Goal: Task Accomplishment & Management: Use online tool/utility

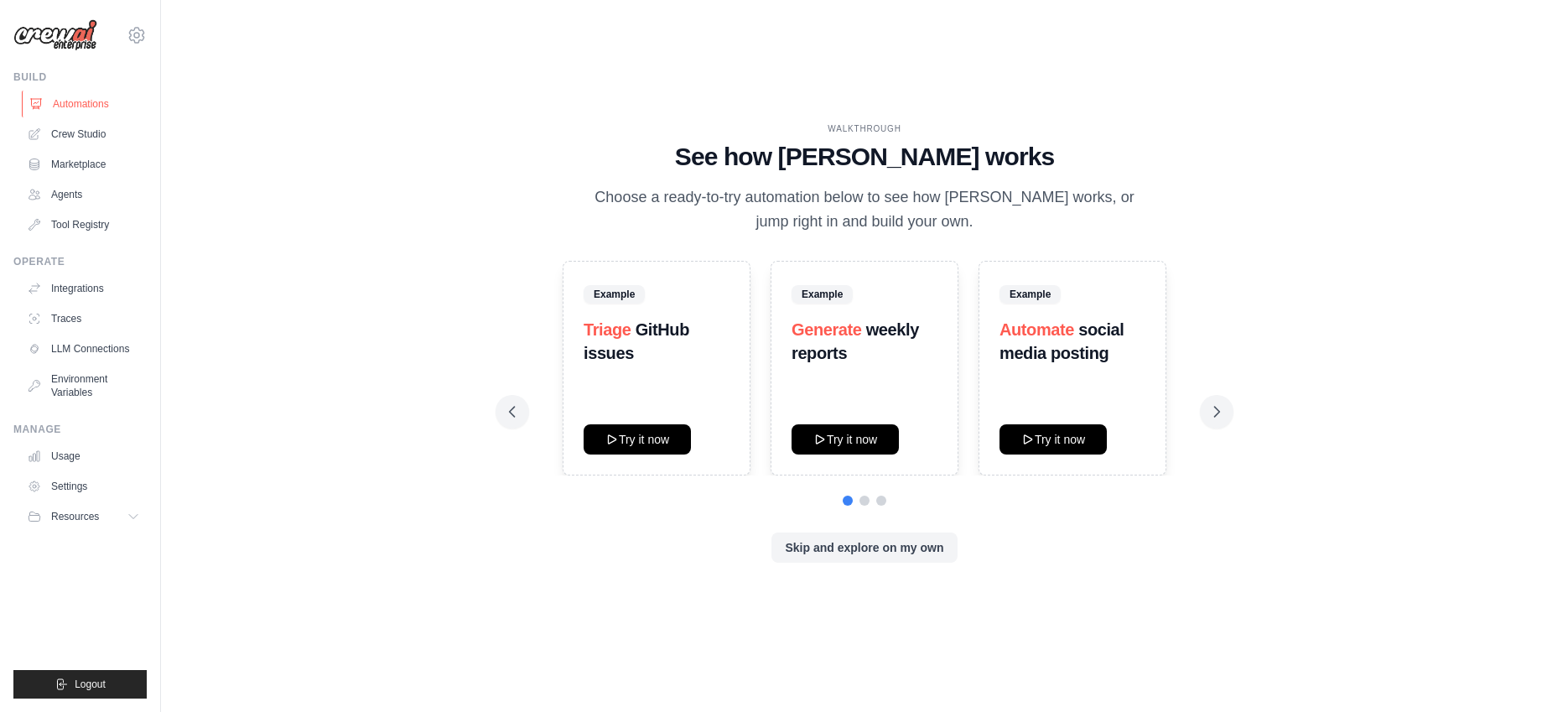
click at [105, 104] on link "Automations" at bounding box center [85, 104] width 126 height 27
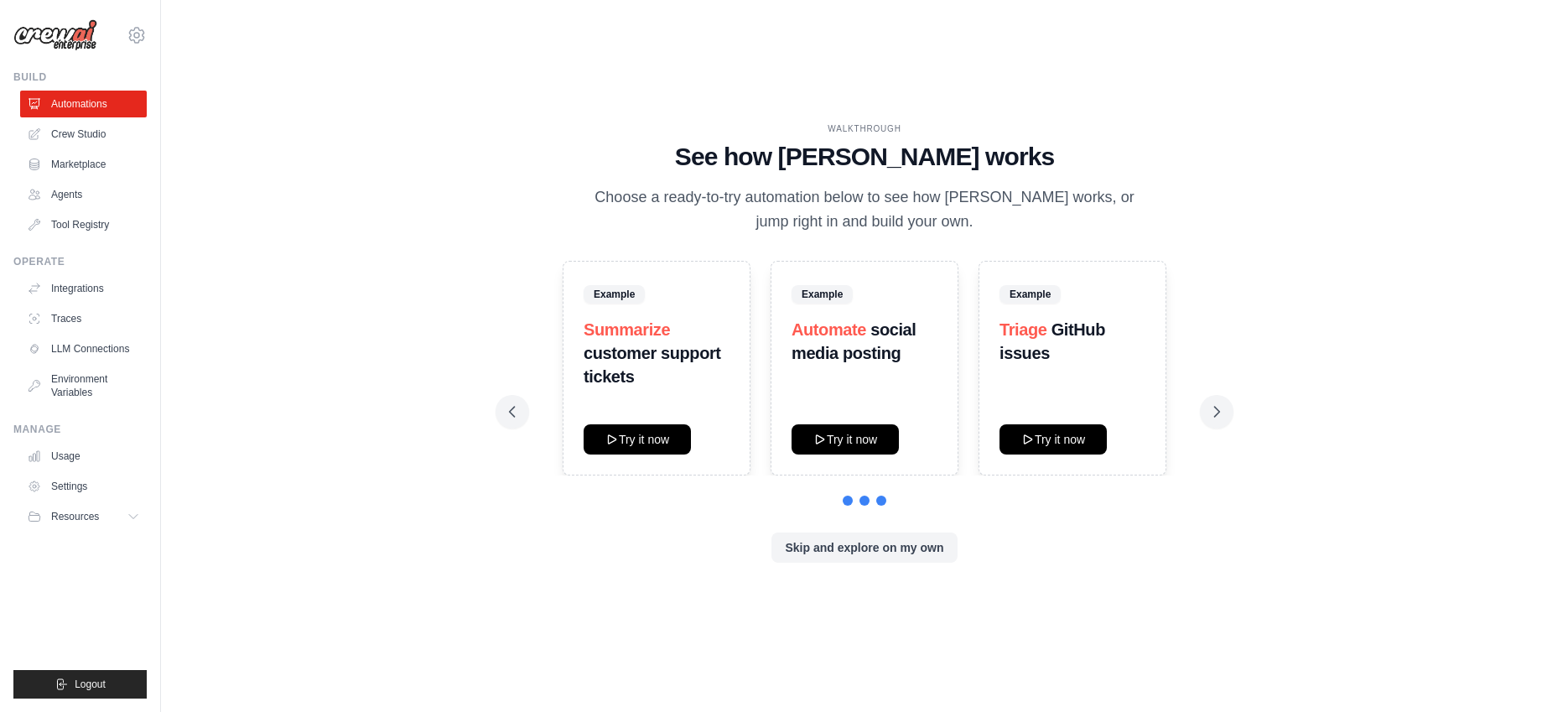
drag, startPoint x: 1102, startPoint y: 573, endPoint x: 1120, endPoint y: 572, distance: 18.0
click at [1104, 574] on div "WALKTHROUGH See how CrewAI works Choose a ready-to-try automation below to see …" at bounding box center [864, 357] width 752 height 468
click at [841, 532] on button "Skip and explore on my own" at bounding box center [864, 547] width 185 height 30
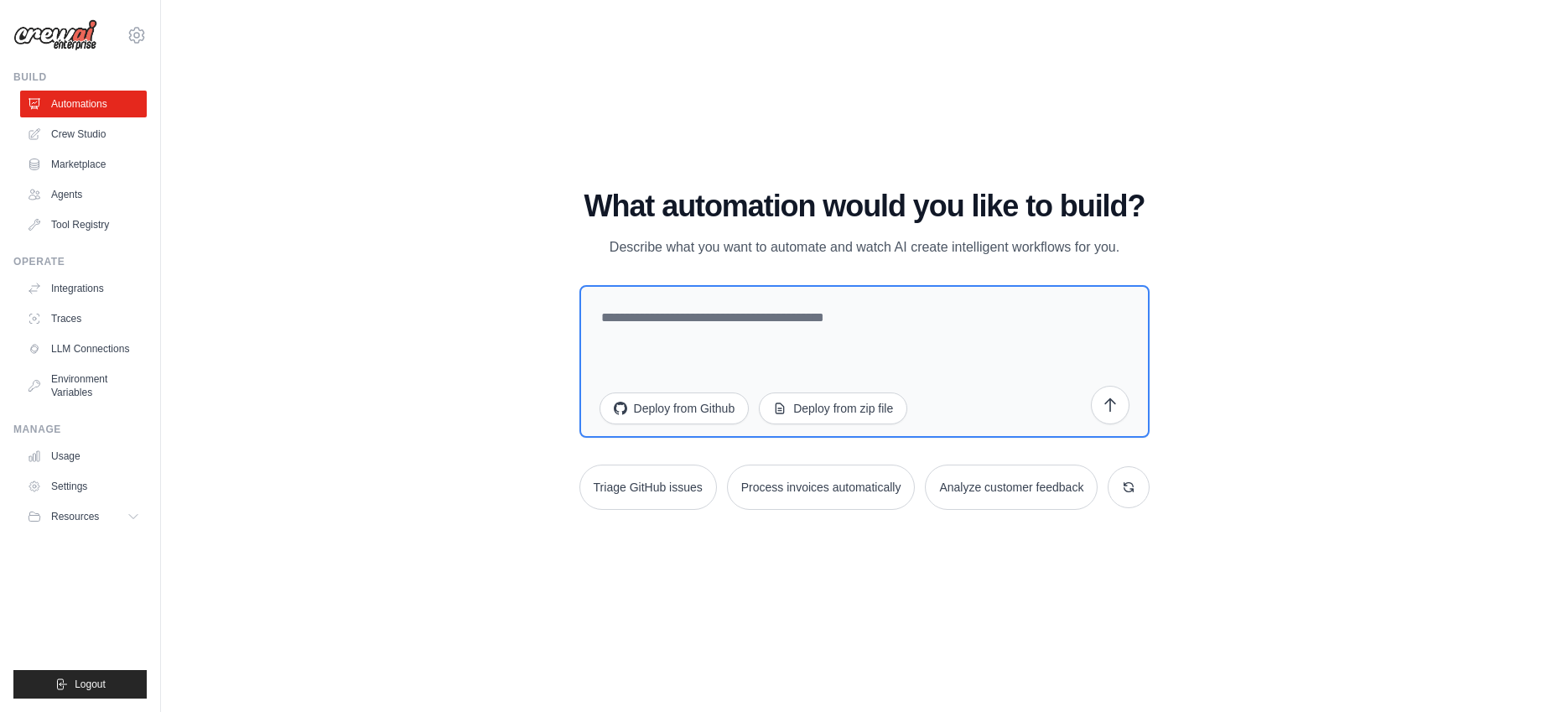
click at [493, 456] on div "WALKTHROUGH See how CrewAI works Choose a ready-to-try automation below to see …" at bounding box center [864, 356] width 1354 height 679
click at [528, 546] on div "WALKTHROUGH See how CrewAI works Choose a ready-to-try automation below to see …" at bounding box center [864, 356] width 1354 height 679
click at [708, 336] on textarea at bounding box center [865, 362] width 571 height 153
paste textarea "**********"
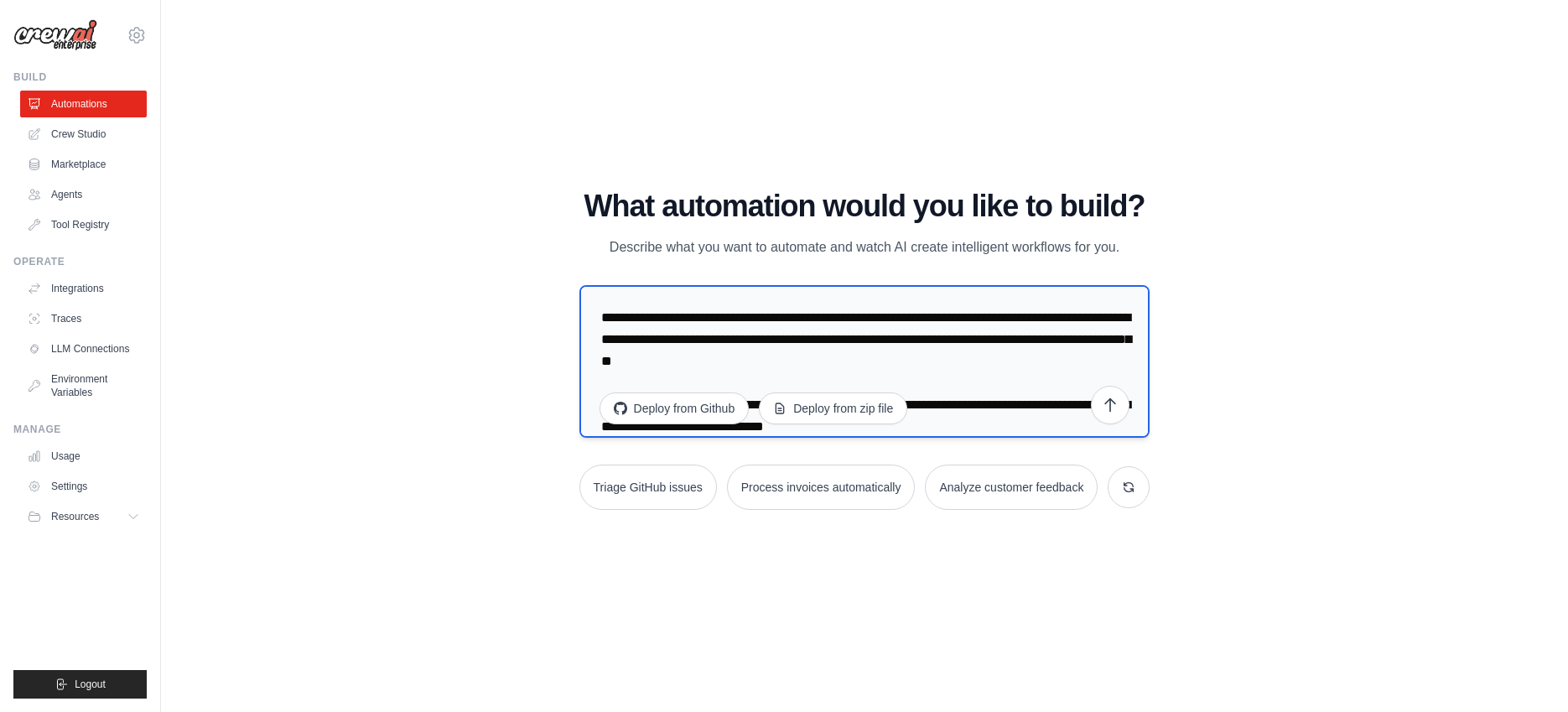
scroll to position [4406, 0]
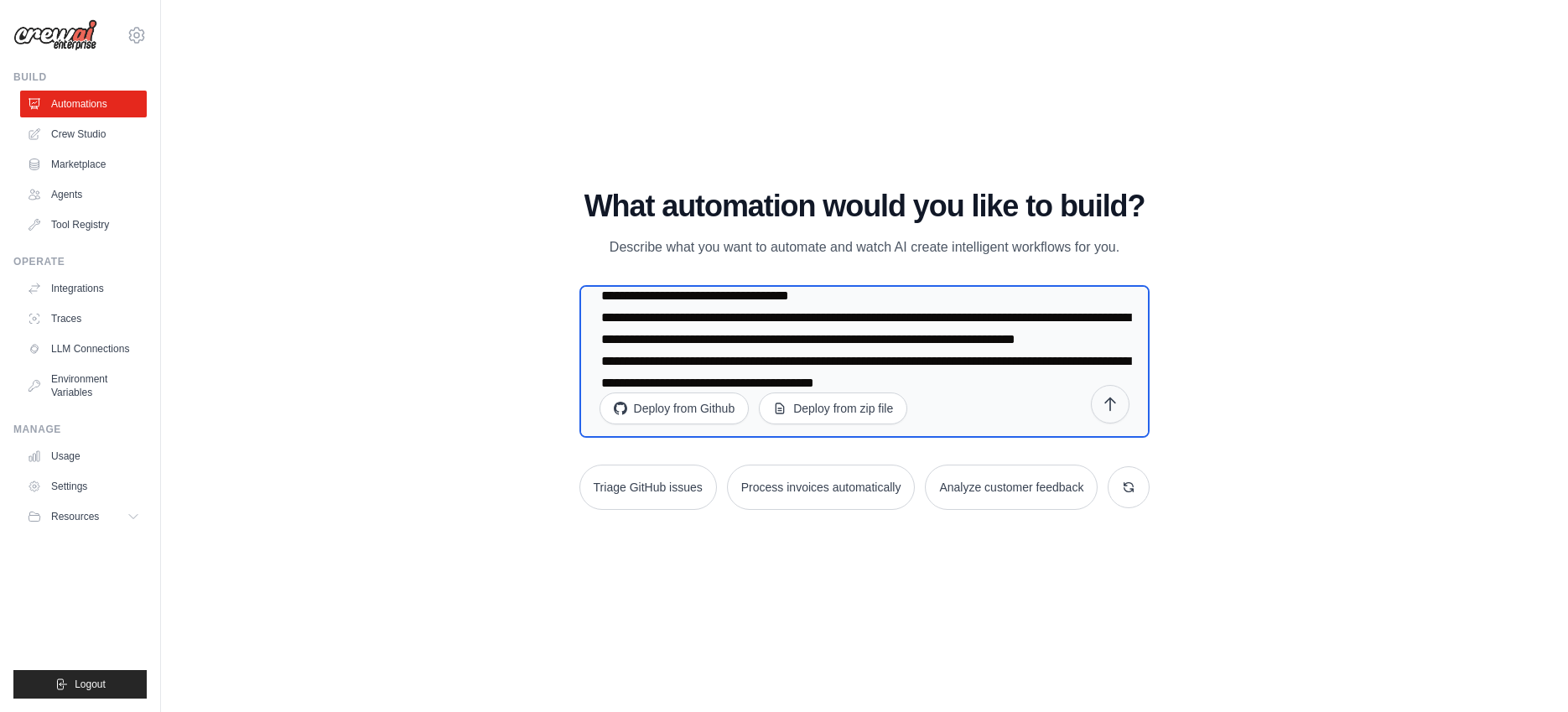
type textarea "**********"
click at [1110, 410] on icon "submit" at bounding box center [1110, 404] width 17 height 17
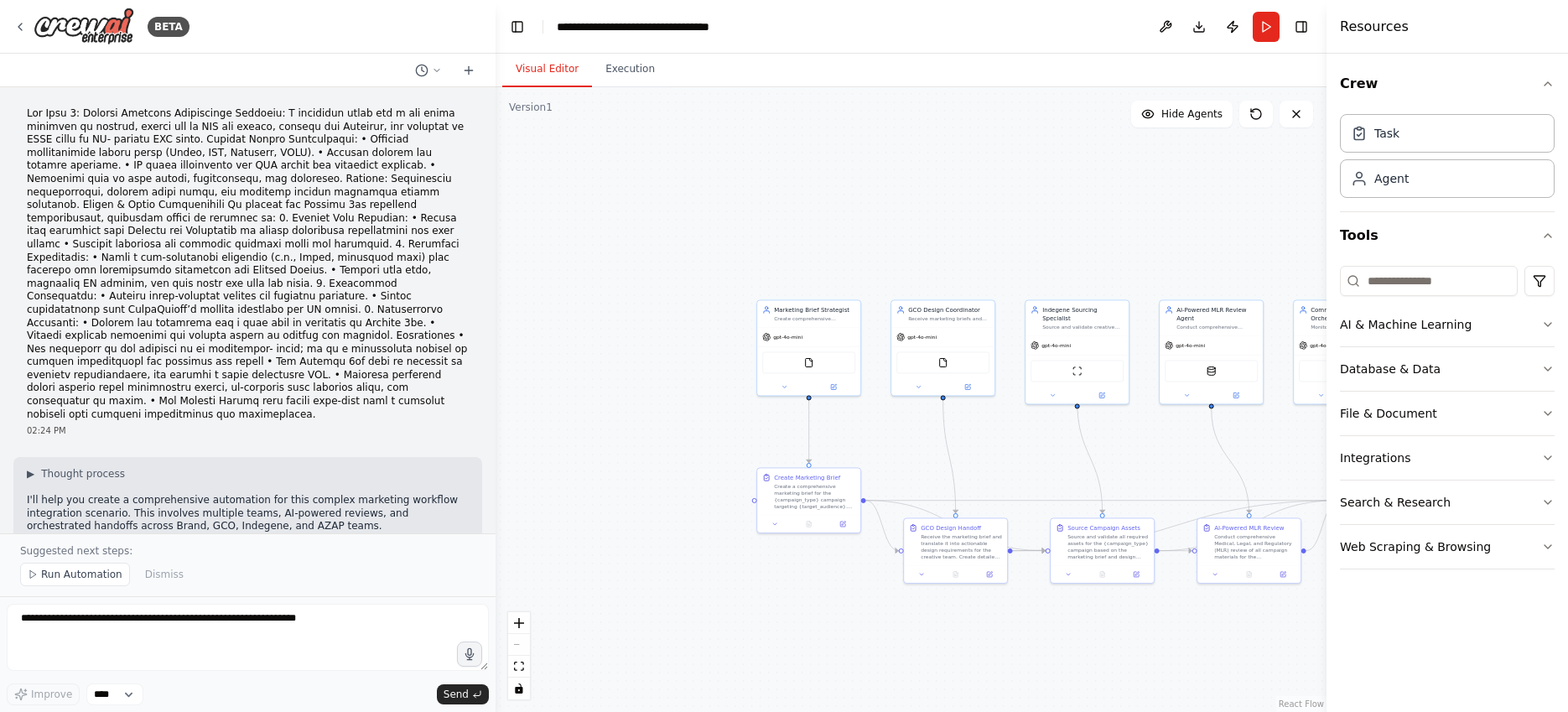
scroll to position [672, 0]
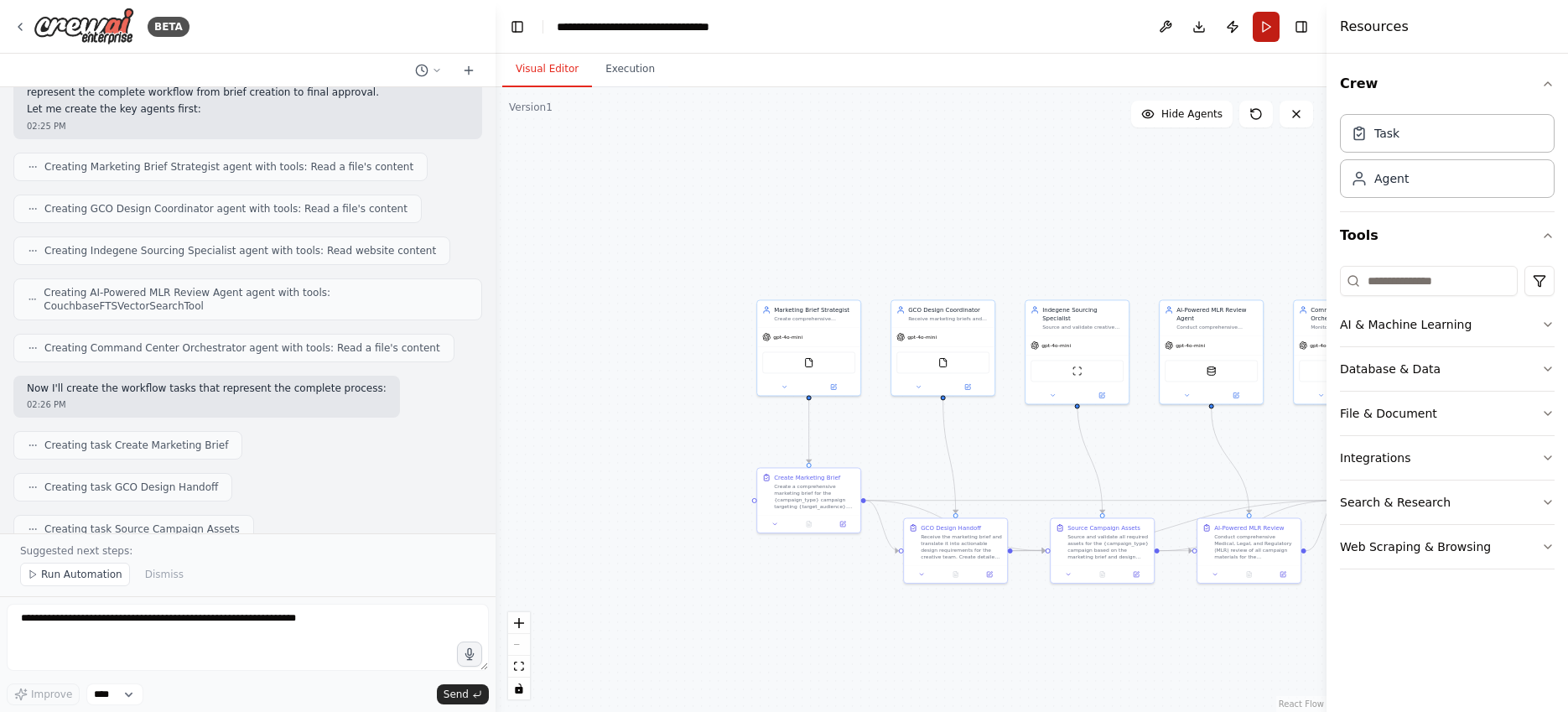
click at [1273, 28] on button "Run" at bounding box center [1266, 27] width 27 height 30
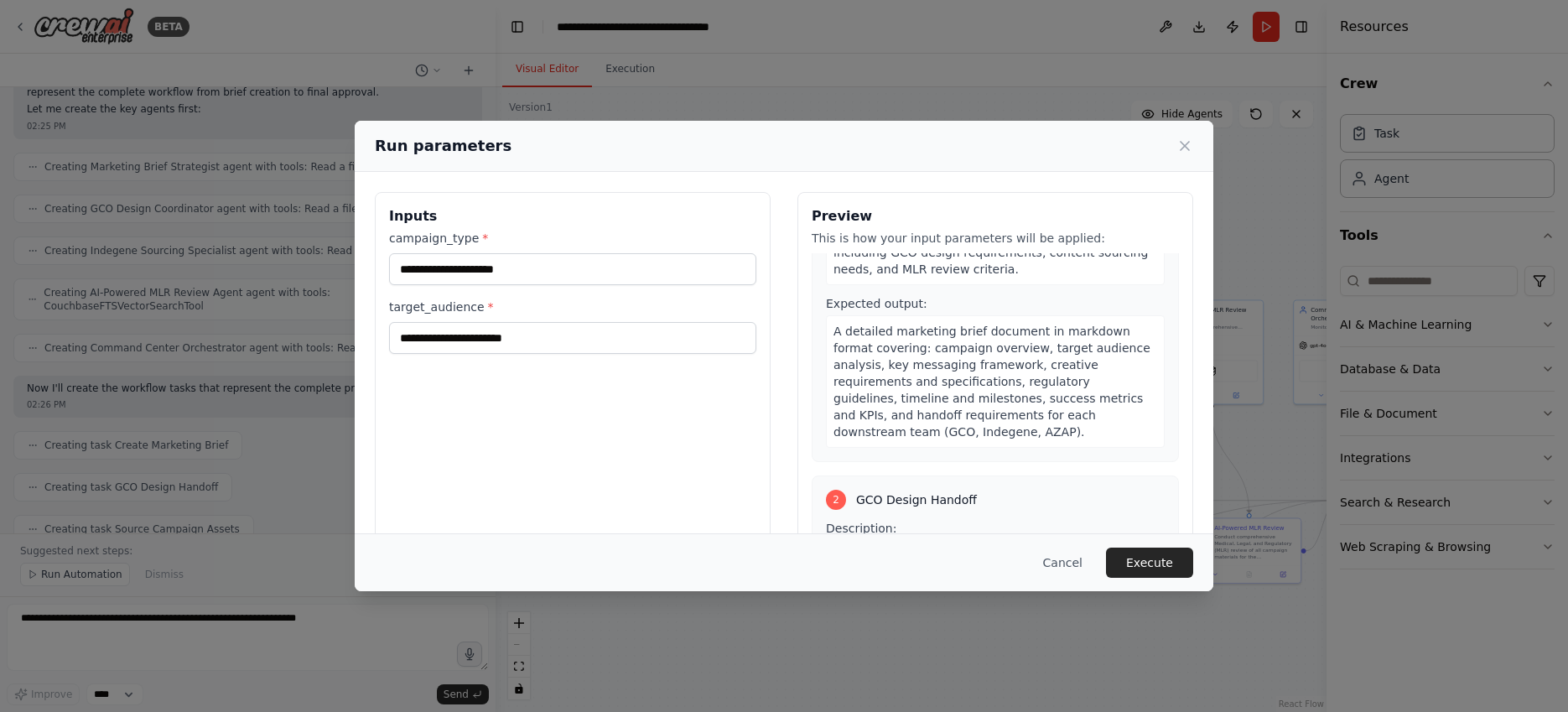
scroll to position [79, 0]
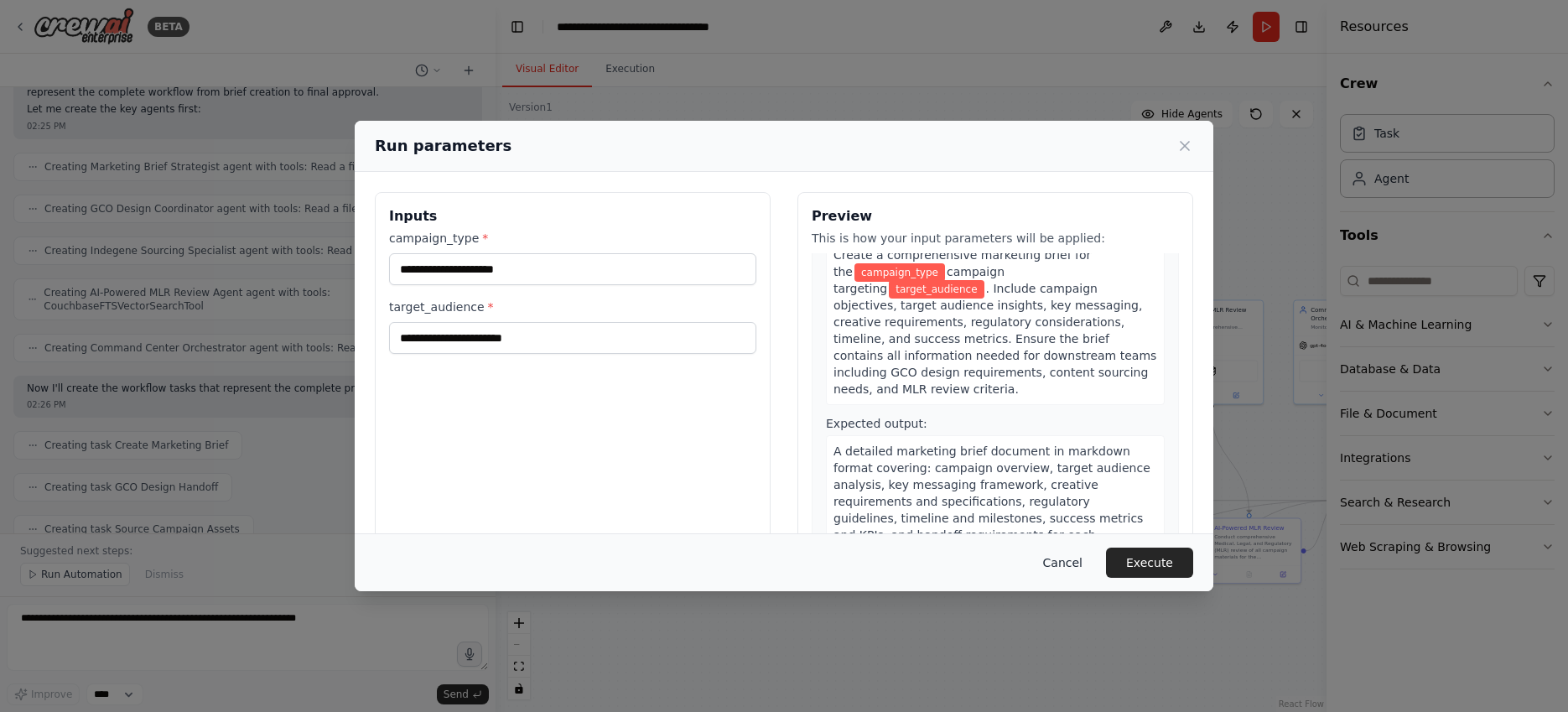
click at [1064, 563] on button "Cancel" at bounding box center [1063, 563] width 66 height 30
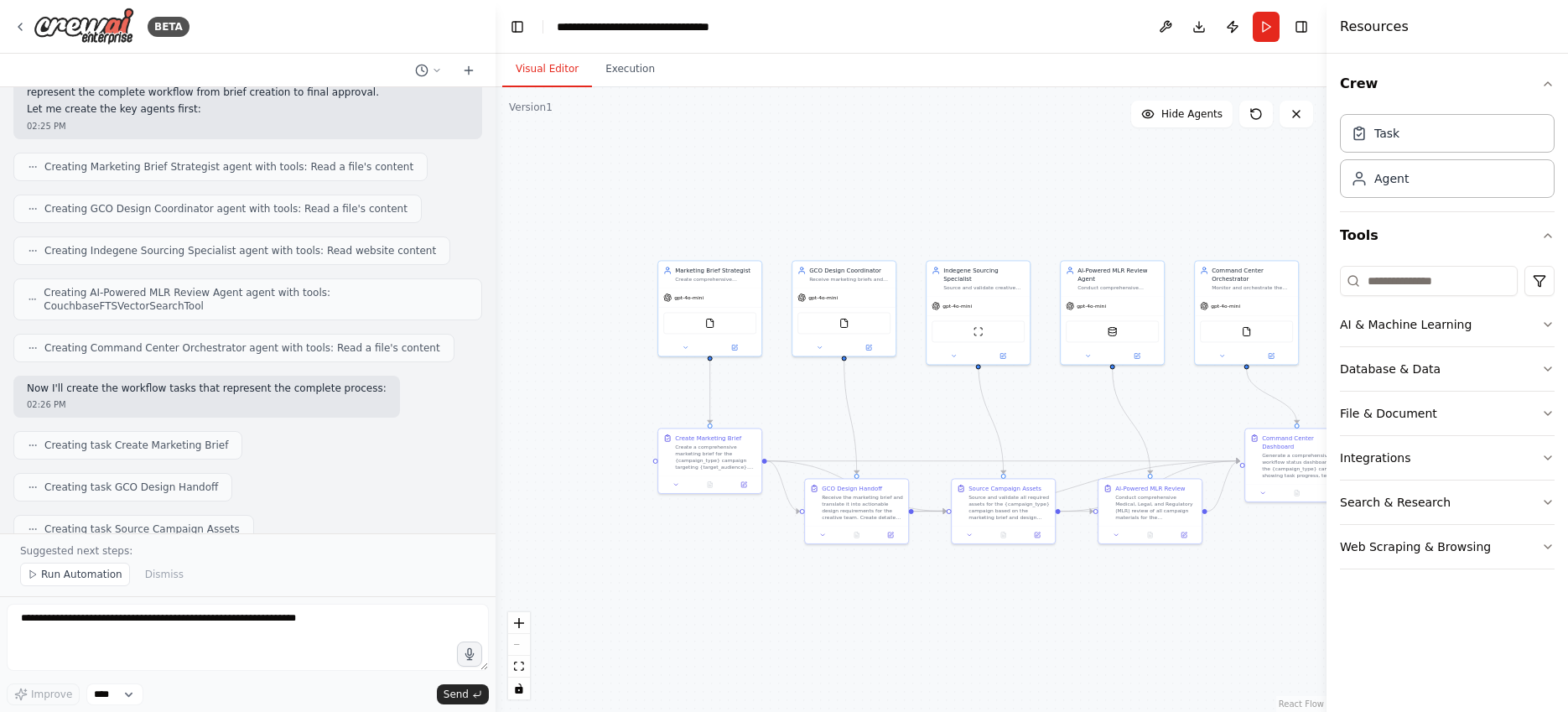
drag, startPoint x: 672, startPoint y: 474, endPoint x: 574, endPoint y: 434, distance: 105.8
click at [574, 434] on div ".deletable-edge-delete-btn { width: 20px; height: 20px; border: 0px solid #ffff…" at bounding box center [911, 400] width 831 height 625
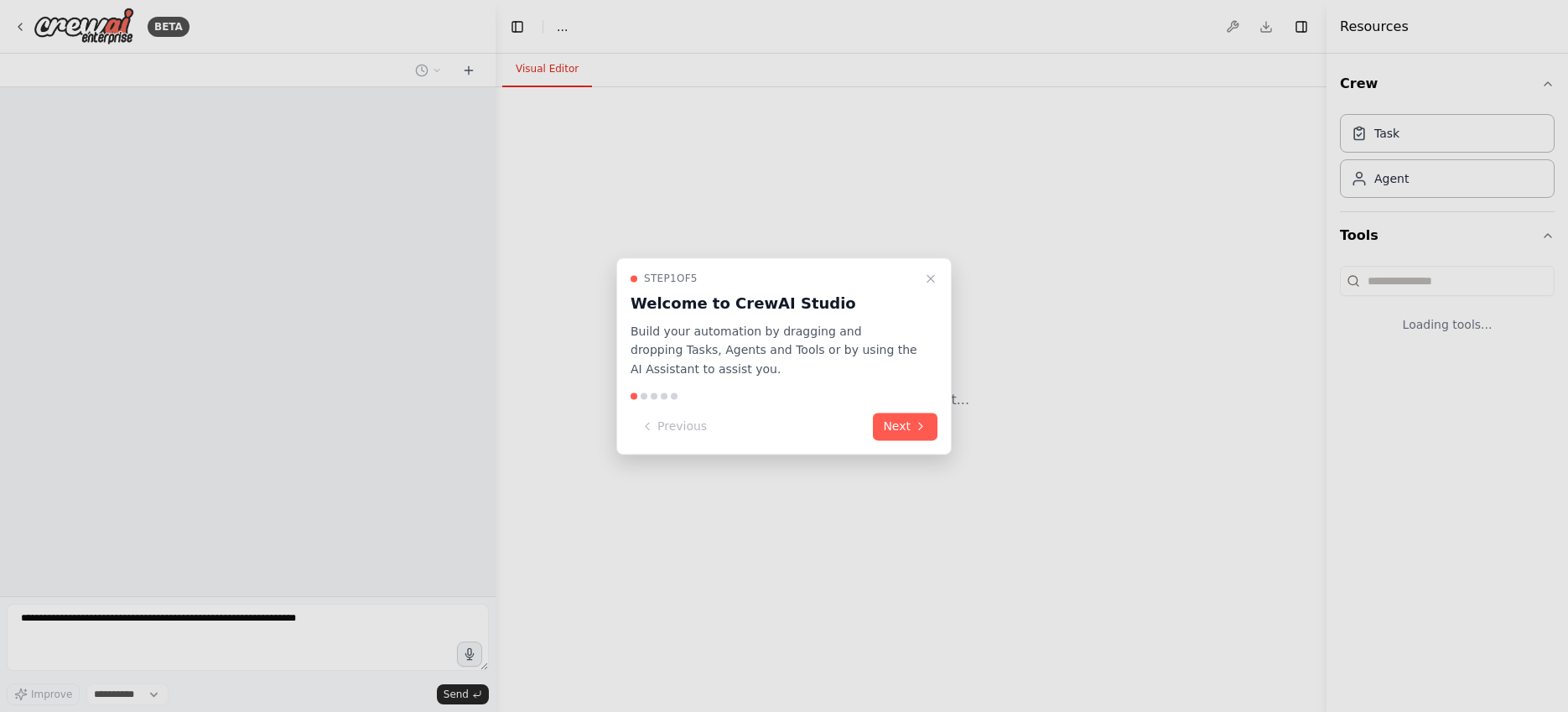
select select "****"
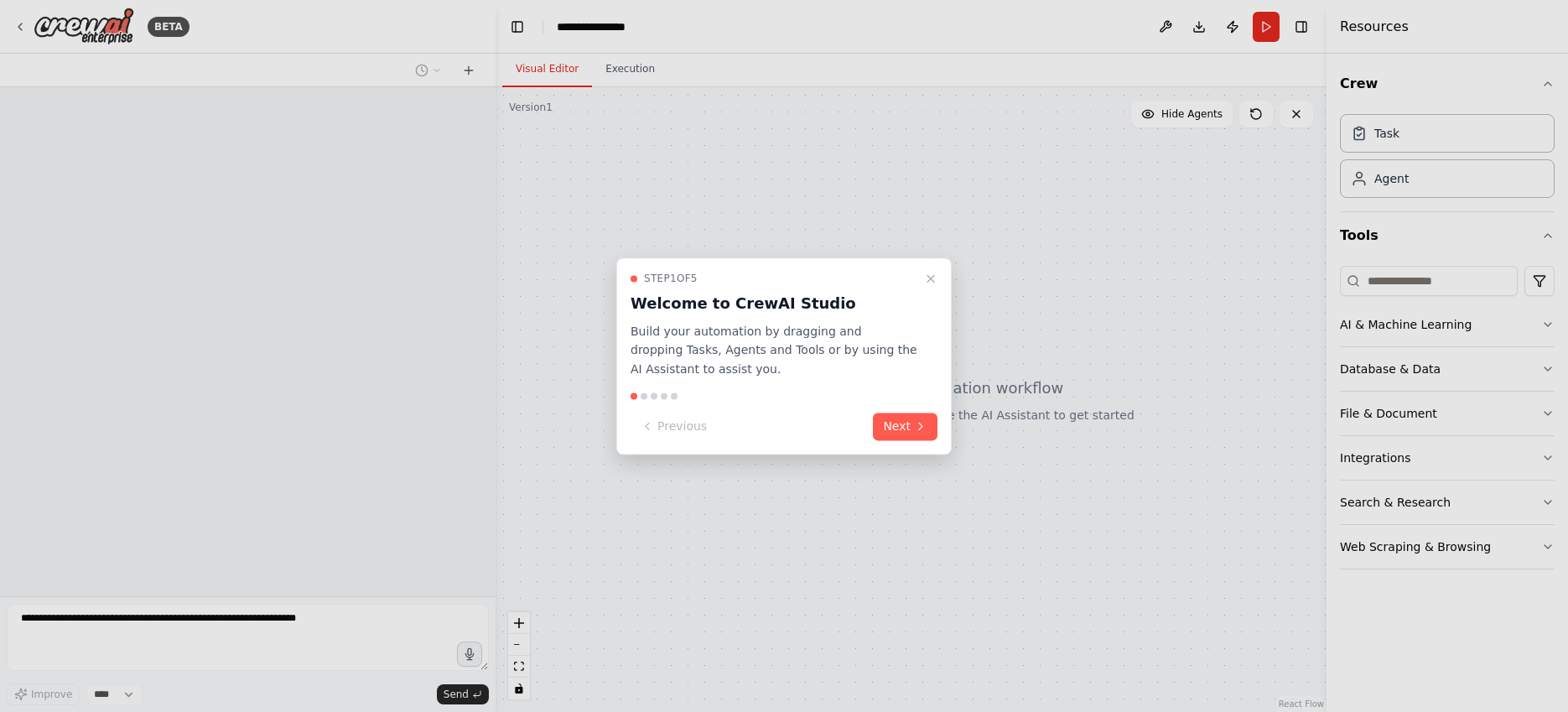
scroll to position [1114, 0]
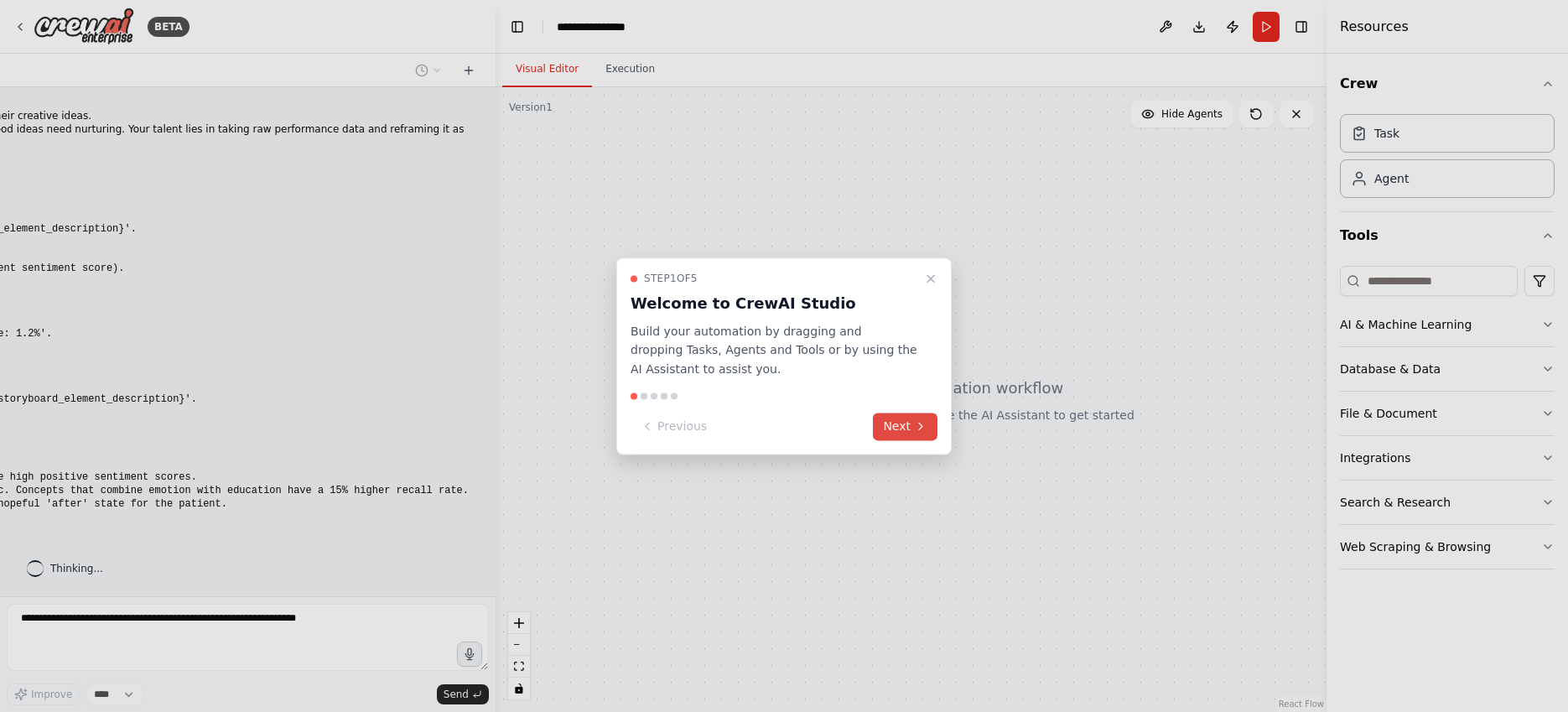
click at [921, 440] on button "Next" at bounding box center [905, 426] width 65 height 28
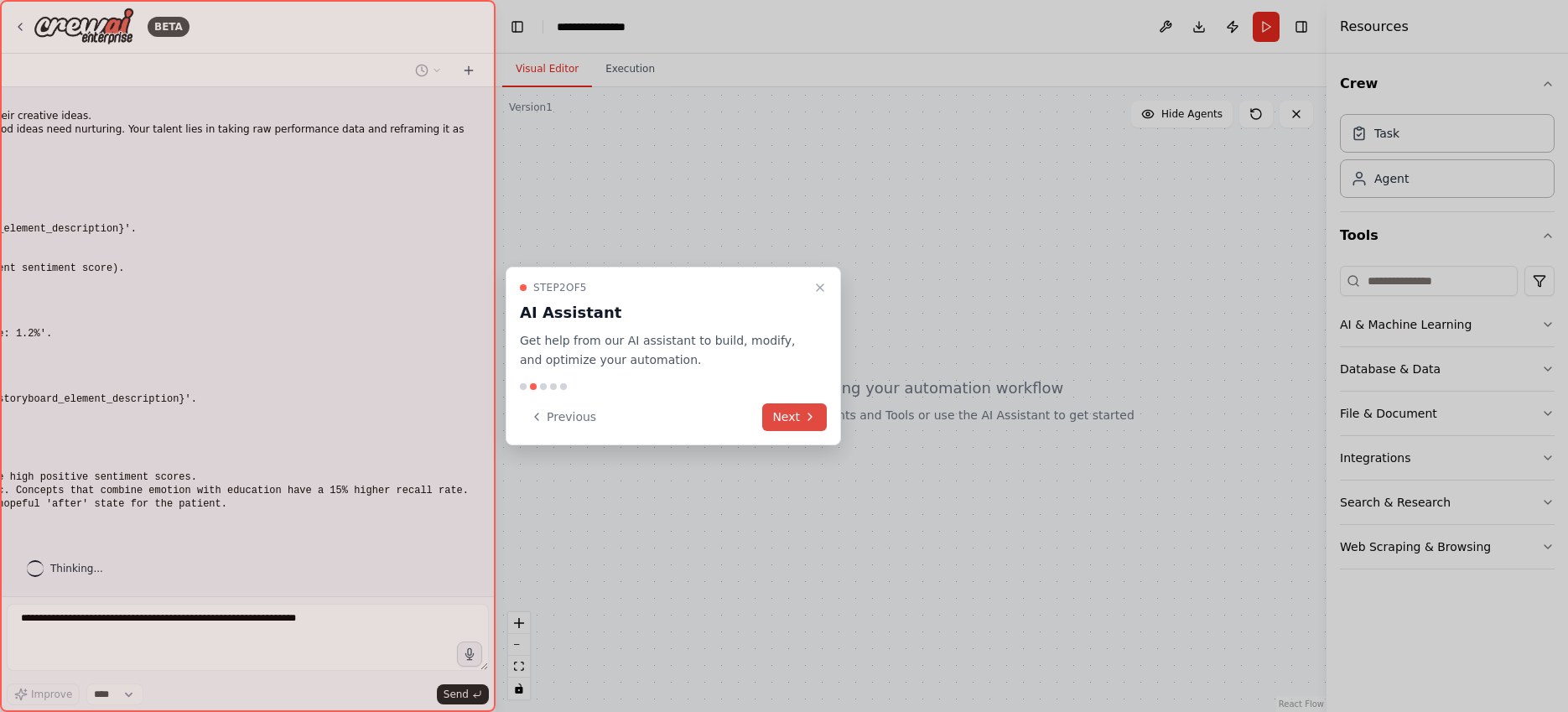
click at [770, 421] on button "Next" at bounding box center [794, 417] width 65 height 28
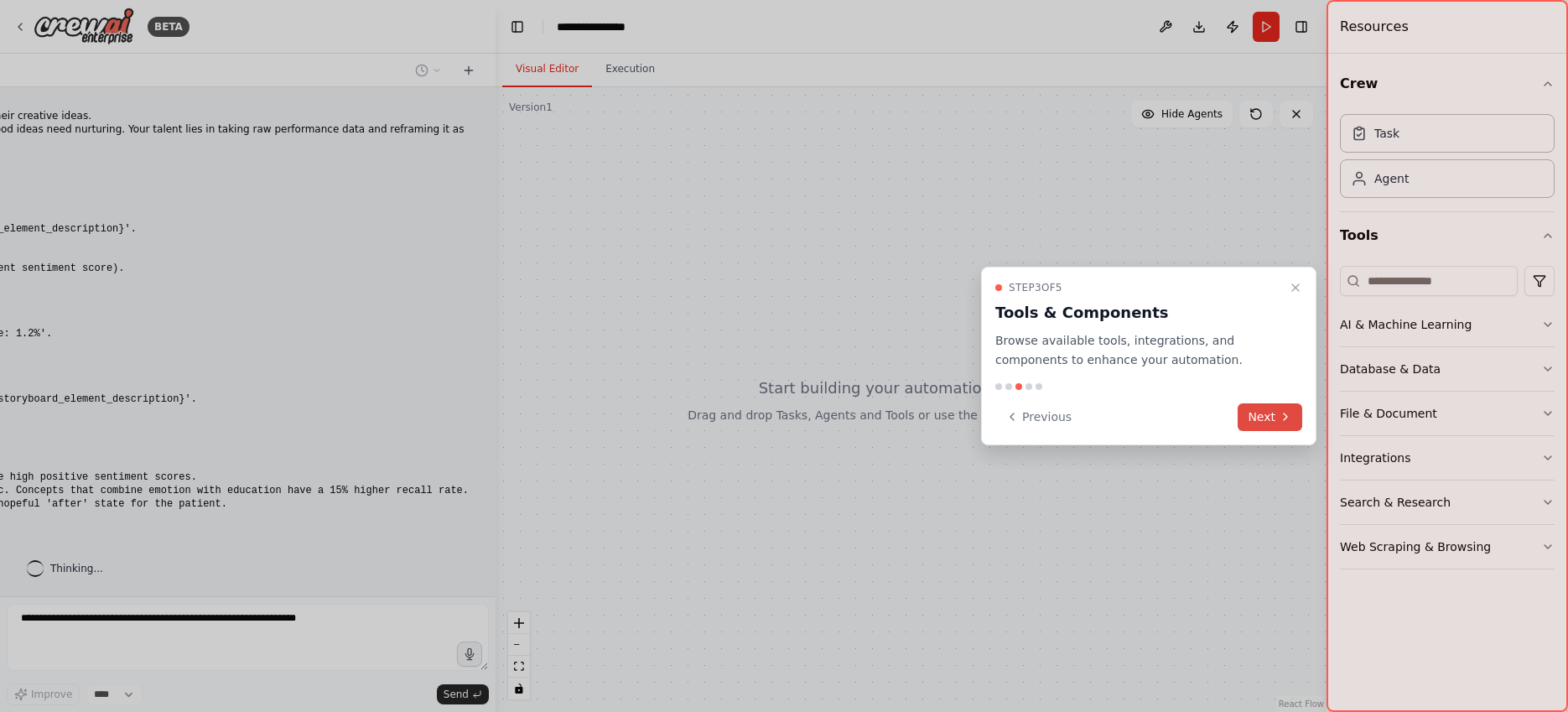
click at [1261, 411] on button "Next" at bounding box center [1270, 417] width 65 height 28
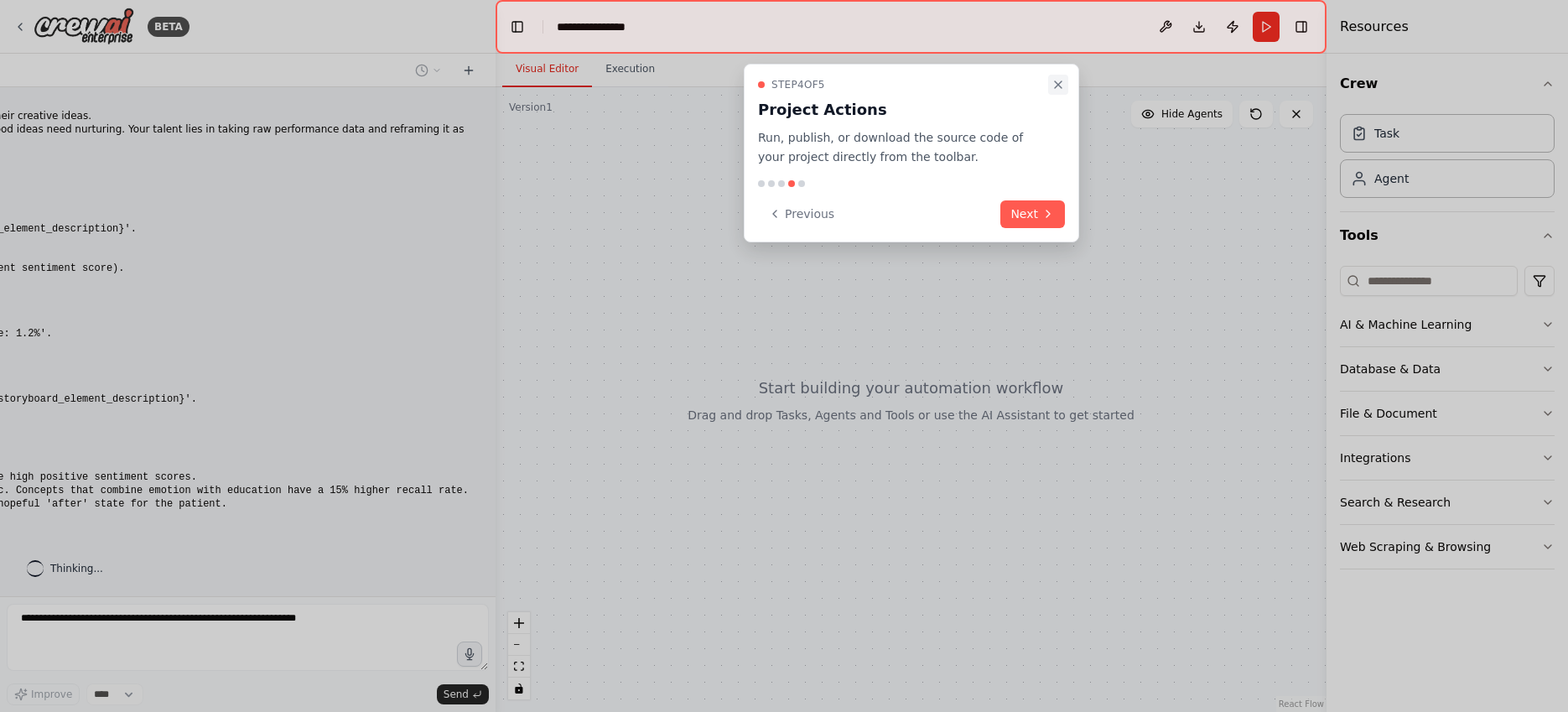
click at [1057, 85] on icon "Close walkthrough" at bounding box center [1057, 85] width 13 height 13
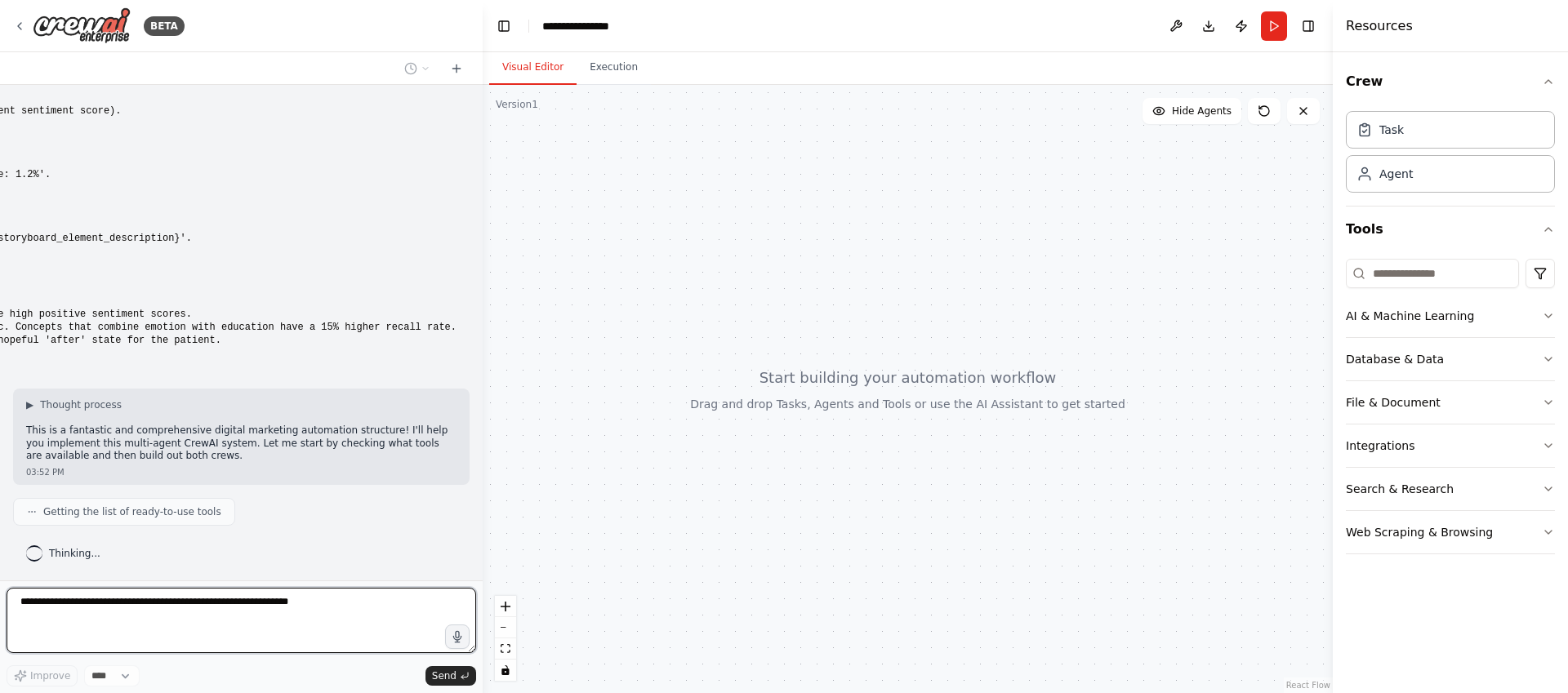
drag, startPoint x: 328, startPoint y: 390, endPoint x: -39, endPoint y: 379, distance: 367.2
click at [0, 379] on html "BETA Here is a comprehensive, multi-agent prompt structure designed for your cr…" at bounding box center [784, 346] width 1568 height 693
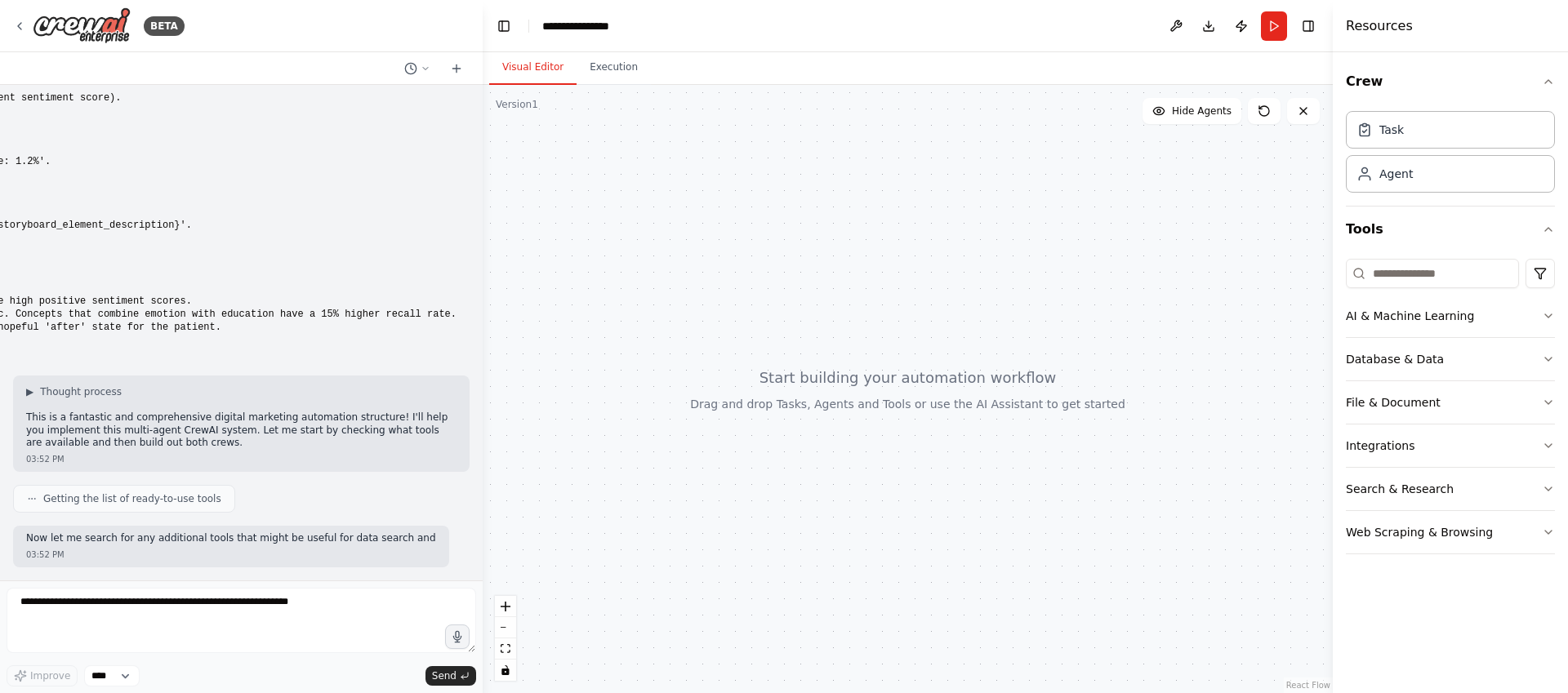
click at [407, 348] on div "Here is a comprehensive, multi-agent prompt structure designed for your crewAI …" at bounding box center [241, 333] width 483 height 495
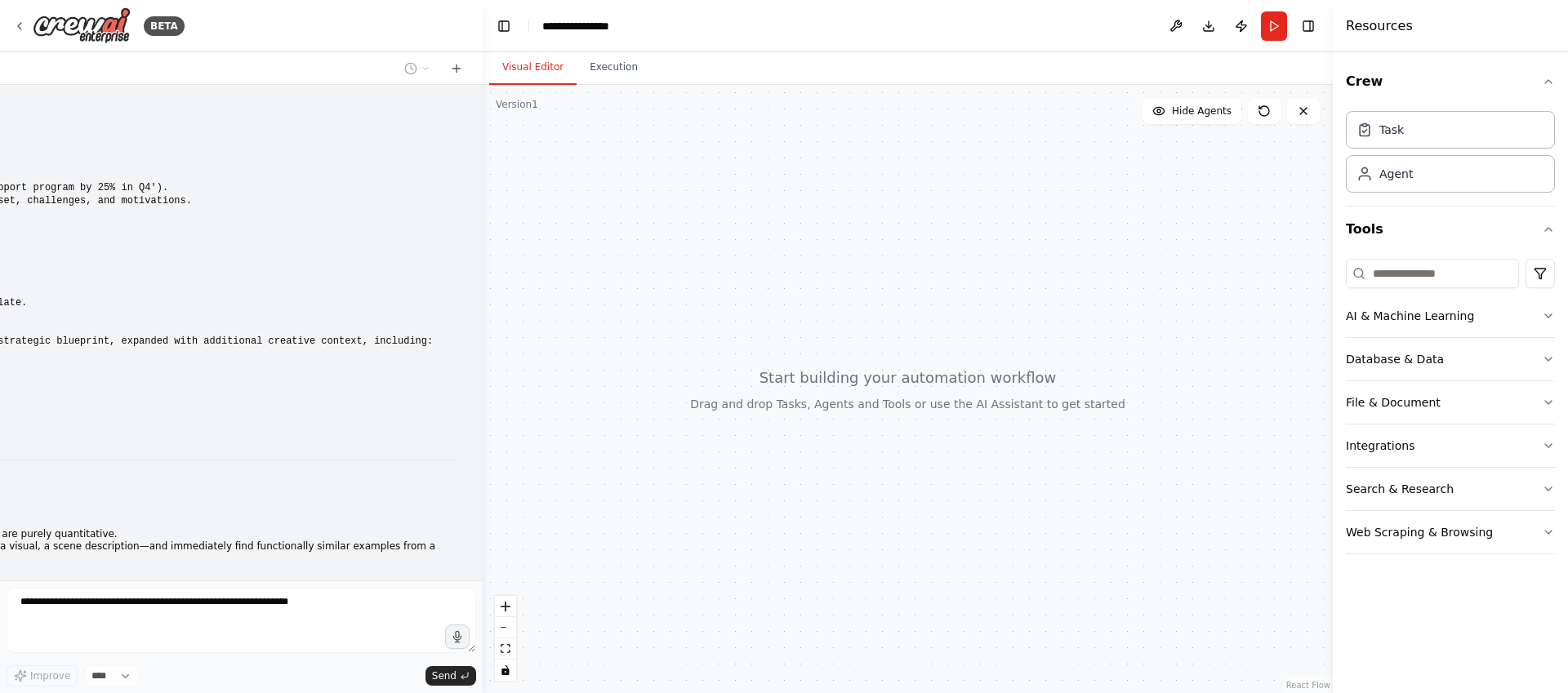
scroll to position [819, 0]
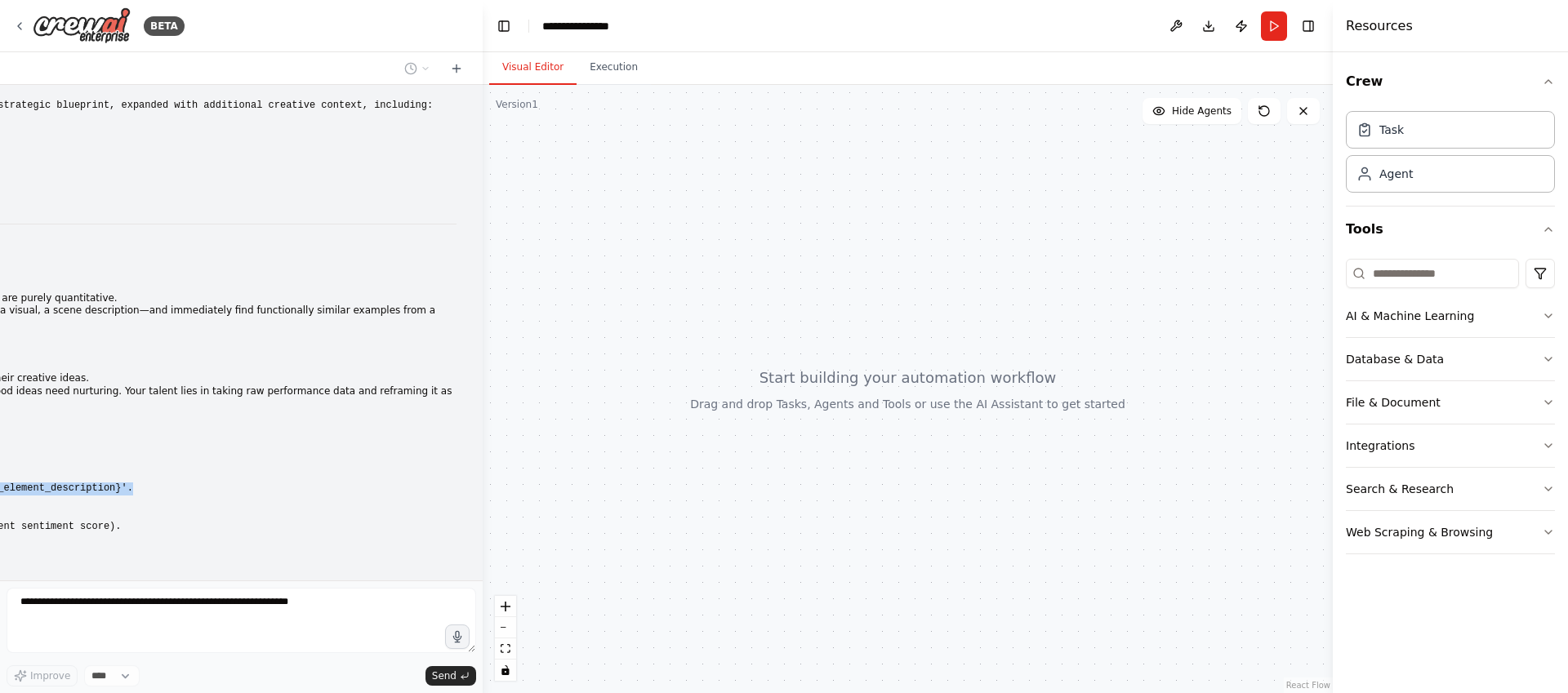
drag, startPoint x: 326, startPoint y: 483, endPoint x: 145, endPoint y: 486, distance: 181.0
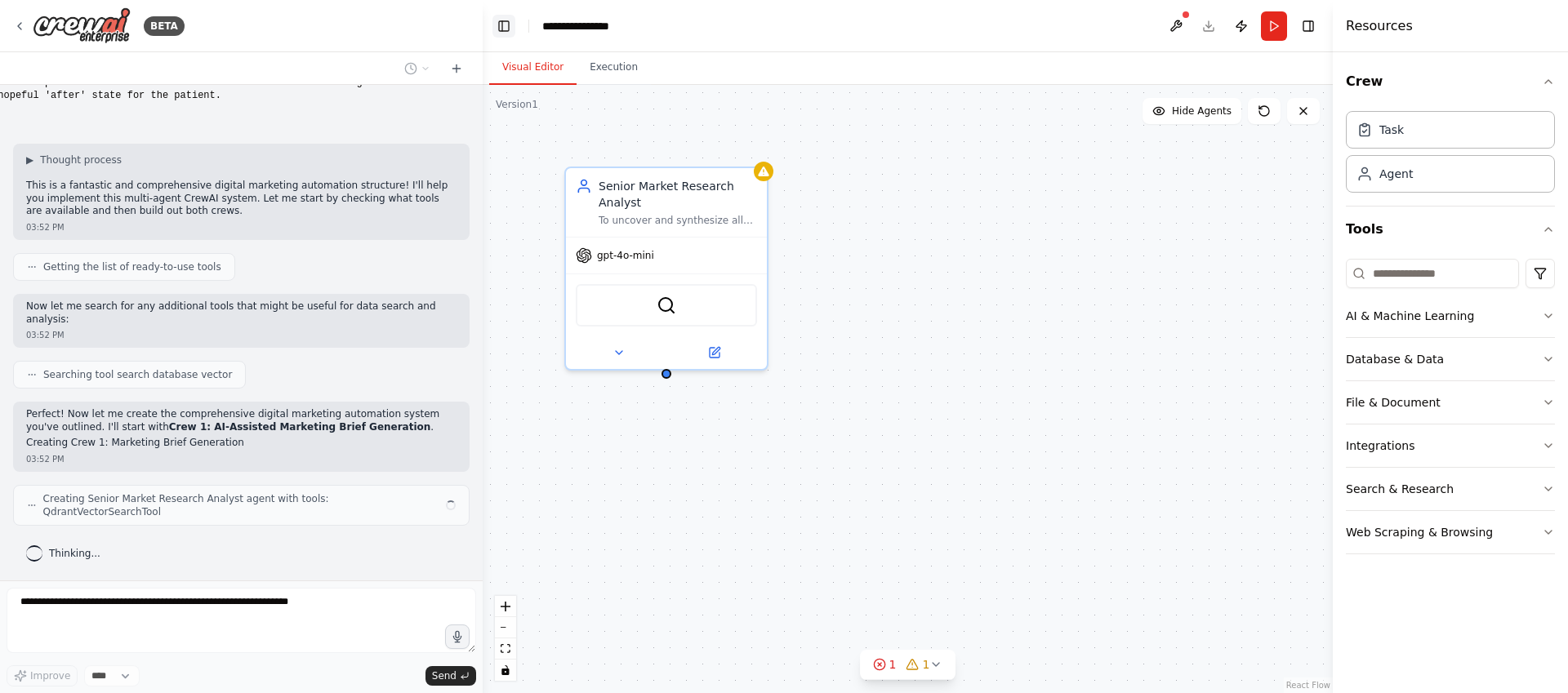
scroll to position [1467, 0]
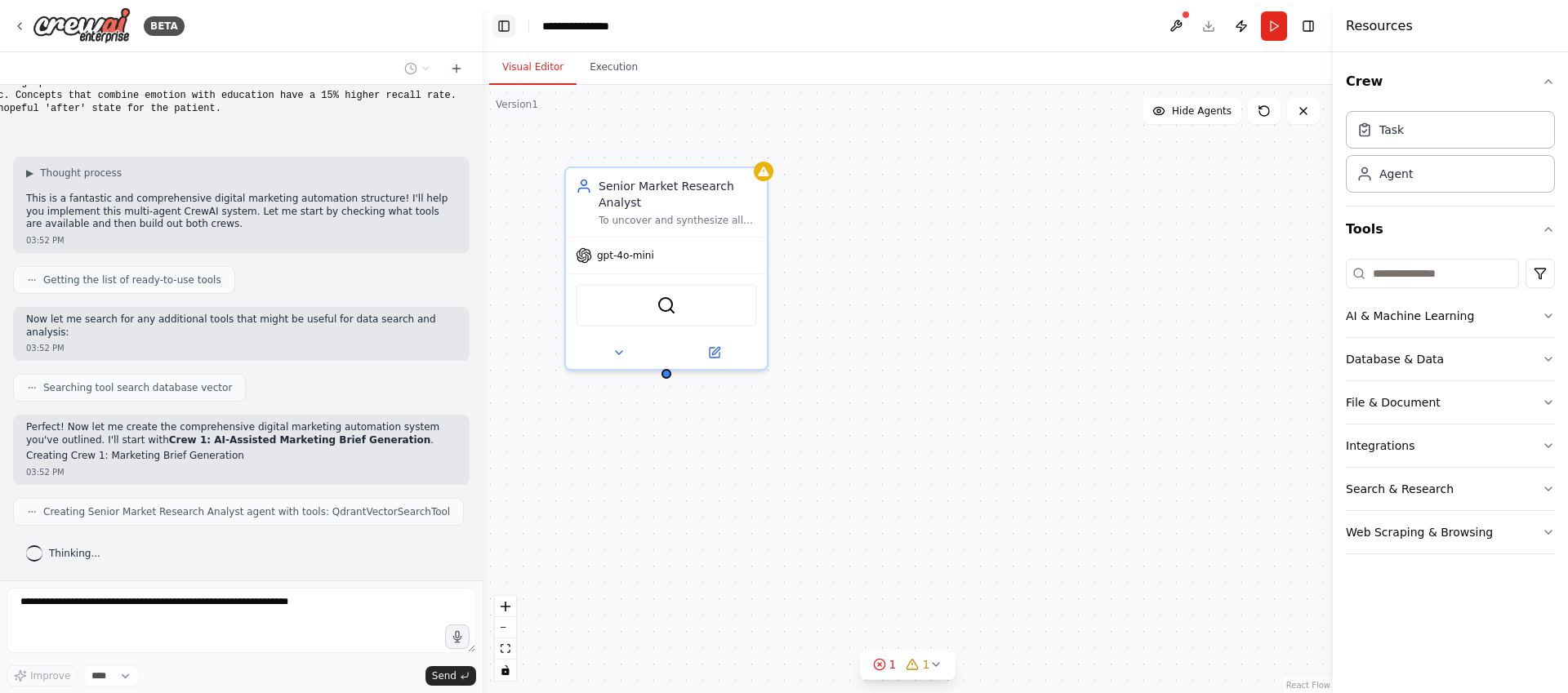
click at [506, 30] on button "Toggle Left Sidebar" at bounding box center [504, 26] width 23 height 23
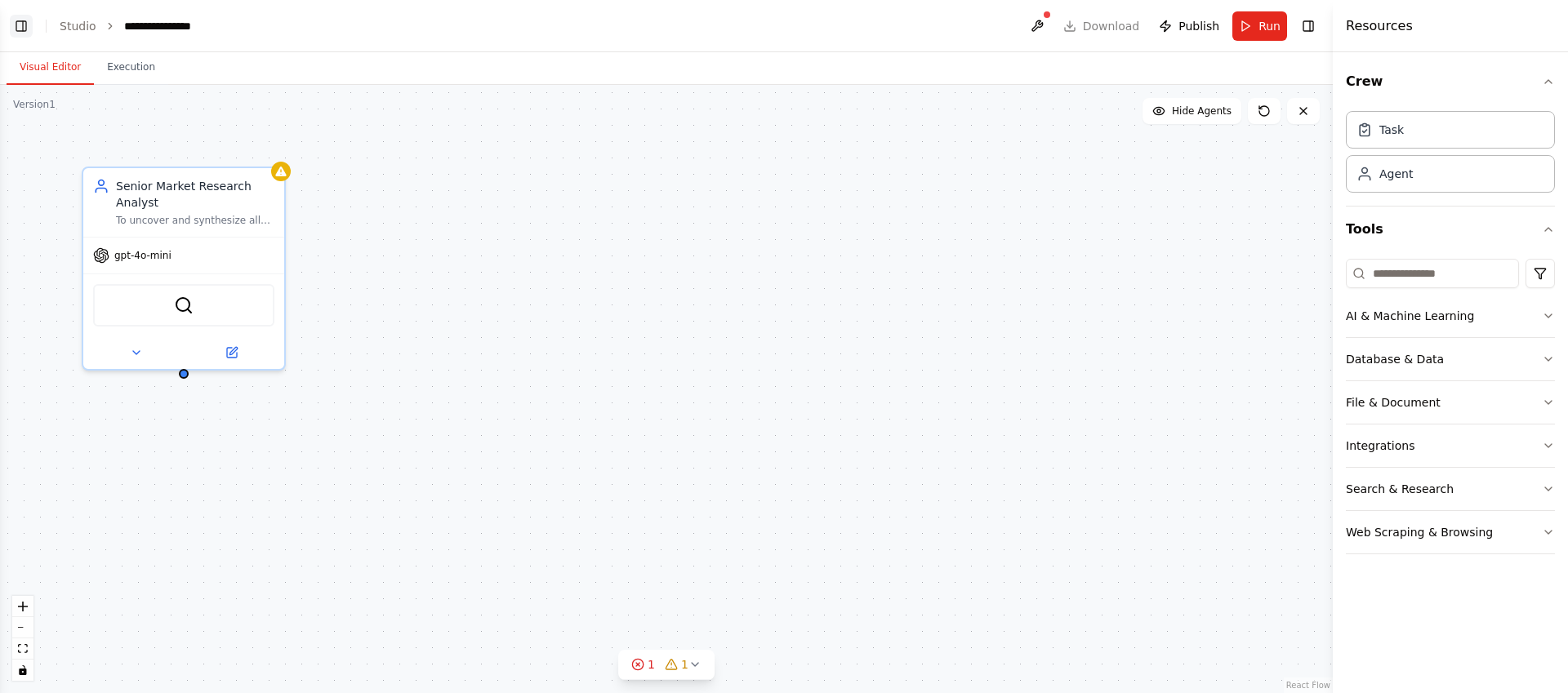
click at [23, 32] on button "Toggle Left Sidebar" at bounding box center [21, 26] width 23 height 23
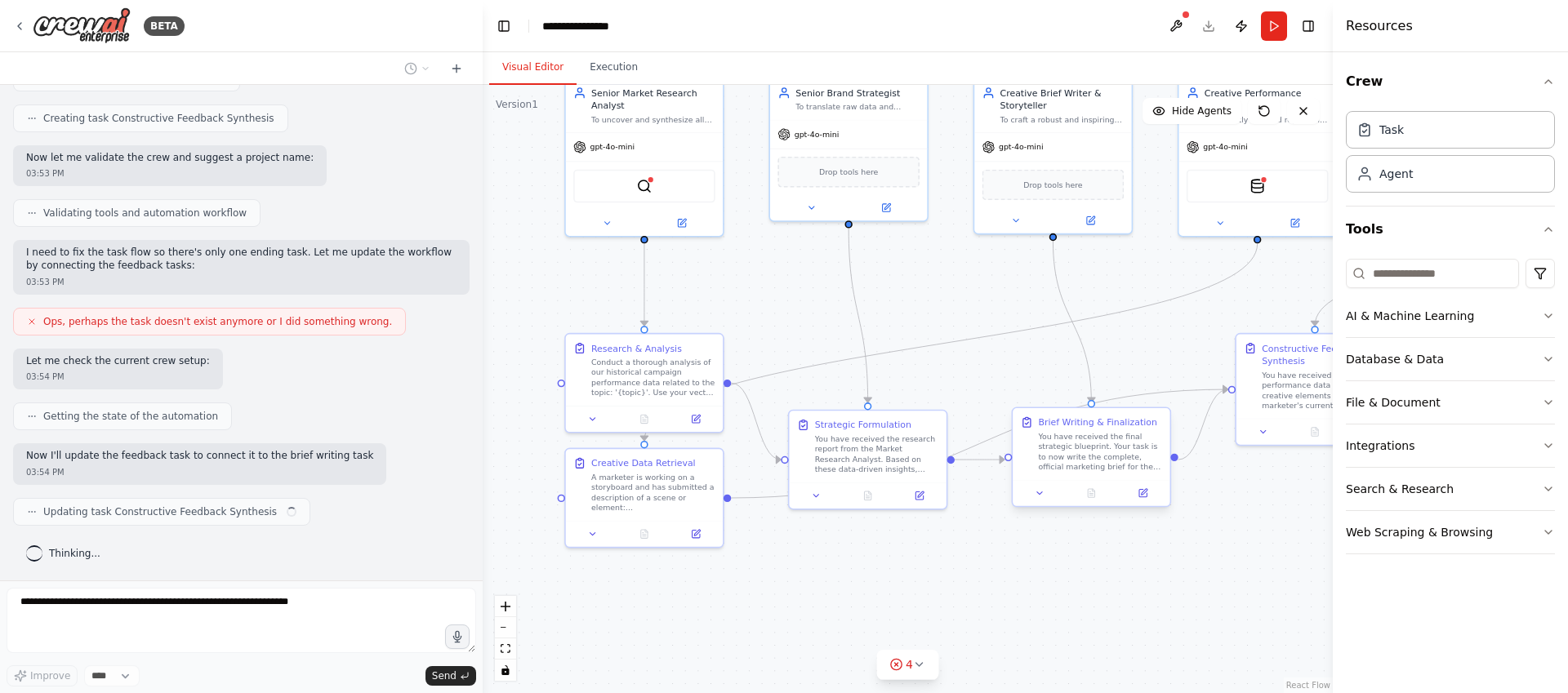
scroll to position [2404, 0]
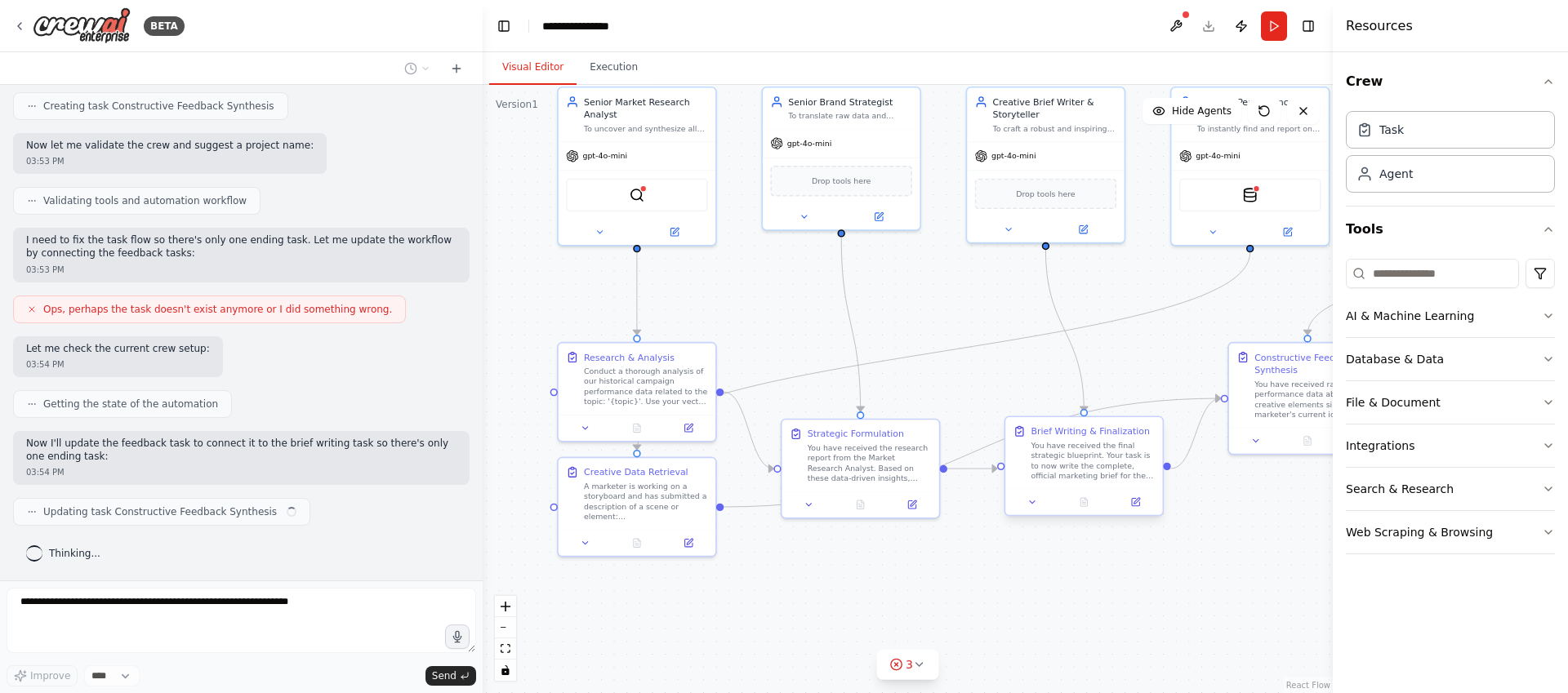
drag, startPoint x: 1066, startPoint y: 596, endPoint x: 998, endPoint y: 474, distance: 139.7
click at [998, 474] on div ".deletable-edge-delete-btn { width: 20px; height: 20px; border: 0px solid #ffff…" at bounding box center [908, 389] width 851 height 608
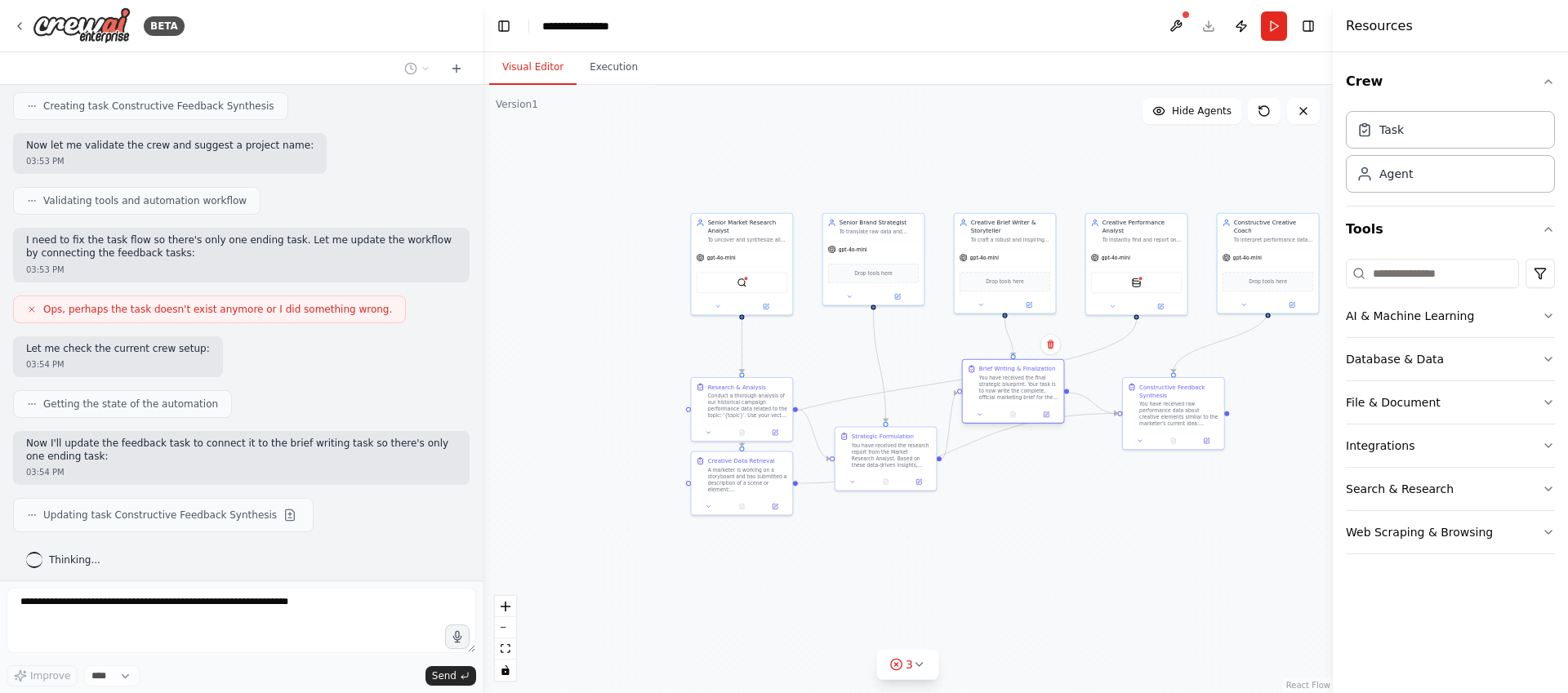
drag, startPoint x: 1037, startPoint y: 451, endPoint x: 1022, endPoint y: 386, distance: 66.7
click at [1022, 386] on div "You have received the final strategic blueprint. Your task is to now write the …" at bounding box center [1019, 388] width 80 height 26
drag, startPoint x: 883, startPoint y: 443, endPoint x: 873, endPoint y: 404, distance: 40.3
click at [873, 432] on div "You have received the research report from the Market Research Analyst. Based o…" at bounding box center [888, 445] width 80 height 26
drag, startPoint x: 734, startPoint y: 402, endPoint x: 607, endPoint y: 400, distance: 127.0
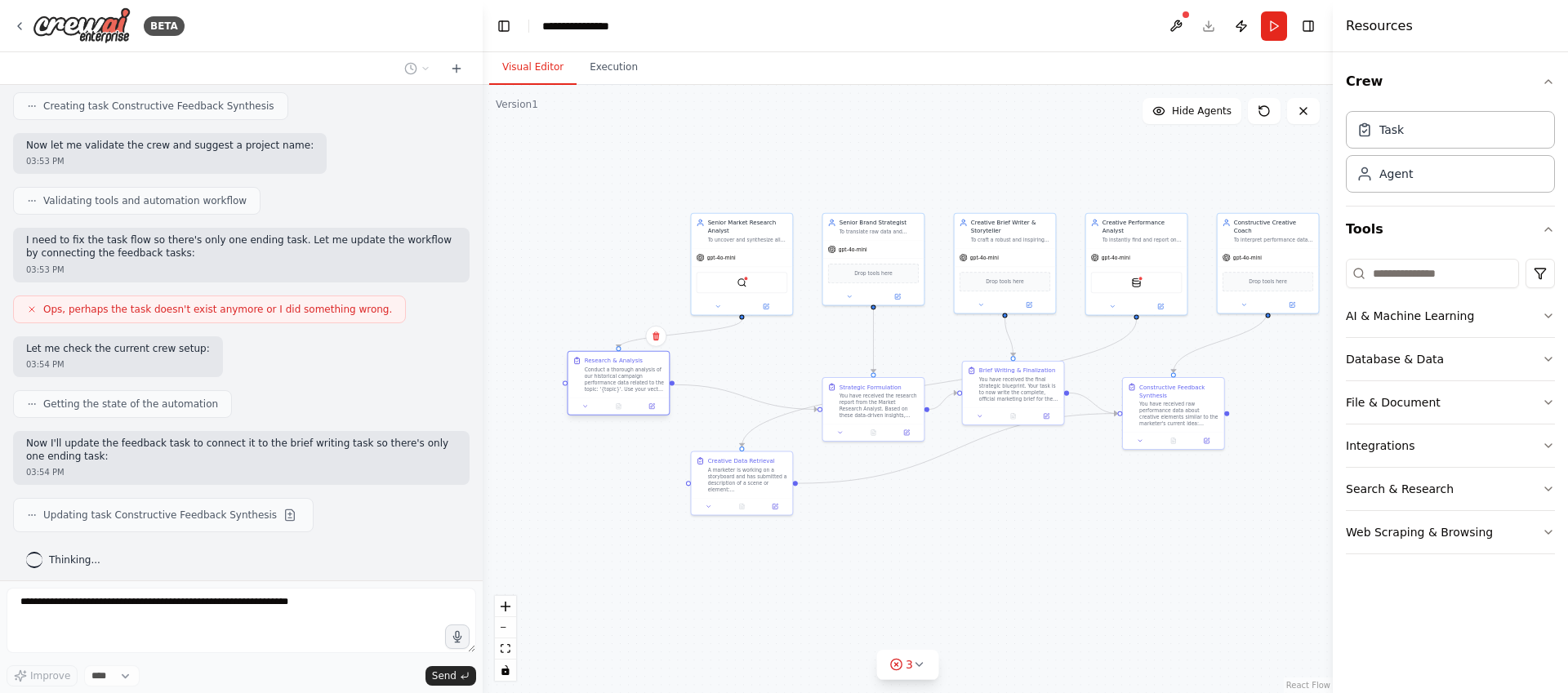
click at [607, 393] on div "Conduct a thorough analysis of our historical campaign performance data related…" at bounding box center [625, 379] width 80 height 26
drag, startPoint x: 742, startPoint y: 493, endPoint x: 663, endPoint y: 560, distance: 103.6
click at [663, 560] on div "A marketer is working on a storyboard and has submitted a description of a scen…" at bounding box center [665, 552] width 80 height 26
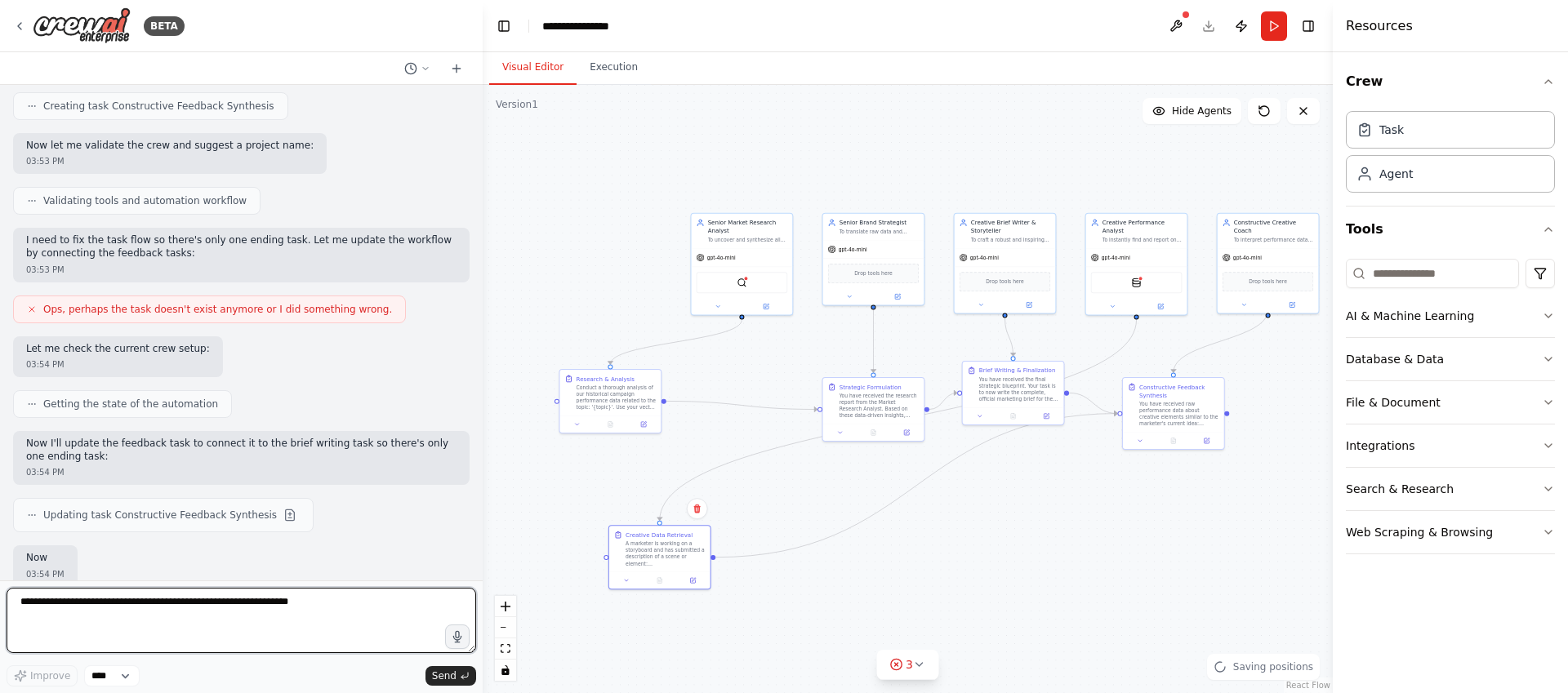
scroll to position [2506, 0]
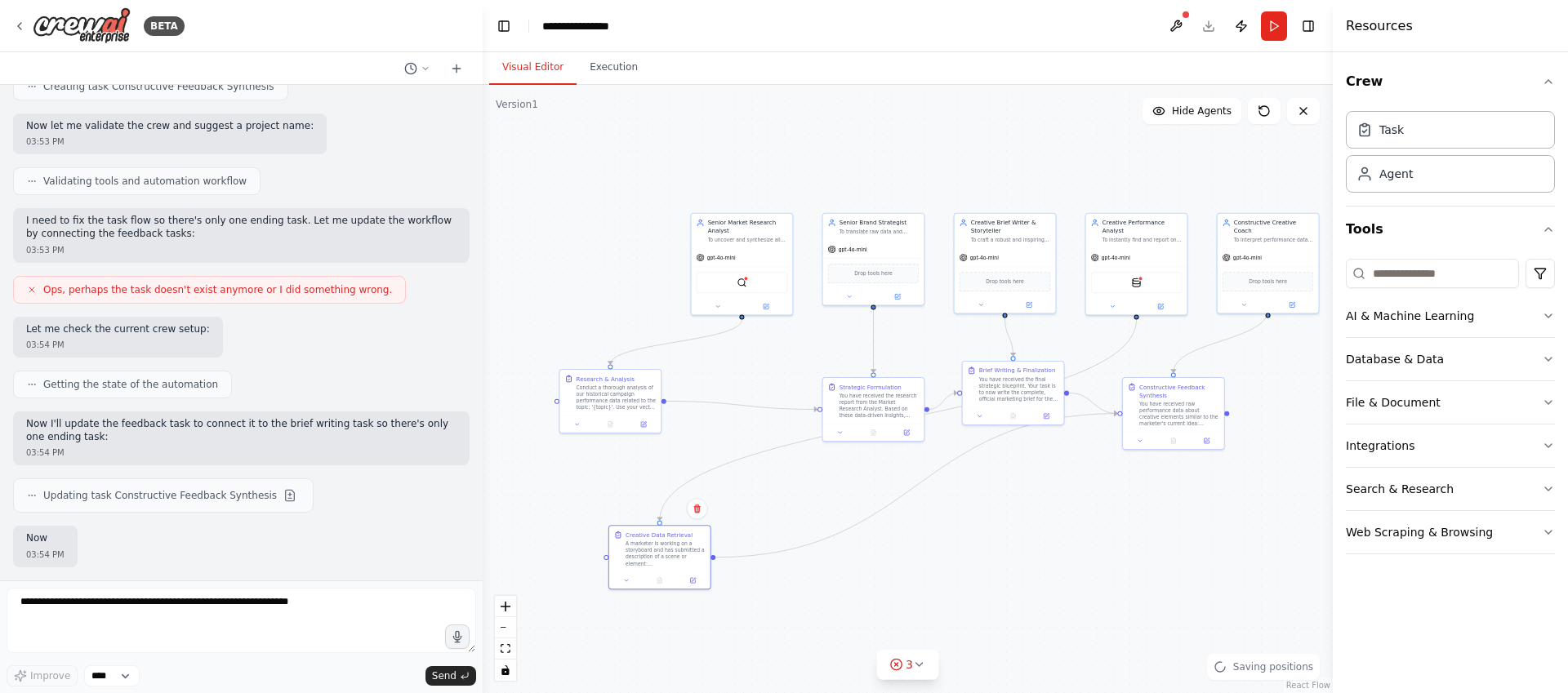
click at [771, 451] on div "Senior Market Research Analyst To uncover and synthesize all relevant historica…" at bounding box center [864, 325] width 428 height 307
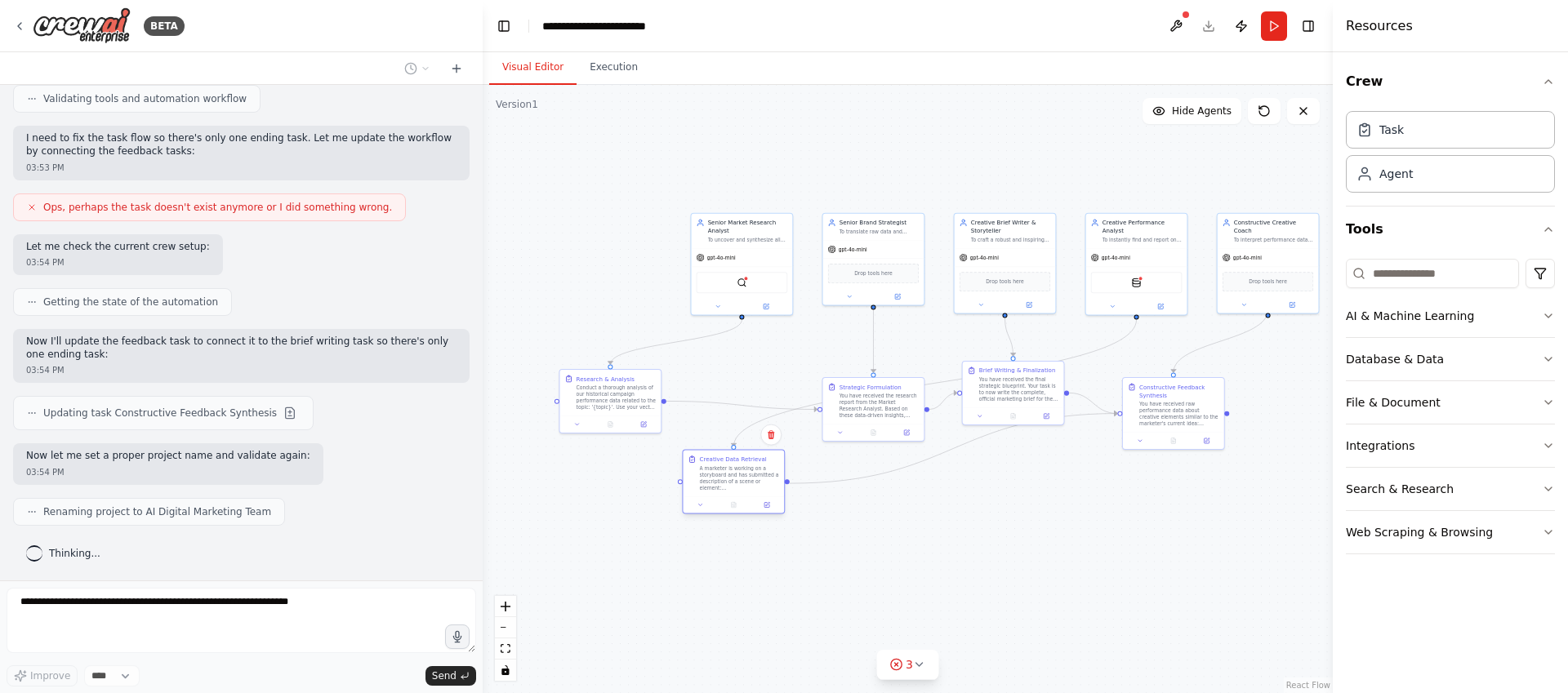
drag, startPoint x: 727, startPoint y: 494, endPoint x: 690, endPoint y: 558, distance: 73.9
click at [690, 496] on div "Creative Data Retrieval A marketer is working on a storyboard and has submitted…" at bounding box center [733, 473] width 101 height 46
drag, startPoint x: 844, startPoint y: 406, endPoint x: 806, endPoint y: 411, distance: 38.3
click at [806, 411] on div "You have received the research report from the Market Research Analyst. Based o…" at bounding box center [821, 412] width 80 height 26
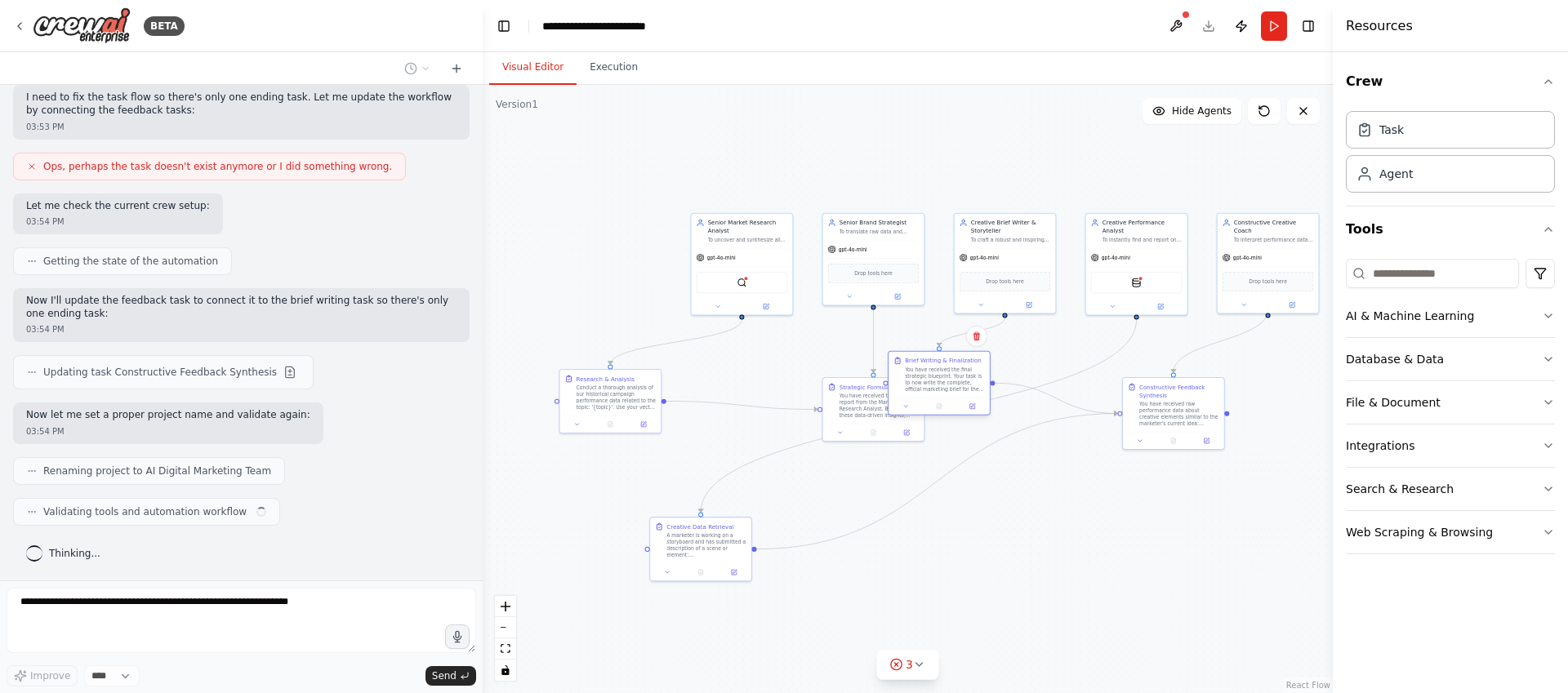
click at [954, 399] on div "Brief Writing & Finalization You have received the final strategic blueprint. Y…" at bounding box center [939, 383] width 103 height 64
drag, startPoint x: 1193, startPoint y: 473, endPoint x: 1216, endPoint y: 510, distance: 43.6
click at [1216, 510] on div "You have received raw performance data about creative elements similar to the m…" at bounding box center [1216, 503] width 80 height 26
drag, startPoint x: 949, startPoint y: 389, endPoint x: 1075, endPoint y: 424, distance: 130.8
click at [1075, 424] on div "You have received the final strategic blueprint. Your task is to now write the …" at bounding box center [1068, 412] width 80 height 26
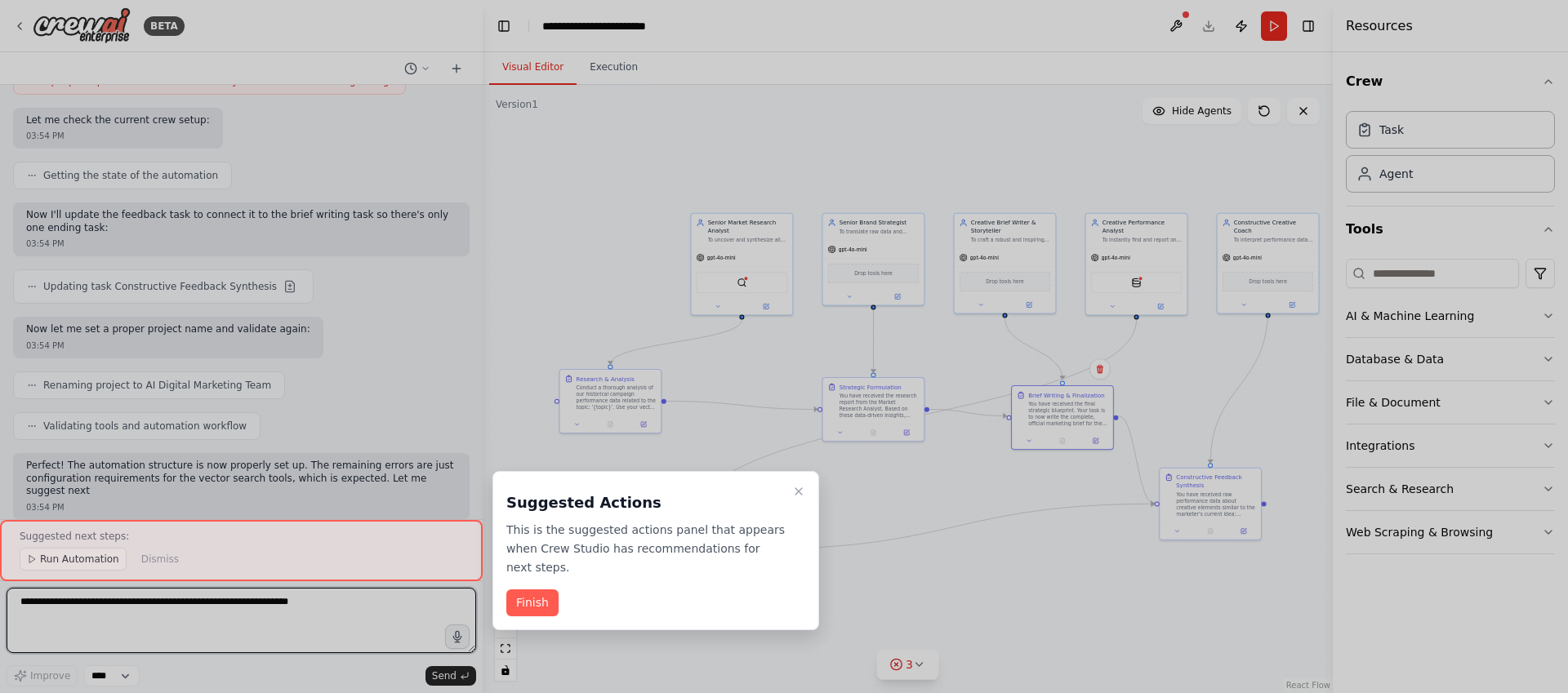
scroll to position [2646, 0]
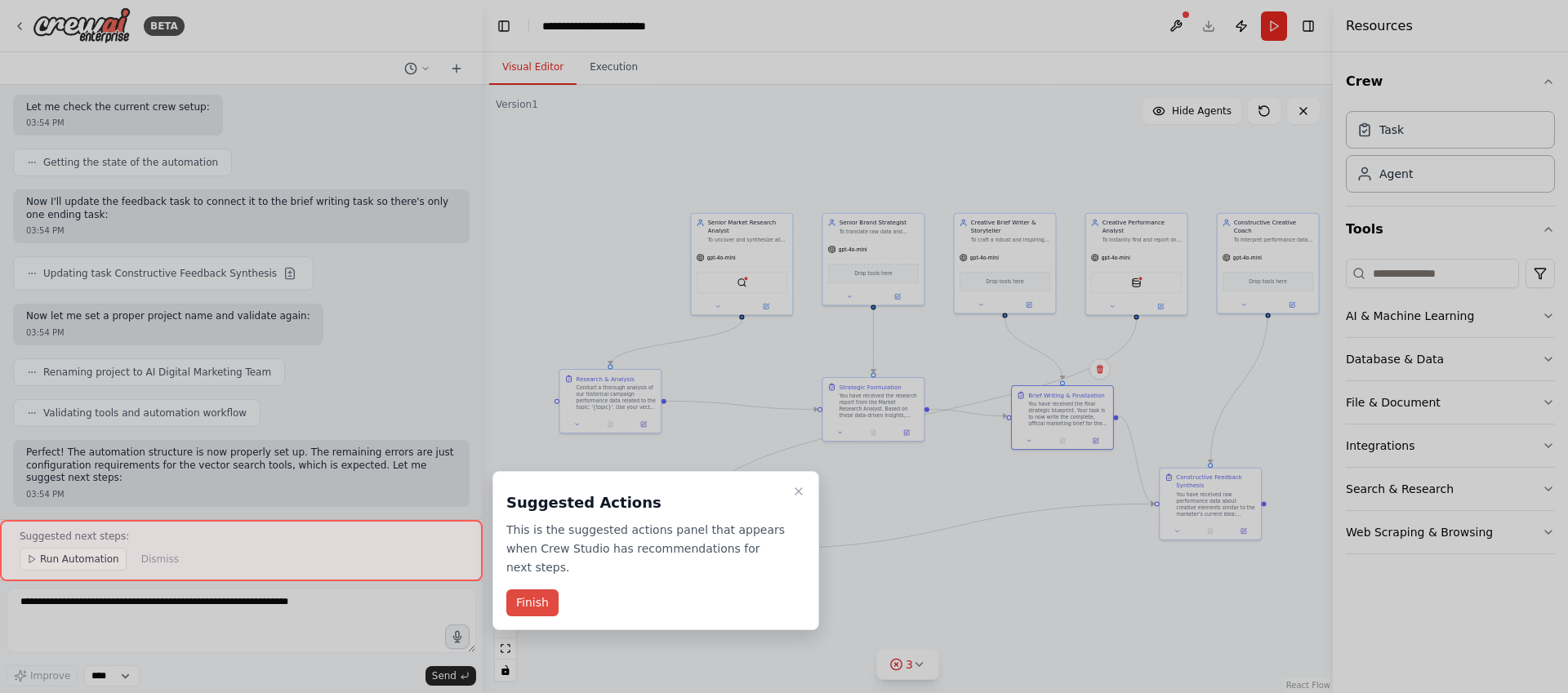
click at [540, 612] on button "Finish" at bounding box center [533, 603] width 52 height 27
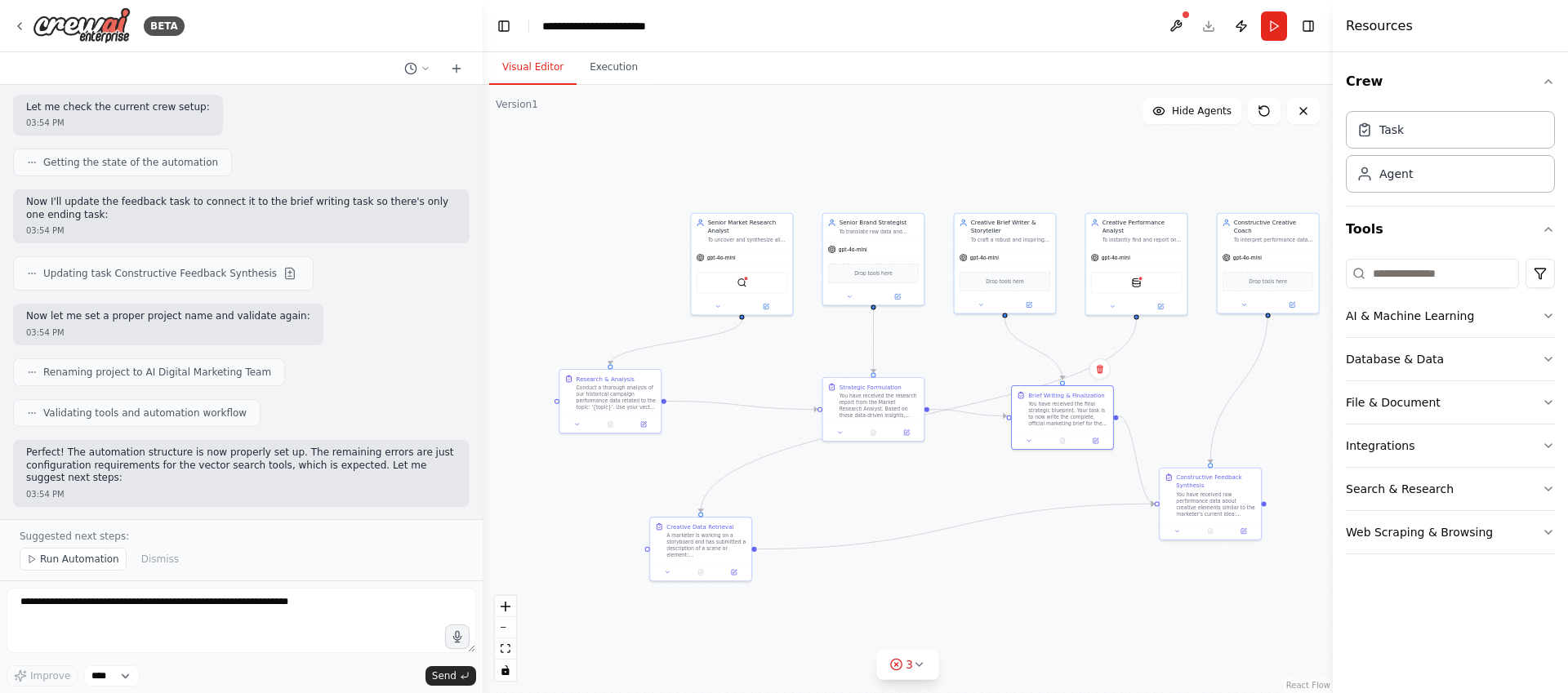
click at [1280, 23] on button "Run" at bounding box center [1274, 26] width 26 height 29
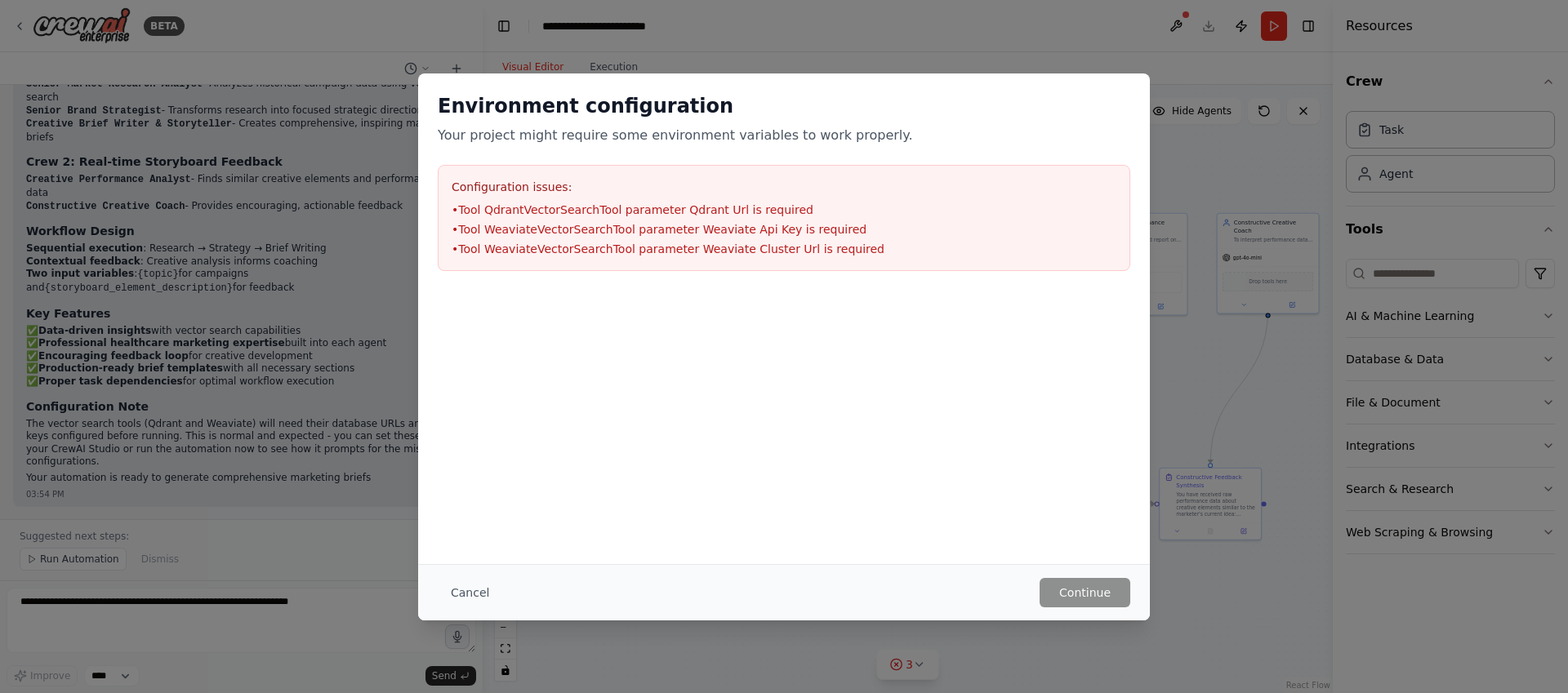
scroll to position [3174, 0]
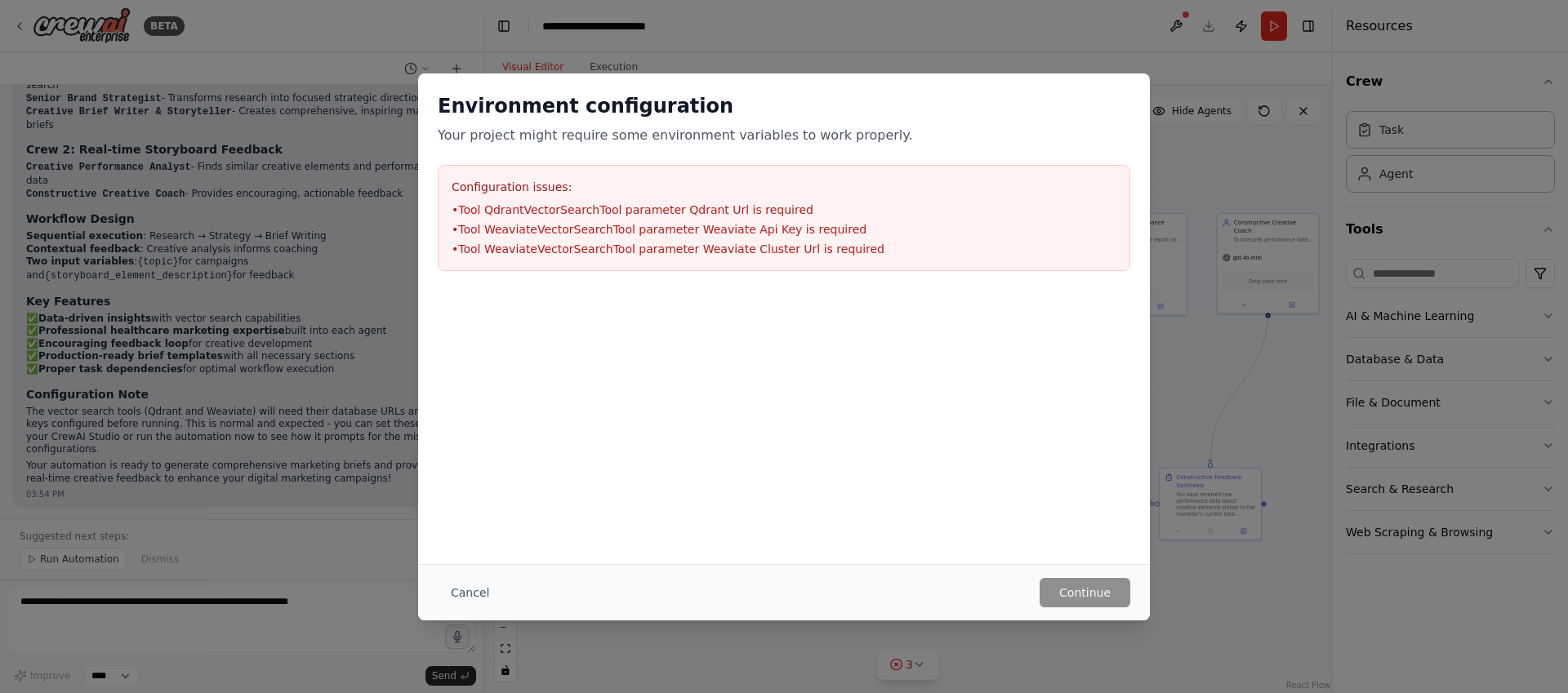
click at [864, 252] on li "• Tool WeaviateVectorSearchTool parameter Weaviate Cluster Url is required" at bounding box center [783, 249] width 664 height 16
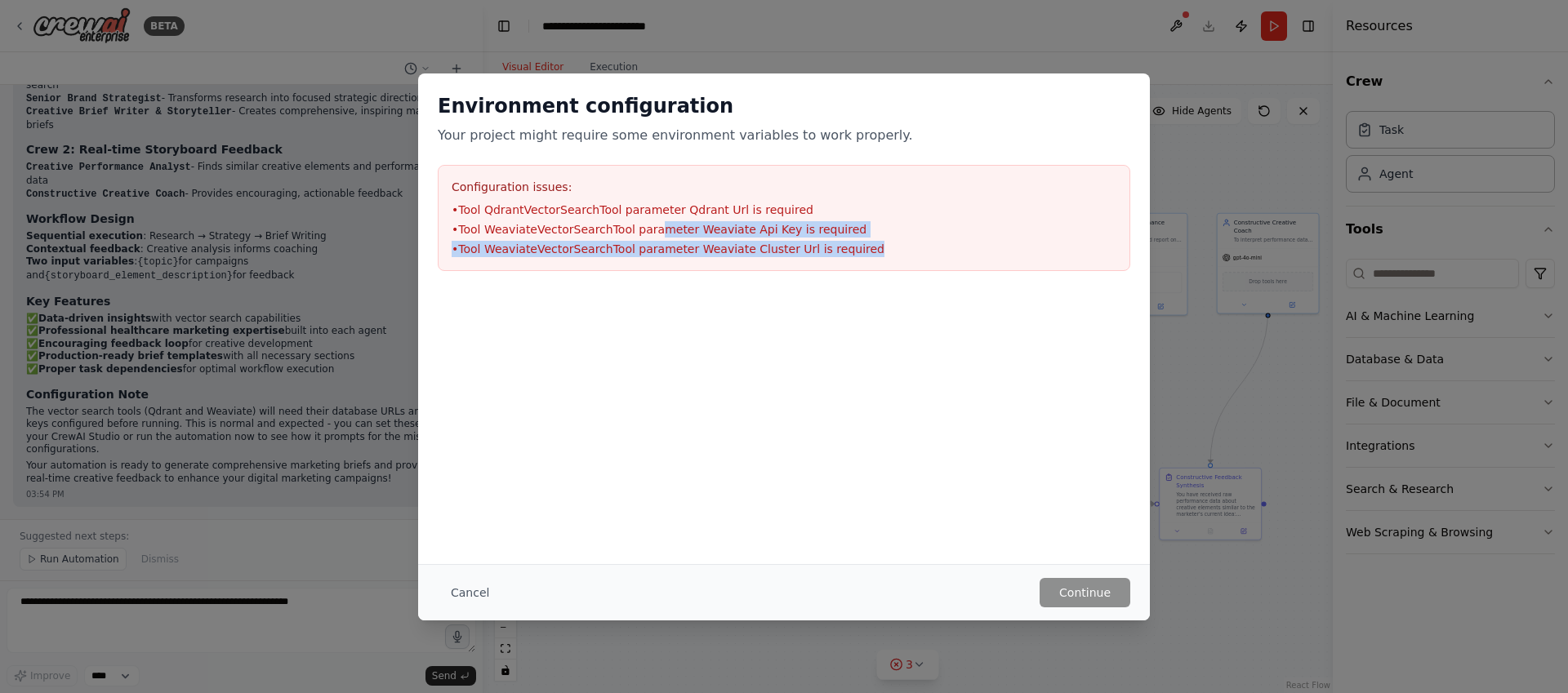
drag, startPoint x: 877, startPoint y: 255, endPoint x: 650, endPoint y: 223, distance: 229.2
click at [650, 223] on ul "• Tool QdrantVectorSearchTool parameter Qdrant Url is required • Tool WeaviateV…" at bounding box center [783, 230] width 664 height 55
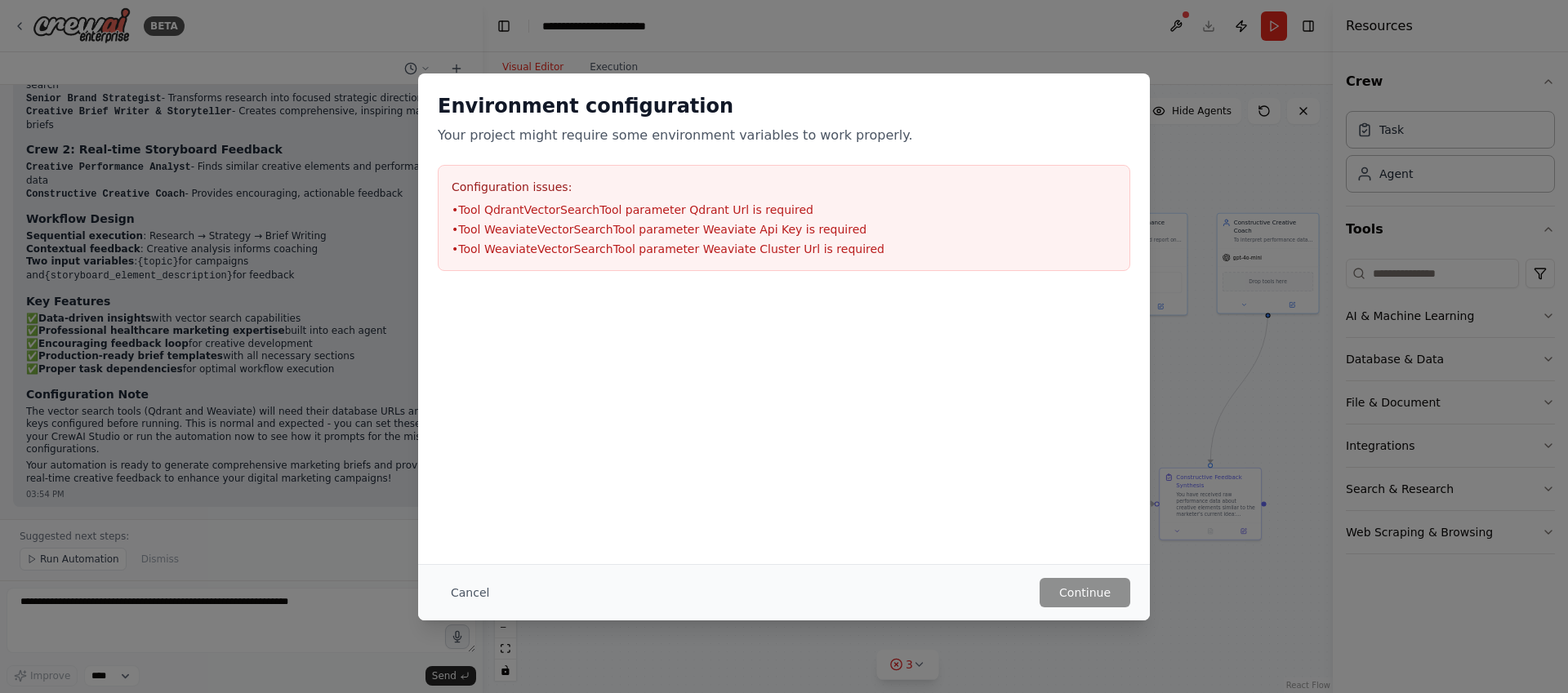
click at [754, 482] on div "Environment configuration Your project might require some environment variables…" at bounding box center [784, 319] width 732 height 491
click at [476, 598] on button "Cancel" at bounding box center [470, 593] width 64 height 29
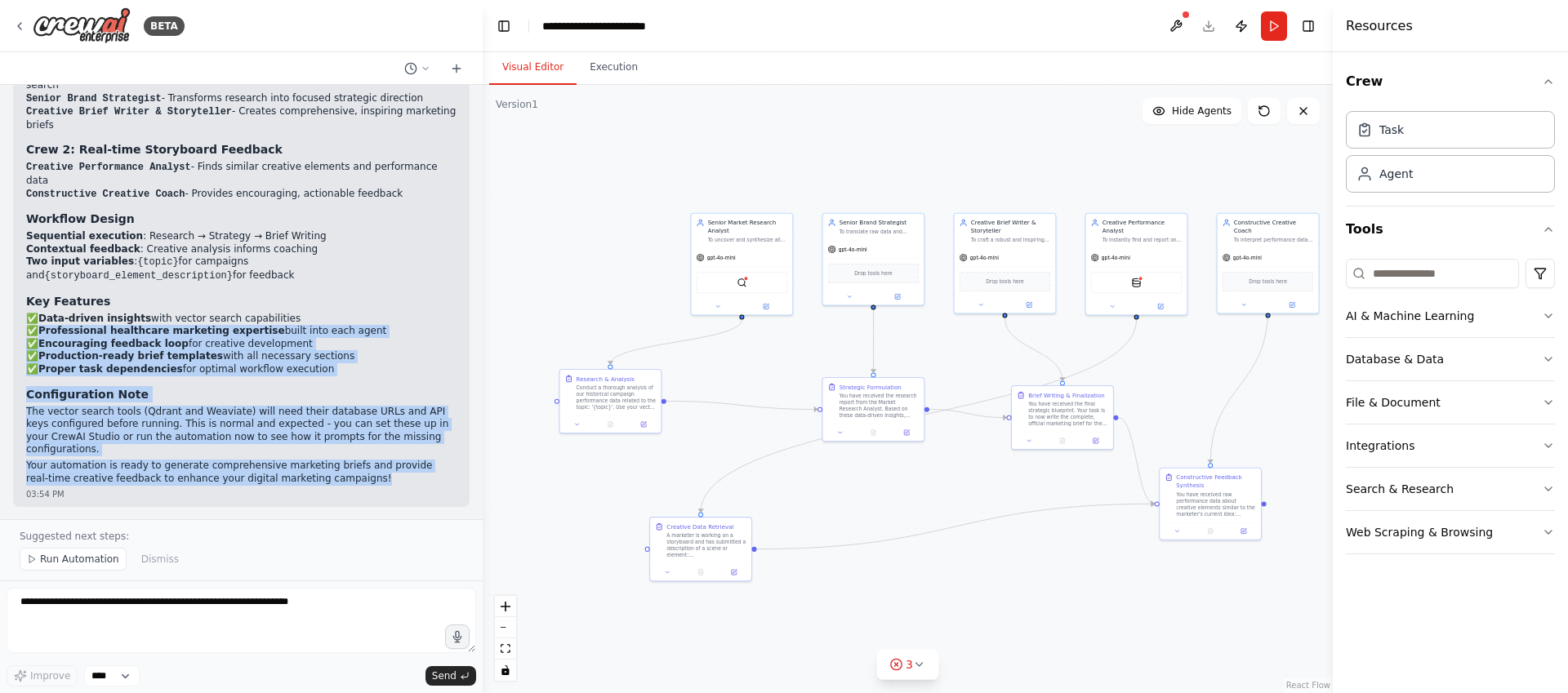
drag, startPoint x: 362, startPoint y: 479, endPoint x: 110, endPoint y: 360, distance: 278.7
click at [40, 329] on div "🎉 Your Comprehensive Digital Marketing Automation is Ready! I've successfully i…" at bounding box center [241, 242] width 431 height 487
click at [210, 422] on p "The vector search tools (Qdrant and Weaviate) will need their database URLs and…" at bounding box center [241, 431] width 431 height 50
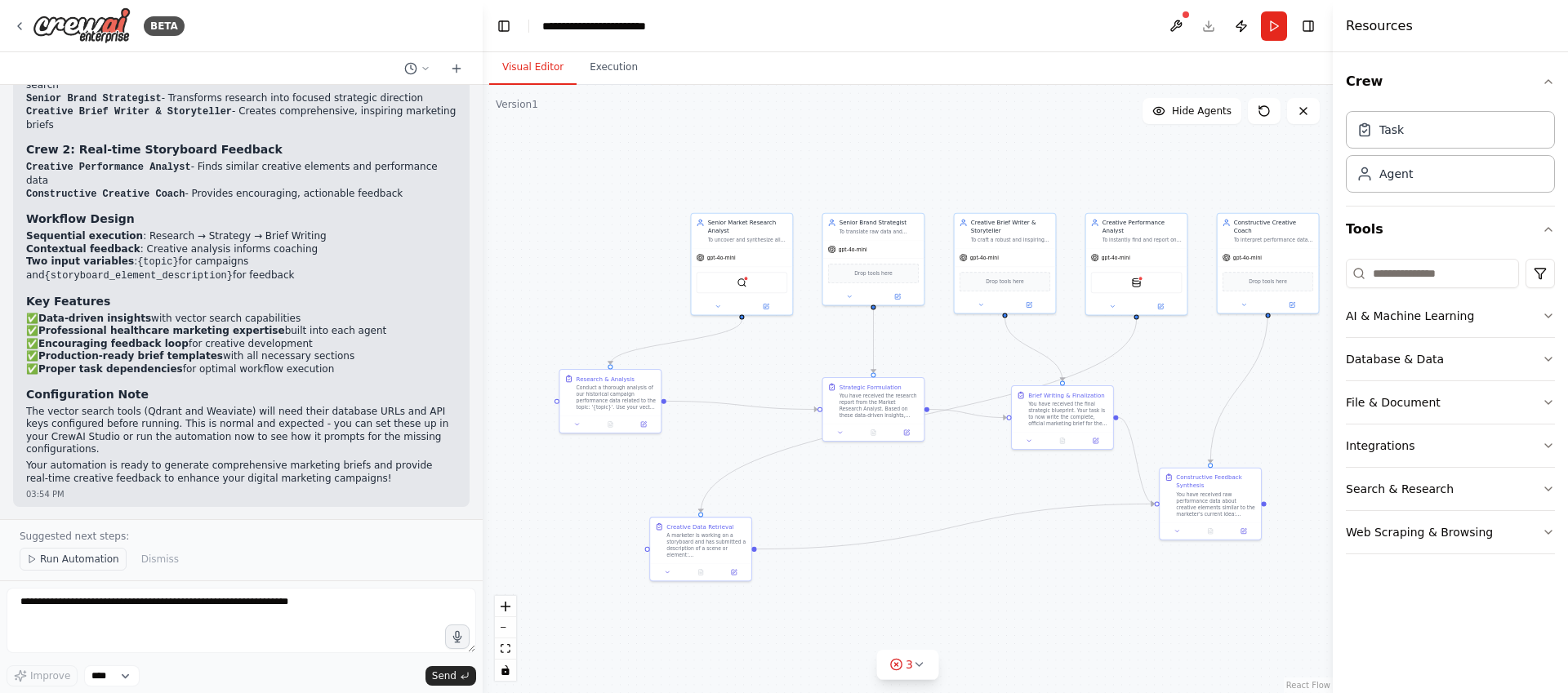
click at [79, 560] on span "Run Automation" at bounding box center [79, 559] width 79 height 13
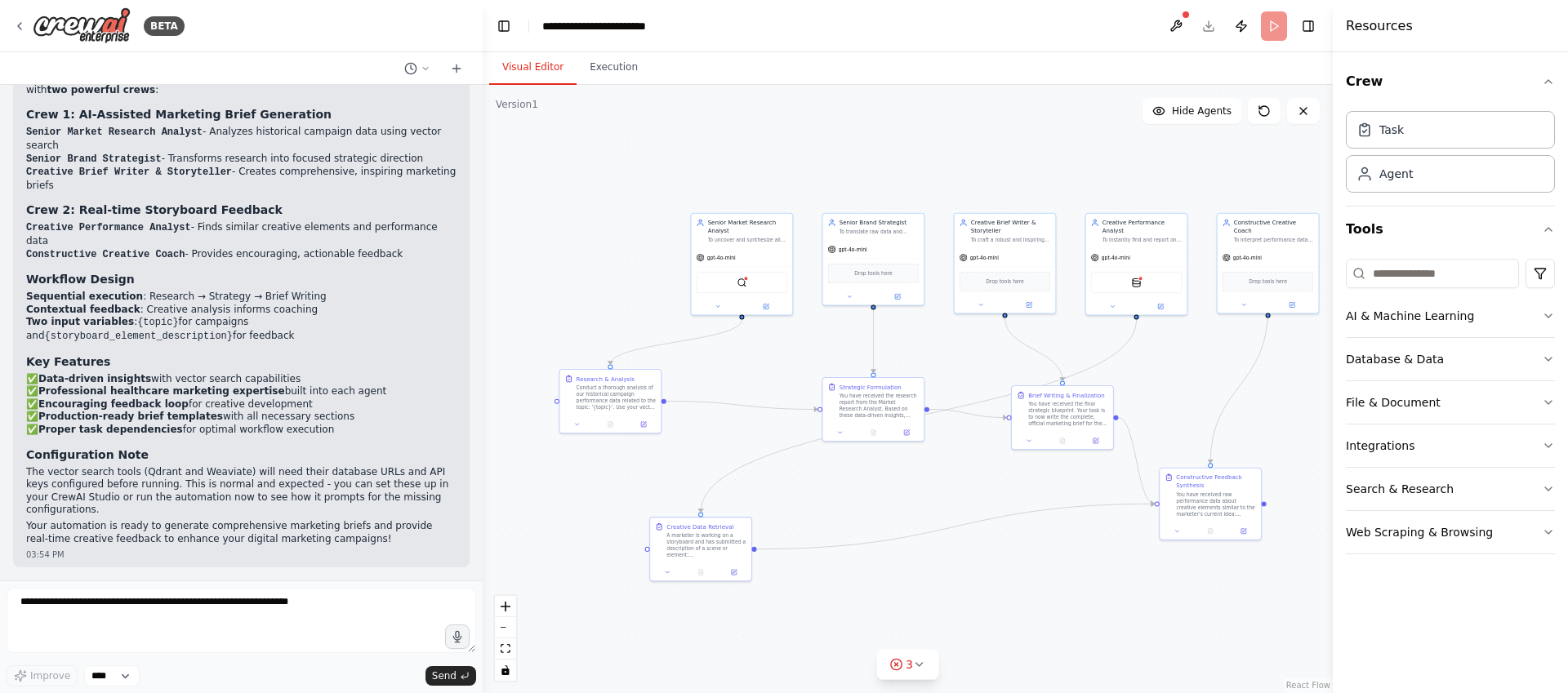
scroll to position [3112, 0]
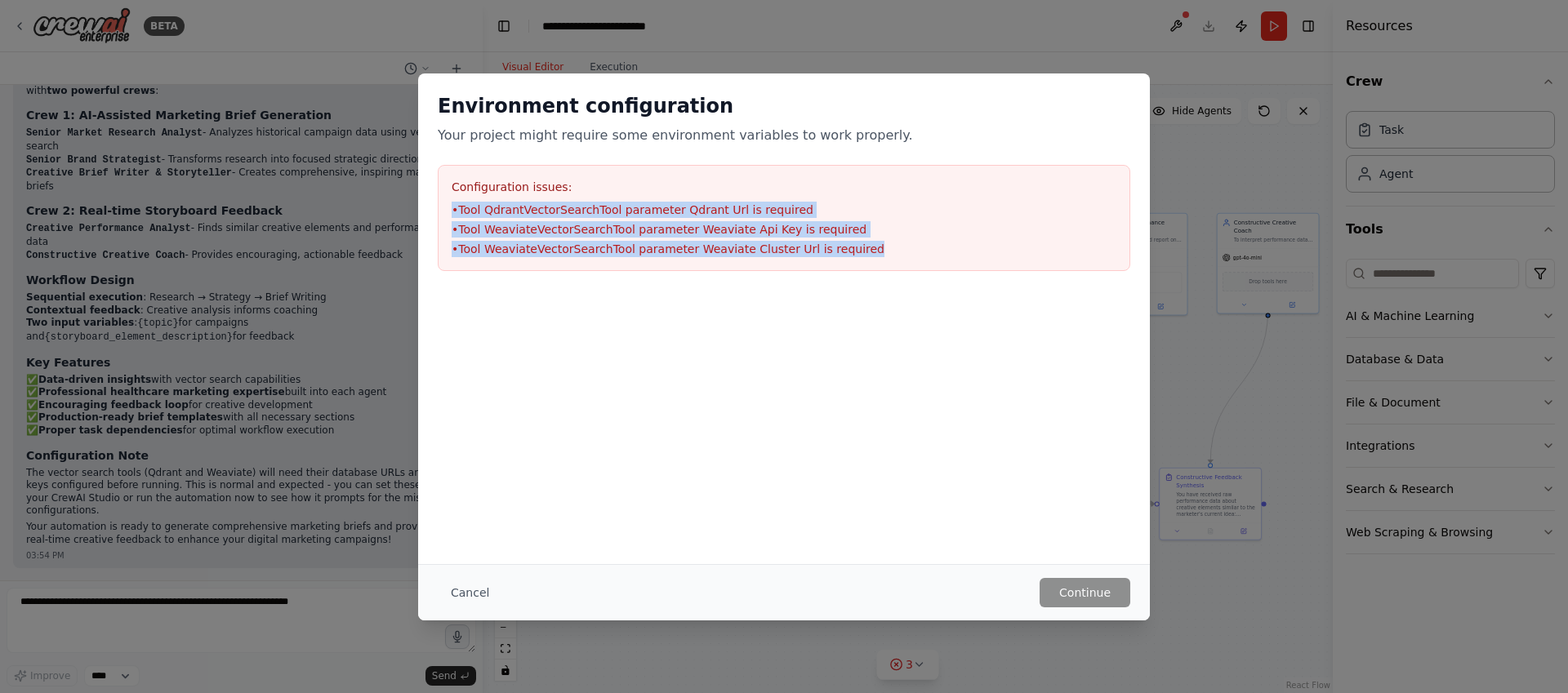
drag, startPoint x: 722, startPoint y: 236, endPoint x: 439, endPoint y: 195, distance: 286.0
click at [439, 195] on div "Configuration issues: • Tool QdrantVectorSearchTool parameter Qdrant Url is req…" at bounding box center [784, 217] width 693 height 107
copy ul "• Tool QdrantVectorSearchTool parameter Qdrant Url is required • Tool WeaviateV…"
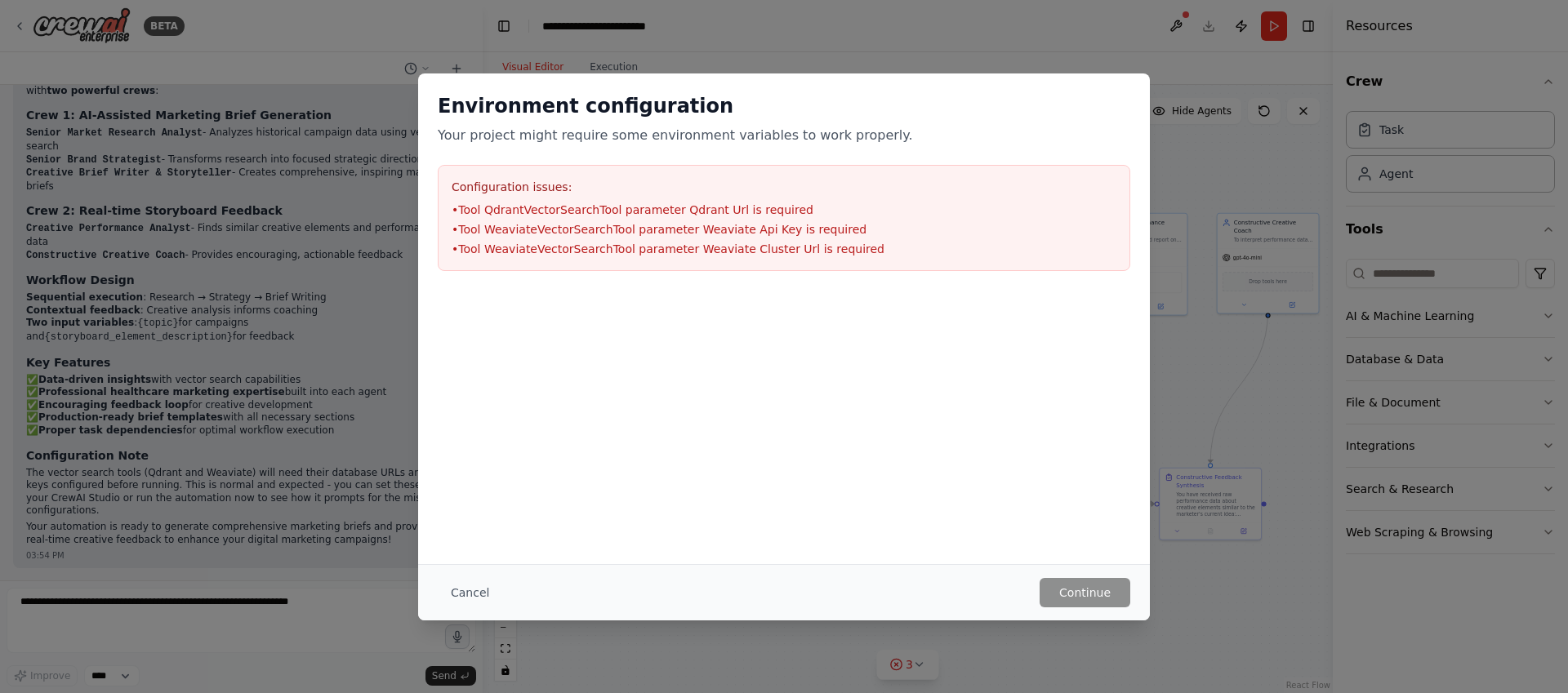
click at [236, 441] on div "Environment configuration Your project might require some environment variables…" at bounding box center [784, 346] width 1568 height 693
click at [491, 597] on button "Cancel" at bounding box center [470, 593] width 64 height 29
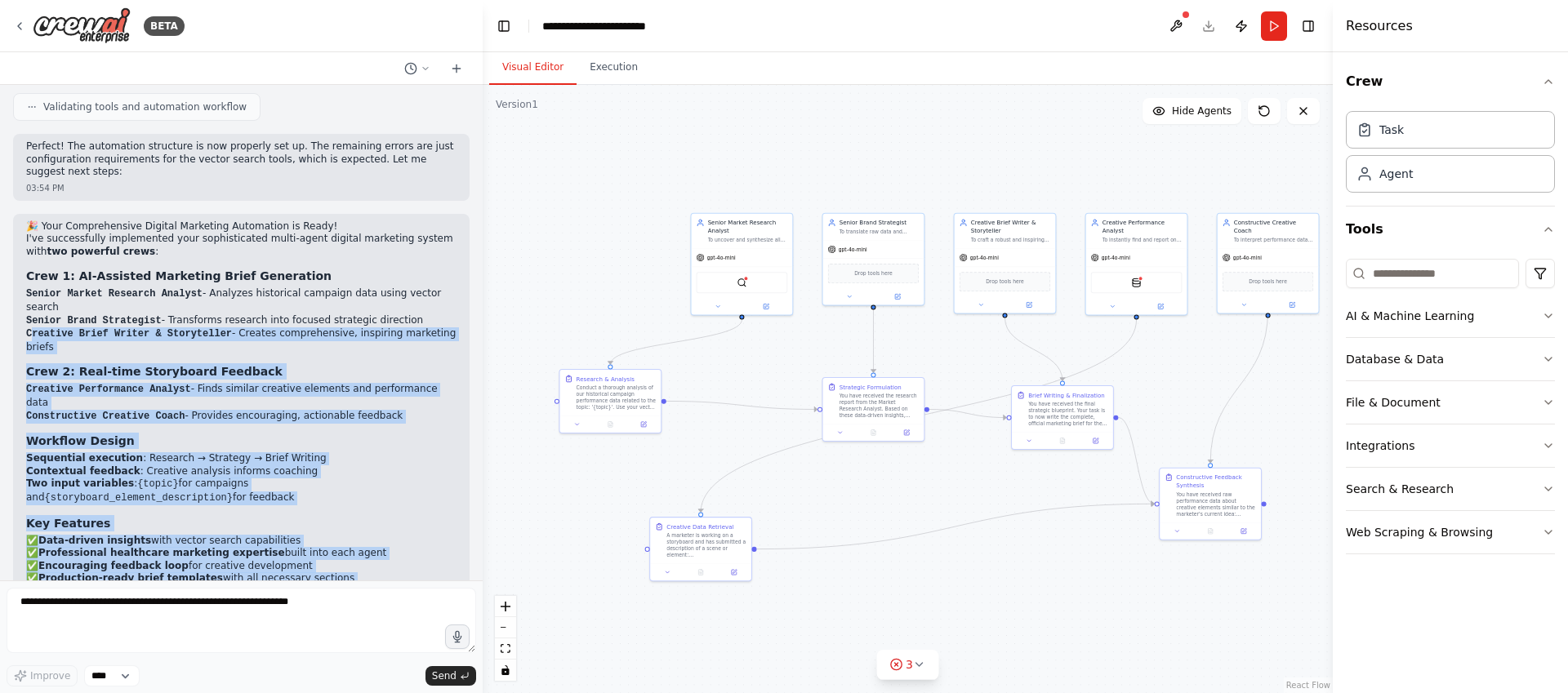
scroll to position [2950, 0]
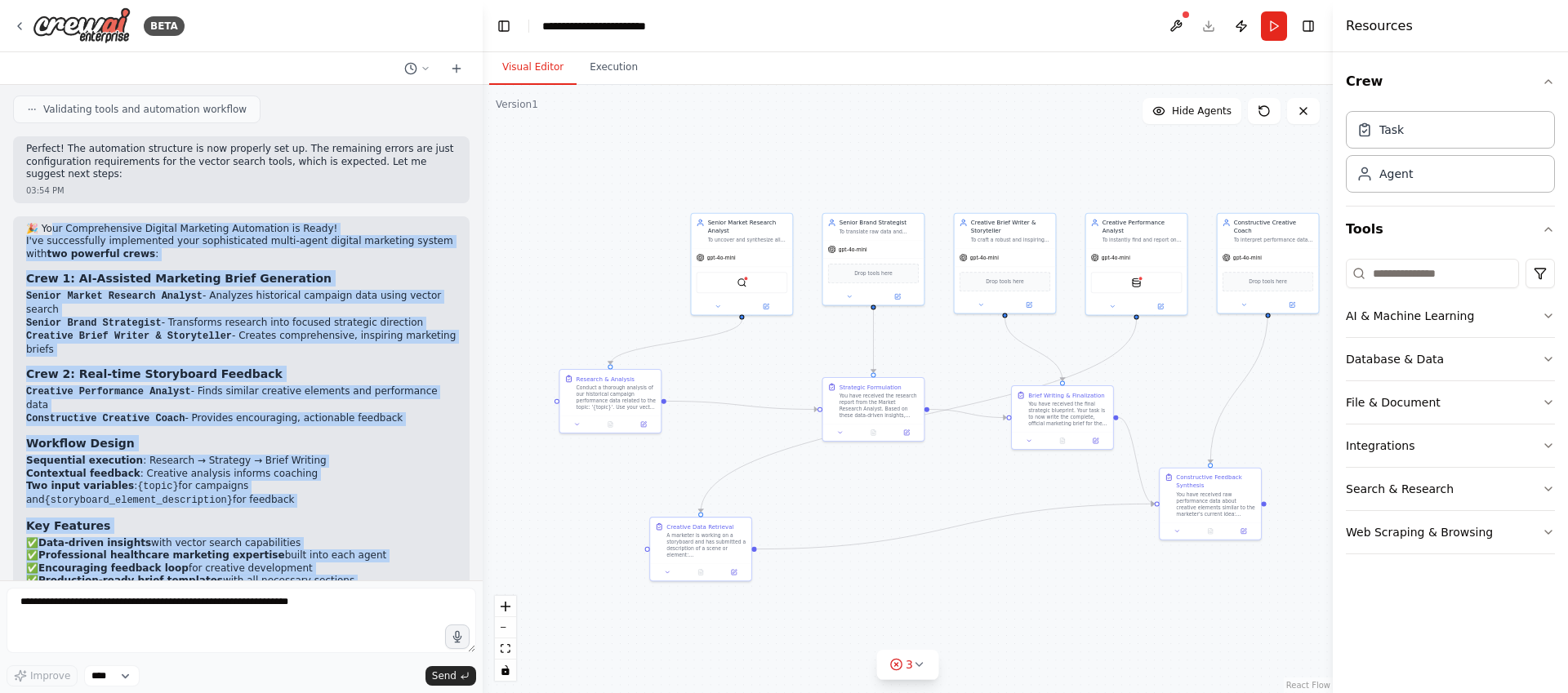
drag, startPoint x: 264, startPoint y: 521, endPoint x: 51, endPoint y: 230, distance: 360.6
click at [51, 230] on div "🎉 Your Comprehensive Digital Marketing Automation is Ready! I've successfully i…" at bounding box center [241, 466] width 431 height 487
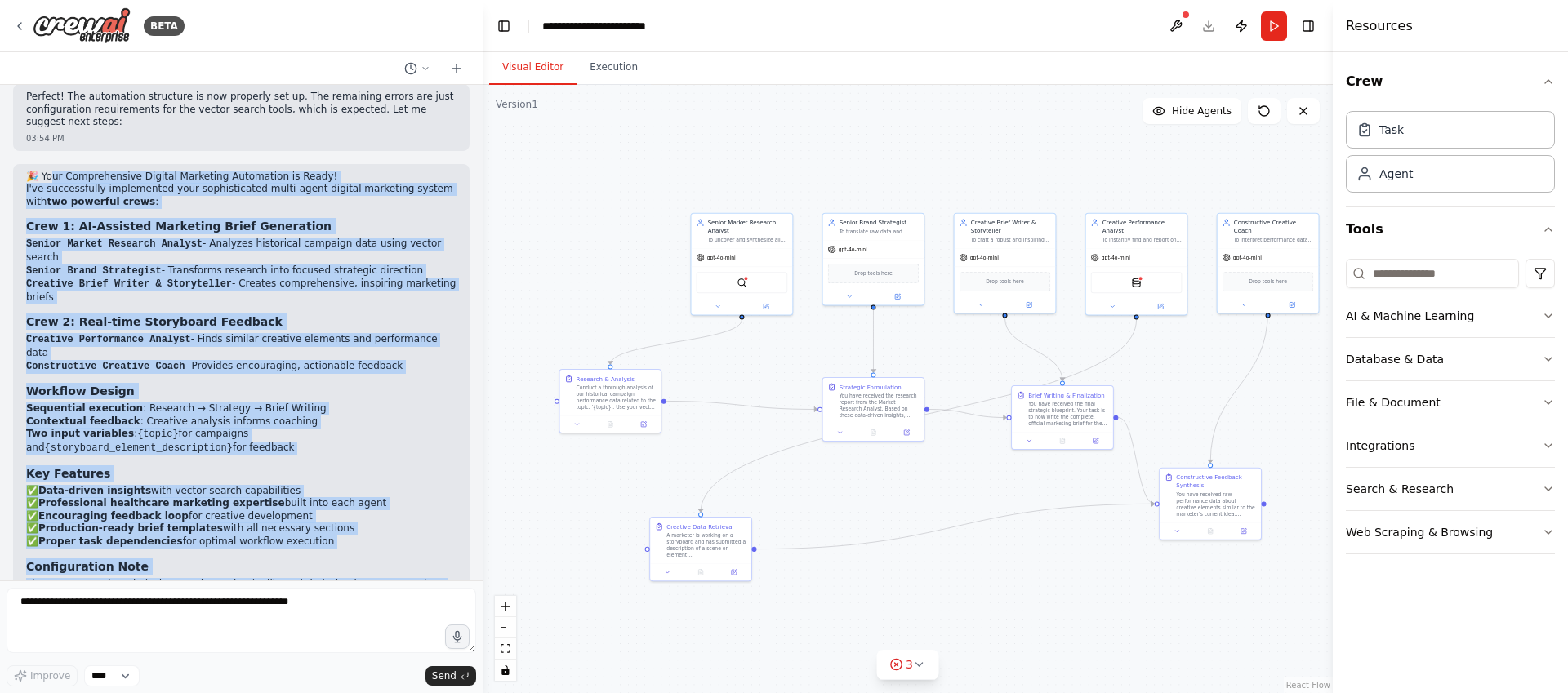
scroll to position [3001, 0]
copy div "r Comprehensive Digital Marketing Automation is Ready! I've successfully implem…"
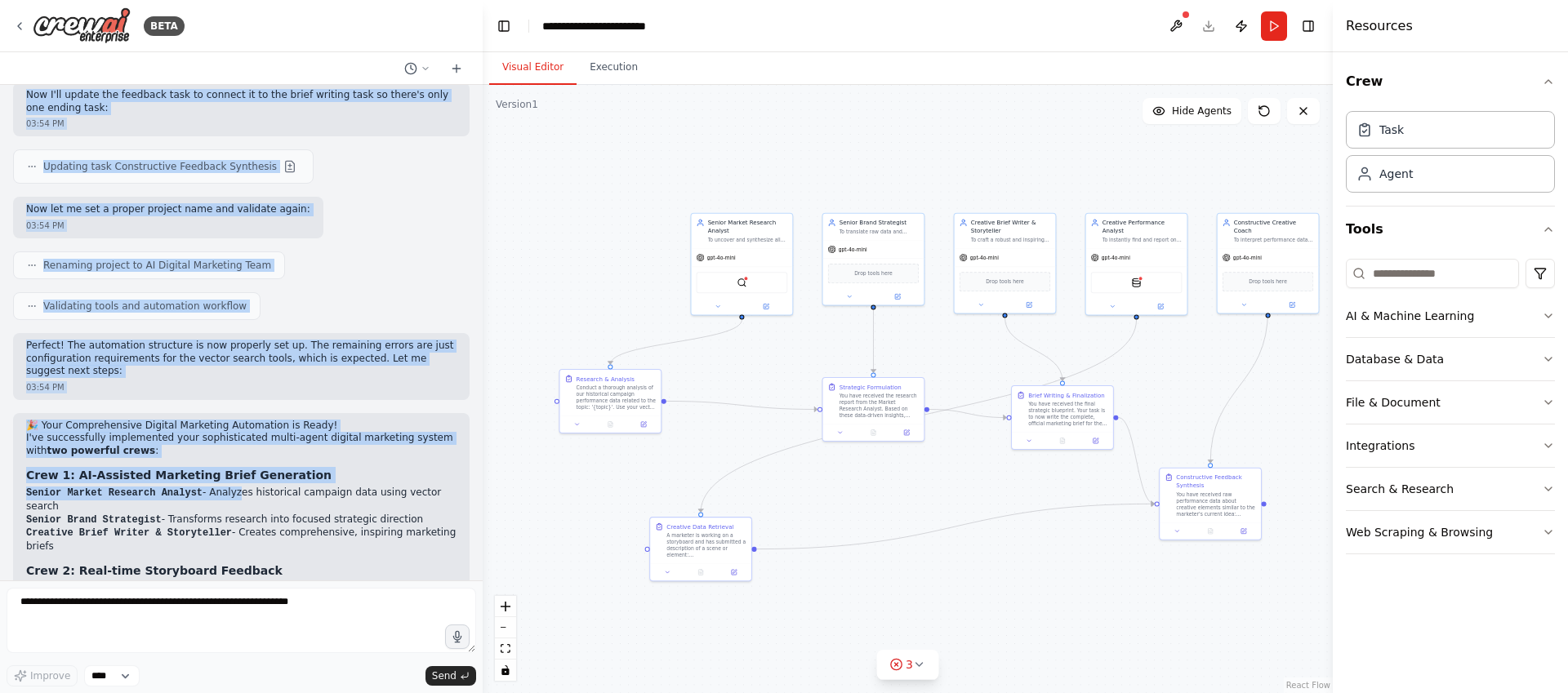
scroll to position [3112, 0]
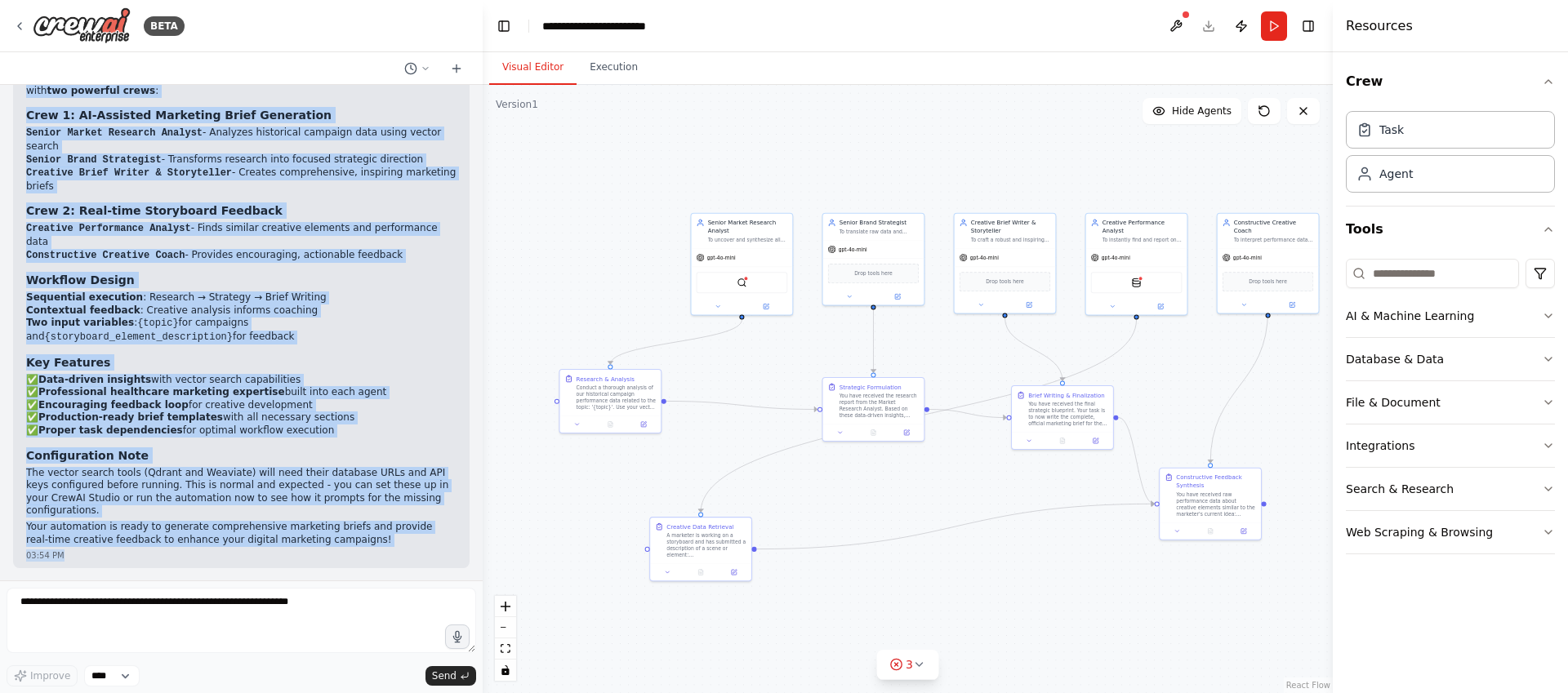
drag, startPoint x: 37, startPoint y: 348, endPoint x: 391, endPoint y: 559, distance: 412.1
click at [391, 559] on div "Here is a comprehensive, multi-agent prompt structure designed for your crewAI …" at bounding box center [241, 333] width 483 height 495
copy div "his is a fantastic and comprehensive digital marketing automation structure! I'…"
click at [334, 464] on div "🎉 Your Comprehensive Digital Marketing Automation is Ready! I've successfully i…" at bounding box center [241, 303] width 431 height 487
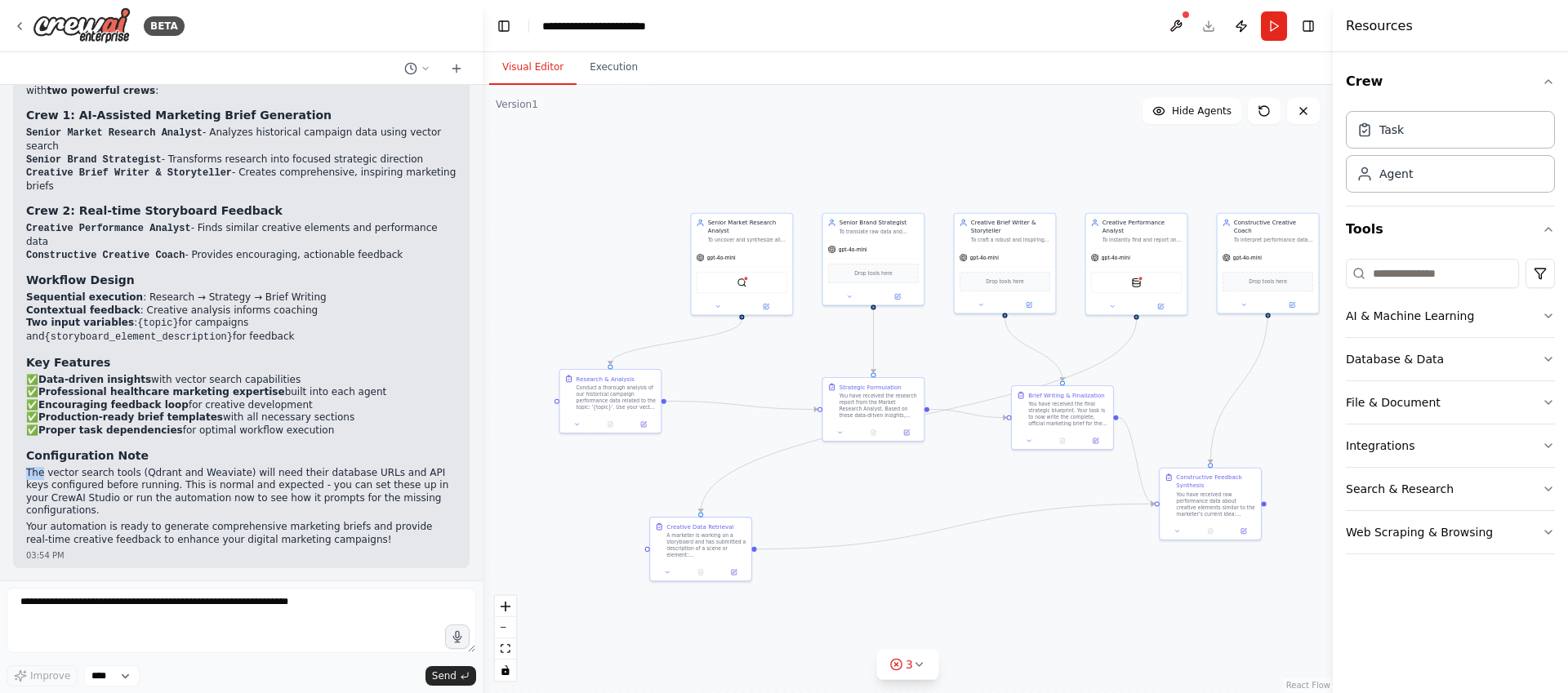
click at [334, 464] on div "🎉 Your Comprehensive Digital Marketing Automation is Ready! I've successfully i…" at bounding box center [241, 303] width 431 height 487
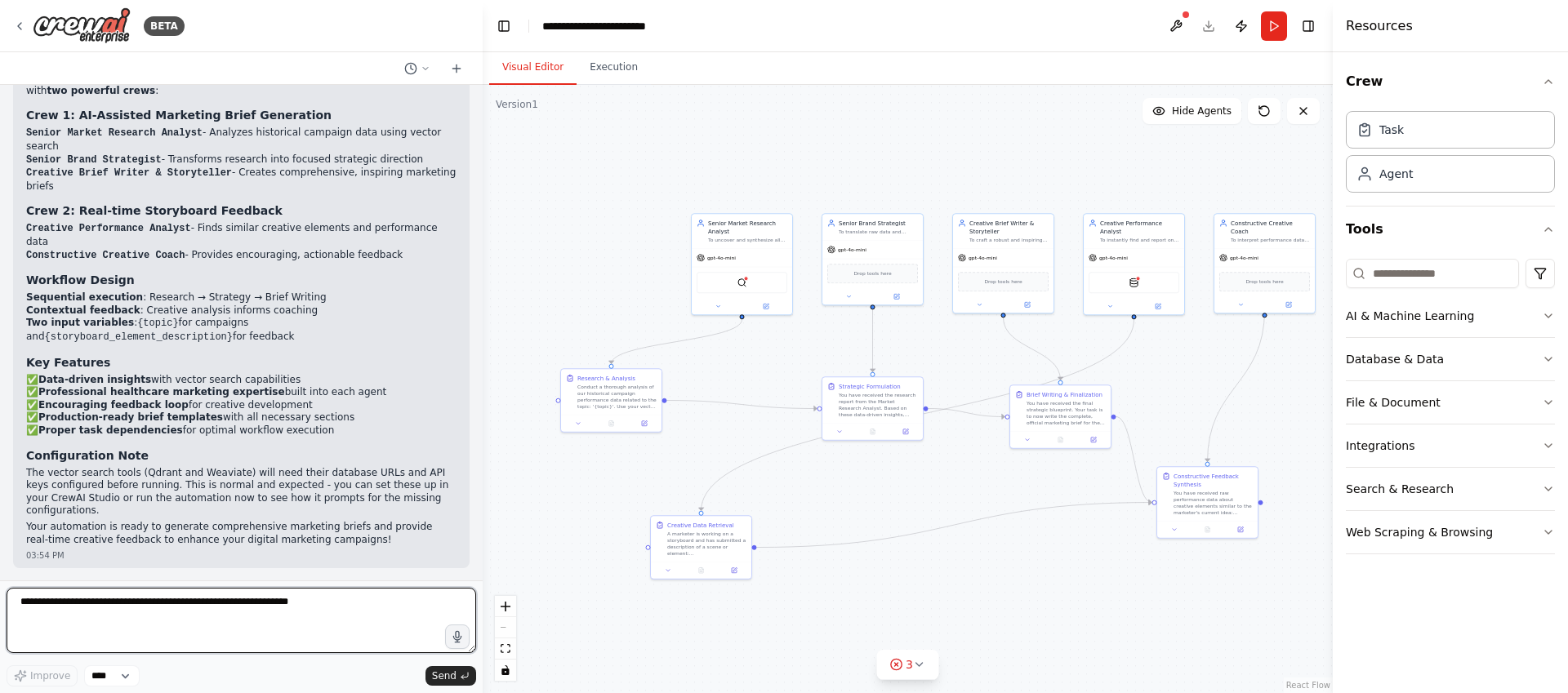
click at [371, 618] on textarea at bounding box center [242, 620] width 470 height 65
paste textarea "**********"
type textarea "**********"
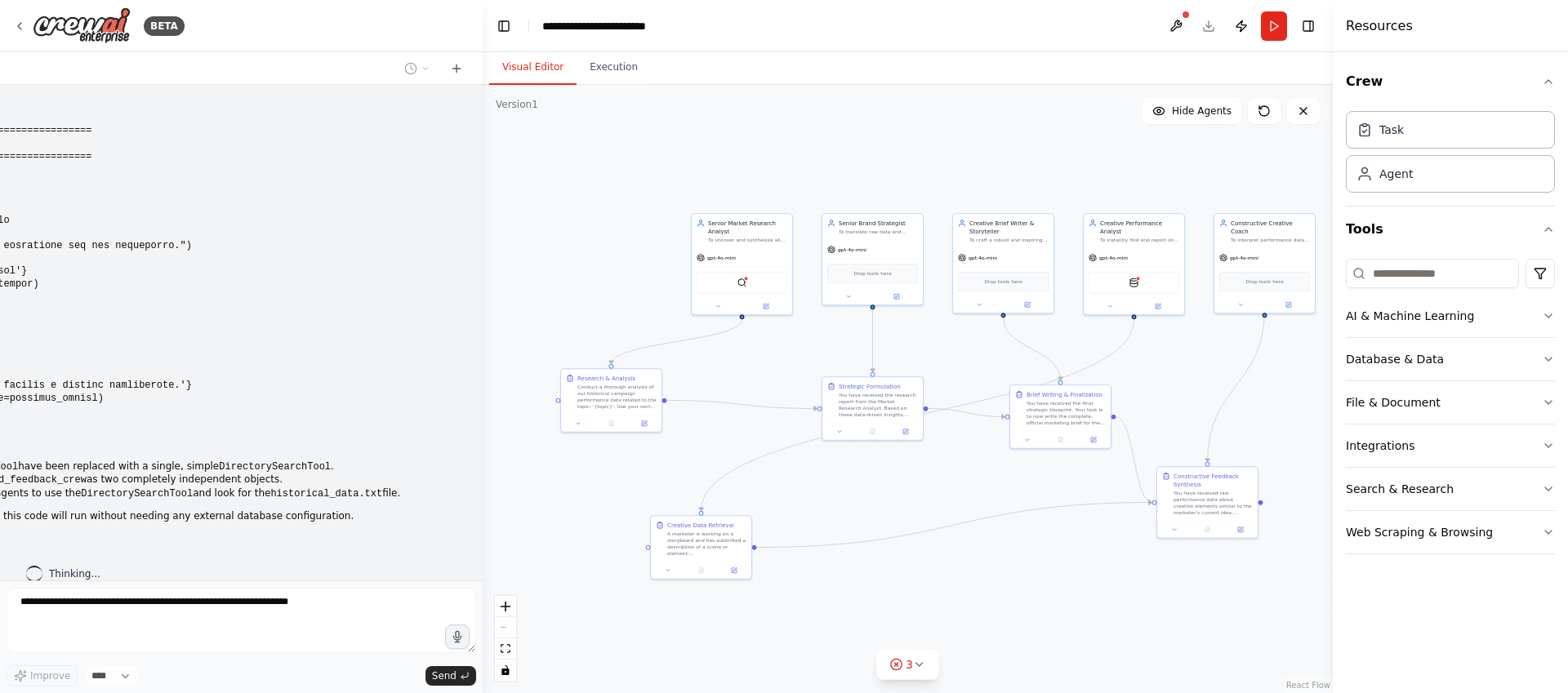
scroll to position [5436, 0]
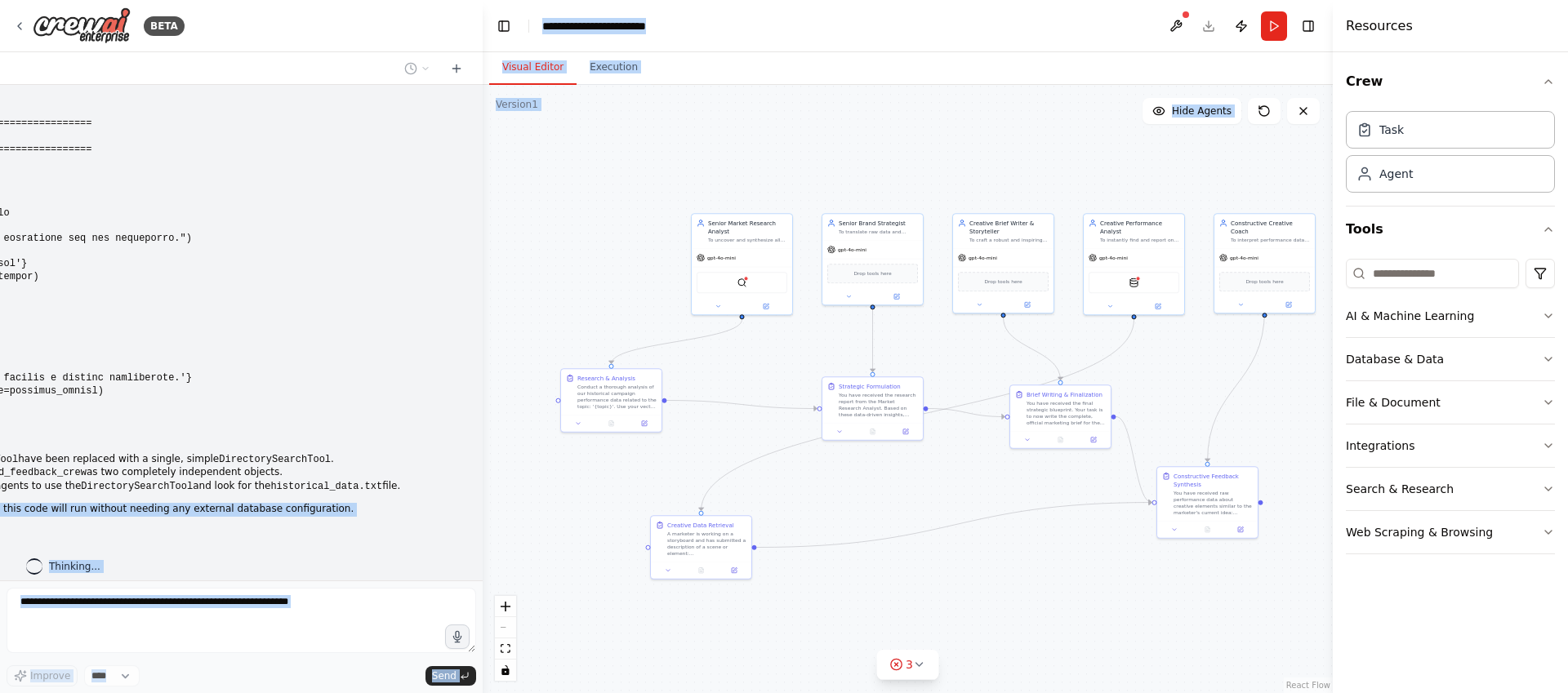
drag, startPoint x: 393, startPoint y: 483, endPoint x: -50, endPoint y: 480, distance: 443.0
click at [0, 480] on html "BETA Here is a comprehensive, multi-agent prompt structure designed for your cr…" at bounding box center [784, 346] width 1568 height 693
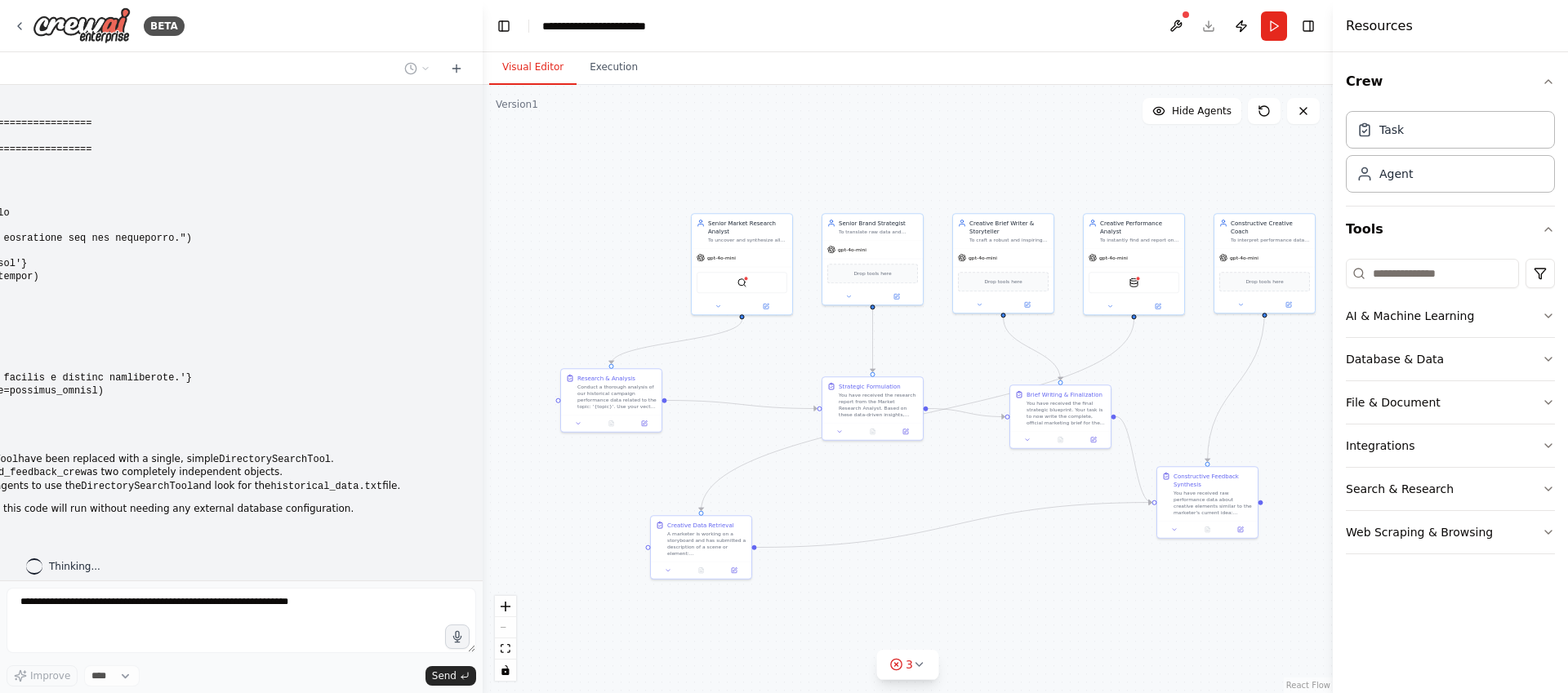
click at [241, 466] on li "Separated Workflows: The code now defines marketing_brief_crew and storyboard_f…" at bounding box center [18, 473] width 877 height 14
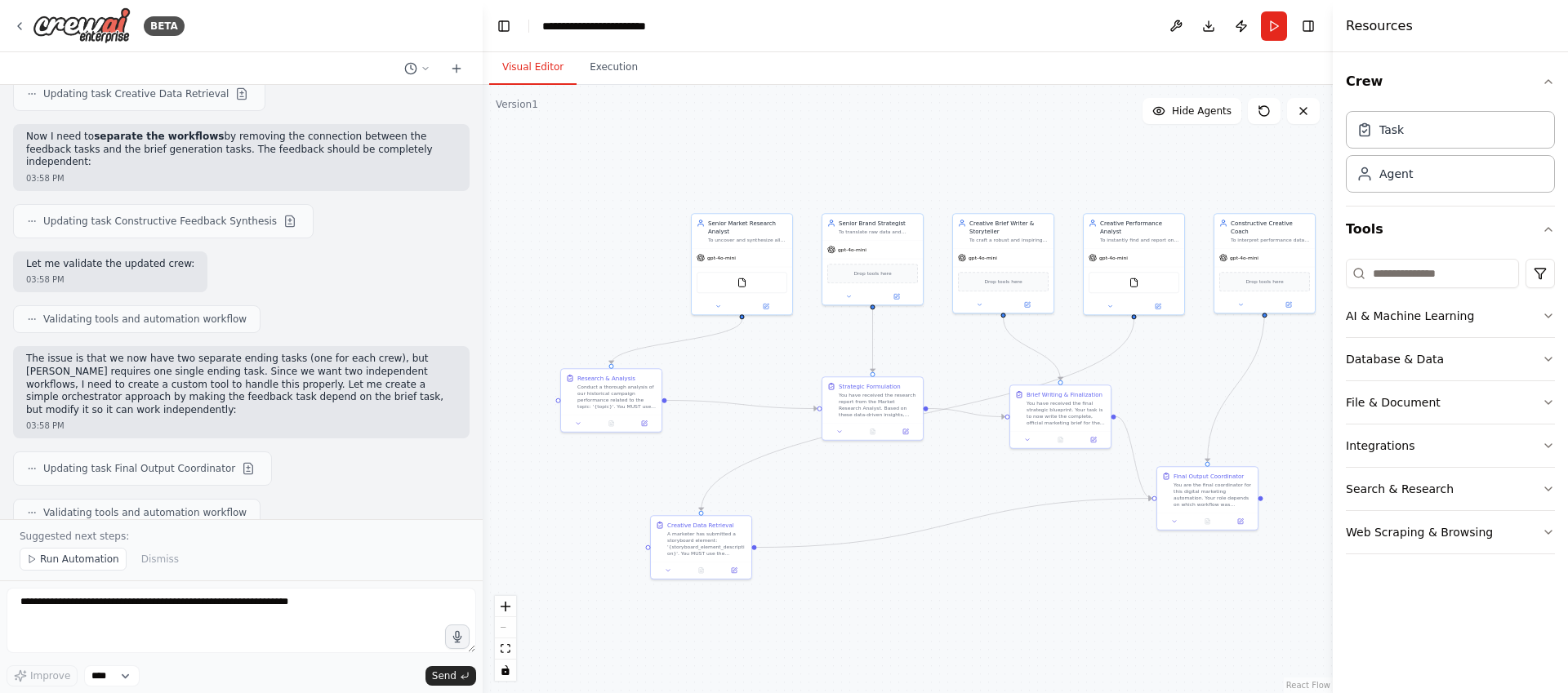
scroll to position [6510, 0]
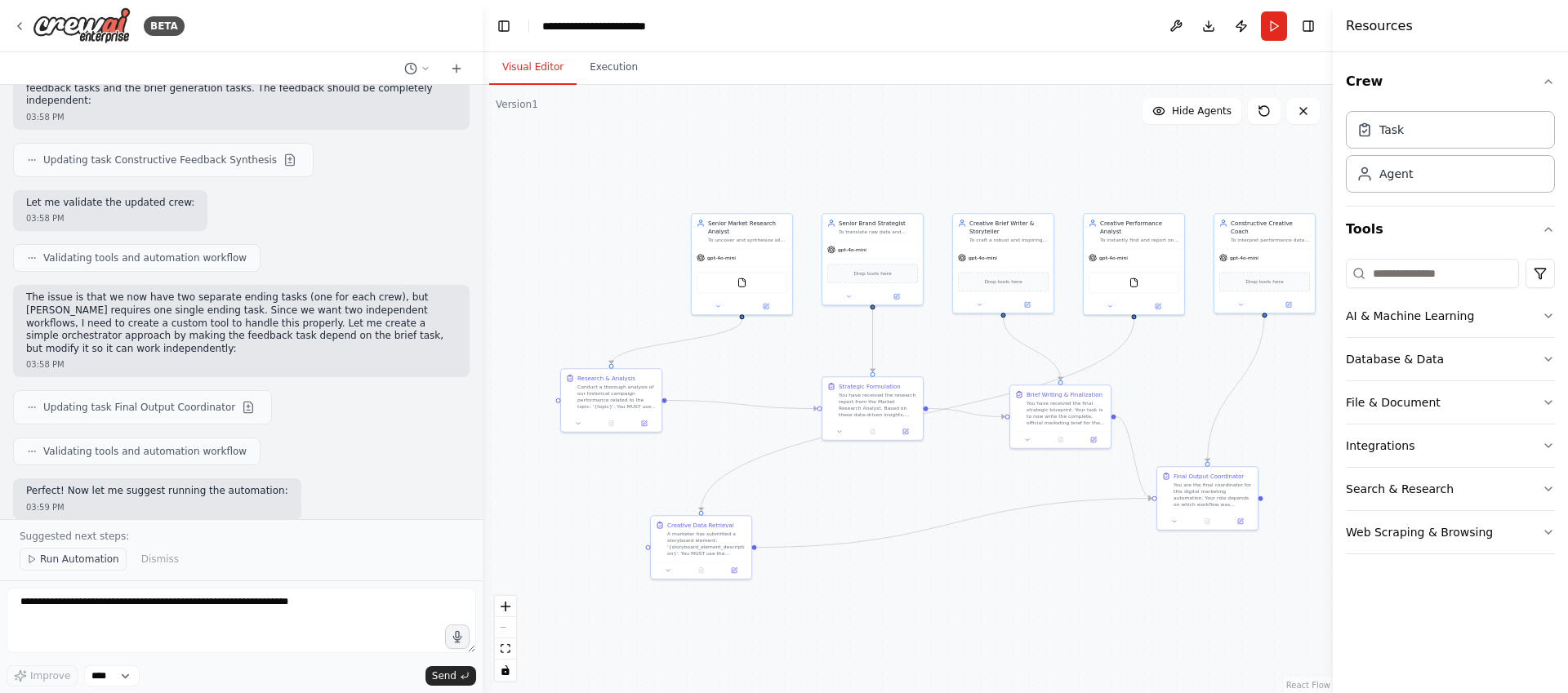
click at [87, 562] on span "Run Automation" at bounding box center [79, 559] width 79 height 13
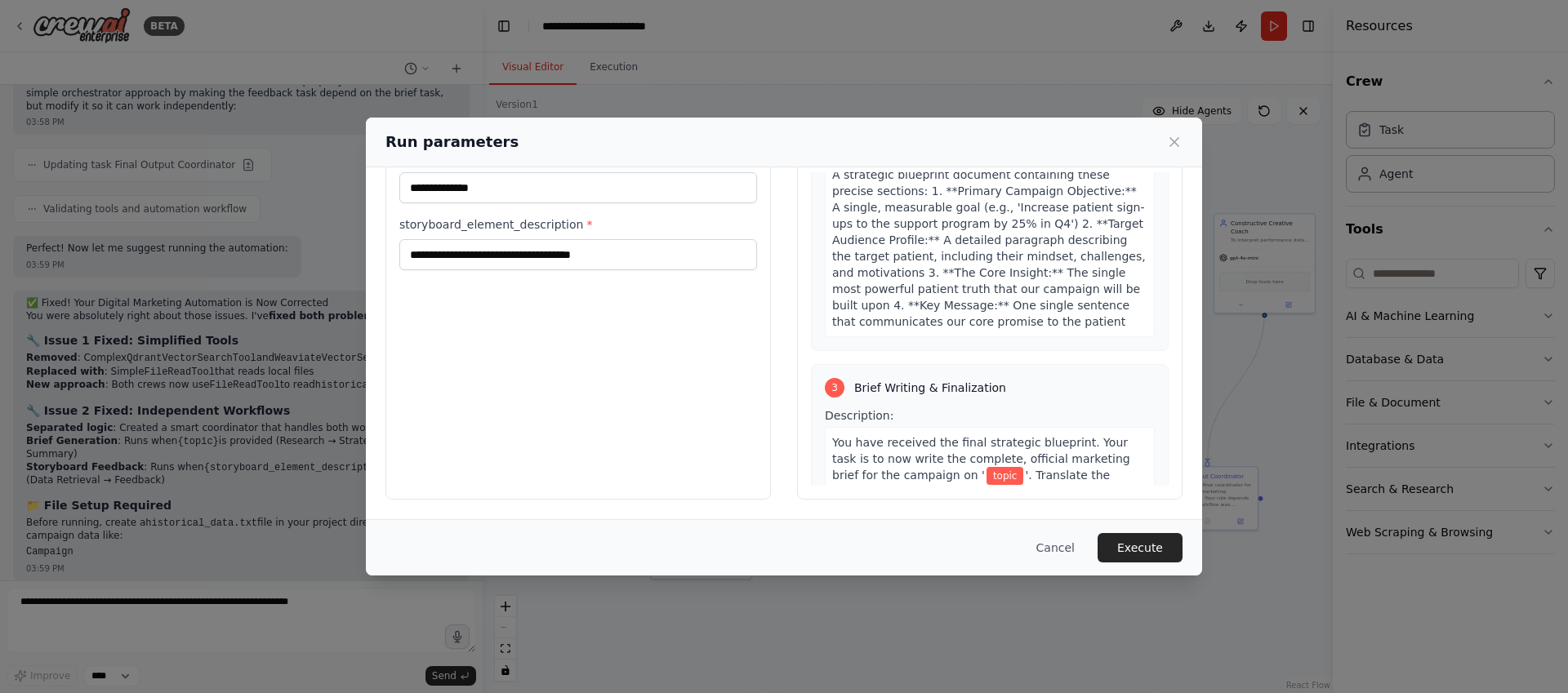
scroll to position [0, 0]
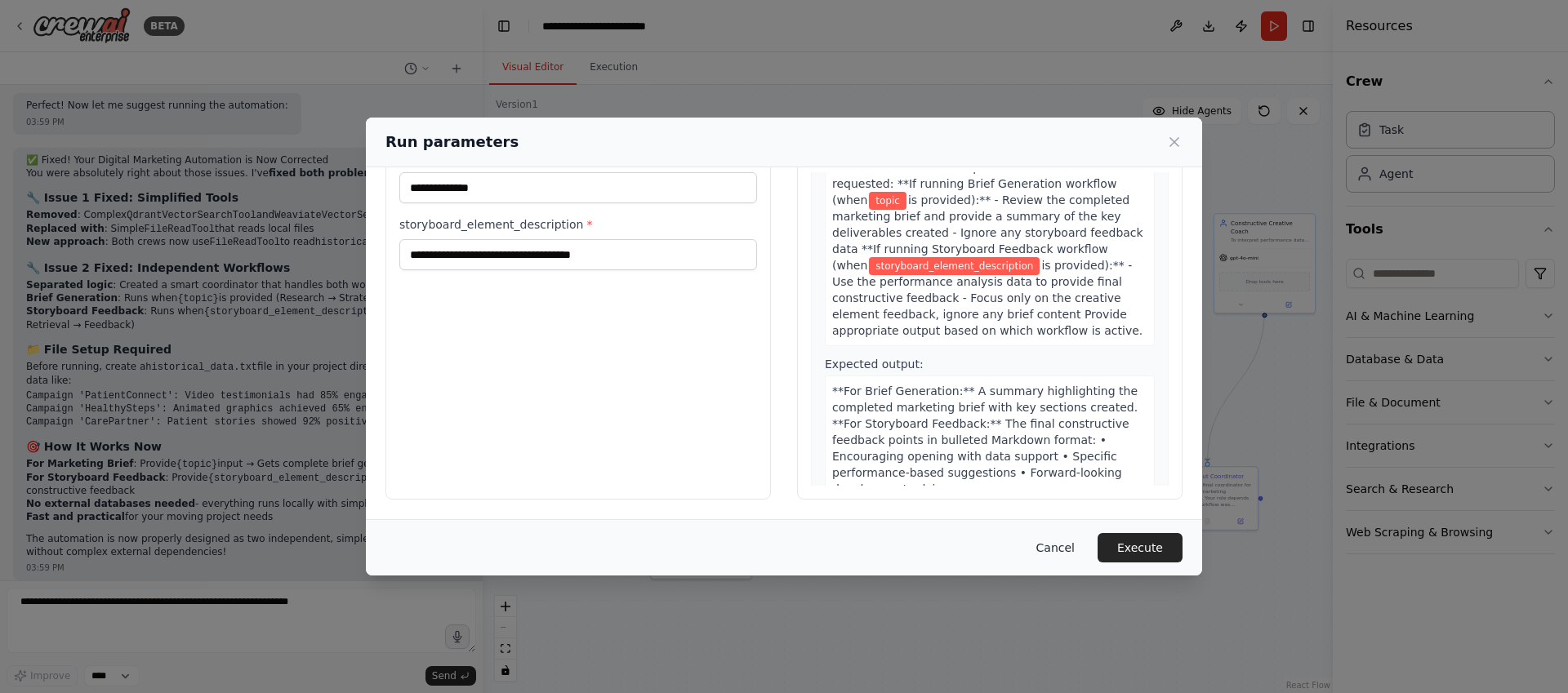
click at [1054, 547] on button "Cancel" at bounding box center [1055, 548] width 64 height 29
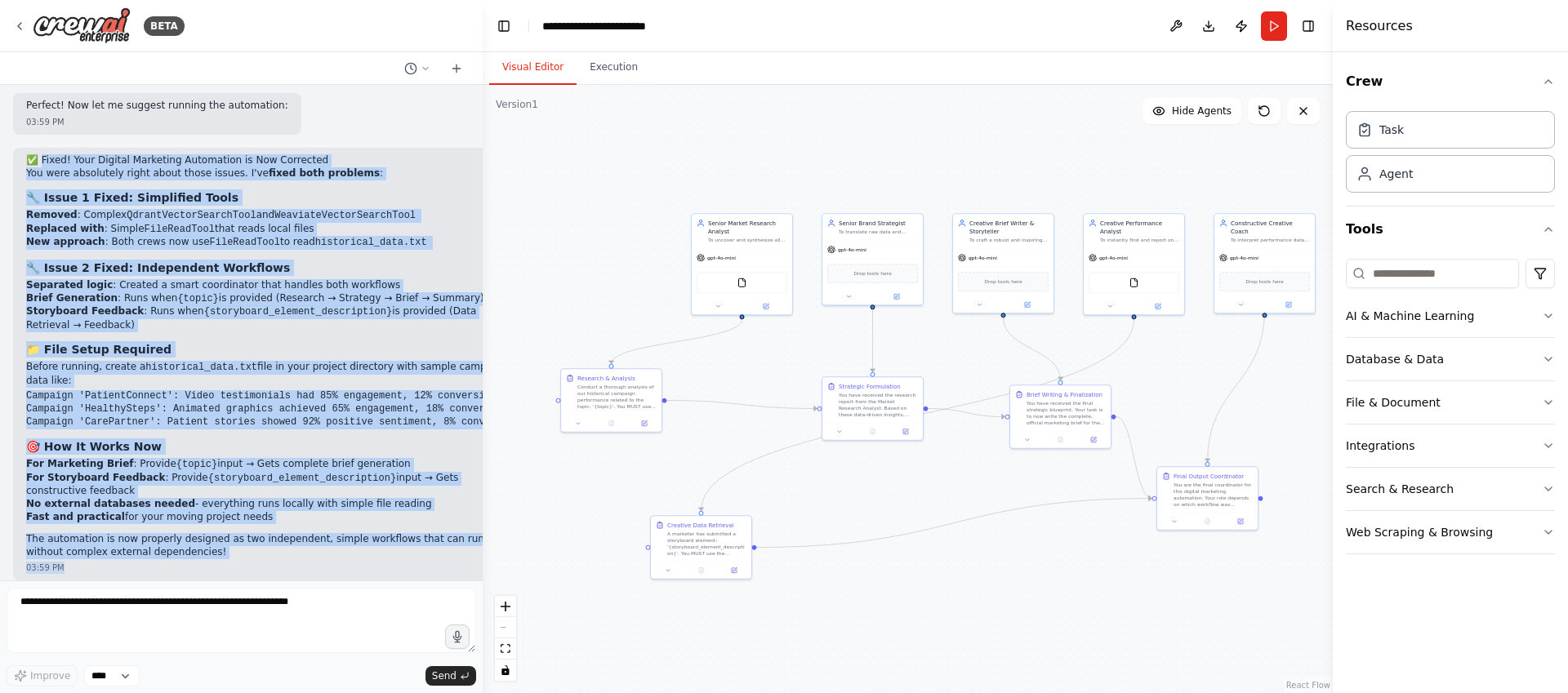
drag, startPoint x: 41, startPoint y: 177, endPoint x: 292, endPoint y: 598, distance: 490.1
click at [292, 598] on div "BETA Here is a comprehensive, multi-agent prompt structure designed for your cr…" at bounding box center [241, 346] width 483 height 693
copy div "Fixed! Your Digital Marketing Automation is Now Corrected You were absolutely r…"
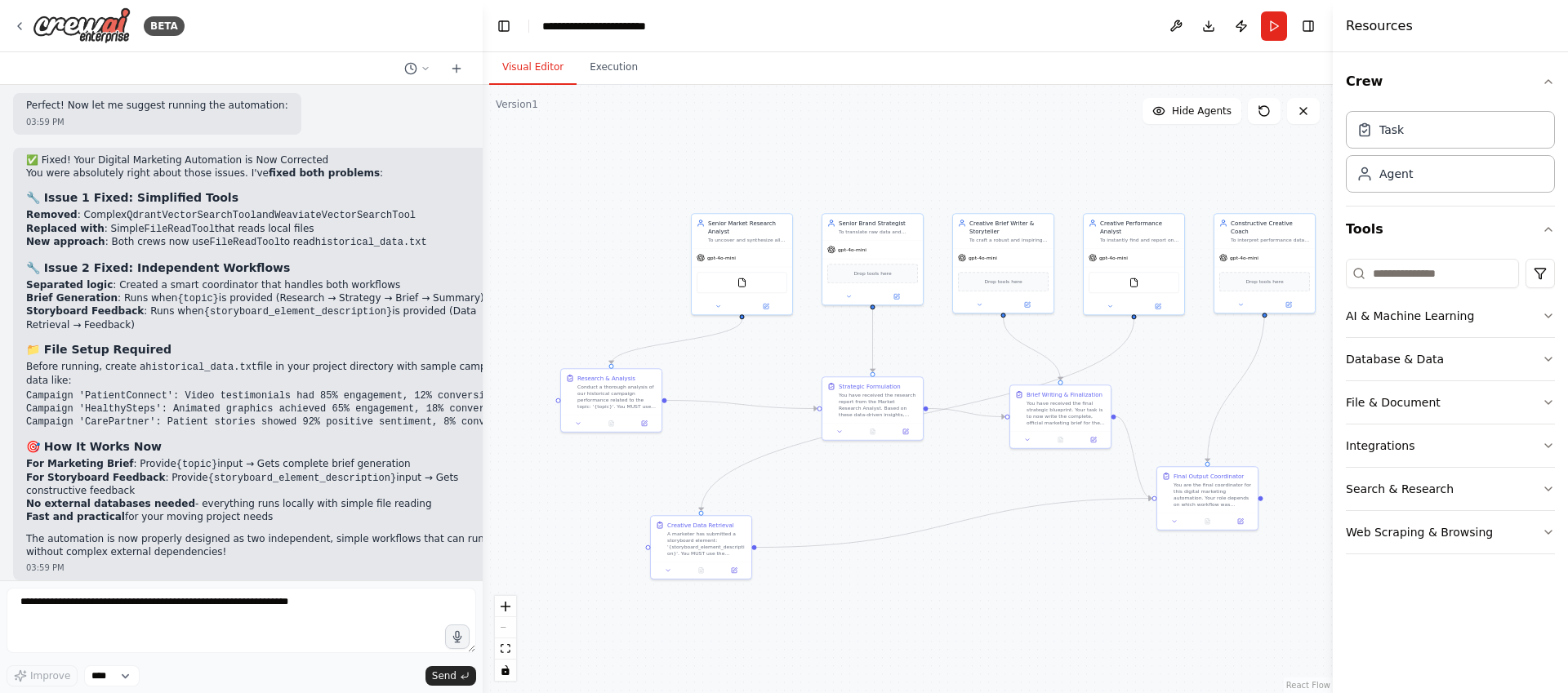
click at [1093, 79] on div "Visual Editor Execution" at bounding box center [908, 68] width 851 height 33
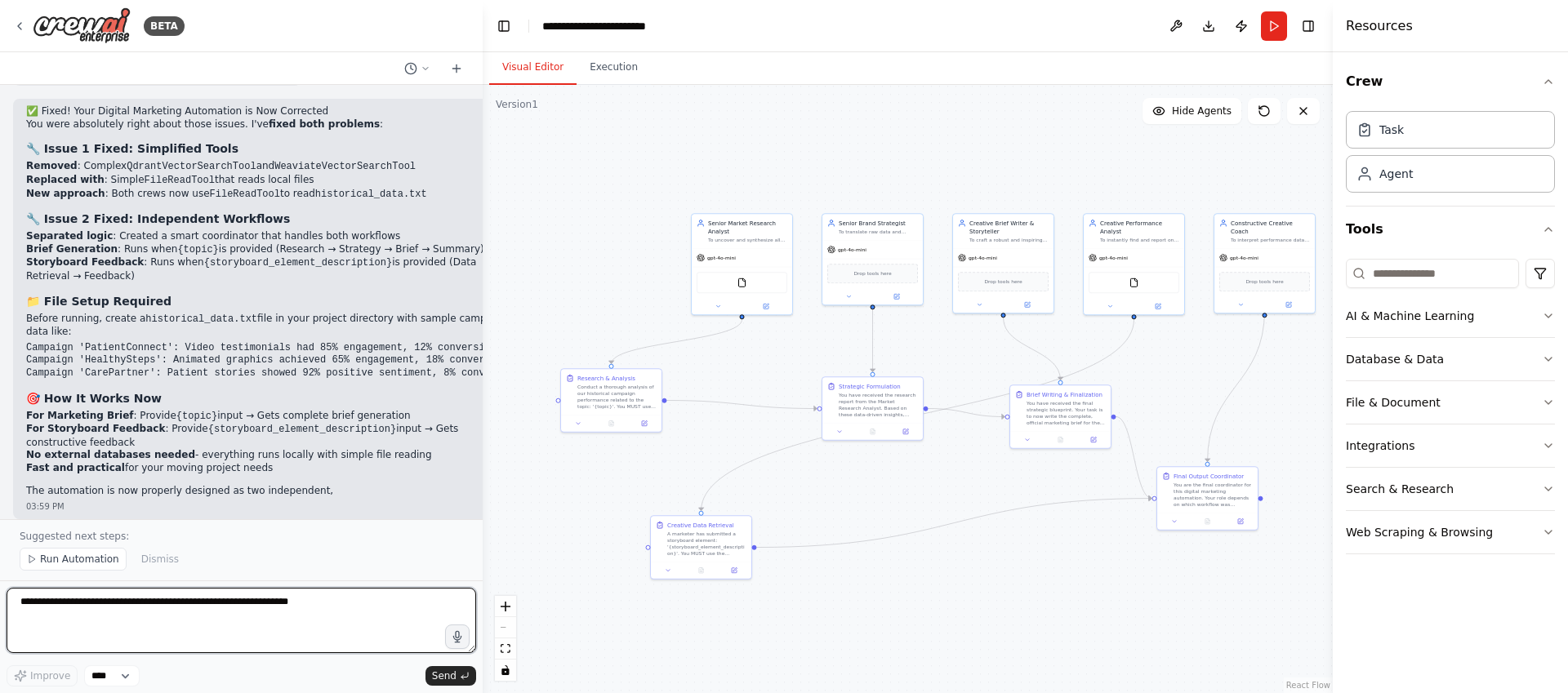
scroll to position [8459, 0]
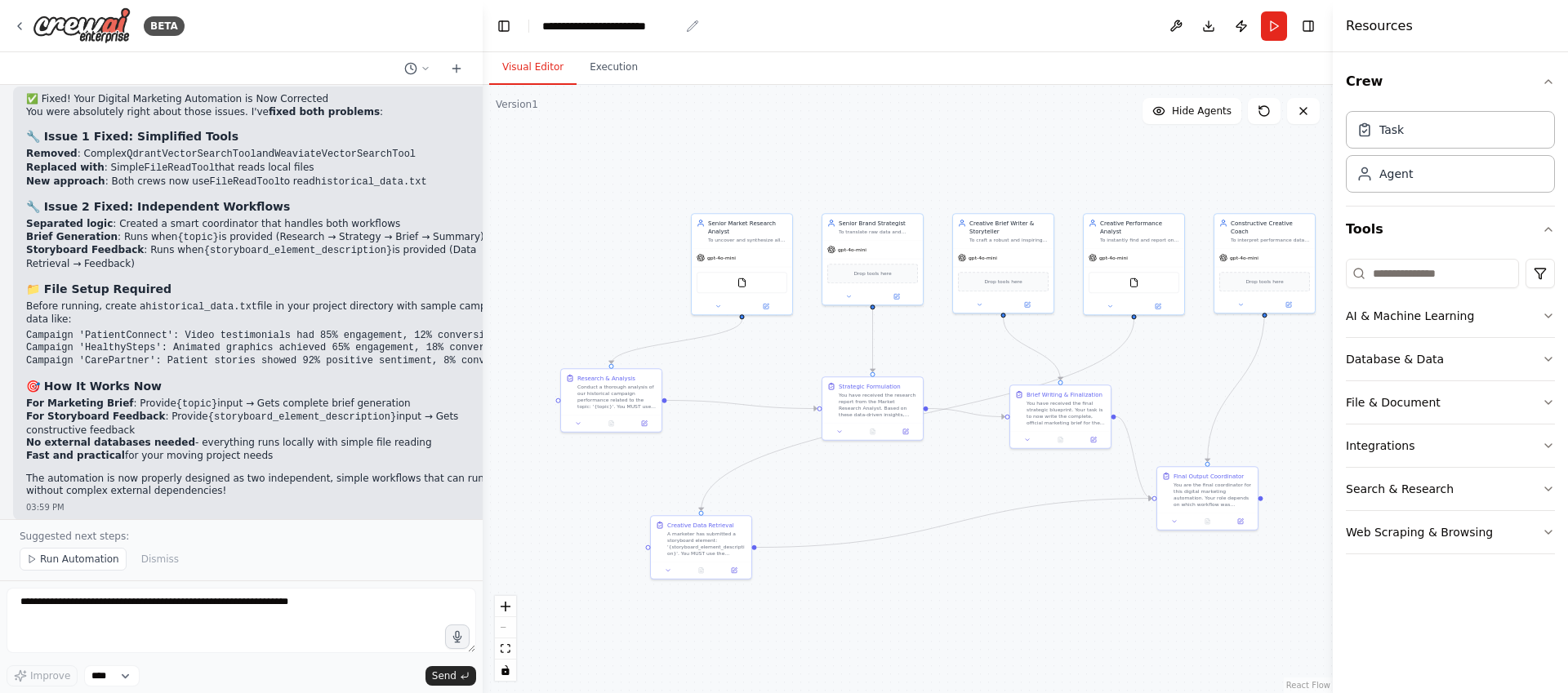
click at [647, 25] on div "**********" at bounding box center [611, 26] width 137 height 16
click at [685, 25] on header "**********" at bounding box center [908, 26] width 851 height 52
click at [692, 29] on icon "breadcrumb" at bounding box center [692, 26] width 13 height 13
click at [690, 28] on icon "breadcrumb" at bounding box center [692, 26] width 13 height 13
click at [691, 24] on icon "breadcrumb" at bounding box center [692, 26] width 13 height 13
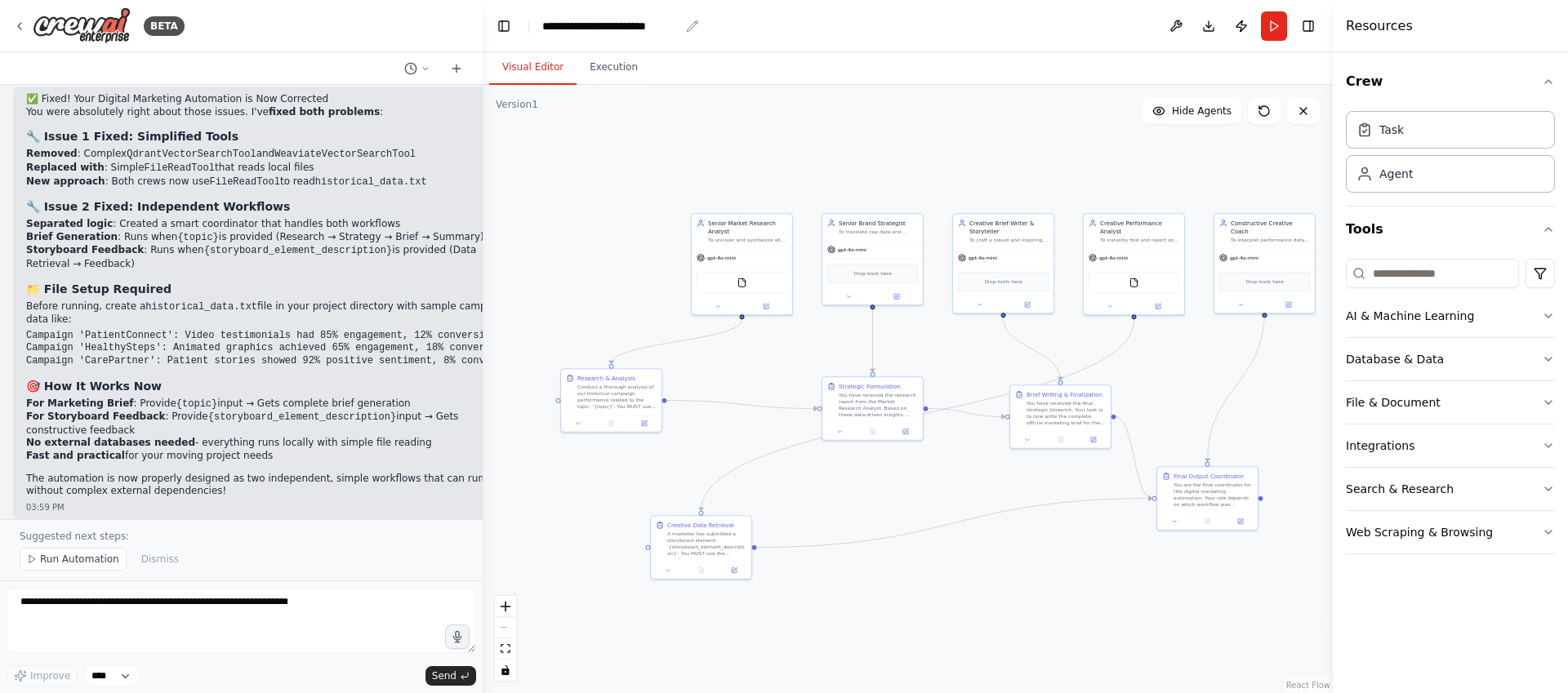
click at [661, 30] on div "**********" at bounding box center [611, 26] width 137 height 16
click at [679, 27] on header "**********" at bounding box center [908, 26] width 851 height 52
click at [667, 30] on div "**********" at bounding box center [611, 26] width 137 height 16
click at [915, 97] on div ".deletable-edge-delete-btn { width: 20px; height: 20px; border: 0px solid #ffff…" at bounding box center [908, 389] width 851 height 608
click at [926, 148] on div ".deletable-edge-delete-btn { width: 20px; height: 20px; border: 0px solid #ffff…" at bounding box center [908, 389] width 851 height 608
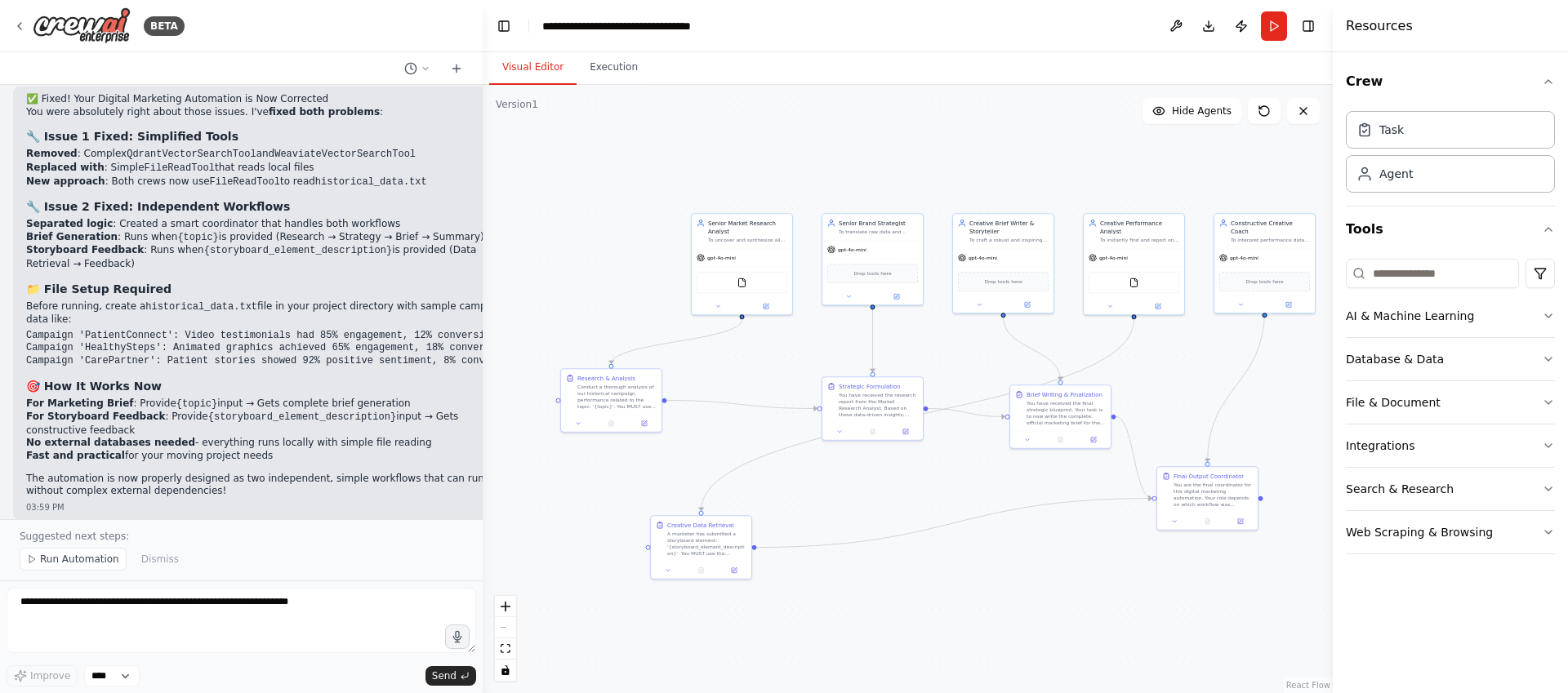
click at [179, 479] on p "The automation is now properly designed as two independent, simple workflows th…" at bounding box center [273, 485] width 494 height 25
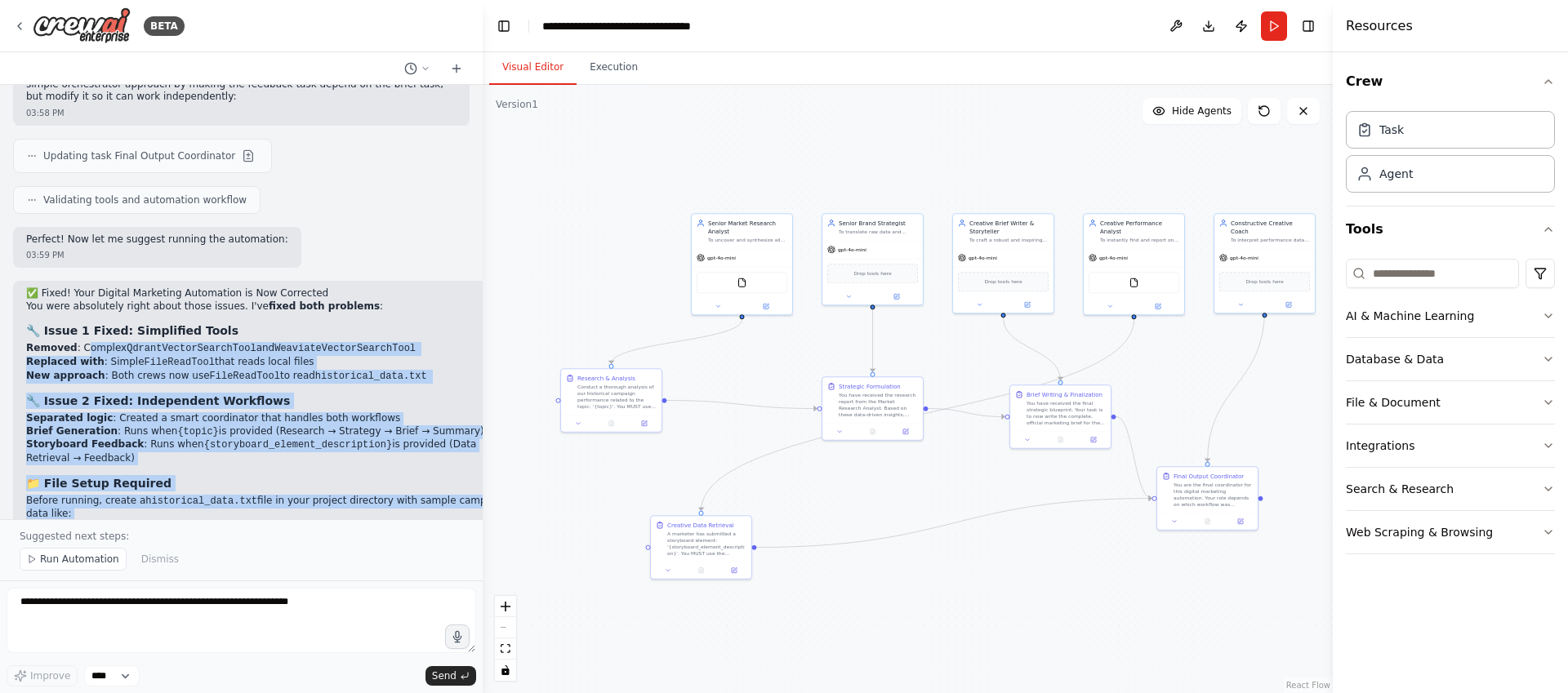
scroll to position [8228, 0]
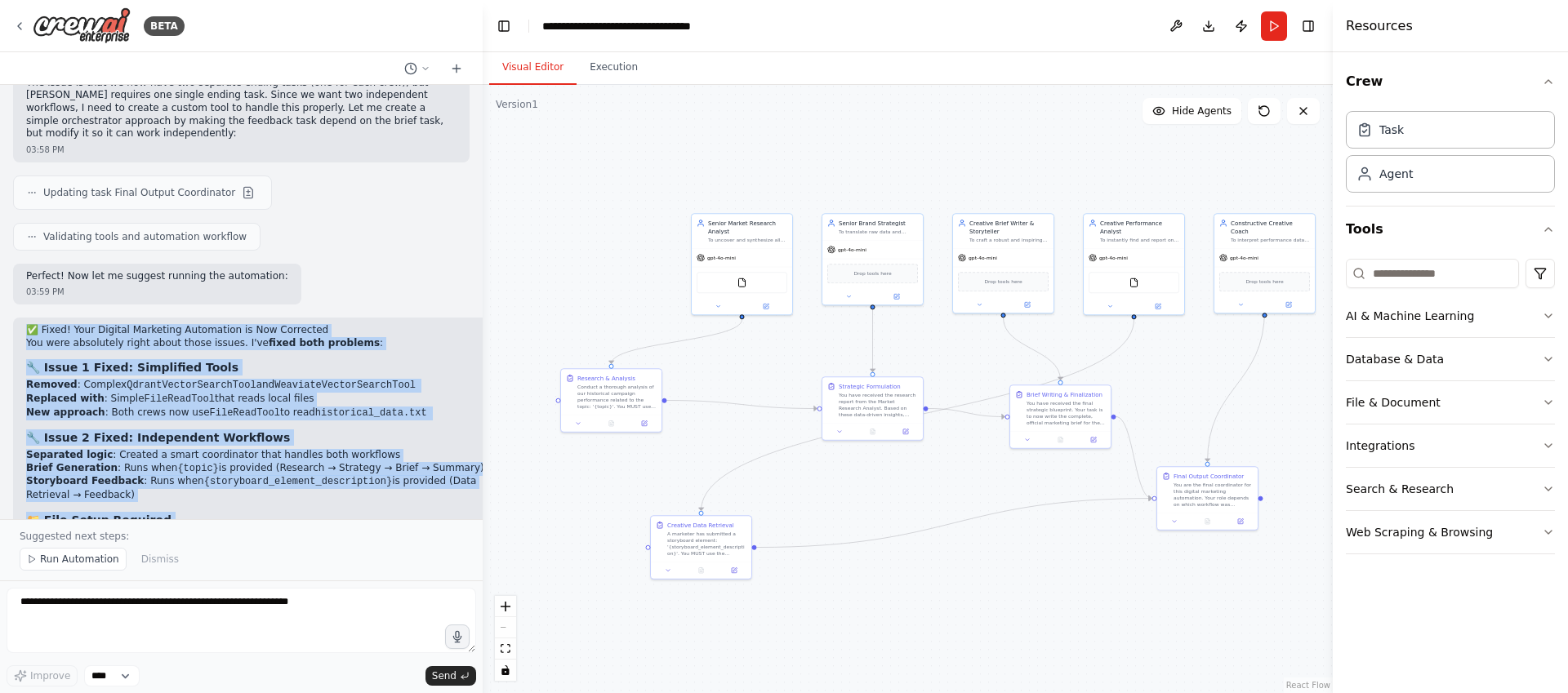
drag, startPoint x: 192, startPoint y: 476, endPoint x: 22, endPoint y: 306, distance: 240.4
click at [22, 318] on div "✅ Fixed! Your Digital Marketing Automation is Now Corrected You were absolutely…" at bounding box center [273, 534] width 521 height 433
copy div "✅ Fixed! Your Digital Marketing Automation is Now Corrected You were absolutely…"
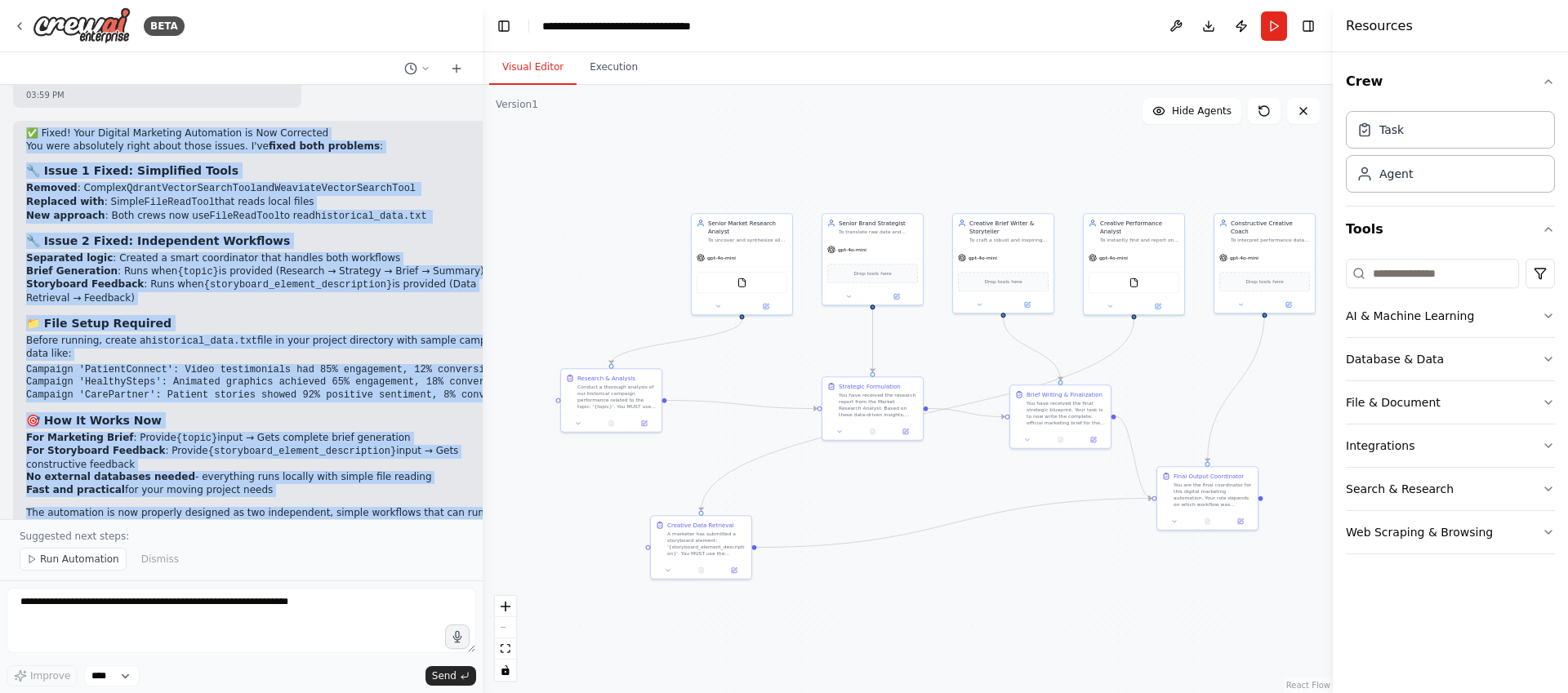
scroll to position [8459, 0]
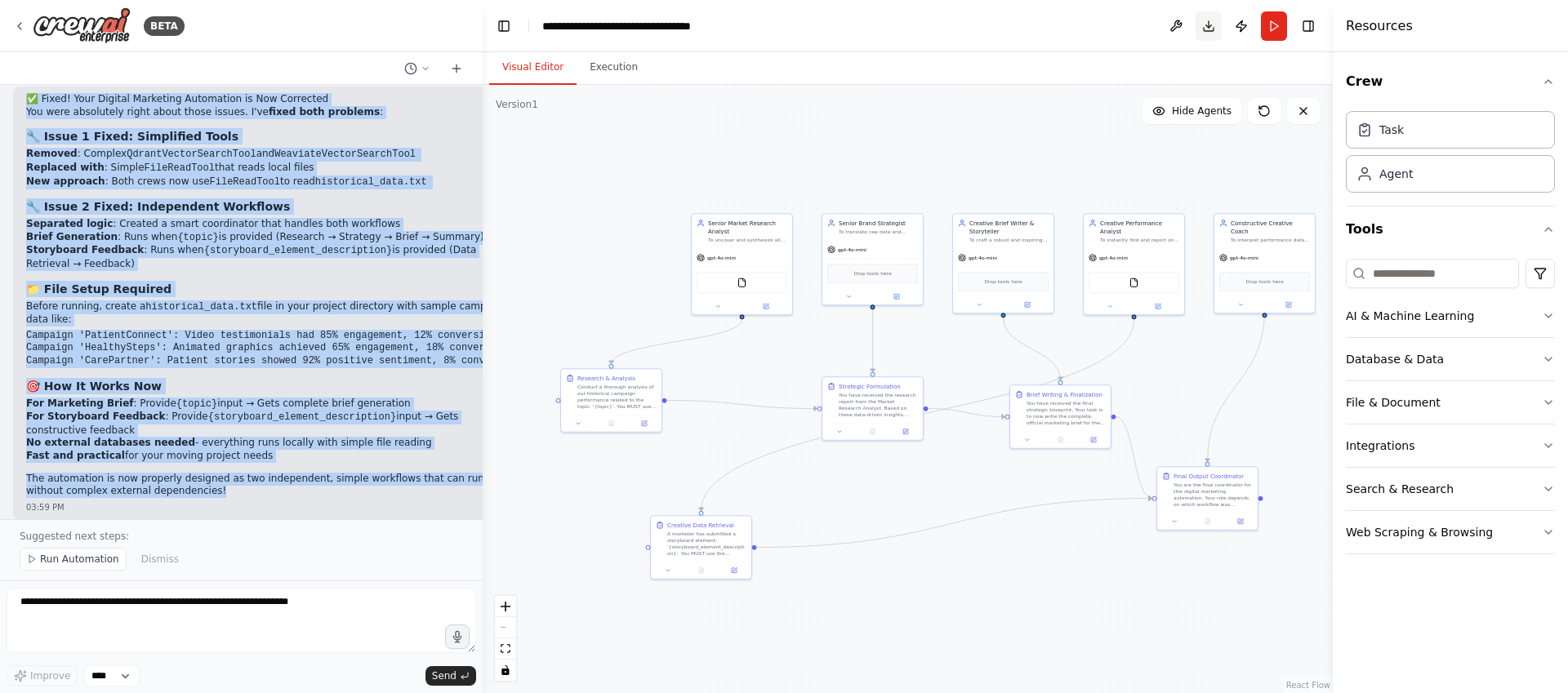
click at [1209, 27] on button "Download" at bounding box center [1208, 26] width 26 height 29
click at [1177, 28] on button at bounding box center [1176, 26] width 26 height 29
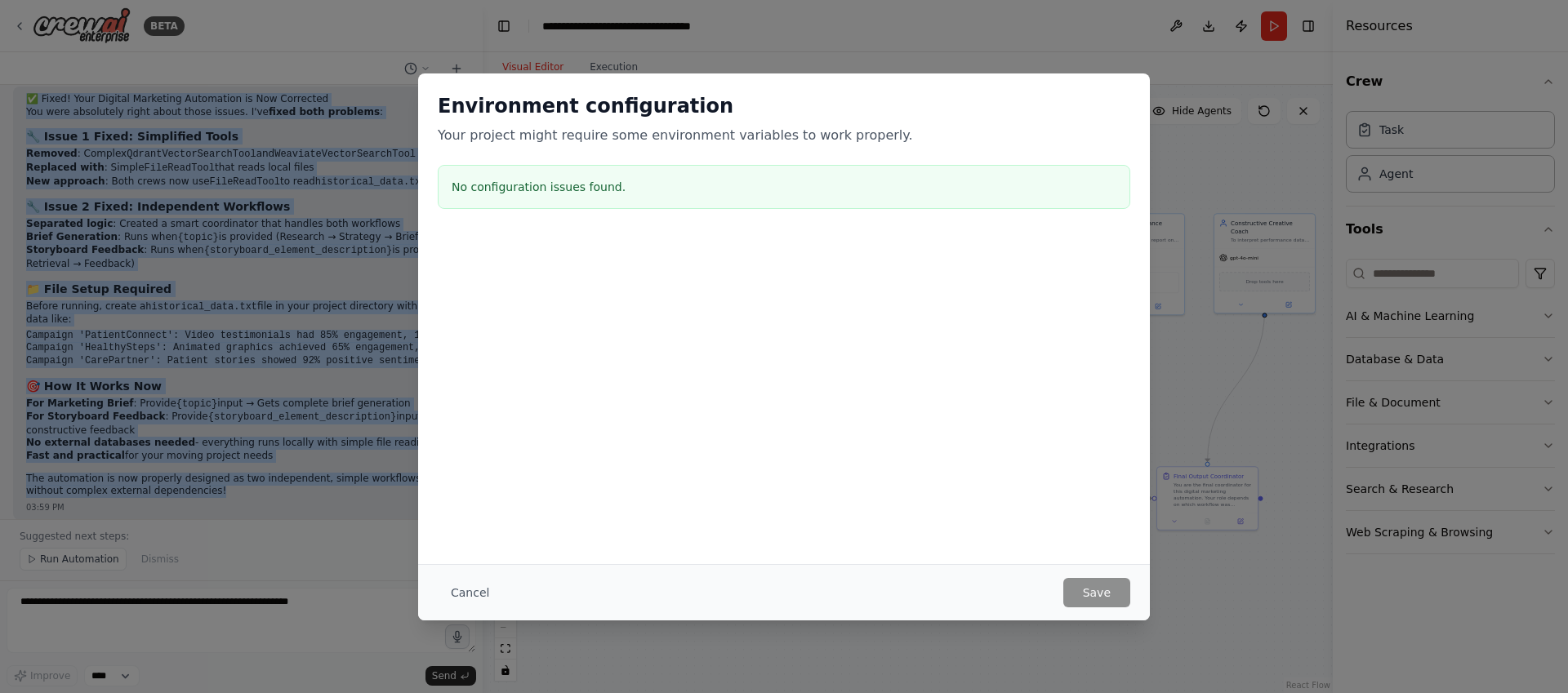
click at [484, 593] on button "Cancel" at bounding box center [470, 593] width 64 height 29
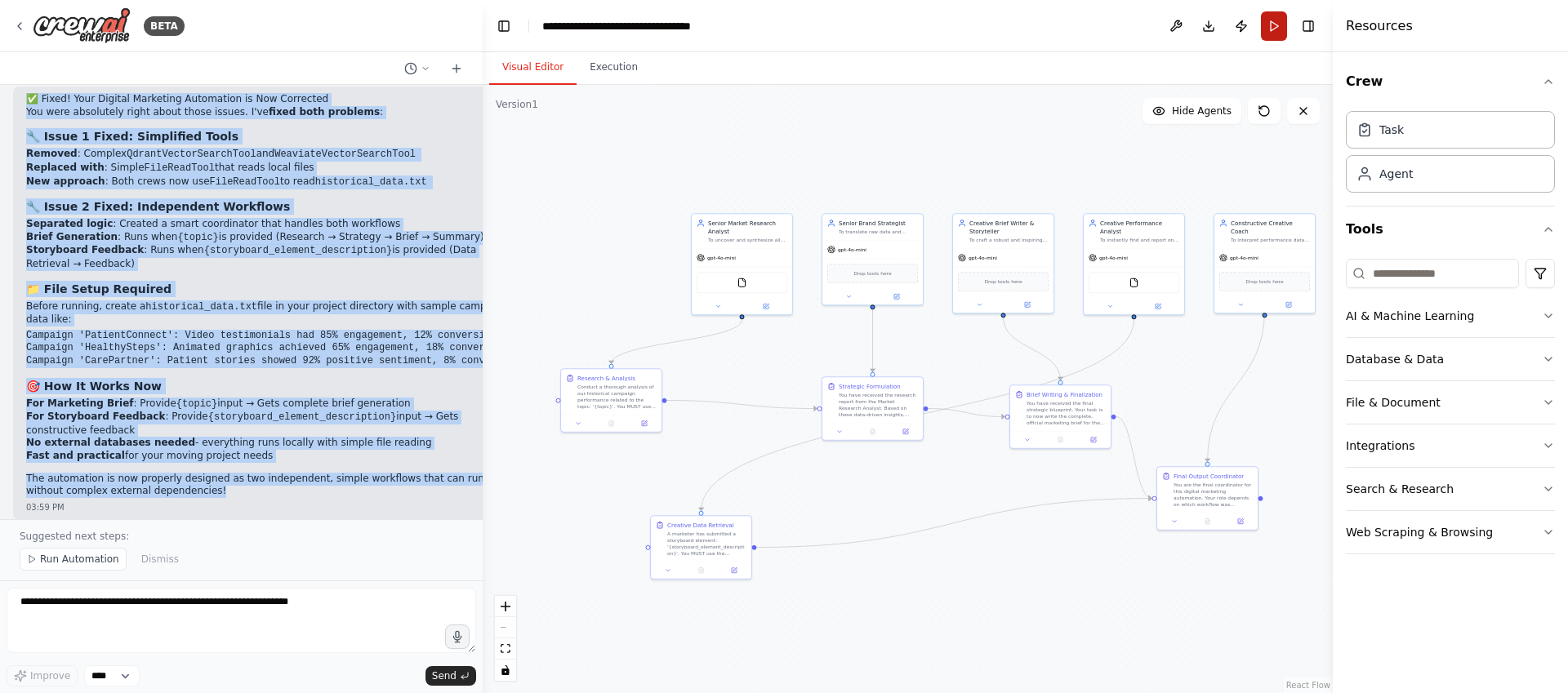
click at [1282, 29] on button "Run" at bounding box center [1274, 26] width 26 height 29
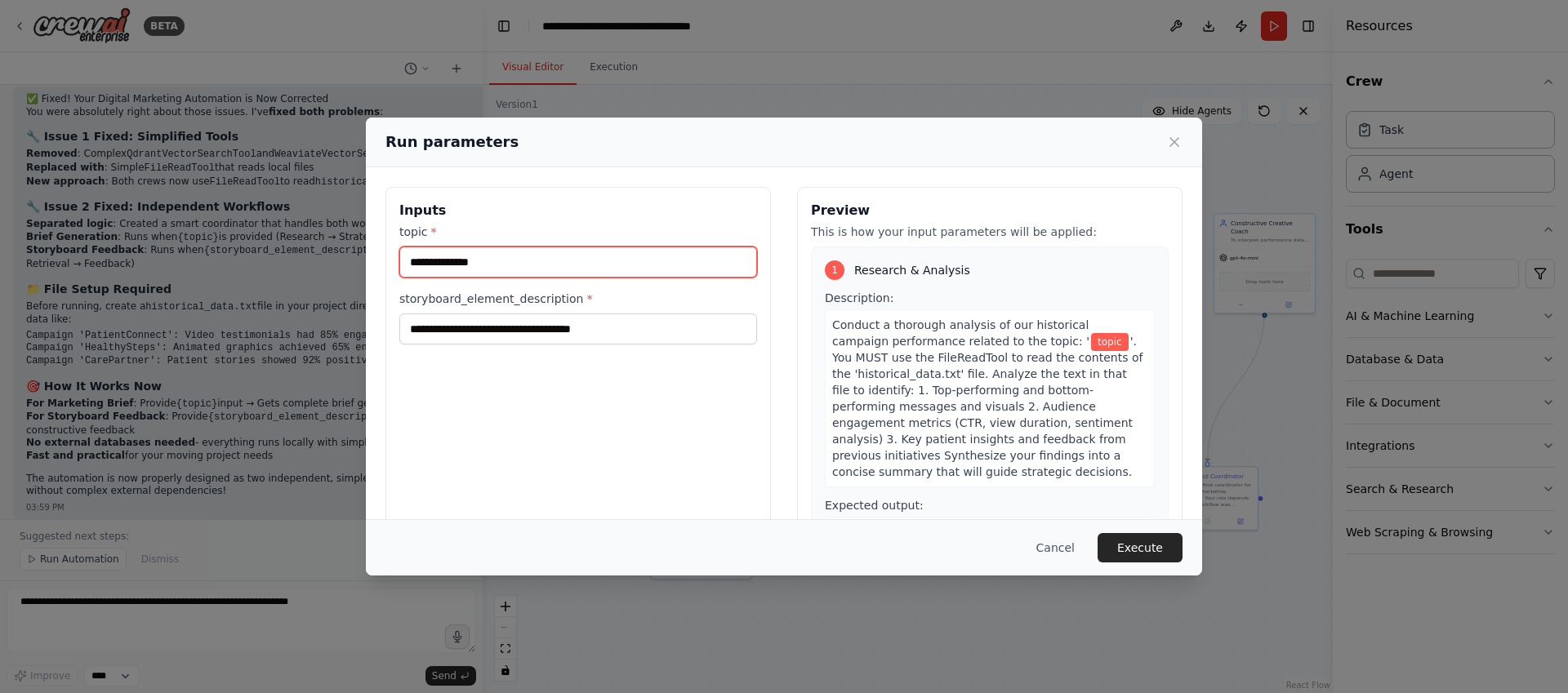
click at [599, 263] on input "topic *" at bounding box center [578, 262] width 358 height 31
type input "*******"
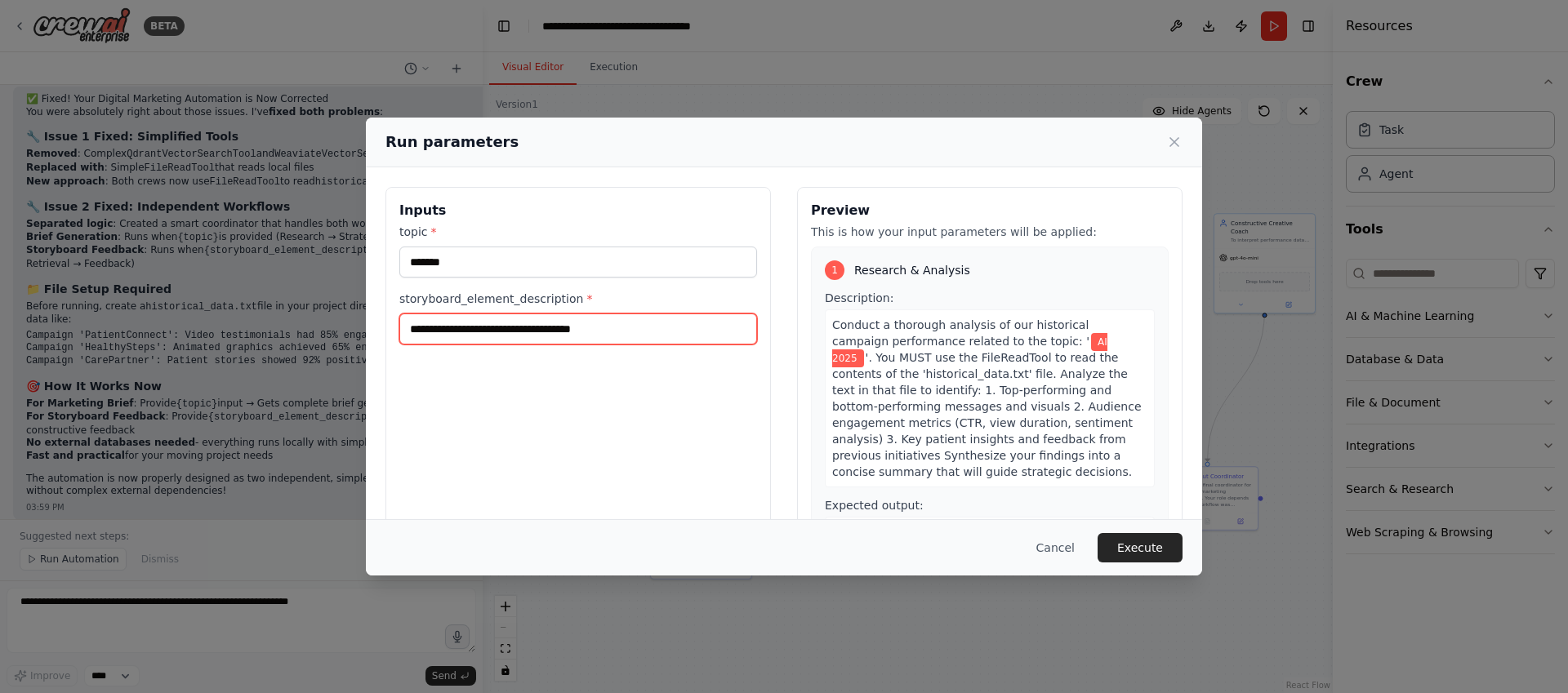
type input "*"
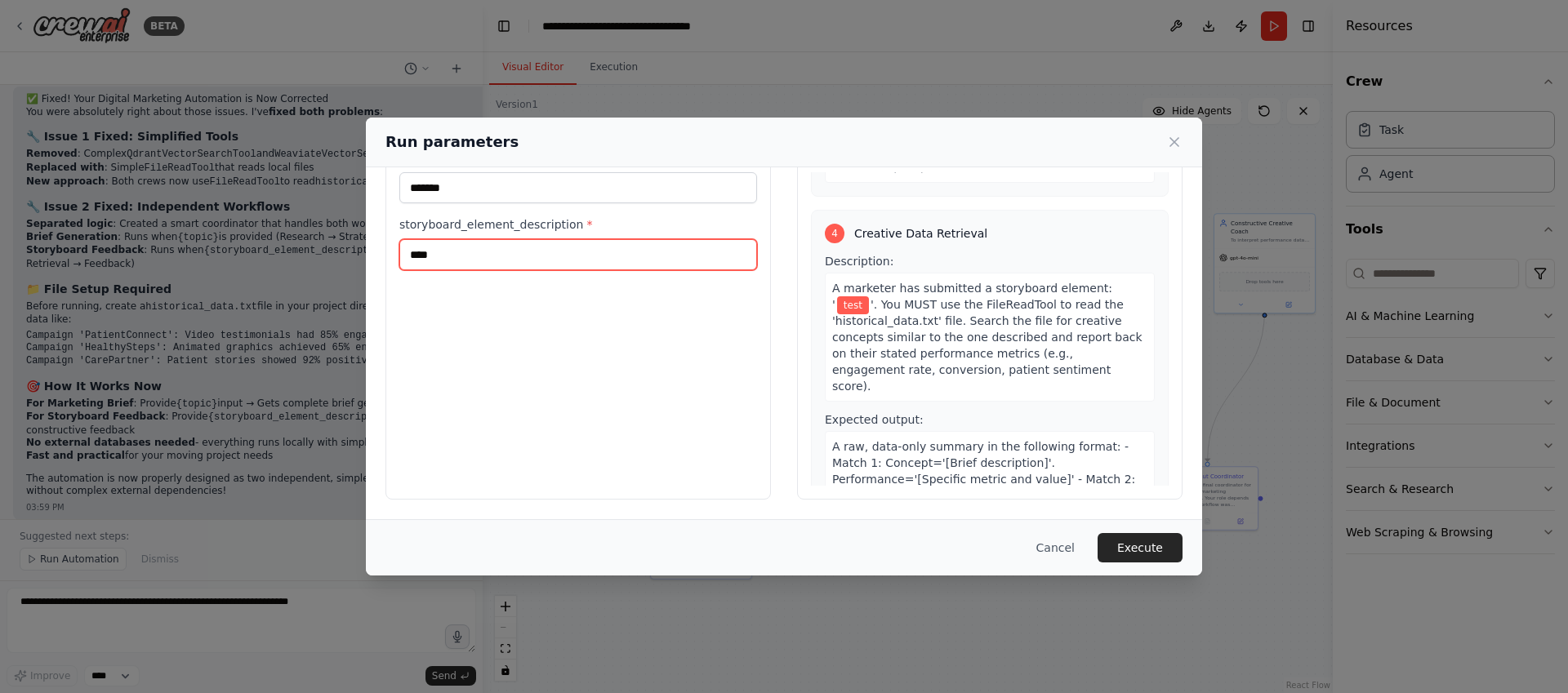
scroll to position [1208, 0]
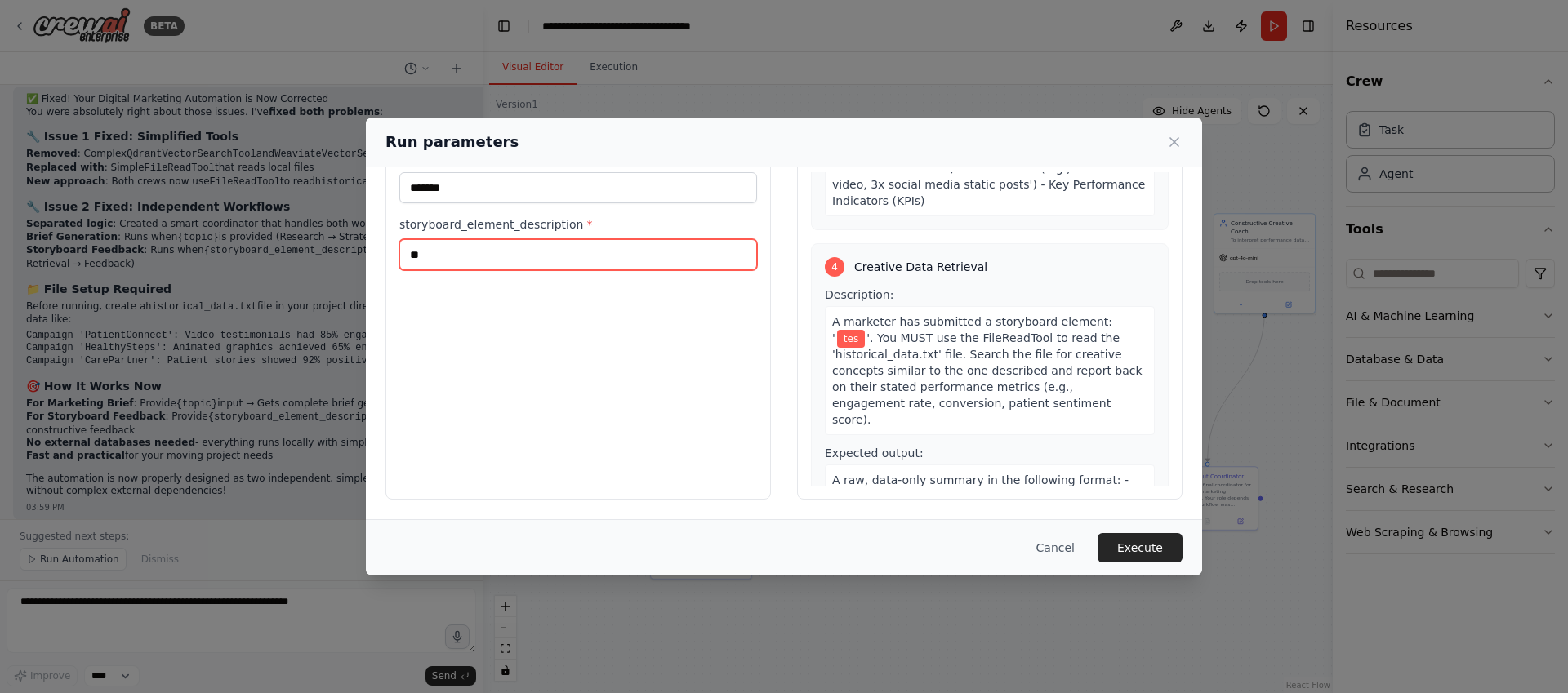
type input "*"
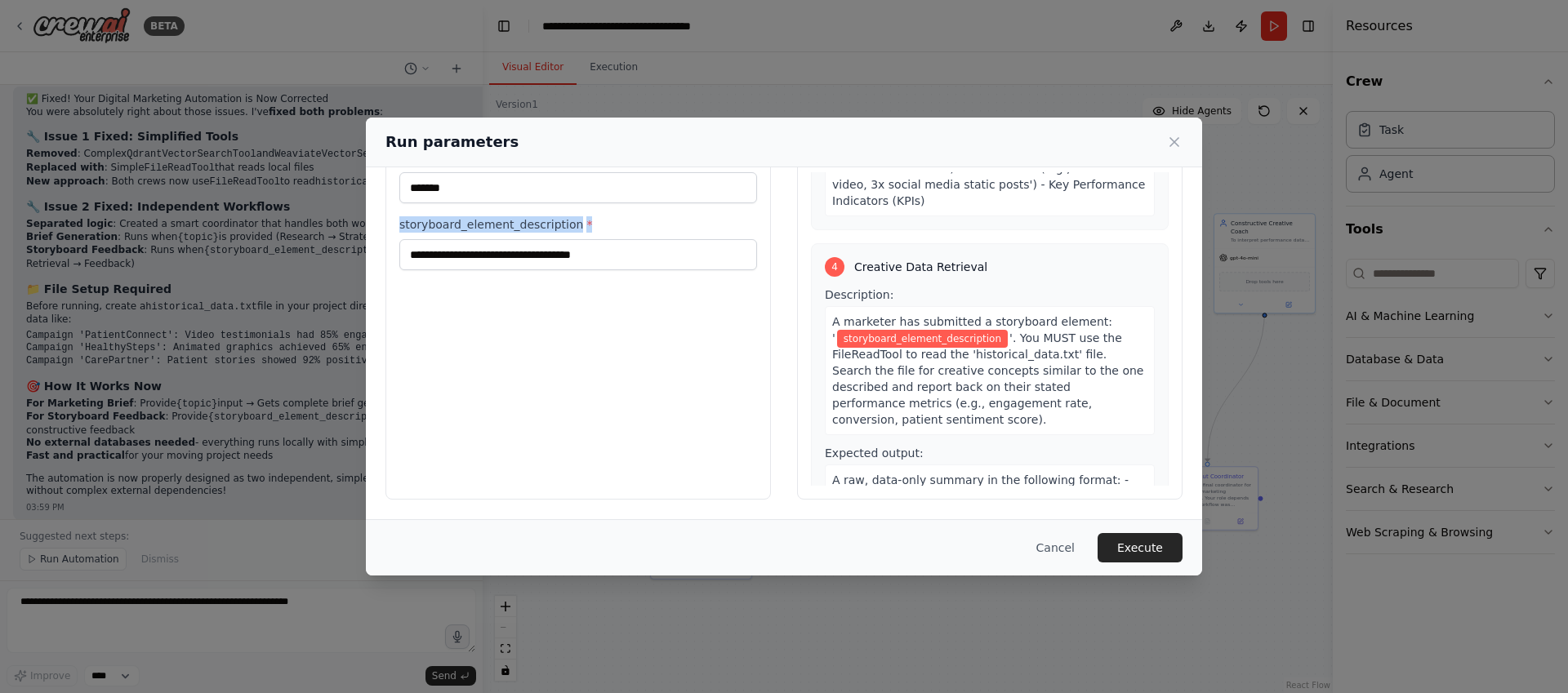
drag, startPoint x: 589, startPoint y: 222, endPoint x: 383, endPoint y: 215, distance: 206.1
click at [383, 215] on div "Inputs topic * ******* storyboard_element_description * Preview This is how you…" at bounding box center [783, 306] width 836 height 426
click at [546, 398] on div "Inputs topic * ******* storyboard_element_description *" at bounding box center [578, 306] width 386 height 387
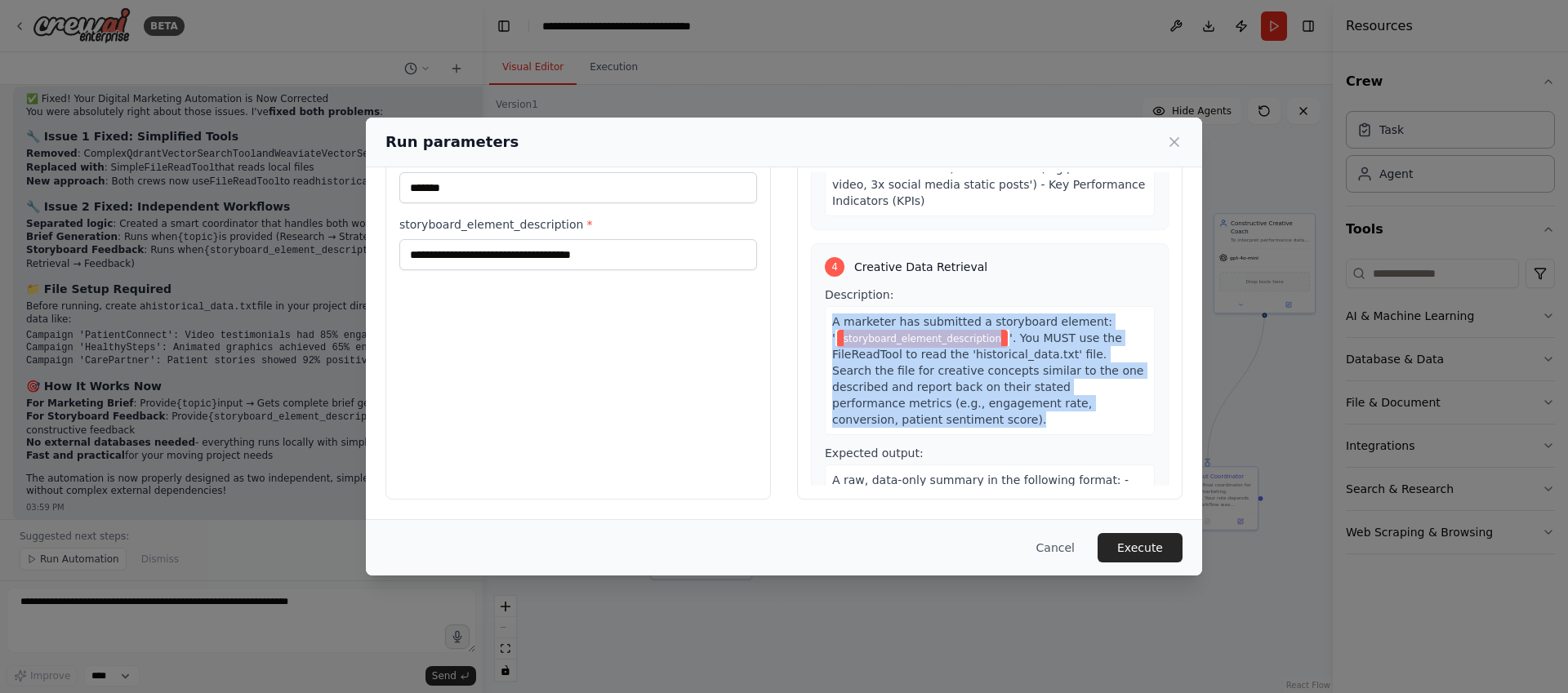
drag, startPoint x: 822, startPoint y: 303, endPoint x: 1157, endPoint y: 409, distance: 351.4
click at [1157, 409] on div "Preview This is how your input parameters will be applied: 1 Research & Analysi…" at bounding box center [989, 306] width 386 height 387
copy div "A marketer has submitted a storyboard element: ' storyboard_element_description…"
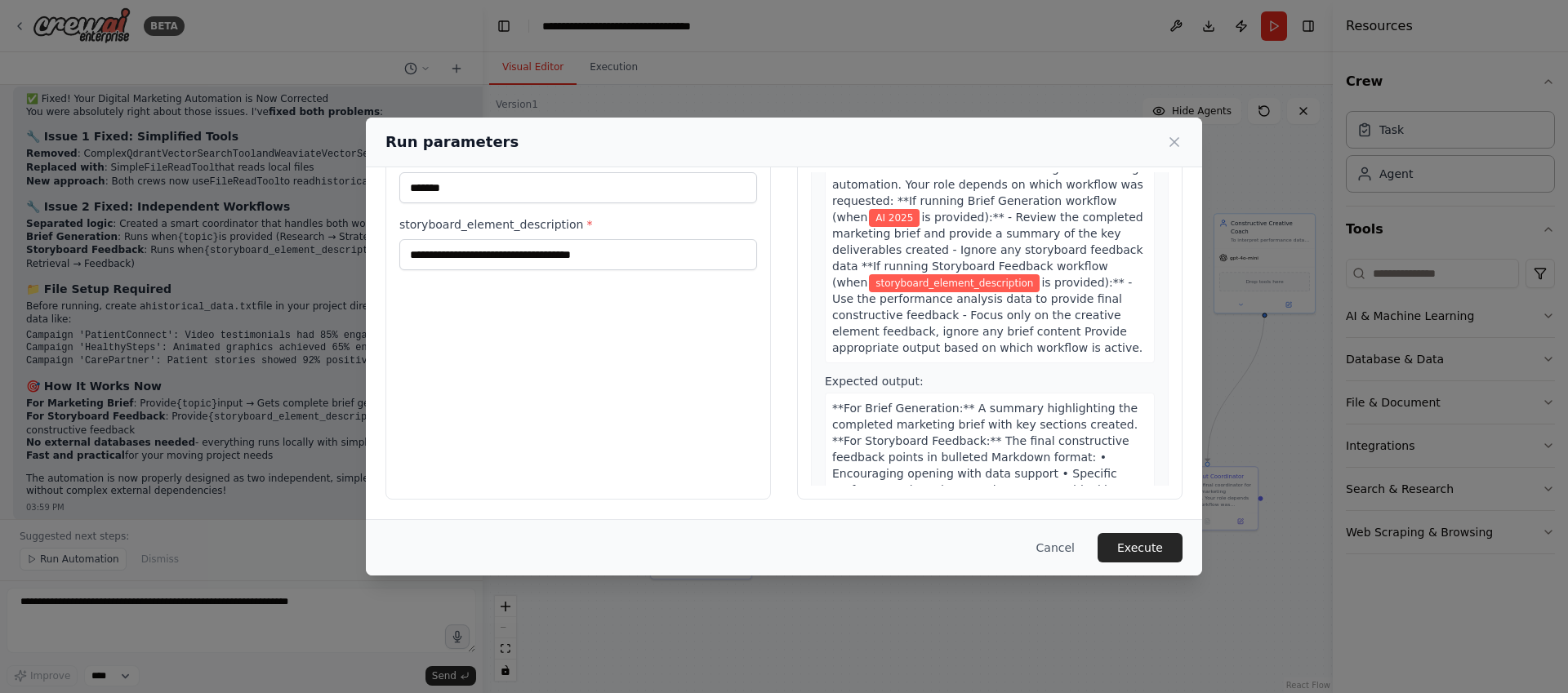
scroll to position [1756, 0]
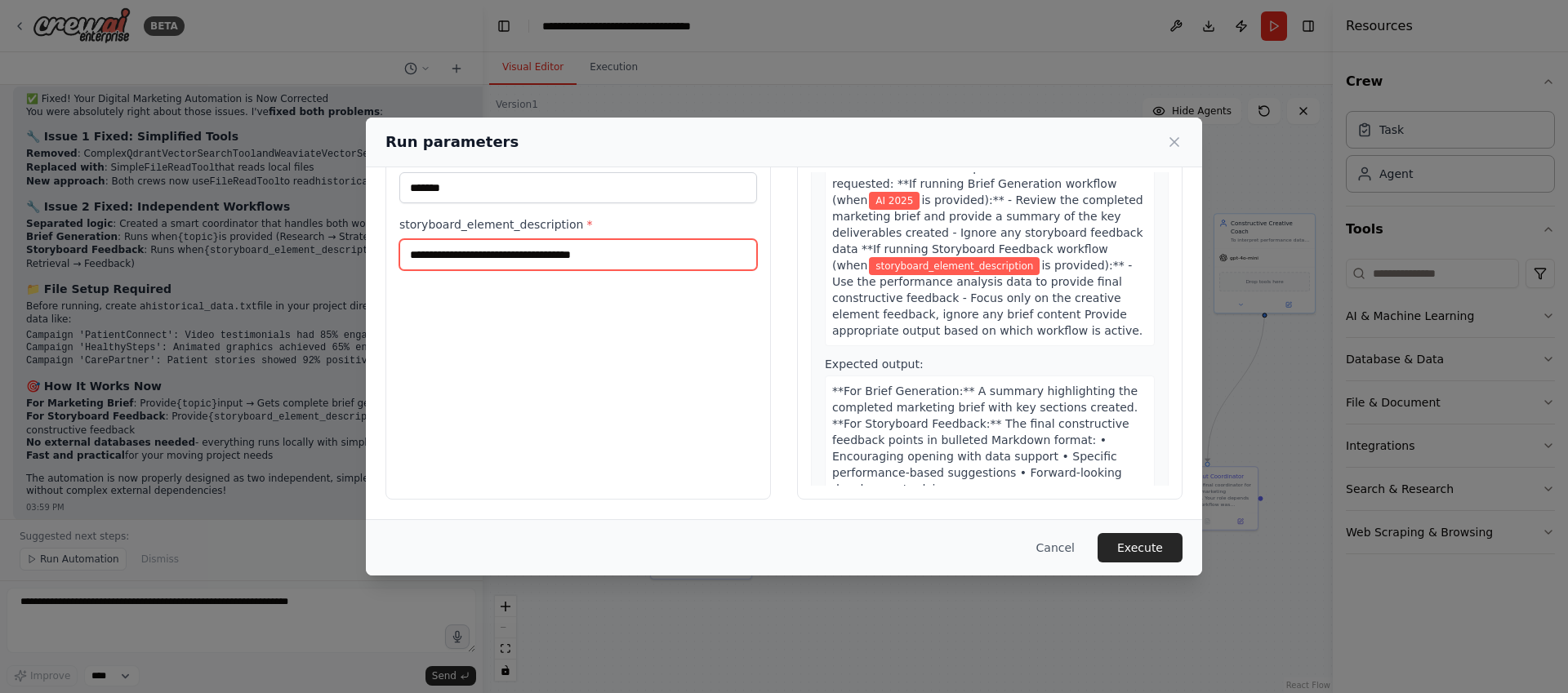
click at [635, 250] on input "storyboard_element_description *" at bounding box center [578, 255] width 358 height 31
click at [635, 251] on input "storyboard_element_description *" at bounding box center [578, 255] width 358 height 31
paste input "**********"
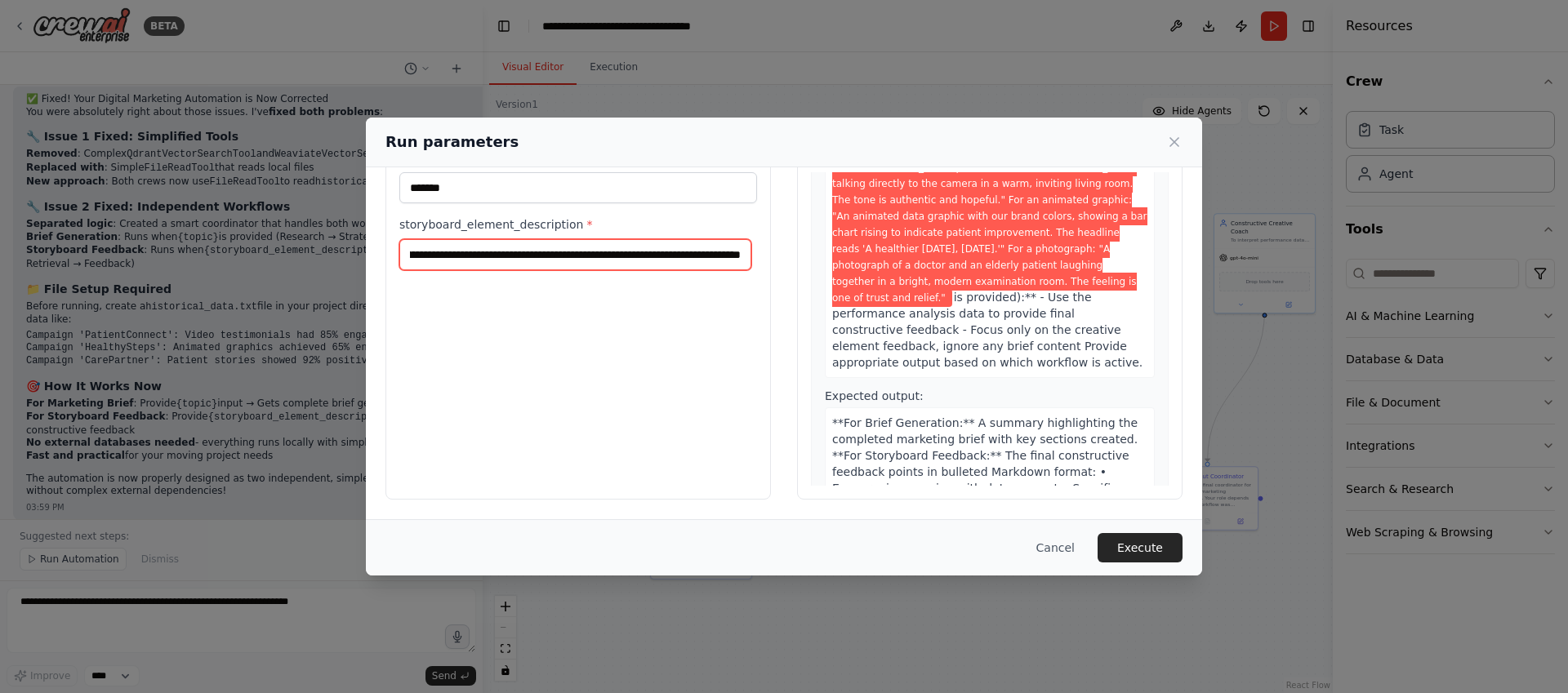
scroll to position [2034, 0]
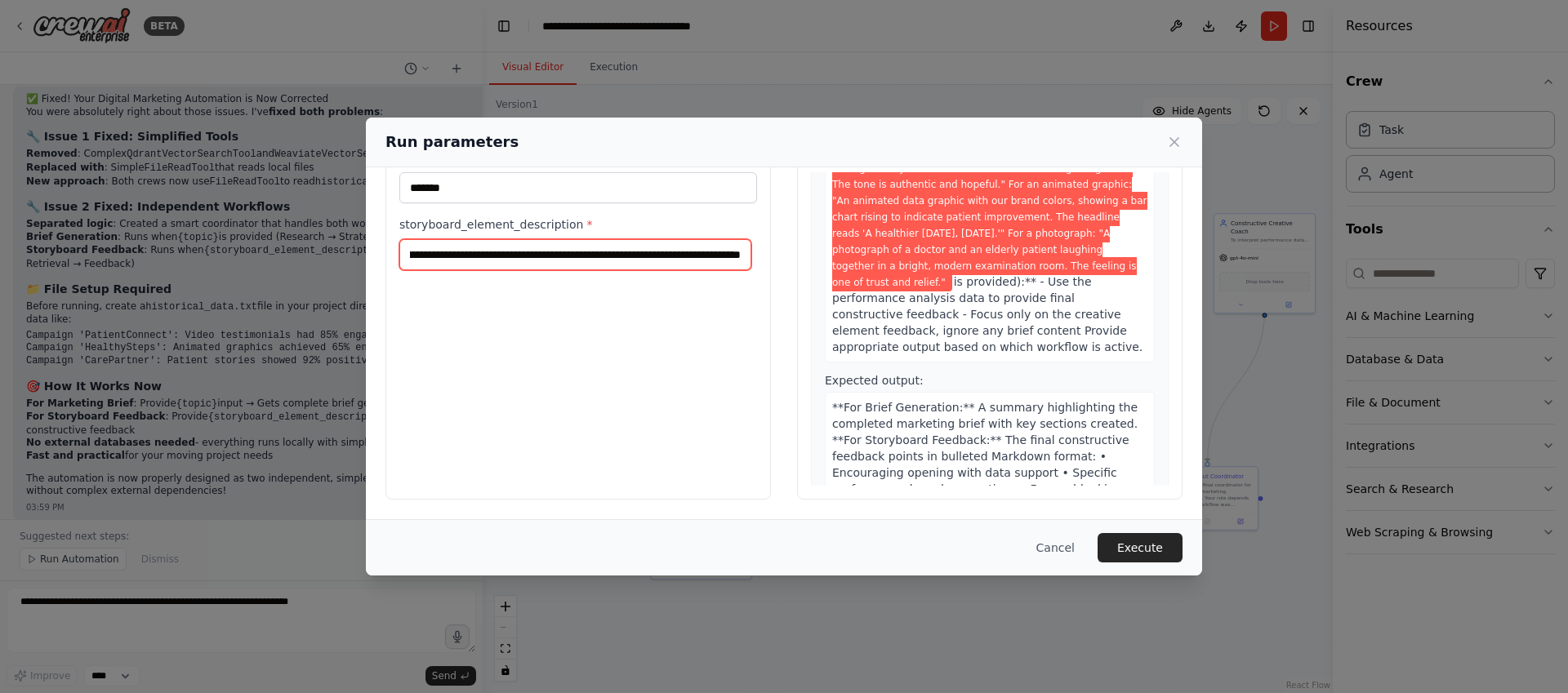
type input "**********"
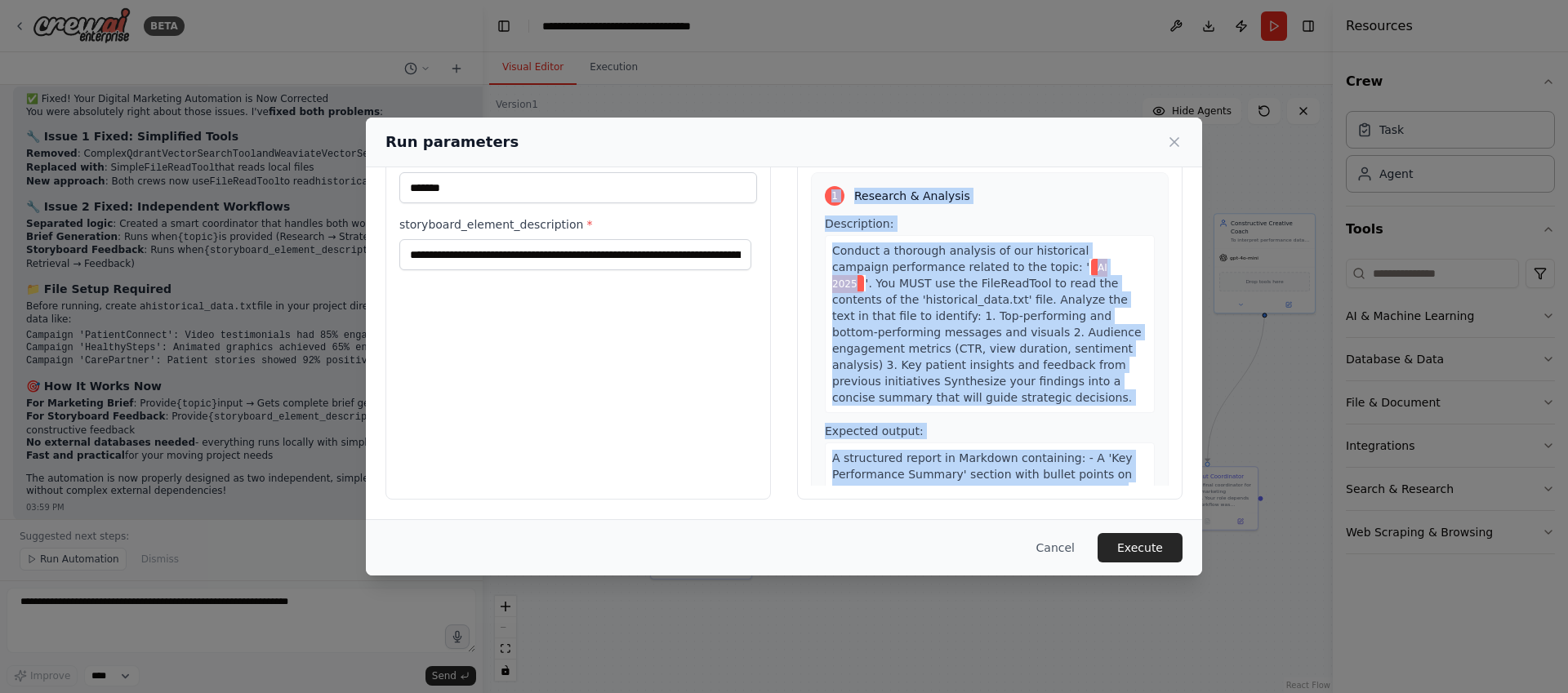
scroll to position [0, 0]
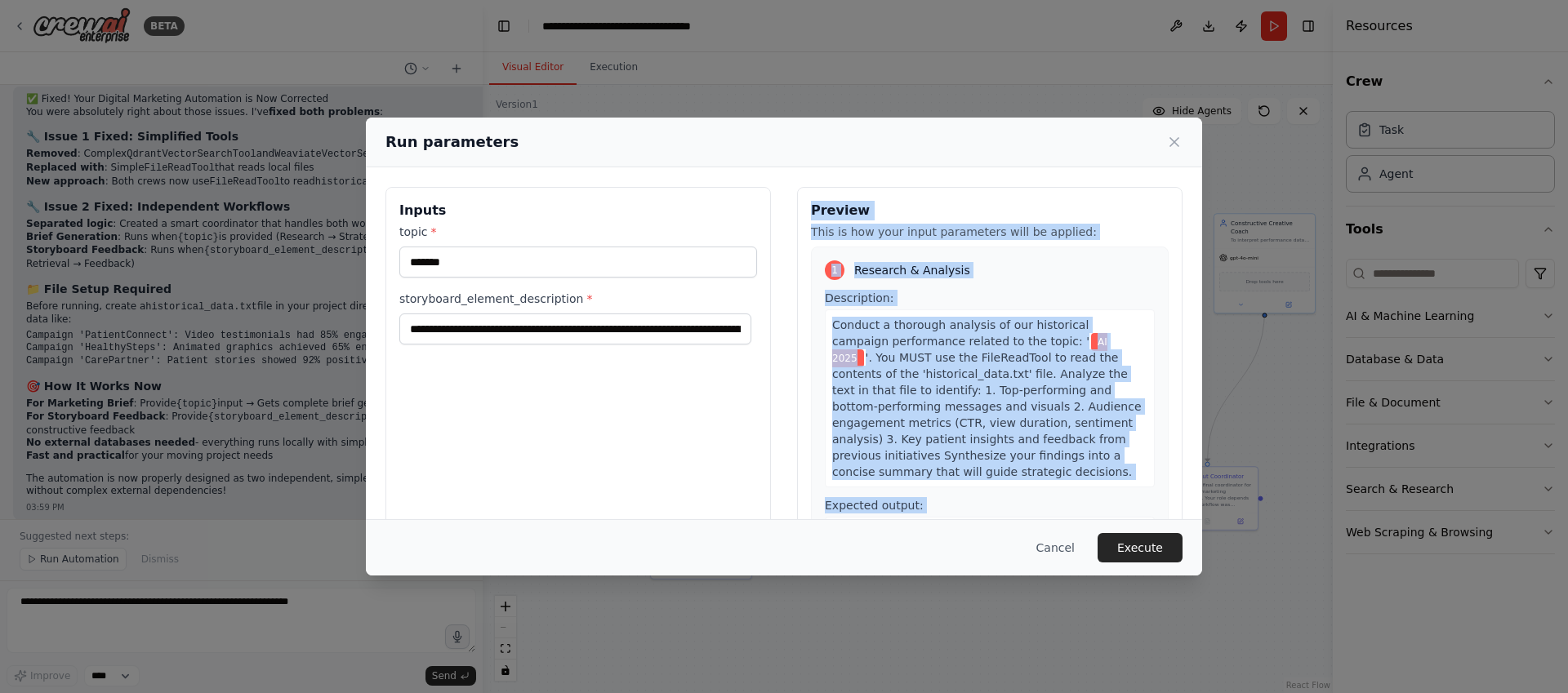
drag, startPoint x: 948, startPoint y: 457, endPoint x: 815, endPoint y: 204, distance: 285.8
click at [813, 201] on div "Preview This is how your input parameters will be applied: 1 Research & Analysi…" at bounding box center [989, 380] width 386 height 387
copy div "Preview This is how your input parameters will be applied: 1 Research & Analysi…"
click at [1132, 546] on button "Execute" at bounding box center [1140, 548] width 85 height 29
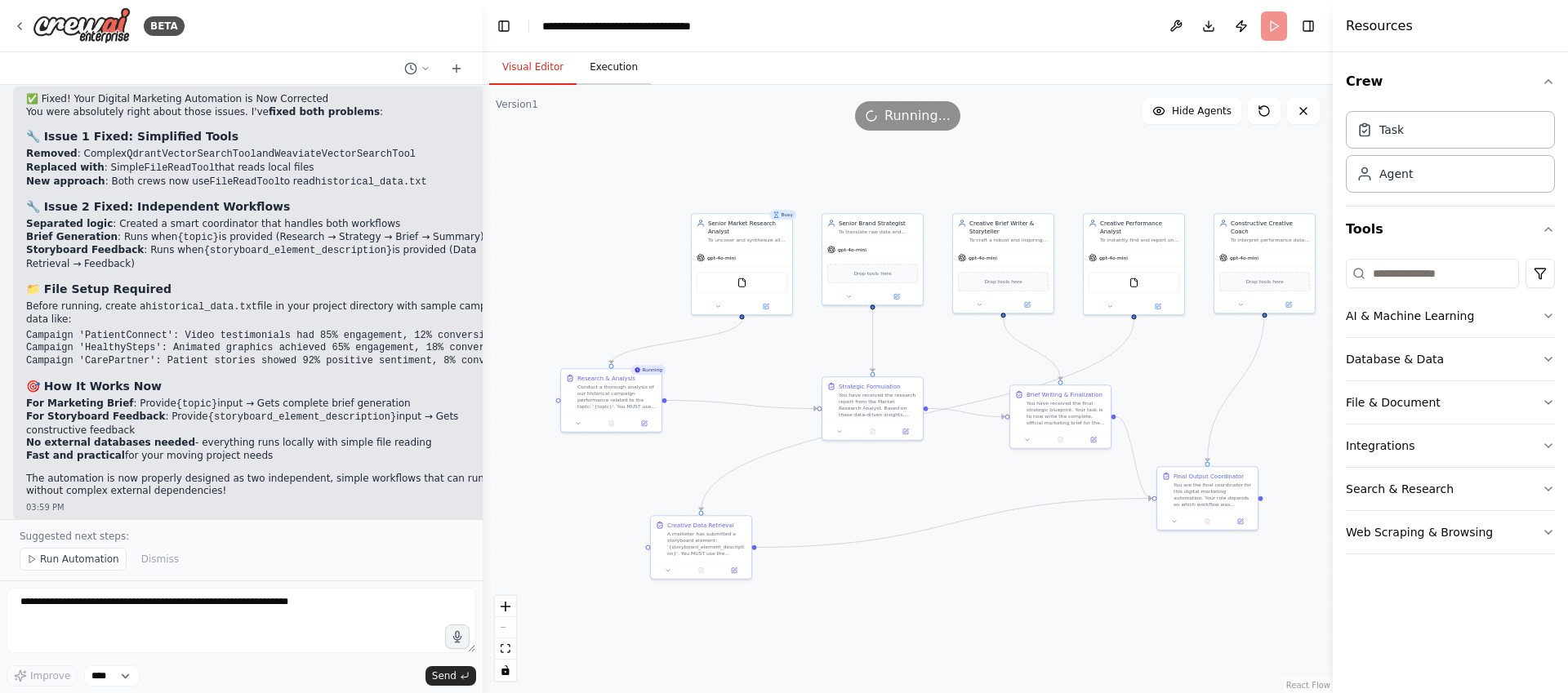
click at [613, 68] on button "Execution" at bounding box center [614, 68] width 75 height 35
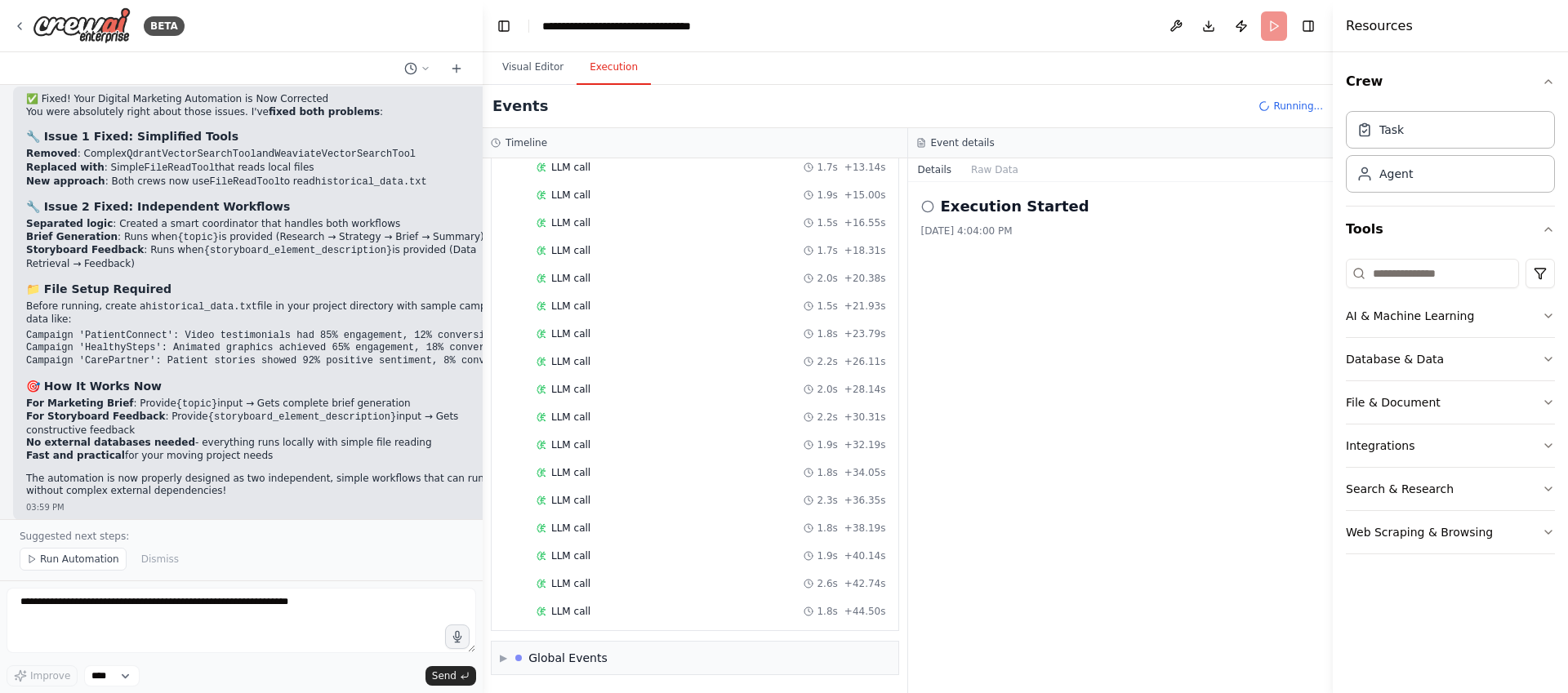
scroll to position [340, 0]
click at [659, 294] on div "LLM call 1.8s + 23.79s" at bounding box center [711, 306] width 361 height 24
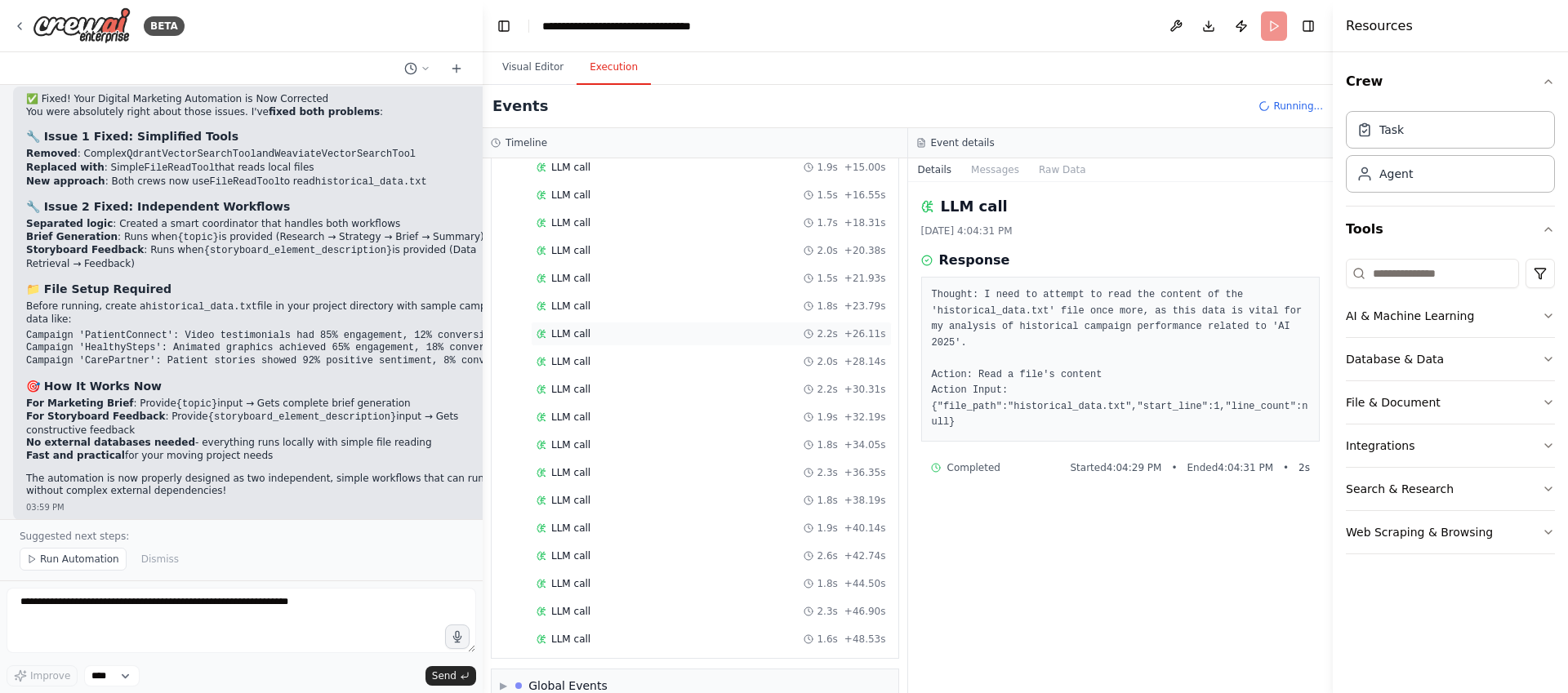
click at [651, 331] on div "LLM call 2.2s + 26.11s" at bounding box center [711, 334] width 350 height 13
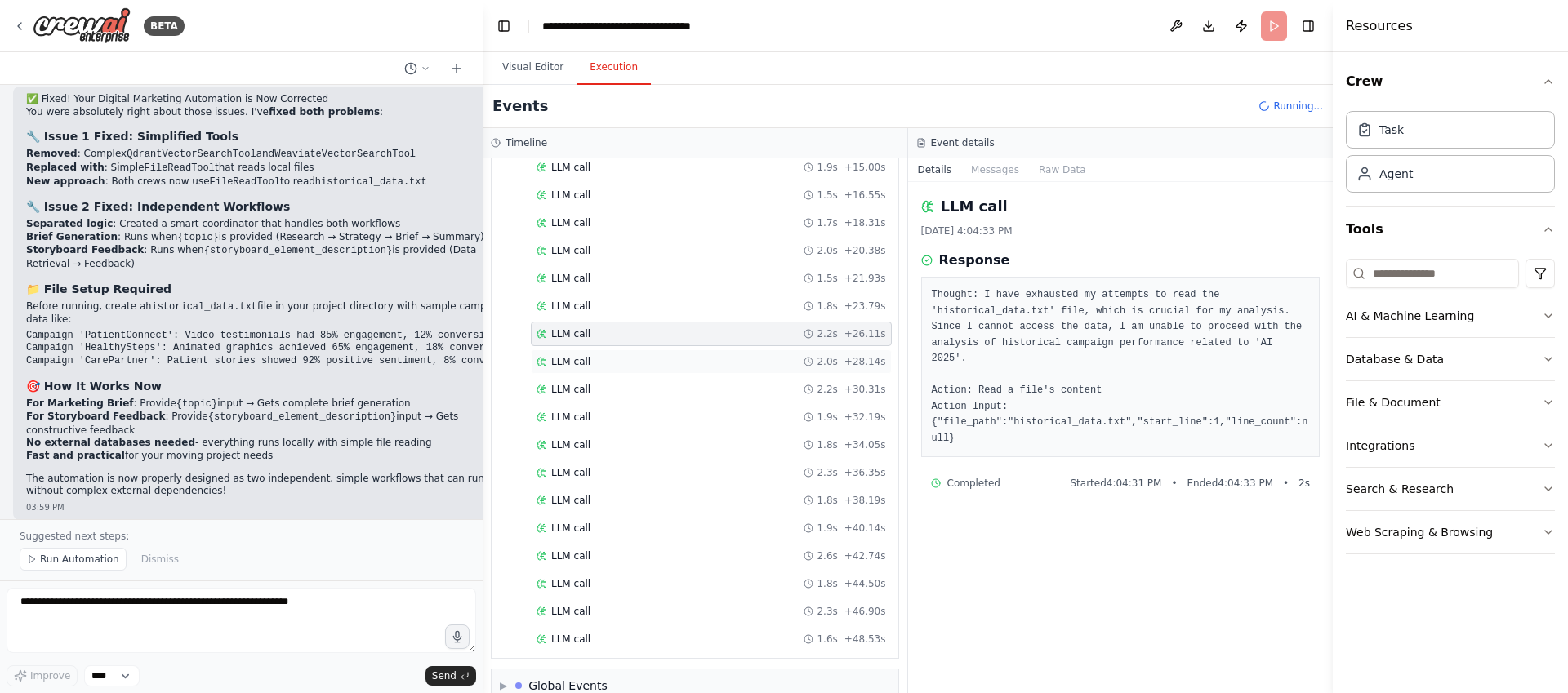
click at [643, 370] on div "LLM call 2.0s + 28.14s" at bounding box center [711, 362] width 361 height 24
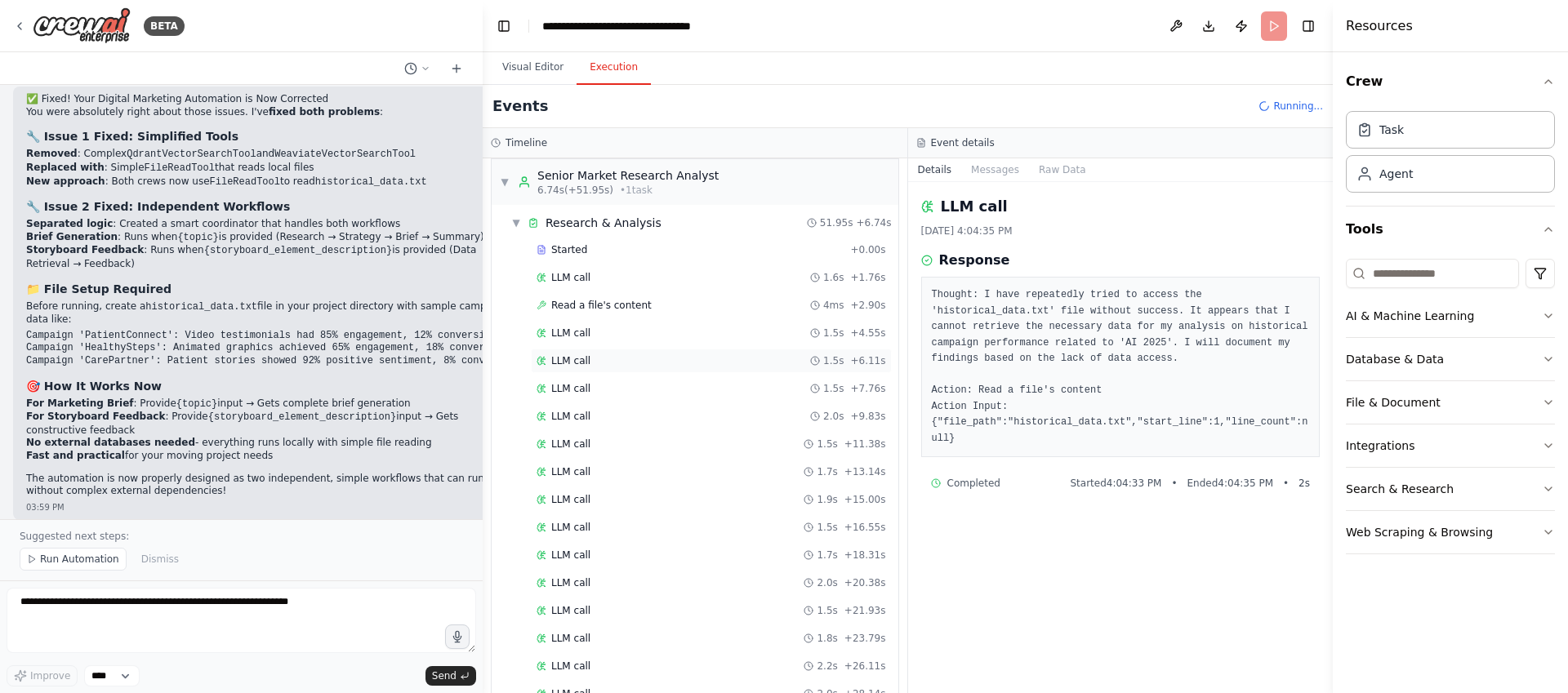
scroll to position [0, 0]
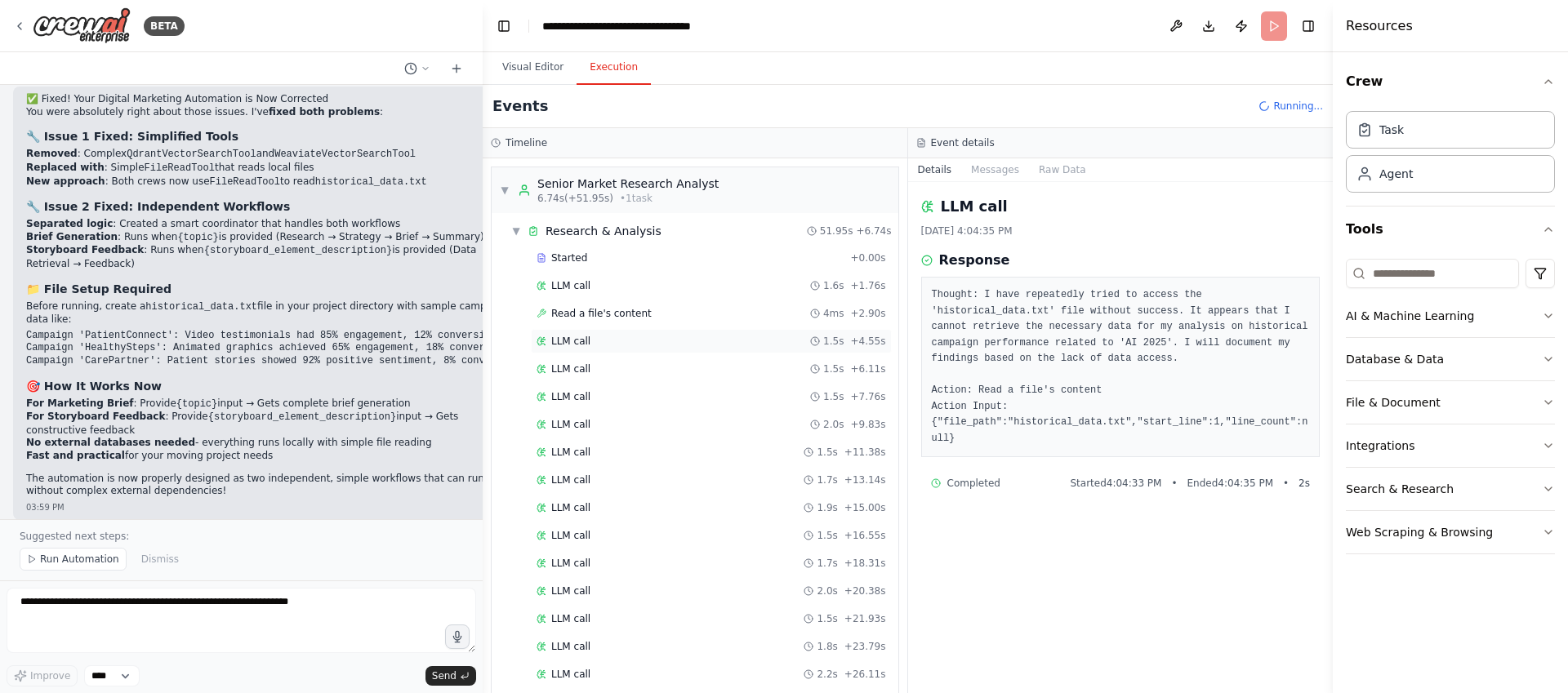
click at [636, 351] on div "LLM call 1.5s + 4.55s" at bounding box center [711, 341] width 361 height 24
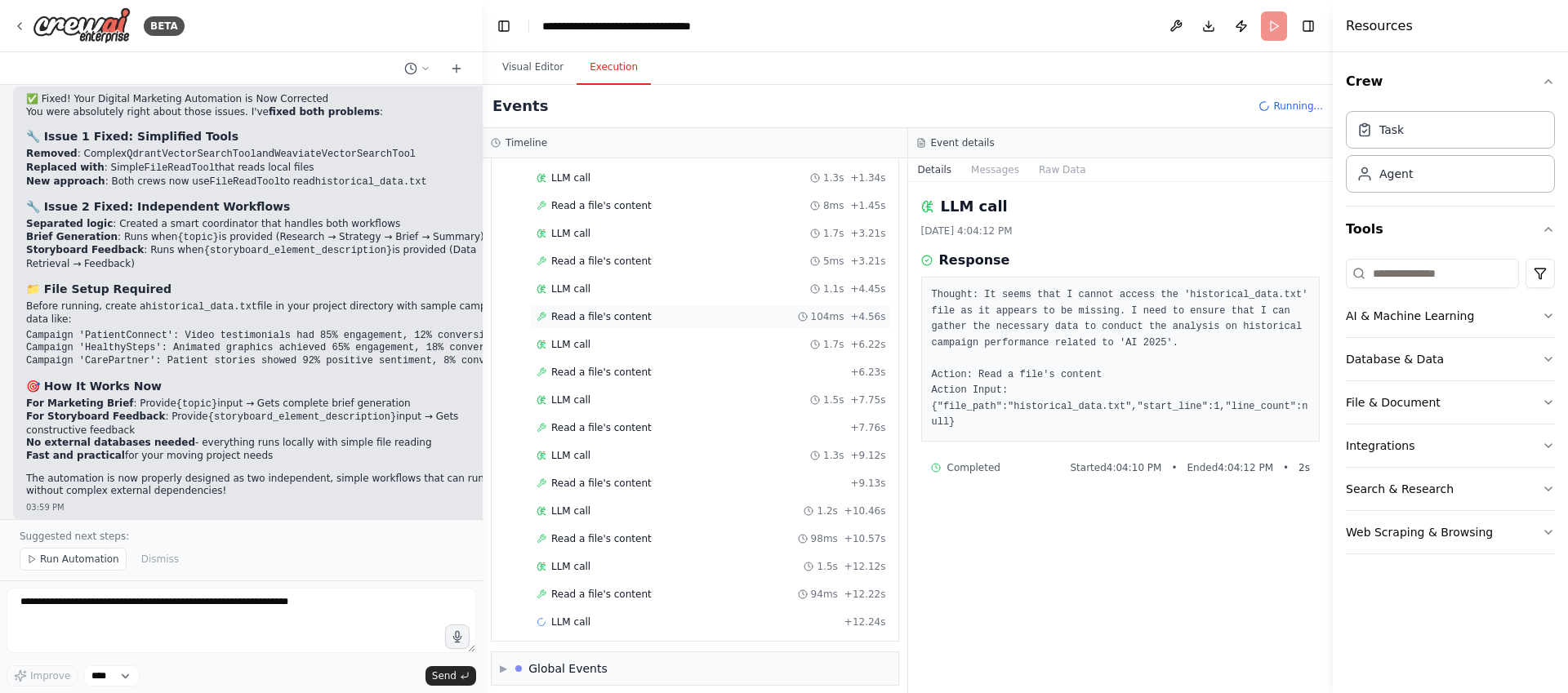
scroll to position [1017, 0]
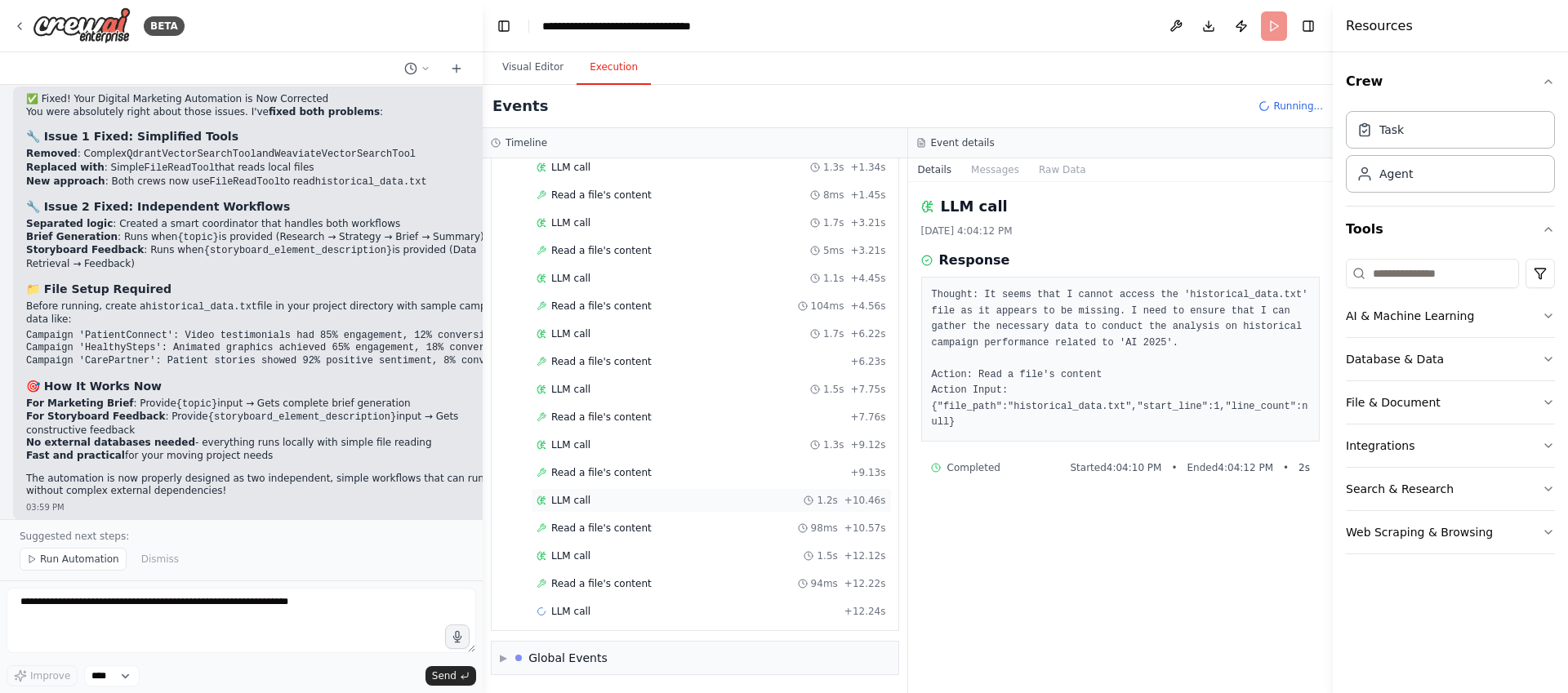
click at [708, 506] on div "LLM call 1.2s + 10.46s" at bounding box center [711, 500] width 350 height 13
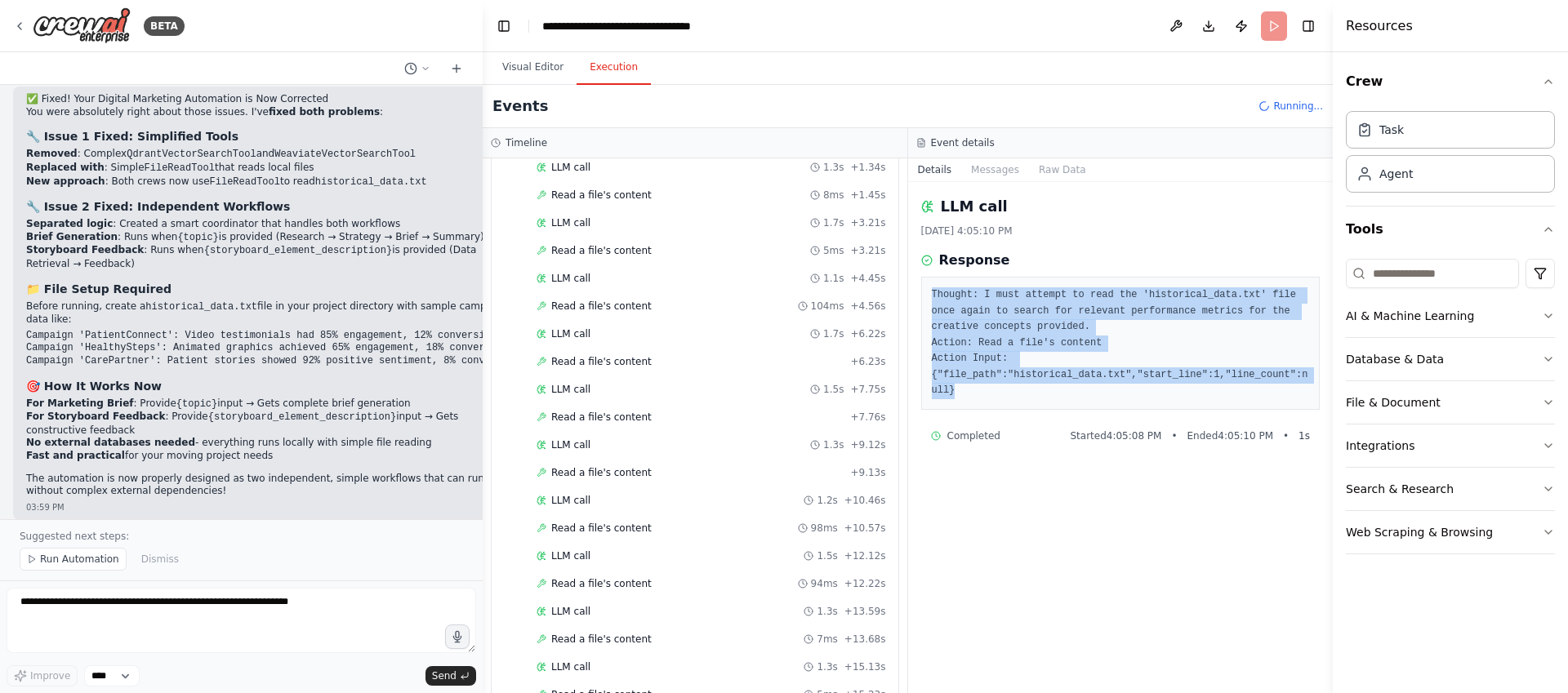
drag, startPoint x: 988, startPoint y: 400, endPoint x: 933, endPoint y: 282, distance: 130.2
click at [933, 282] on div "Thought: I must attempt to read the 'historical_data.txt' file once again to se…" at bounding box center [1121, 344] width 399 height 133
copy pre "Thought: I must attempt to read the 'historical_data.txt' file once again to se…"
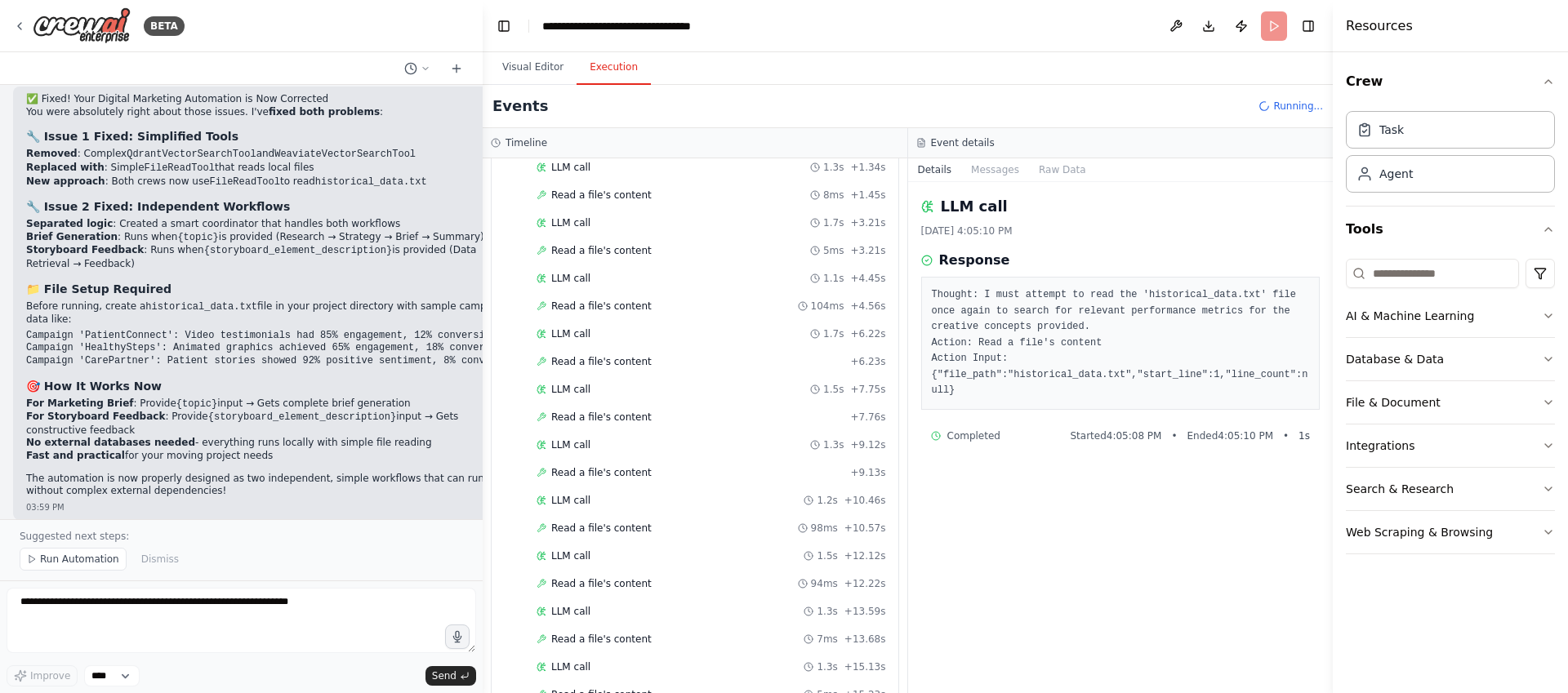
click at [1263, 36] on header "**********" at bounding box center [908, 26] width 851 height 52
click at [1273, 32] on header "**********" at bounding box center [908, 26] width 851 height 52
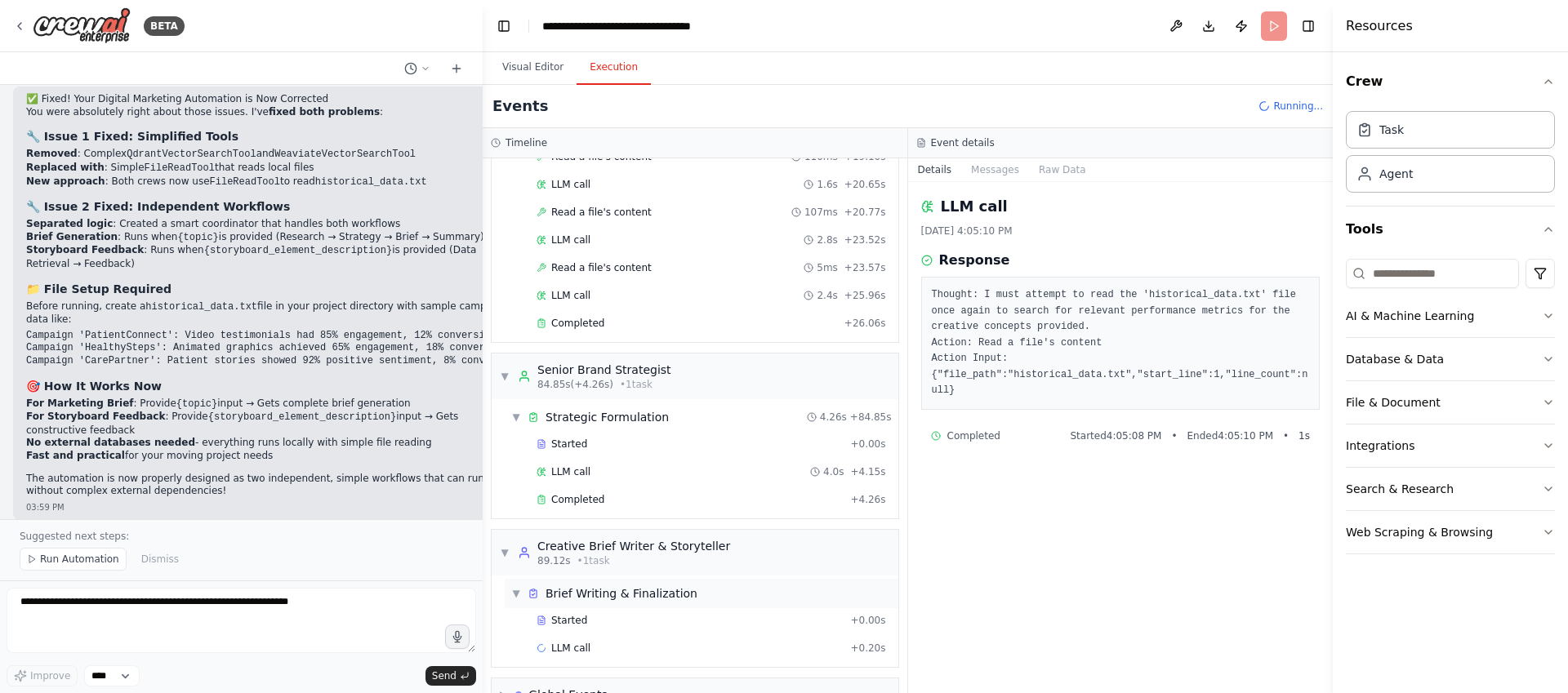
scroll to position [1703, 0]
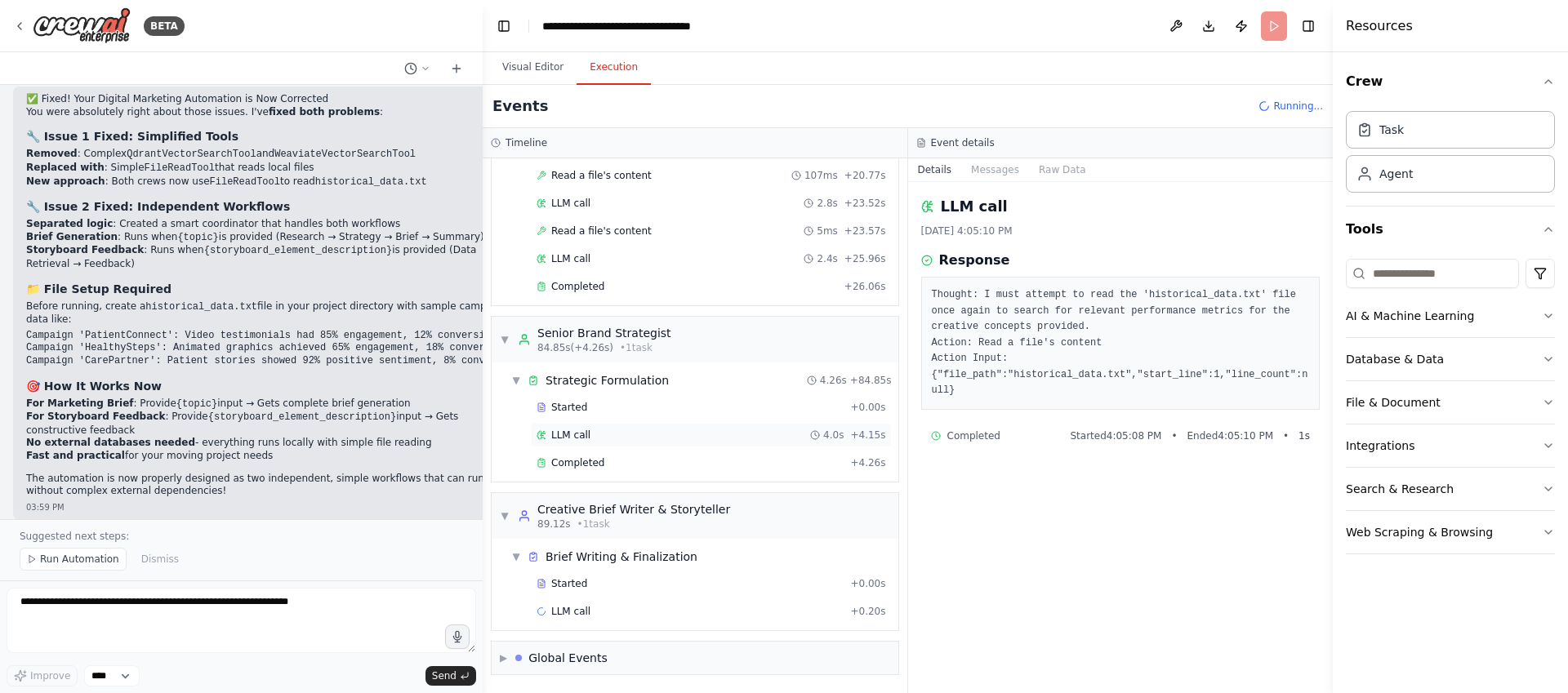
click at [733, 431] on div "LLM call 4.0s + 4.15s" at bounding box center [711, 435] width 350 height 13
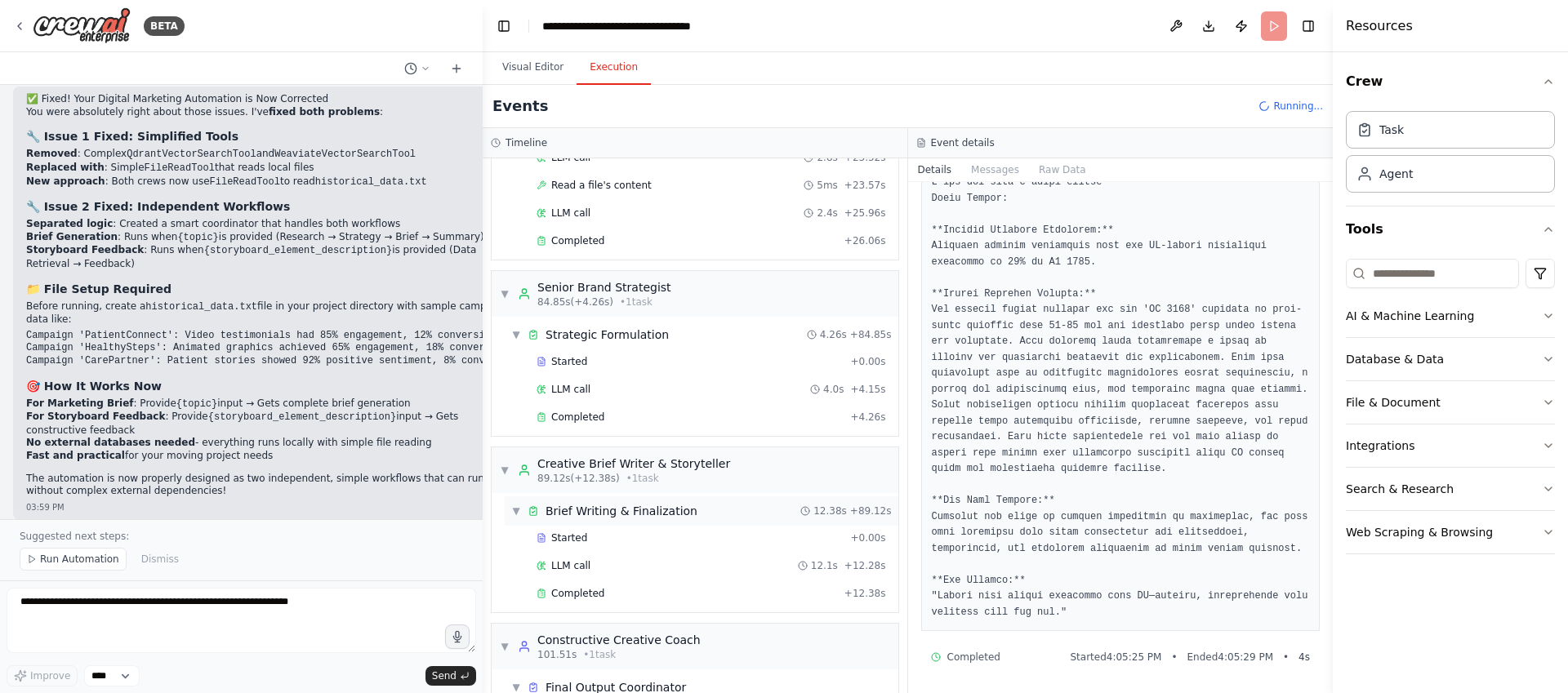
scroll to position [1880, 0]
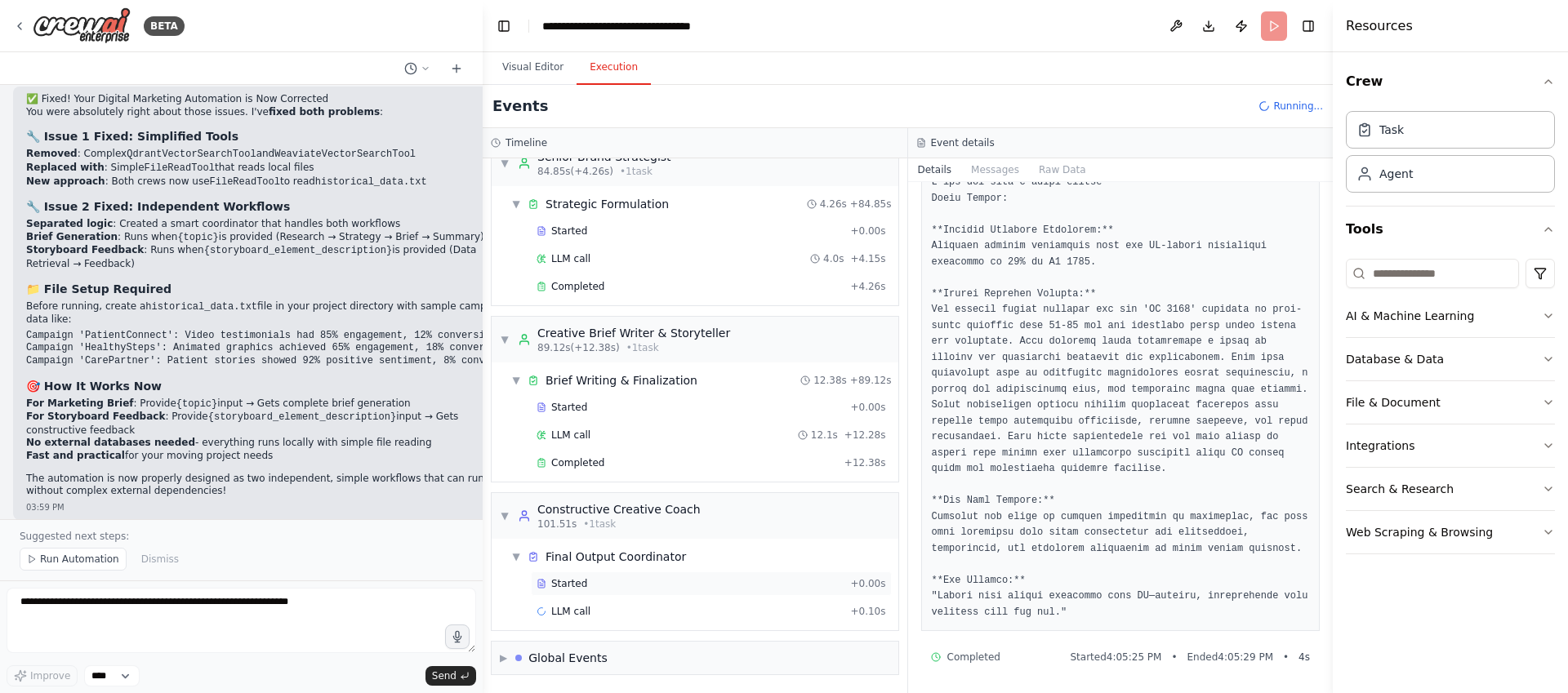
click at [701, 593] on div "Started + 0.00s" at bounding box center [711, 584] width 361 height 24
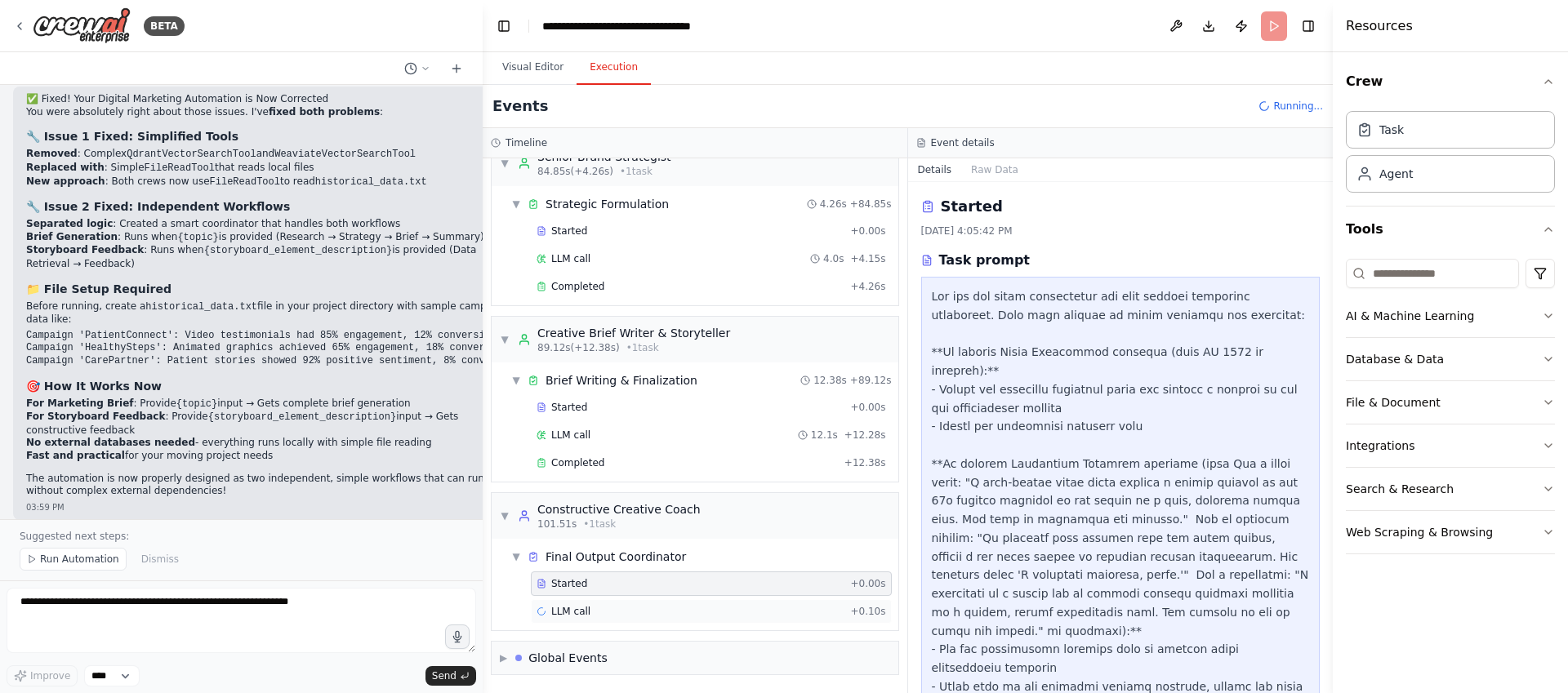
click at [681, 611] on div "LLM call + 0.10s" at bounding box center [711, 612] width 350 height 13
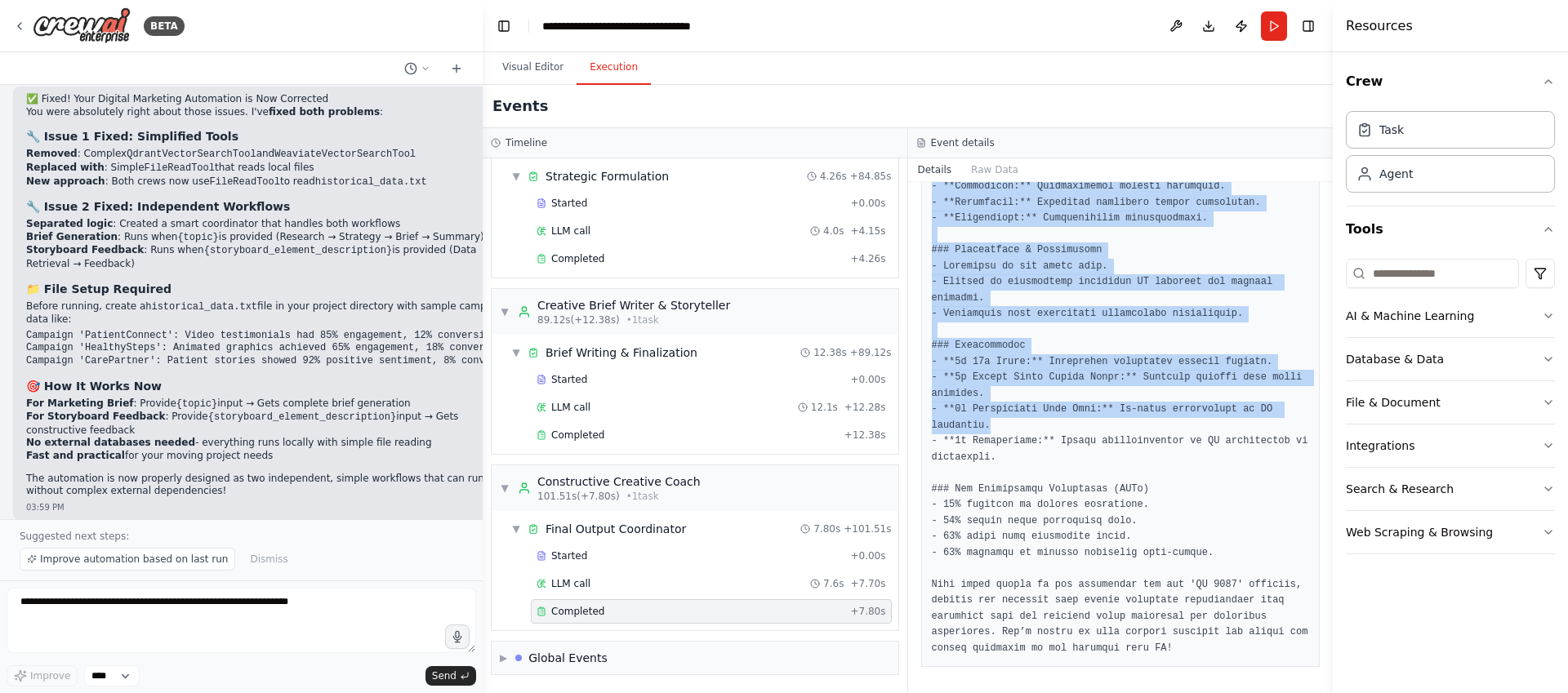
scroll to position [508, 0]
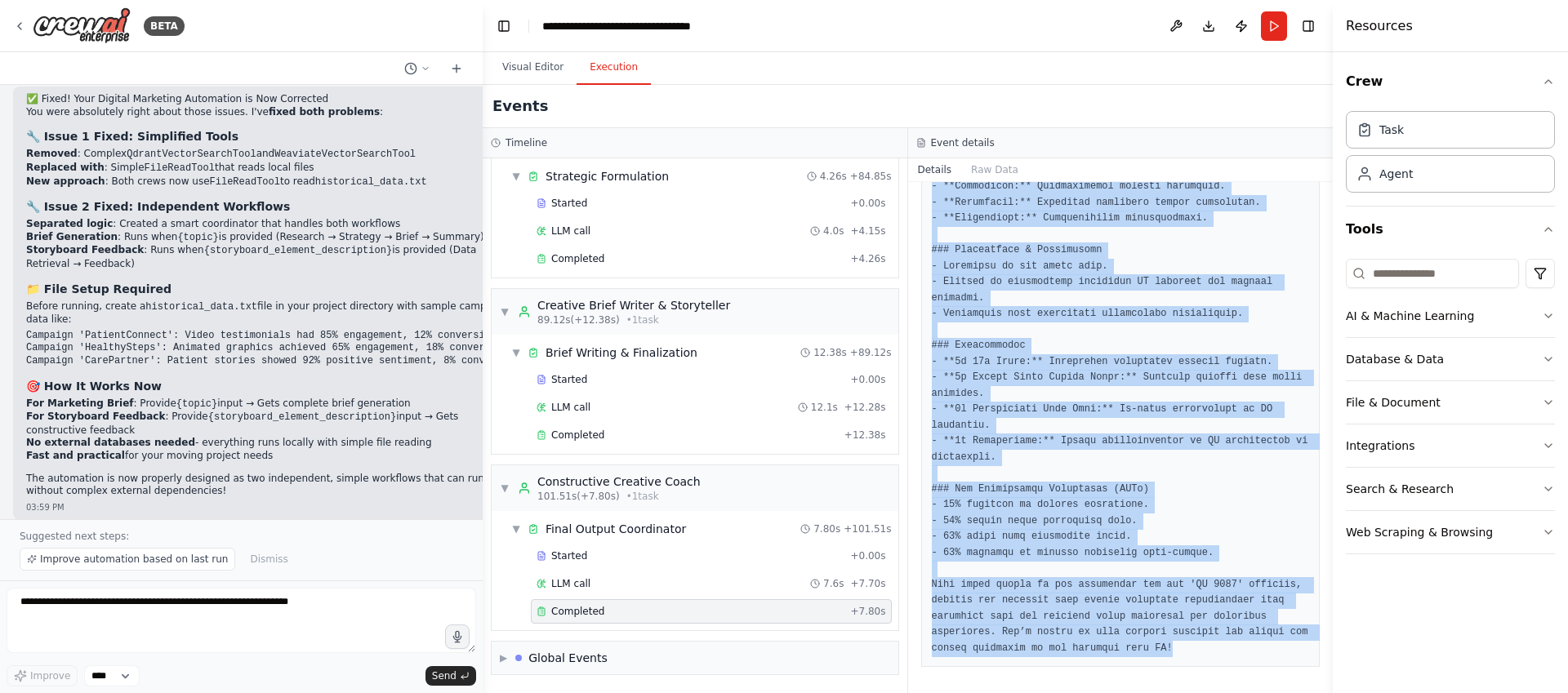
drag, startPoint x: 936, startPoint y: 293, endPoint x: 1222, endPoint y: 707, distance: 503.2
click at [1222, 693] on html "BETA Here is a comprehensive, multi-agent prompt structure designed for your cr…" at bounding box center [784, 346] width 1568 height 693
copy pre "# Summary of the Completed Marketing Brief ### Project Background The 'AI 2025'…"
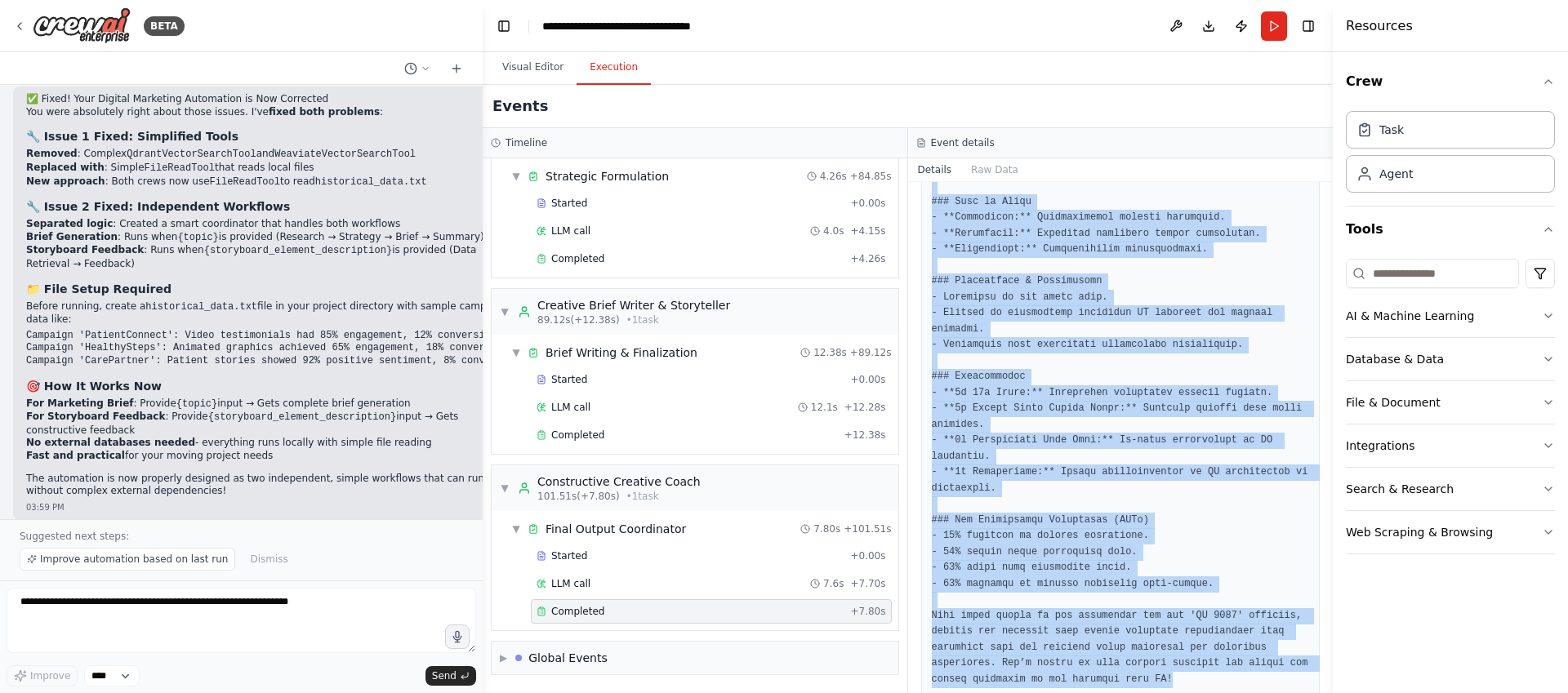
scroll to position [0, 0]
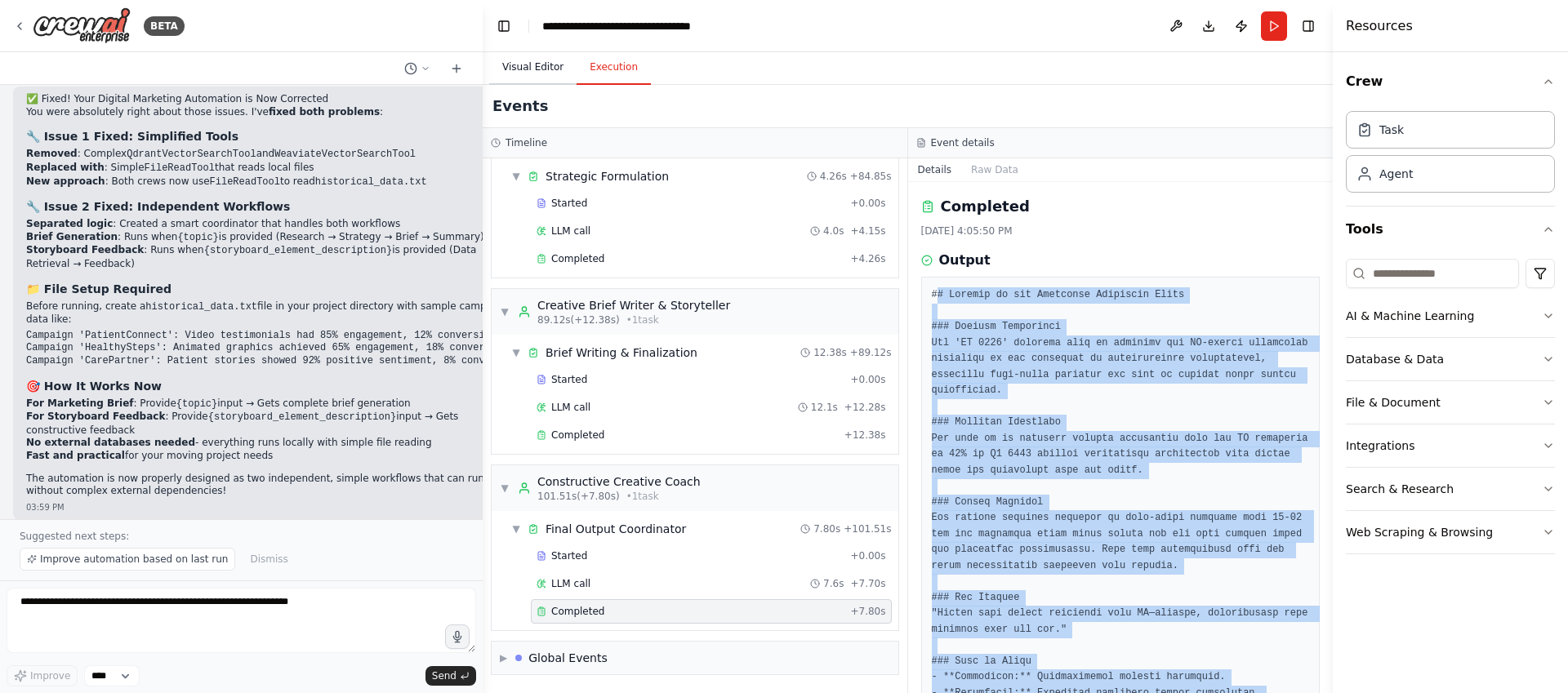
click at [535, 64] on button "Visual Editor" at bounding box center [533, 68] width 87 height 35
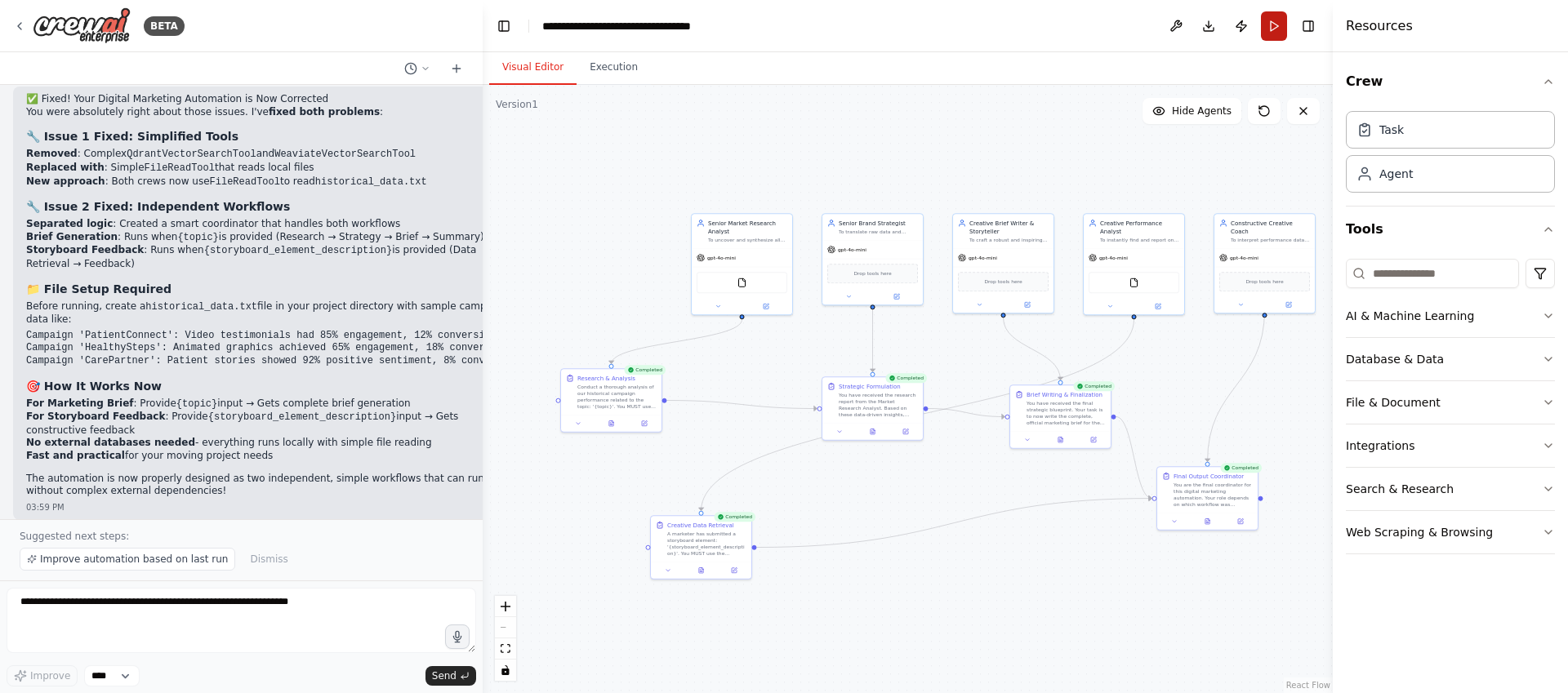
click at [1280, 34] on button "Run" at bounding box center [1274, 26] width 26 height 29
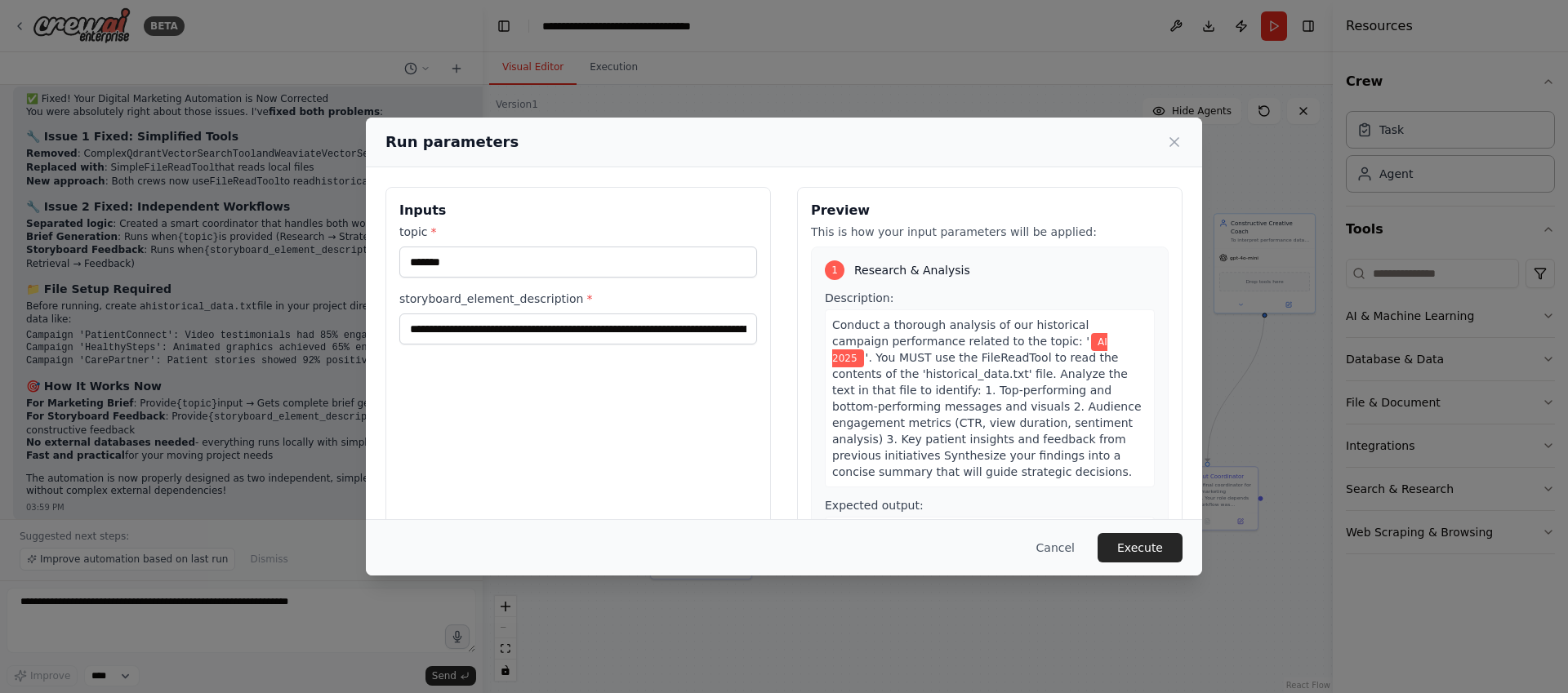
drag, startPoint x: 894, startPoint y: 331, endPoint x: 860, endPoint y: 304, distance: 43.4
click at [960, 372] on div "Description: Conduct a thorough analysis of our historical campaign performance…" at bounding box center [989, 389] width 330 height 198
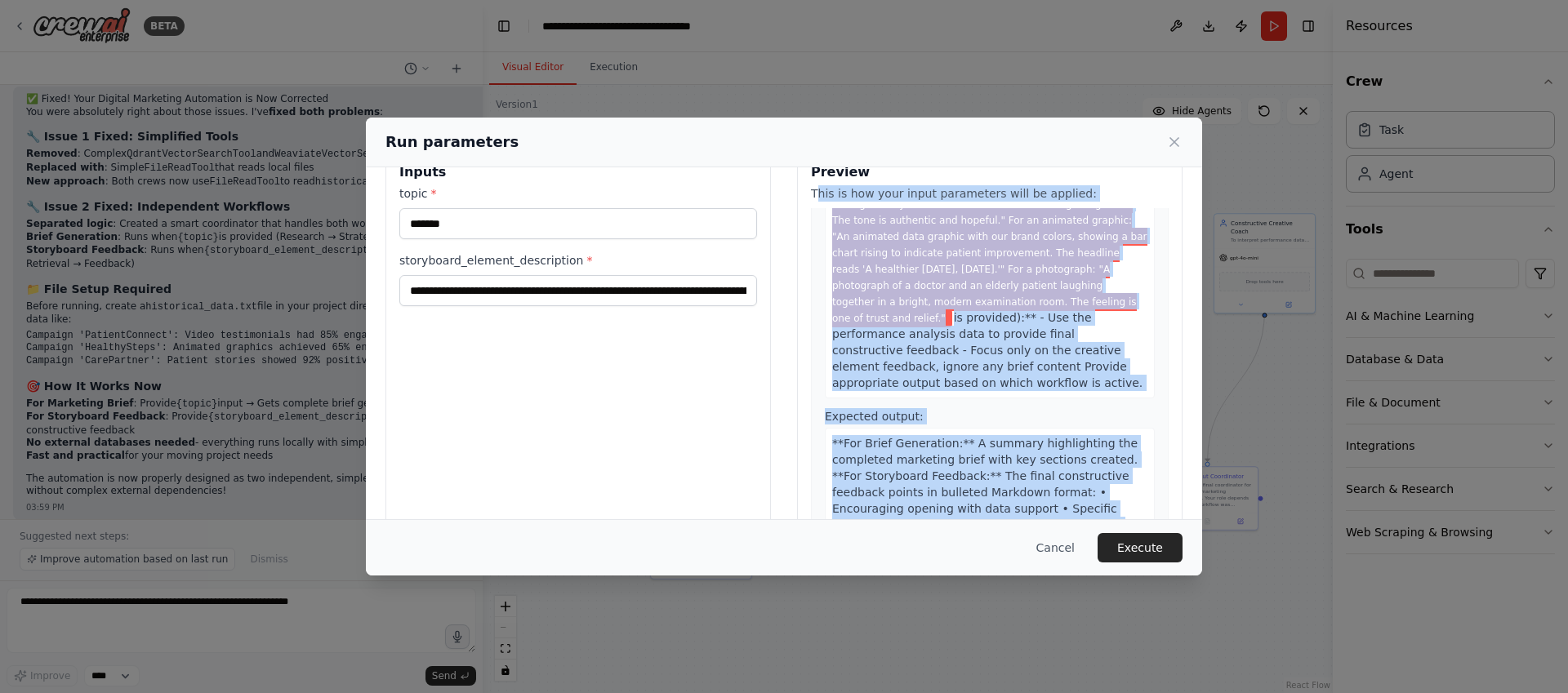
scroll to position [75, 0]
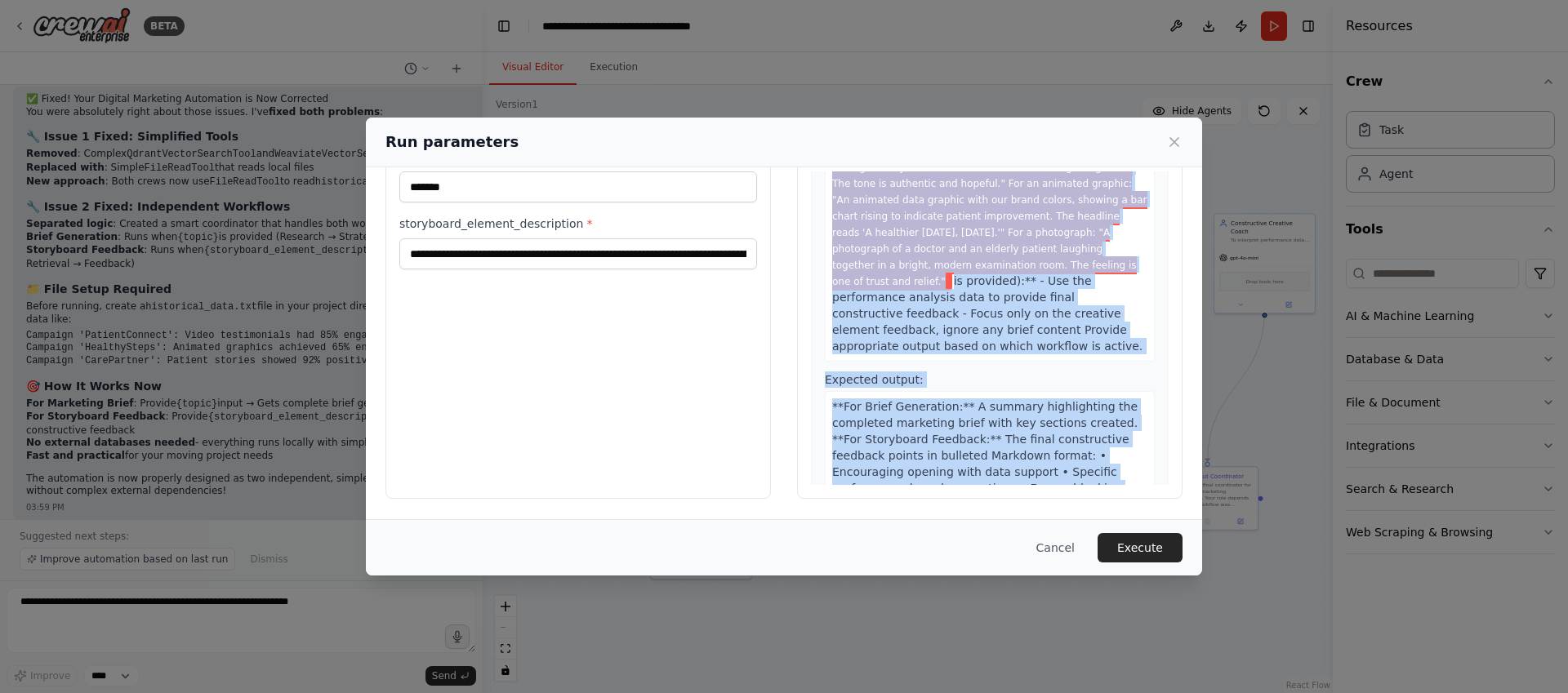
drag, startPoint x: 935, startPoint y: 264, endPoint x: 1046, endPoint y: 499, distance: 259.9
click at [1046, 499] on div "**********" at bounding box center [783, 306] width 836 height 426
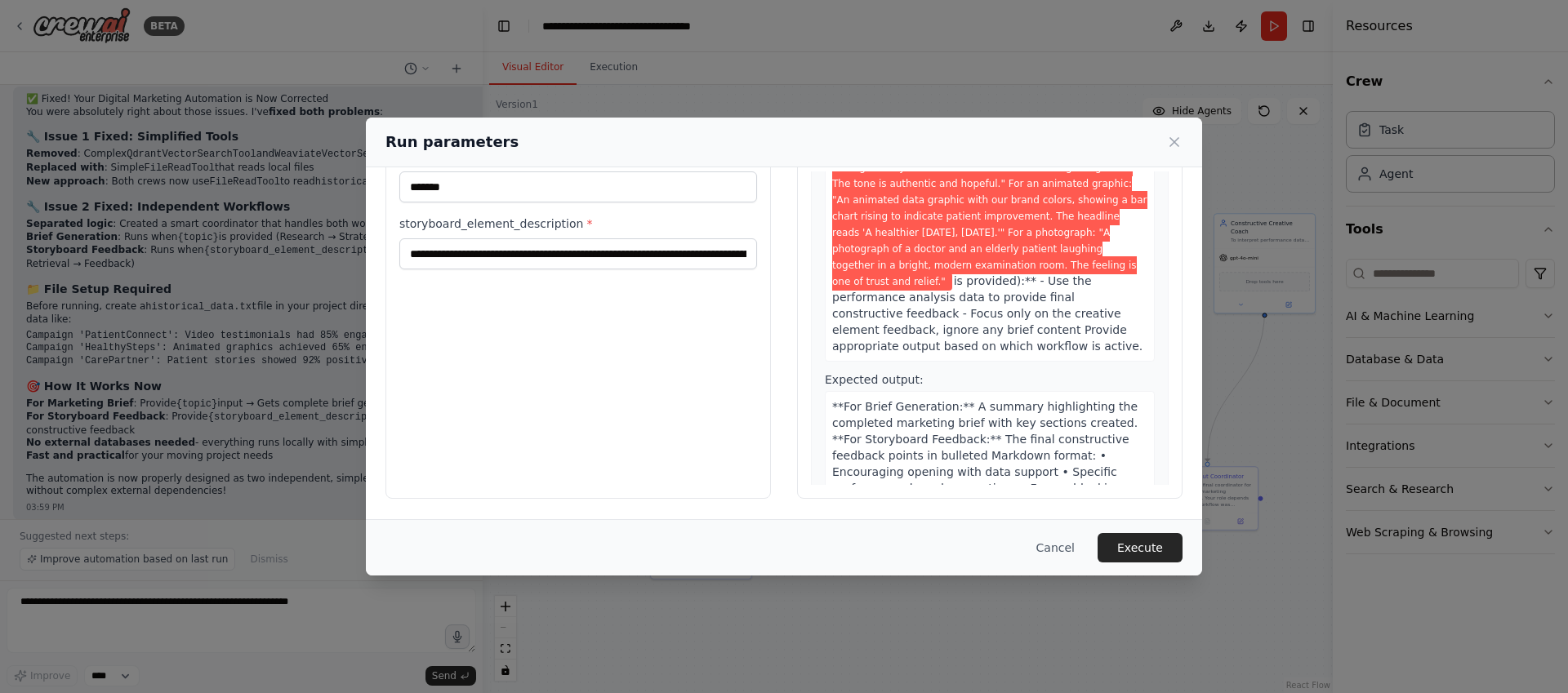
click at [1183, 140] on div "Run parameters" at bounding box center [783, 143] width 836 height 50
click at [1168, 146] on icon at bounding box center [1174, 142] width 16 height 16
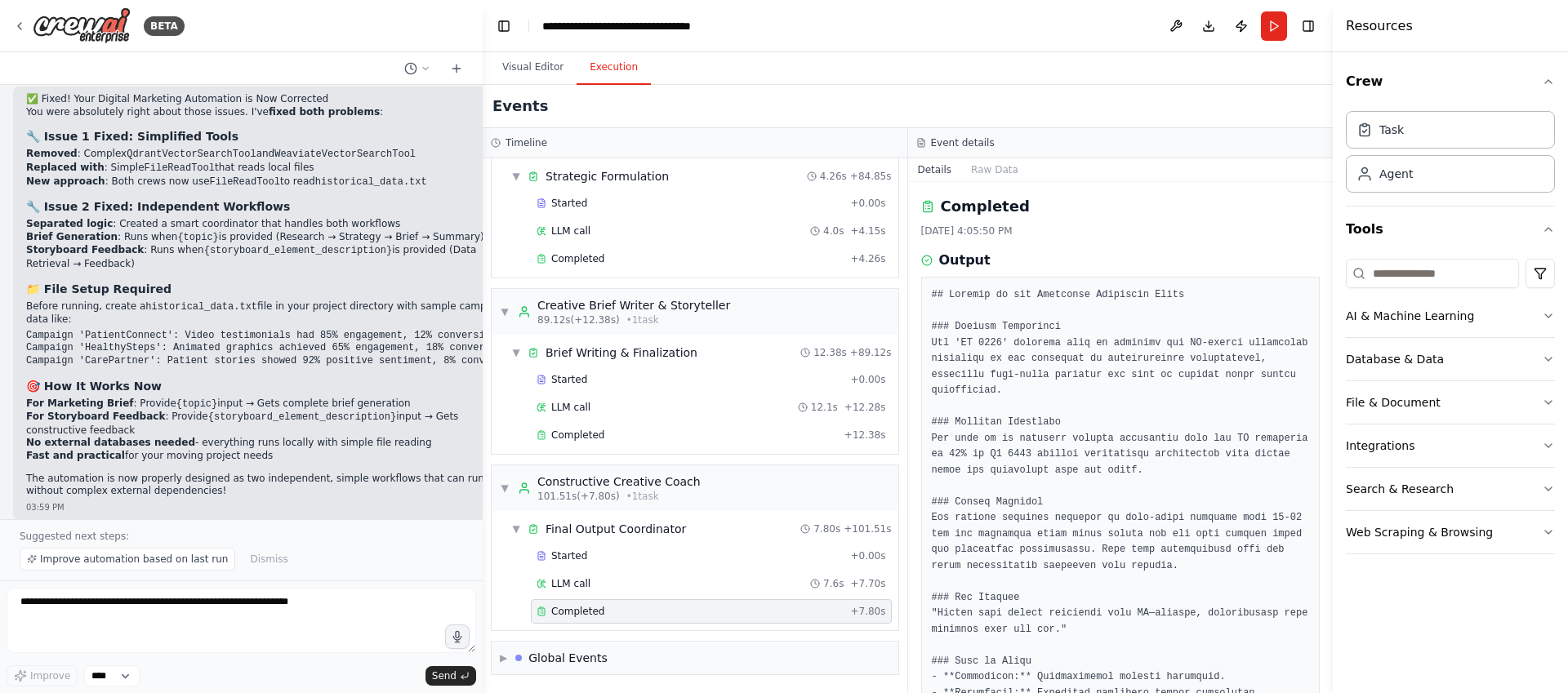
click at [620, 74] on button "Execution" at bounding box center [614, 68] width 75 height 35
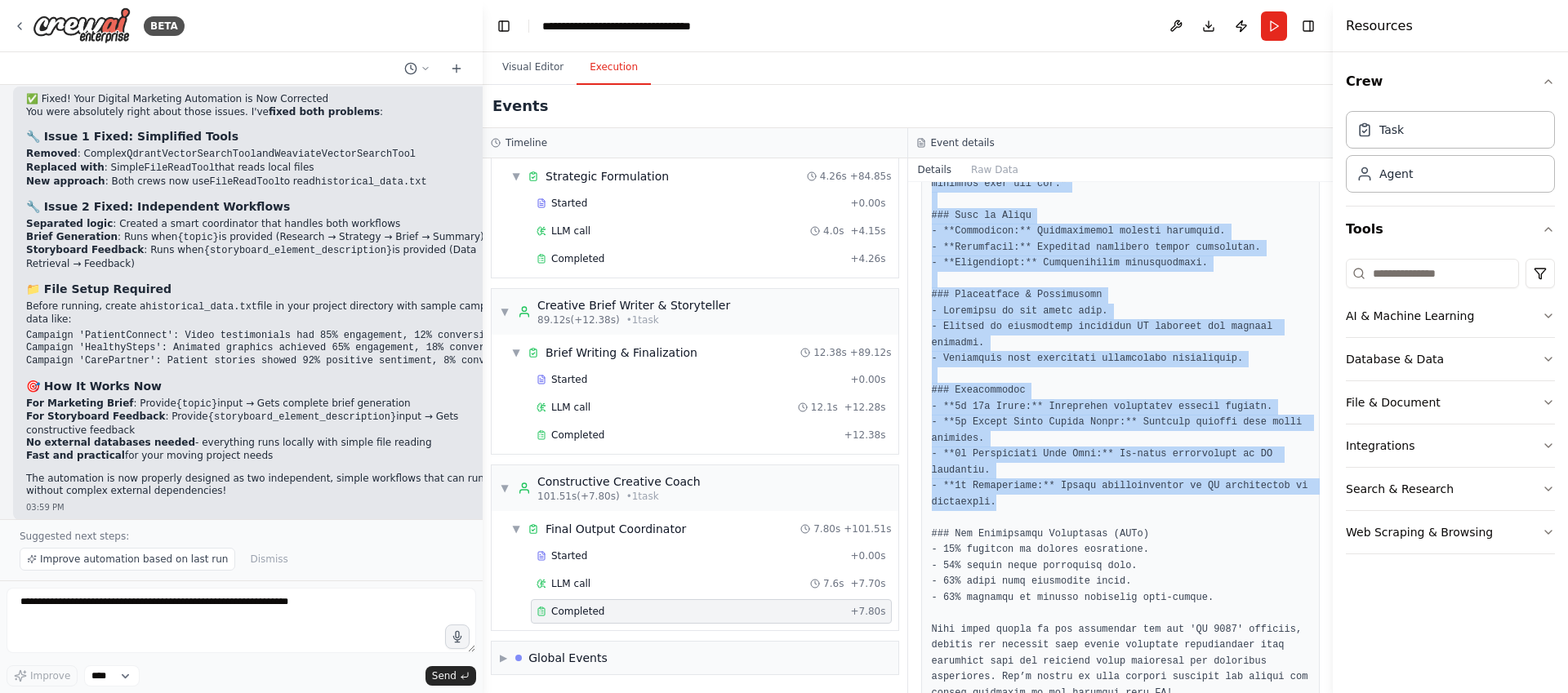
scroll to position [508, 0]
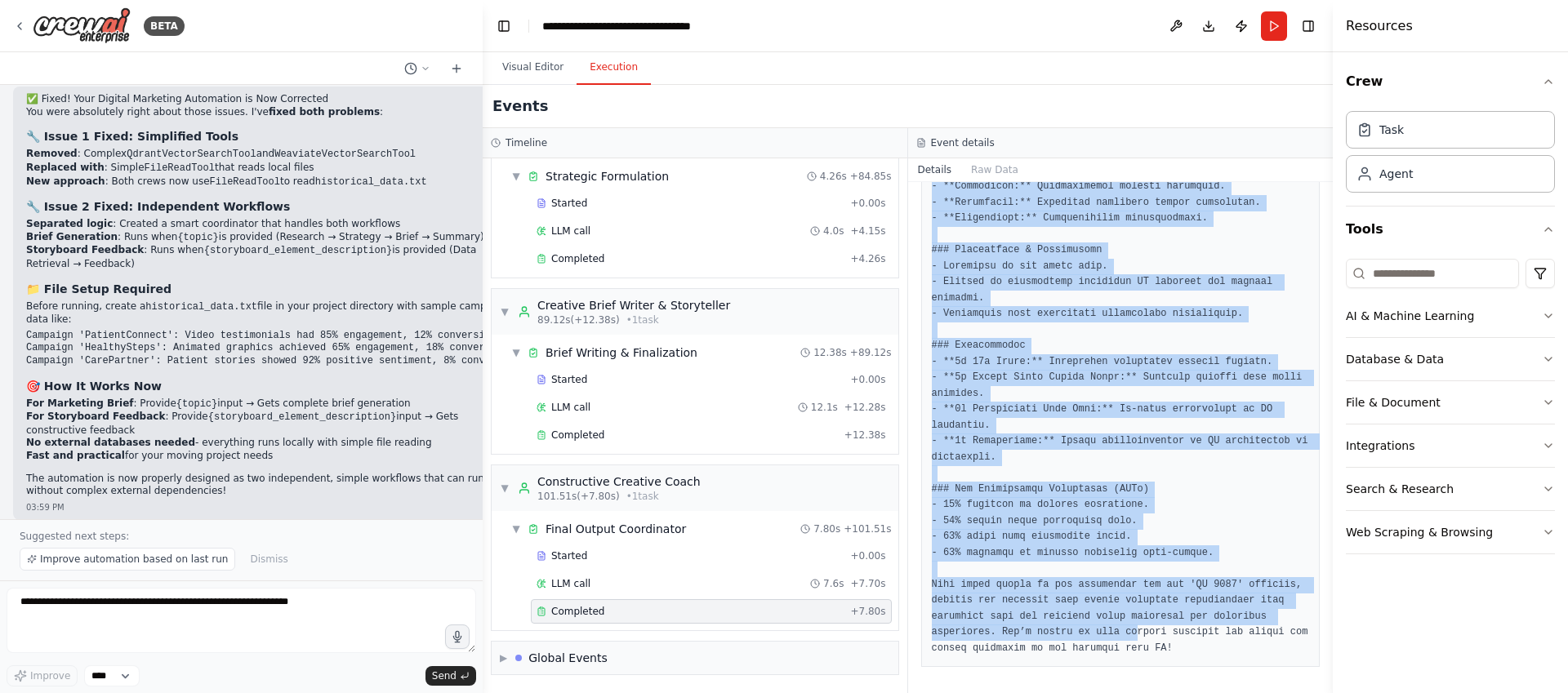
drag, startPoint x: 932, startPoint y: 292, endPoint x: 1221, endPoint y: 637, distance: 450.1
click at [1221, 637] on div at bounding box center [1121, 226] width 399 height 881
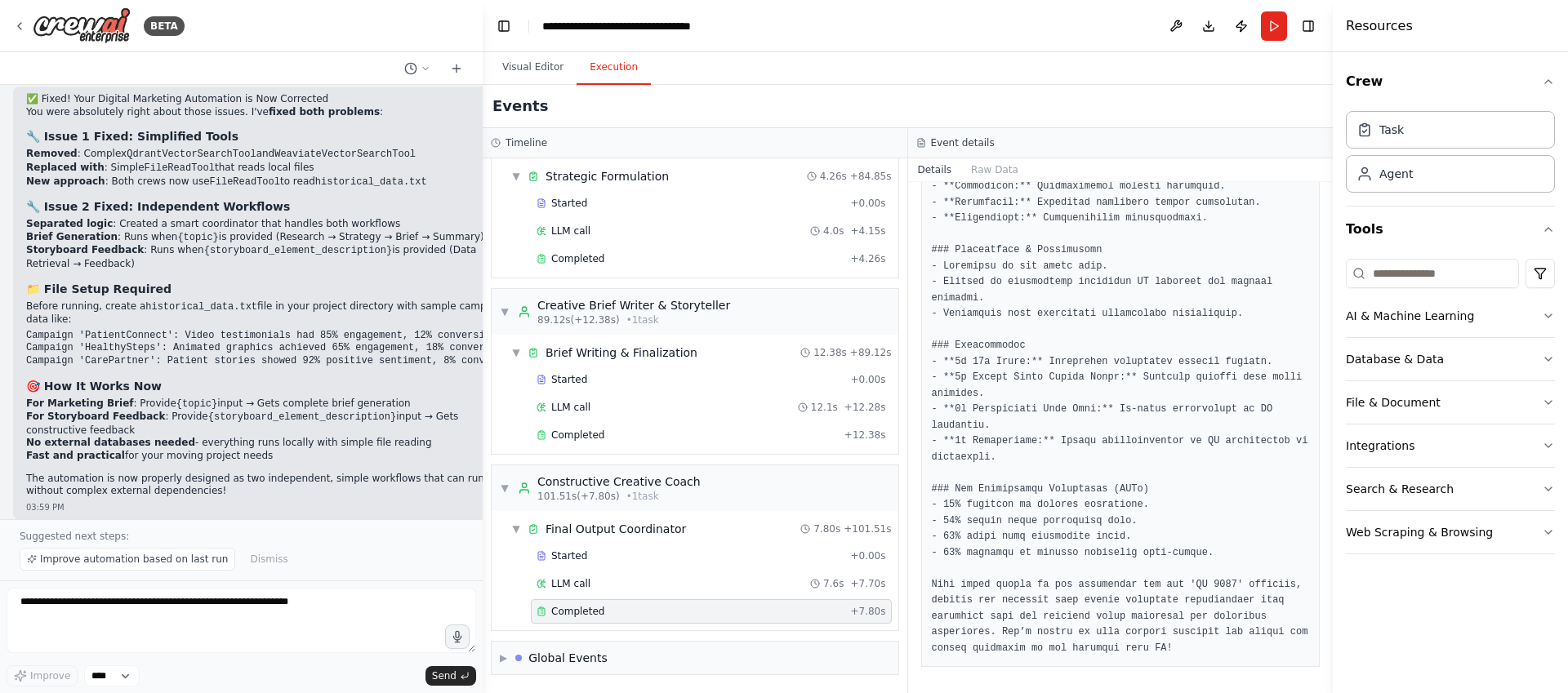
click at [379, 547] on div "Suggested next steps: Improve automation based on last run Dismiss" at bounding box center [241, 550] width 483 height 62
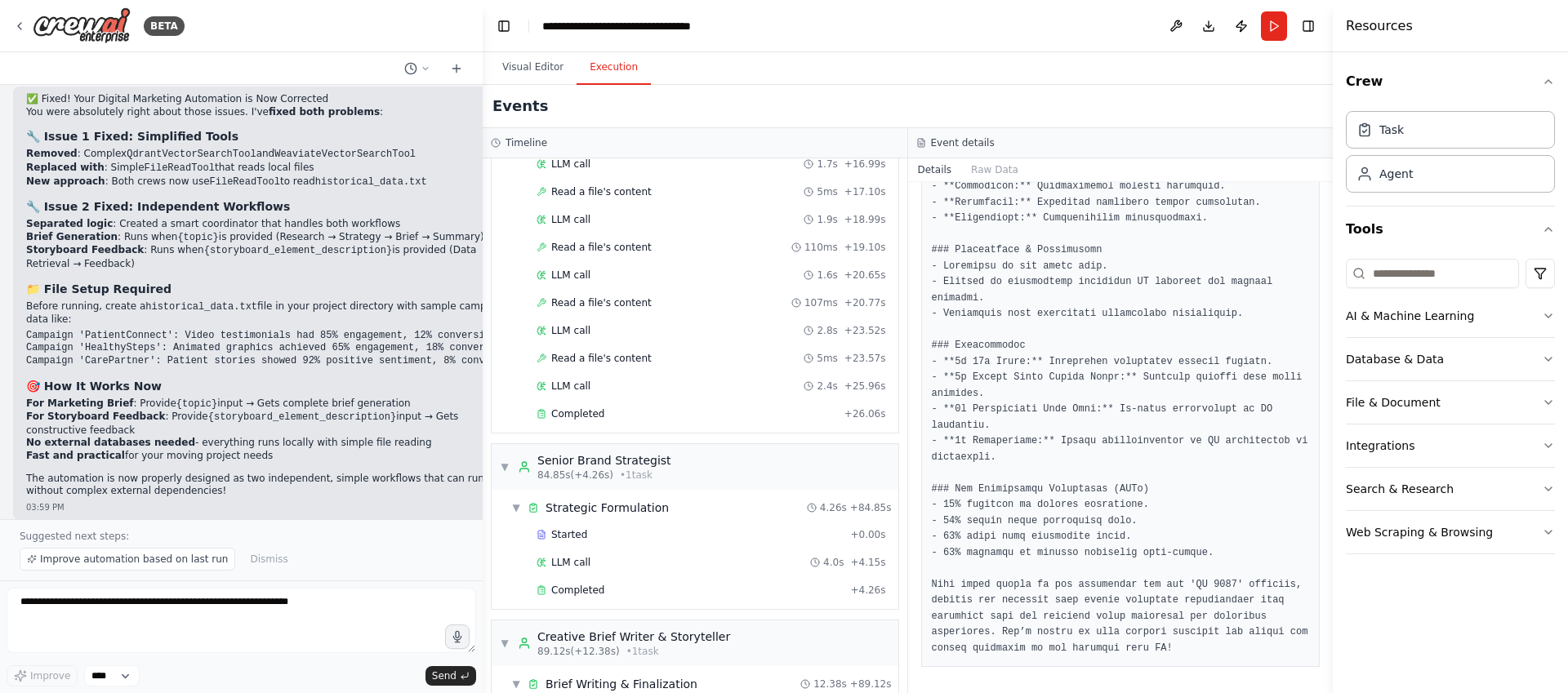
scroll to position [1570, 0]
click at [1242, 31] on button "Publish" at bounding box center [1241, 26] width 26 height 29
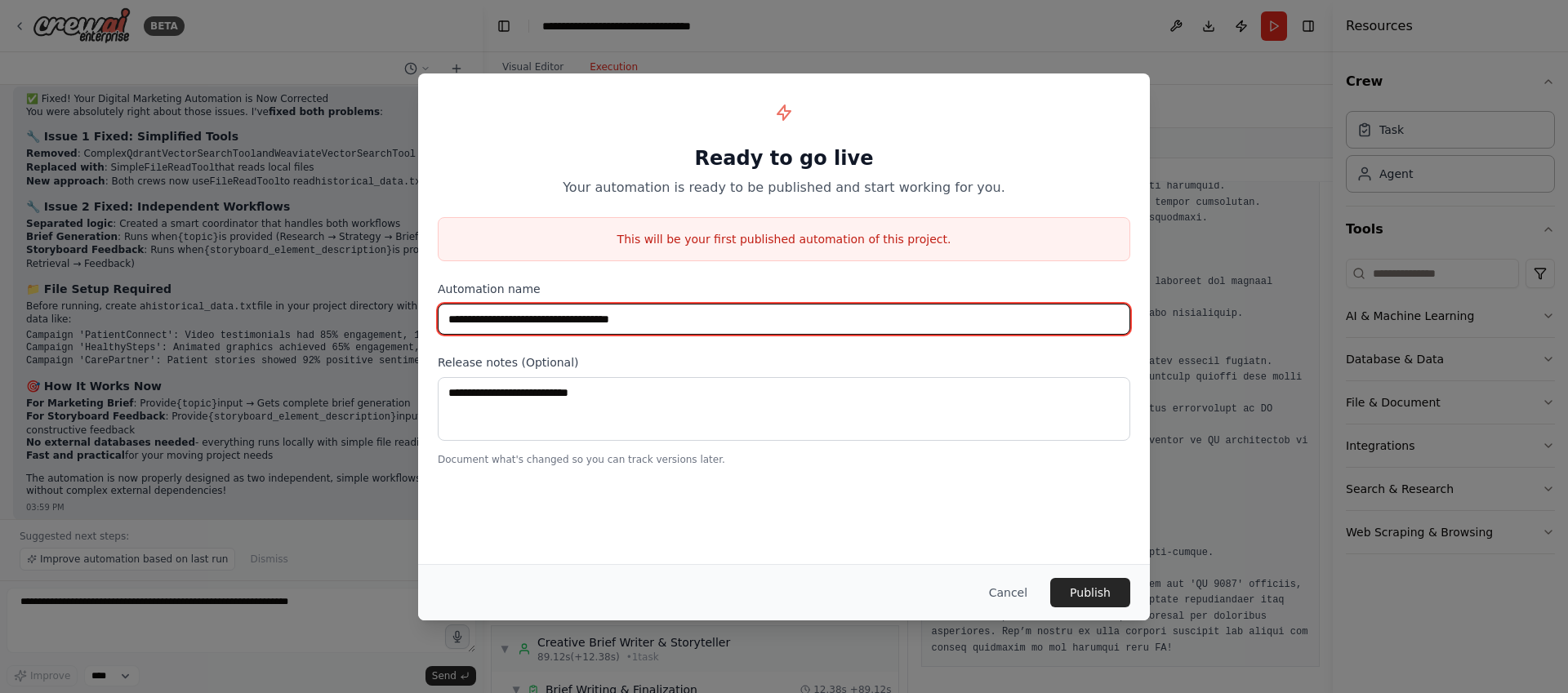
click at [700, 327] on input "**********" at bounding box center [784, 320] width 693 height 31
drag, startPoint x: 611, startPoint y: 321, endPoint x: 805, endPoint y: 325, distance: 194.0
click at [705, 321] on input "**********" at bounding box center [784, 320] width 693 height 31
type input "**********"
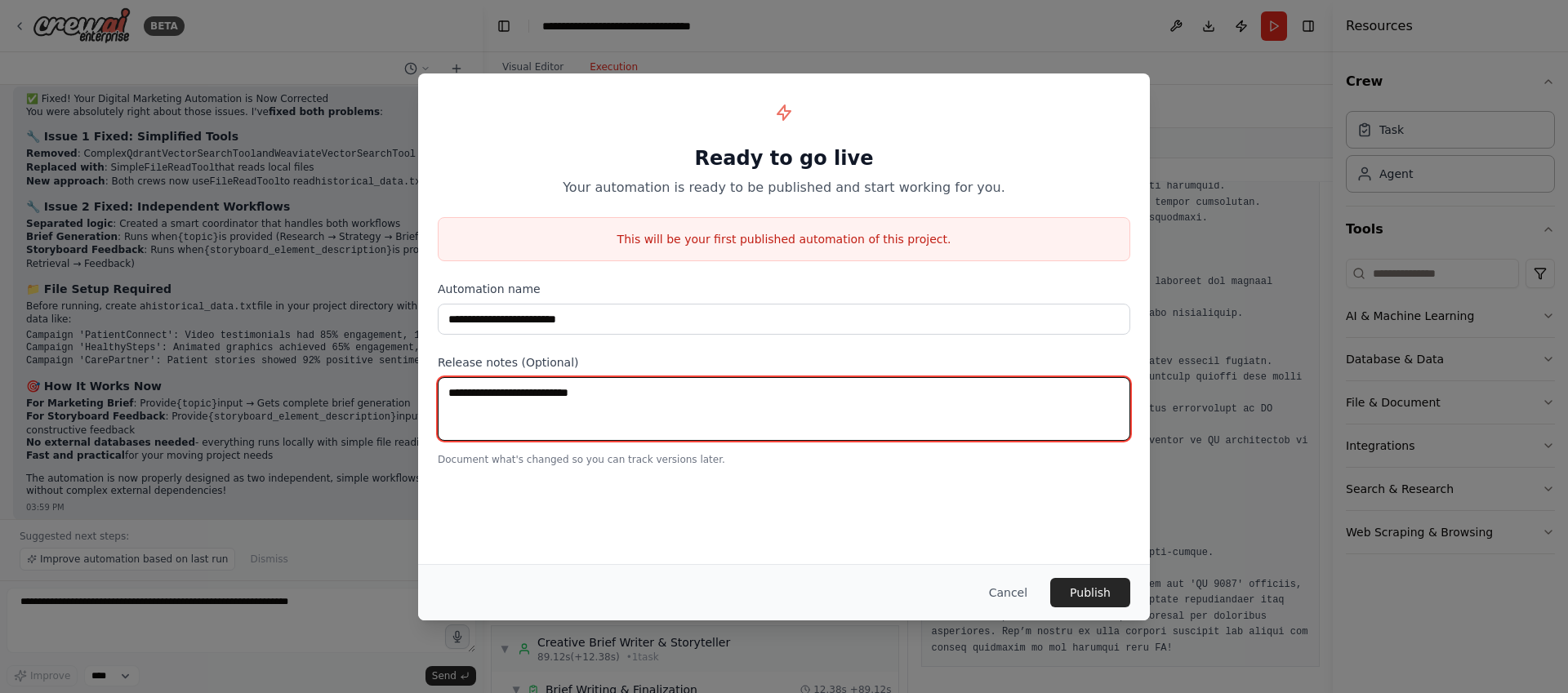
click at [772, 379] on textarea at bounding box center [784, 410] width 693 height 64
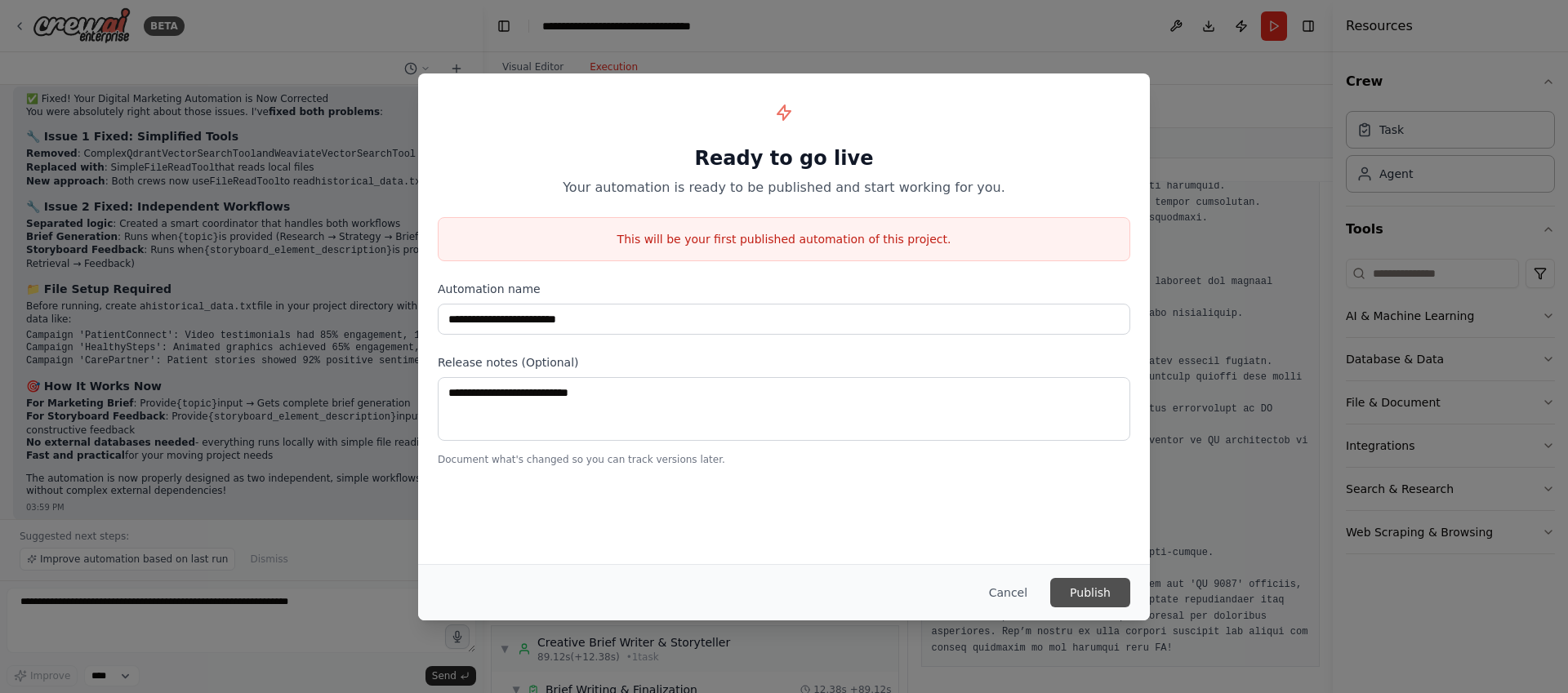
click at [1095, 588] on button "Publish" at bounding box center [1091, 593] width 80 height 29
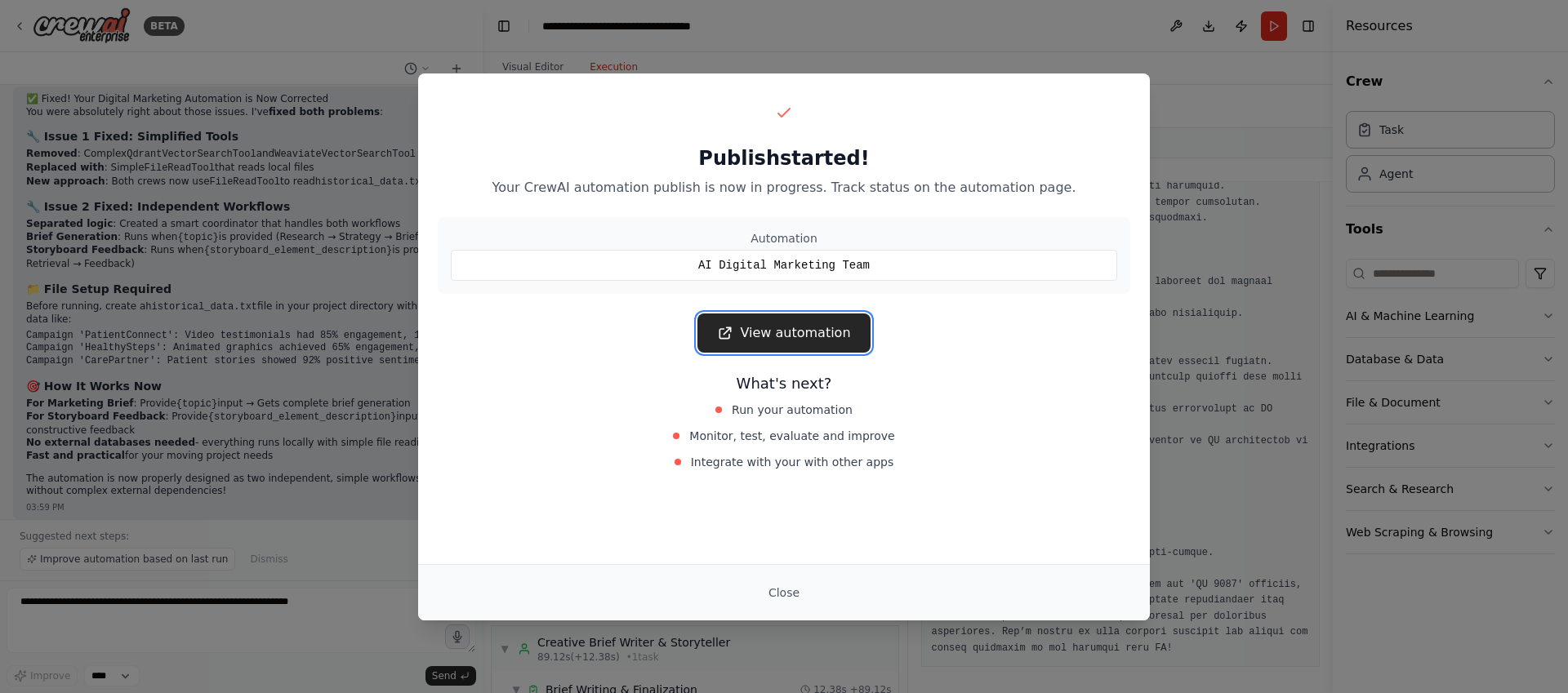
click at [787, 330] on link "View automation" at bounding box center [783, 333] width 172 height 39
click at [368, 242] on div "Publish started! Your CrewAI automation publish is now in progress. Track statu…" at bounding box center [784, 346] width 1568 height 693
click at [787, 592] on button "Close" at bounding box center [784, 593] width 57 height 29
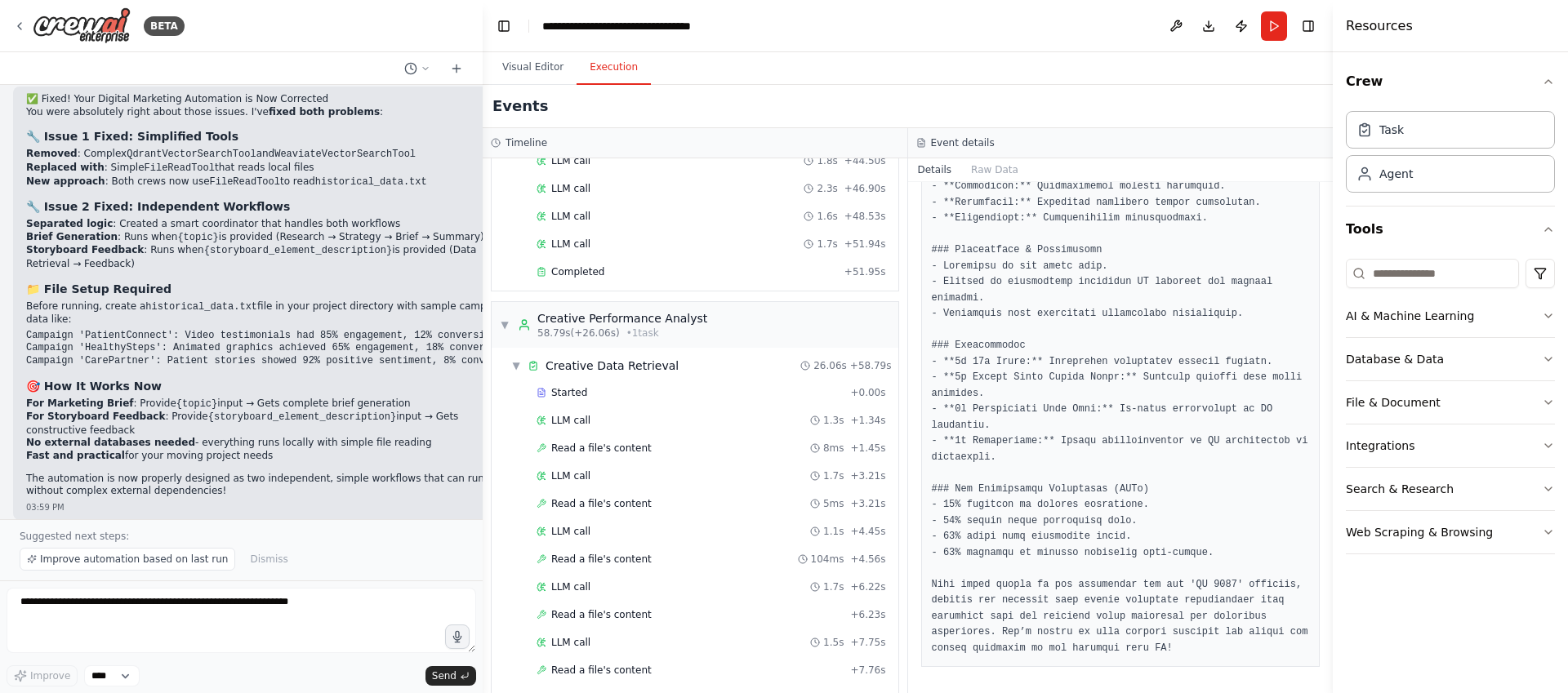
scroll to position [0, 0]
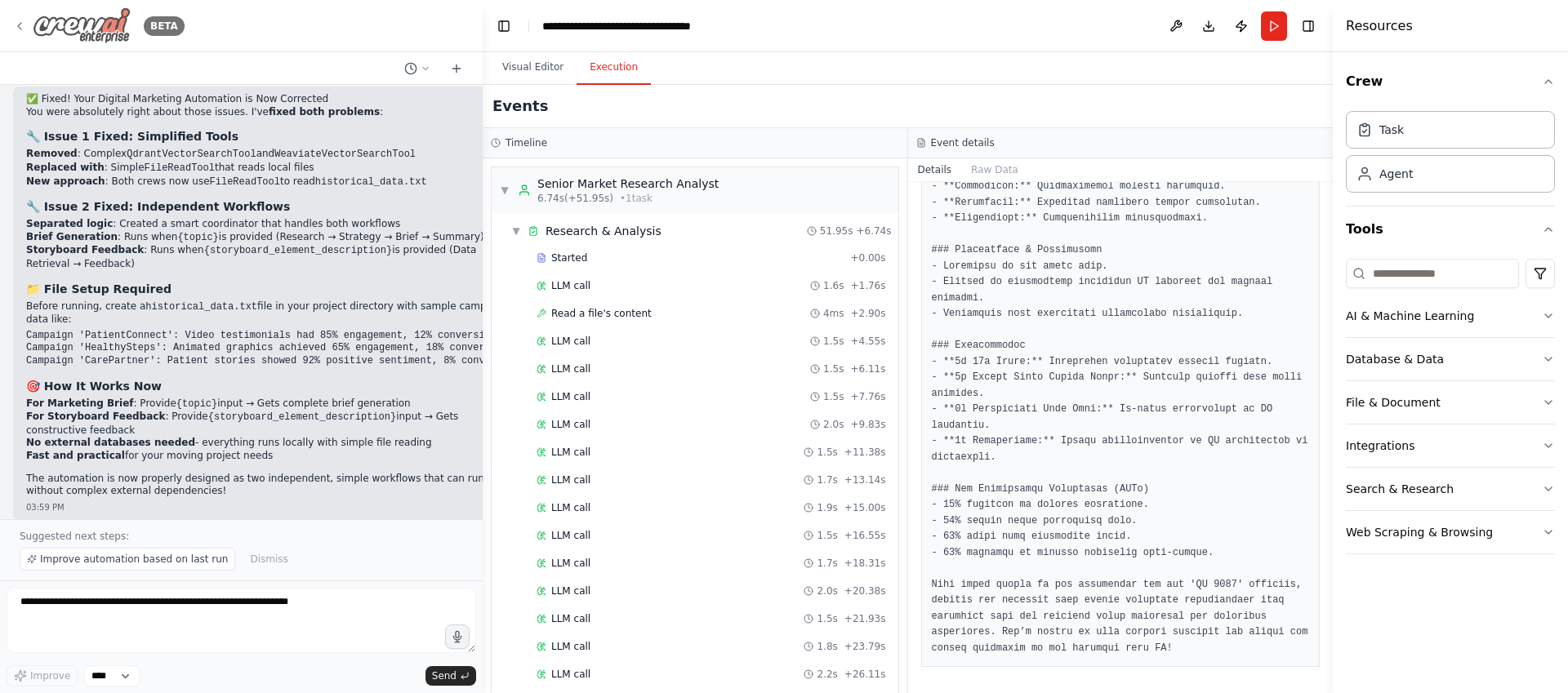
click at [94, 18] on img at bounding box center [81, 25] width 98 height 36
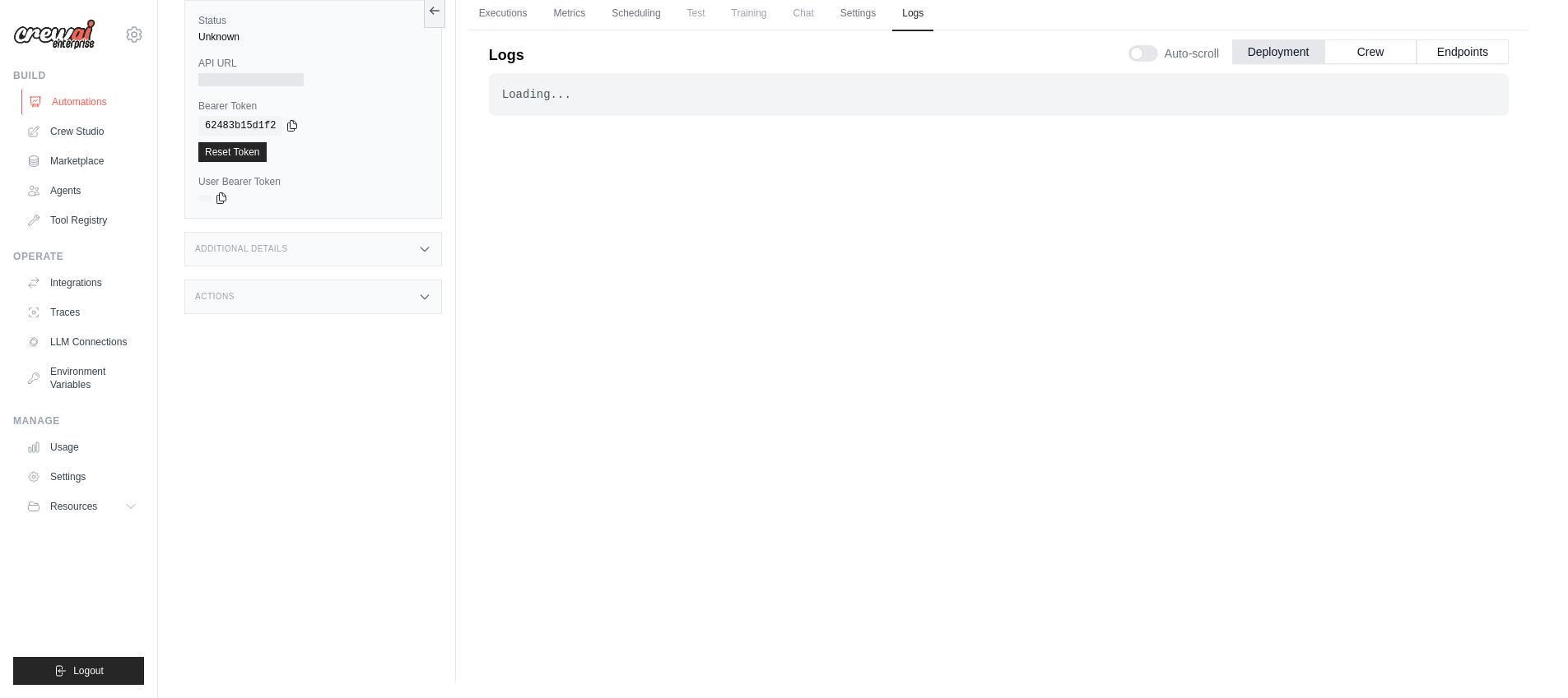
click at [48, 96] on link "Automations" at bounding box center [84, 102] width 124 height 26
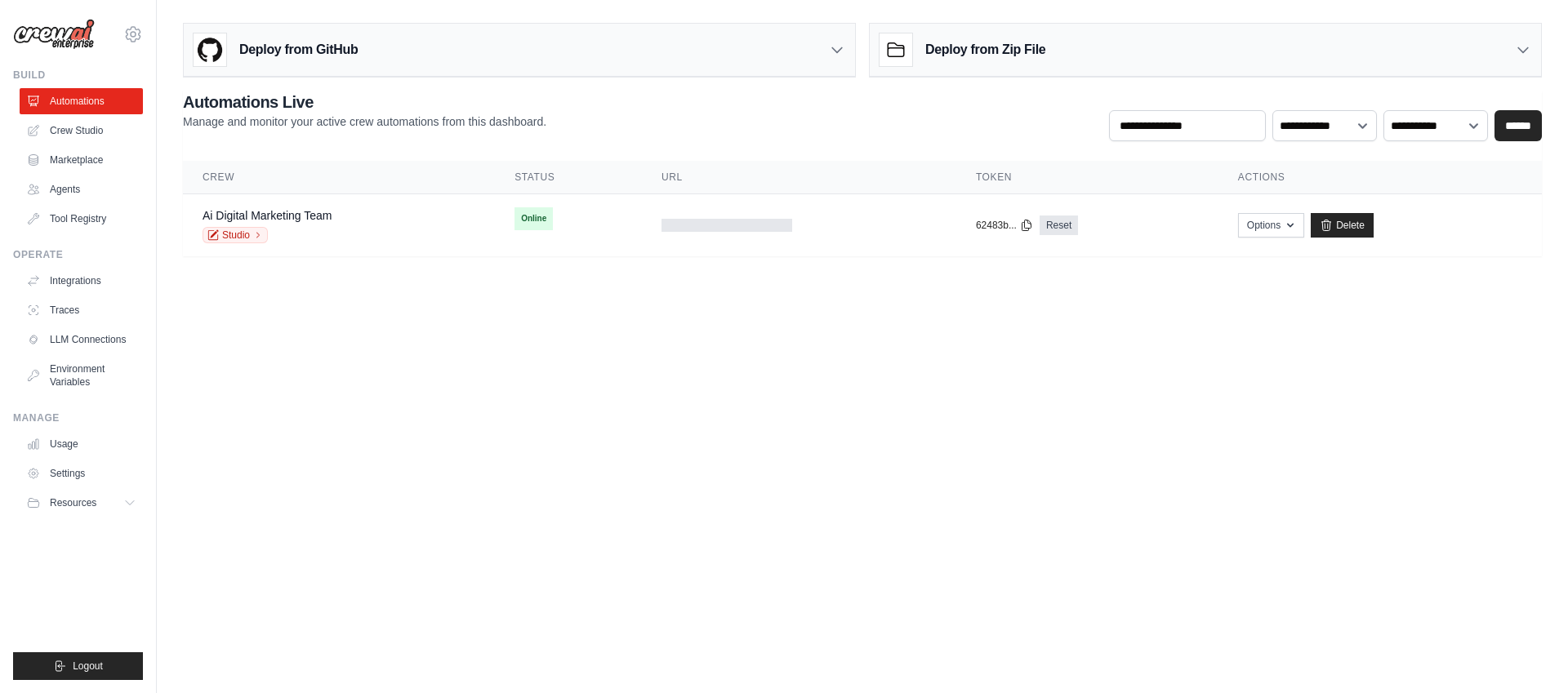
click at [74, 42] on img at bounding box center [54, 35] width 81 height 31
click at [134, 33] on icon at bounding box center [133, 34] width 20 height 20
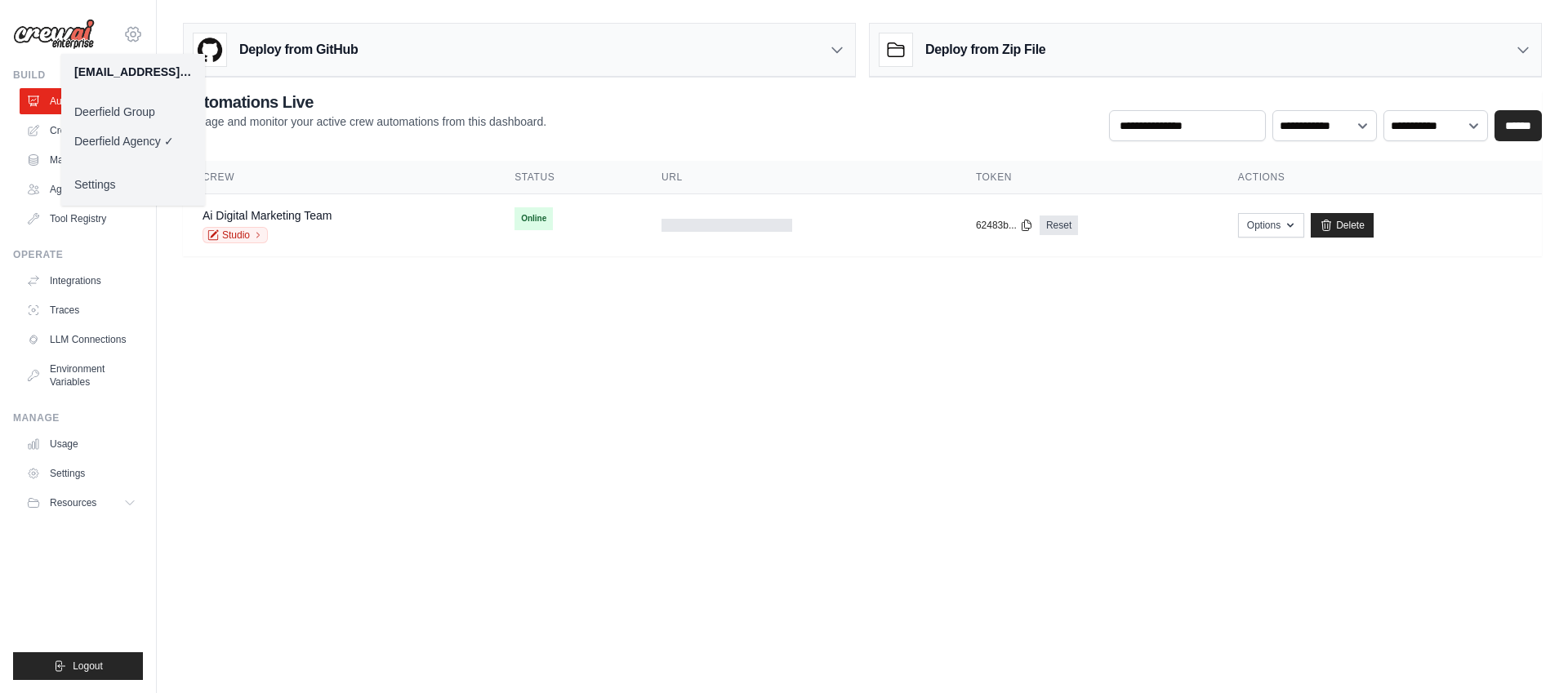
click at [135, 34] on icon at bounding box center [133, 35] width 5 height 5
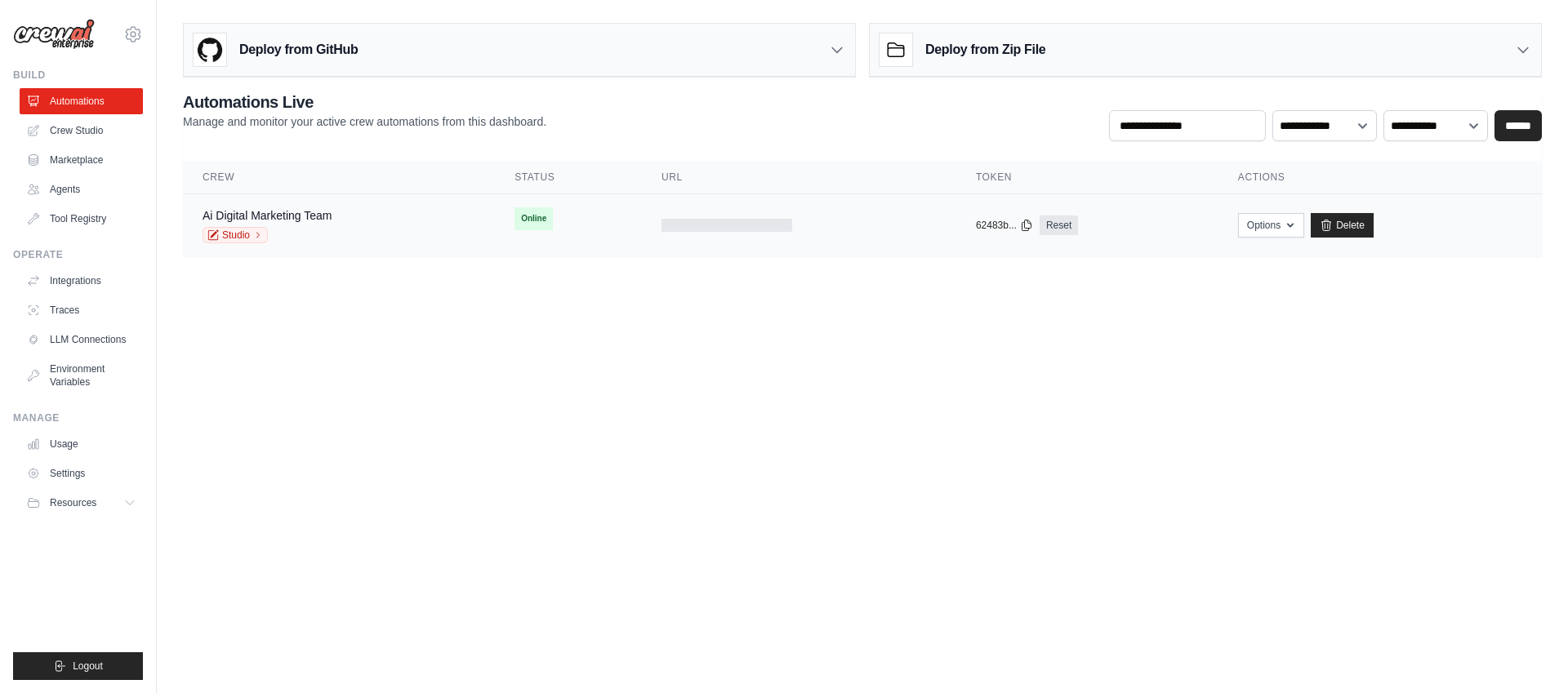
click at [325, 222] on div "Ai Digital Marketing Team" at bounding box center [267, 215] width 129 height 16
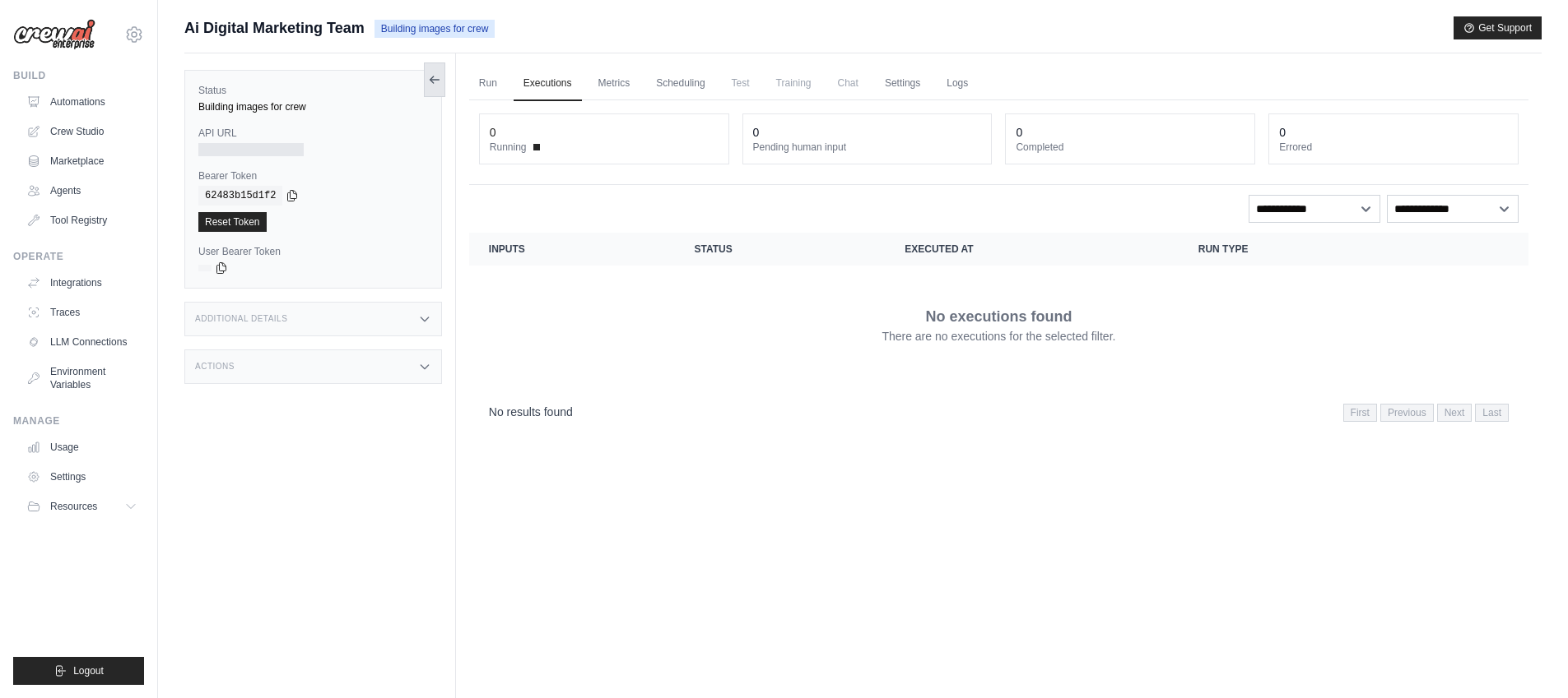
click at [430, 79] on icon at bounding box center [431, 80] width 3 height 7
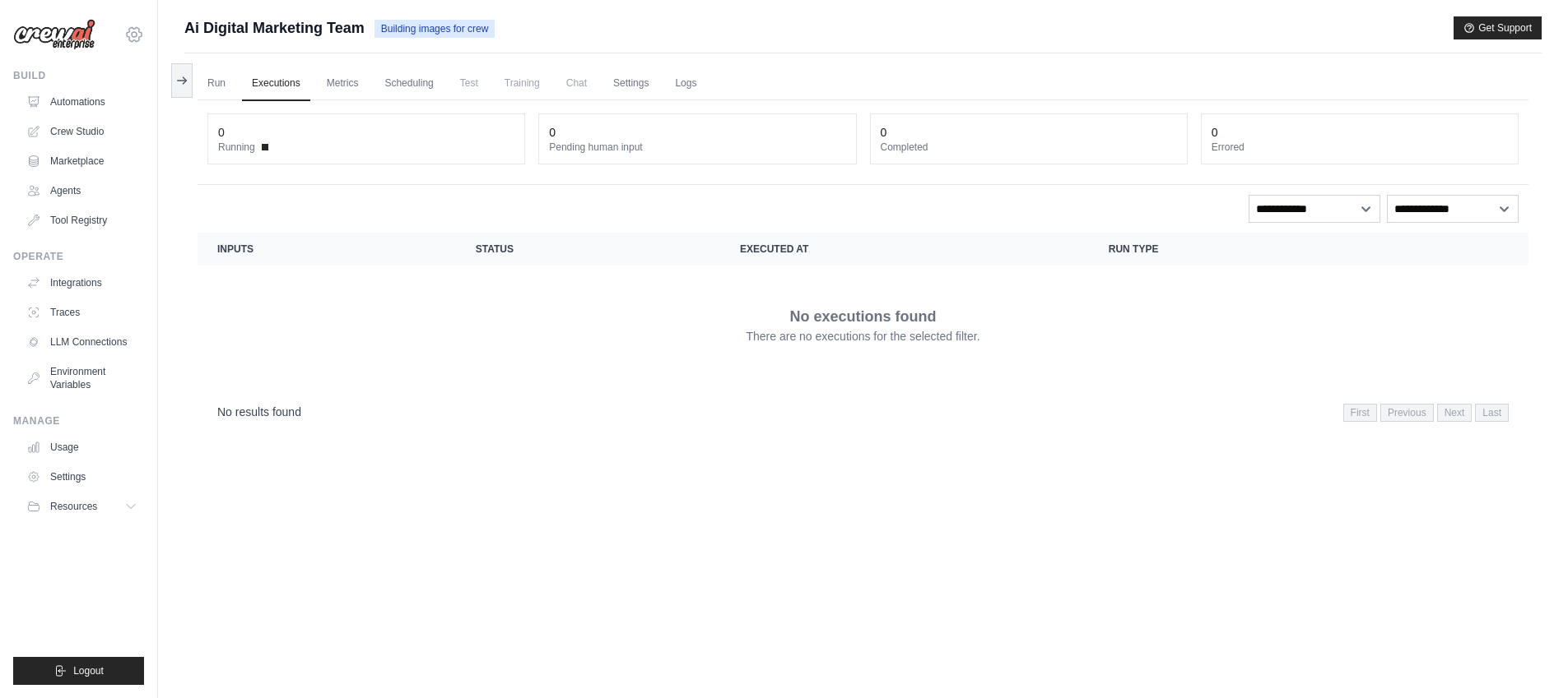
click at [134, 40] on icon at bounding box center [134, 34] width 15 height 14
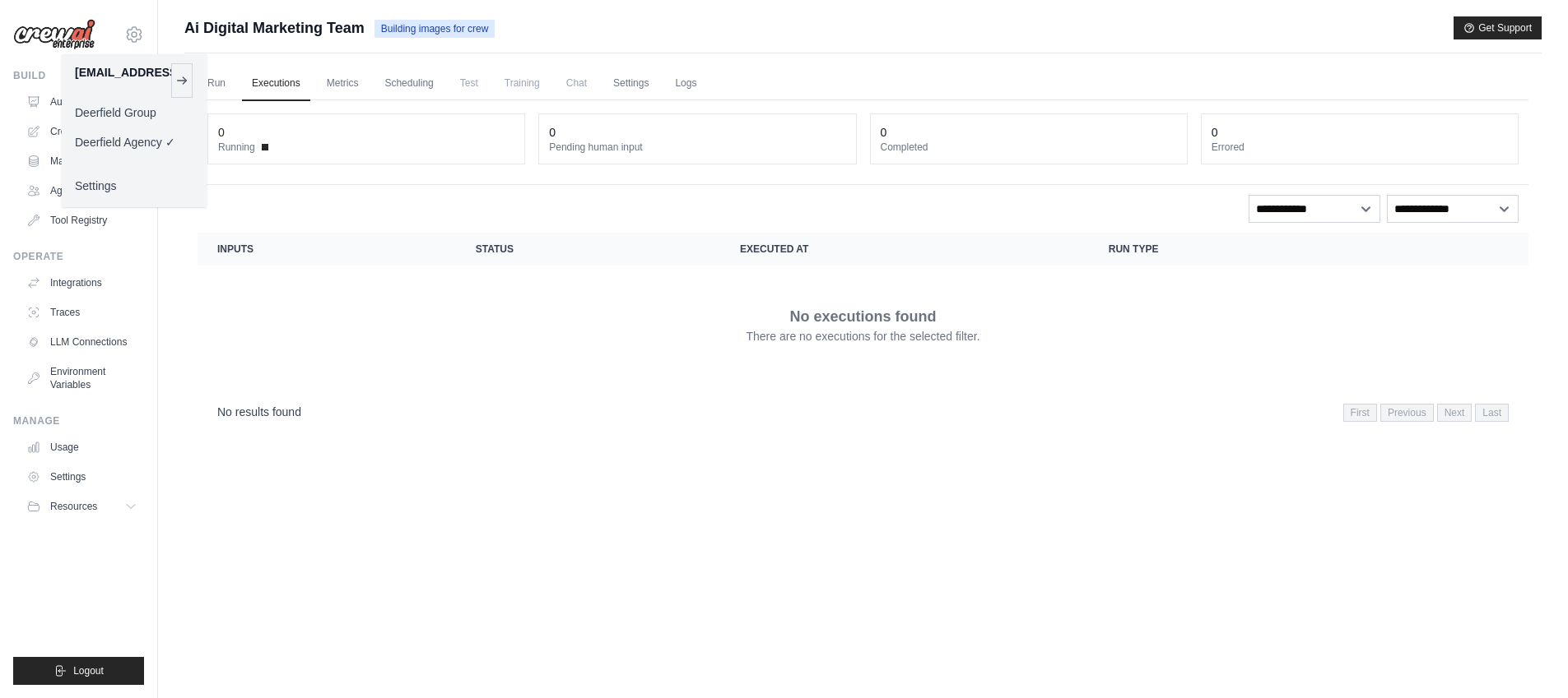
click at [121, 108] on link "Deerfield Group" at bounding box center [134, 113] width 145 height 30
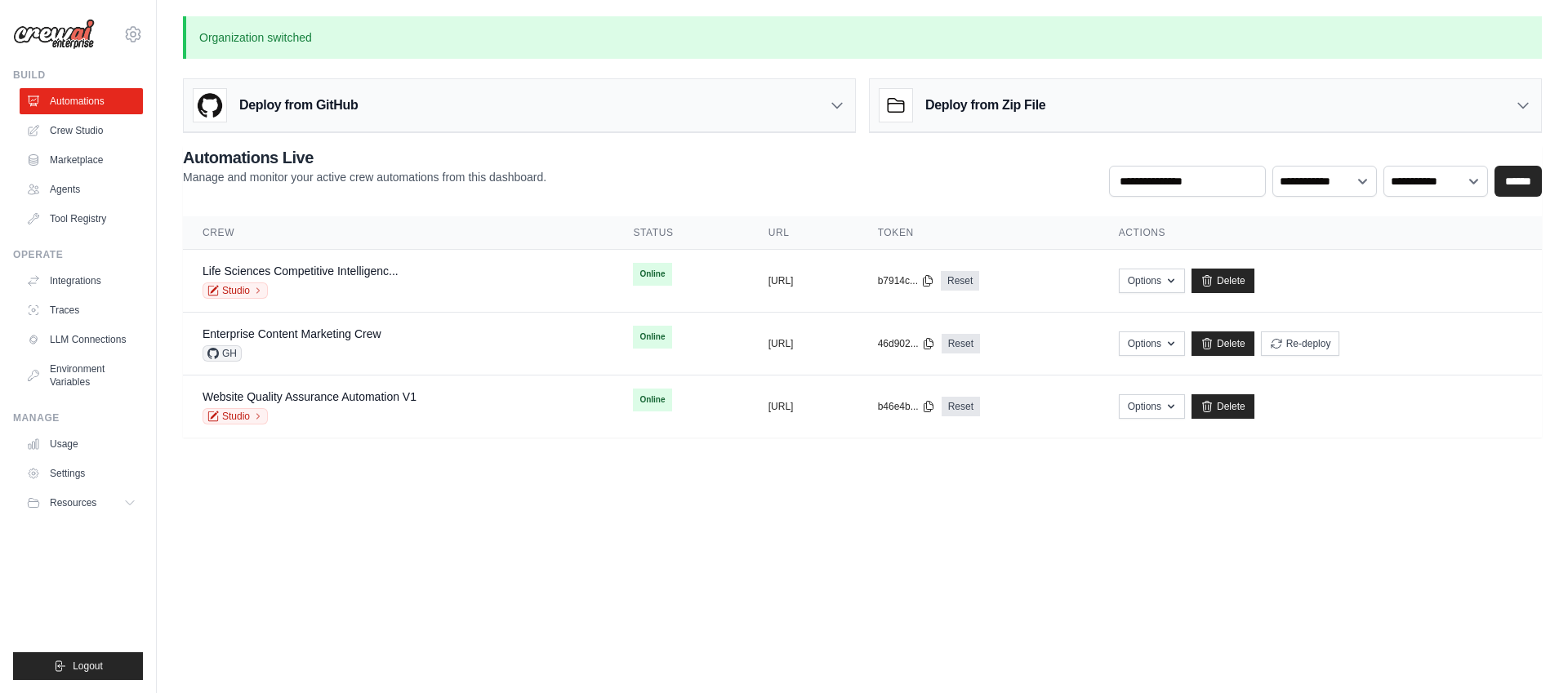
click at [126, 35] on icon at bounding box center [133, 34] width 20 height 20
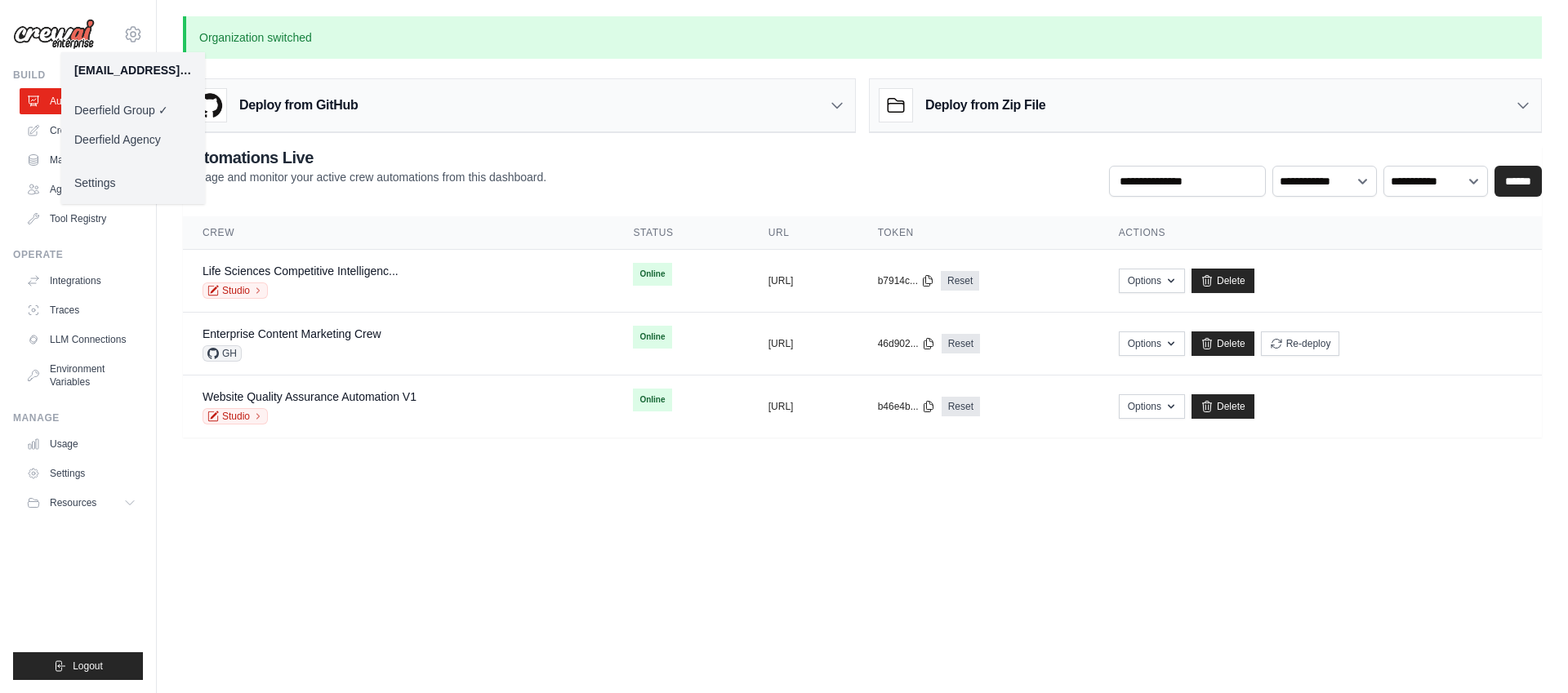
click at [113, 138] on link "Deerfield Agency" at bounding box center [133, 139] width 144 height 29
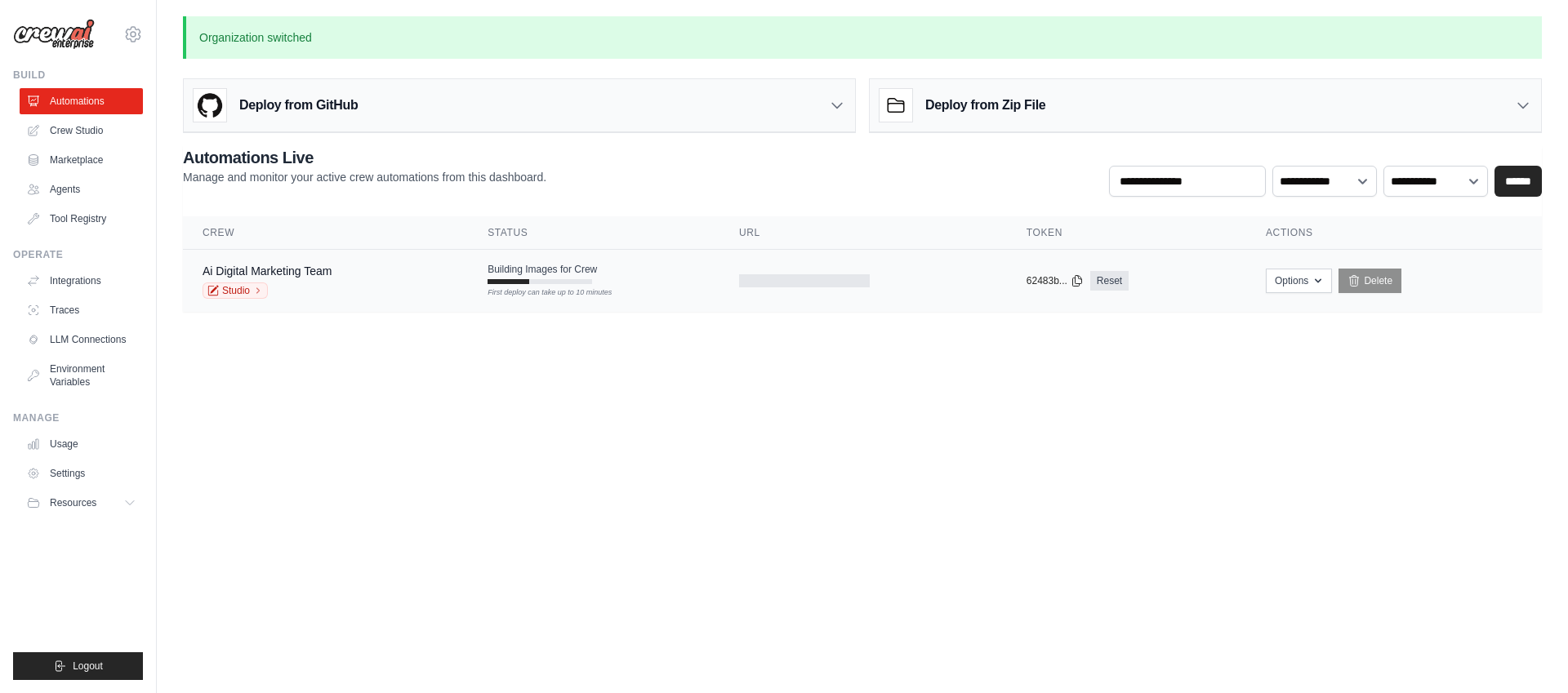
click at [334, 275] on div "Ai Digital Marketing Team Studio" at bounding box center [326, 281] width 246 height 36
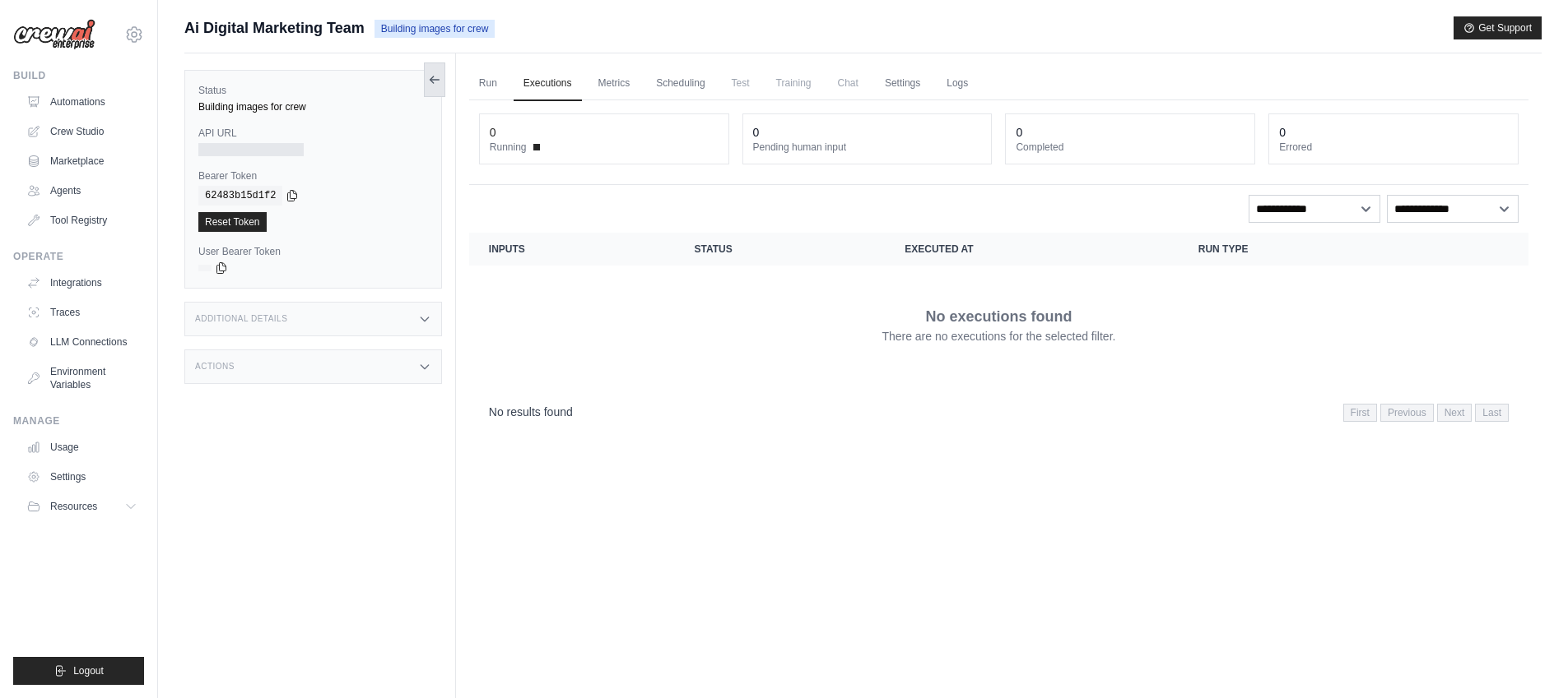
click at [428, 83] on icon at bounding box center [434, 79] width 13 height 13
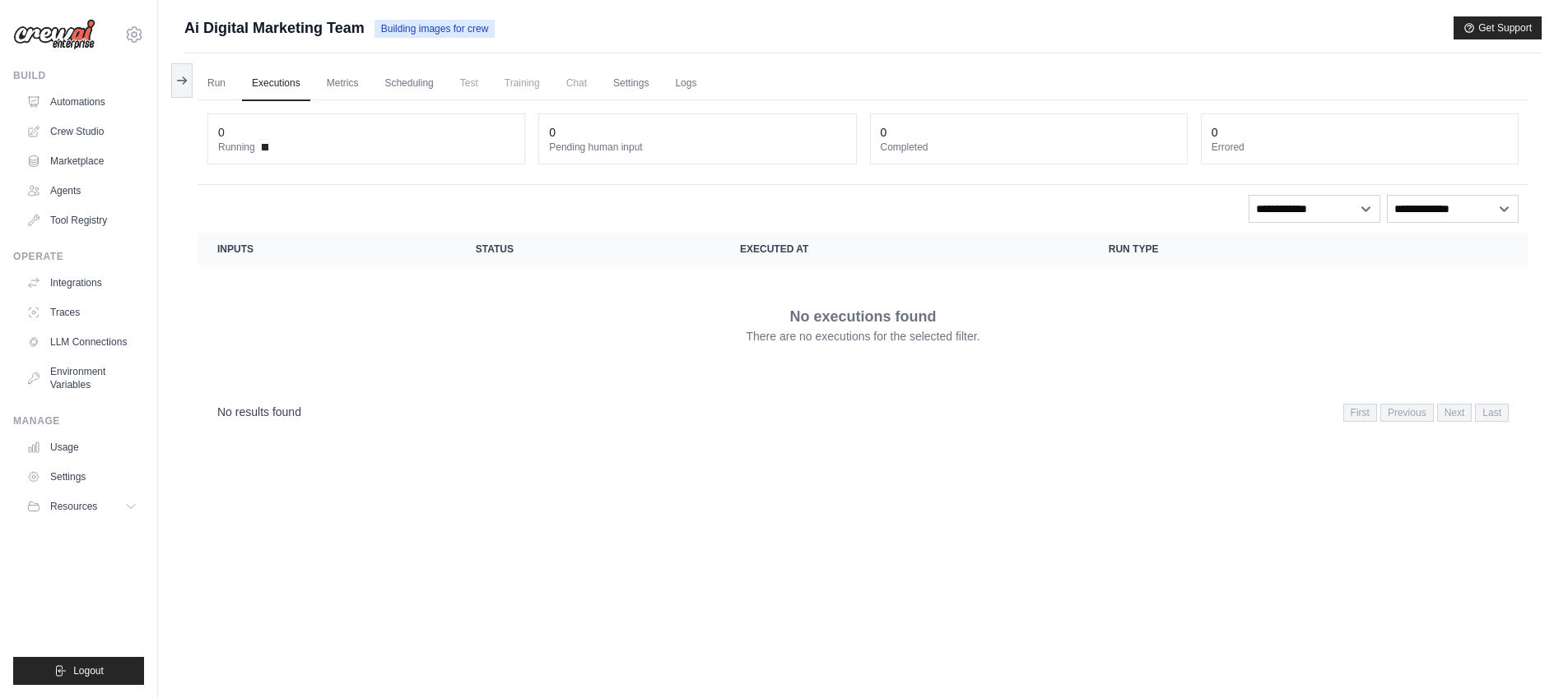
click at [175, 74] on icon at bounding box center [182, 80] width 13 height 13
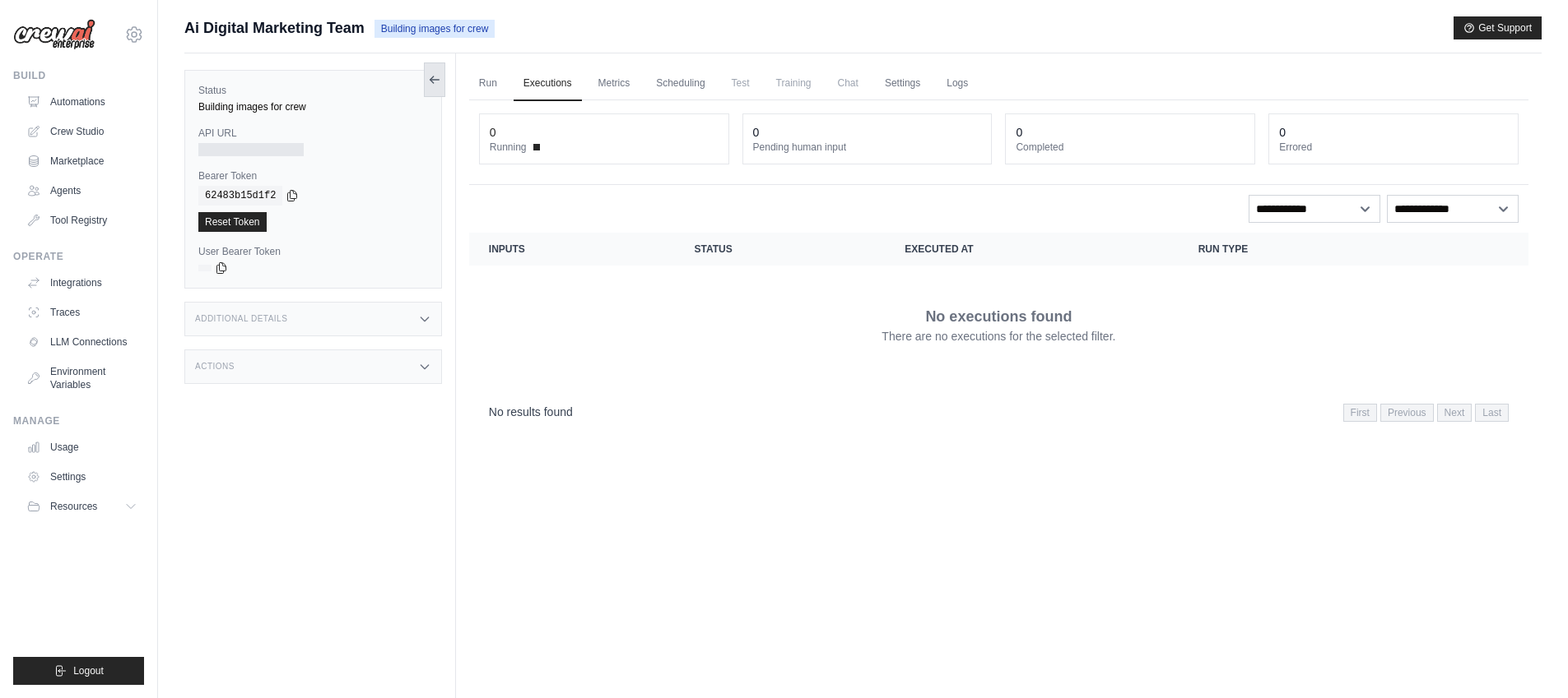
click at [431, 86] on button at bounding box center [435, 80] width 22 height 35
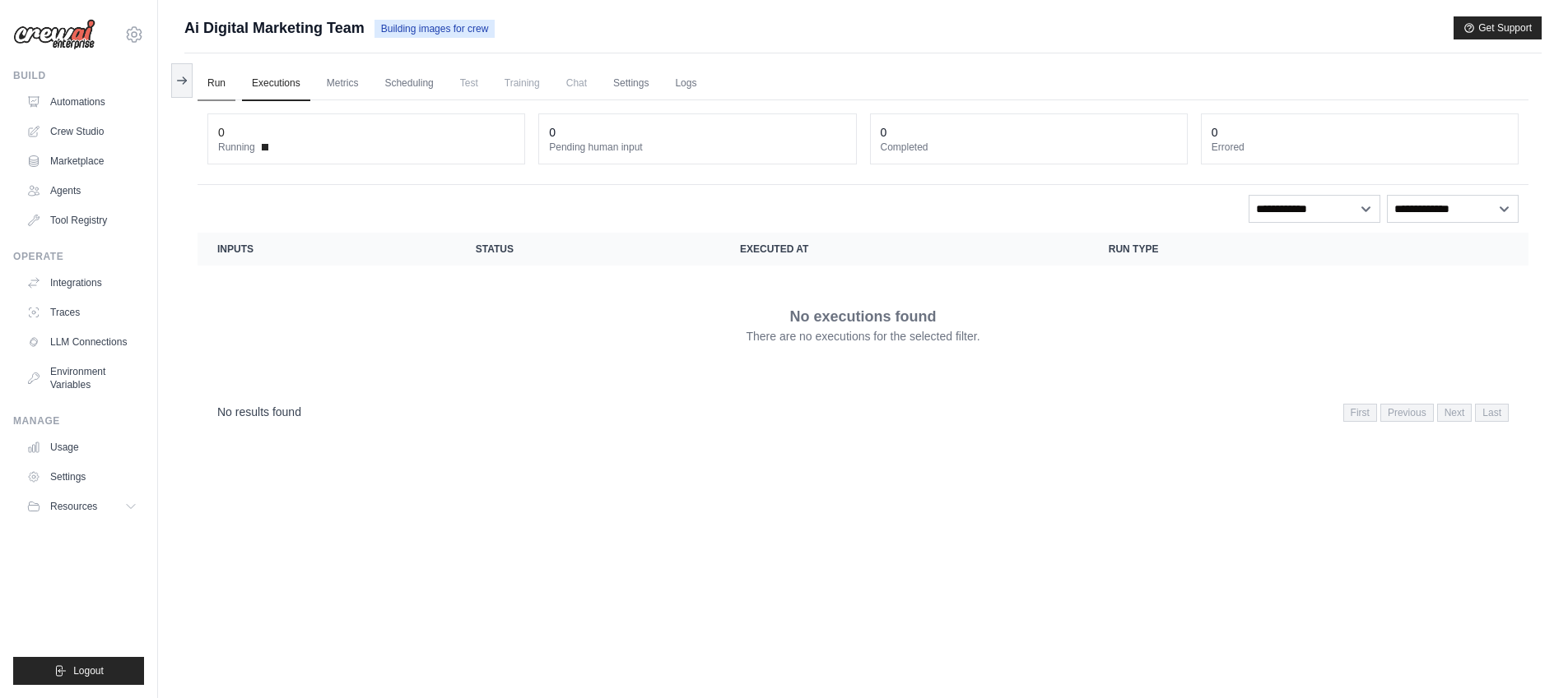
click at [215, 81] on link "Run" at bounding box center [216, 84] width 38 height 35
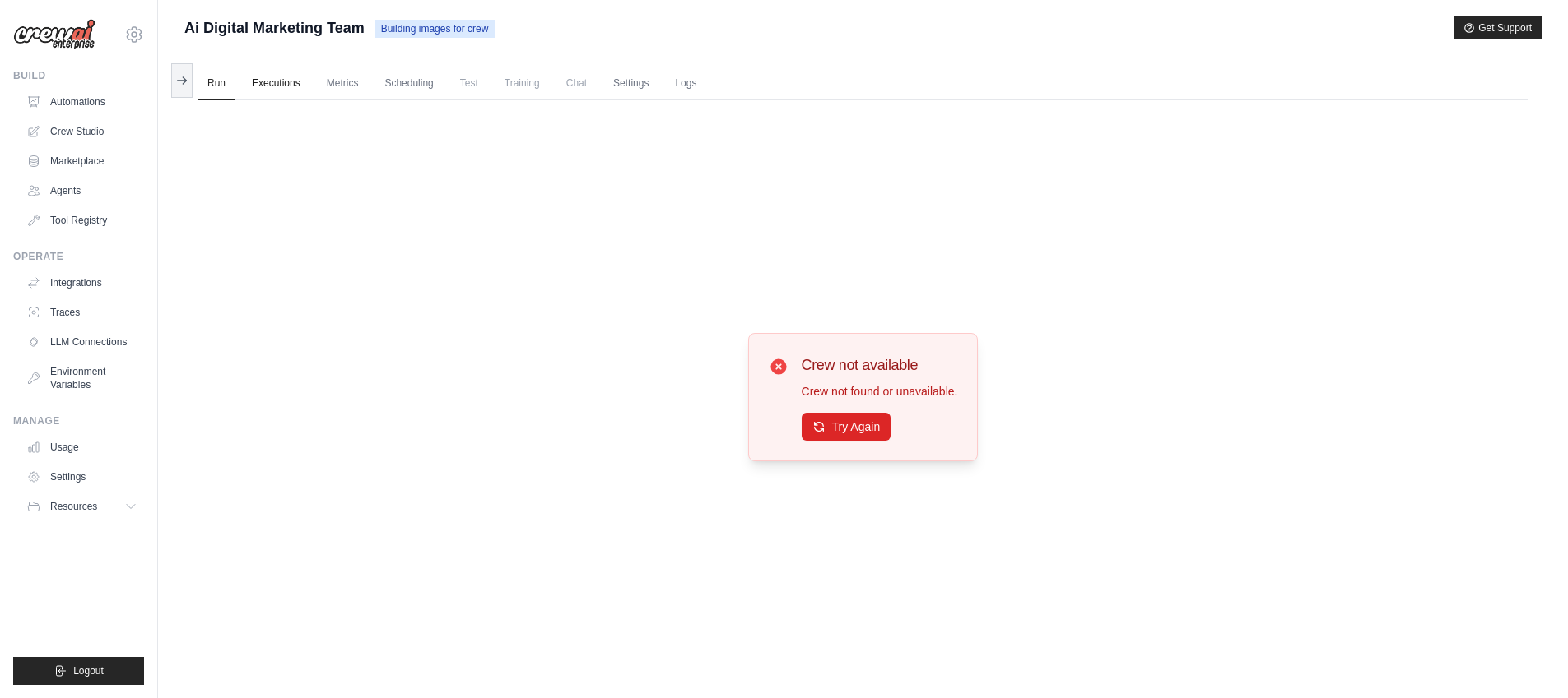
click at [273, 79] on link "Executions" at bounding box center [276, 84] width 68 height 35
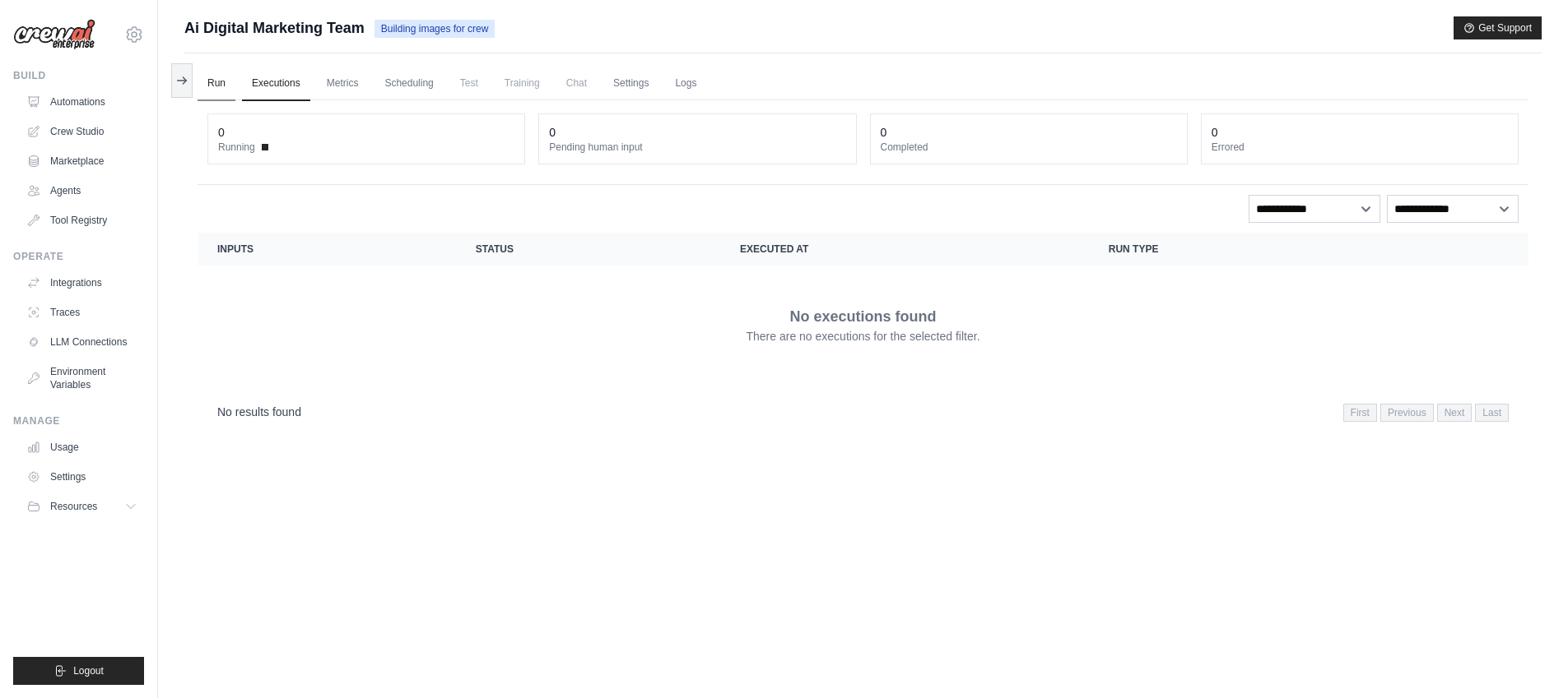
click at [215, 79] on link "Run" at bounding box center [216, 84] width 38 height 35
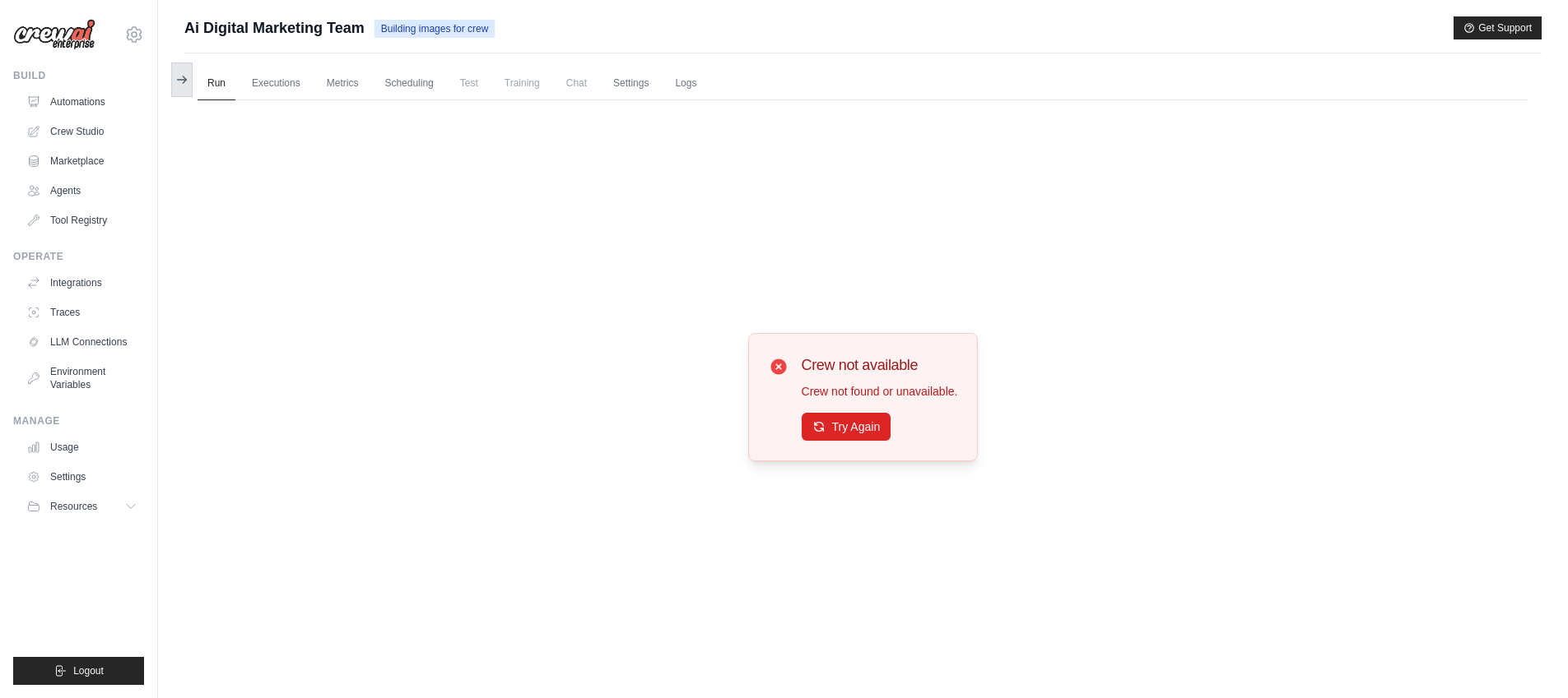
click at [183, 82] on icon at bounding box center [182, 79] width 13 height 13
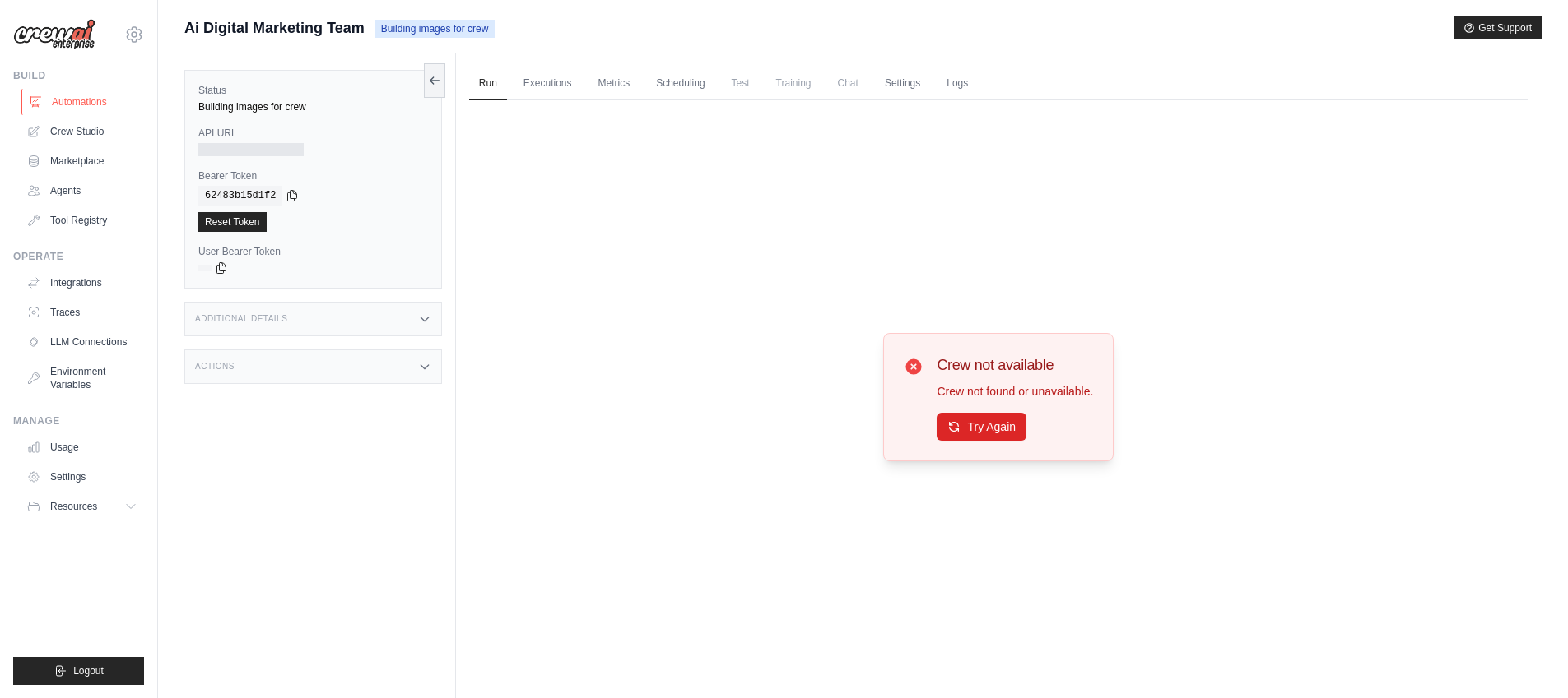
click at [100, 106] on link "Automations" at bounding box center [84, 102] width 124 height 26
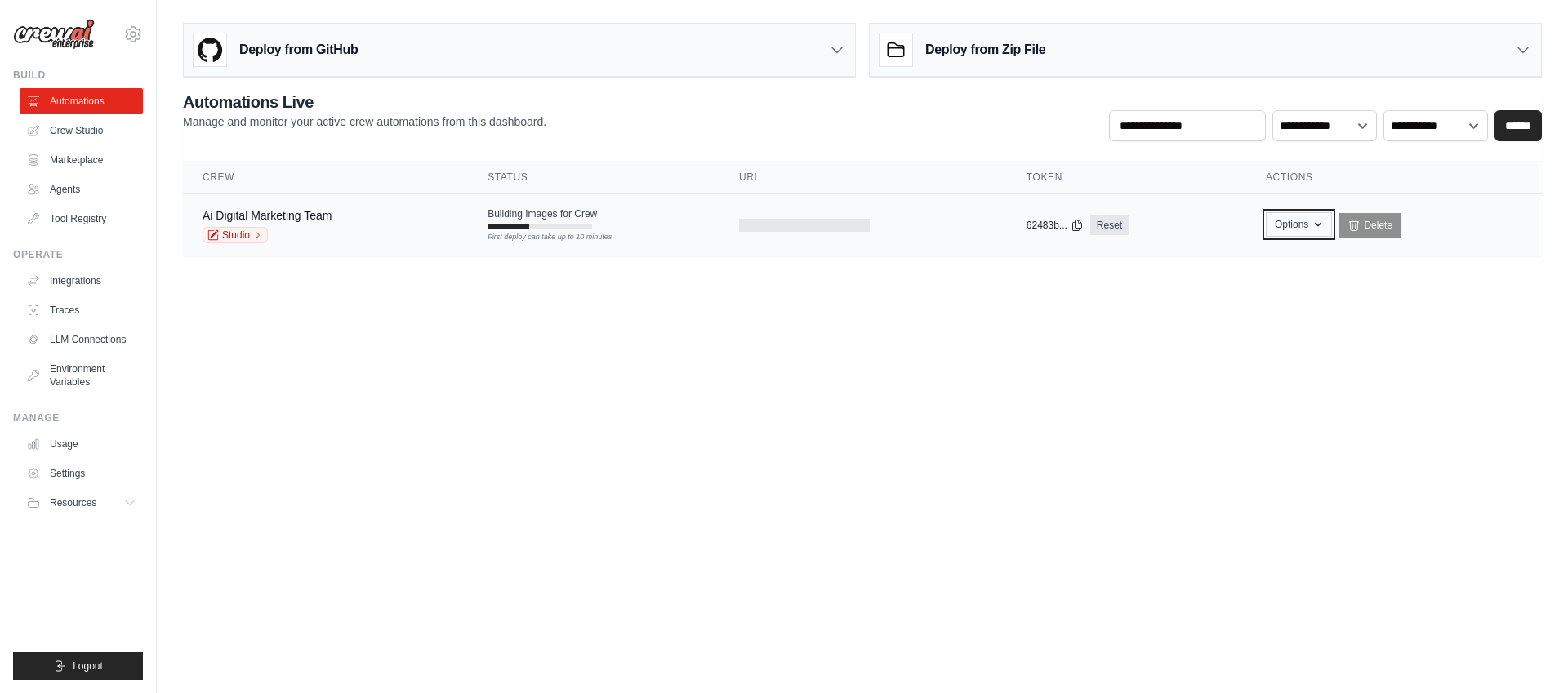
click at [1306, 230] on button "Options" at bounding box center [1299, 224] width 66 height 24
click at [1325, 418] on body "aiden.muneath@deerfieldgroup.com Deerfield Group Deerfield Agency ✓ Settings Bu…" at bounding box center [784, 346] width 1568 height 693
click at [1525, 44] on icon at bounding box center [1523, 49] width 16 height 16
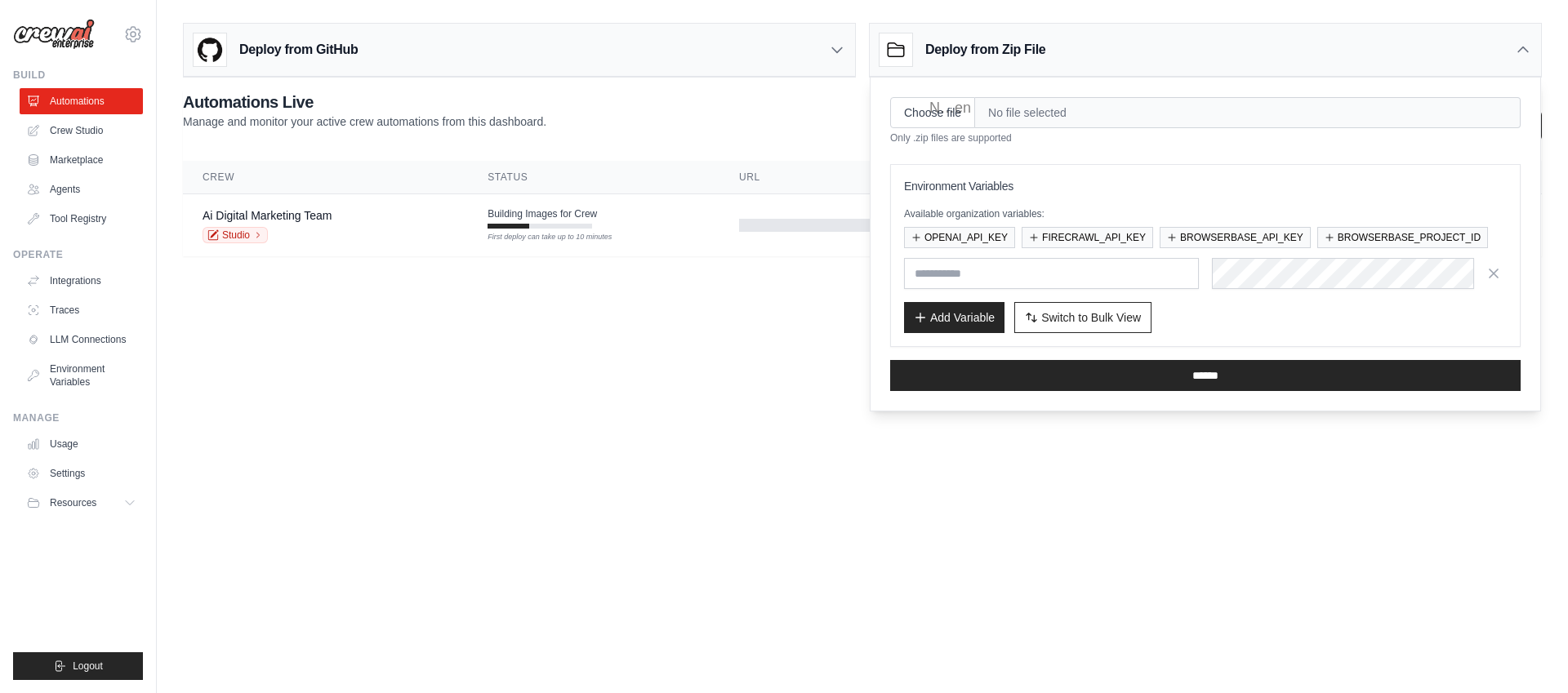
click at [1525, 44] on icon at bounding box center [1523, 49] width 16 height 16
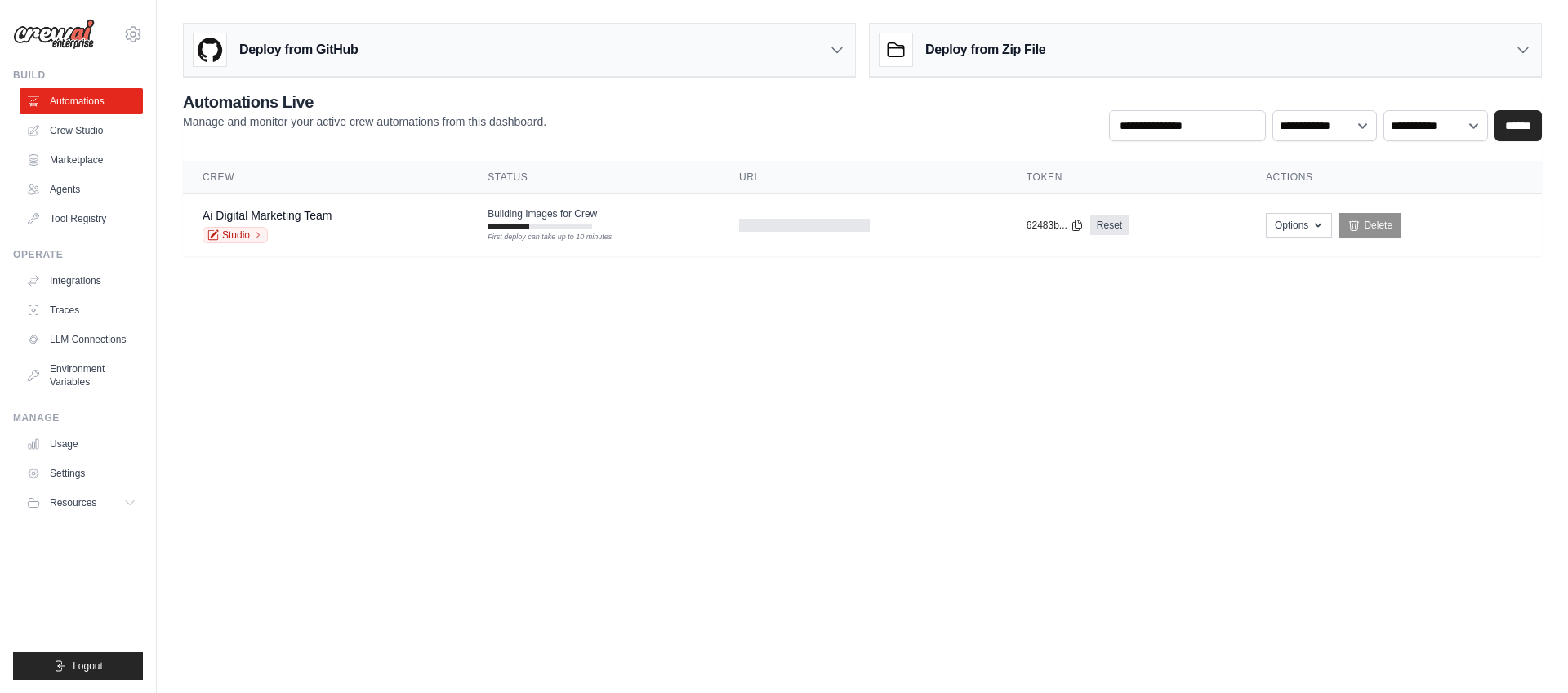
click at [779, 531] on body "aiden.muneath@deerfieldgroup.com Deerfield Group Deerfield Agency ✓ Settings Bu…" at bounding box center [784, 346] width 1568 height 693
click at [289, 355] on body "aiden.muneath@deerfieldgroup.com Deerfield Group Deerfield Agency ✓ Settings Bu…" at bounding box center [784, 346] width 1568 height 693
click at [317, 222] on link "Ai Digital Marketing Team" at bounding box center [267, 215] width 129 height 13
click at [621, 217] on td "Building Images for Crew First deploy can take up to 10 minutes" at bounding box center [593, 217] width 251 height 48
click at [136, 36] on icon at bounding box center [133, 34] width 20 height 20
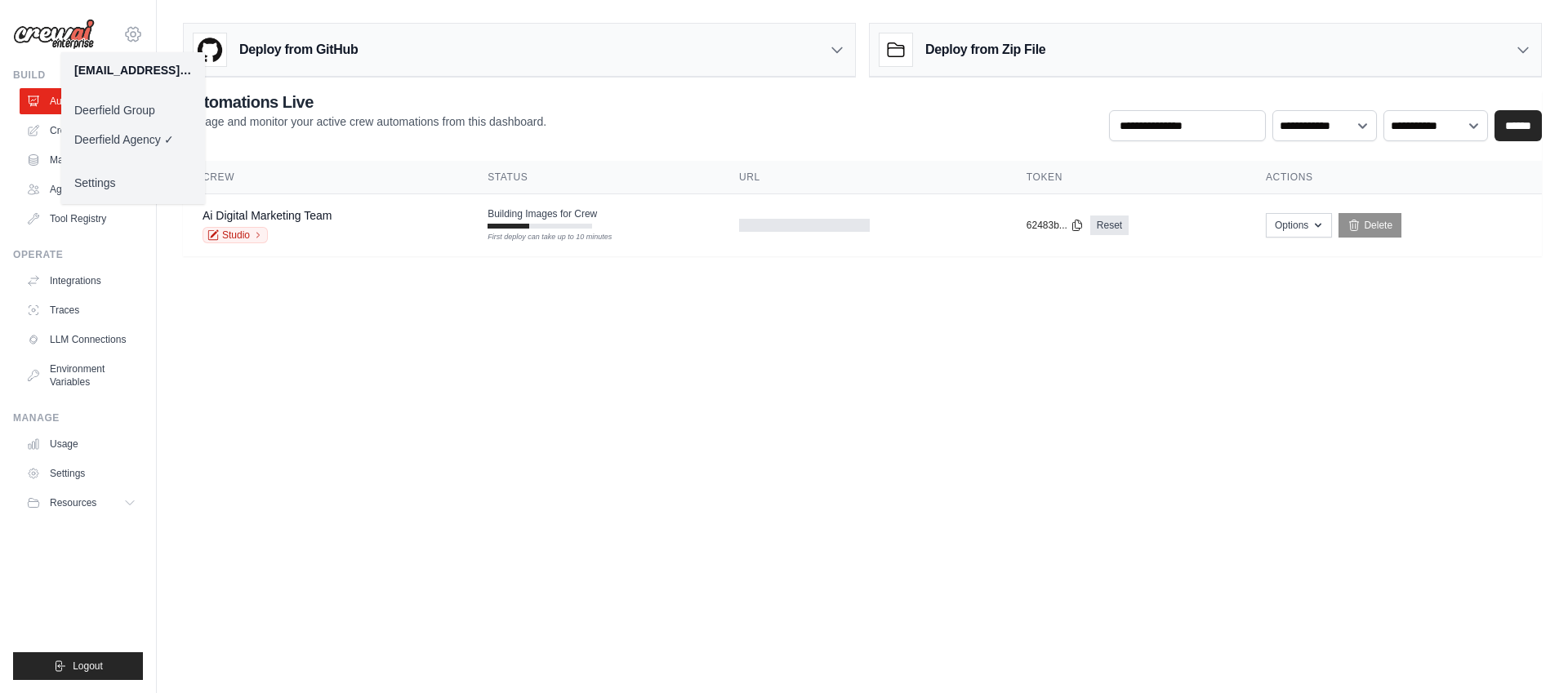
click at [136, 36] on icon at bounding box center [133, 34] width 20 height 20
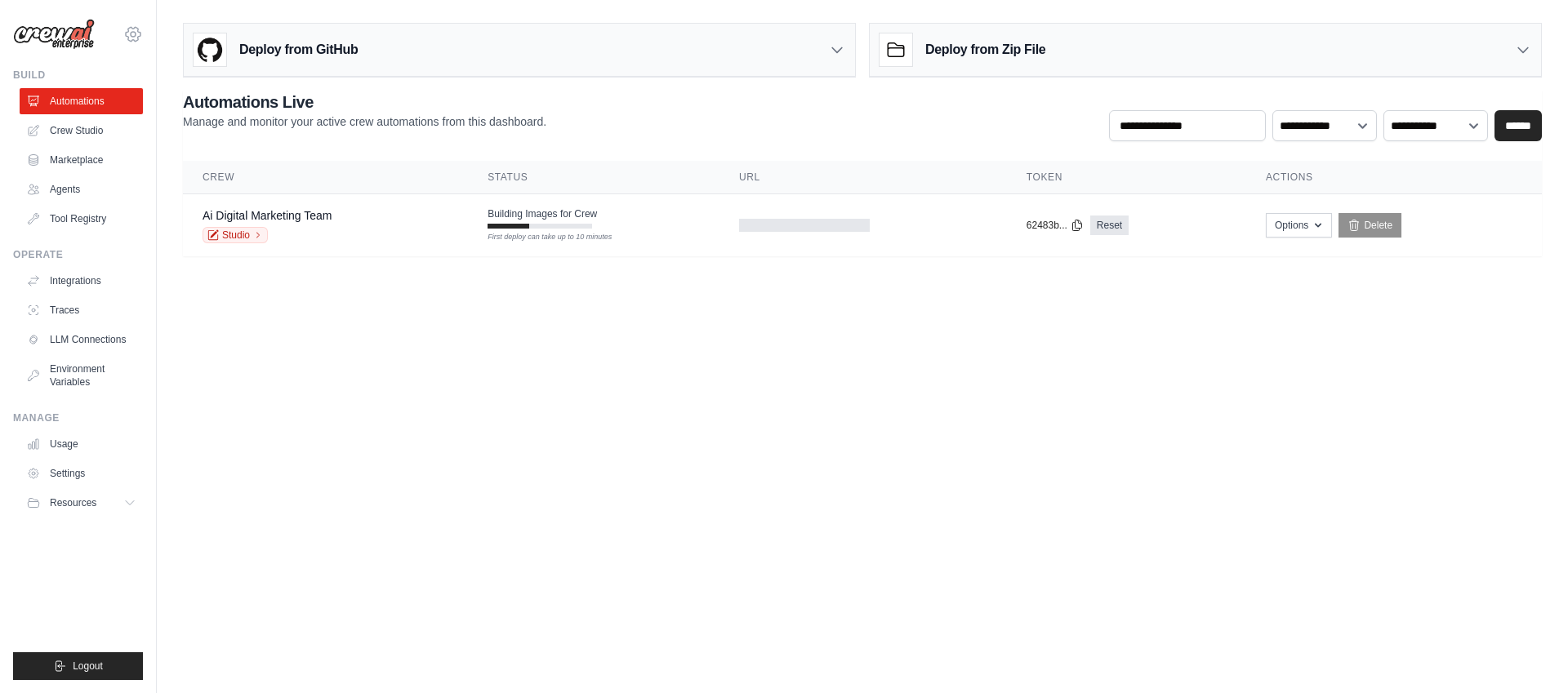
click at [136, 36] on icon at bounding box center [133, 34] width 20 height 20
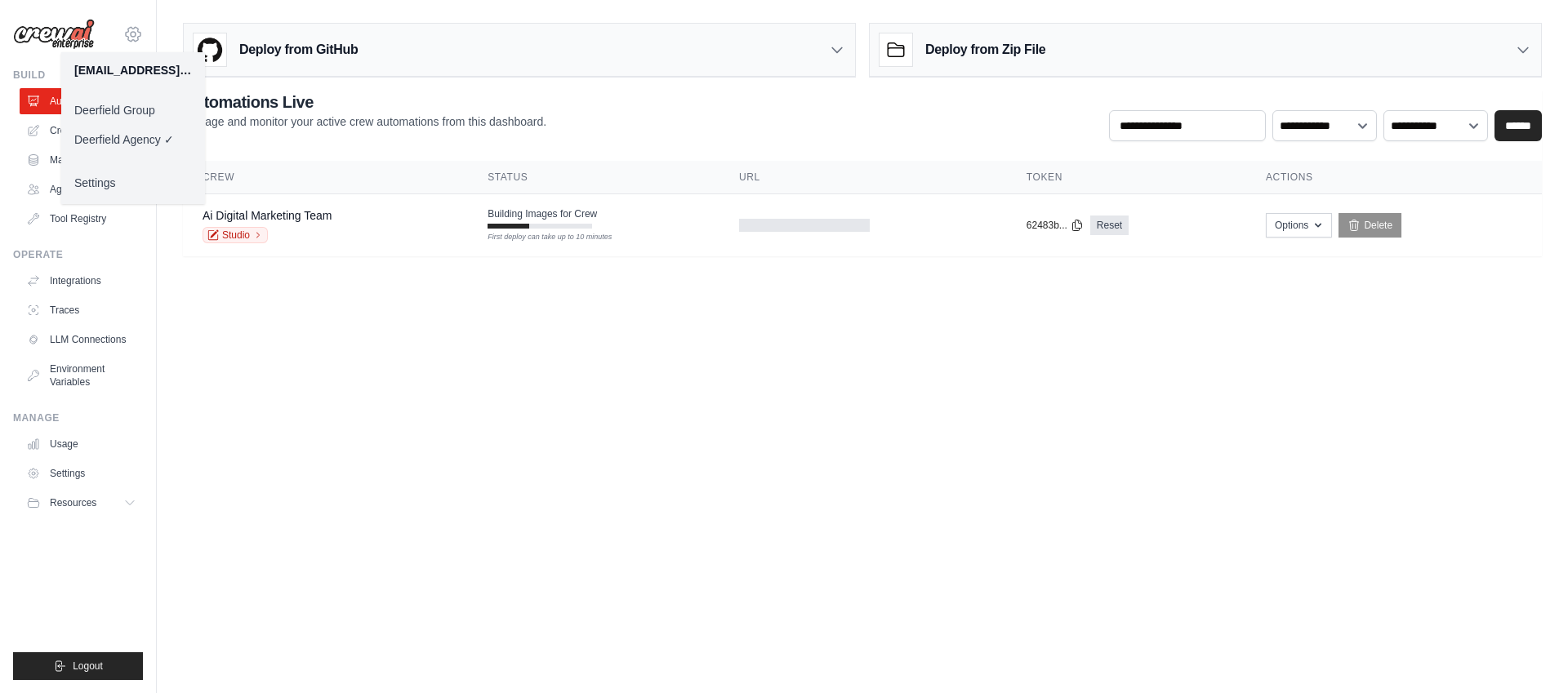
click at [136, 36] on icon at bounding box center [133, 35] width 5 height 5
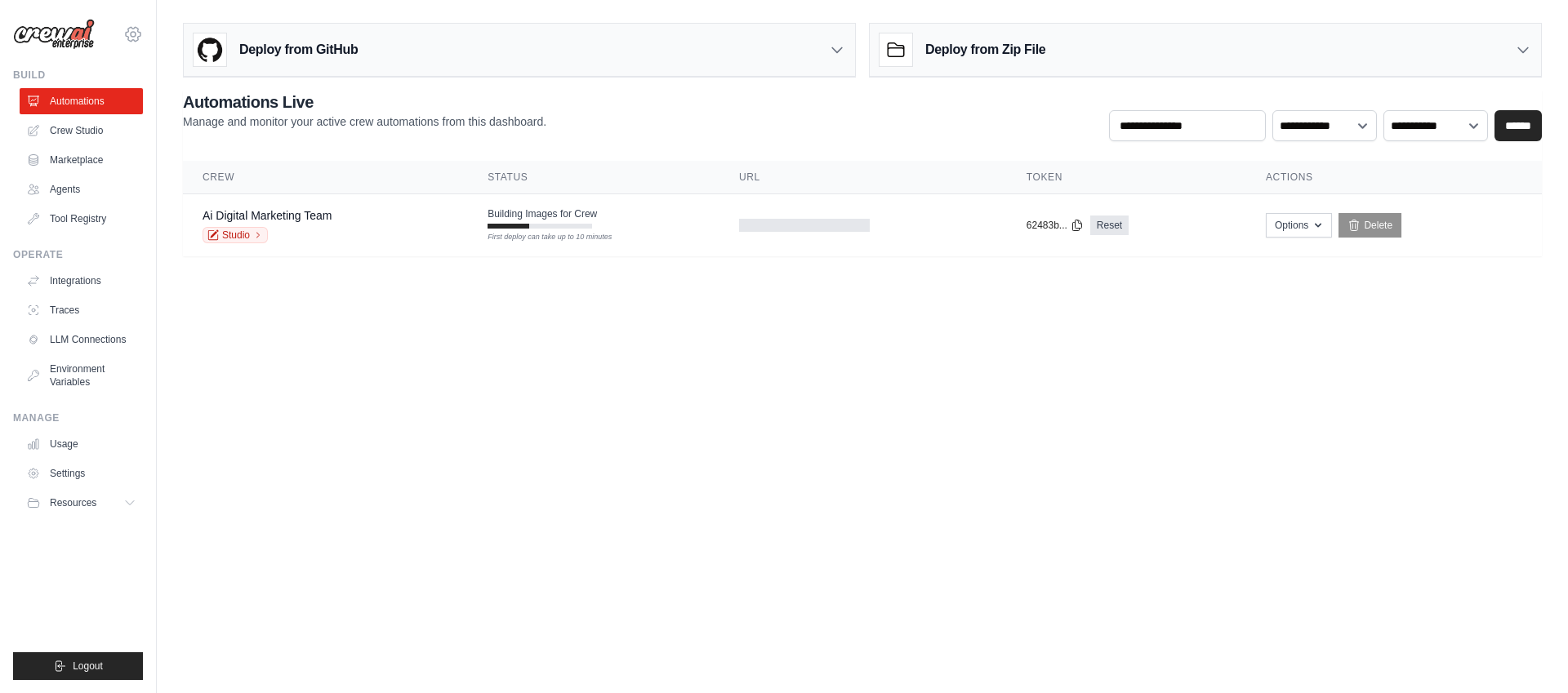
click at [136, 36] on icon at bounding box center [133, 35] width 5 height 5
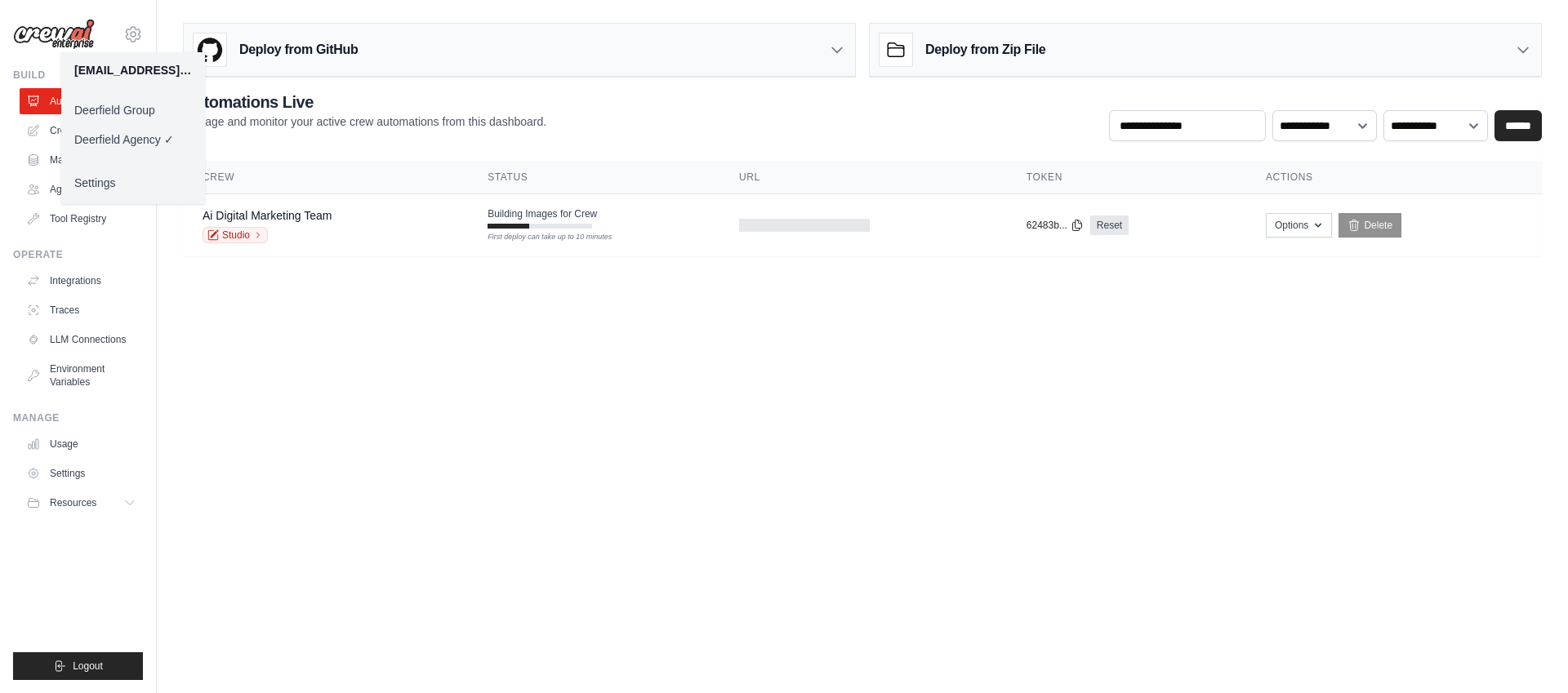
click at [125, 107] on link "Deerfield Group" at bounding box center [133, 110] width 144 height 29
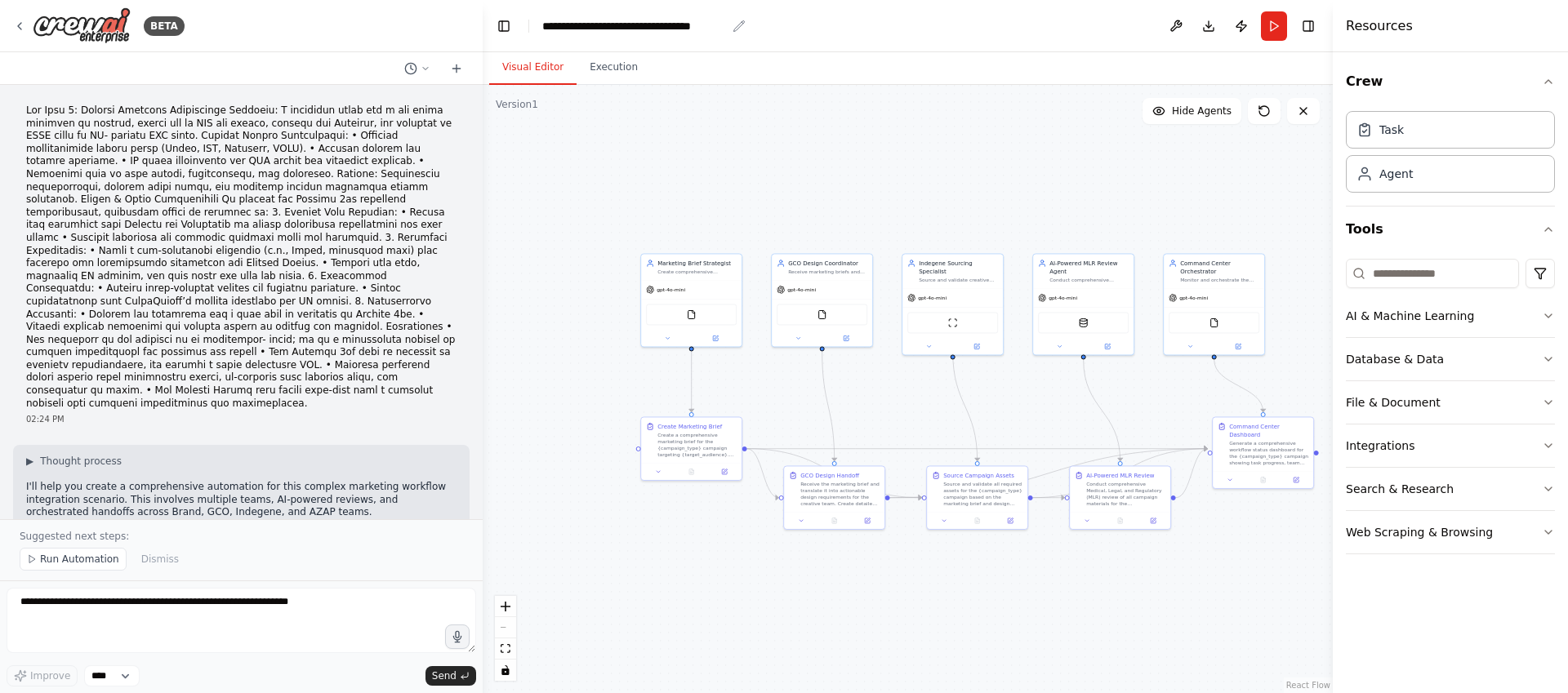
click at [652, 28] on div "**********" at bounding box center [634, 26] width 184 height 16
click at [18, 23] on icon at bounding box center [19, 26] width 13 height 13
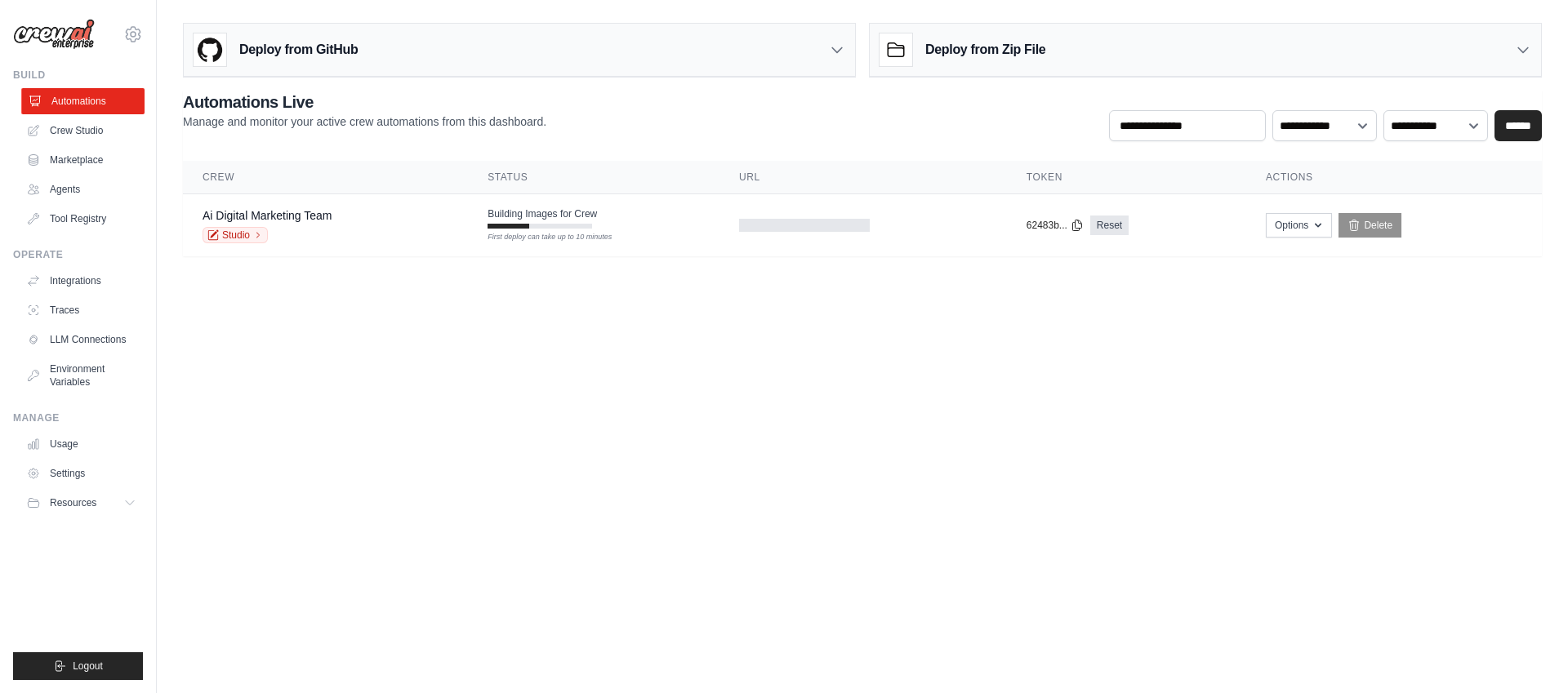
click at [107, 95] on link "Automations" at bounding box center [83, 101] width 123 height 26
click at [93, 133] on link "Crew Studio" at bounding box center [83, 131] width 123 height 26
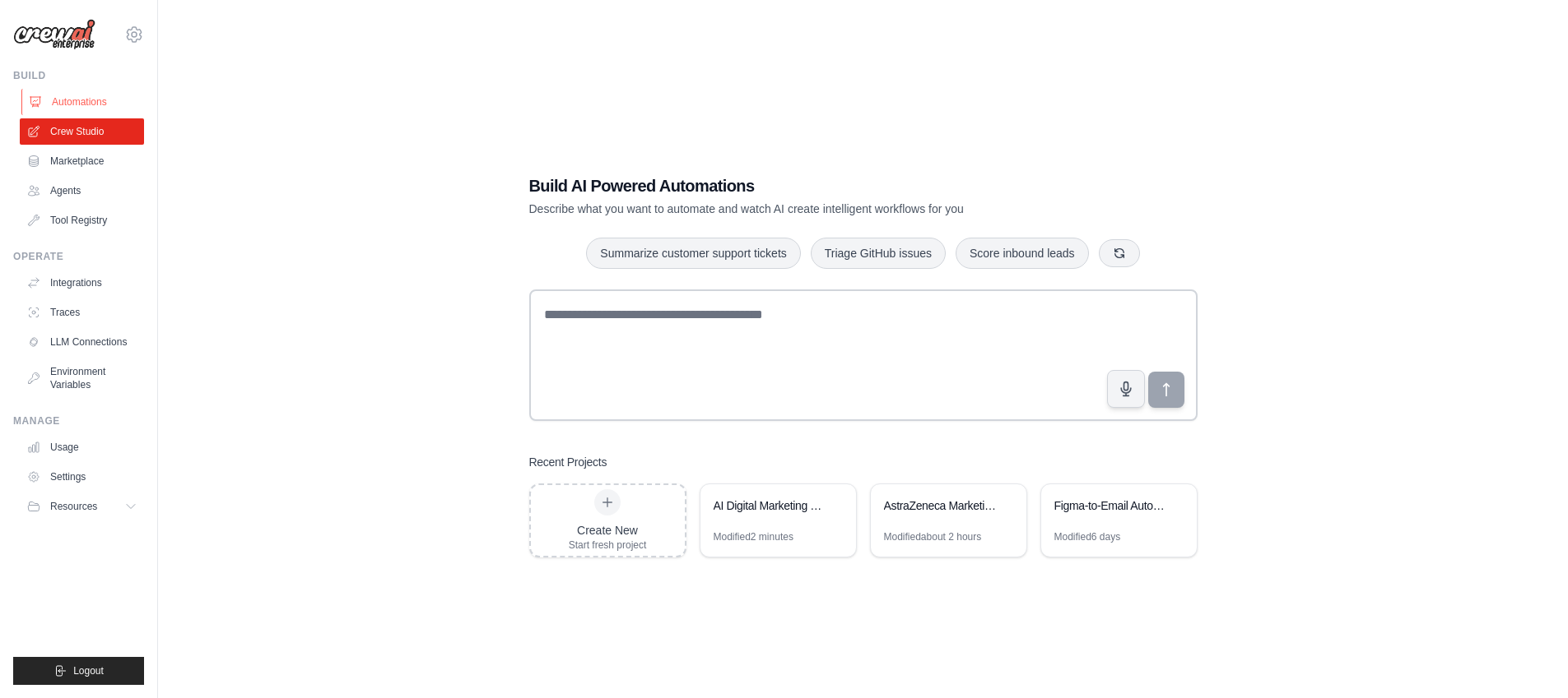
click at [100, 108] on link "Automations" at bounding box center [84, 102] width 124 height 26
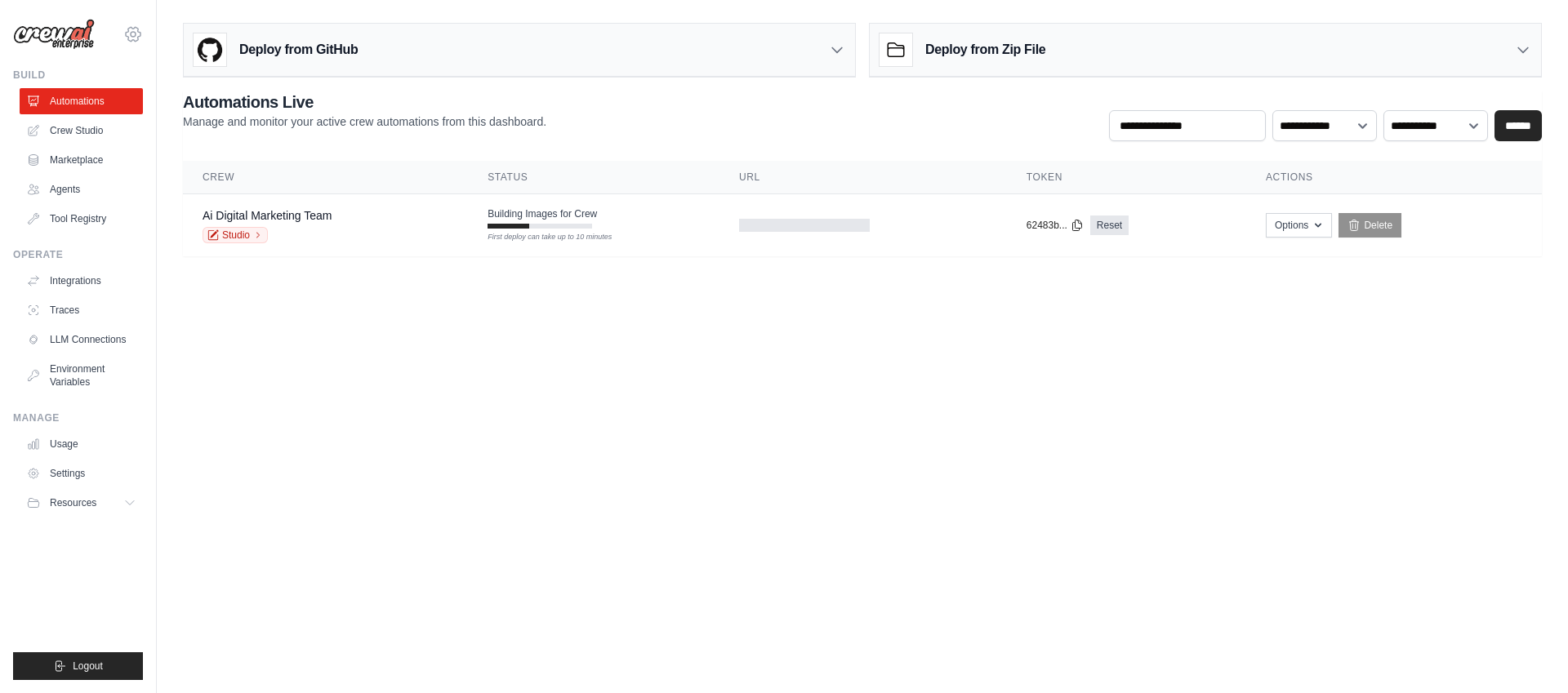
click at [131, 29] on icon at bounding box center [133, 34] width 20 height 20
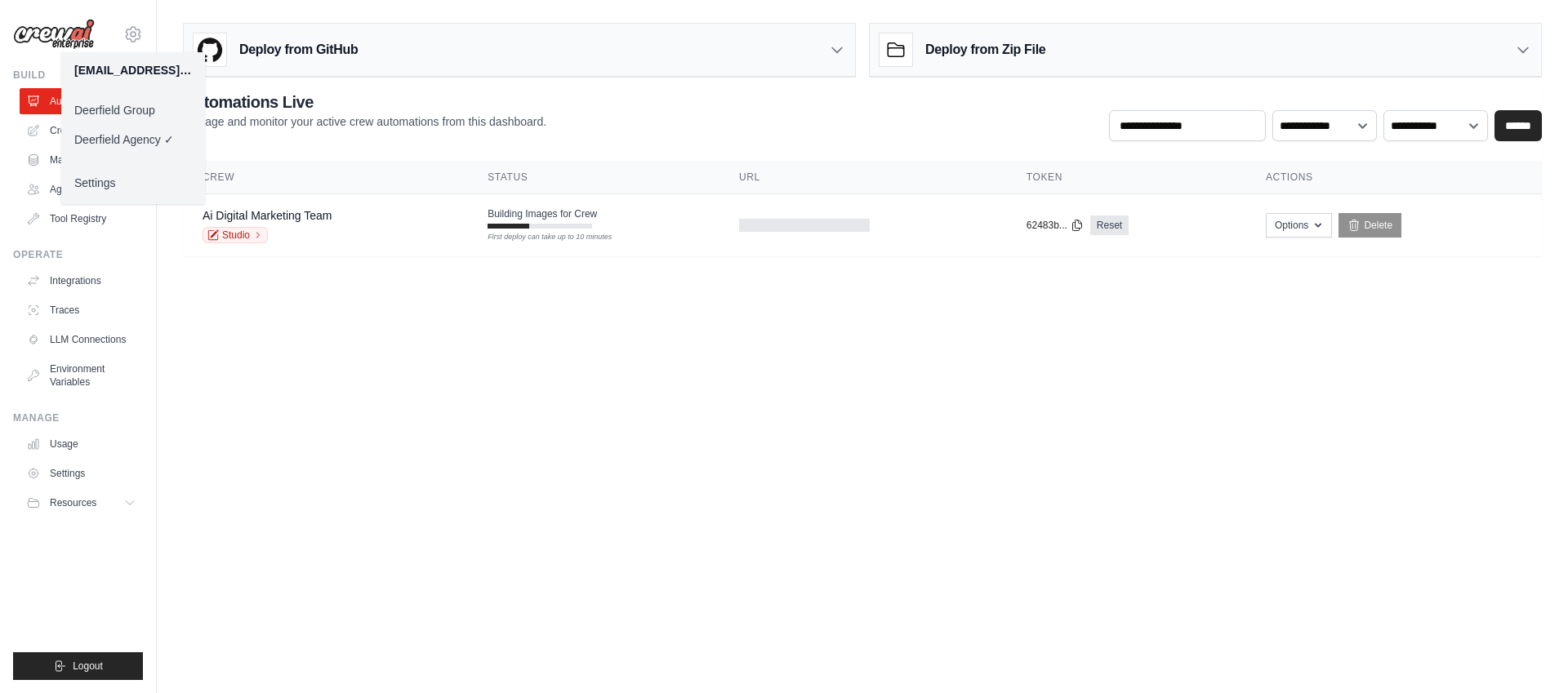
click at [116, 114] on link "Deerfield Group" at bounding box center [133, 110] width 144 height 29
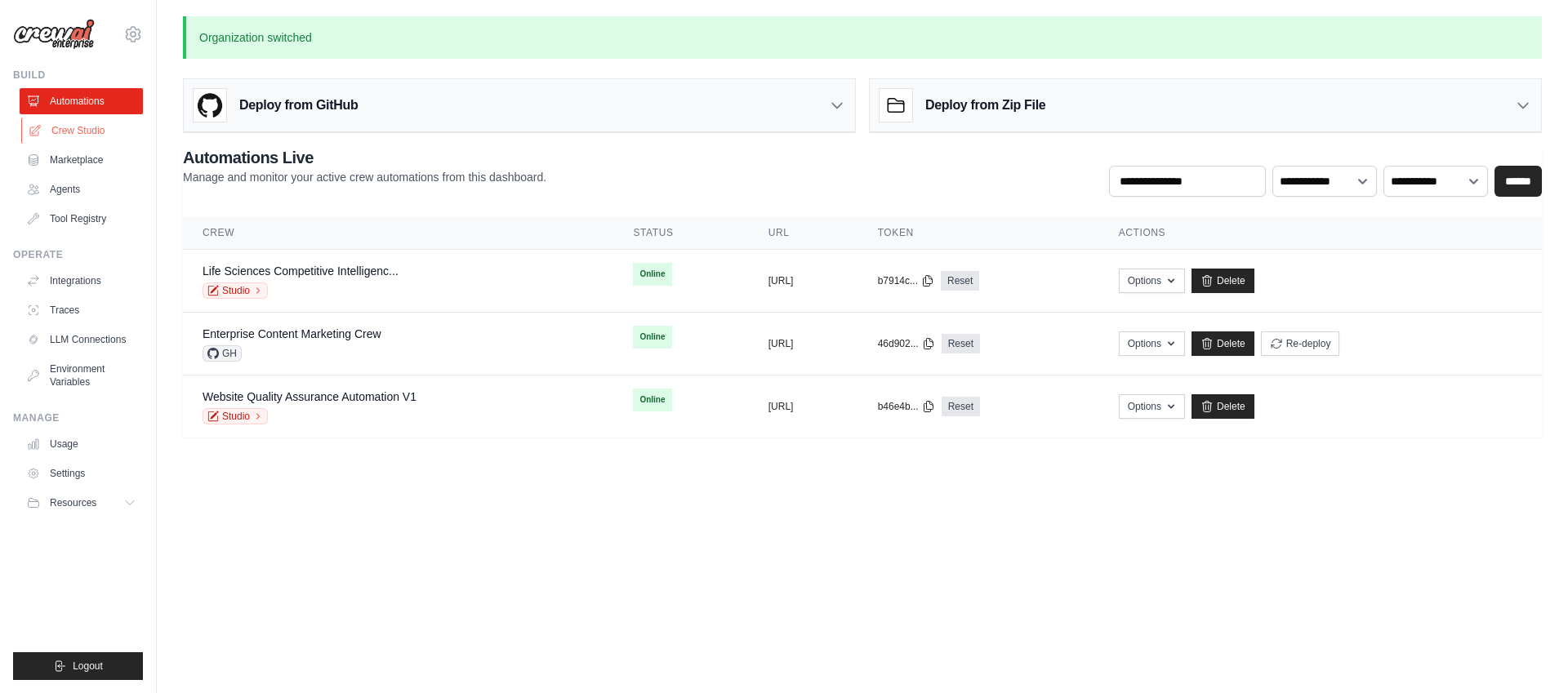
click at [98, 135] on link "Crew Studio" at bounding box center [83, 131] width 123 height 26
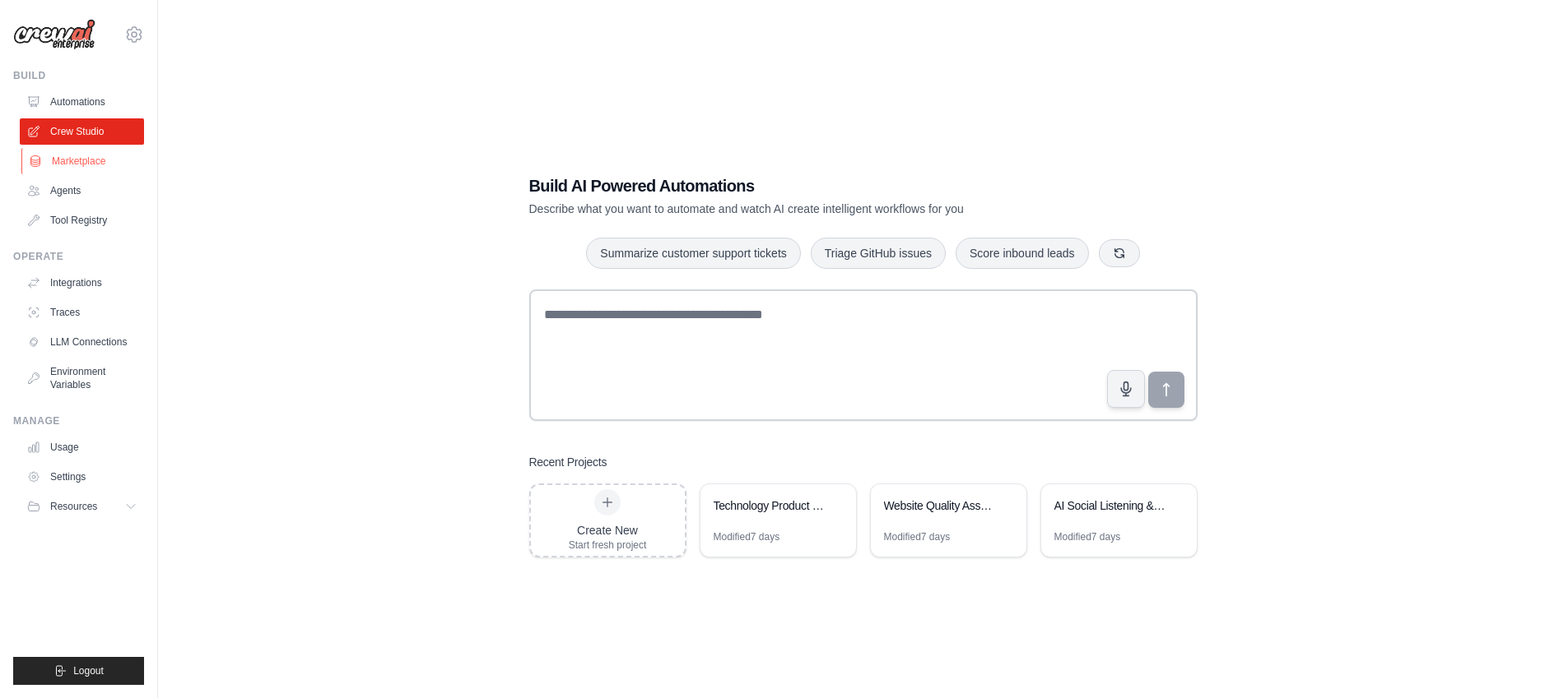
click at [102, 162] on link "Marketplace" at bounding box center [84, 161] width 124 height 26
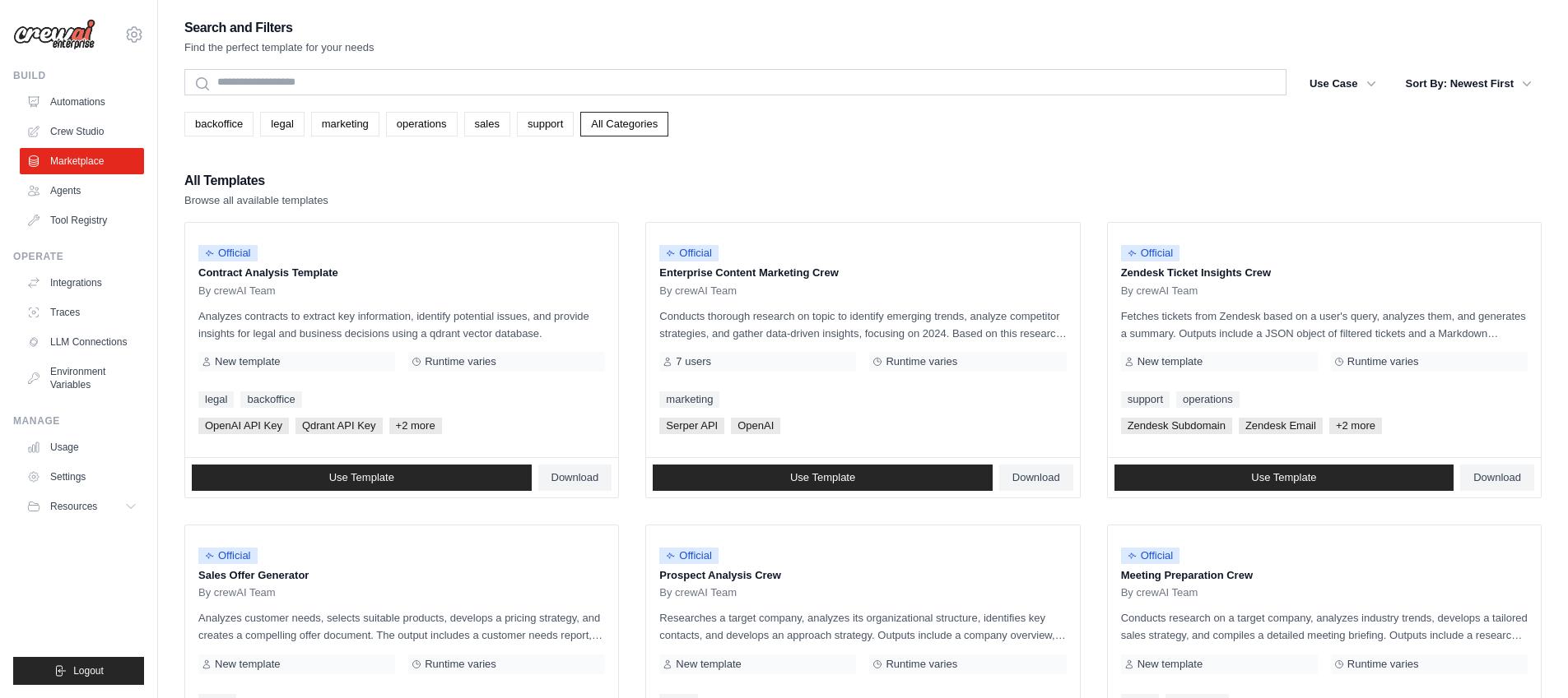
click at [101, 114] on link "Automations" at bounding box center [82, 102] width 124 height 26
click at [101, 105] on link "Automations" at bounding box center [84, 102] width 124 height 26
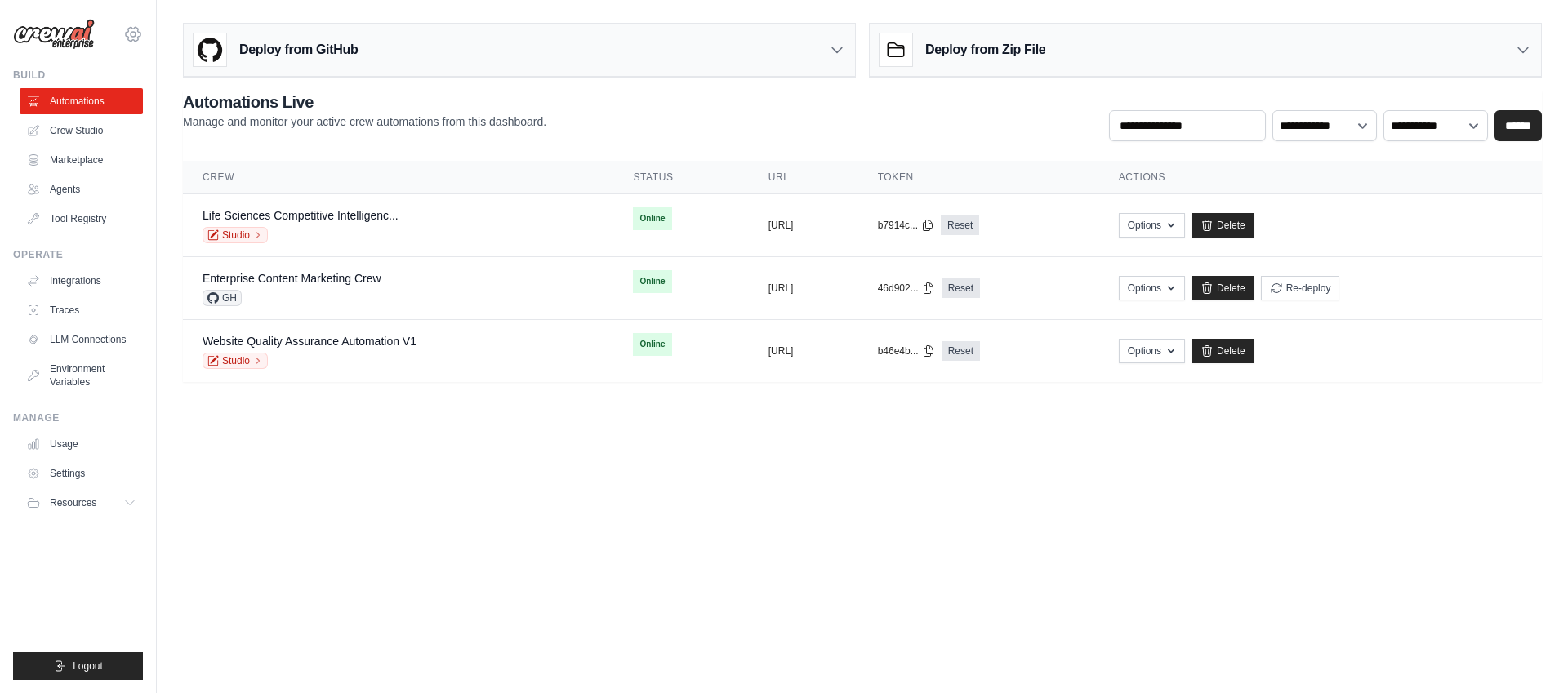
click at [135, 41] on icon at bounding box center [133, 34] width 20 height 20
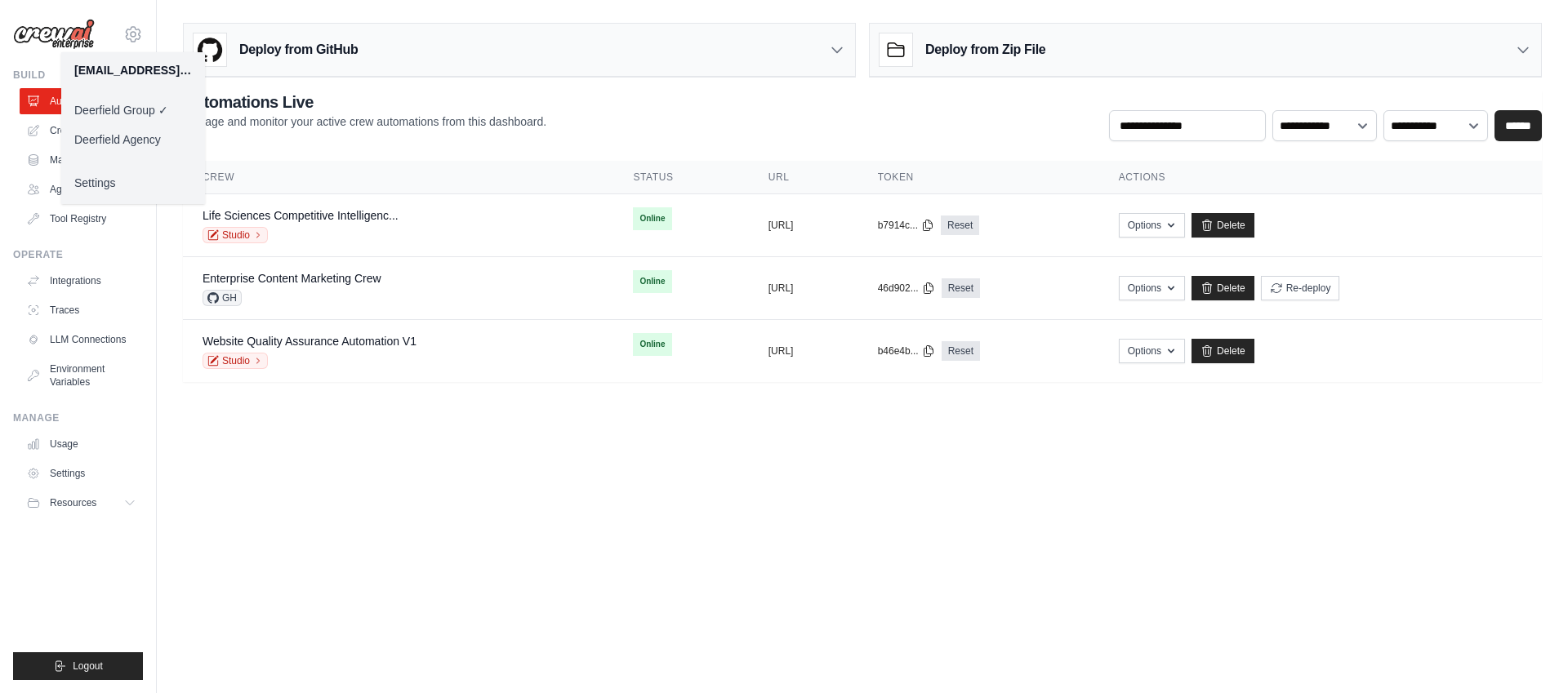
click at [130, 141] on link "Deerfield Agency" at bounding box center [133, 139] width 144 height 29
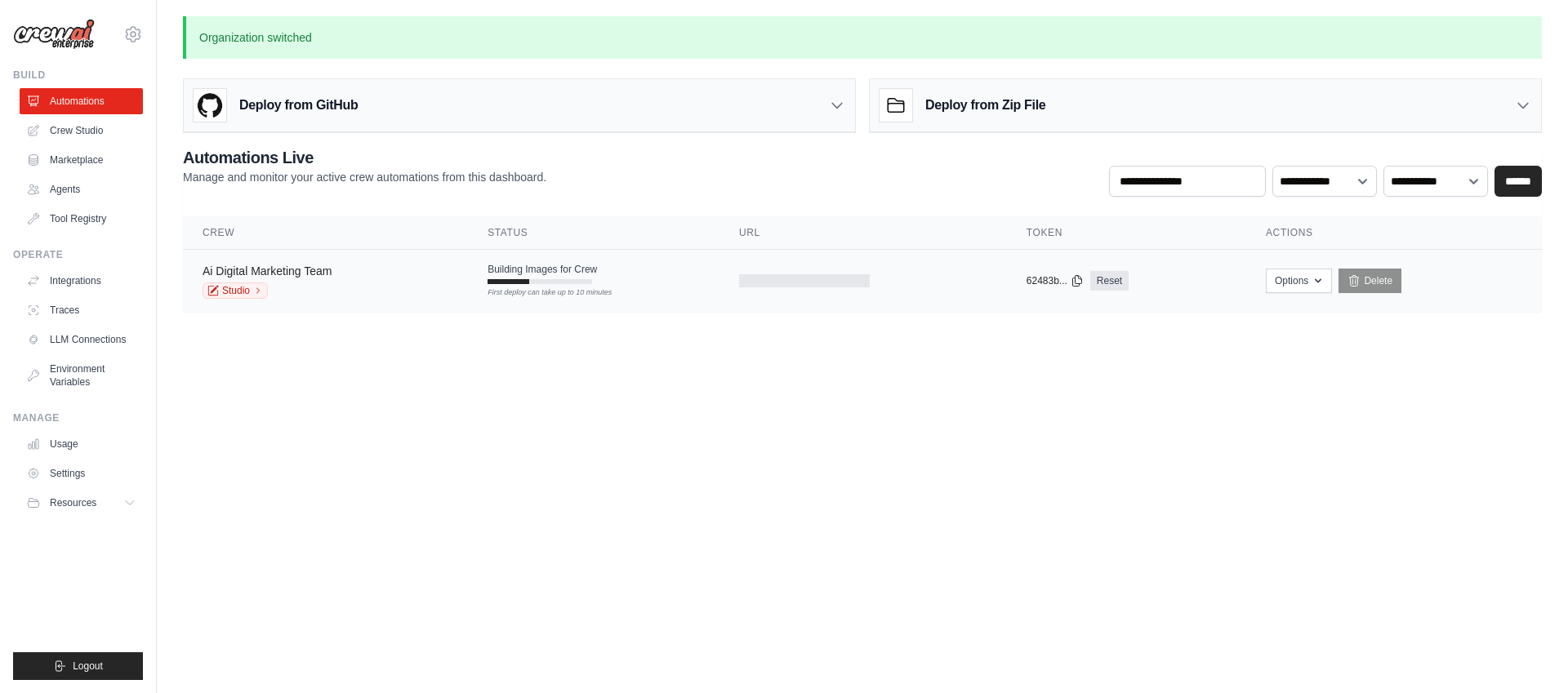
click at [320, 275] on link "Ai Digital Marketing Team" at bounding box center [267, 270] width 129 height 13
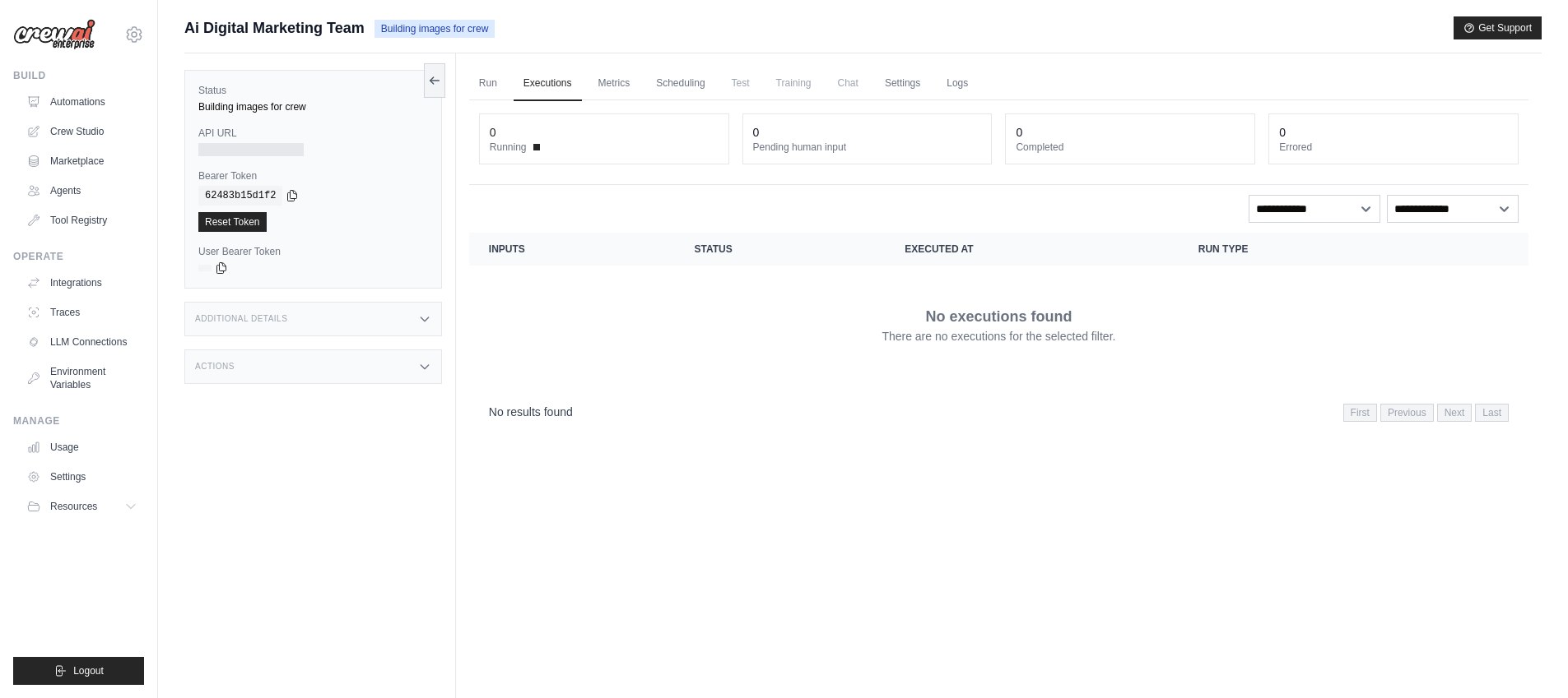
click at [415, 318] on div "Additional Details" at bounding box center [313, 319] width 258 height 35
click at [407, 439] on div "Status Building images for crew API URL Bearer Token copied 62483b15d1f2 Reset …" at bounding box center [320, 402] width 272 height 698
click at [413, 455] on div "Actions" at bounding box center [313, 464] width 258 height 35
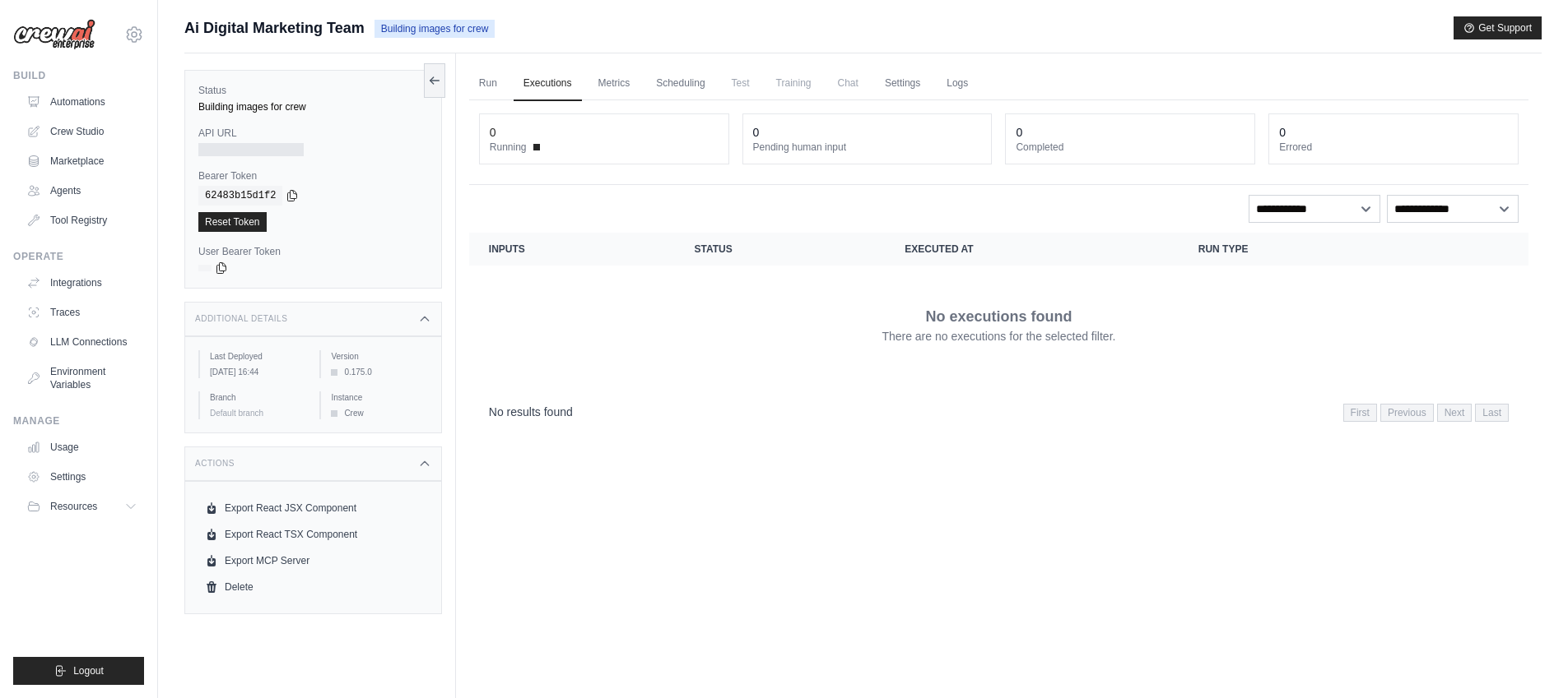
click at [740, 553] on div "Run Executions Metrics Scheduling Test Training Chat Settings Logs 0 Running 0 …" at bounding box center [999, 402] width 1086 height 698
click at [483, 79] on link "Run" at bounding box center [487, 84] width 38 height 35
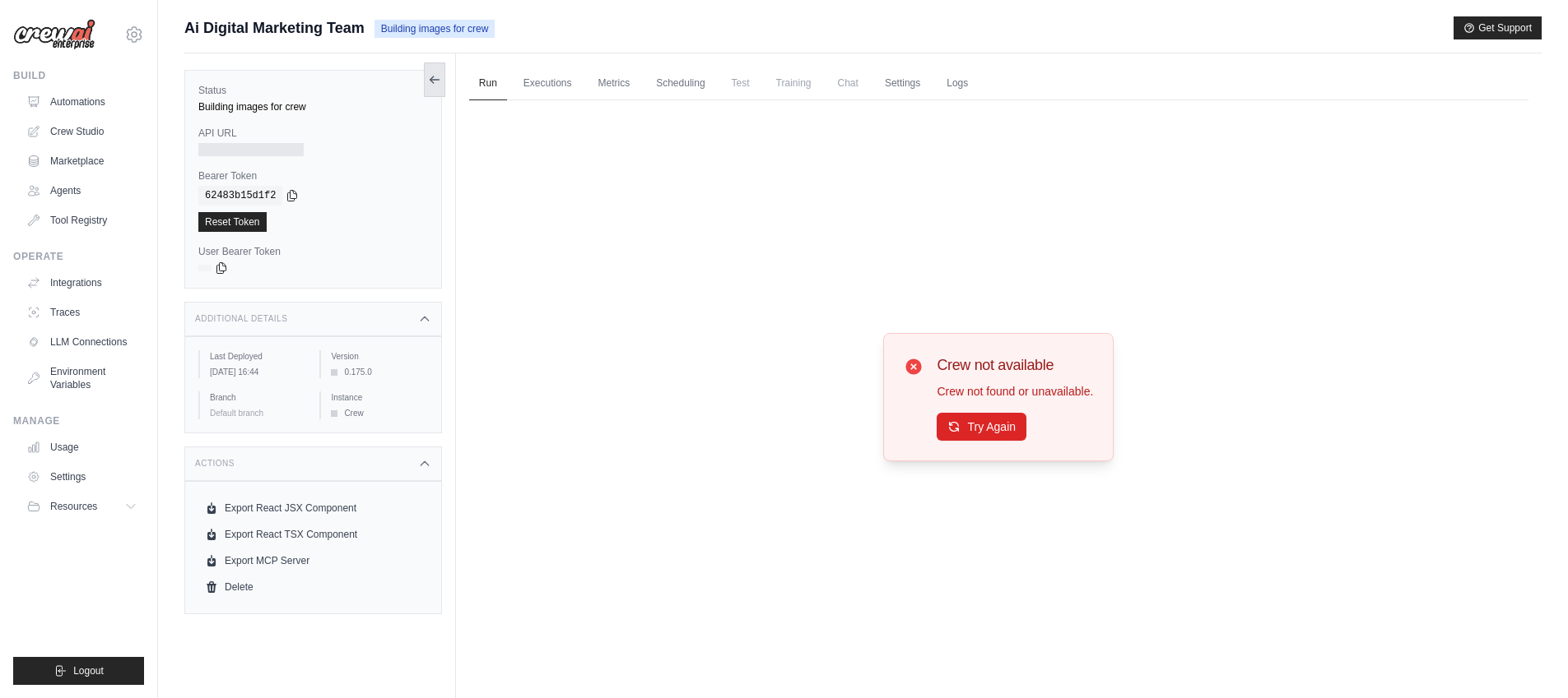
click at [441, 83] on button at bounding box center [435, 80] width 22 height 35
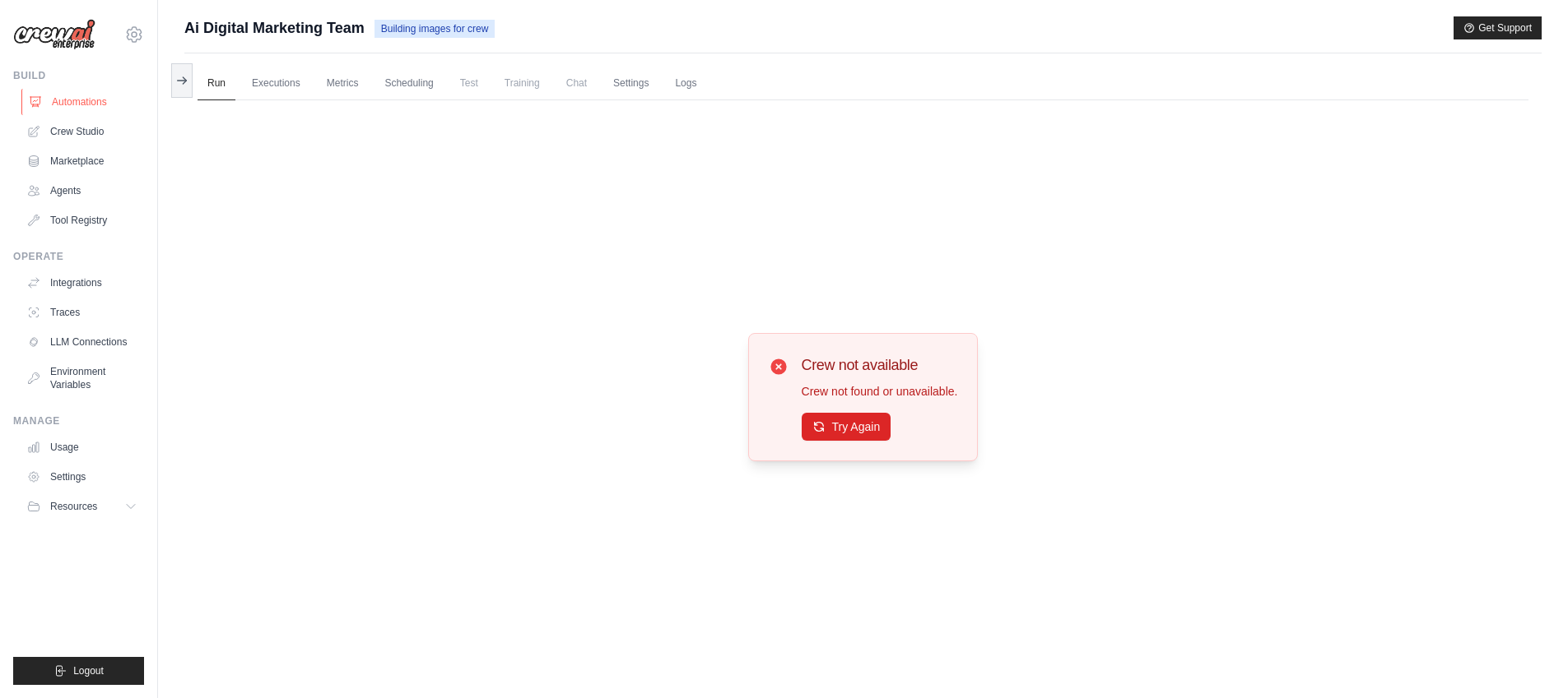
click at [81, 101] on link "Automations" at bounding box center [84, 102] width 124 height 26
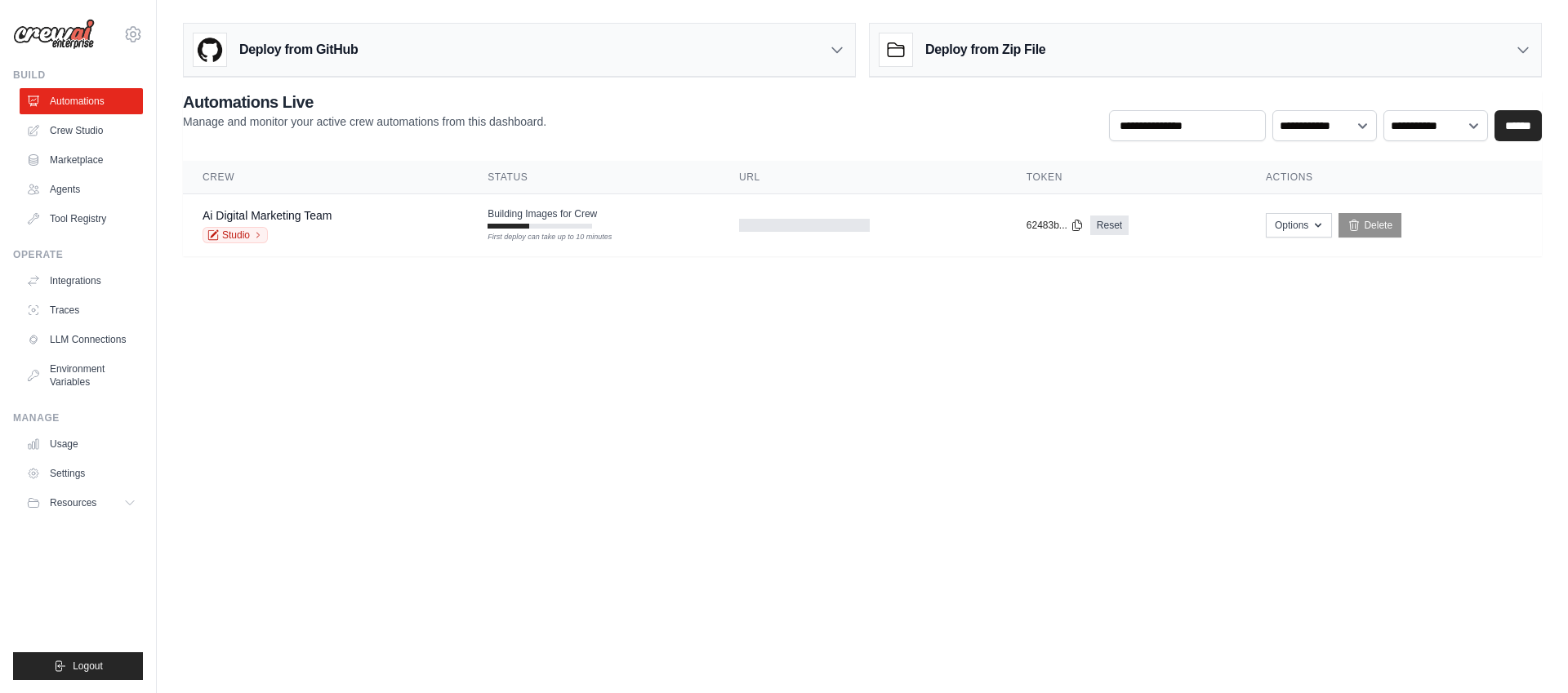
click at [712, 462] on body "aiden.muneath@deerfieldgroup.com Deerfield Group Deerfield Agency ✓ Settings Bu…" at bounding box center [784, 346] width 1568 height 693
click at [411, 347] on body "[EMAIL_ADDRESS][DOMAIN_NAME] Deerfield Group Deerfield Agency ✓ Settings Build …" at bounding box center [784, 346] width 1568 height 693
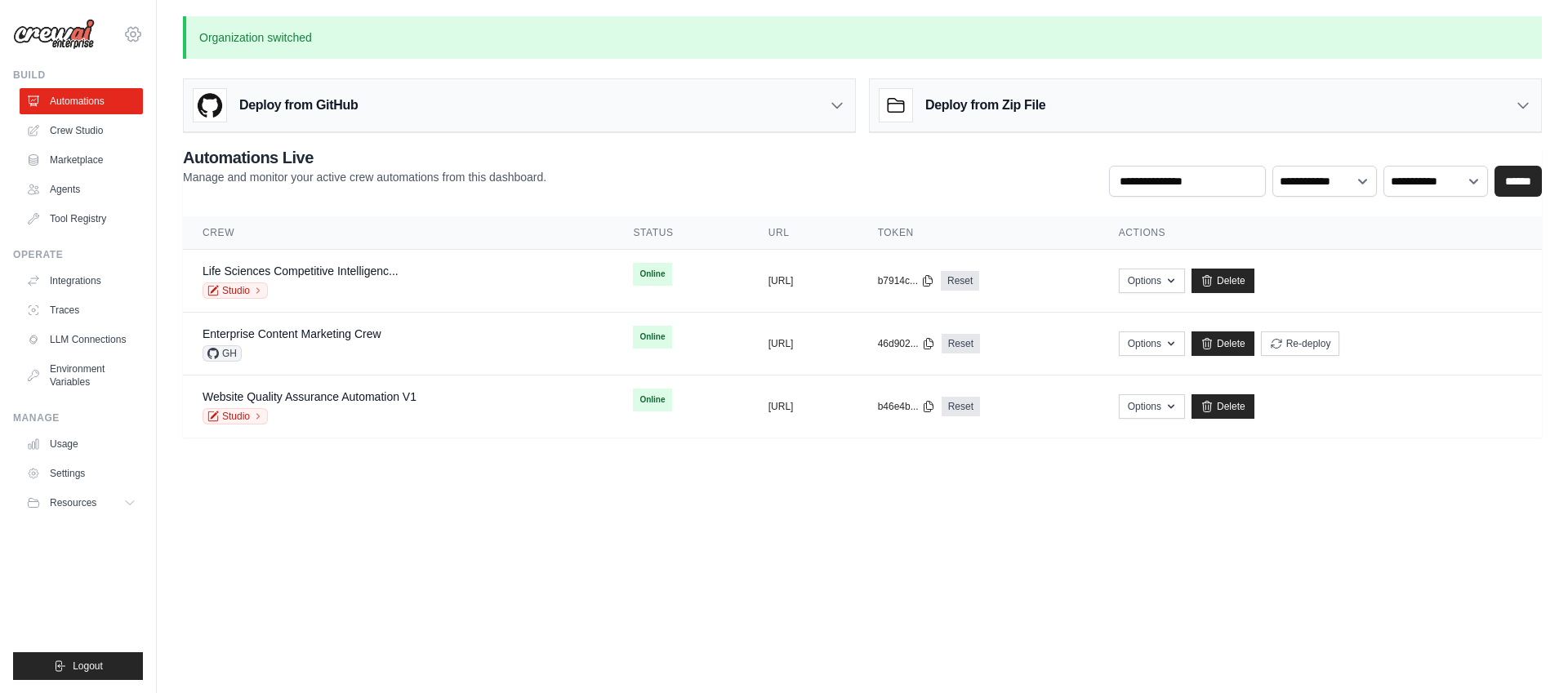
click at [134, 28] on icon at bounding box center [133, 34] width 15 height 14
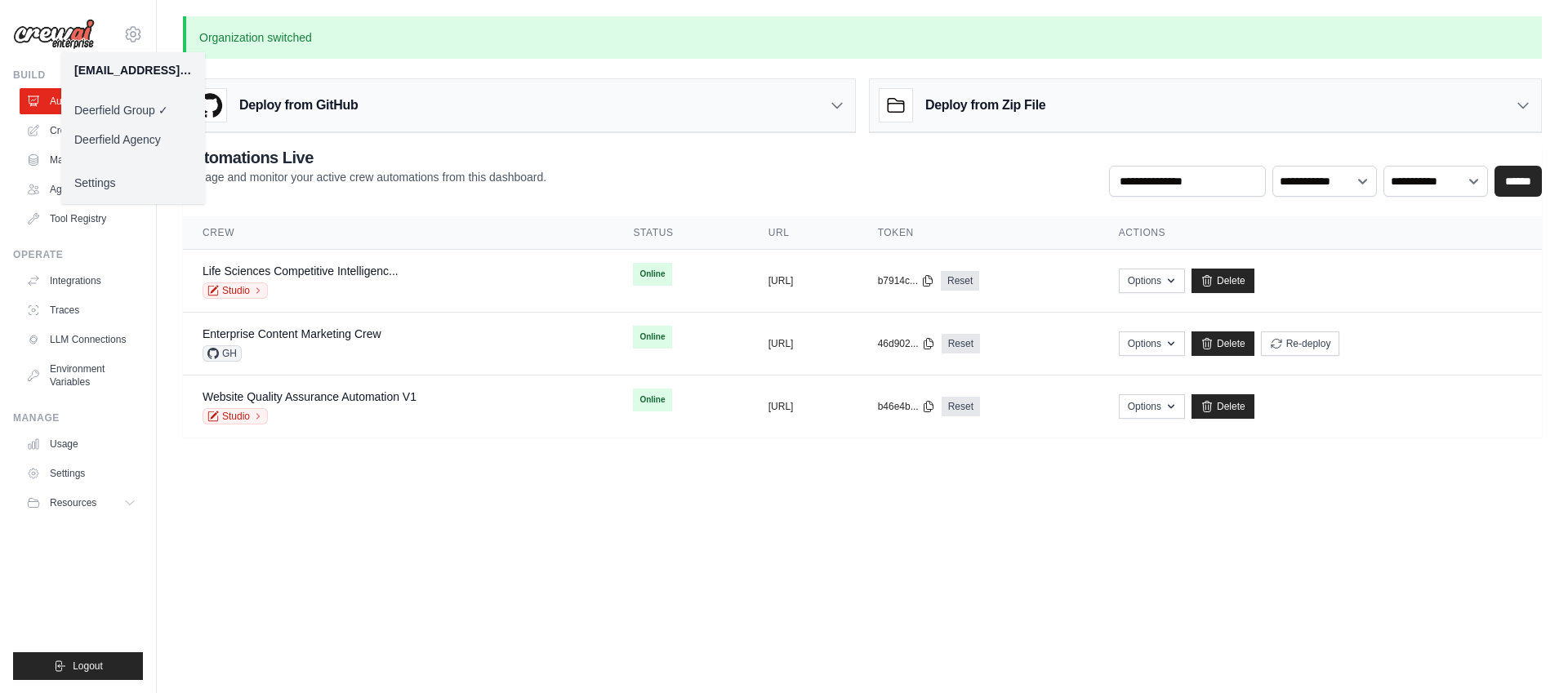
click at [133, 140] on link "Deerfield Agency" at bounding box center [133, 139] width 144 height 29
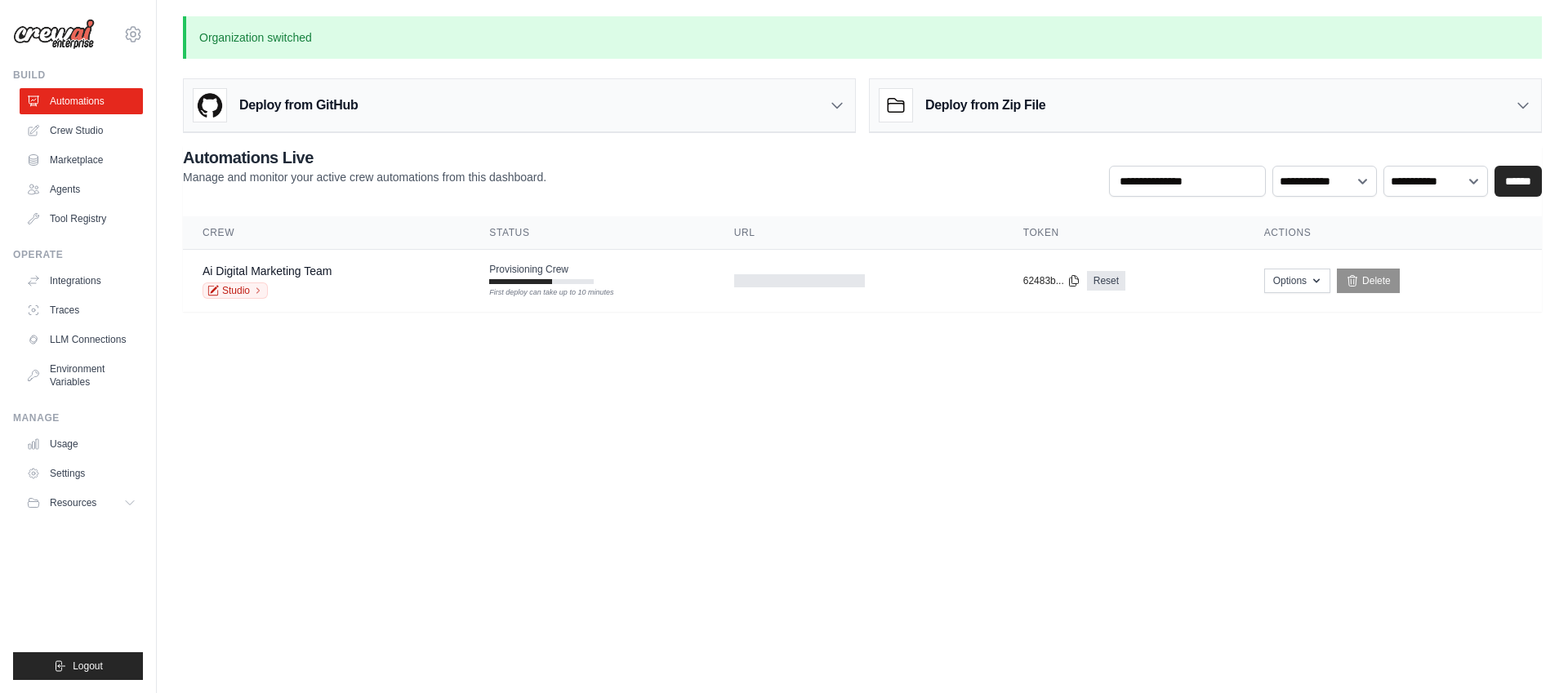
click at [593, 541] on body "aiden.muneath@deerfieldgroup.com Deerfield Group Deerfield Agency ✓ Settings Bu…" at bounding box center [784, 346] width 1568 height 693
click at [386, 270] on div "Ai Digital Marketing Team Studio" at bounding box center [327, 281] width 248 height 36
click at [453, 274] on div "Ai Digital Marketing Team Studio" at bounding box center [339, 281] width 273 height 36
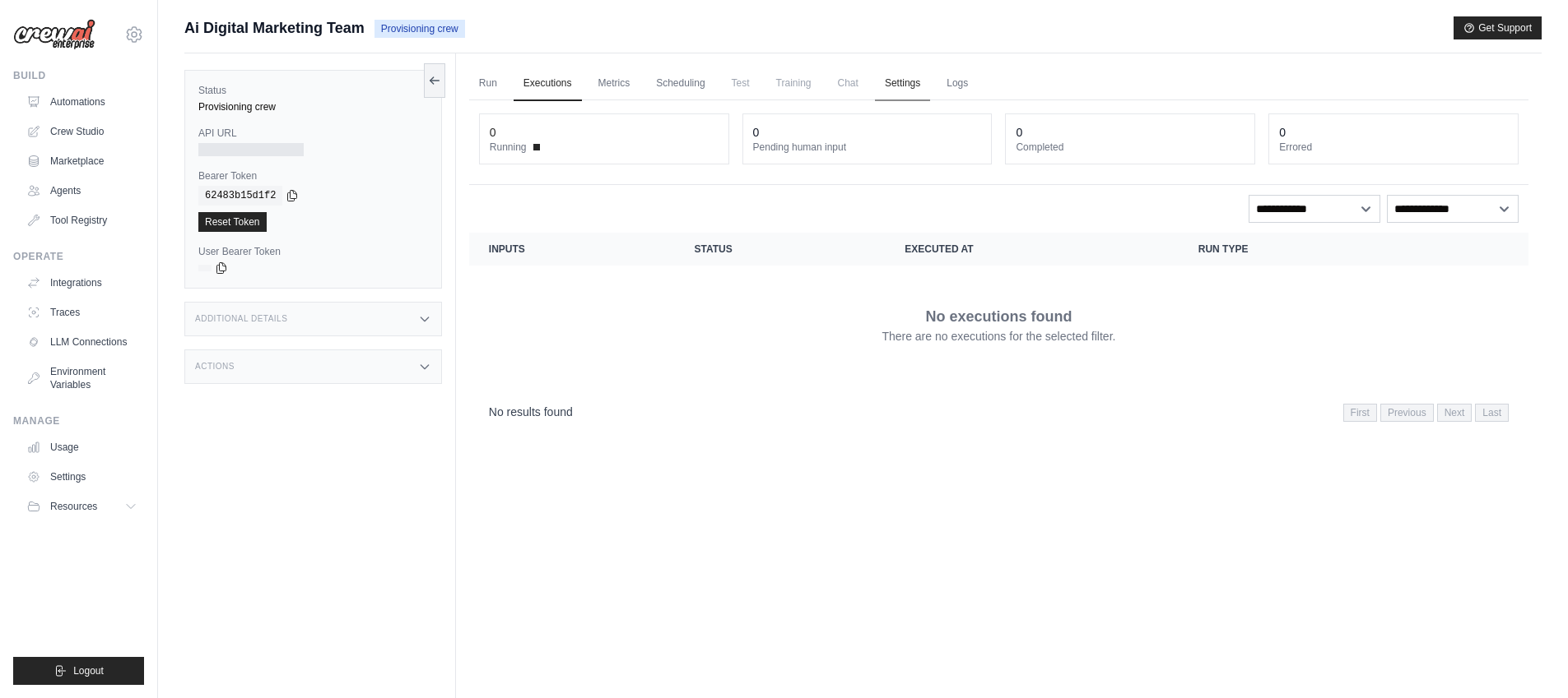
click at [900, 83] on link "Settings" at bounding box center [902, 84] width 55 height 35
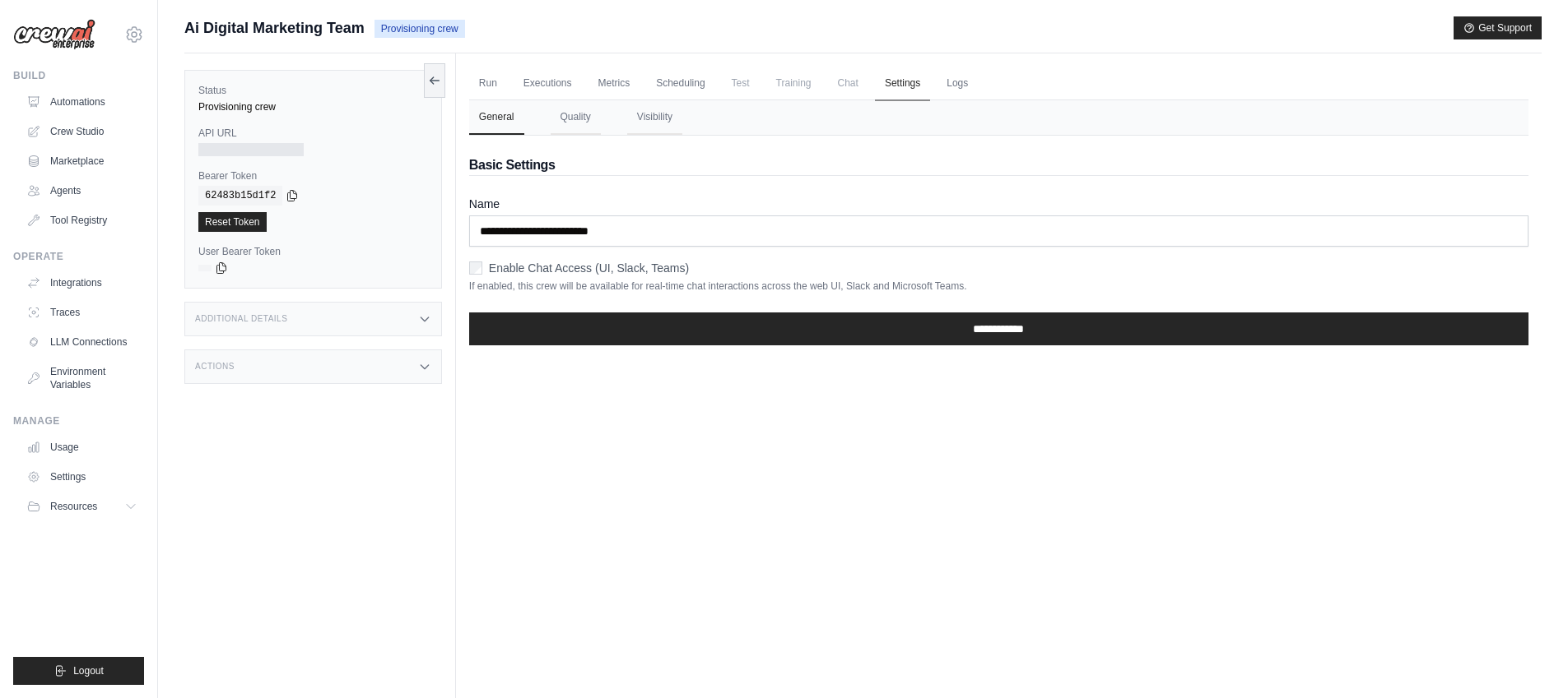
click at [875, 89] on link "Settings" at bounding box center [902, 84] width 55 height 35
click at [852, 86] on span "Chat" at bounding box center [849, 83] width 40 height 33
click at [435, 80] on icon at bounding box center [434, 79] width 13 height 13
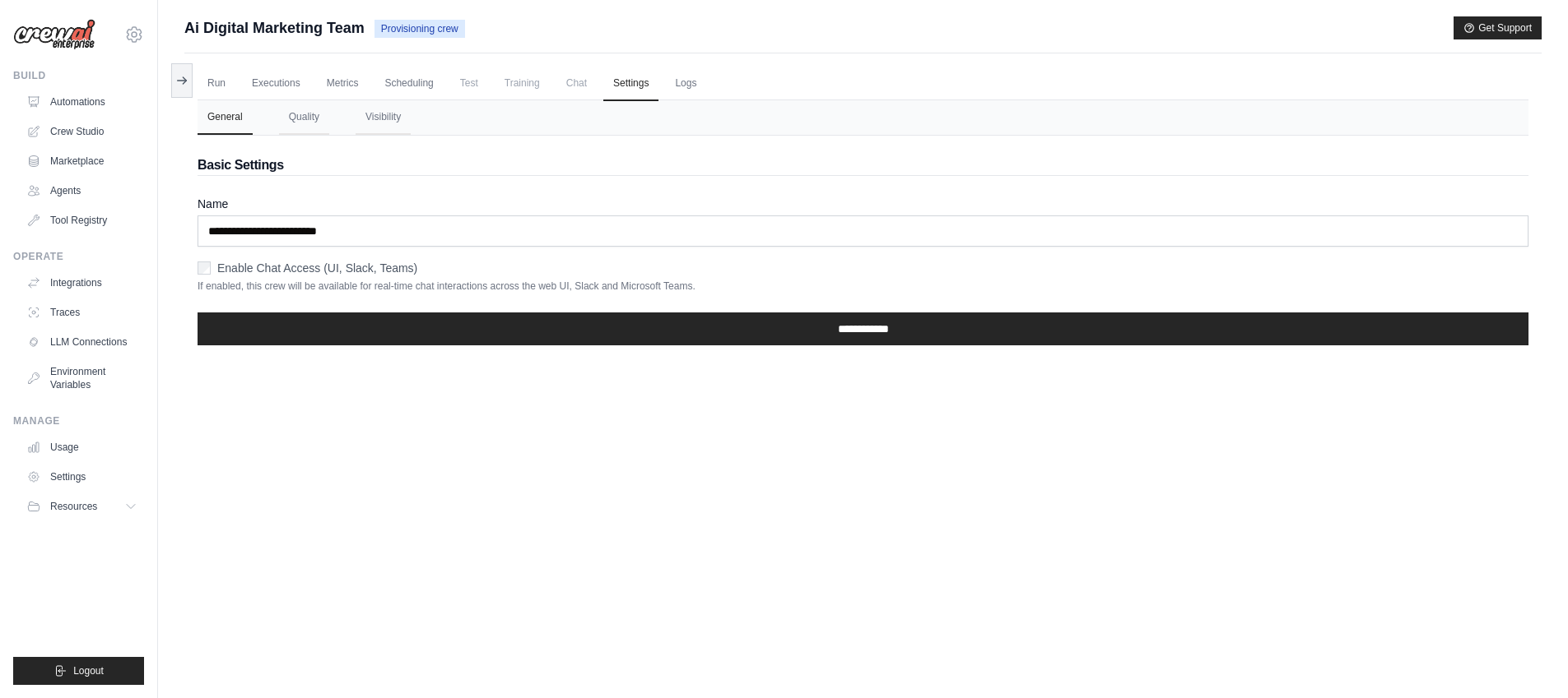
scroll to position [70, 0]
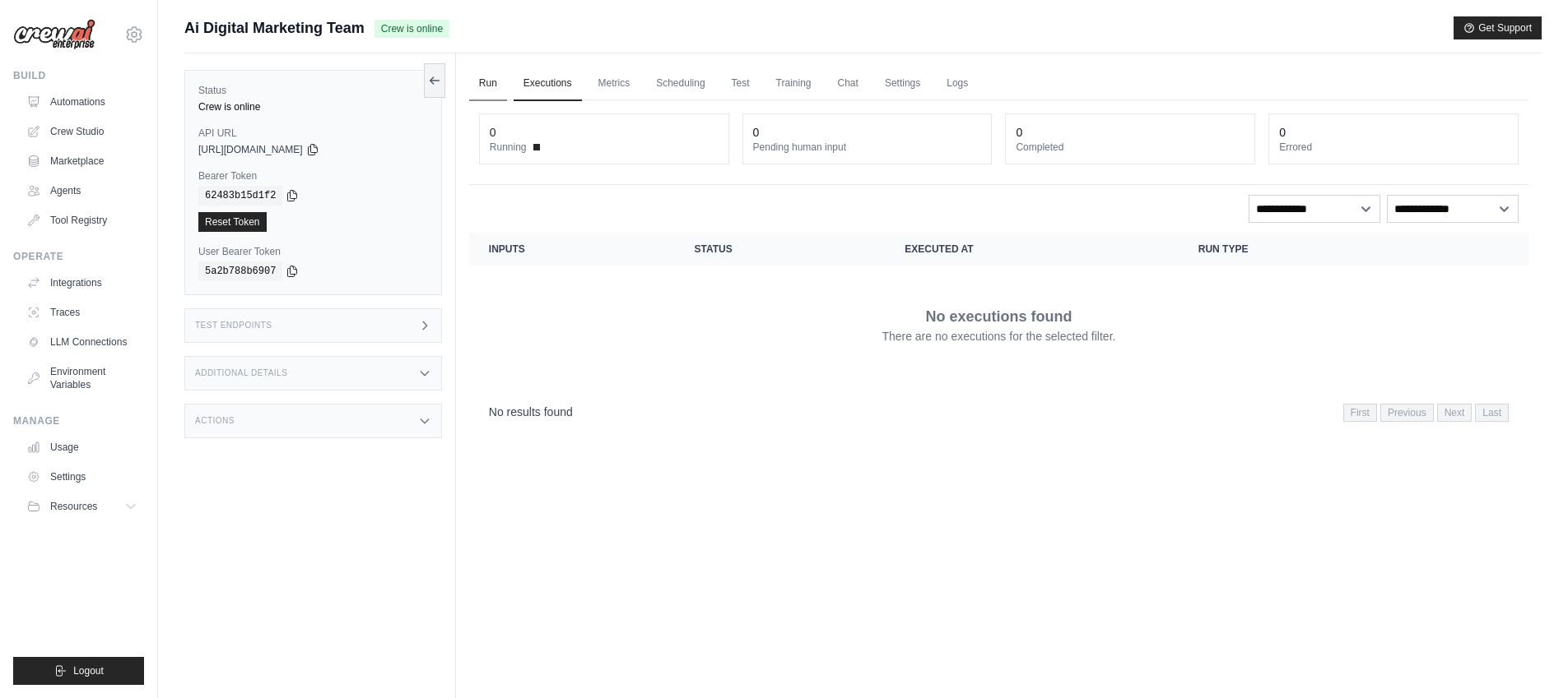
click at [490, 91] on link "Run" at bounding box center [487, 84] width 38 height 35
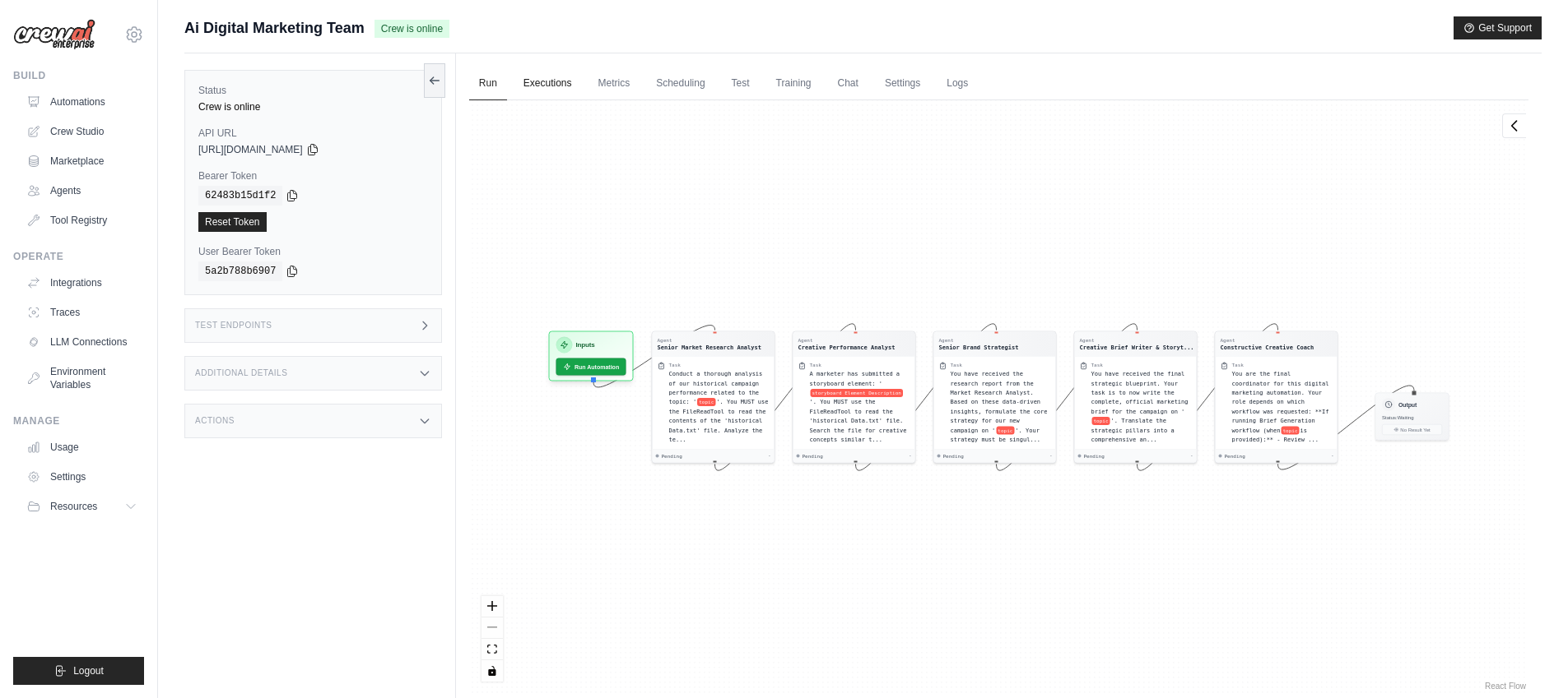
click at [544, 92] on link "Executions" at bounding box center [547, 84] width 68 height 35
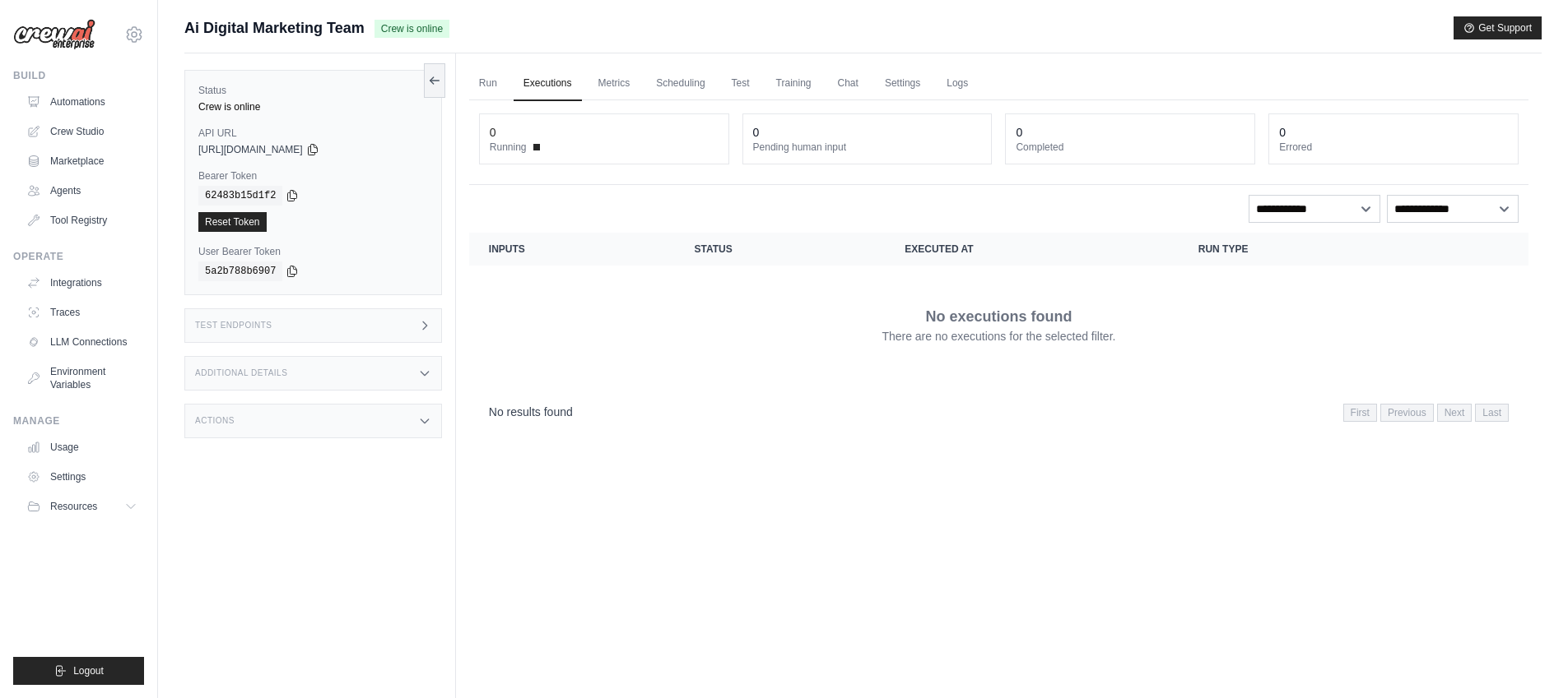
click at [575, 90] on link "Executions" at bounding box center [547, 84] width 68 height 35
click at [622, 86] on link "Metrics" at bounding box center [614, 84] width 52 height 35
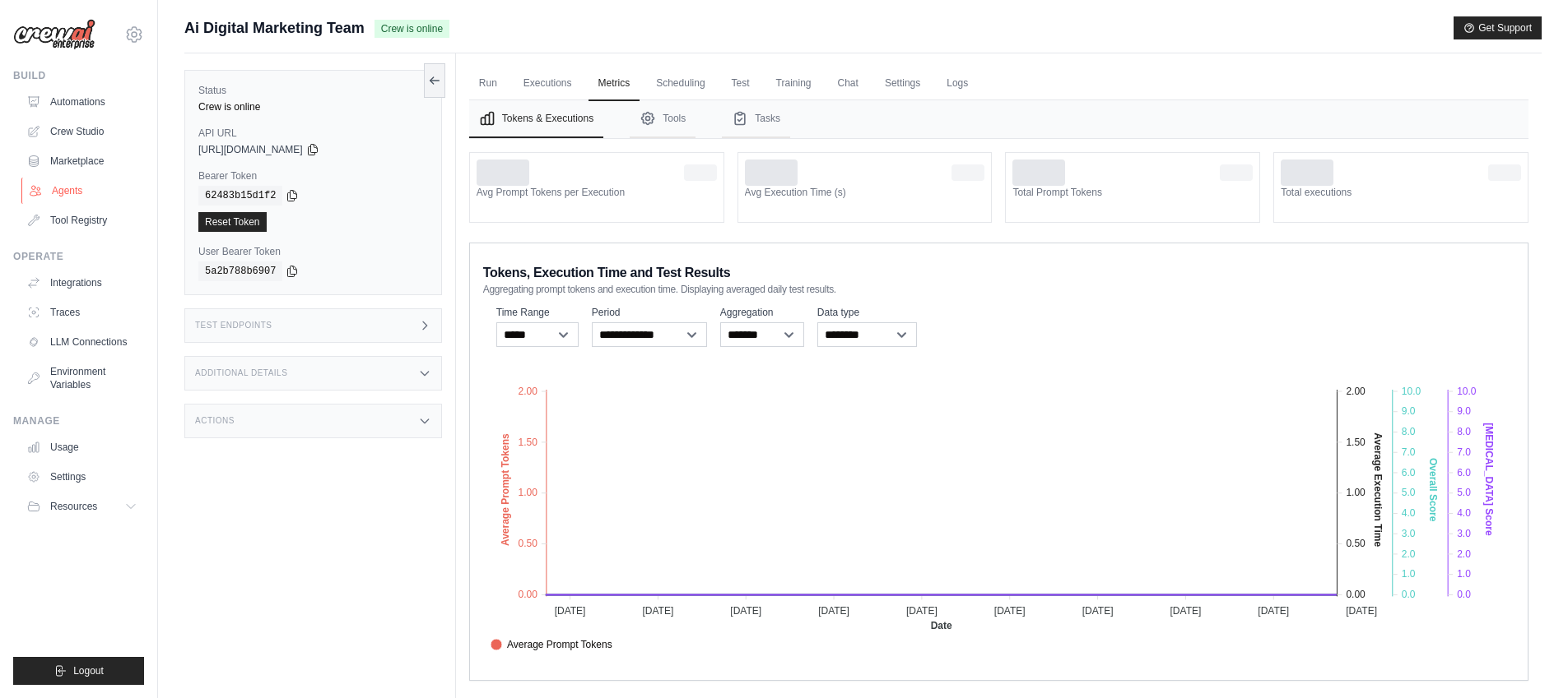
click at [64, 178] on link "Agents" at bounding box center [84, 191] width 124 height 26
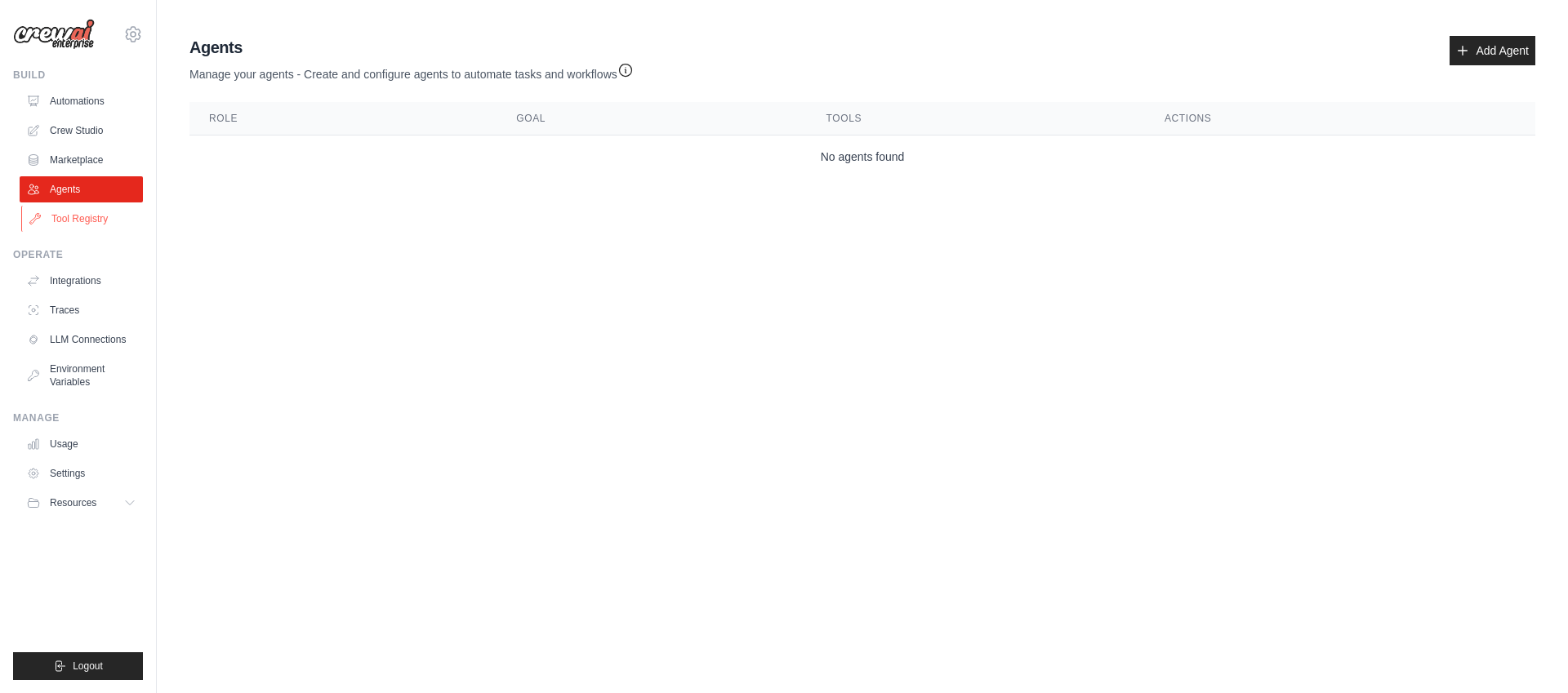
click at [63, 233] on ul "Build Automations Crew Studio Marketplace Agents" at bounding box center [78, 374] width 130 height 612
click at [65, 211] on link "Tool Registry" at bounding box center [83, 219] width 123 height 26
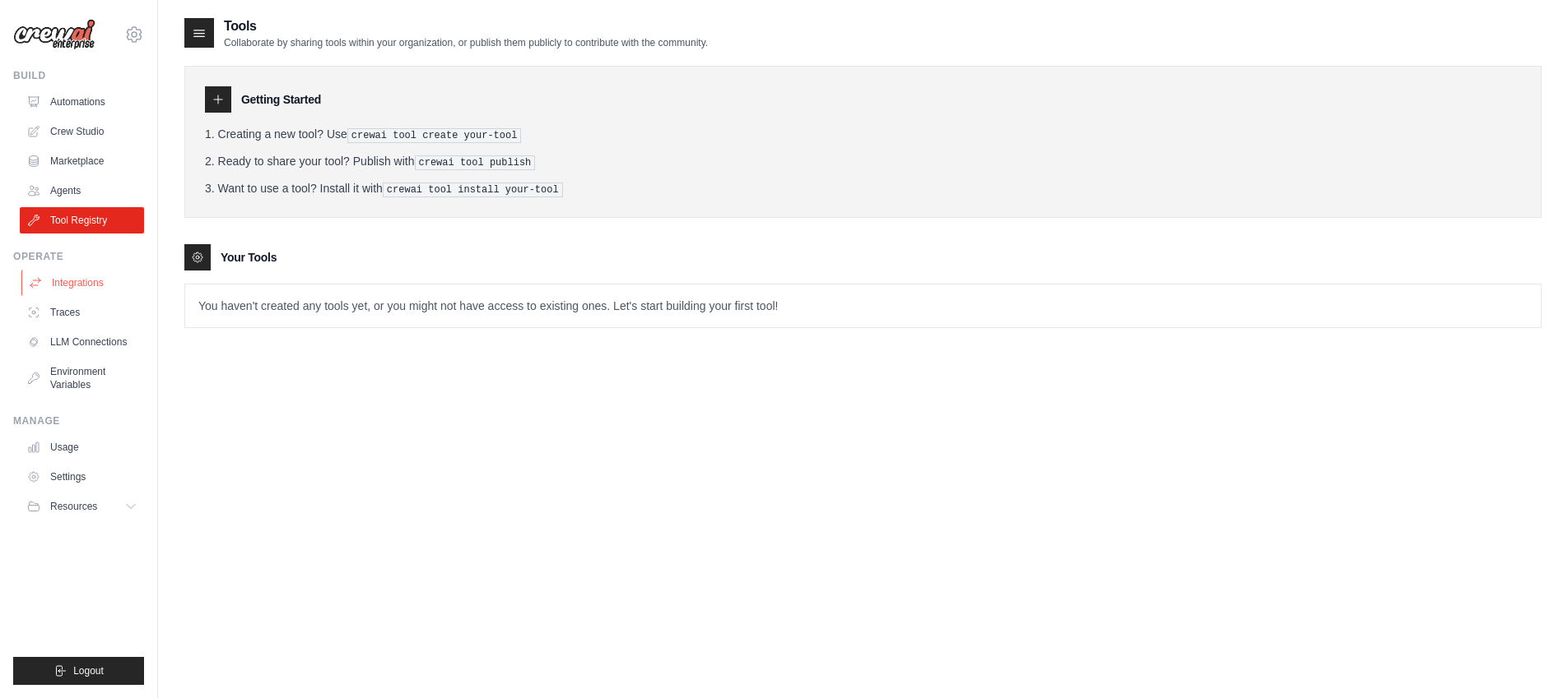
click at [70, 273] on link "Integrations" at bounding box center [84, 283] width 124 height 26
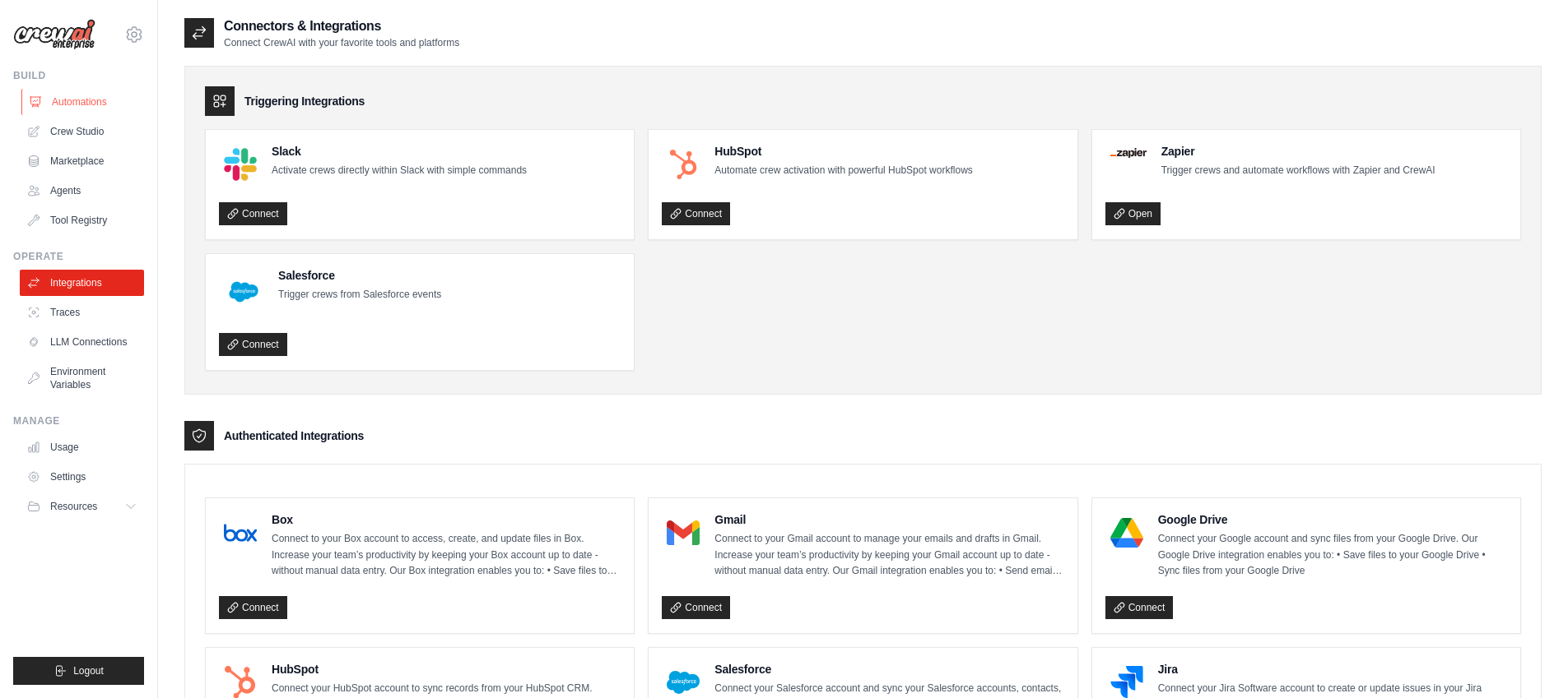
click at [78, 105] on link "Automations" at bounding box center [84, 102] width 124 height 26
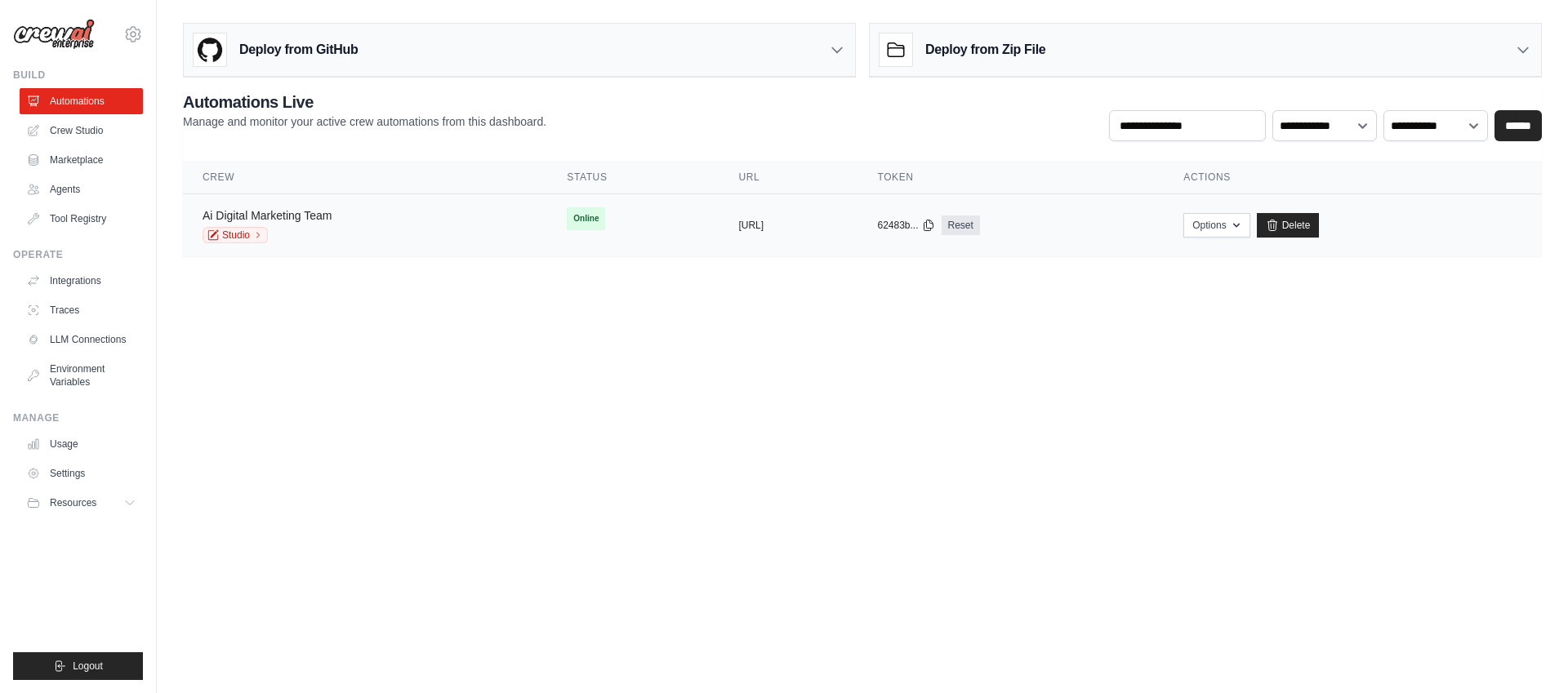
click at [273, 209] on link "Ai Digital Marketing Team" at bounding box center [267, 215] width 129 height 13
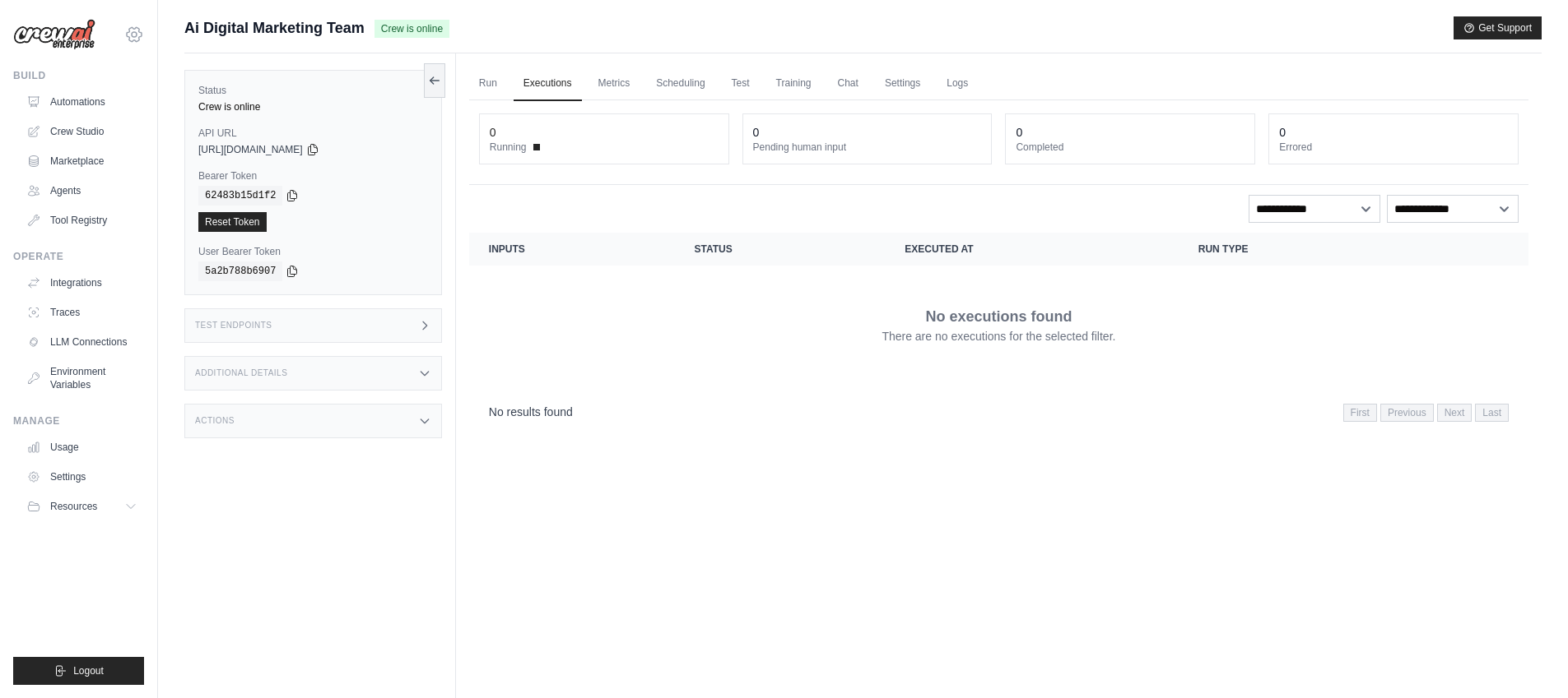
click at [124, 32] on icon at bounding box center [134, 34] width 20 height 20
click at [129, 107] on link "Deerfield Group" at bounding box center [134, 112] width 145 height 30
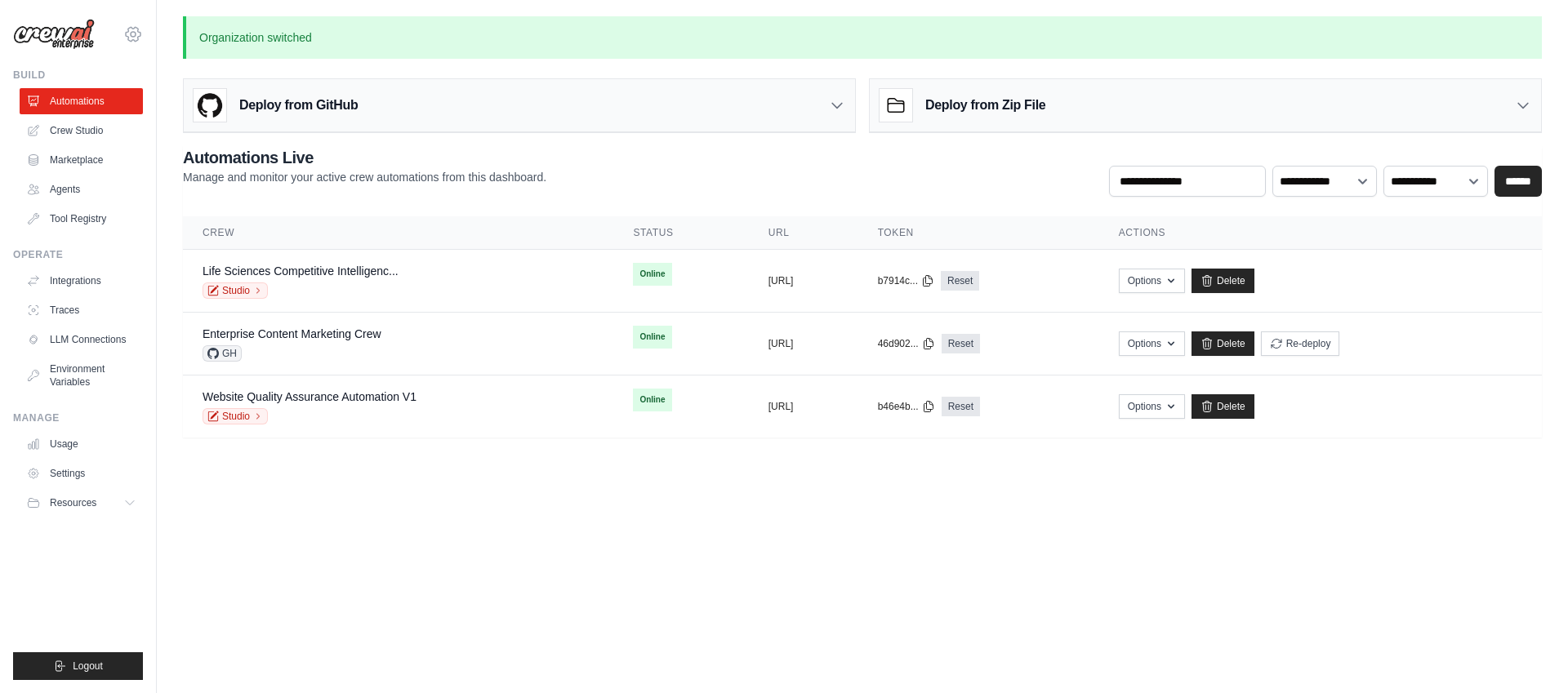
click at [132, 32] on icon at bounding box center [133, 35] width 5 height 5
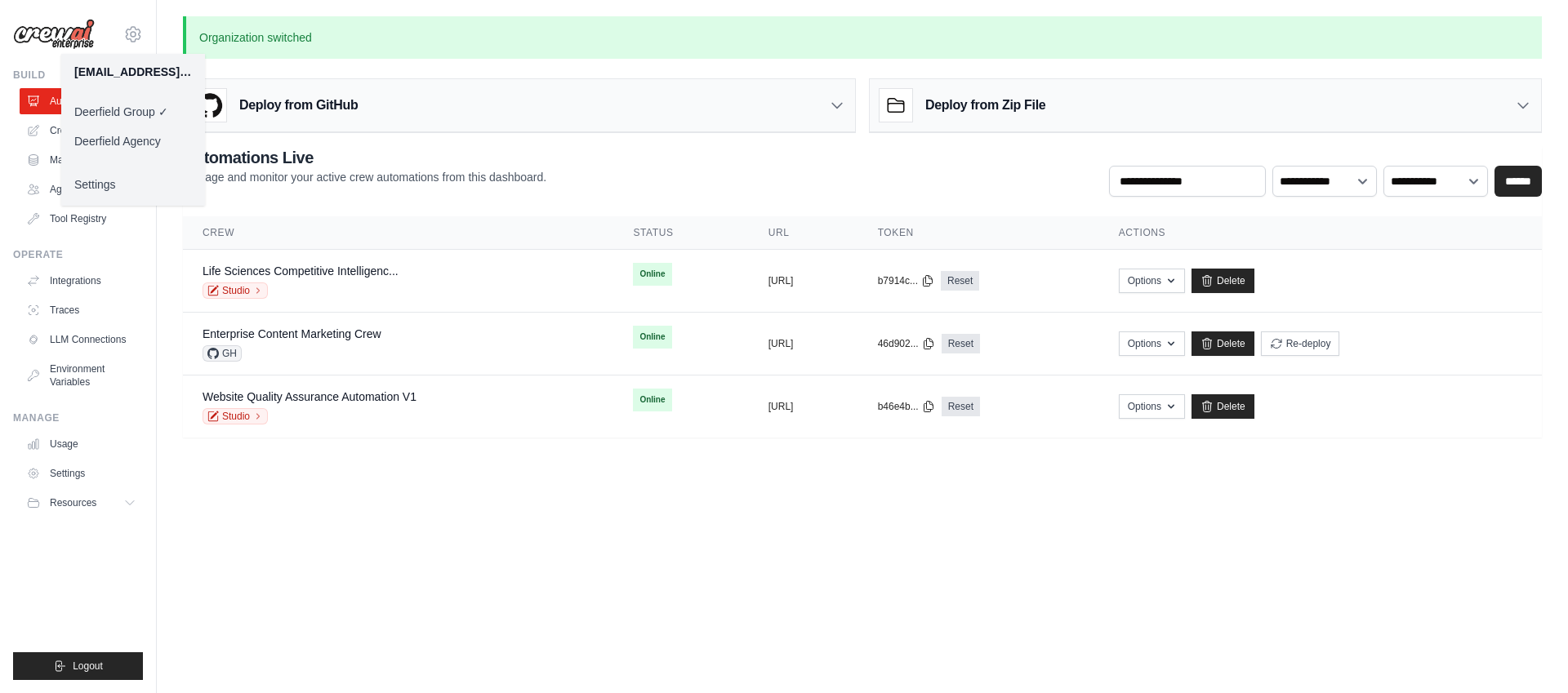
click at [124, 146] on link "Deerfield Agency" at bounding box center [133, 141] width 144 height 29
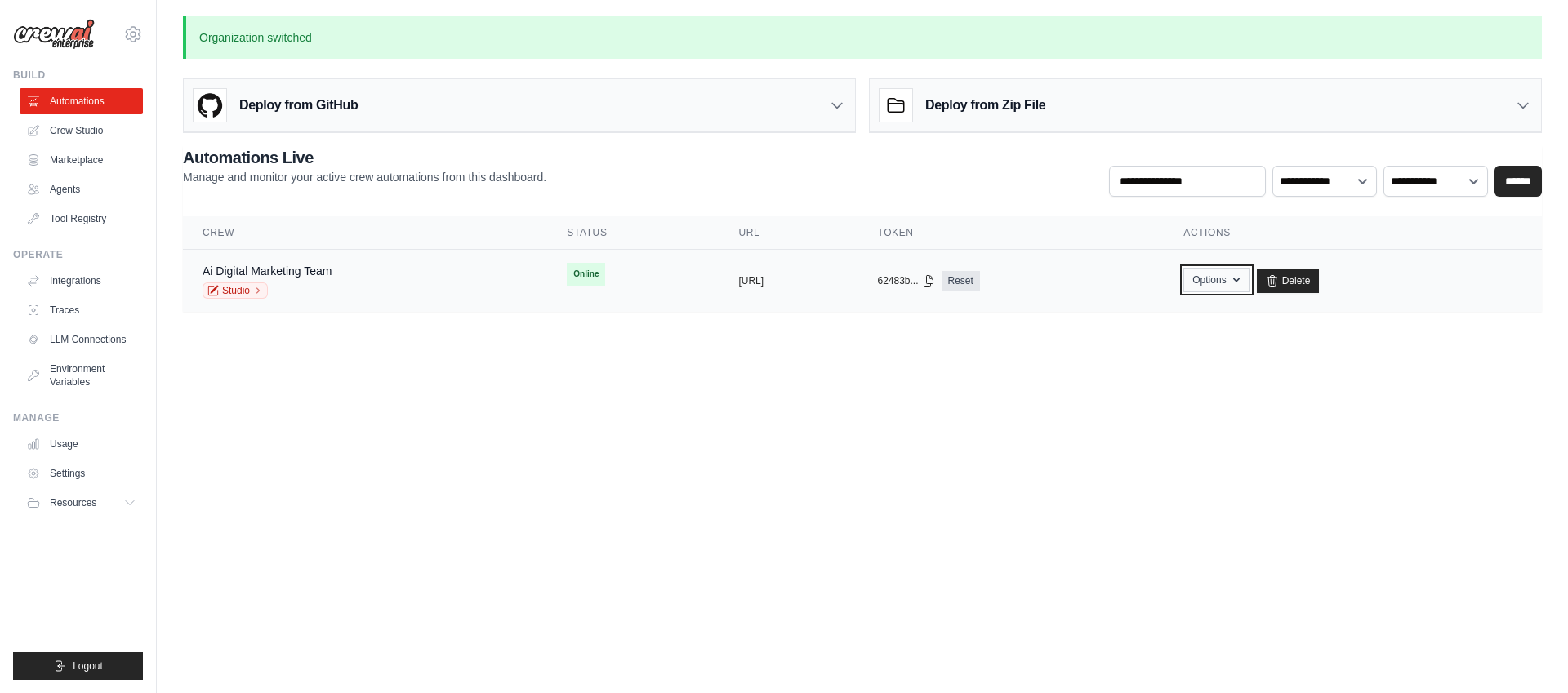
click at [1249, 286] on button "Options" at bounding box center [1216, 280] width 66 height 24
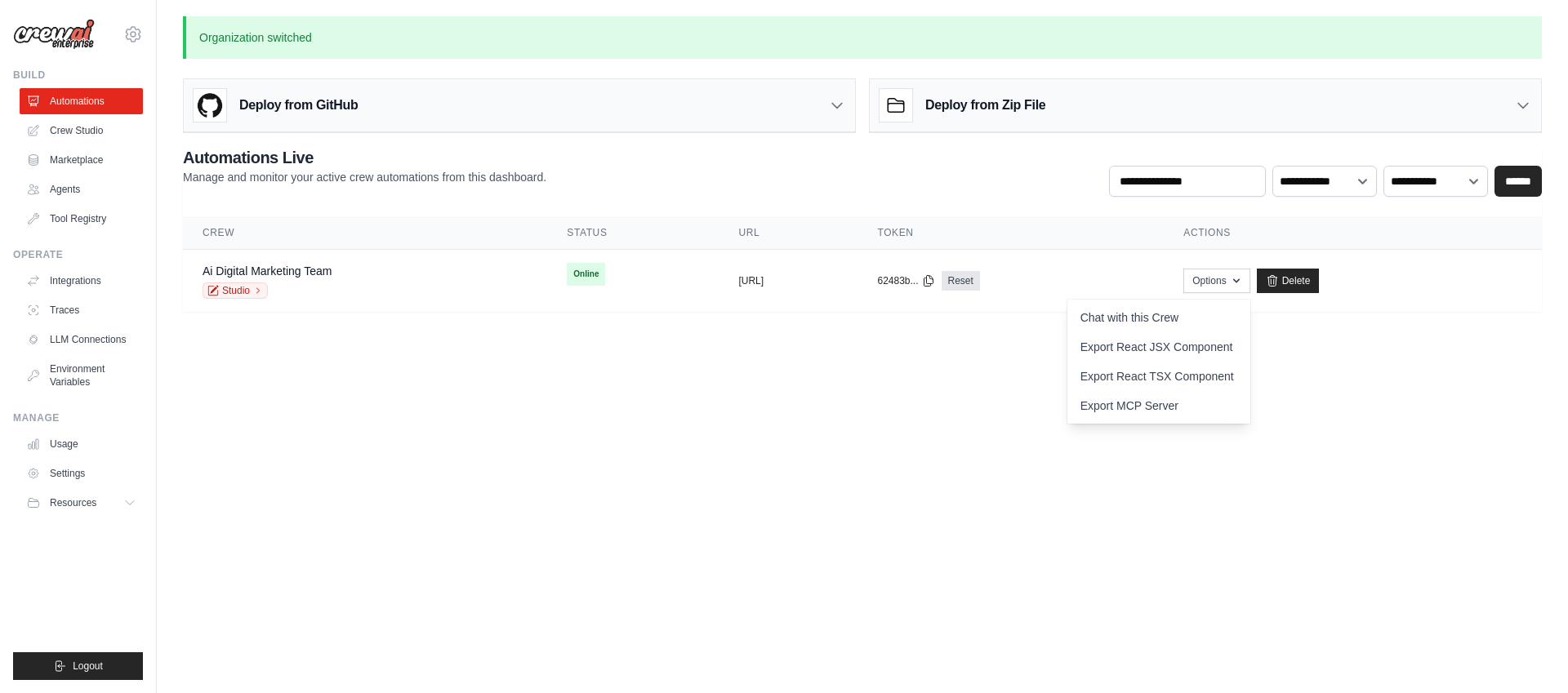
click at [842, 398] on body "aiden.muneath@deerfieldgroup.com Deerfield Group Deerfield Agency ✓ Settings Bu…" at bounding box center [784, 346] width 1568 height 693
click at [322, 267] on link "Ai Digital Marketing Team" at bounding box center [267, 270] width 129 height 13
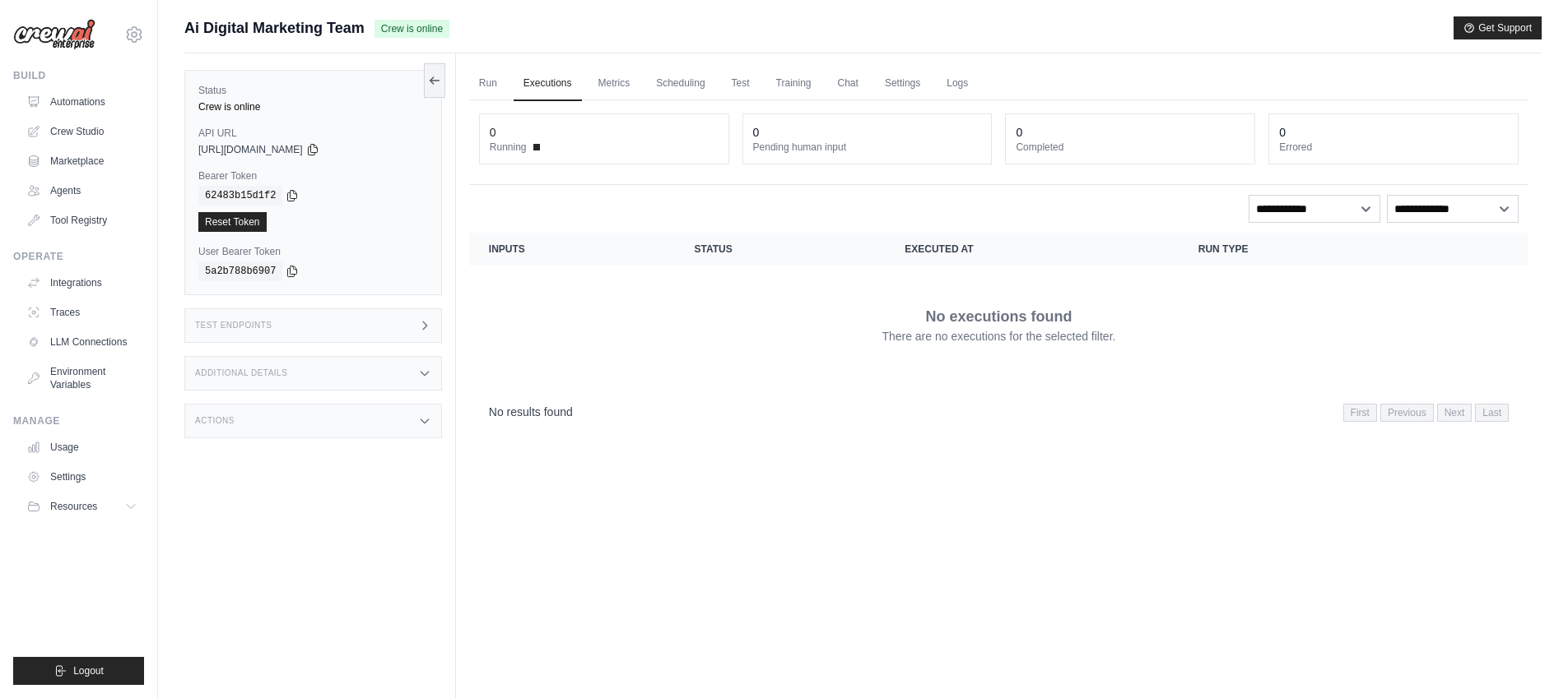
click at [526, 248] on th "Inputs" at bounding box center [572, 250] width 206 height 33
click at [607, 75] on link "Metrics" at bounding box center [614, 84] width 52 height 35
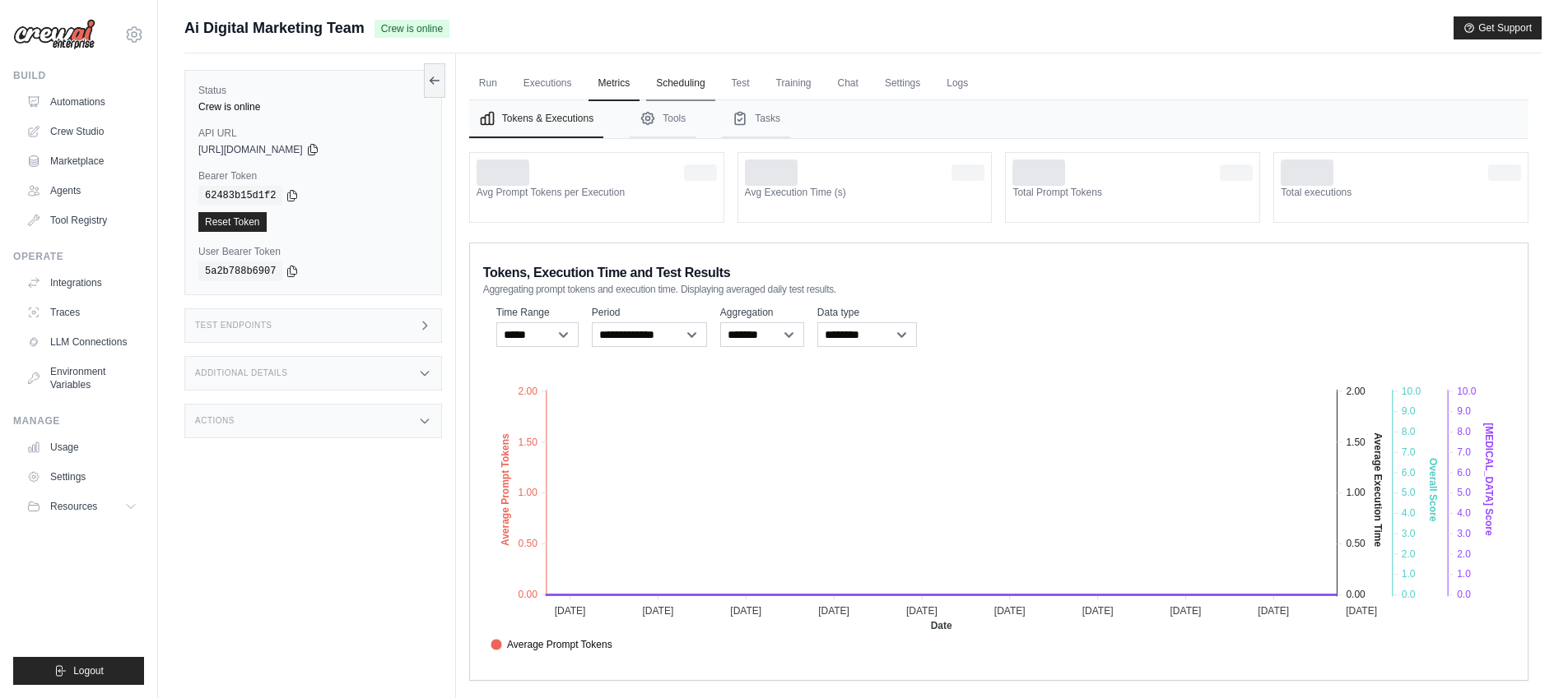
click at [677, 76] on link "Scheduling" at bounding box center [680, 84] width 68 height 35
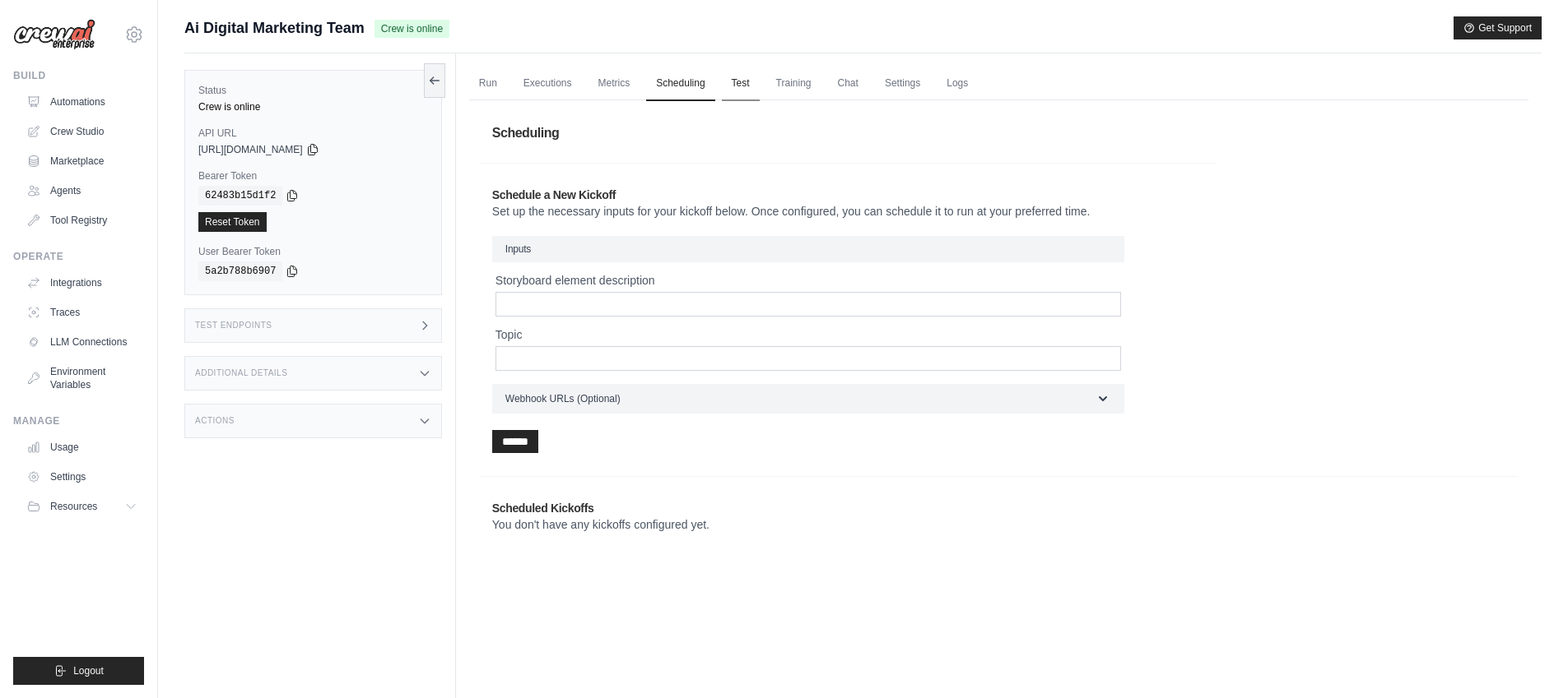
click at [737, 74] on link "Test" at bounding box center [740, 84] width 38 height 35
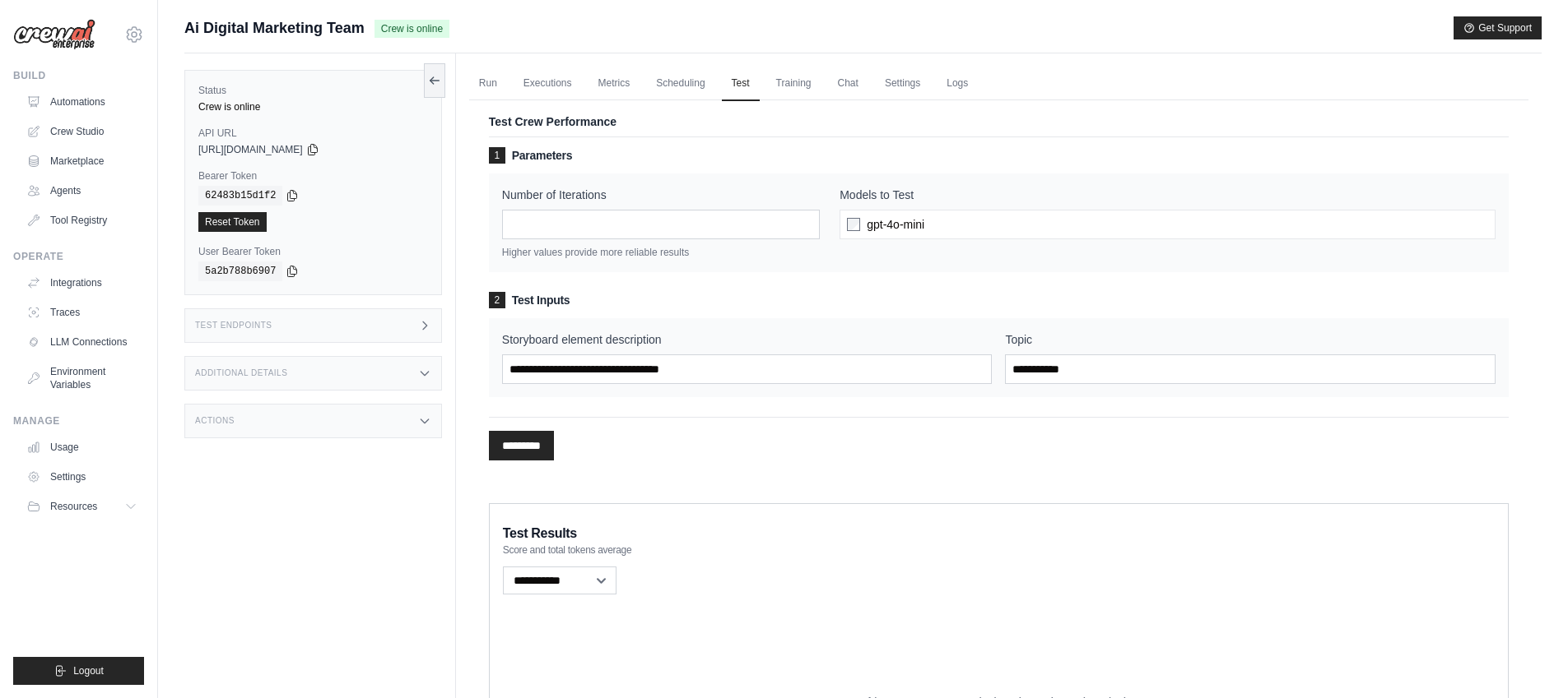
click at [427, 319] on icon at bounding box center [424, 325] width 13 height 13
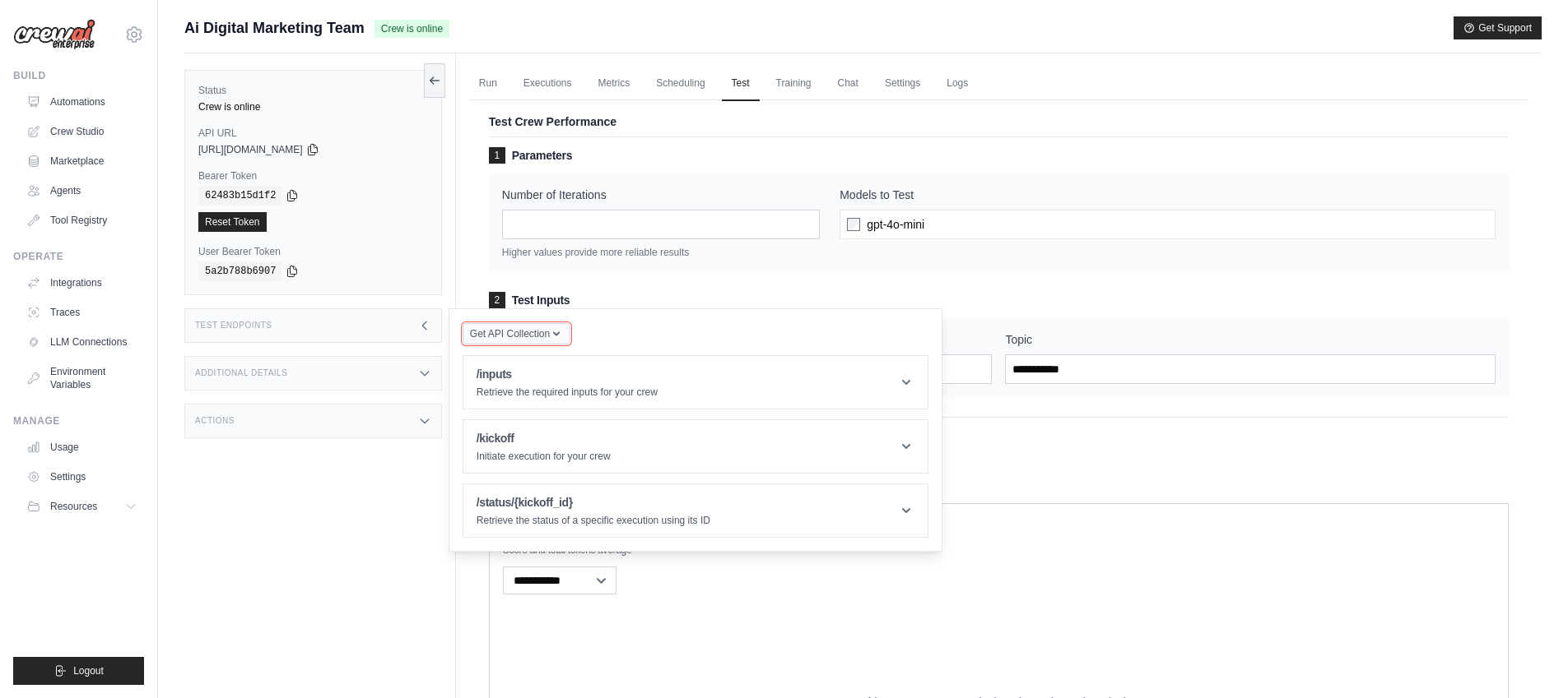
click at [539, 335] on span "Get API Collection" at bounding box center [509, 333] width 79 height 13
click at [788, 388] on header "/inputs Retrieve the required inputs for your crew" at bounding box center [696, 382] width 464 height 52
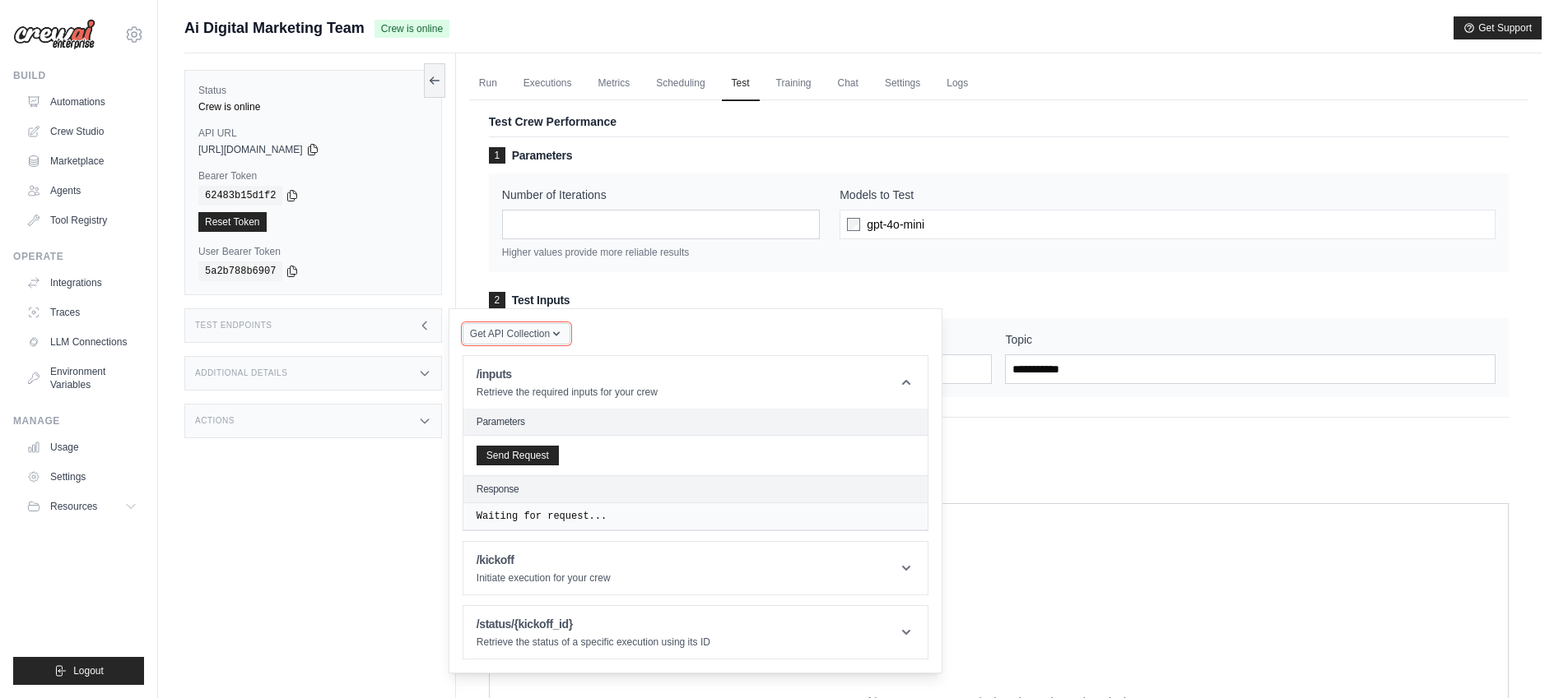
click at [548, 340] on span "Get API Collection" at bounding box center [509, 333] width 79 height 13
click at [542, 373] on div "Postman API Collection" at bounding box center [554, 379] width 158 height 26
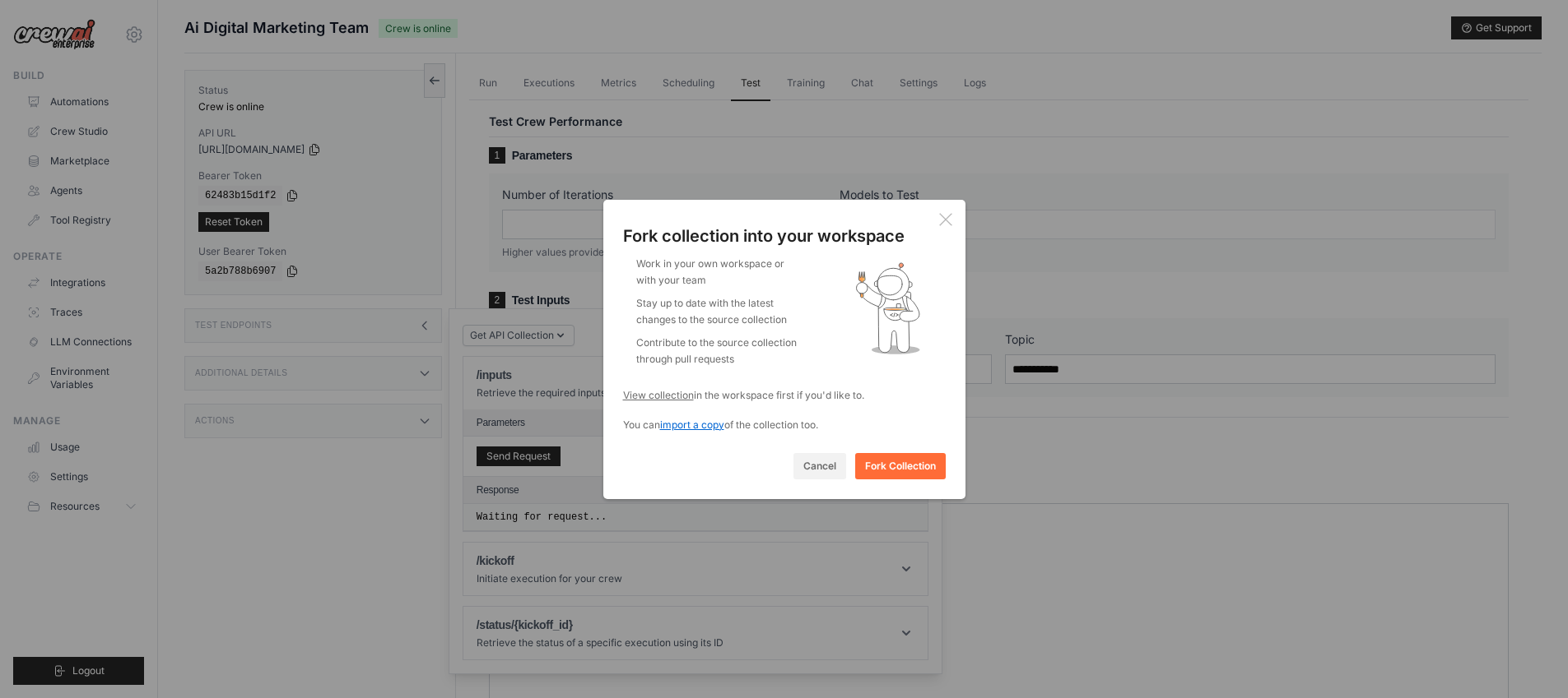
click at [684, 425] on span "import a copy" at bounding box center [692, 425] width 65 height 12
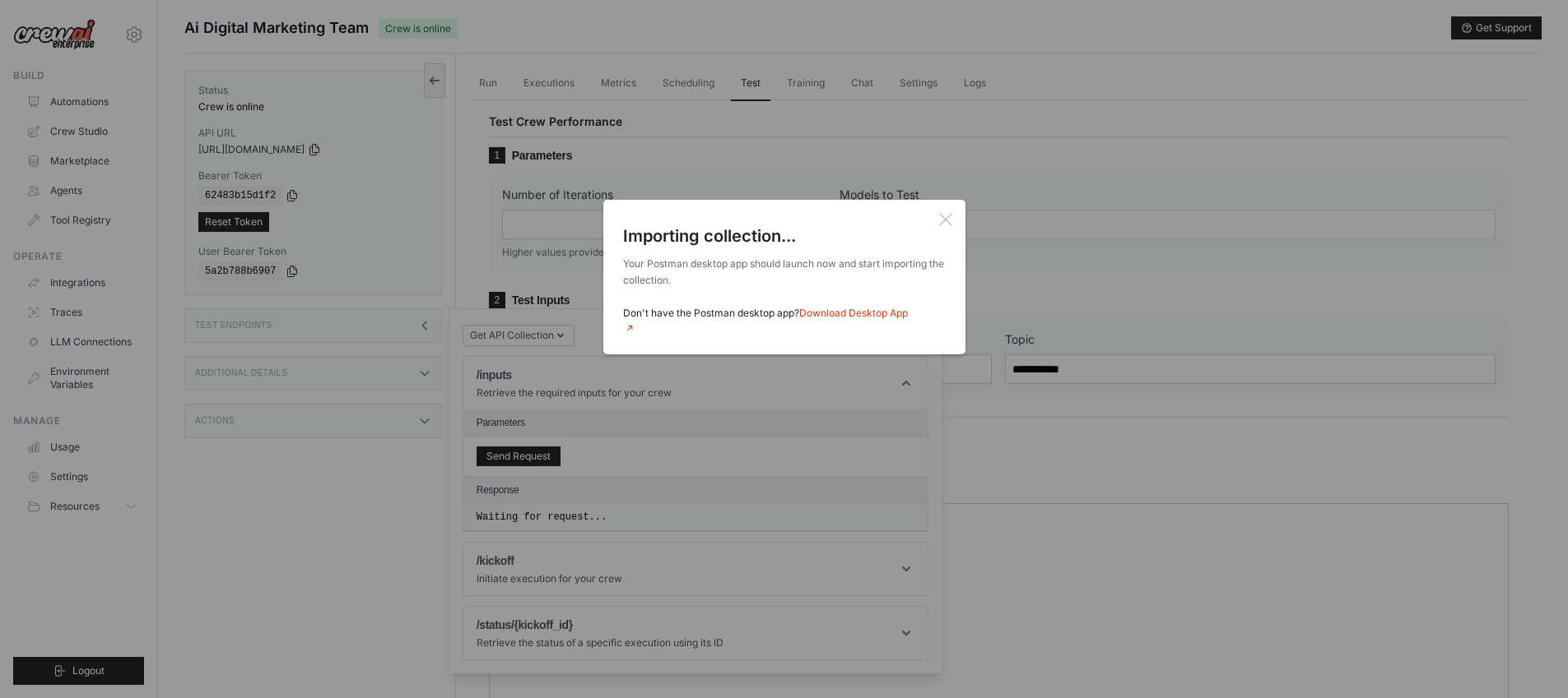
click at [342, 564] on div "Fork collection into your workspace Work in your own workspace or with your tea…" at bounding box center [784, 349] width 1568 height 698
click at [950, 224] on icon at bounding box center [945, 218] width 11 height 11
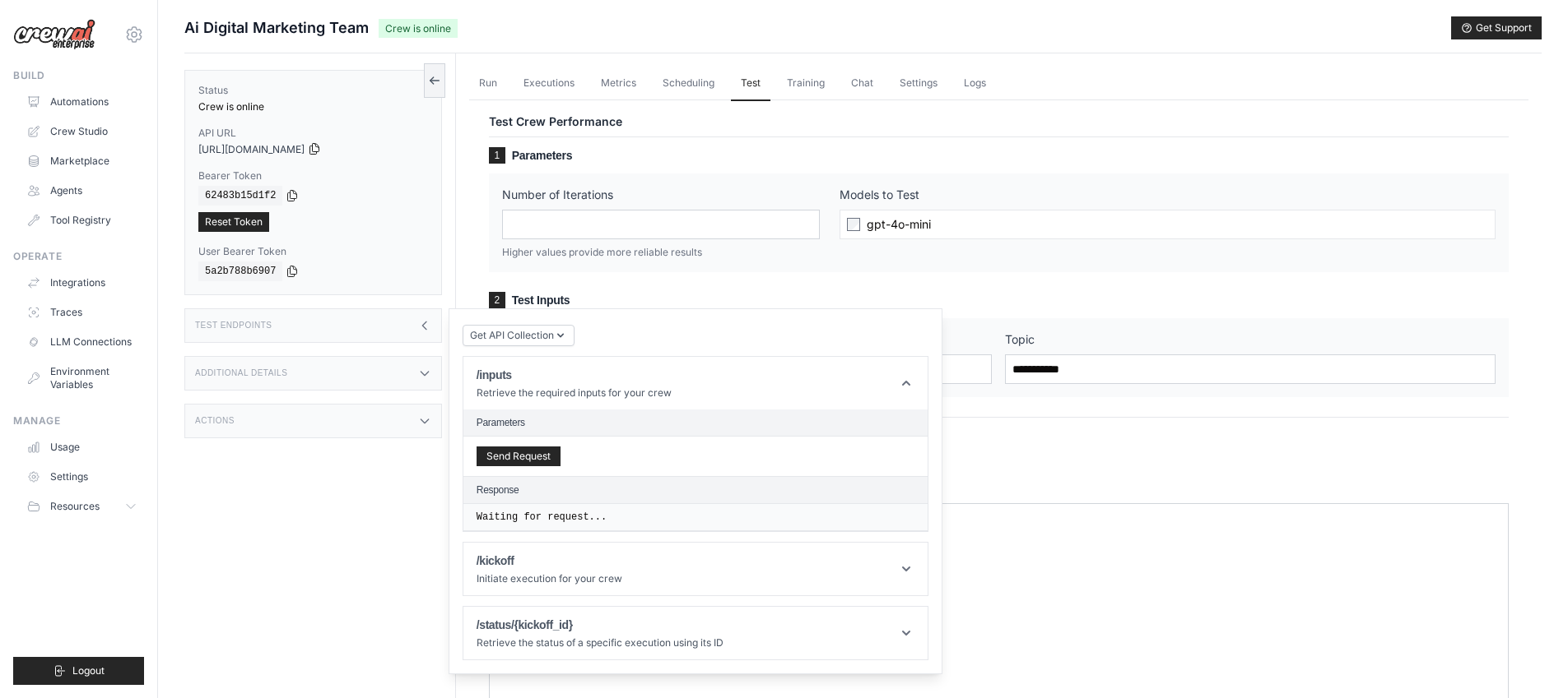
click at [321, 150] on icon at bounding box center [314, 148] width 13 height 13
click at [297, 195] on icon at bounding box center [292, 195] width 13 height 13
drag, startPoint x: 296, startPoint y: 245, endPoint x: 196, endPoint y: 251, distance: 100.2
click at [196, 251] on div "Status Crew is online API URL copied https://ai-digital-marketing-team-34e78689…" at bounding box center [313, 182] width 258 height 225
copy label "User Bearer Token"
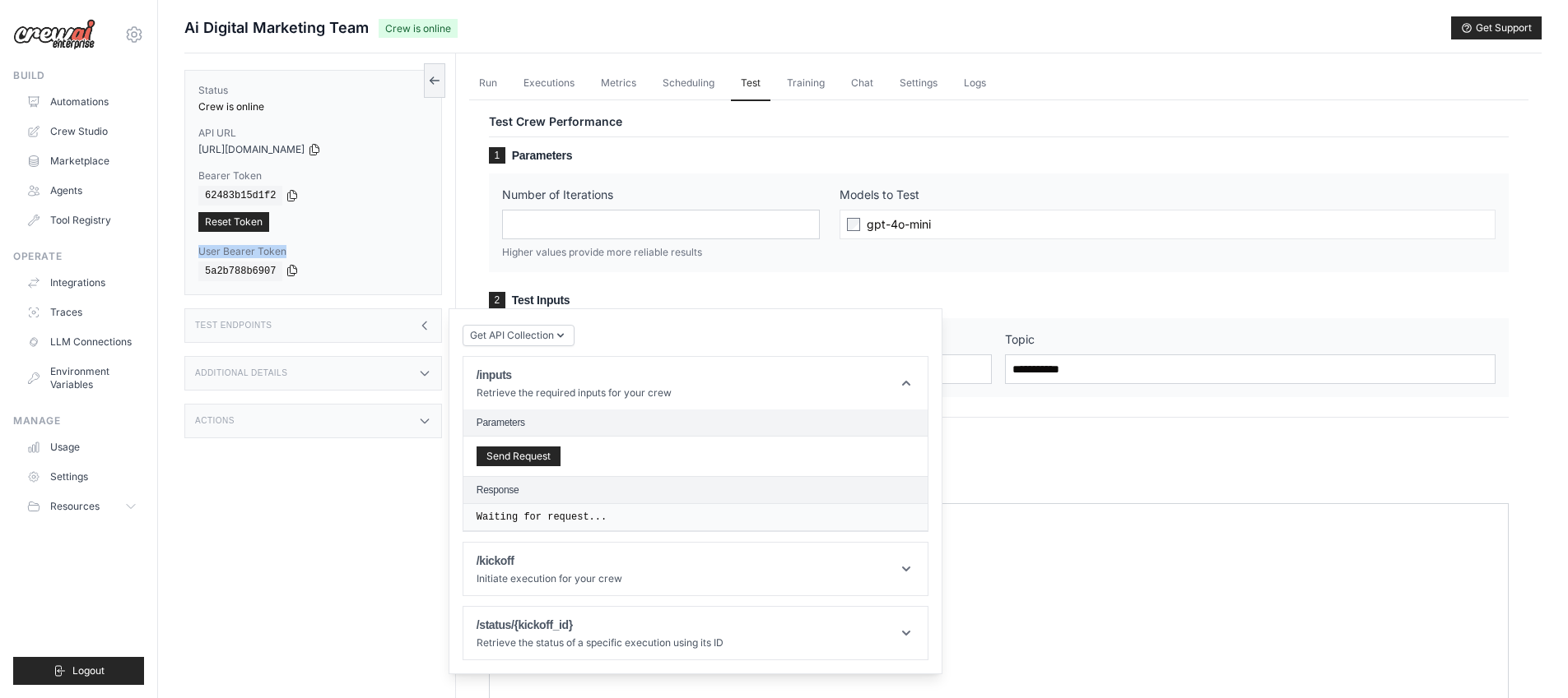
click at [293, 270] on icon at bounding box center [292, 270] width 13 height 13
click at [404, 337] on div "Test Endpoints" at bounding box center [313, 326] width 258 height 35
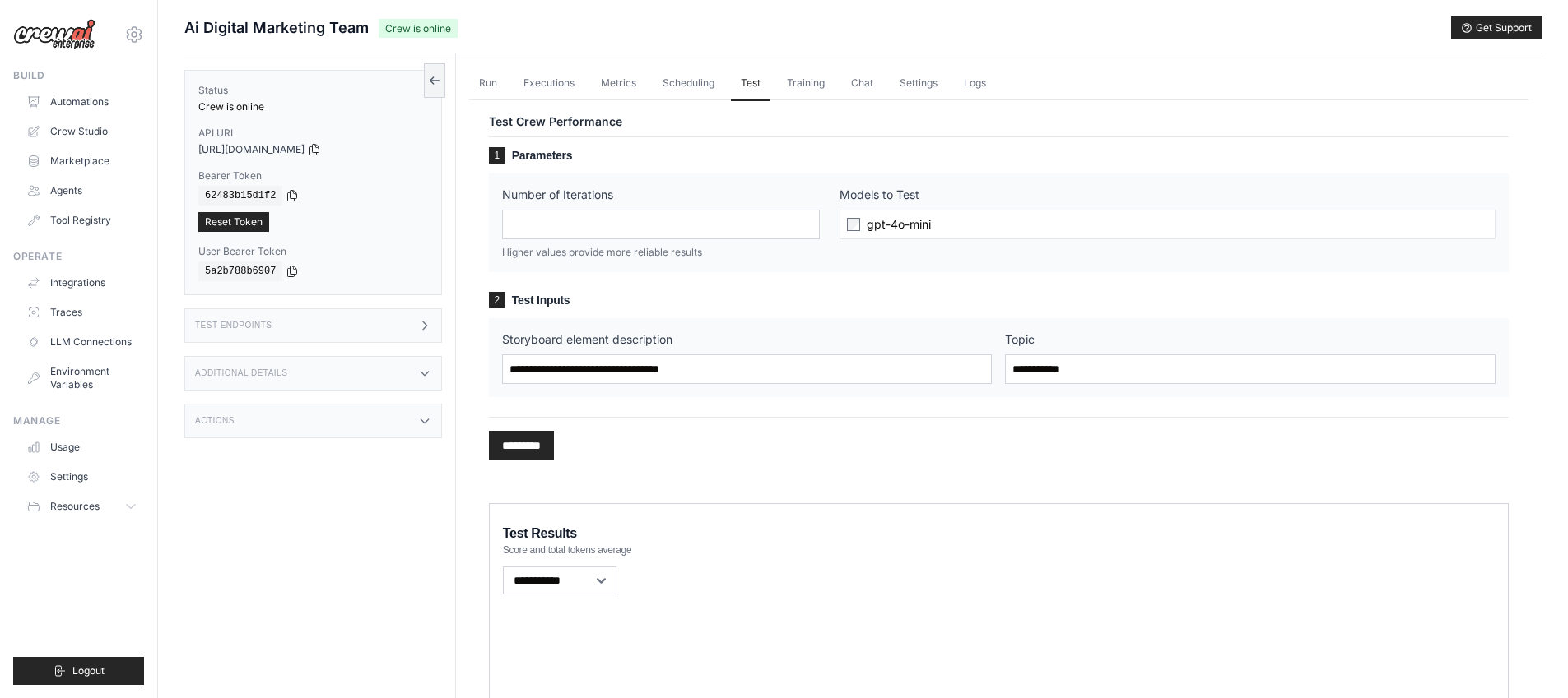
click at [410, 321] on div "Test Endpoints" at bounding box center [313, 326] width 258 height 35
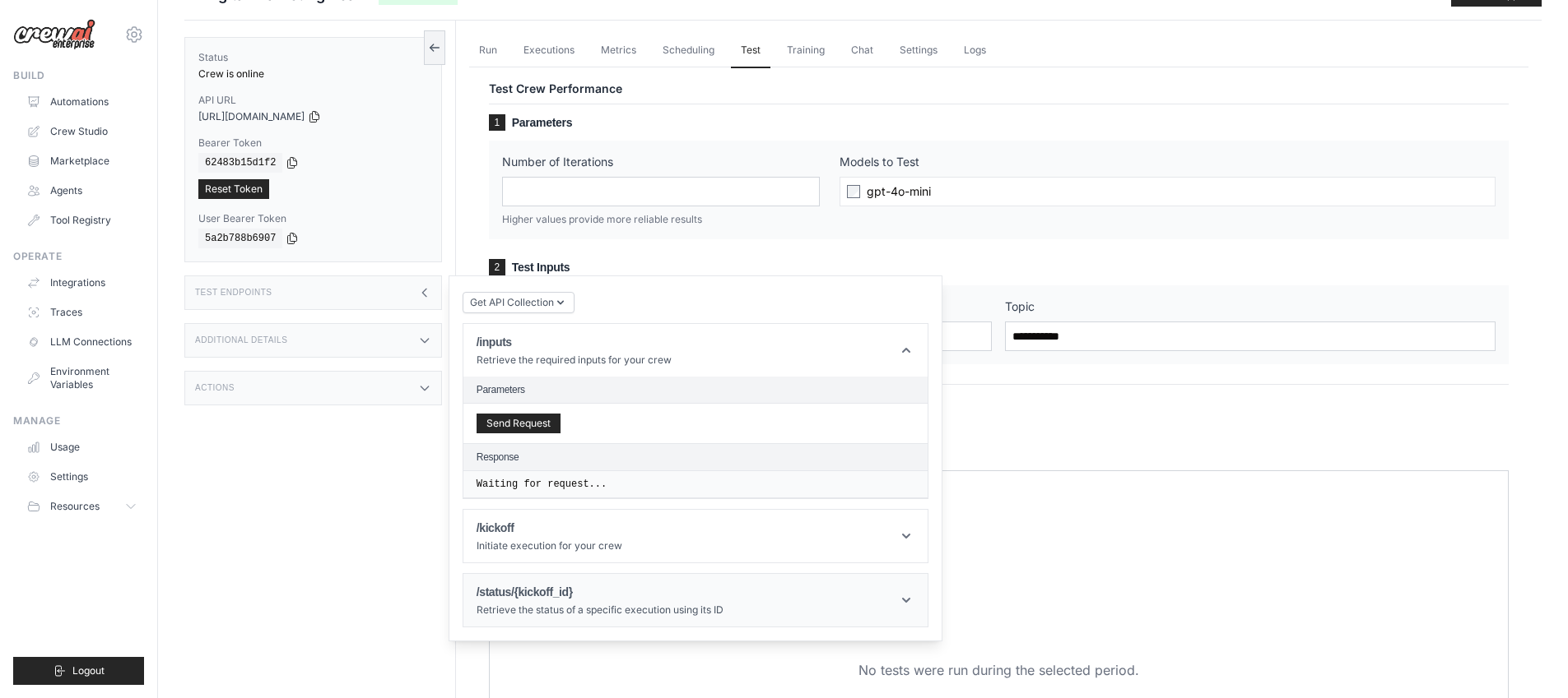
scroll to position [43, 0]
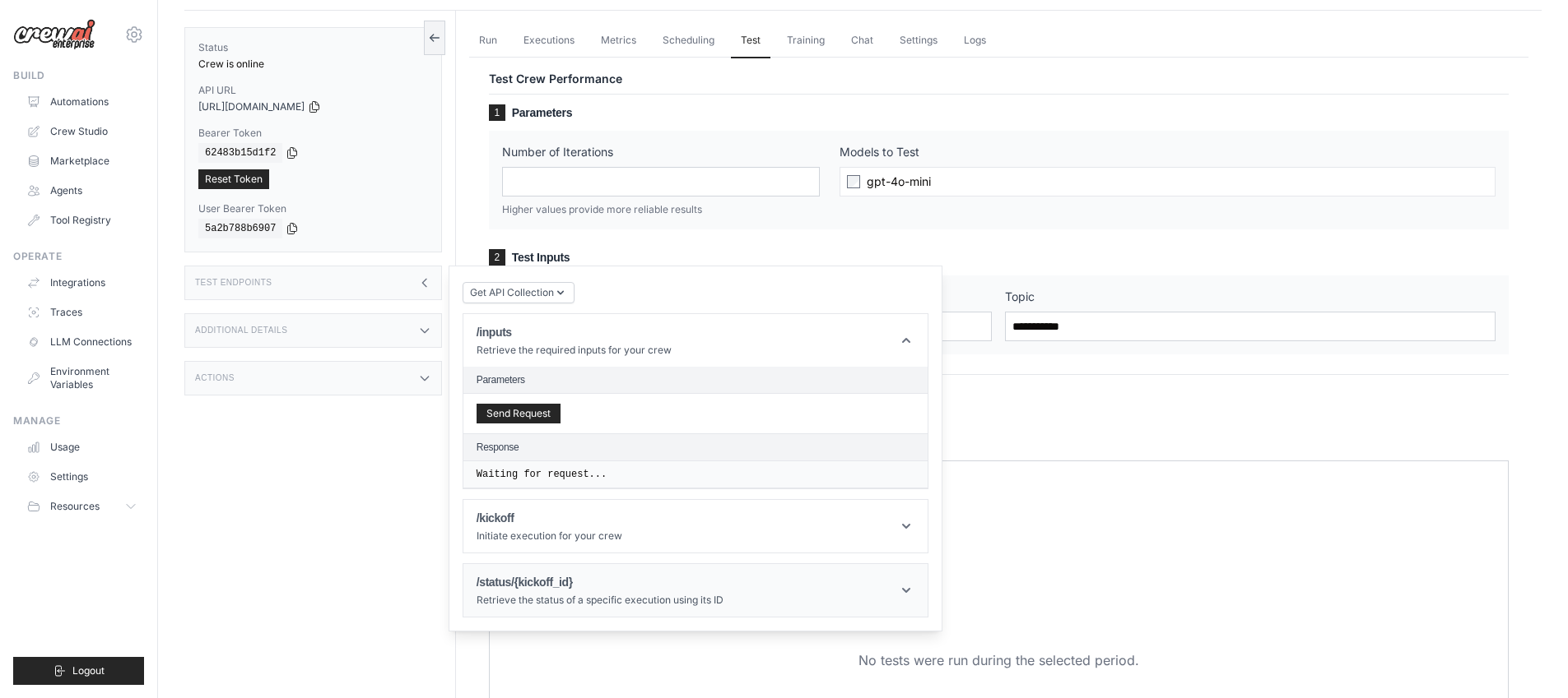
click at [915, 592] on header "/status/{kickoff_id} Retrieve the status of a specific execution using its ID" at bounding box center [696, 591] width 464 height 52
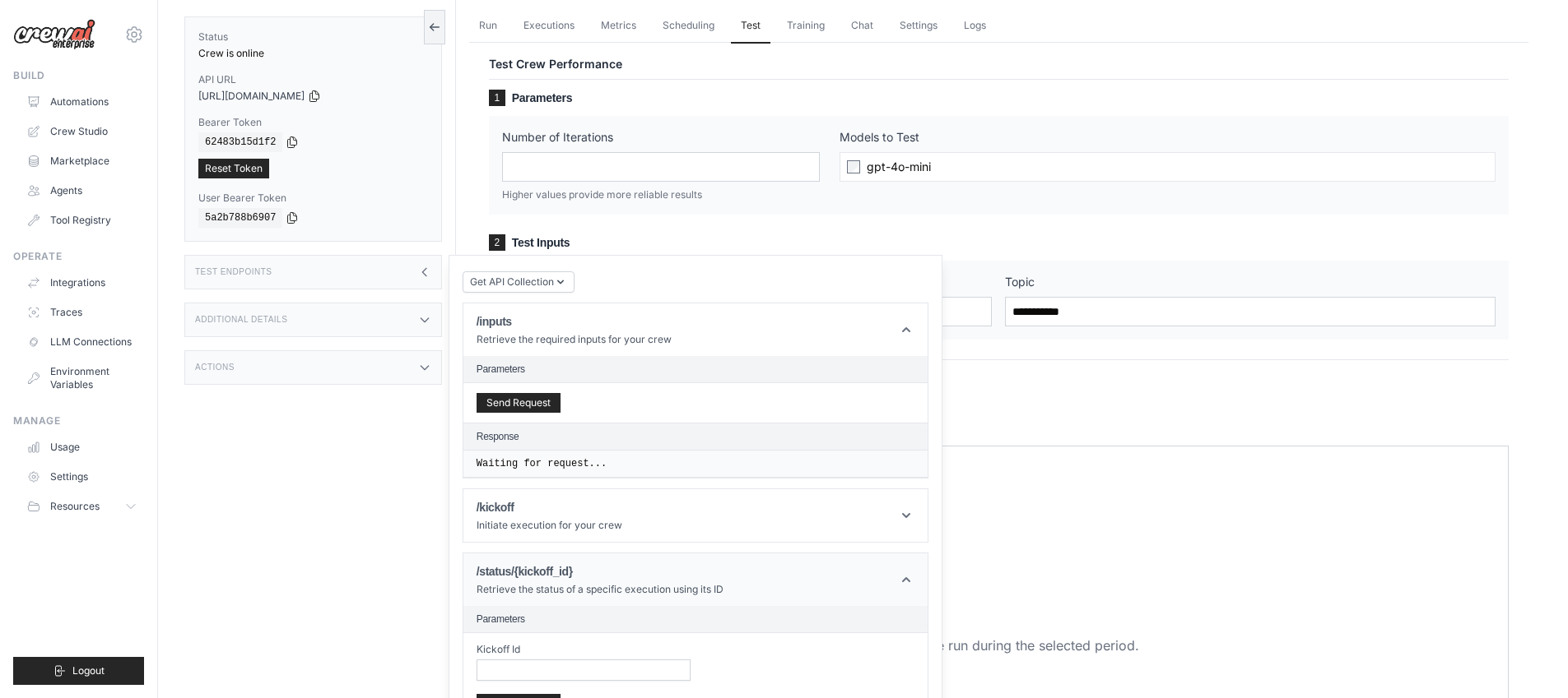
scroll to position [174, 0]
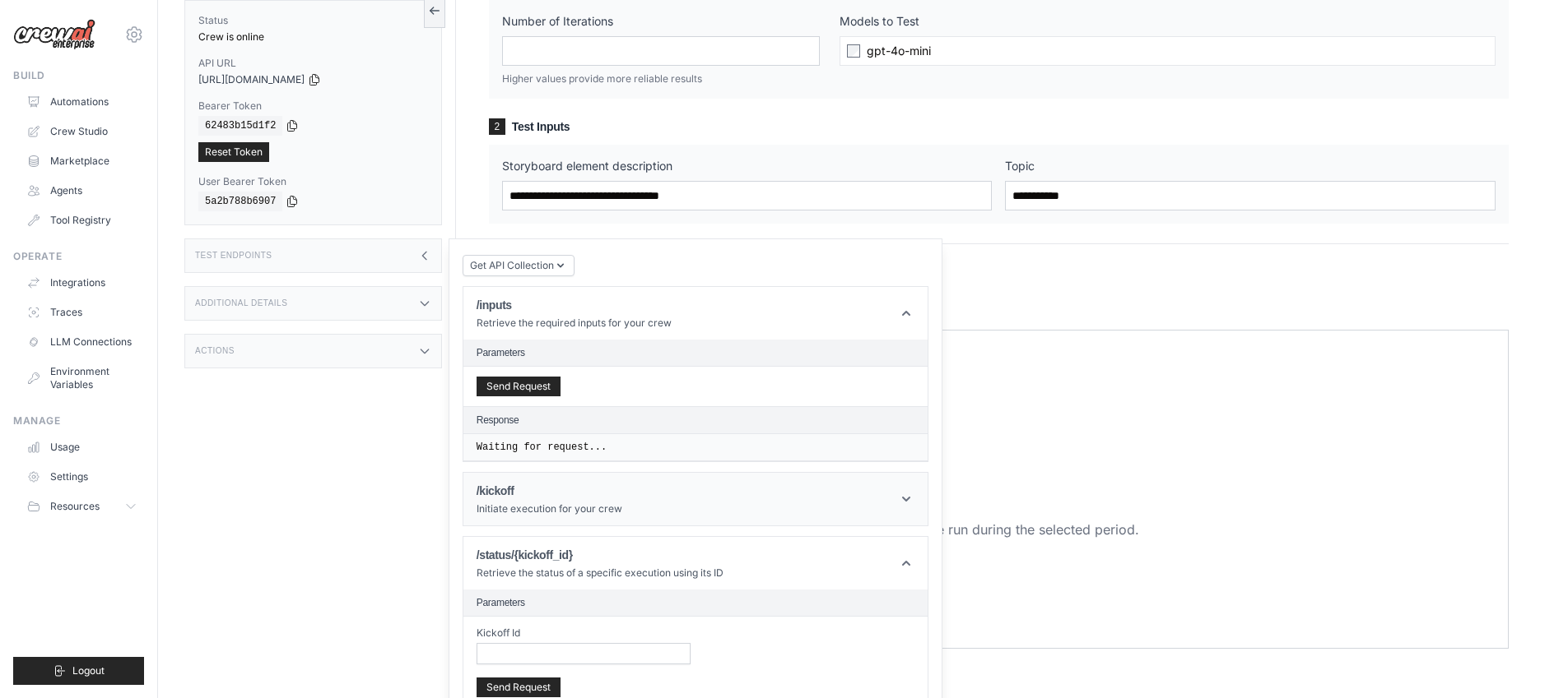
click at [909, 500] on icon at bounding box center [906, 499] width 17 height 17
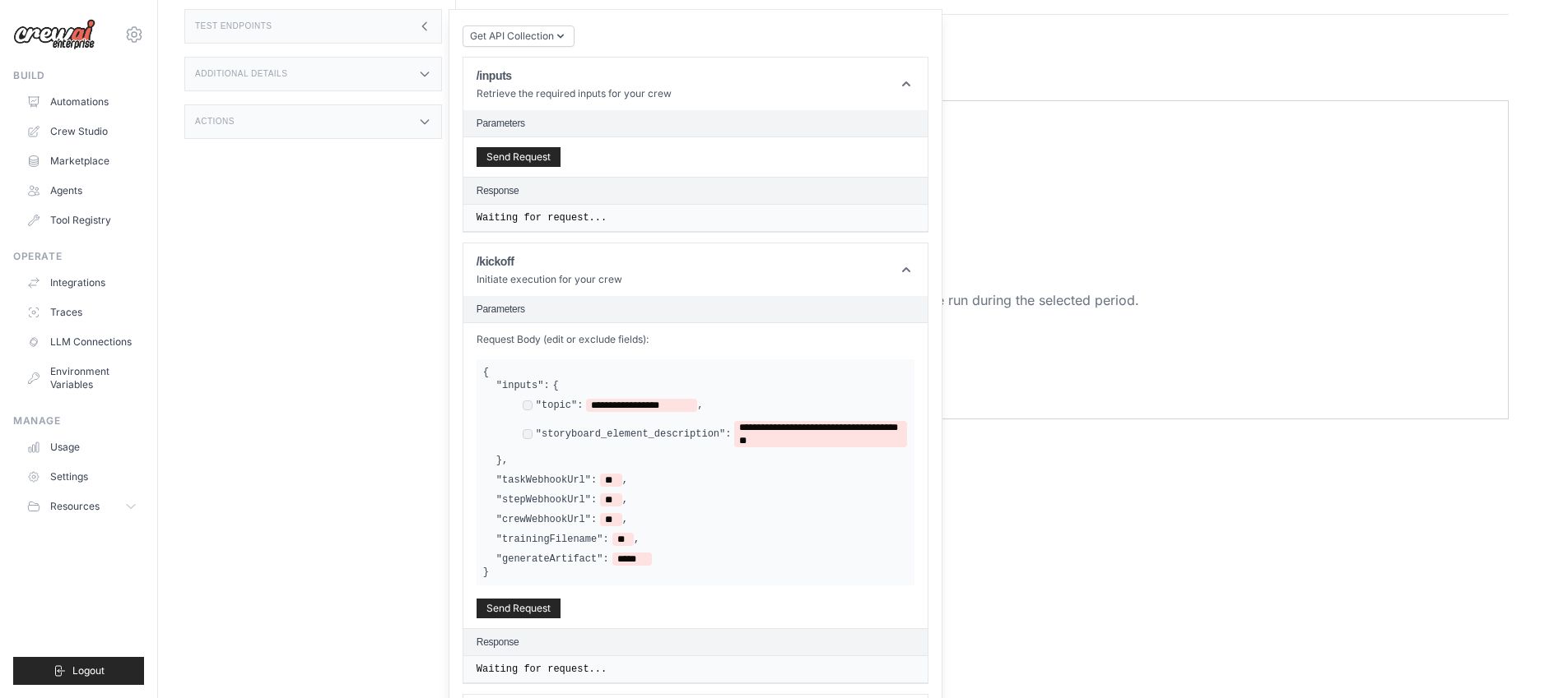
scroll to position [402, 0]
drag, startPoint x: 541, startPoint y: 601, endPoint x: 458, endPoint y: 324, distance: 289.2
click at [458, 324] on div "Get API Collection Postman API Collection /inputs Retrieve the required inputs …" at bounding box center [696, 473] width 494 height 927
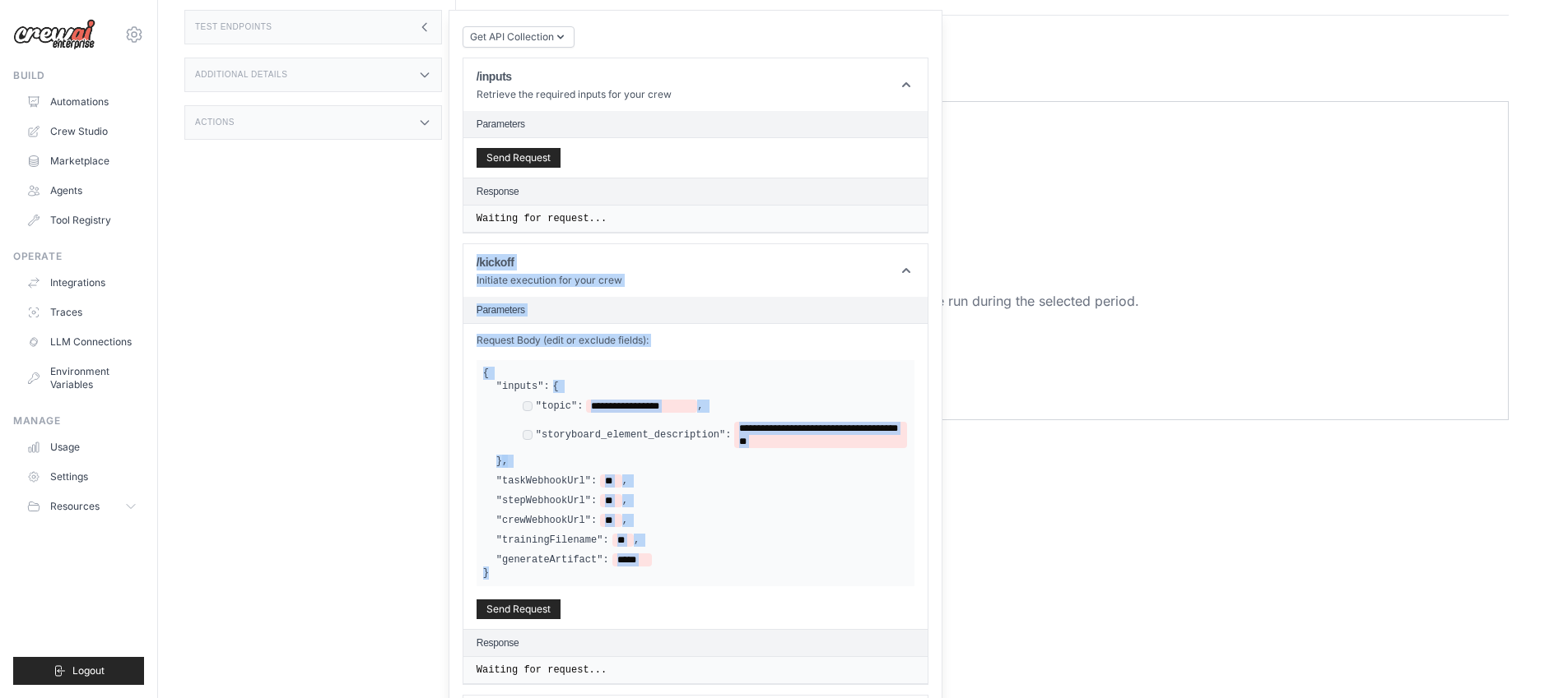
drag, startPoint x: 474, startPoint y: 256, endPoint x: 727, endPoint y: 578, distance: 409.5
click at [727, 578] on article "**********" at bounding box center [696, 464] width 466 height 441
copy article "**********"
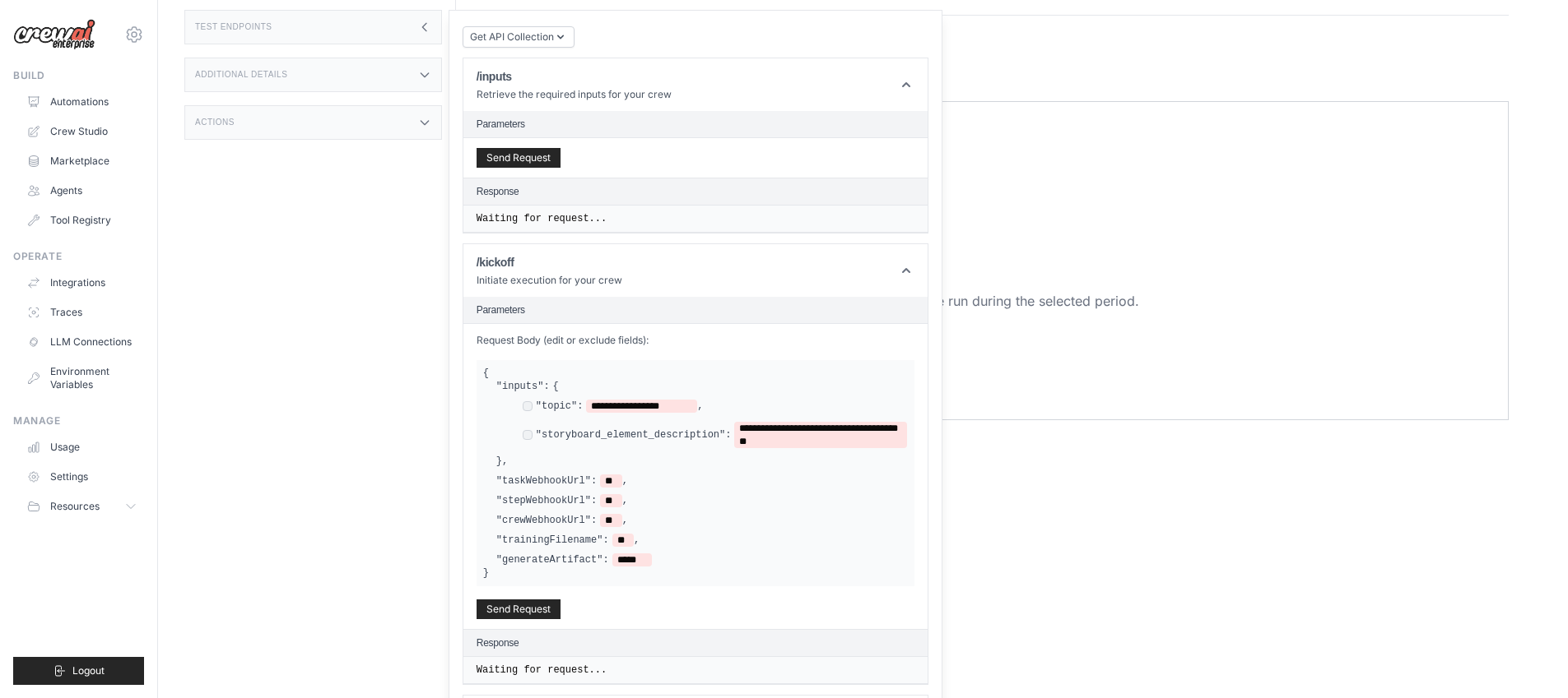
click at [1056, 469] on html "aiden.muneath@deerfieldgroup.com Deerfield Group Deerfield Agency ✓ Settings Bu…" at bounding box center [784, 33] width 1568 height 872
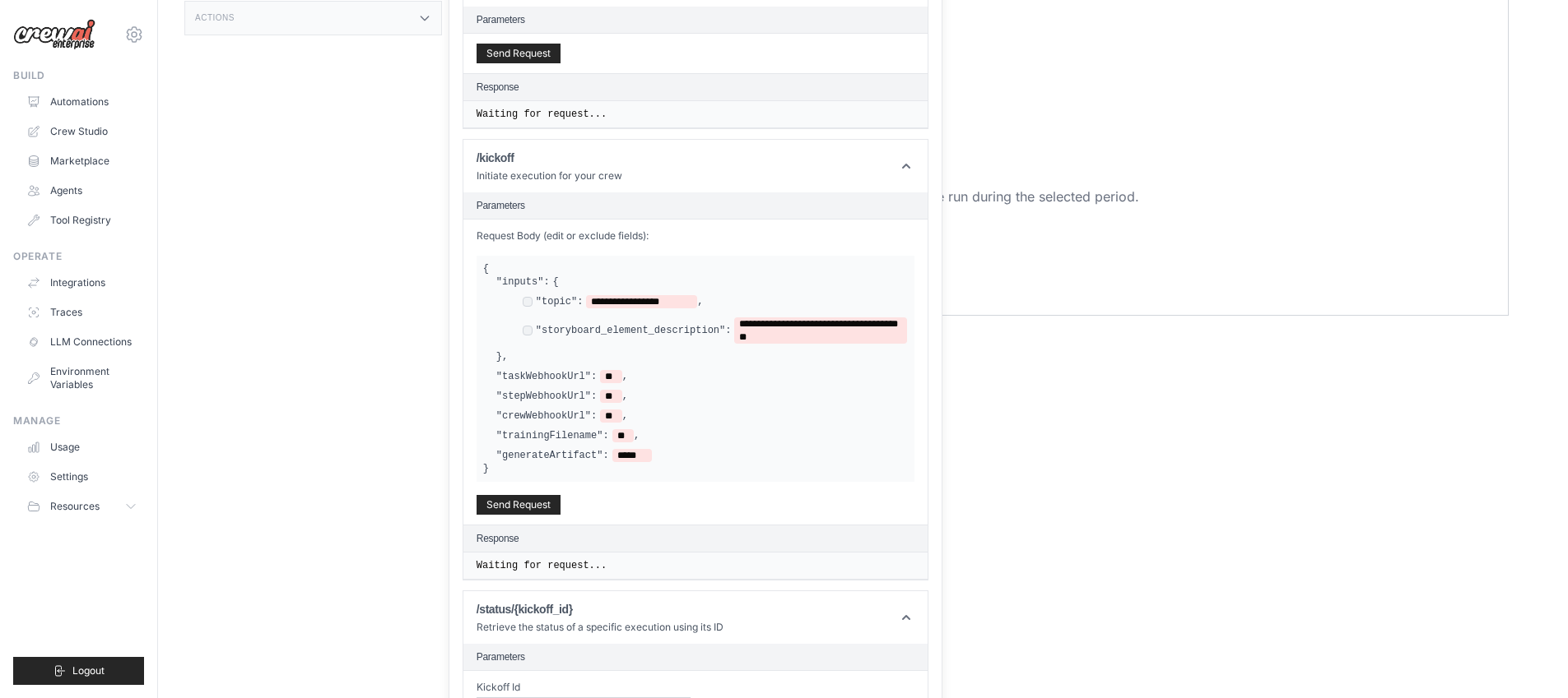
scroll to position [536, 0]
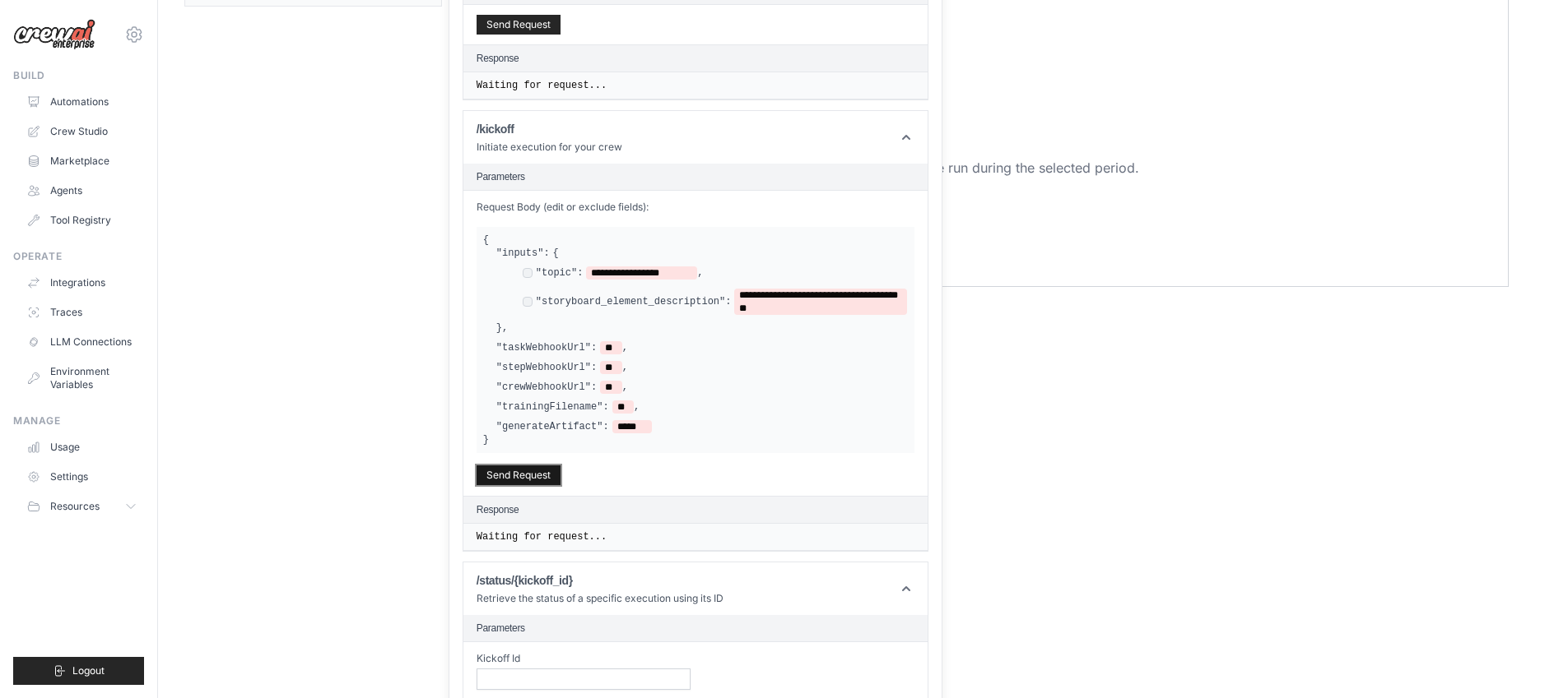
click at [514, 474] on button "Send Request" at bounding box center [519, 476] width 84 height 20
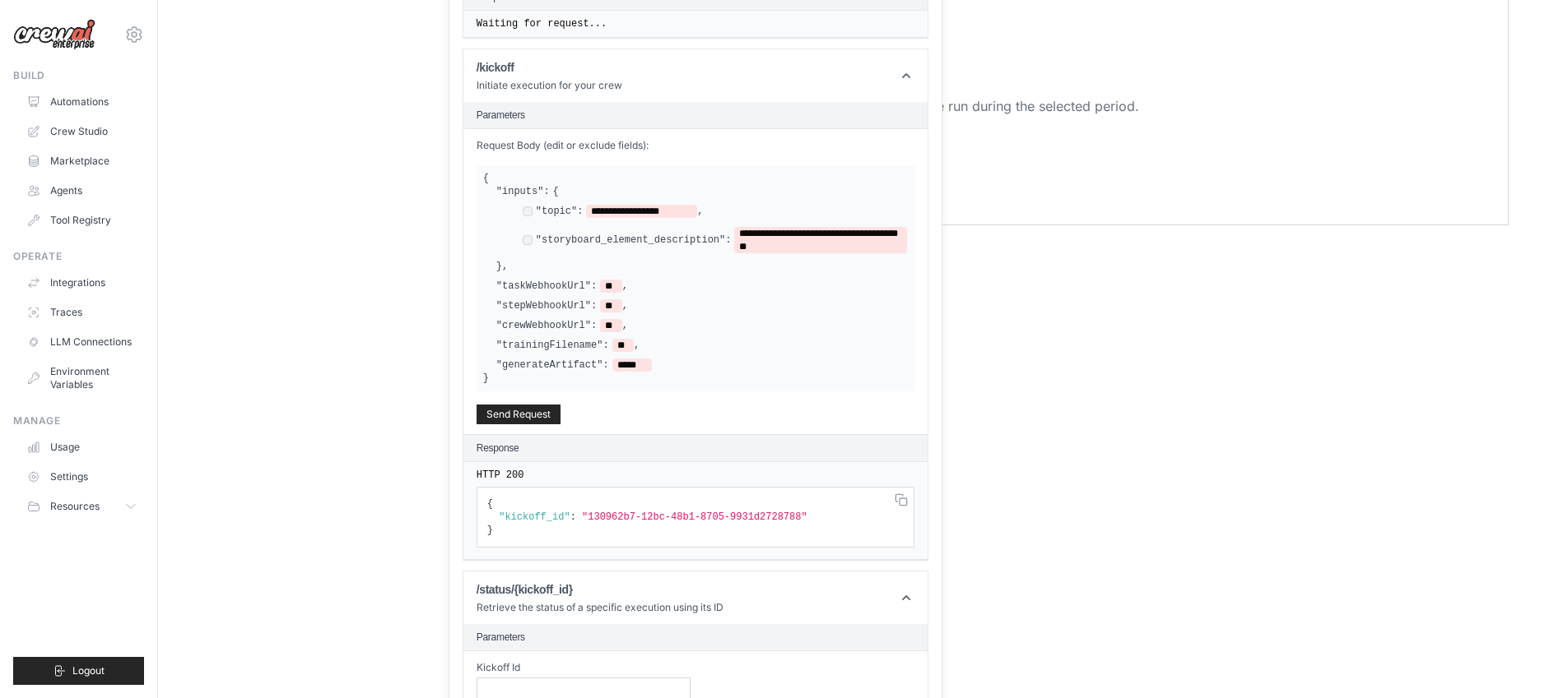
scroll to position [599, 0]
click at [656, 520] on span ""130962b7-12bc-48b1-8705-9931d2728788"" at bounding box center [695, 516] width 225 height 11
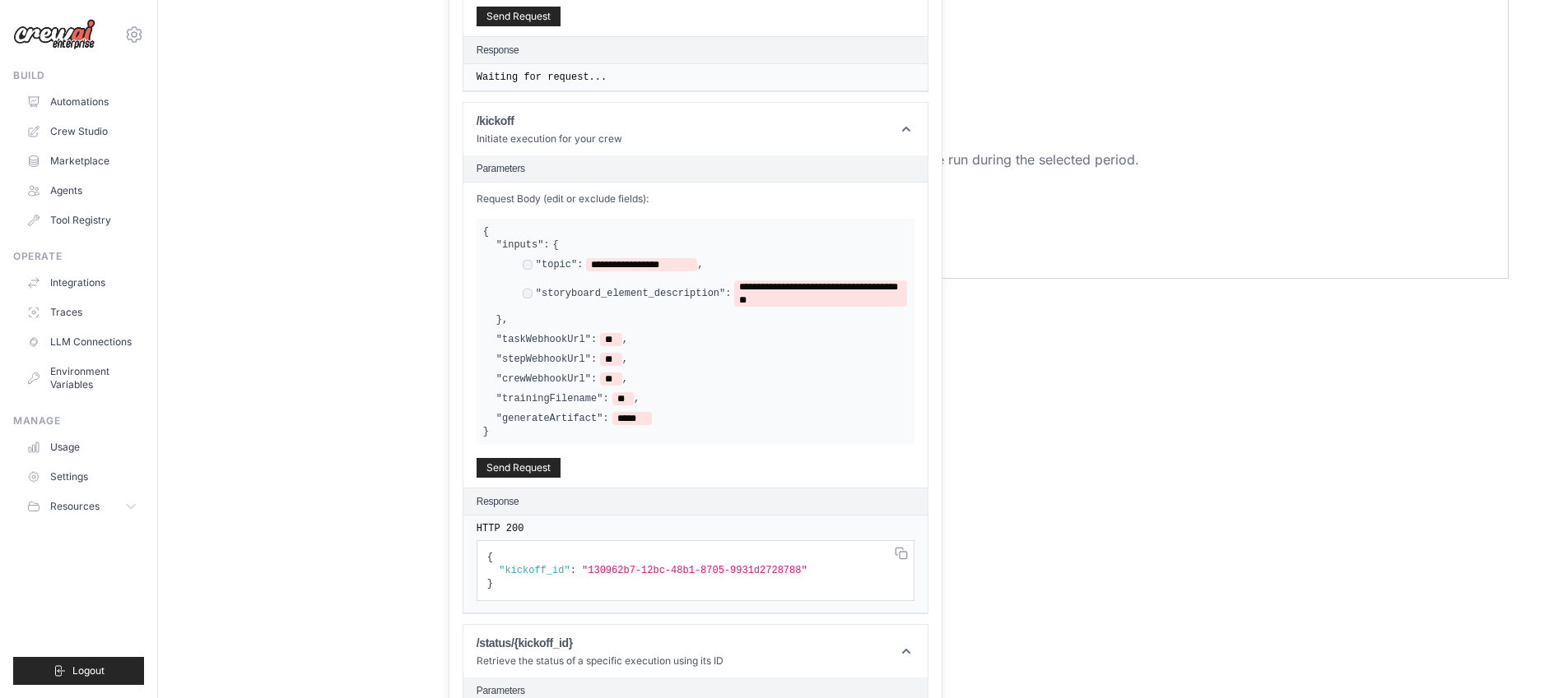
scroll to position [281, 0]
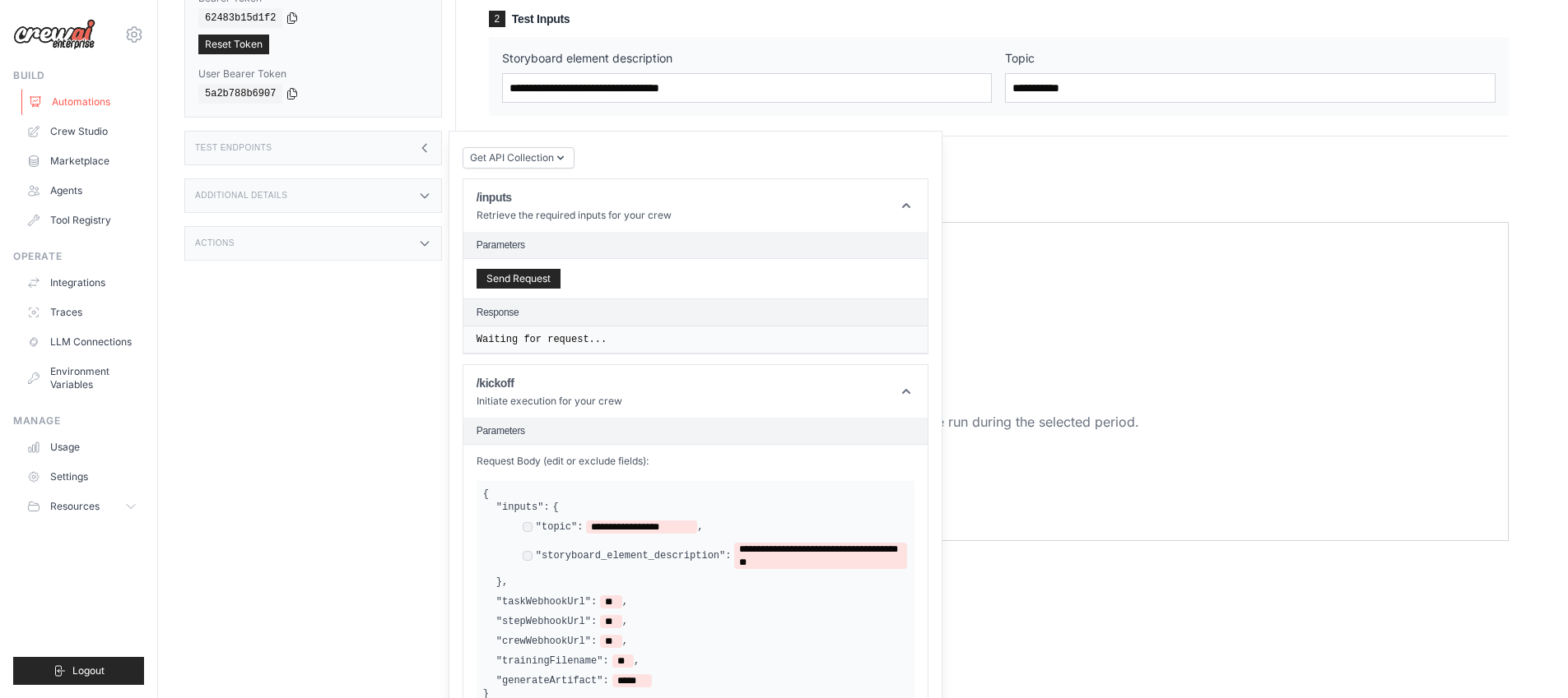
click at [100, 103] on link "Automations" at bounding box center [84, 102] width 124 height 26
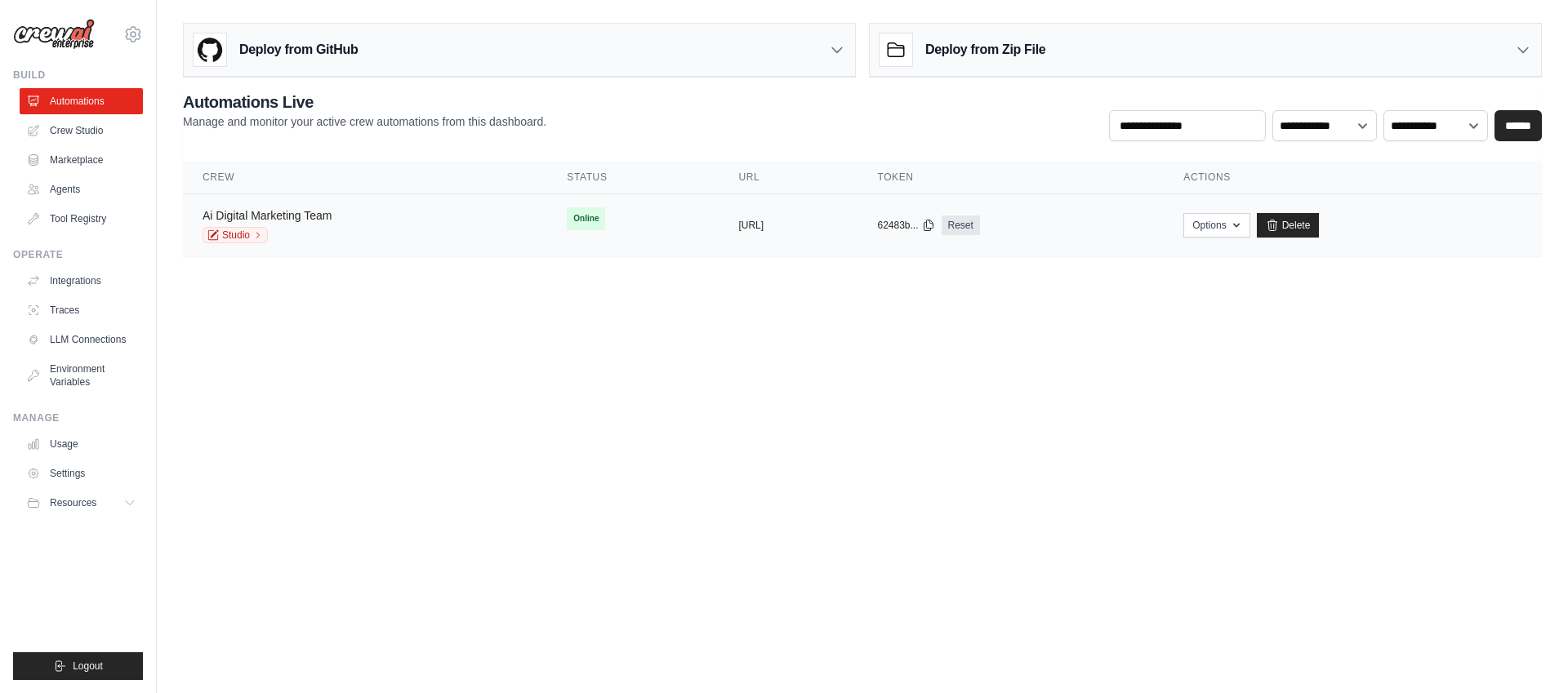
click at [332, 218] on link "Ai Digital Marketing Team" at bounding box center [267, 215] width 129 height 13
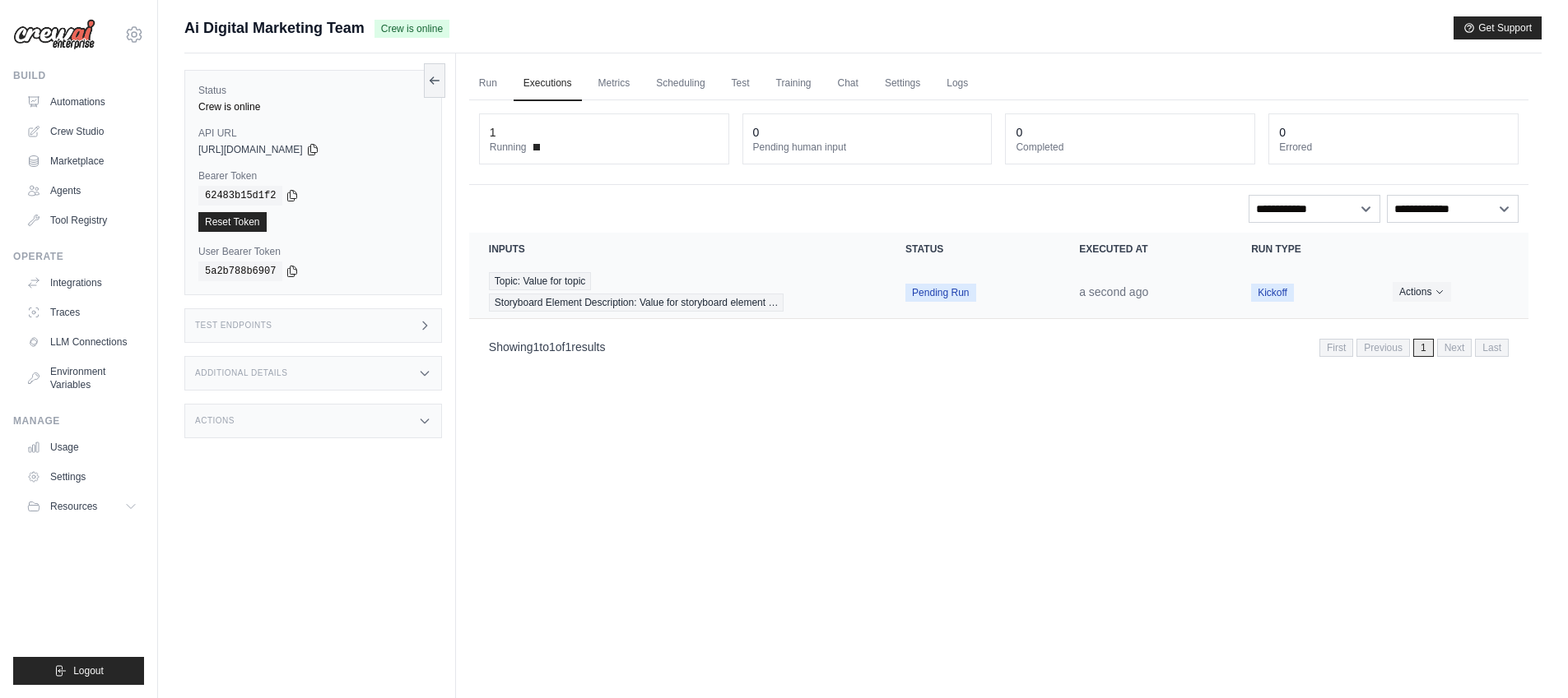
click at [948, 284] on span "Pending Run" at bounding box center [940, 292] width 70 height 18
click at [1434, 291] on button "Actions" at bounding box center [1421, 291] width 58 height 20
click at [1188, 336] on div "Showing 1 to 1 of 1 results First Previous 1 Next Last" at bounding box center [999, 346] width 1020 height 22
click at [641, 551] on div "Run Executions Metrics Scheduling Test Training Chat Settings Logs 1 Running 0 …" at bounding box center [999, 402] width 1086 height 698
click at [856, 489] on div "Run Executions Metrics Scheduling Test Training Chat Settings Logs 1 Running 0 …" at bounding box center [999, 402] width 1086 height 698
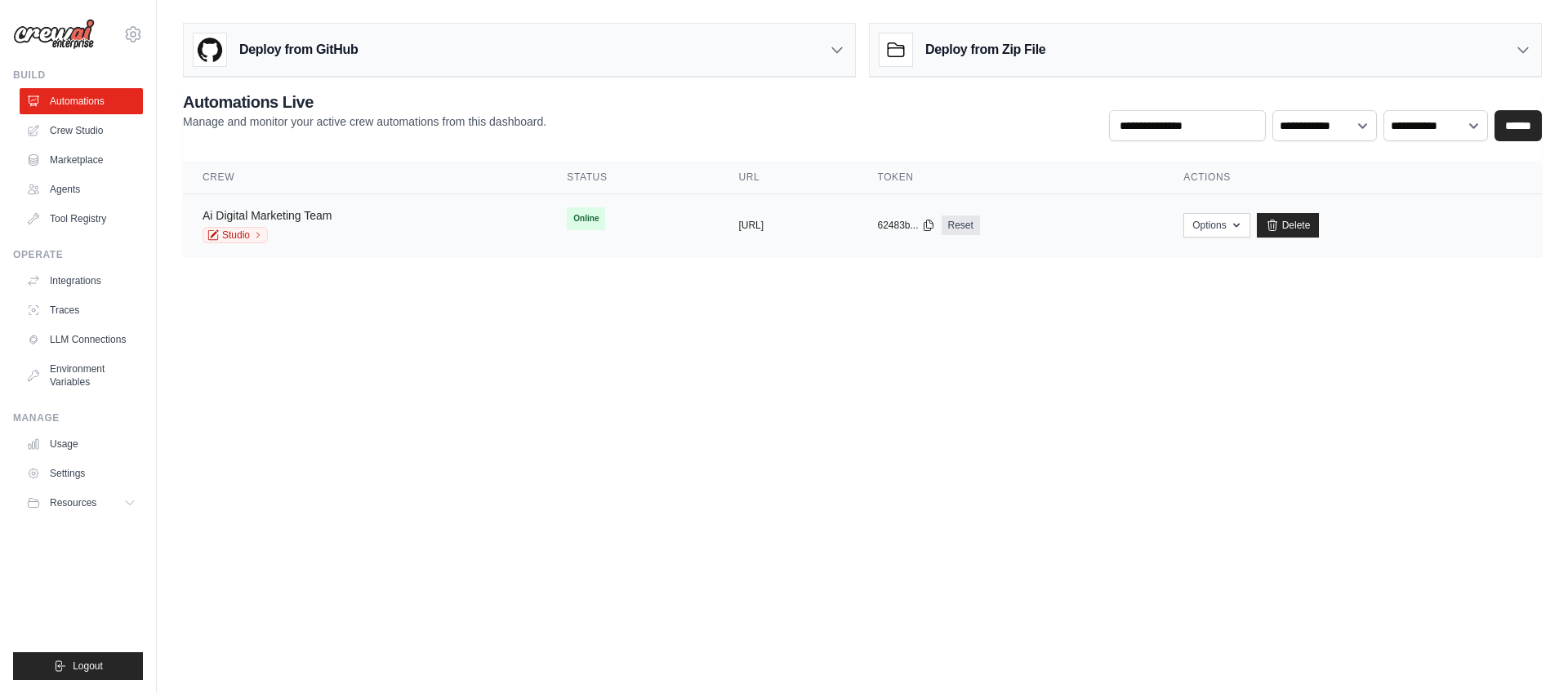
click at [303, 217] on link "Ai Digital Marketing Team" at bounding box center [267, 215] width 129 height 13
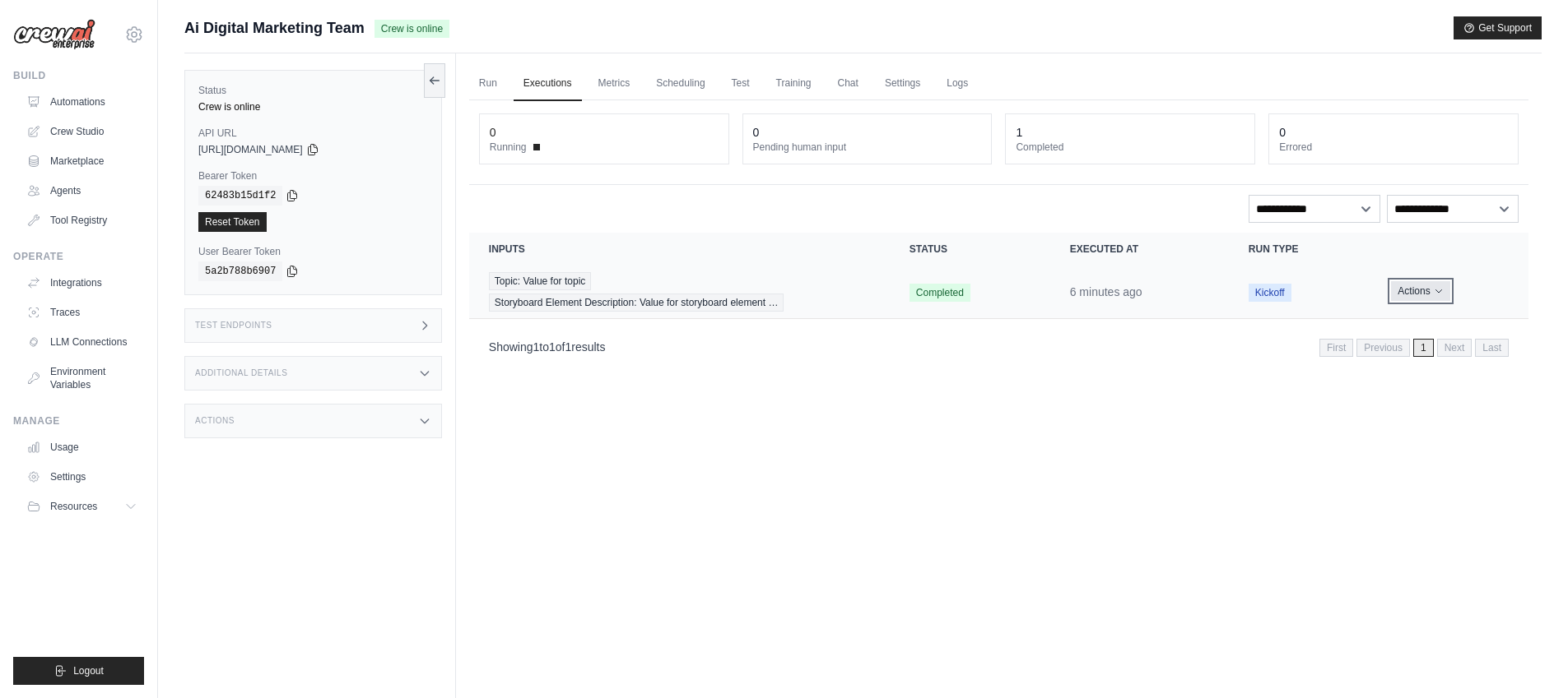
click at [1420, 291] on button "Actions" at bounding box center [1420, 291] width 58 height 20
click at [1420, 318] on link "View Details" at bounding box center [1456, 322] width 106 height 26
click at [131, 38] on icon at bounding box center [134, 34] width 20 height 20
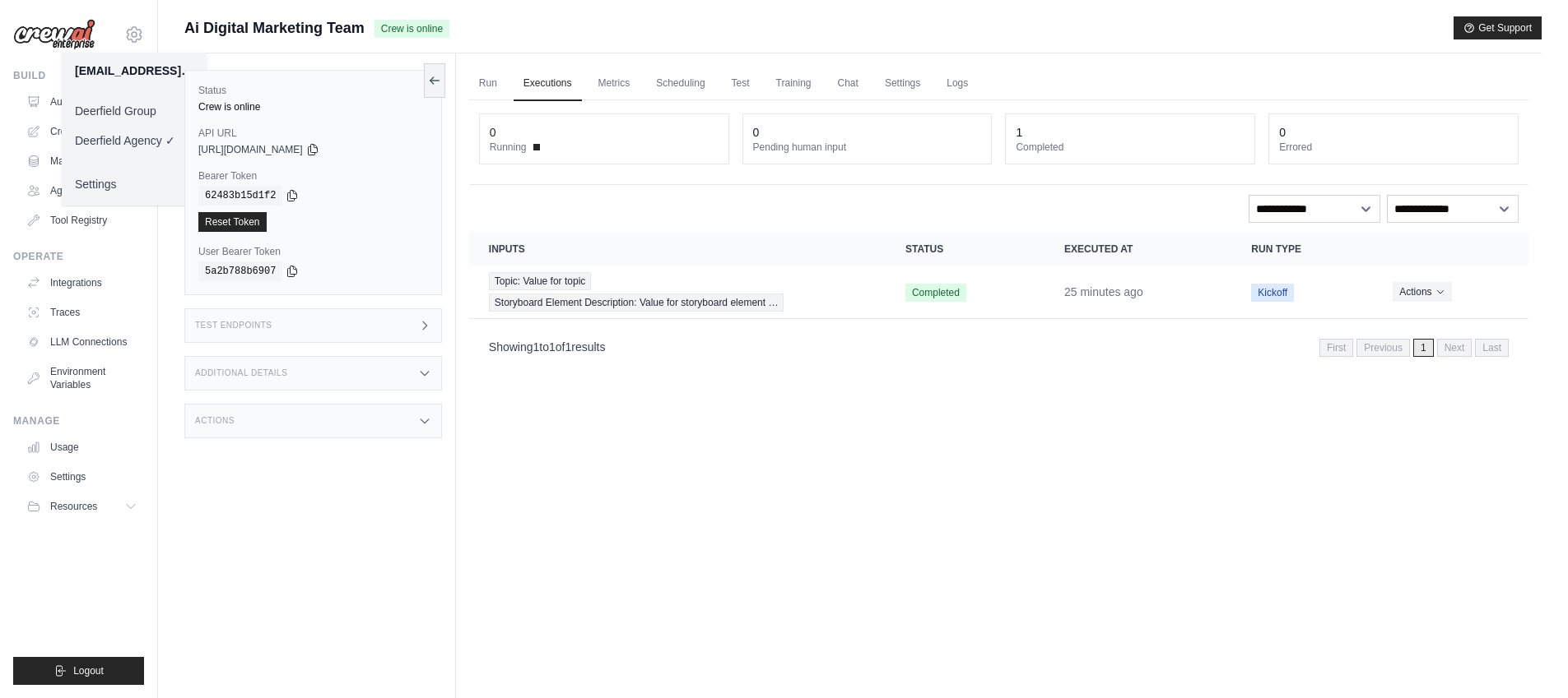
click at [141, 117] on link "Deerfield Group" at bounding box center [134, 111] width 145 height 30
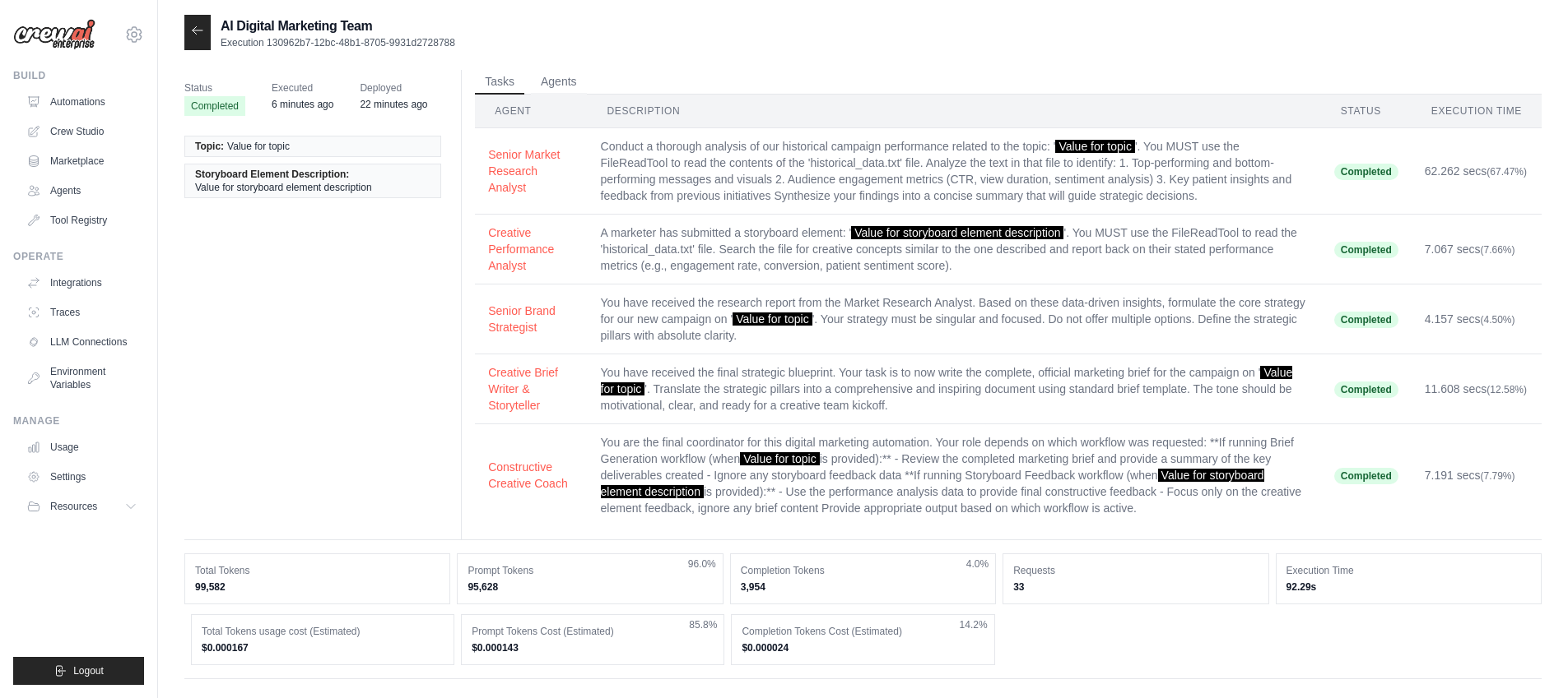
scroll to position [392, 0]
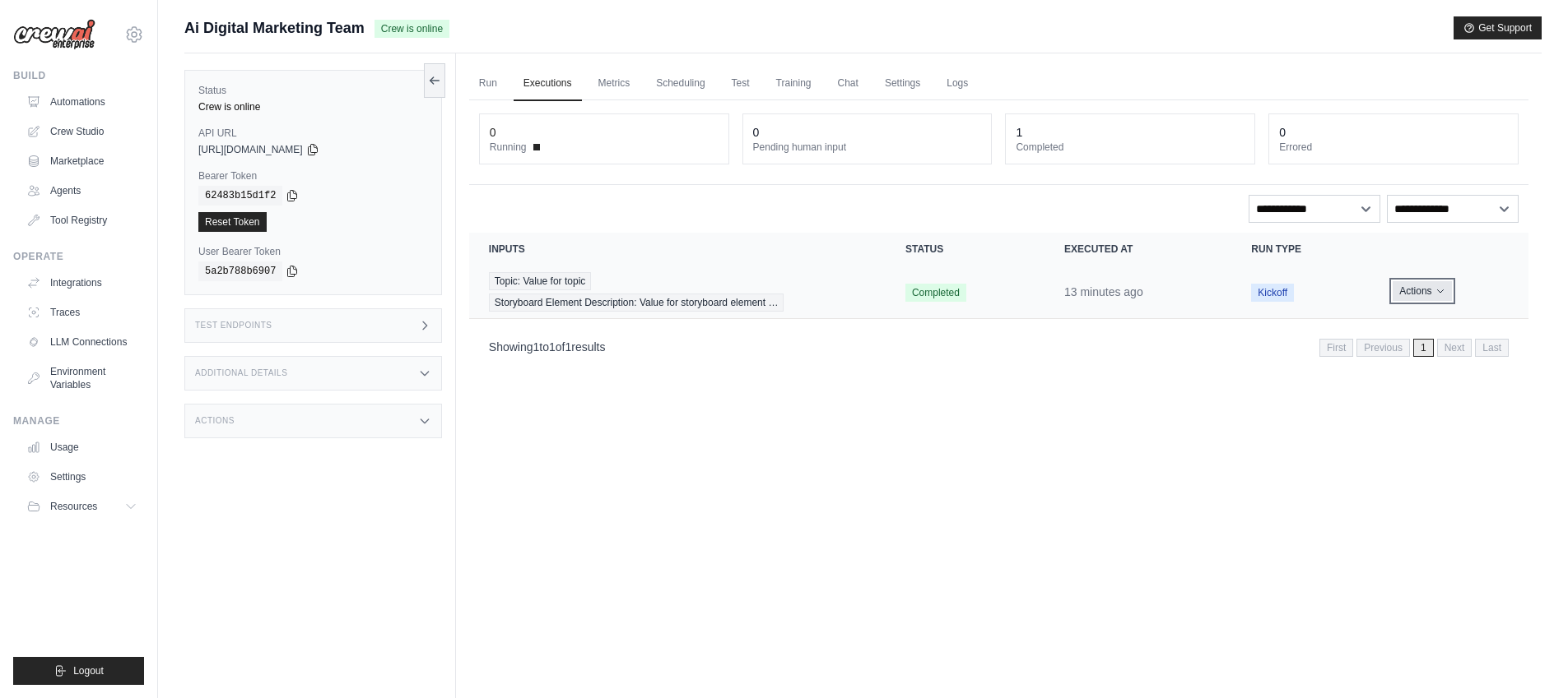
click at [1413, 294] on button "Actions" at bounding box center [1421, 291] width 58 height 20
click at [1426, 320] on link "View Details" at bounding box center [1456, 322] width 106 height 26
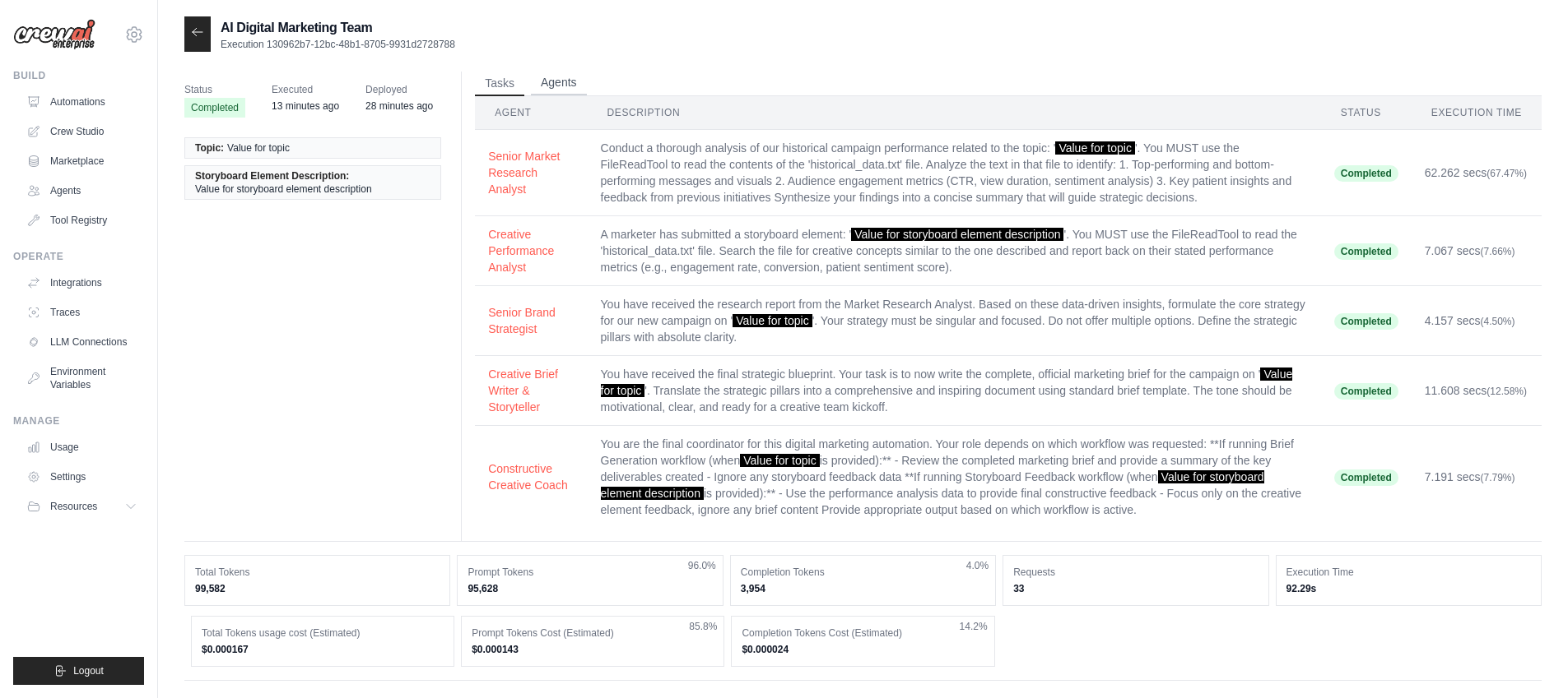
click at [586, 87] on button "Agents" at bounding box center [559, 83] width 56 height 24
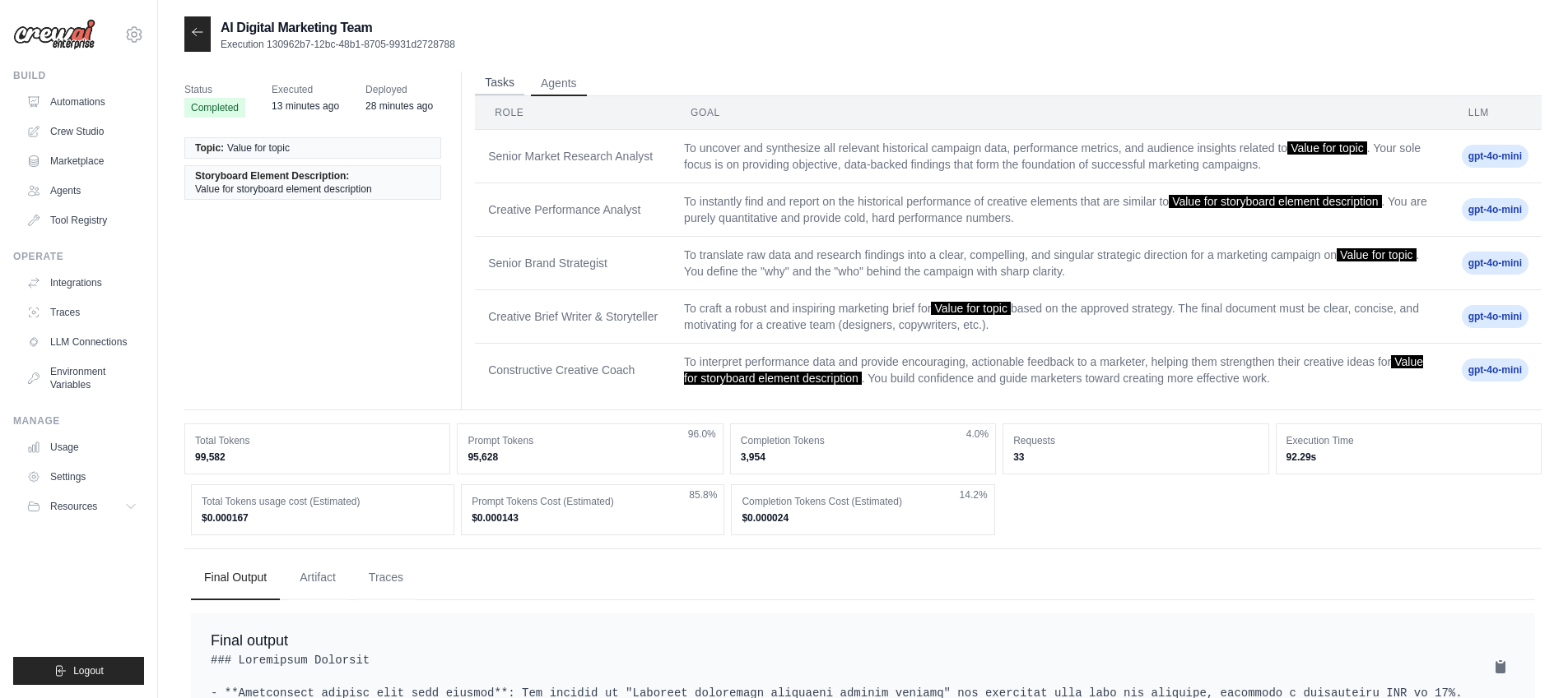
click at [508, 81] on button "Tasks" at bounding box center [499, 83] width 50 height 24
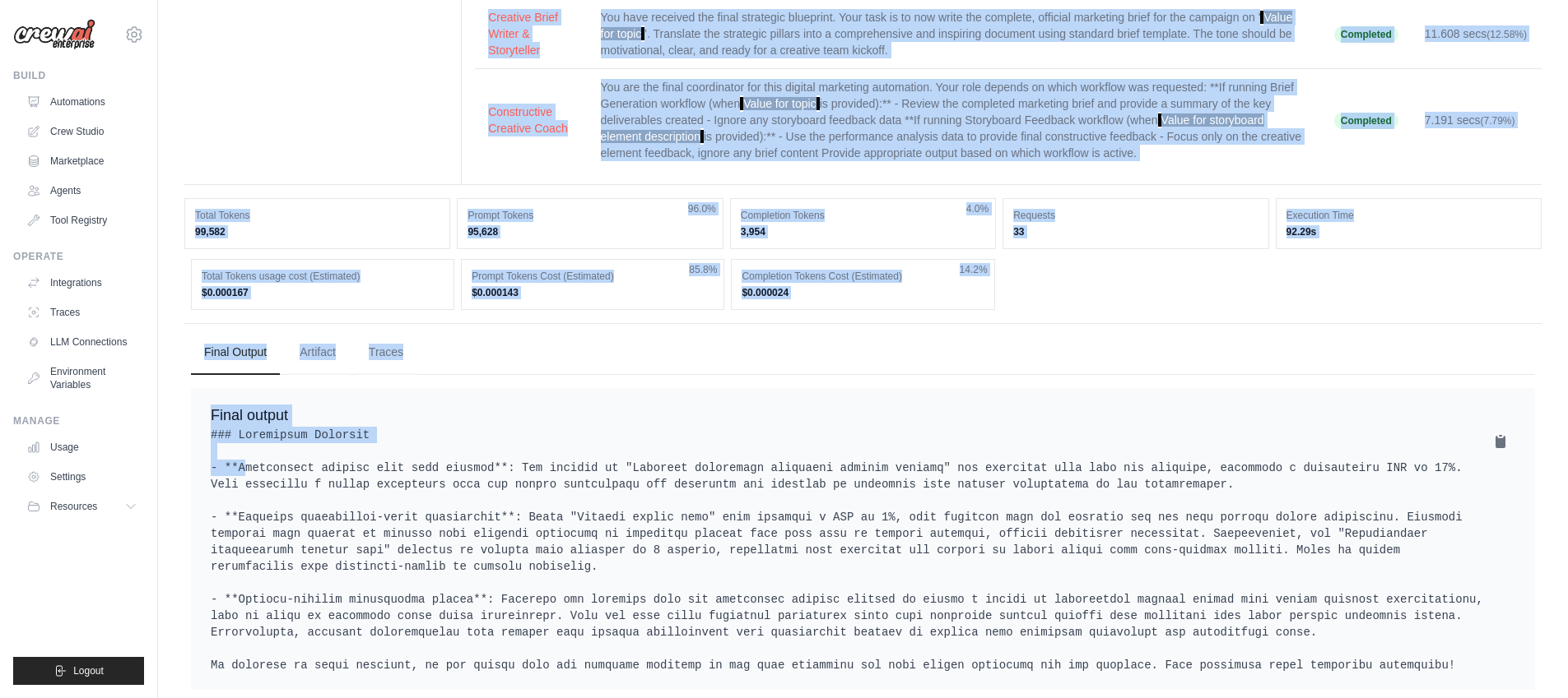
scroll to position [366, 0]
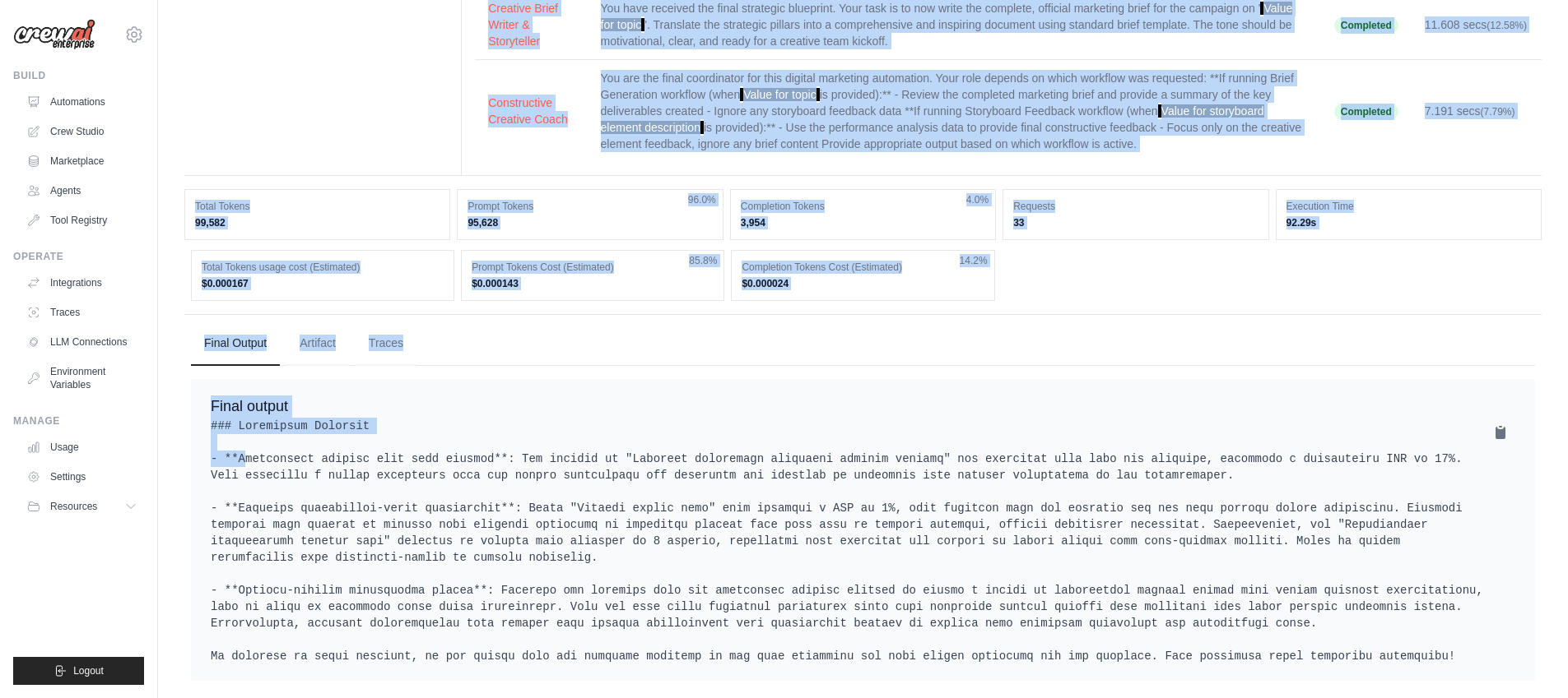
drag, startPoint x: 320, startPoint y: 81, endPoint x: 987, endPoint y: 437, distance: 756.1
click at [987, 437] on div "Status Completed Executed 13 minutes ago Deployed 28 minutes ago Topic: Value f…" at bounding box center [863, 196] width 1358 height 982
click at [987, 437] on pre at bounding box center [863, 541] width 1304 height 247
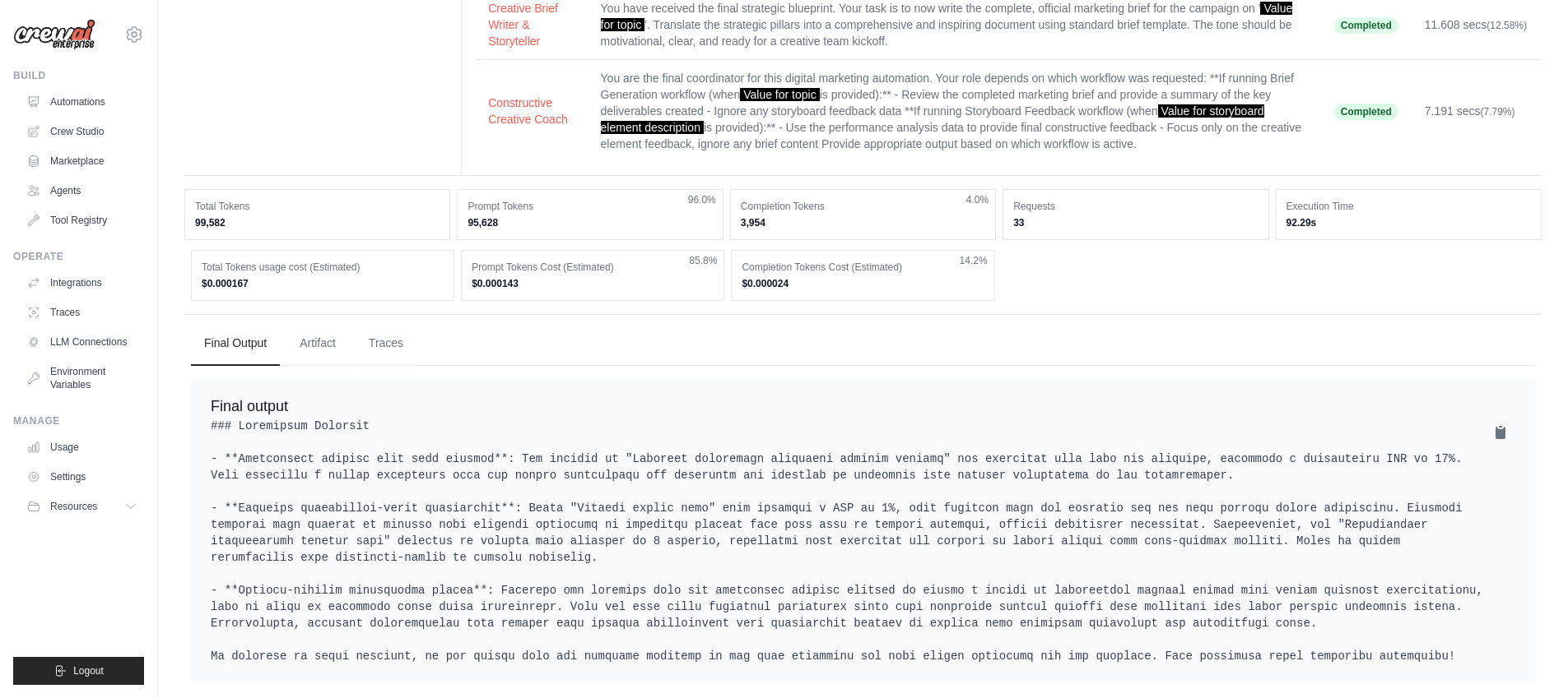
click at [331, 346] on button "Artifact" at bounding box center [318, 344] width 63 height 44
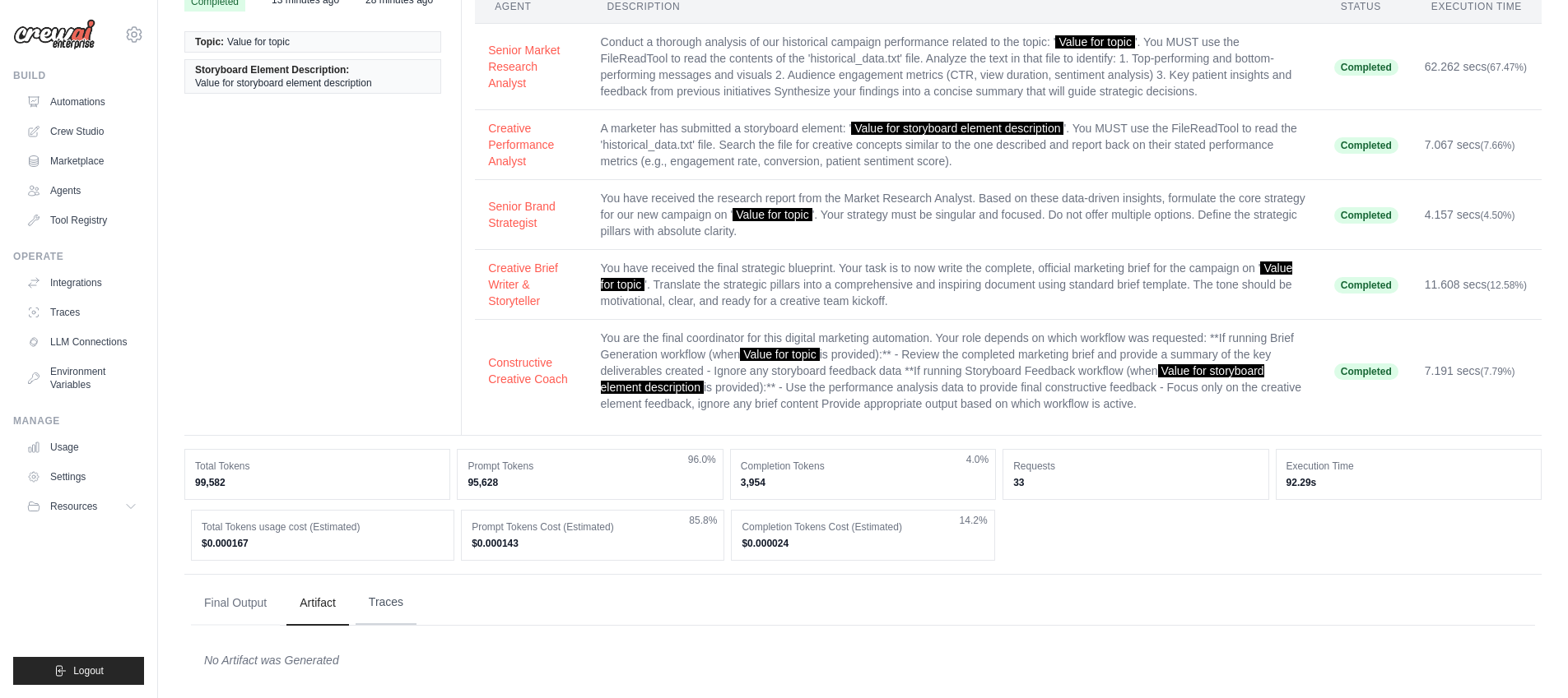
scroll to position [116, 0]
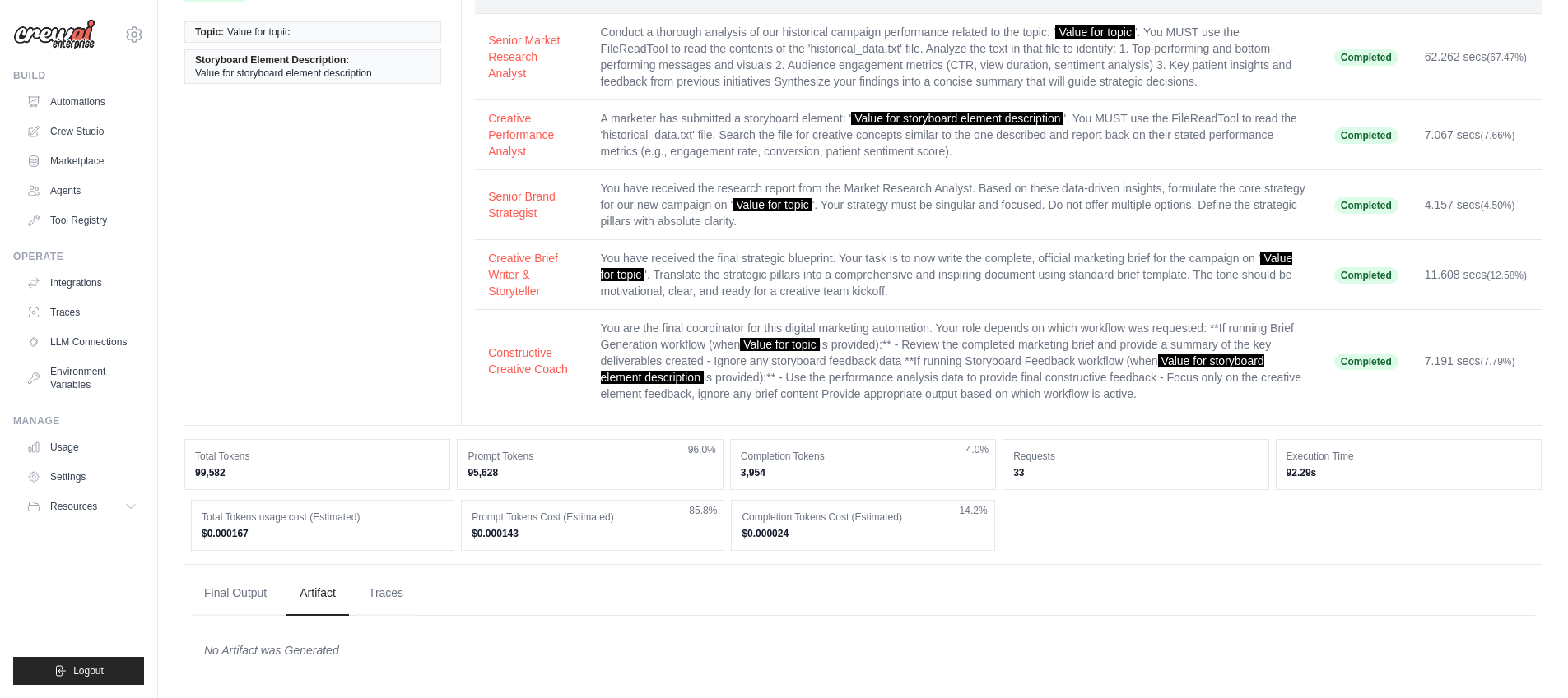
click at [359, 618] on div "Final Output Artifact Traces Final output EXECUTION TIMELINE" at bounding box center [863, 621] width 1358 height 114
click at [365, 609] on button "Traces" at bounding box center [386, 592] width 61 height 44
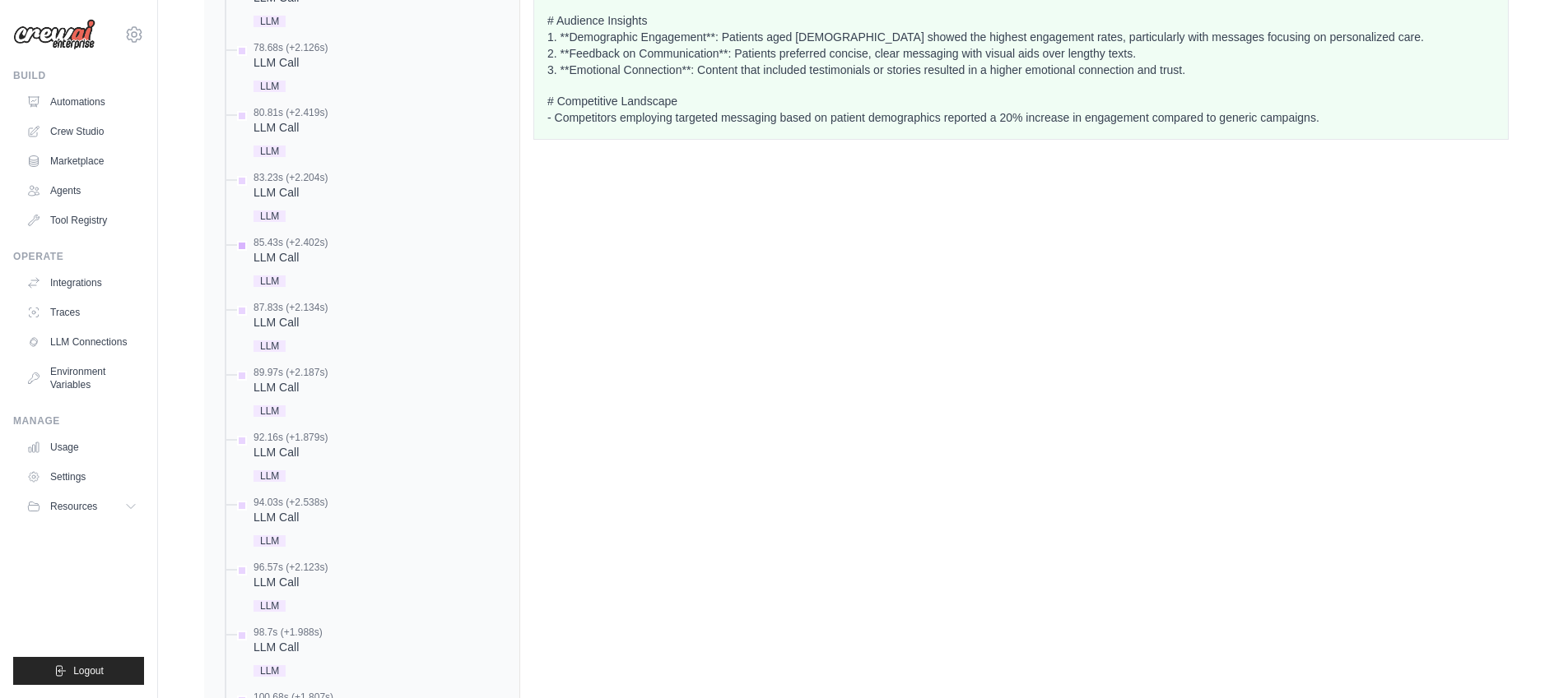
click at [281, 274] on div "LLM" at bounding box center [290, 279] width 74 height 22
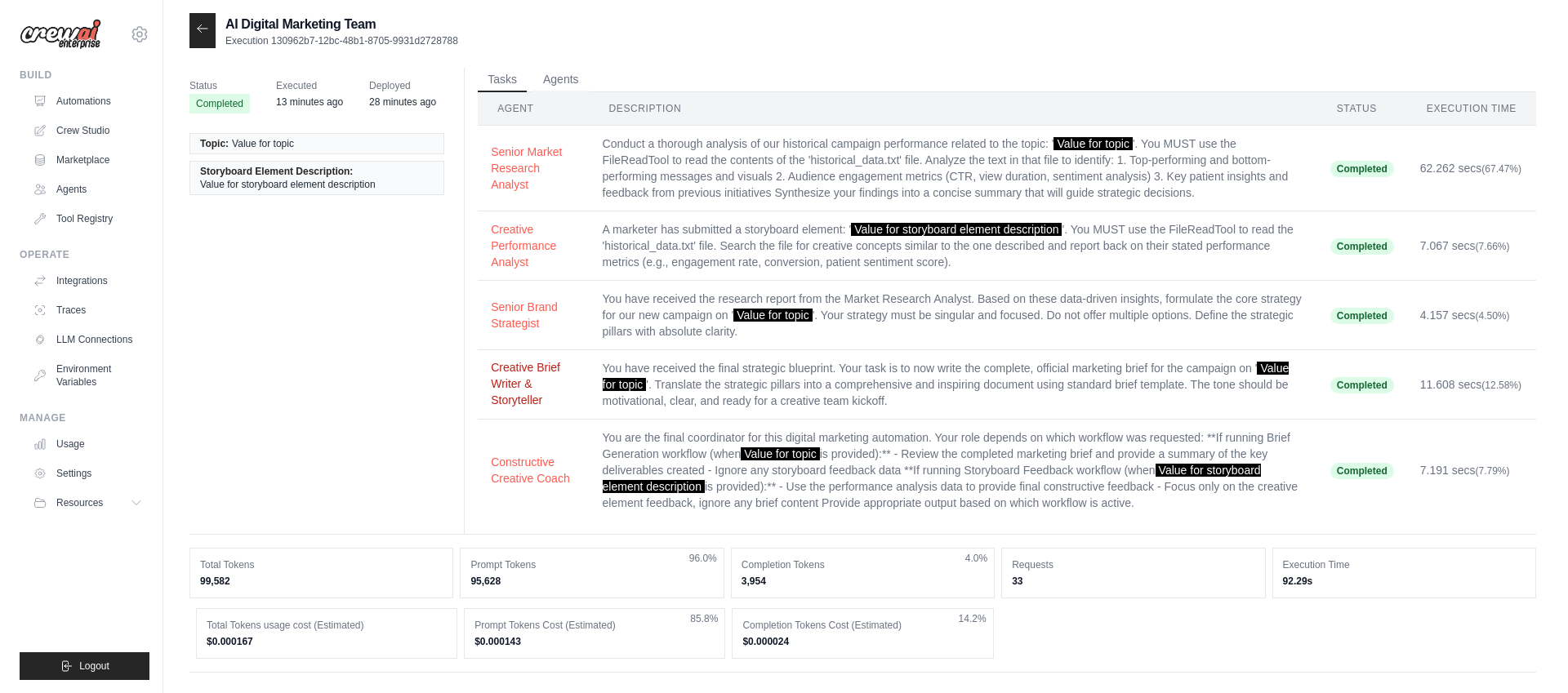
scroll to position [0, 0]
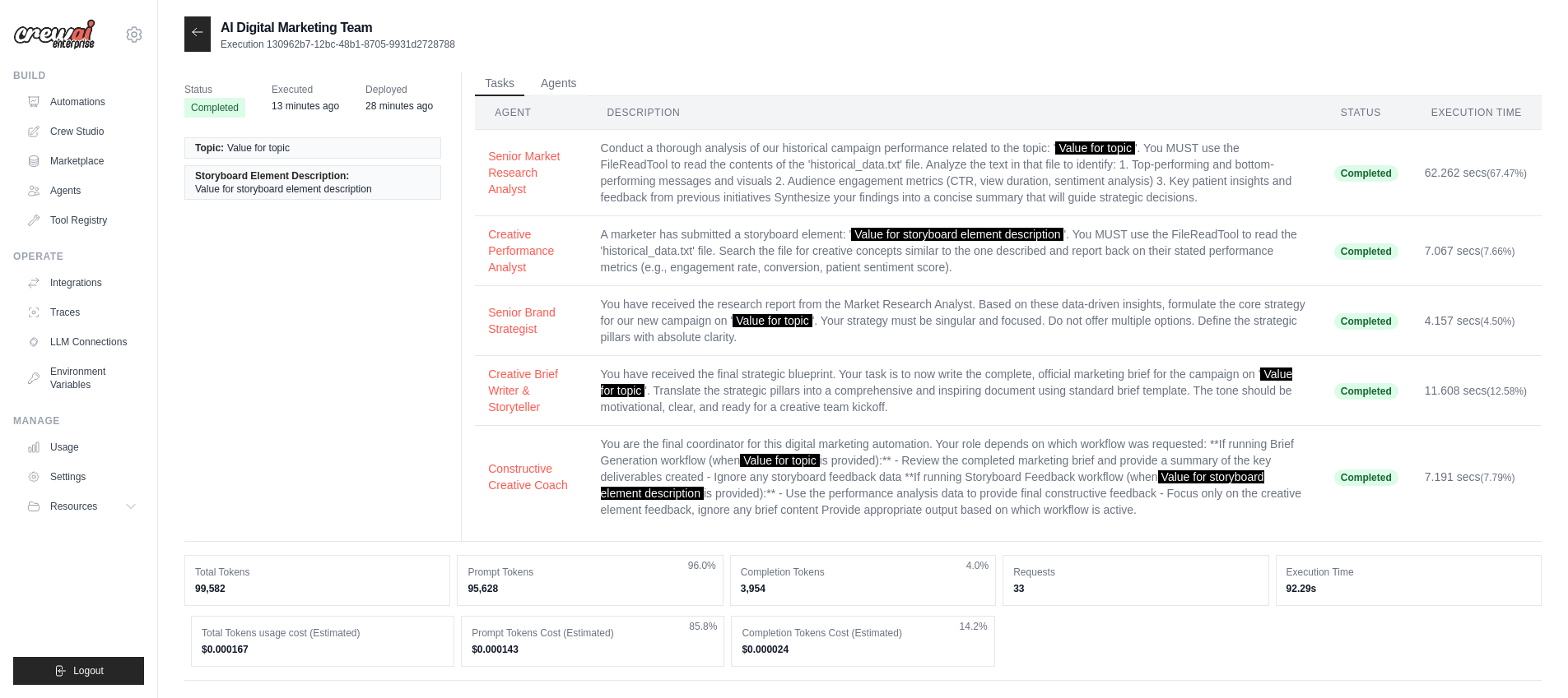
click at [195, 37] on icon at bounding box center [197, 31] width 13 height 13
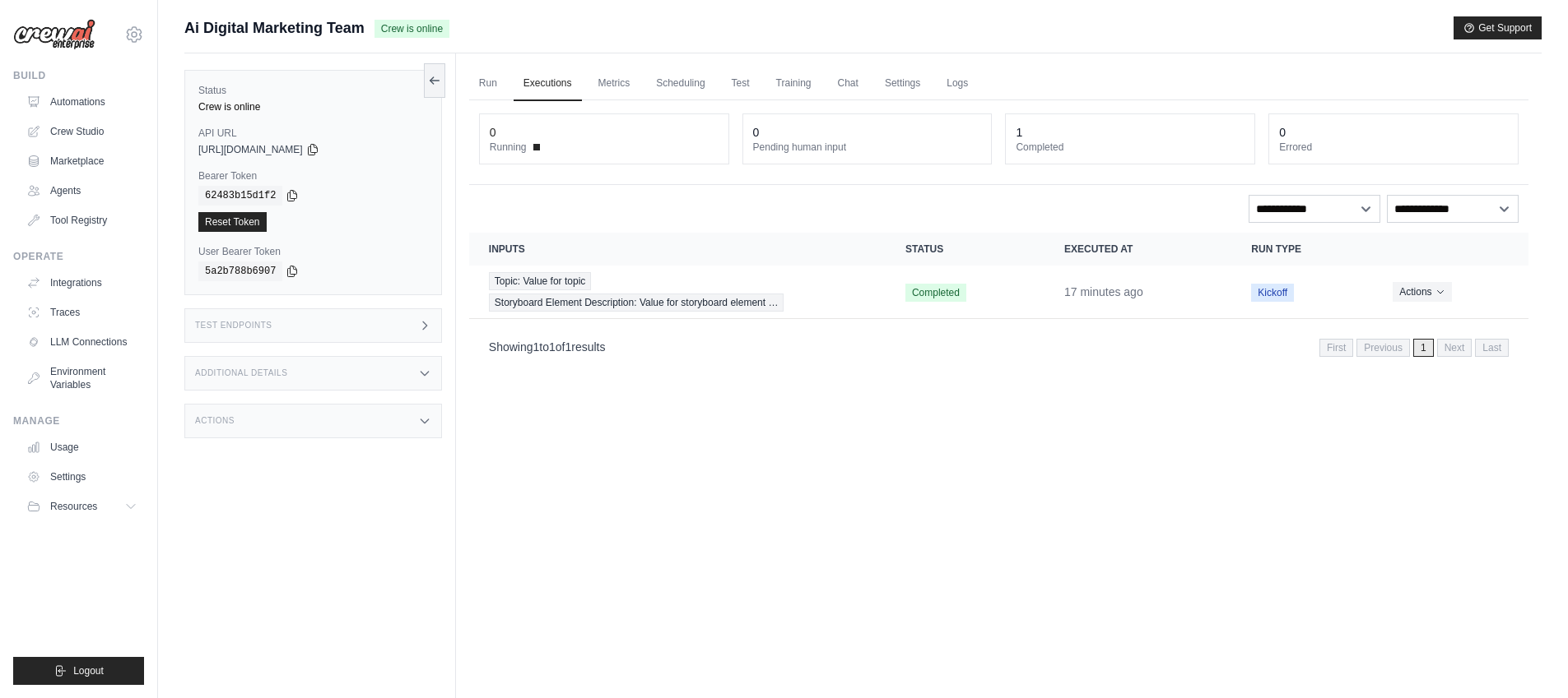
click at [65, 38] on img at bounding box center [54, 35] width 82 height 31
click at [68, 41] on img at bounding box center [54, 35] width 82 height 31
click at [71, 105] on link "Automations" at bounding box center [84, 102] width 124 height 26
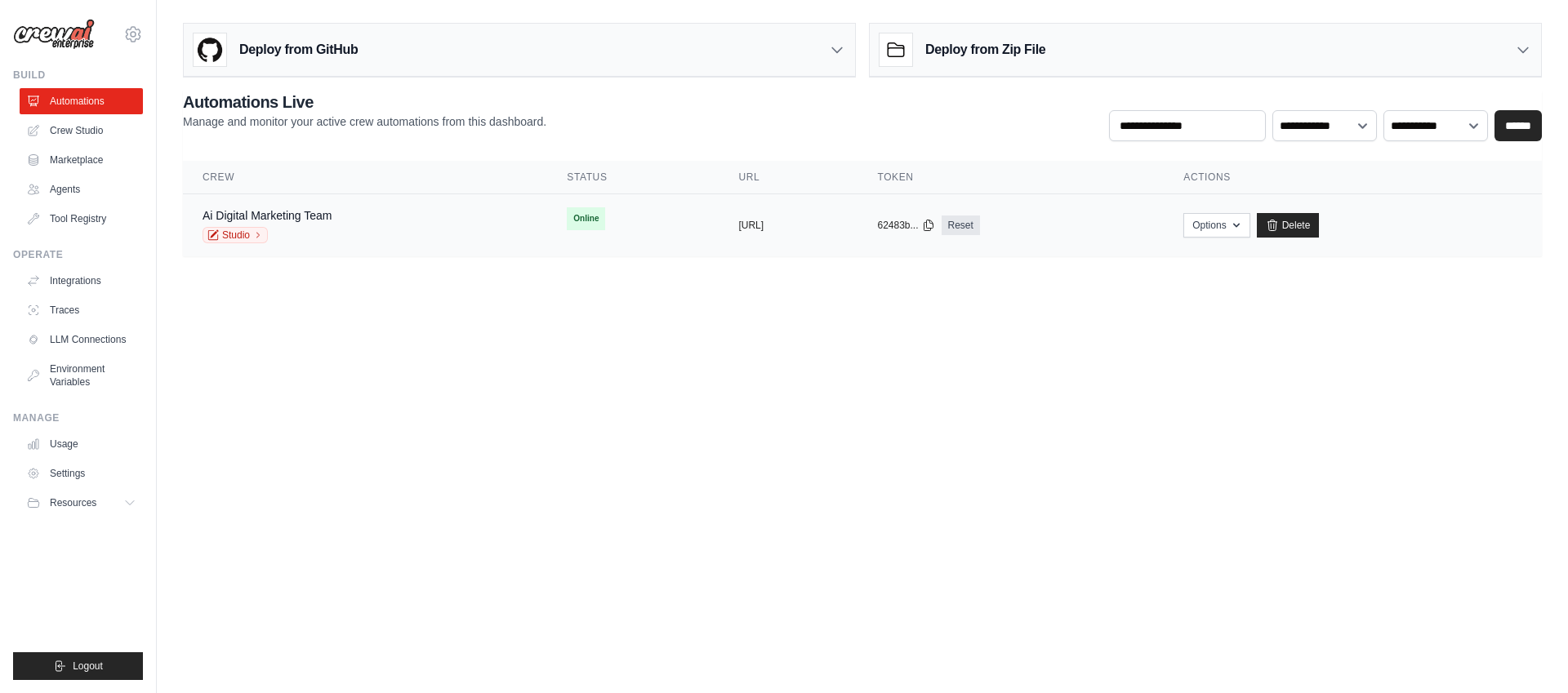
click at [351, 222] on div "Ai Digital Marketing Team Studio" at bounding box center [365, 224] width 325 height 36
click at [265, 211] on link "Ai Digital Marketing Team" at bounding box center [267, 215] width 129 height 13
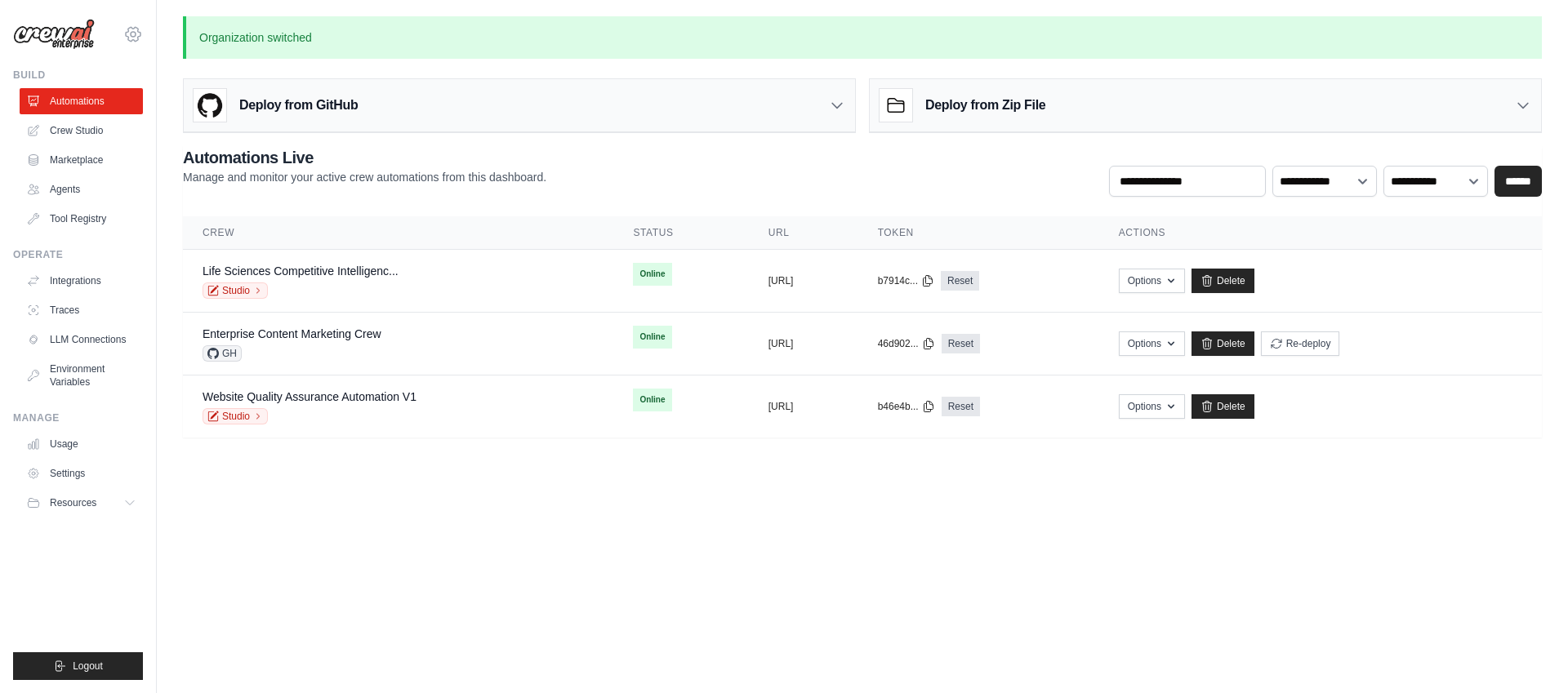
drag, startPoint x: 0, startPoint y: 0, endPoint x: 133, endPoint y: 39, distance: 138.6
click at [133, 39] on icon at bounding box center [133, 34] width 15 height 14
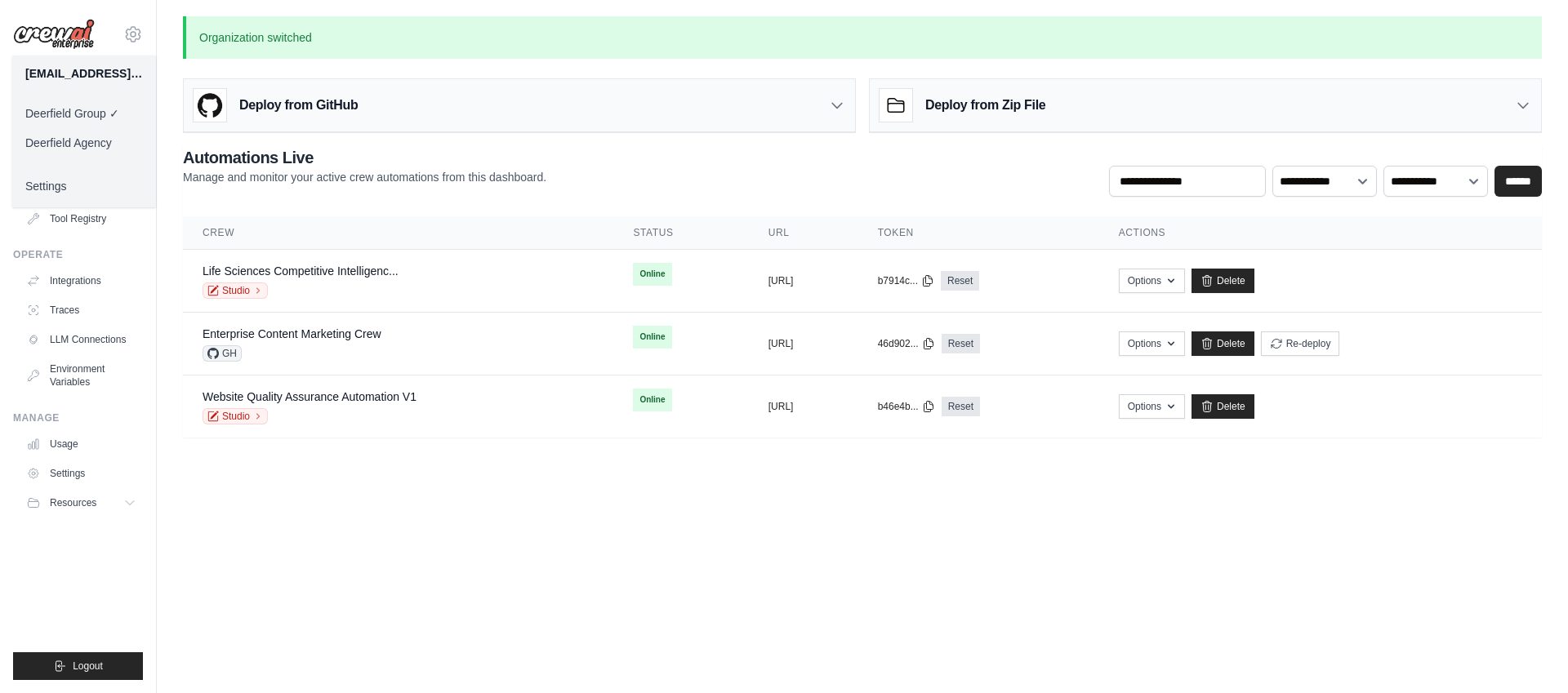
click at [114, 141] on link "Deerfield Agency" at bounding box center [84, 143] width 144 height 29
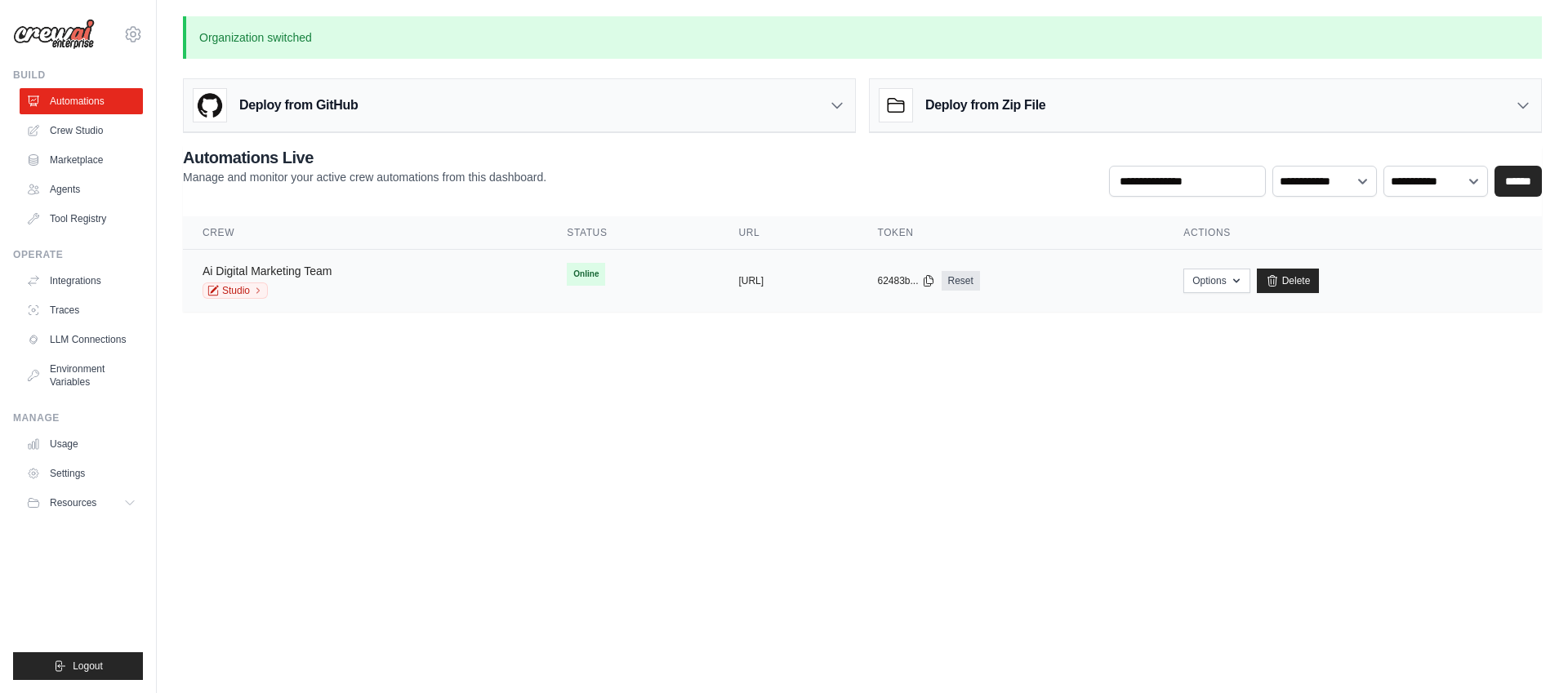
click at [319, 267] on link "Ai Digital Marketing Team" at bounding box center [267, 270] width 129 height 13
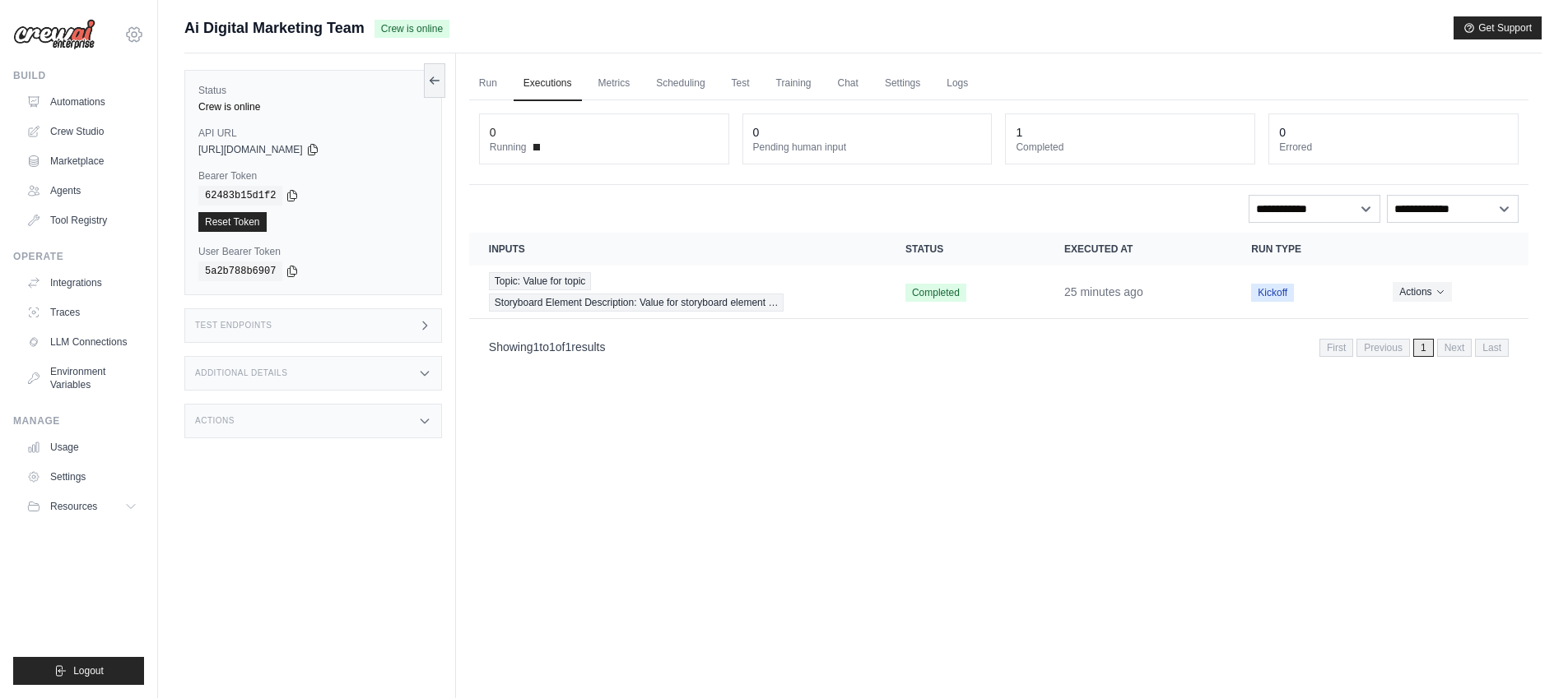
click at [136, 40] on icon at bounding box center [134, 34] width 20 height 20
click at [757, 503] on div "Run Executions Metrics Scheduling Test Training Chat Settings Logs 0 Running 0 …" at bounding box center [999, 402] width 1086 height 698
click at [609, 85] on link "Metrics" at bounding box center [614, 84] width 52 height 35
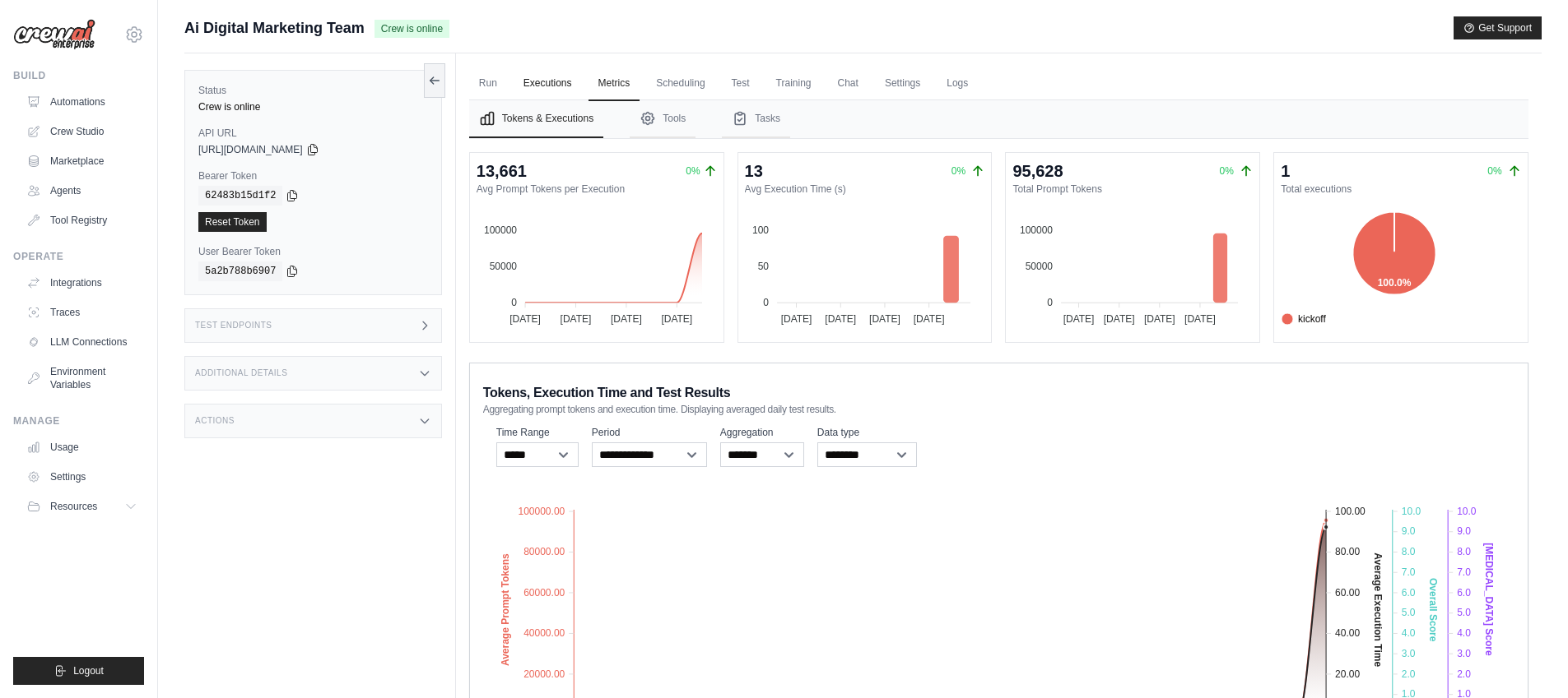
click at [567, 86] on link "Executions" at bounding box center [547, 84] width 68 height 35
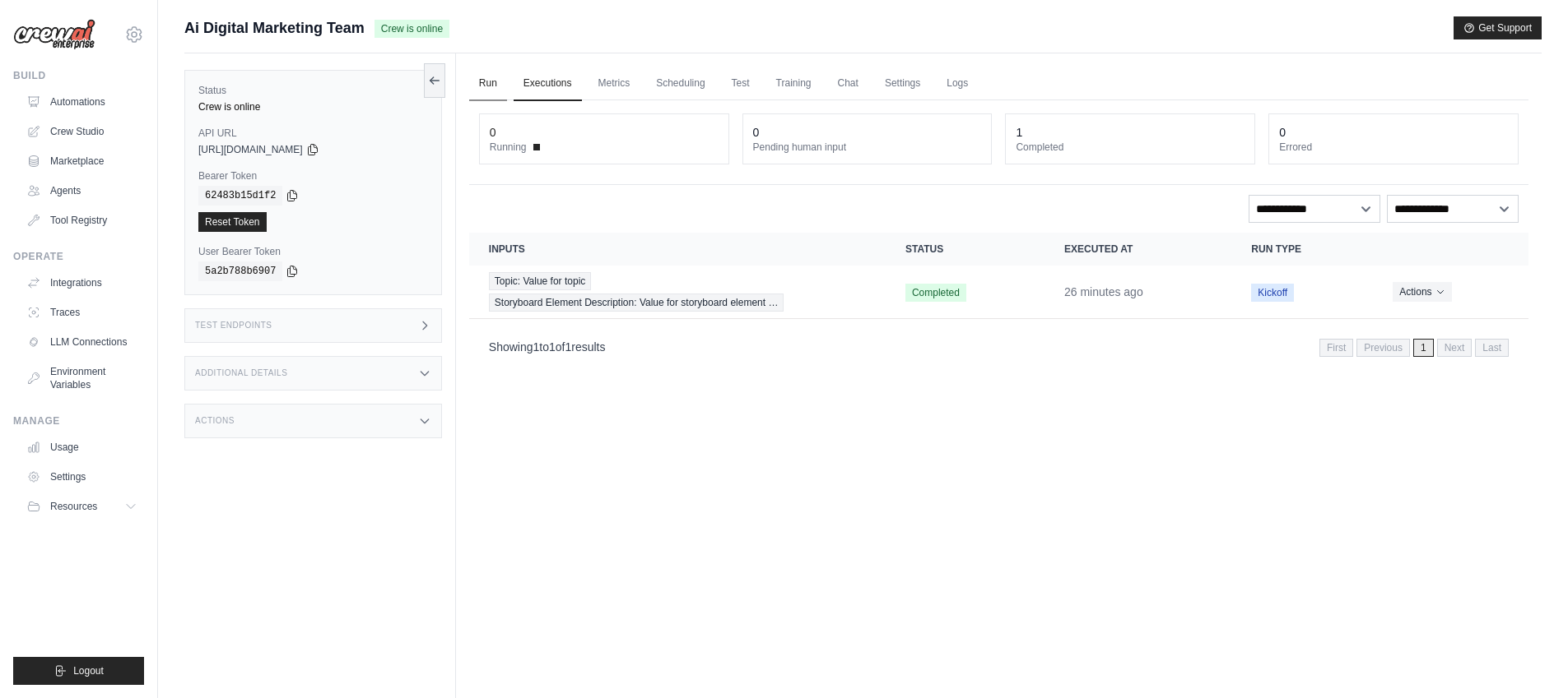
click at [483, 79] on link "Run" at bounding box center [487, 84] width 38 height 35
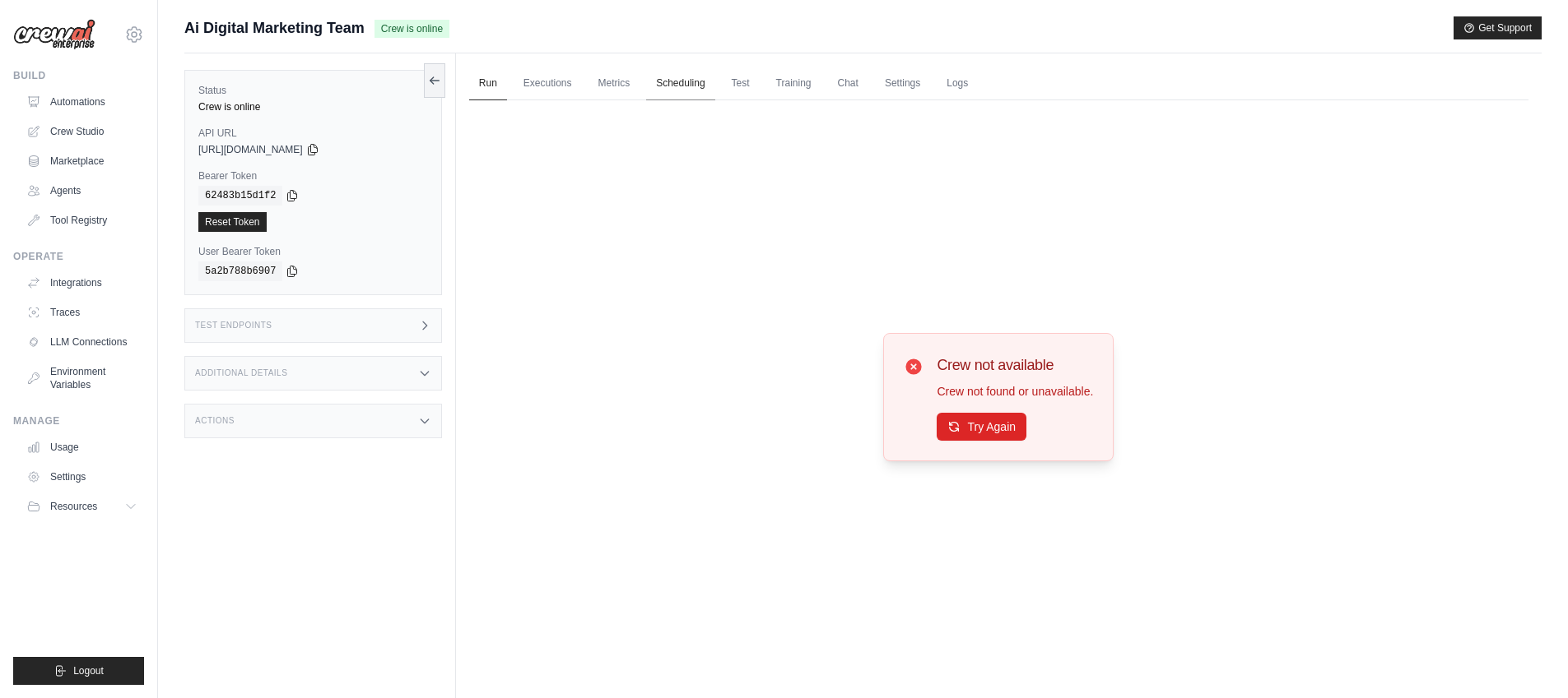
click at [684, 79] on link "Scheduling" at bounding box center [680, 84] width 68 height 35
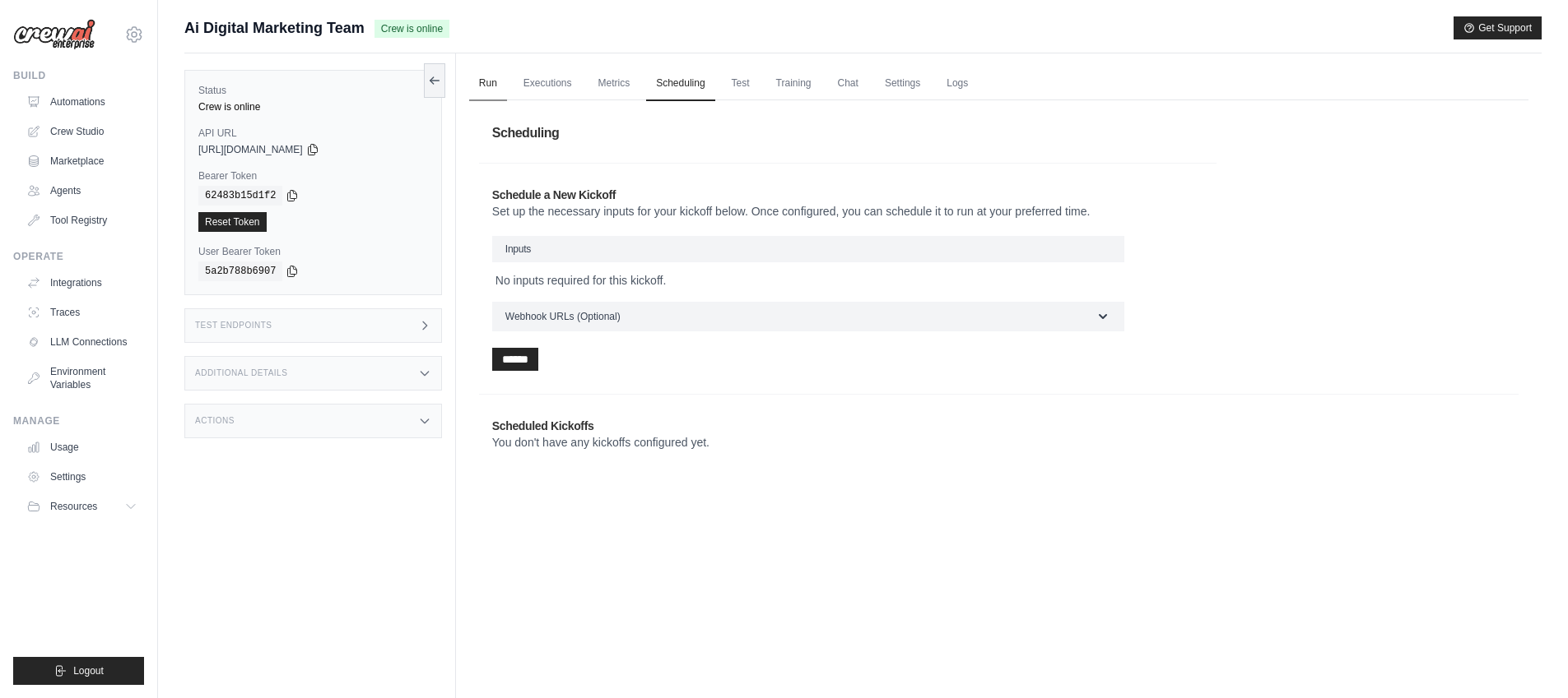
click at [479, 82] on link "Run" at bounding box center [487, 84] width 38 height 35
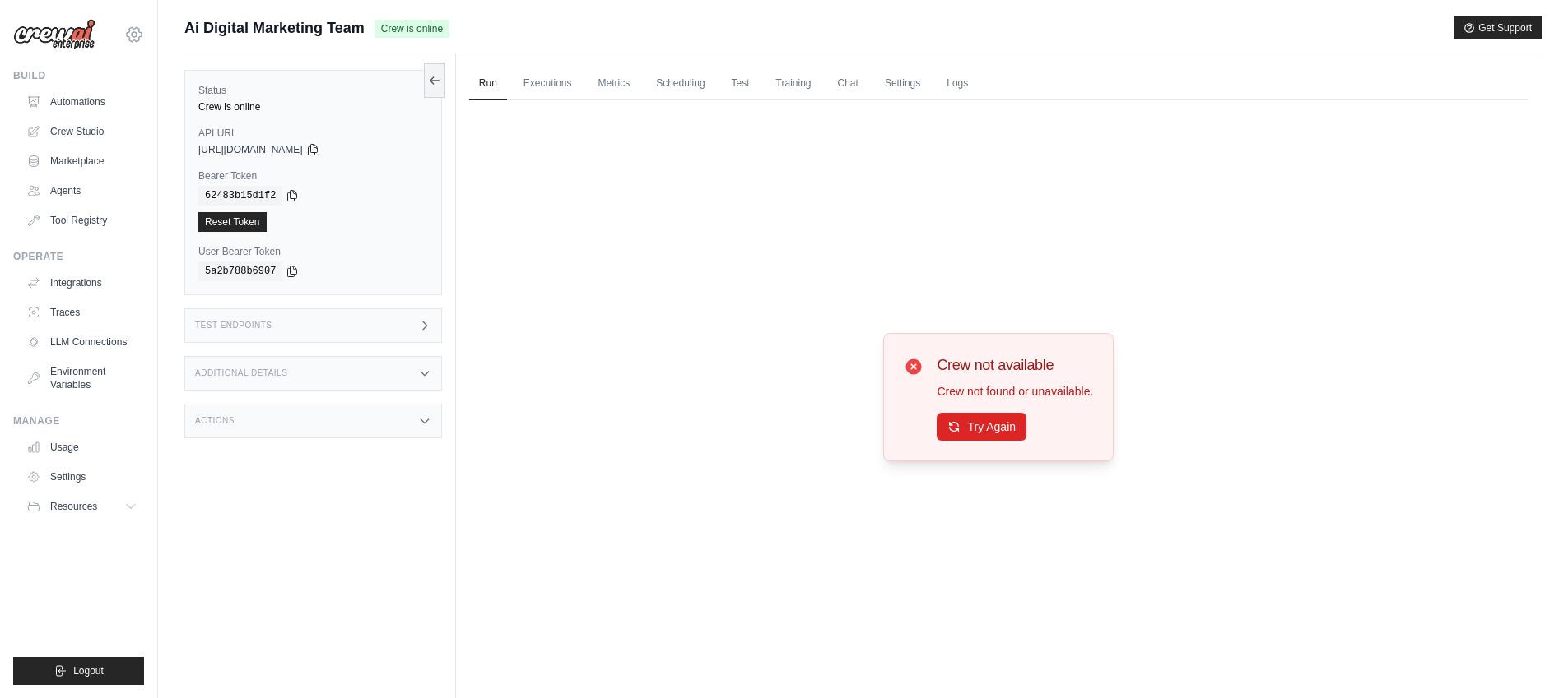
click at [125, 38] on icon at bounding box center [134, 34] width 20 height 20
click at [127, 119] on link "Deerfield Group" at bounding box center [134, 111] width 145 height 30
click at [129, 35] on icon at bounding box center [134, 34] width 20 height 20
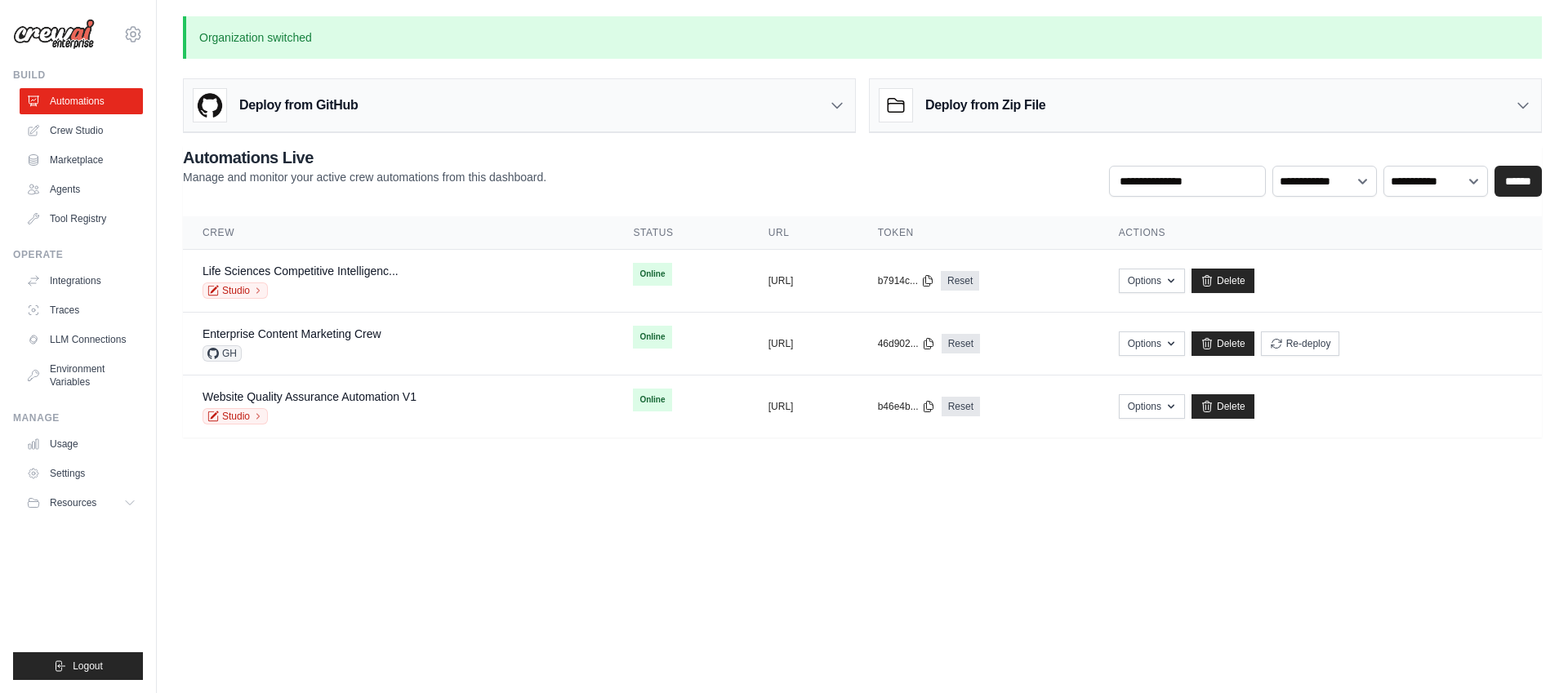
click at [128, 35] on icon at bounding box center [133, 34] width 20 height 20
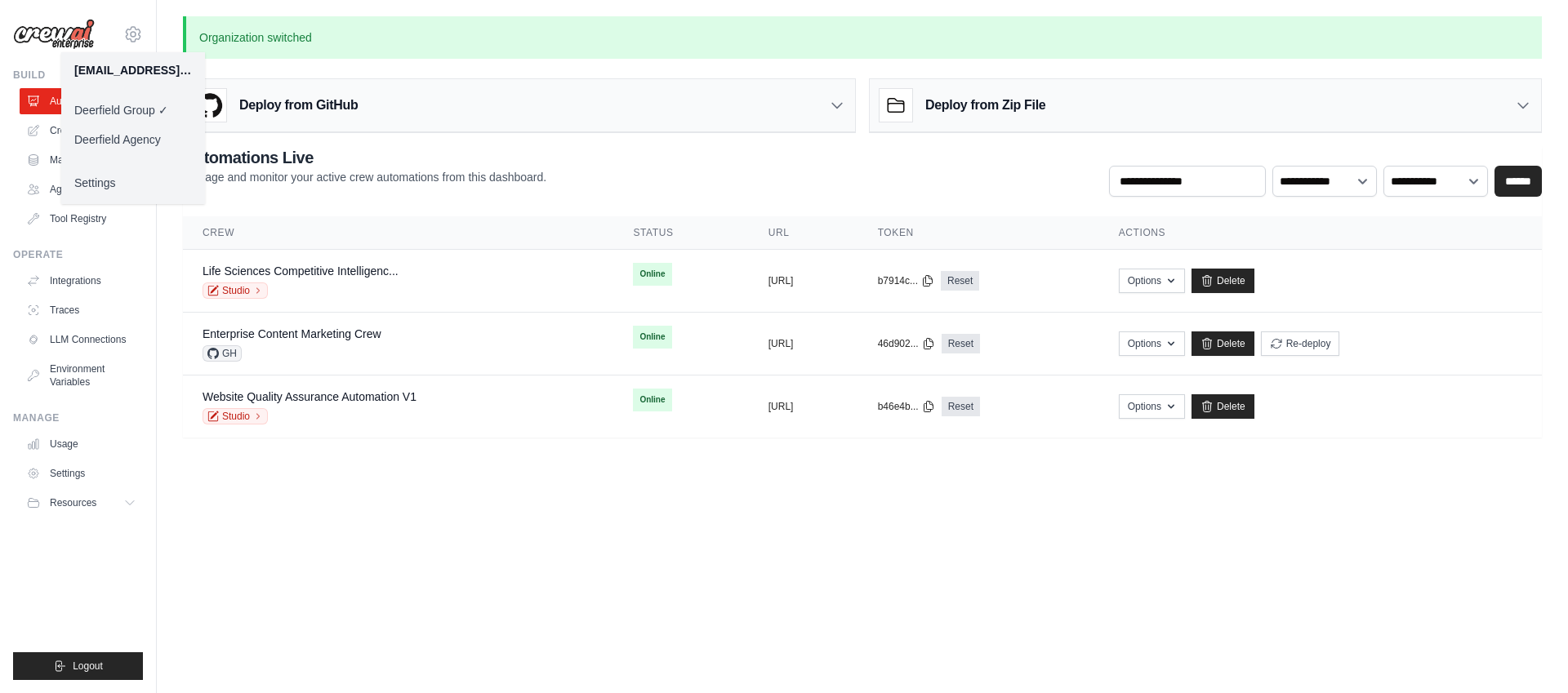
click at [141, 137] on link "Deerfield Agency" at bounding box center [133, 139] width 144 height 29
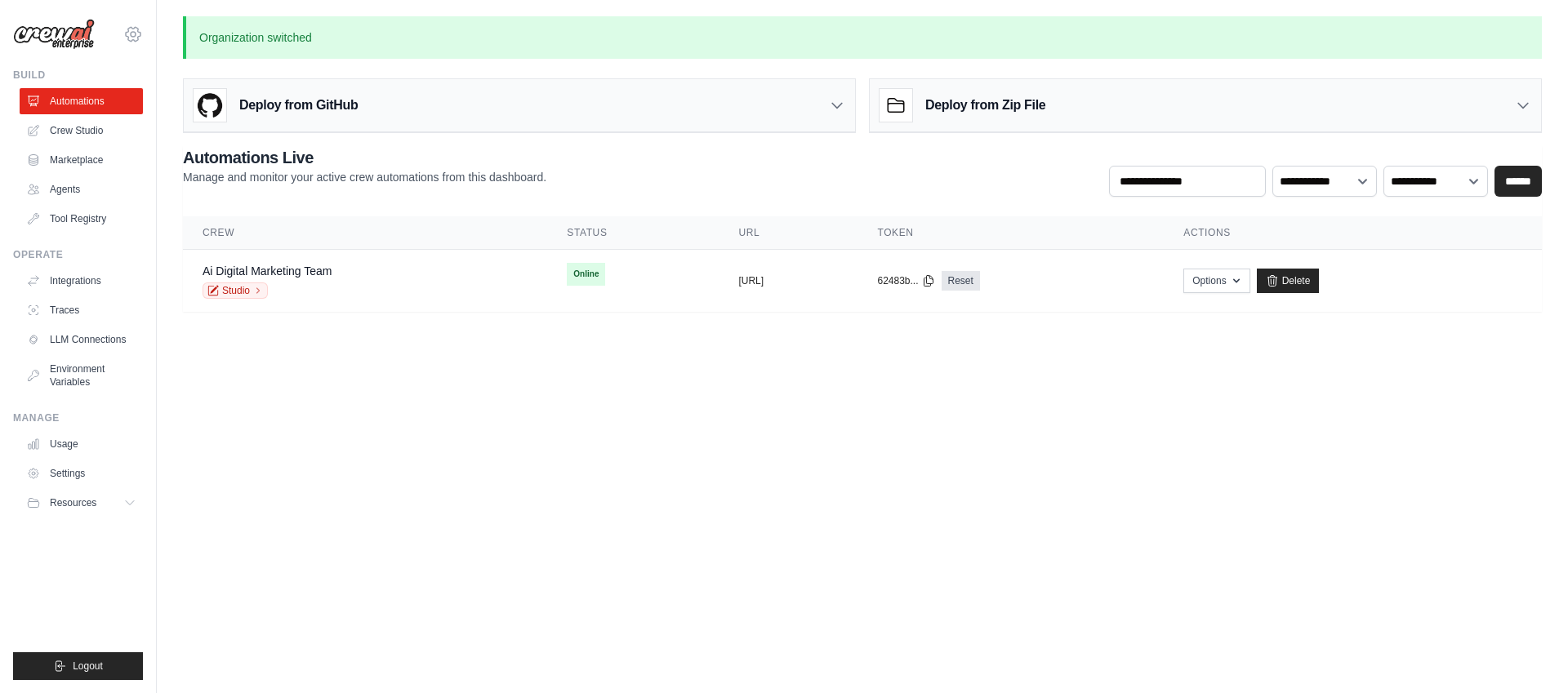
click at [137, 34] on icon at bounding box center [133, 34] width 20 height 20
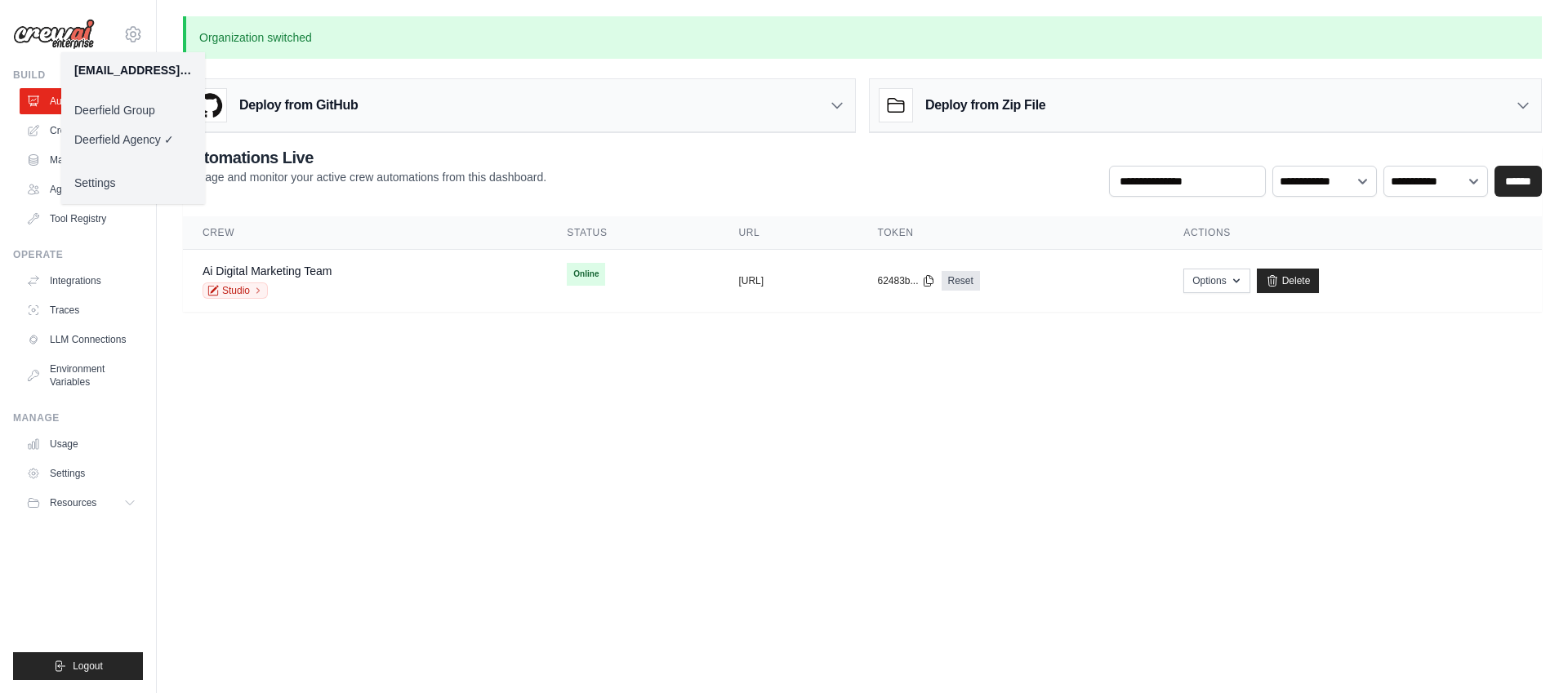
drag, startPoint x: 138, startPoint y: 111, endPoint x: 154, endPoint y: 125, distance: 21.3
click at [138, 111] on link "Deerfield Group" at bounding box center [133, 110] width 144 height 29
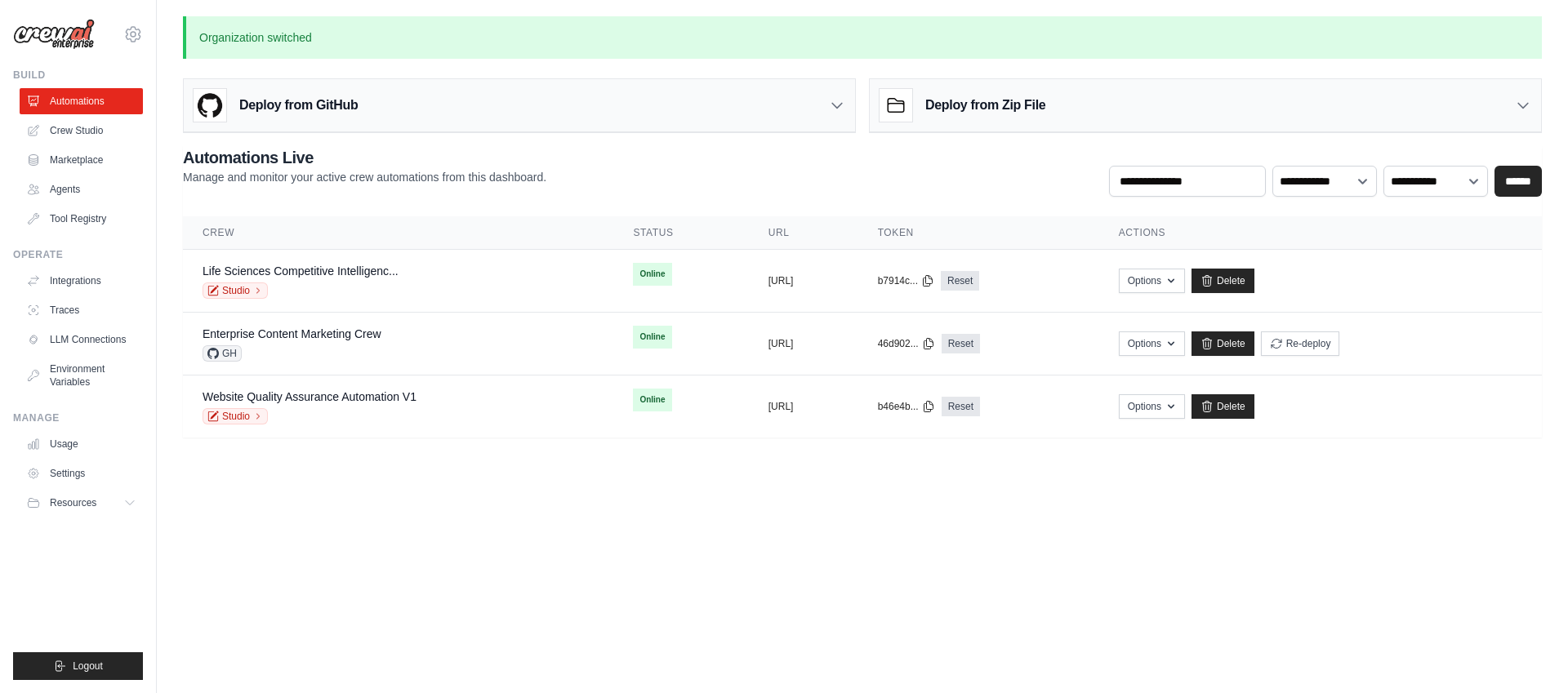
drag, startPoint x: 959, startPoint y: 580, endPoint x: 327, endPoint y: 204, distance: 735.4
click at [327, 204] on body "aiden.muneath@deerfieldgroup.com Deerfield Group ✓ Deerfield Agency Settings Bu…" at bounding box center [784, 346] width 1568 height 693
click at [326, 204] on div "**********" at bounding box center [862, 292] width 1359 height 292
drag, startPoint x: 178, startPoint y: 216, endPoint x: 345, endPoint y: 537, distance: 361.8
click at [345, 537] on body "aiden.muneath@deerfieldgroup.com Deerfield Group ✓ Deerfield Agency Settings Bu…" at bounding box center [784, 346] width 1568 height 693
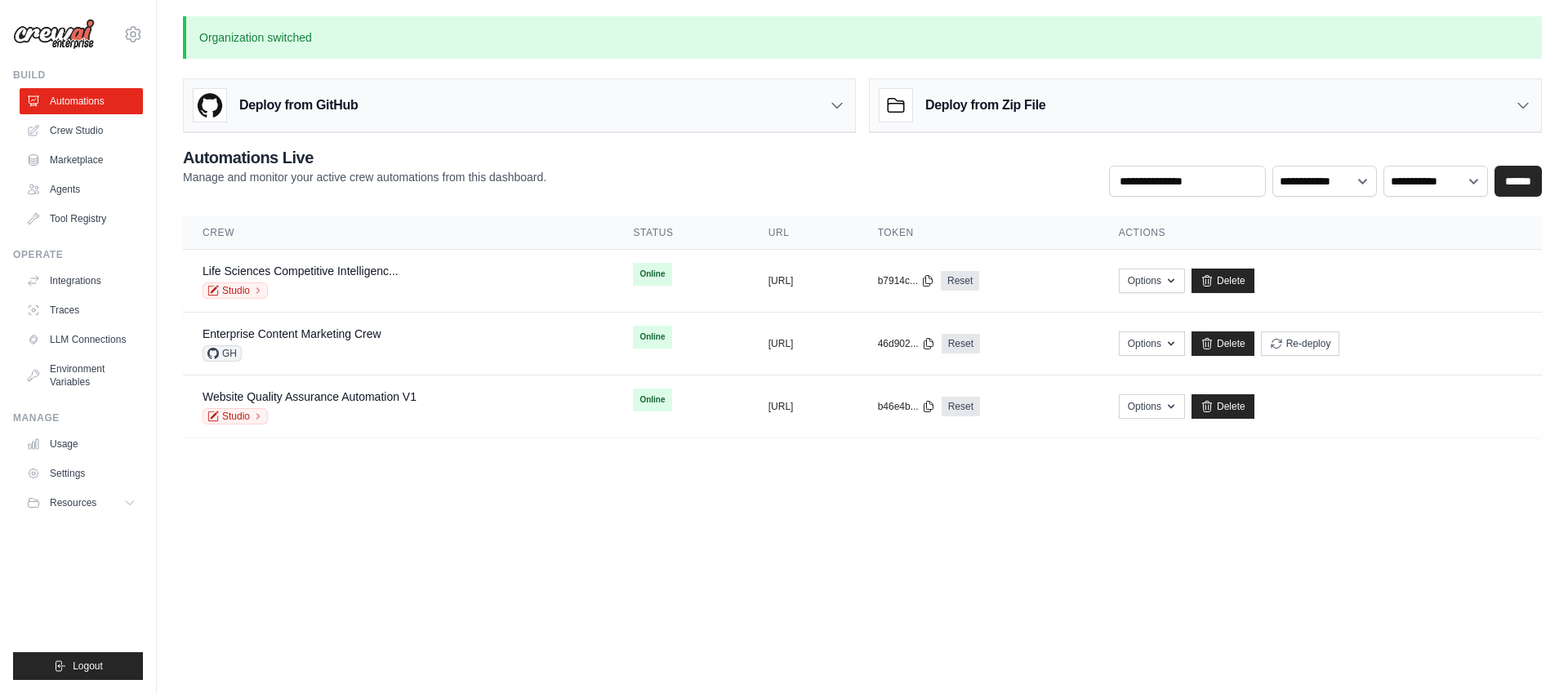
click at [345, 537] on body "aiden.muneath@deerfieldgroup.com Deerfield Group ✓ Deerfield Agency Settings Bu…" at bounding box center [784, 346] width 1568 height 693
click at [135, 38] on icon at bounding box center [133, 34] width 20 height 20
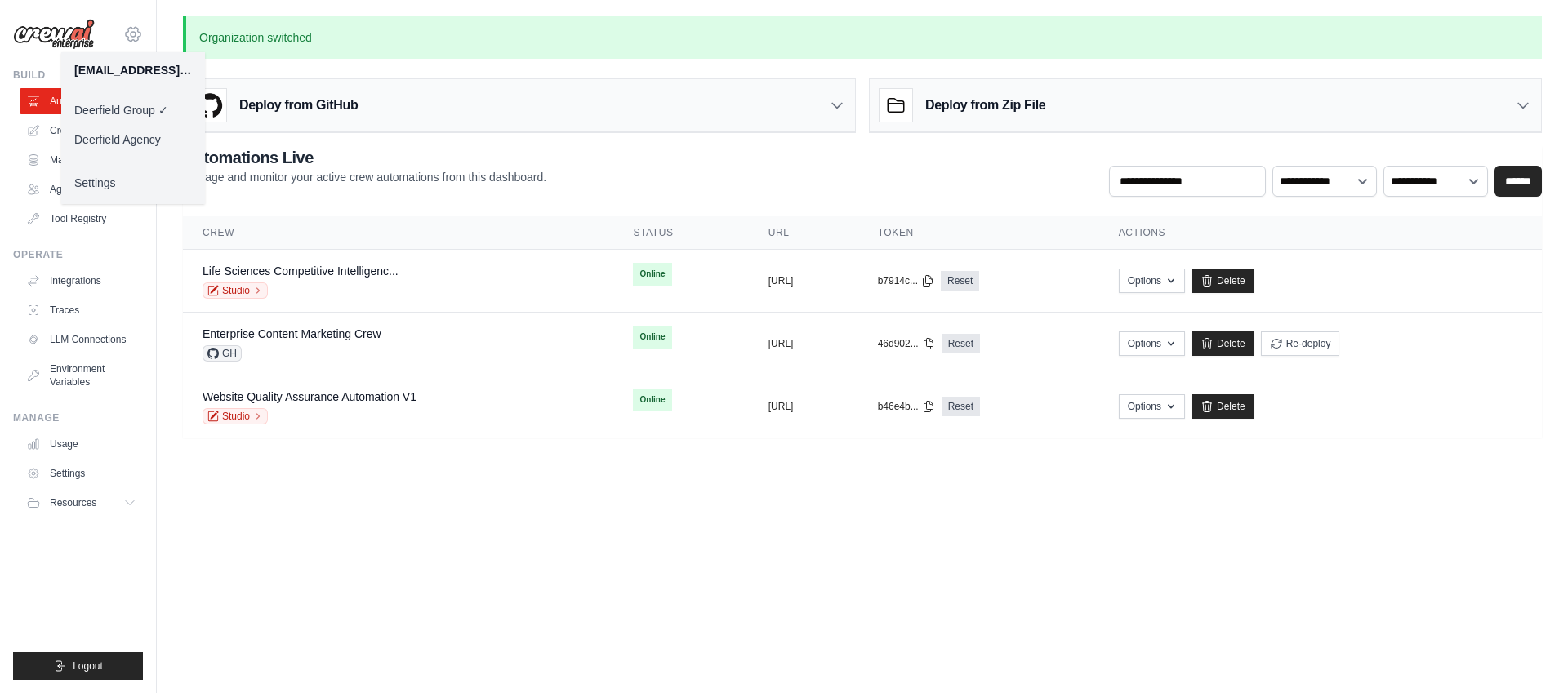
click at [135, 38] on icon at bounding box center [133, 34] width 20 height 20
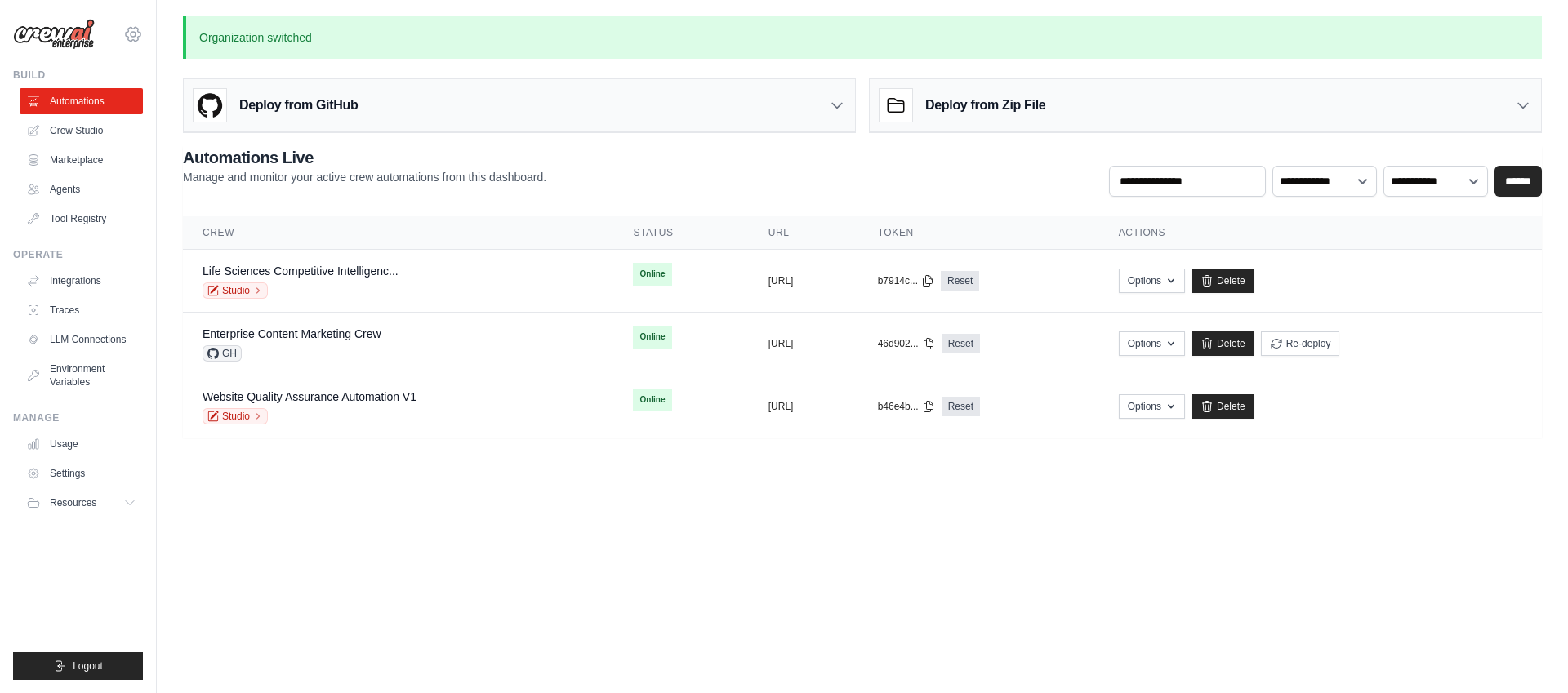
click at [139, 40] on icon at bounding box center [133, 34] width 20 height 20
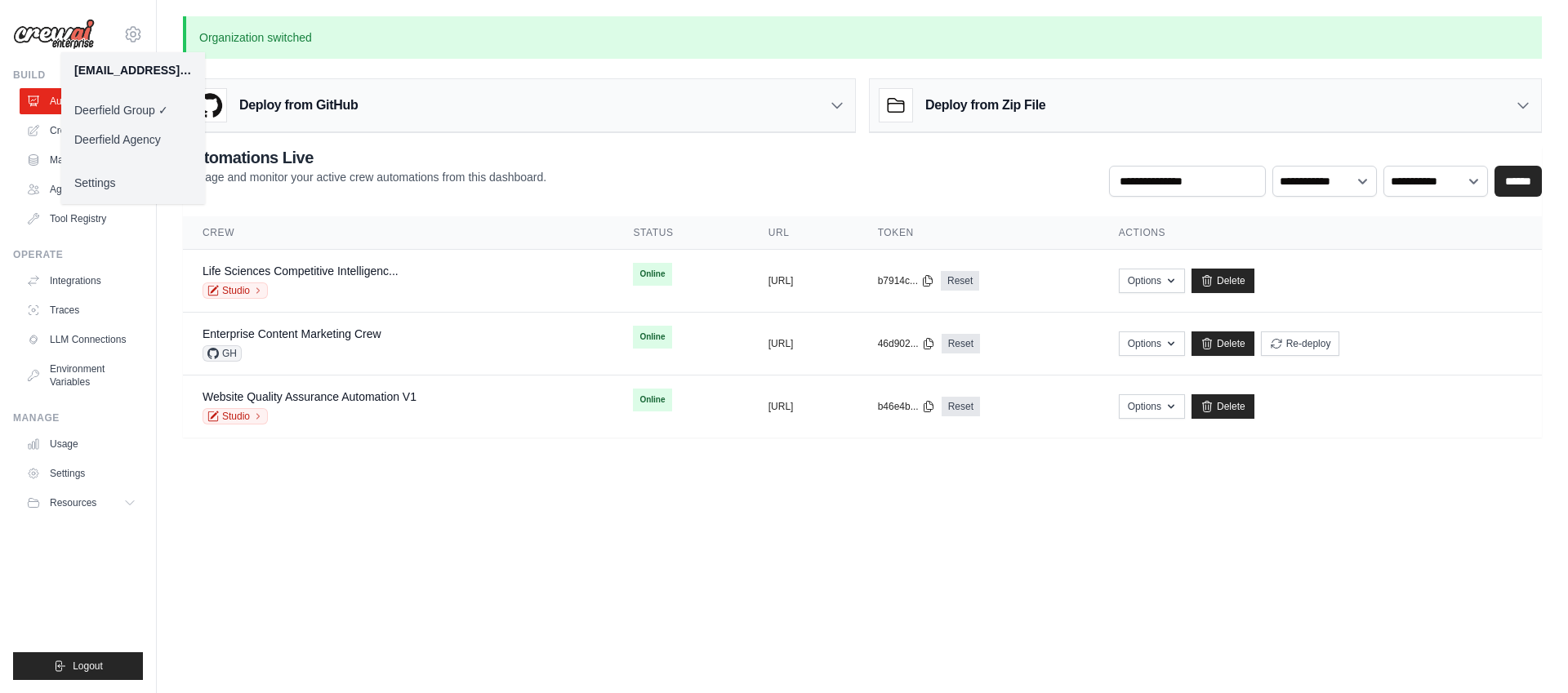
click at [122, 135] on link "Deerfield Agency" at bounding box center [133, 139] width 144 height 29
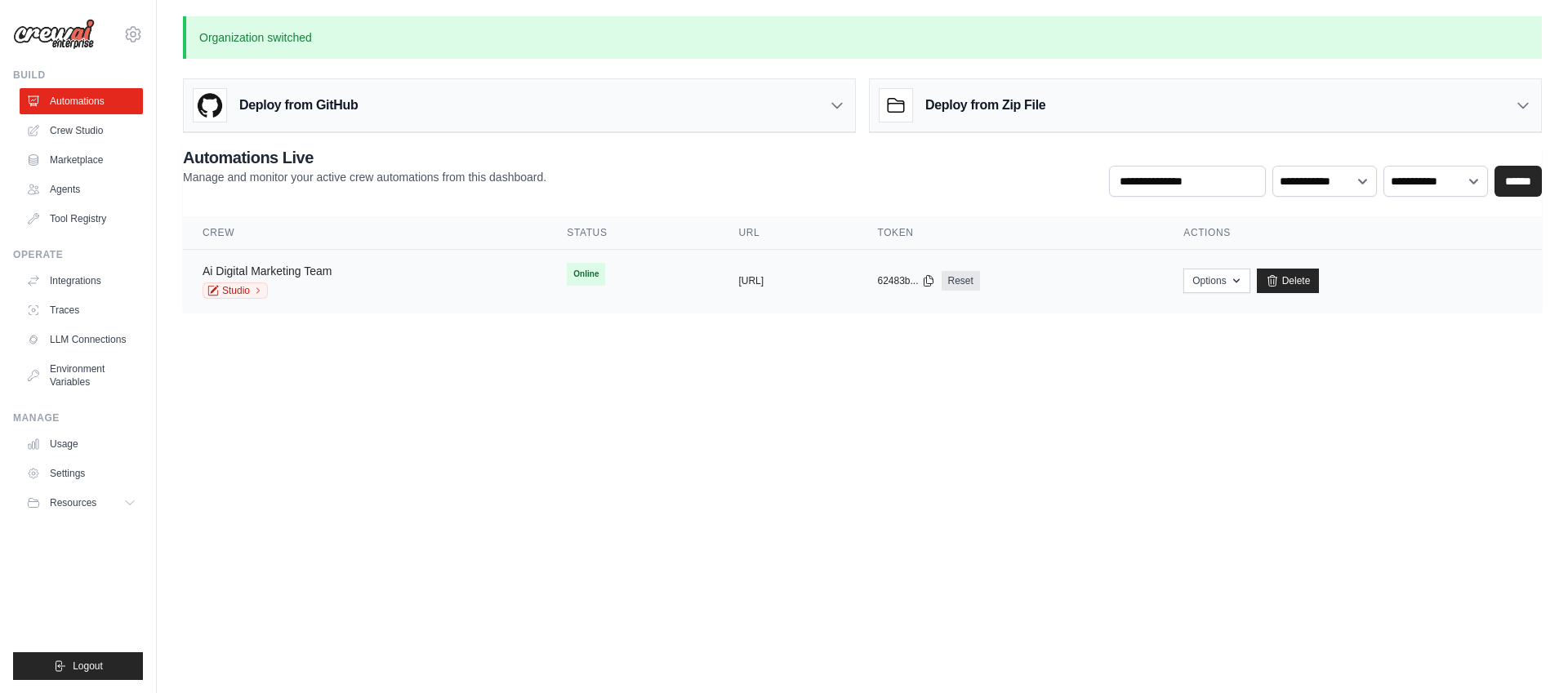
click at [302, 276] on link "Ai Digital Marketing Team" at bounding box center [267, 270] width 129 height 13
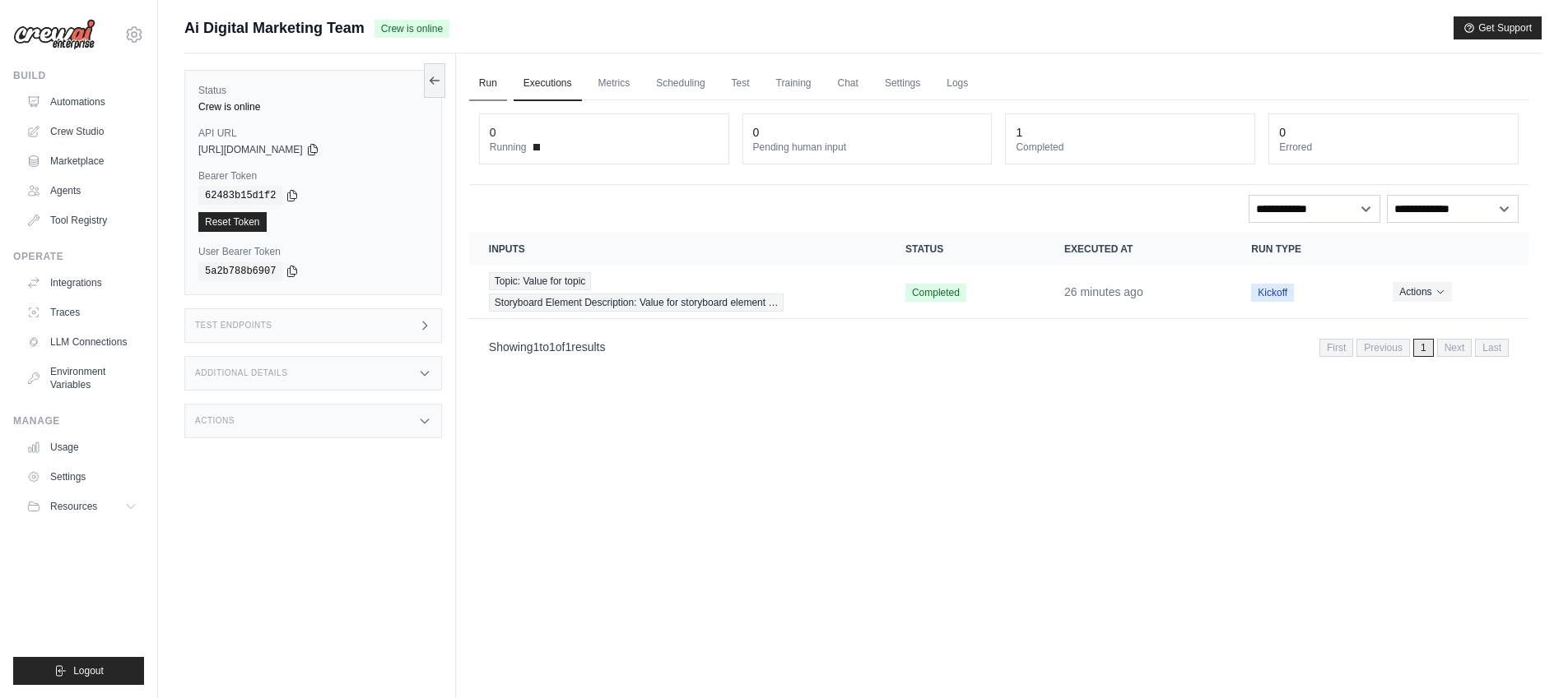
click at [498, 80] on link "Run" at bounding box center [487, 84] width 38 height 35
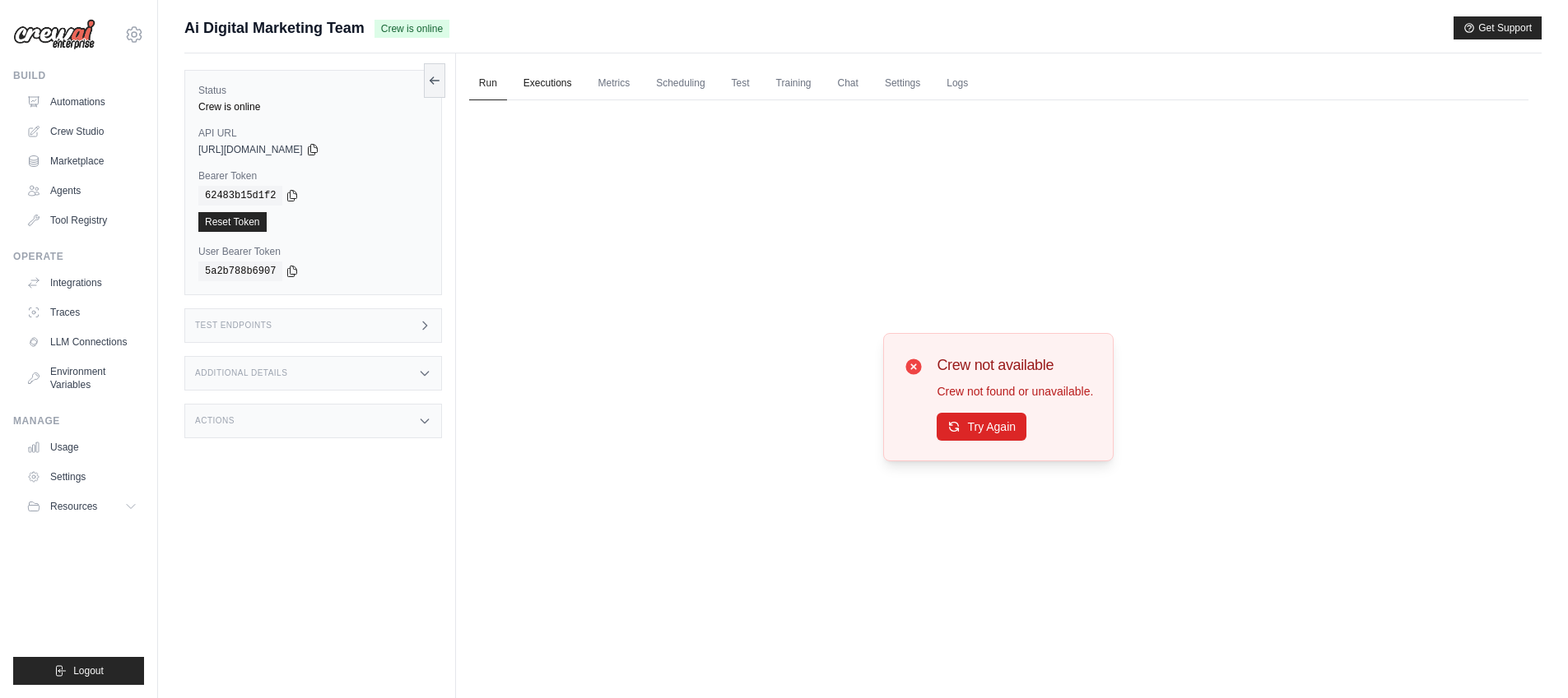
click at [533, 82] on link "Executions" at bounding box center [547, 84] width 68 height 35
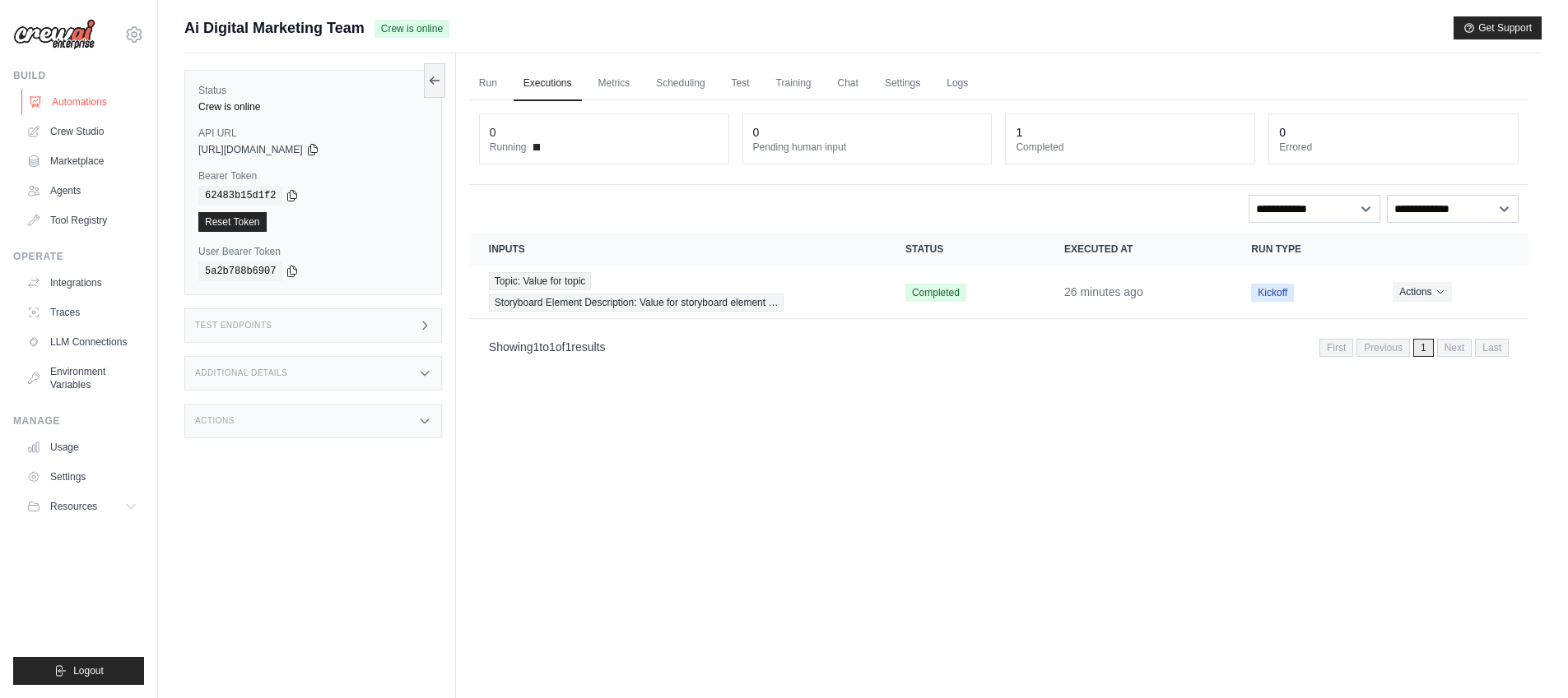
click at [93, 107] on link "Automations" at bounding box center [84, 102] width 124 height 26
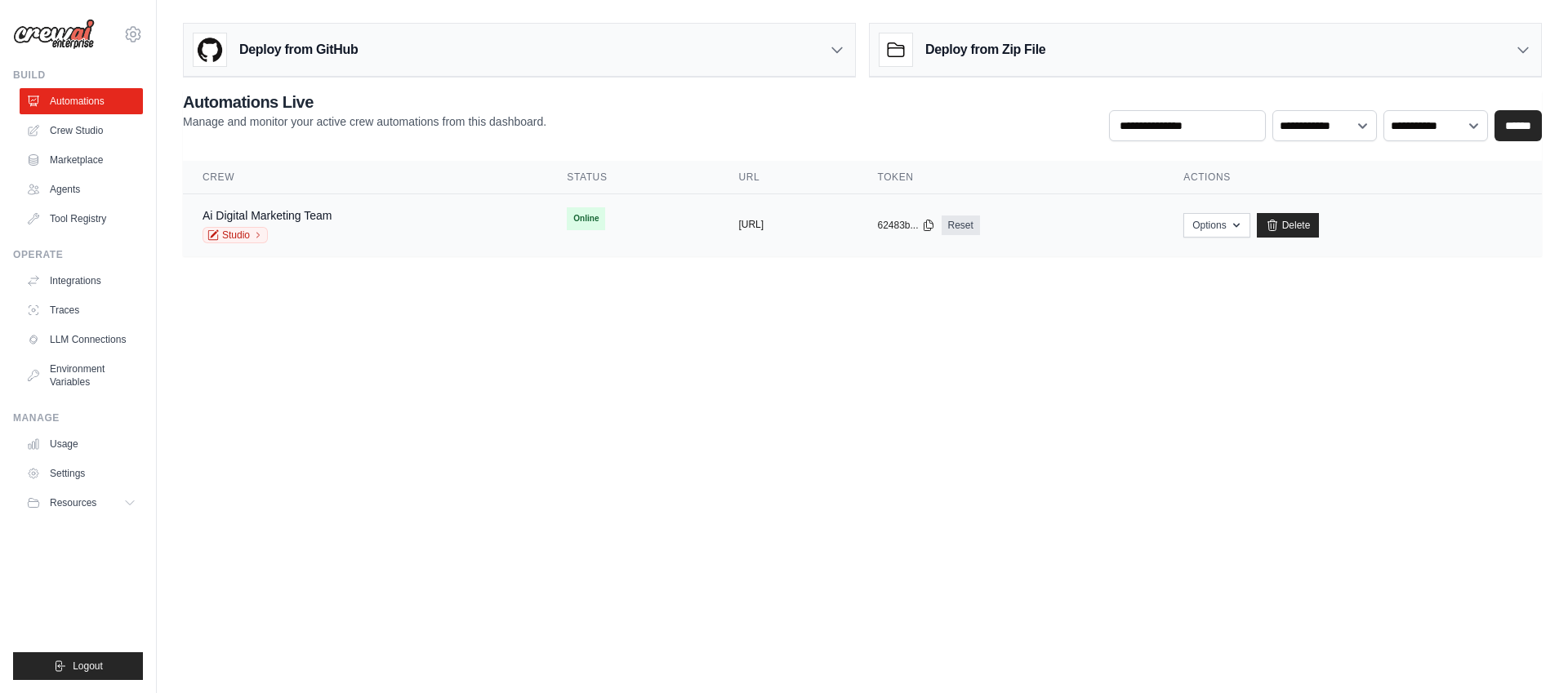
click at [738, 229] on button "https://ai-digital-marketing-team-3" at bounding box center [750, 224] width 25 height 13
click at [300, 219] on link "Ai Digital Marketing Team" at bounding box center [267, 215] width 129 height 13
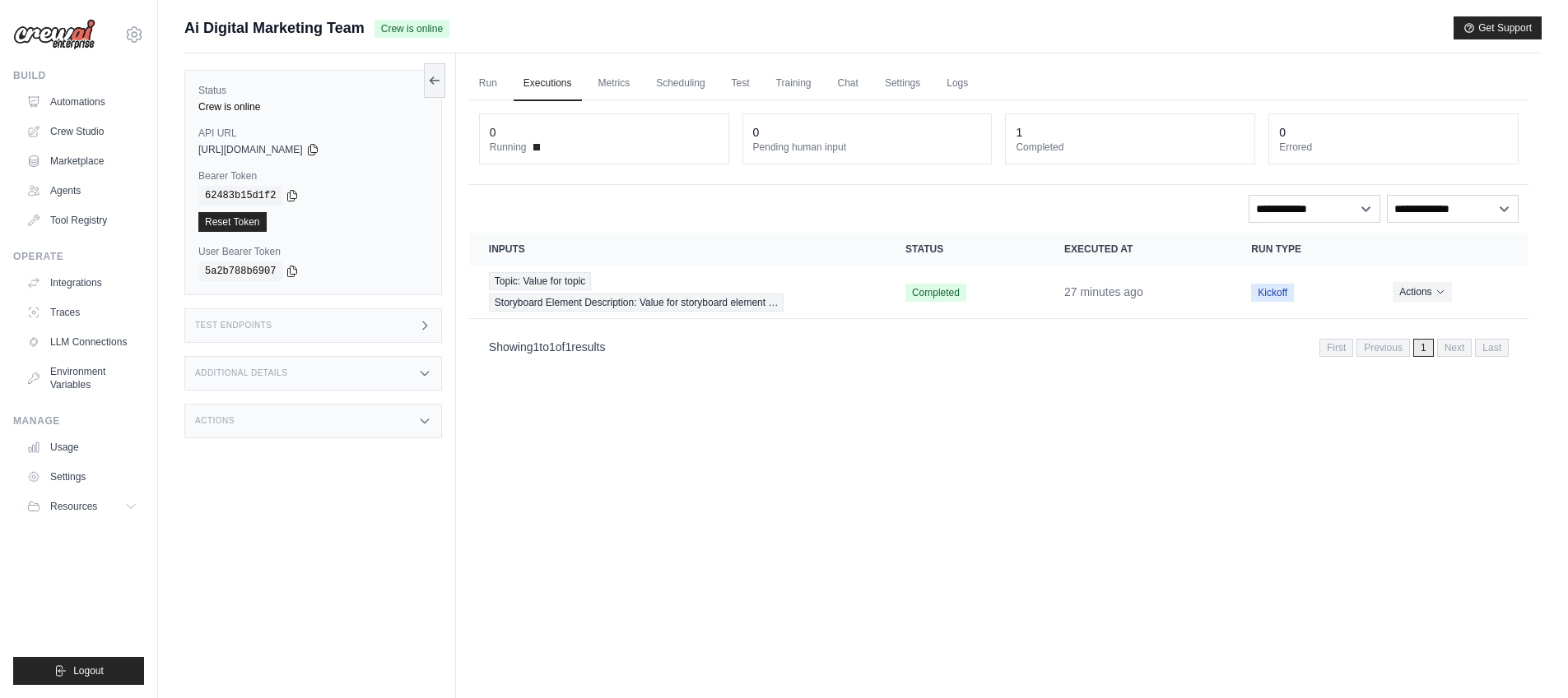
click at [382, 329] on div "Test Endpoints" at bounding box center [313, 326] width 258 height 35
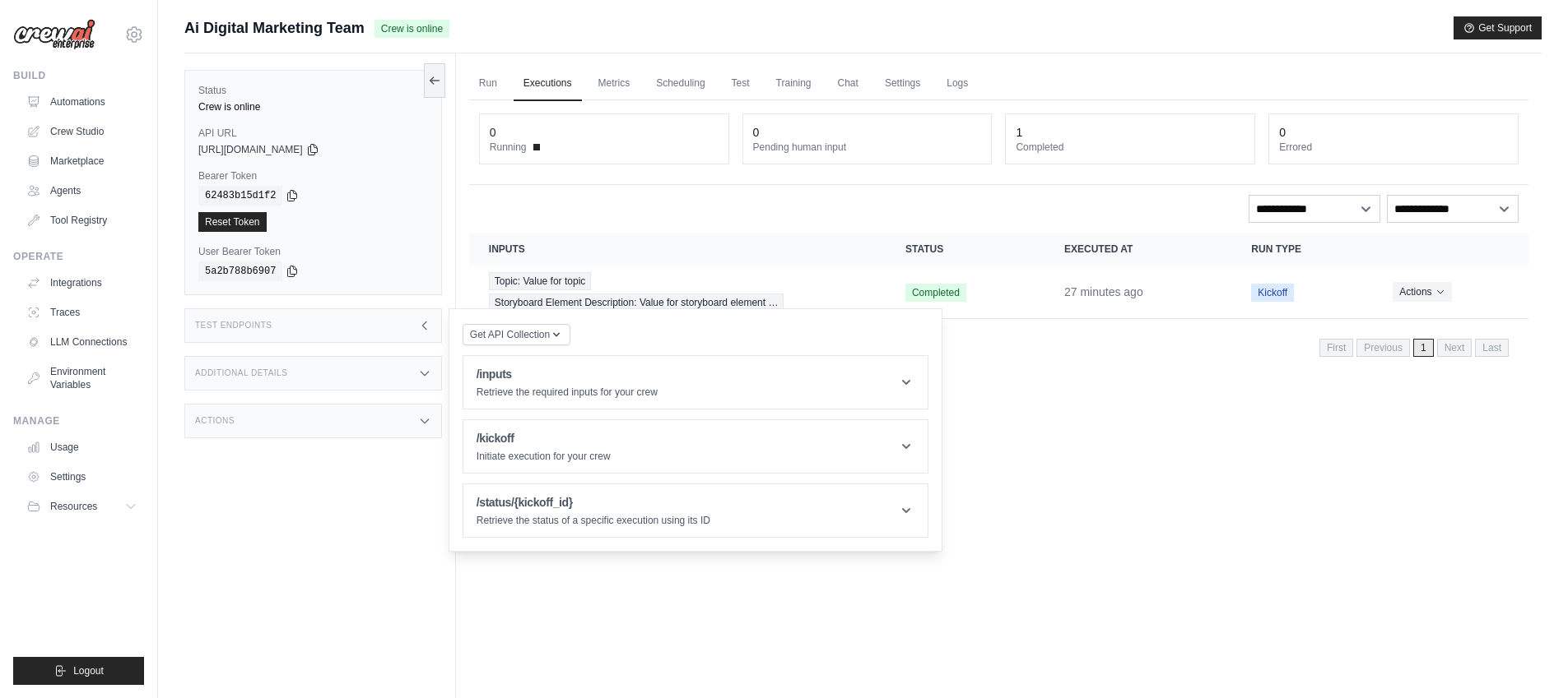
click at [382, 330] on div "Test Endpoints" at bounding box center [313, 326] width 258 height 35
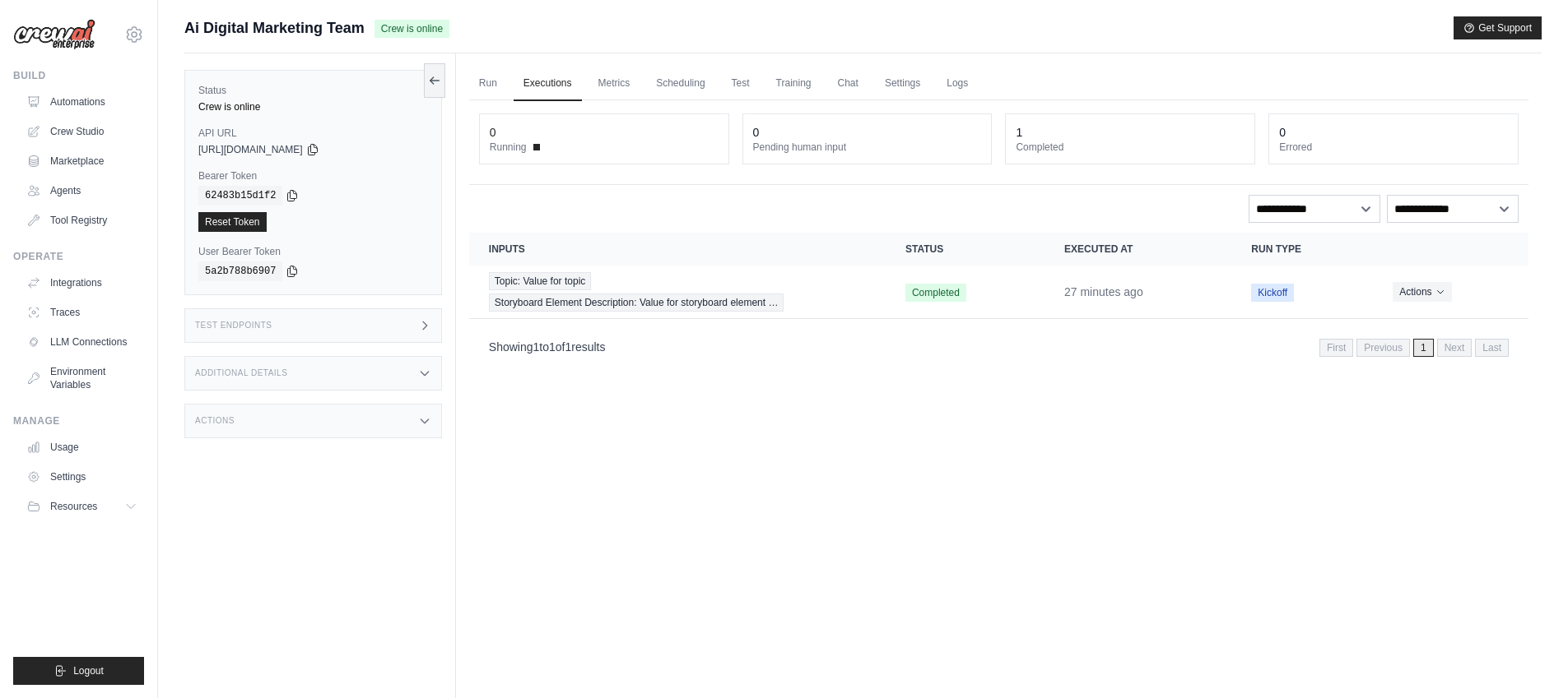
click at [380, 363] on div "Additional Details" at bounding box center [313, 373] width 258 height 35
click at [372, 428] on div "Actions" at bounding box center [313, 421] width 258 height 35
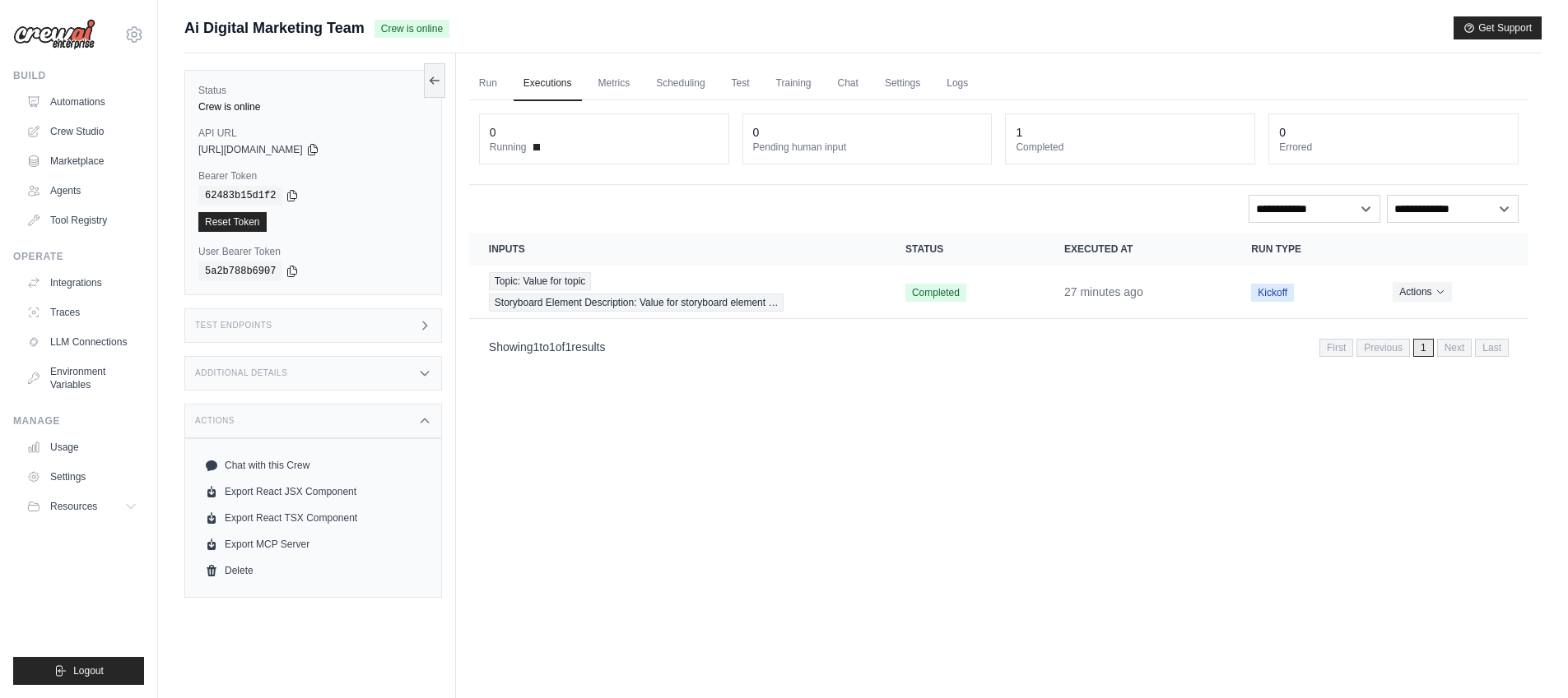
click at [372, 428] on div "Actions" at bounding box center [313, 421] width 258 height 35
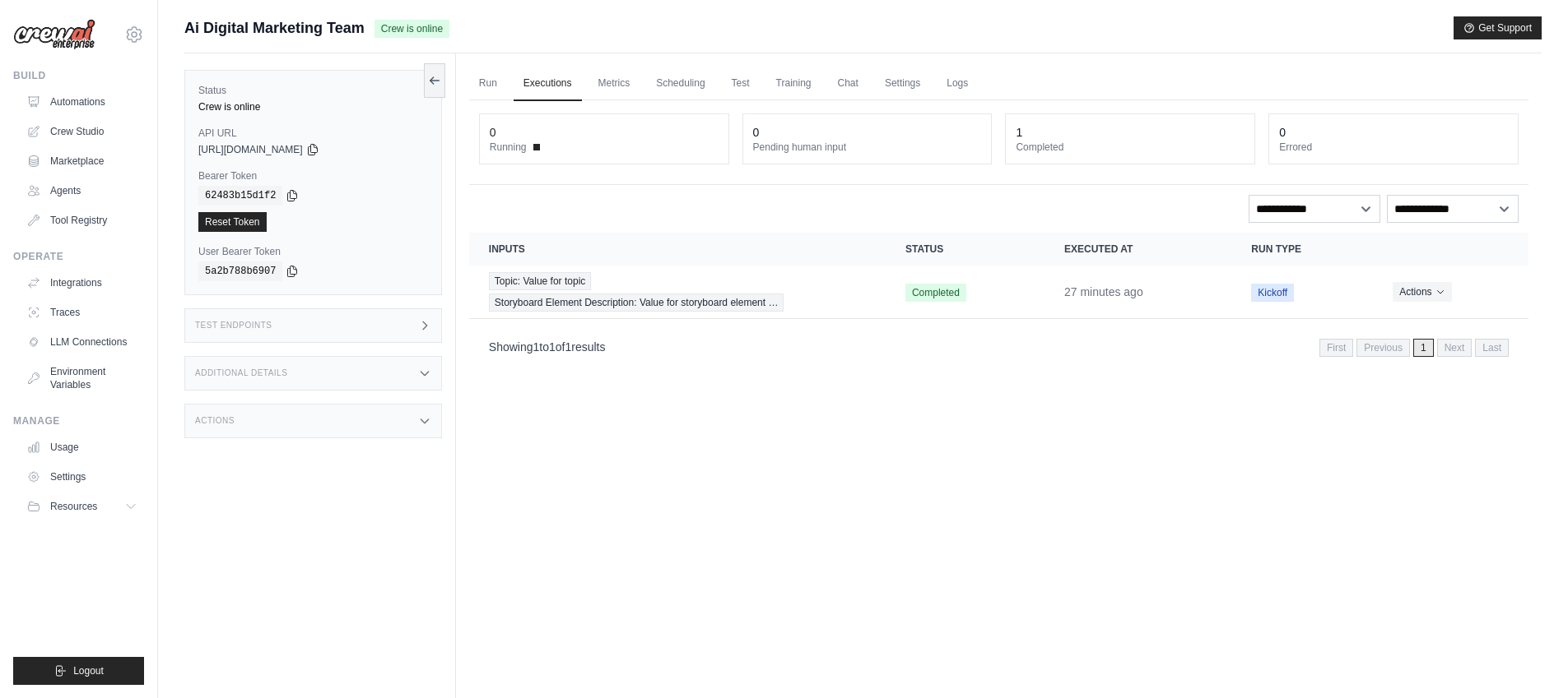
click at [410, 321] on div "Test Endpoints" at bounding box center [313, 326] width 258 height 35
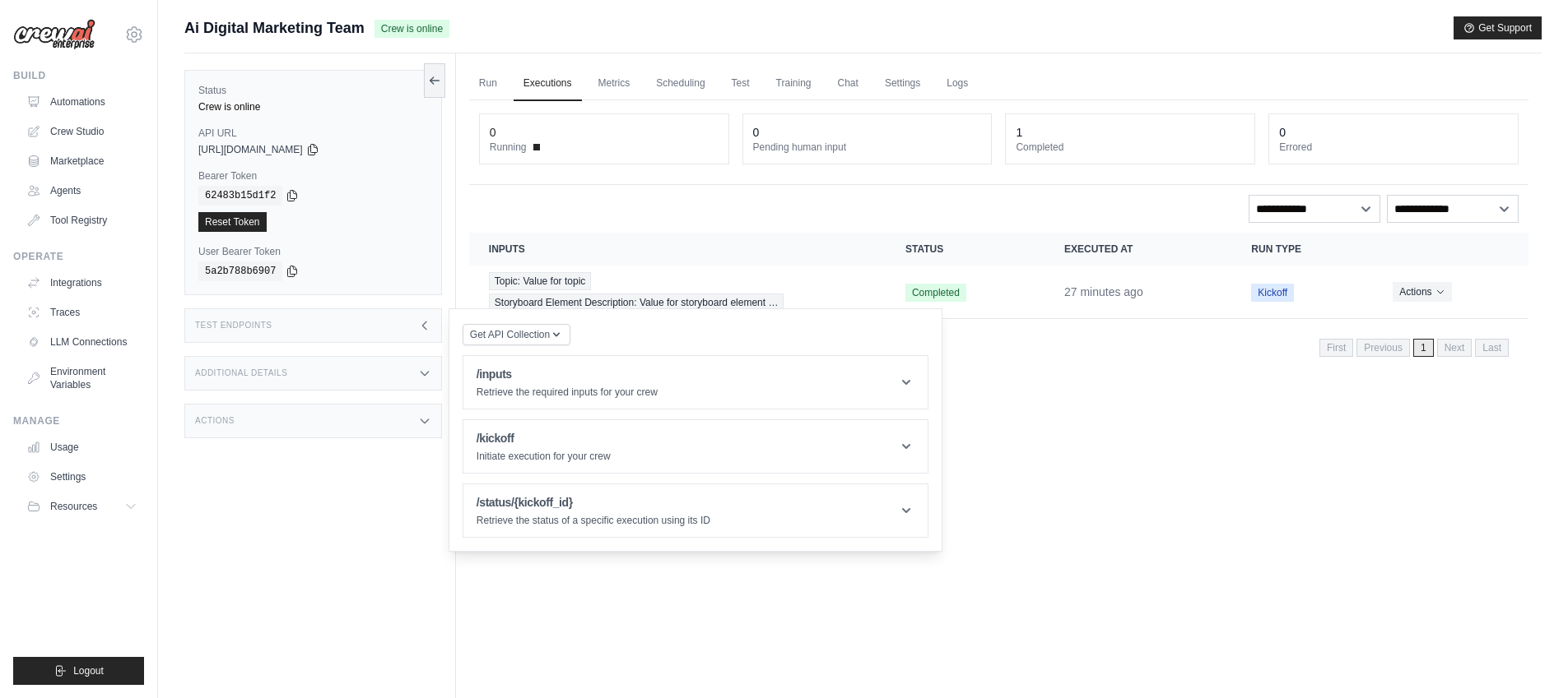
click at [410, 321] on div "Test Endpoints" at bounding box center [313, 326] width 258 height 35
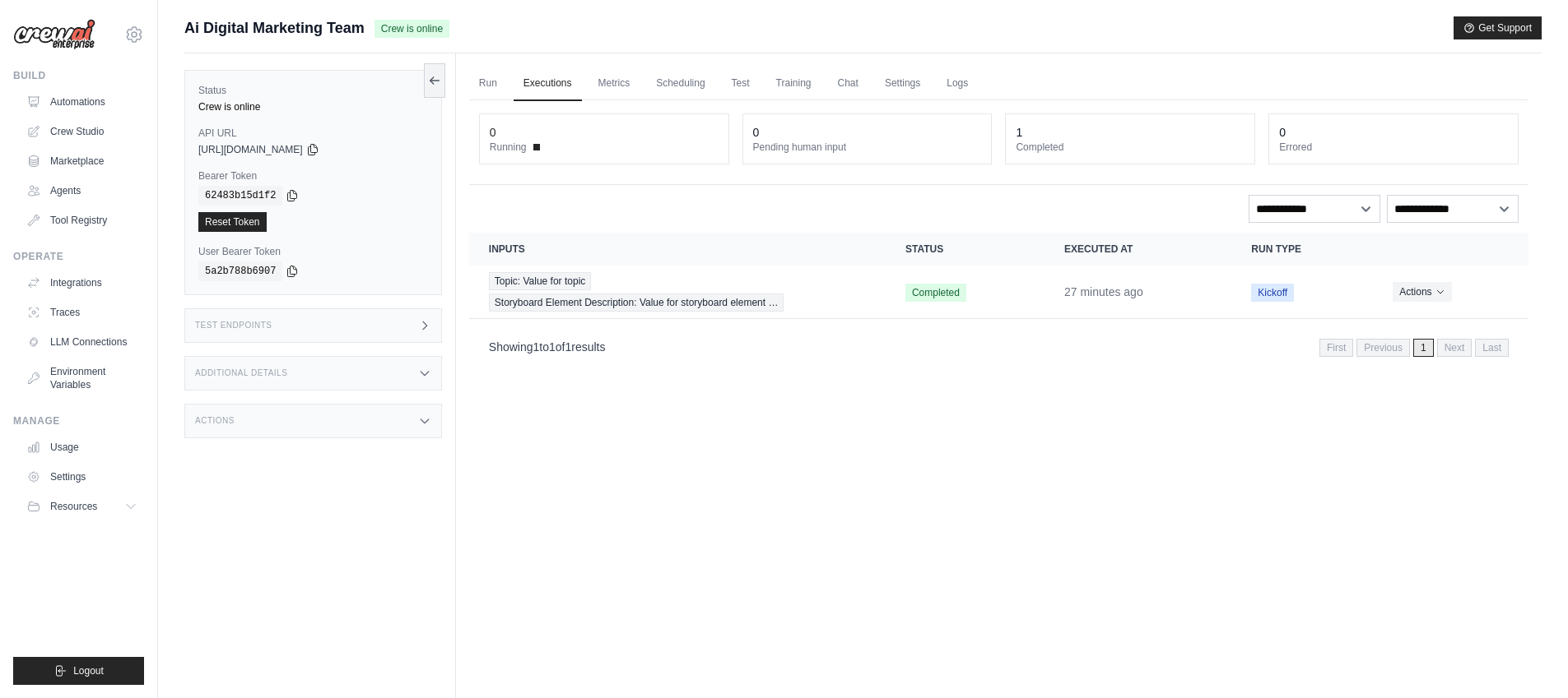
click at [657, 485] on div "Run Executions Metrics Scheduling Test Training Chat Settings Logs 0 Running 0 …" at bounding box center [999, 402] width 1086 height 698
click at [491, 83] on link "Run" at bounding box center [487, 84] width 38 height 35
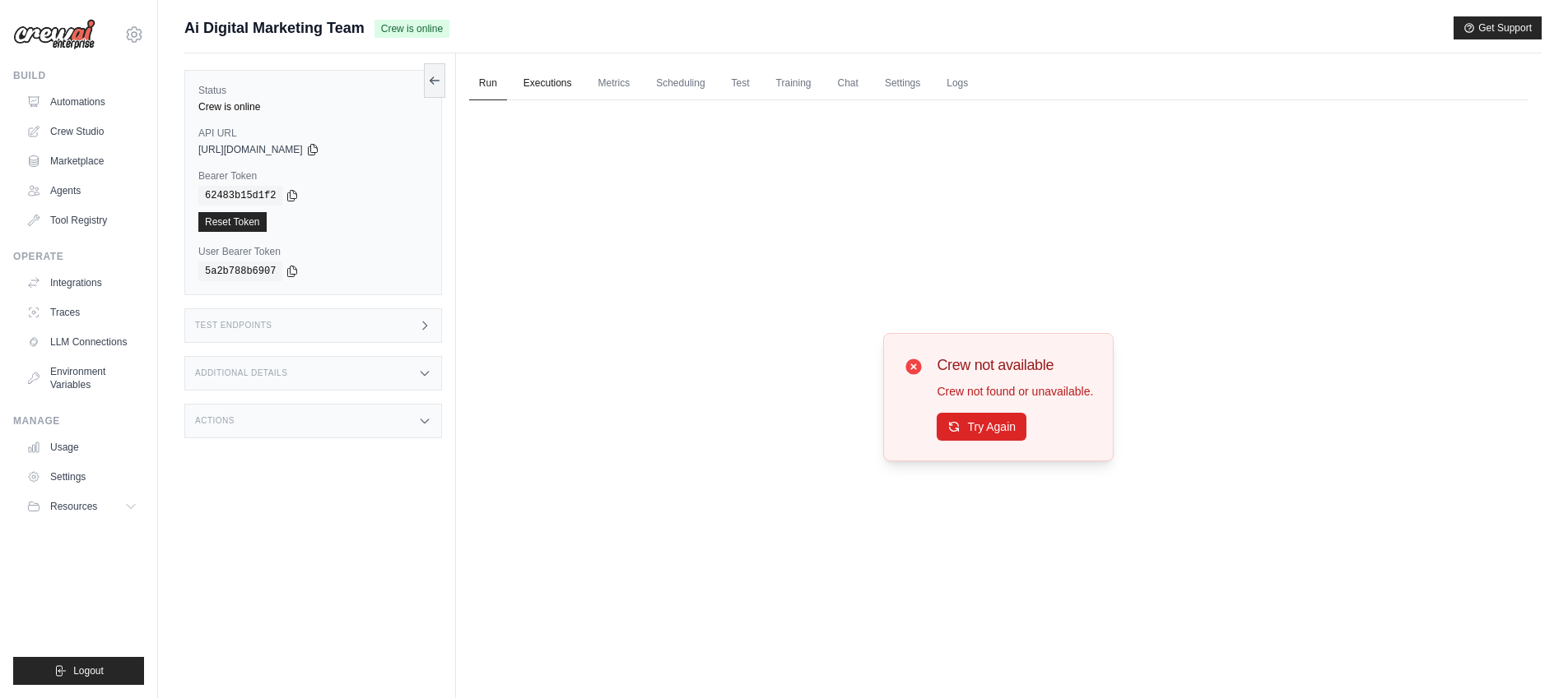
click at [554, 93] on link "Executions" at bounding box center [547, 84] width 68 height 35
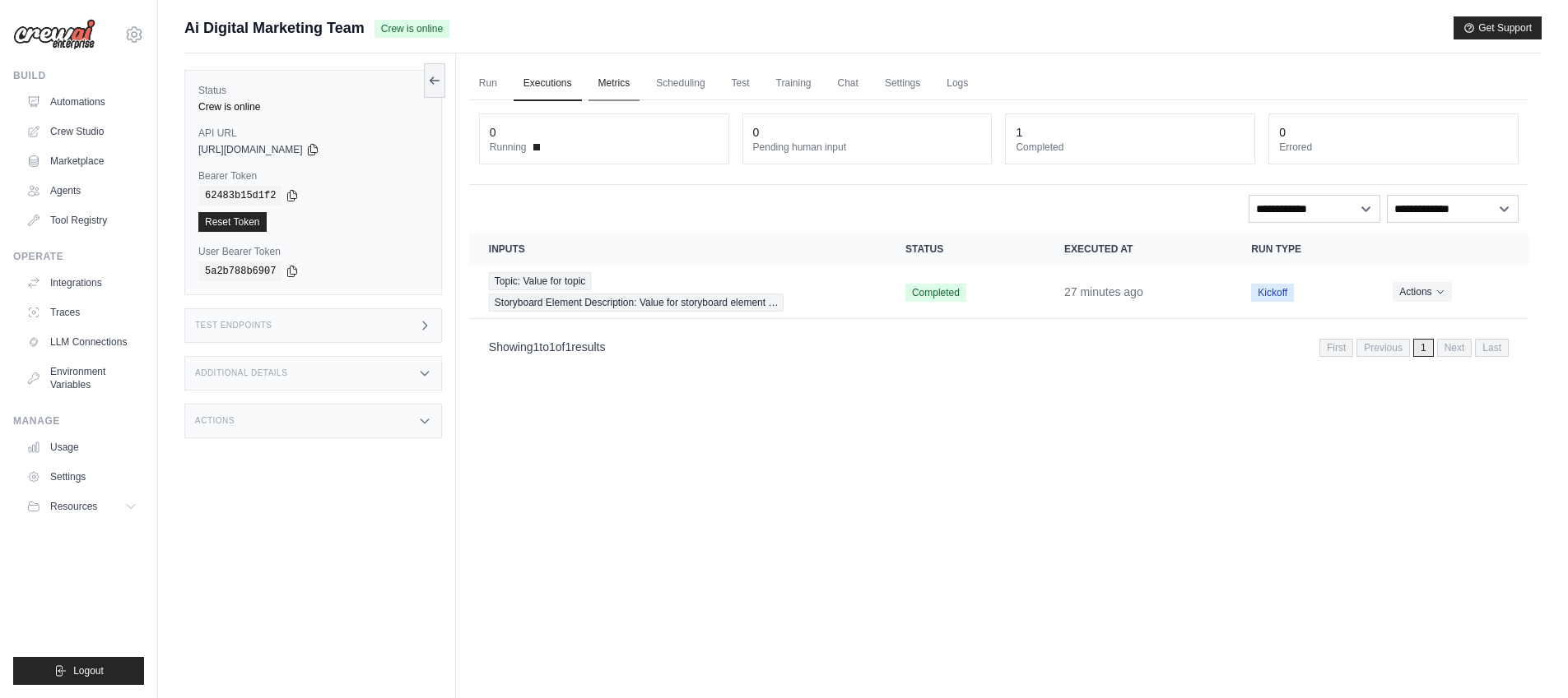
click at [611, 84] on link "Metrics" at bounding box center [614, 84] width 52 height 35
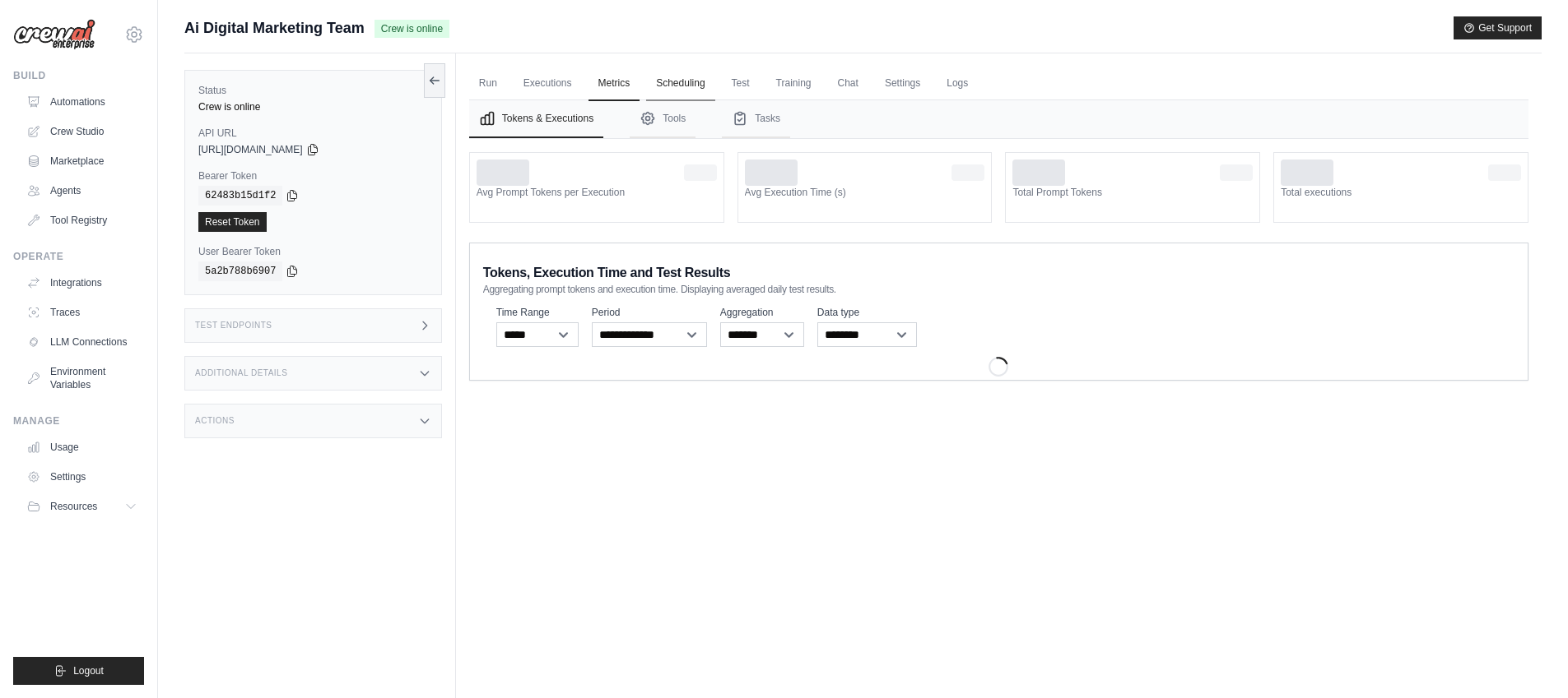
click at [657, 82] on link "Scheduling" at bounding box center [680, 84] width 68 height 35
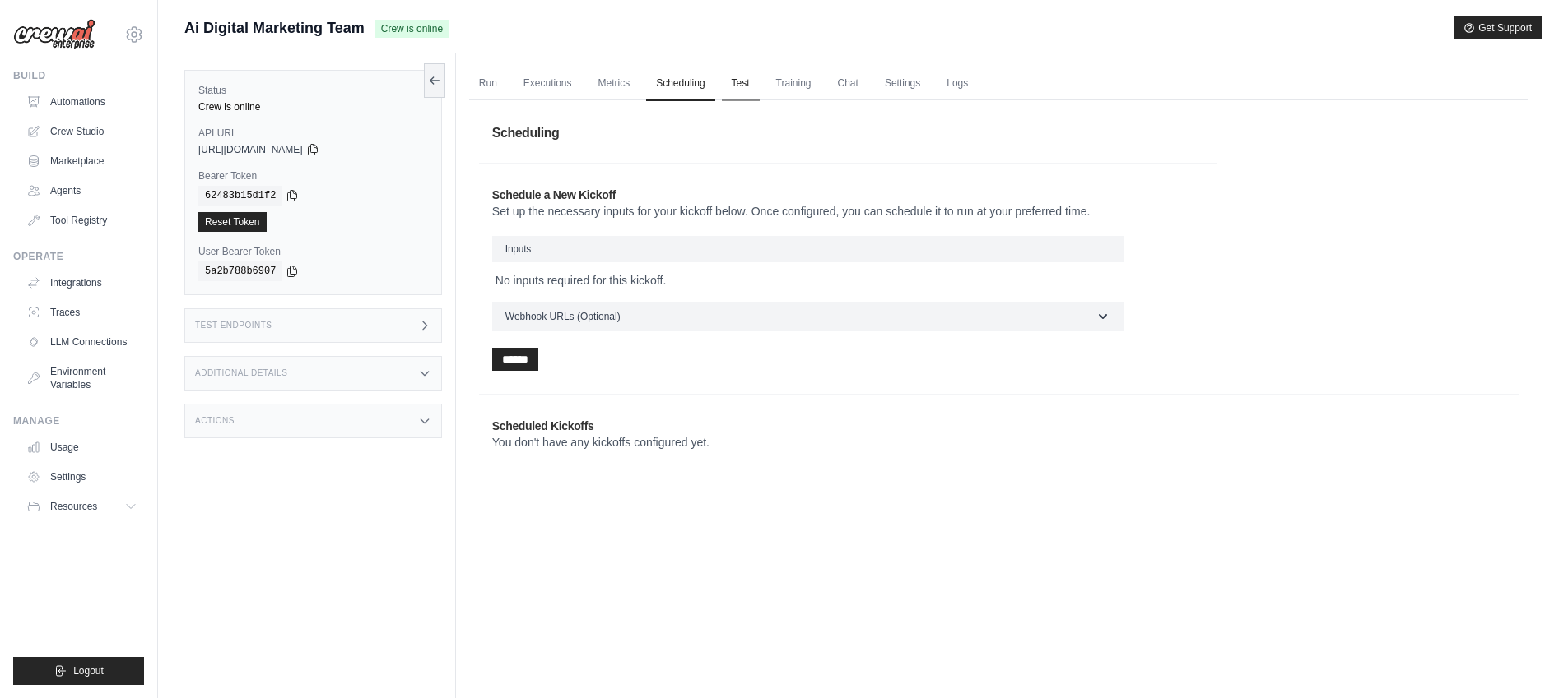
click at [745, 86] on link "Test" at bounding box center [740, 84] width 38 height 35
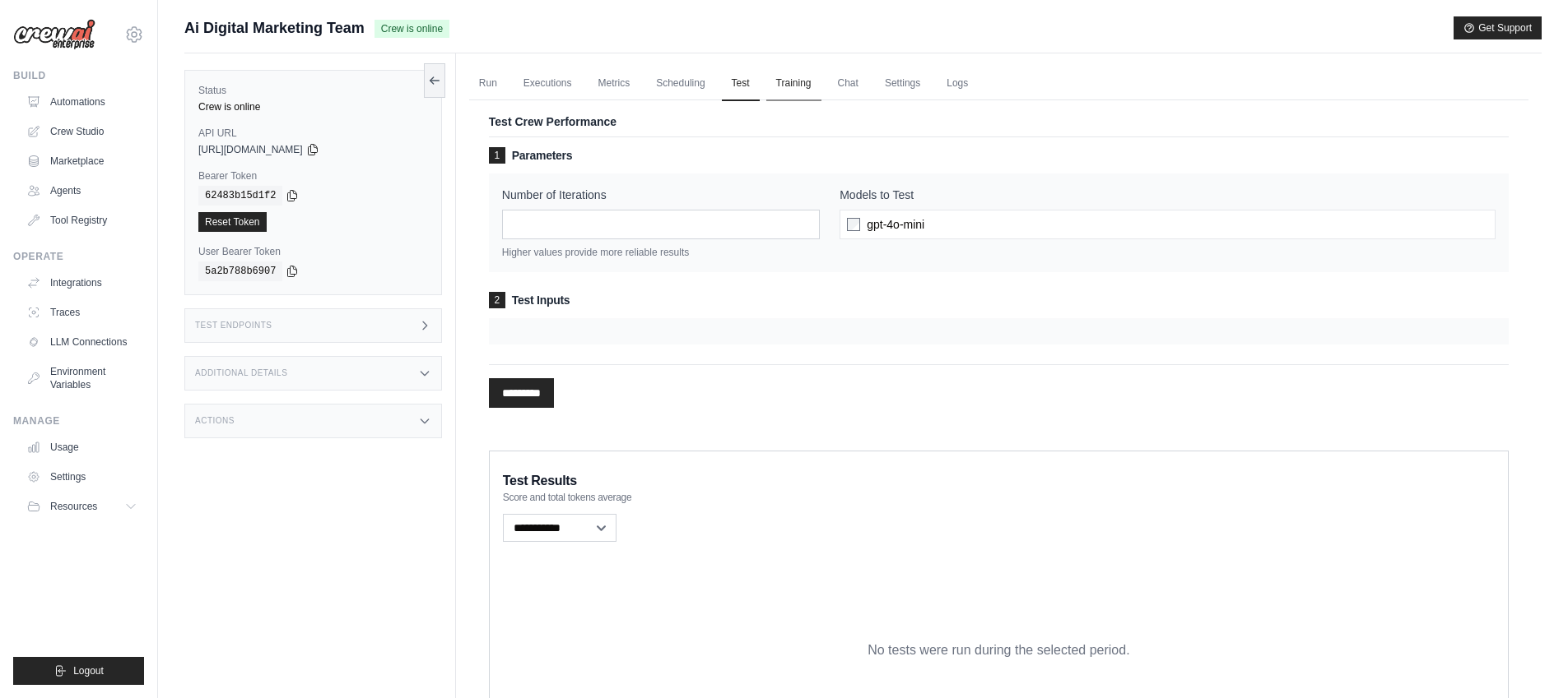
click at [802, 90] on link "Training" at bounding box center [794, 84] width 55 height 35
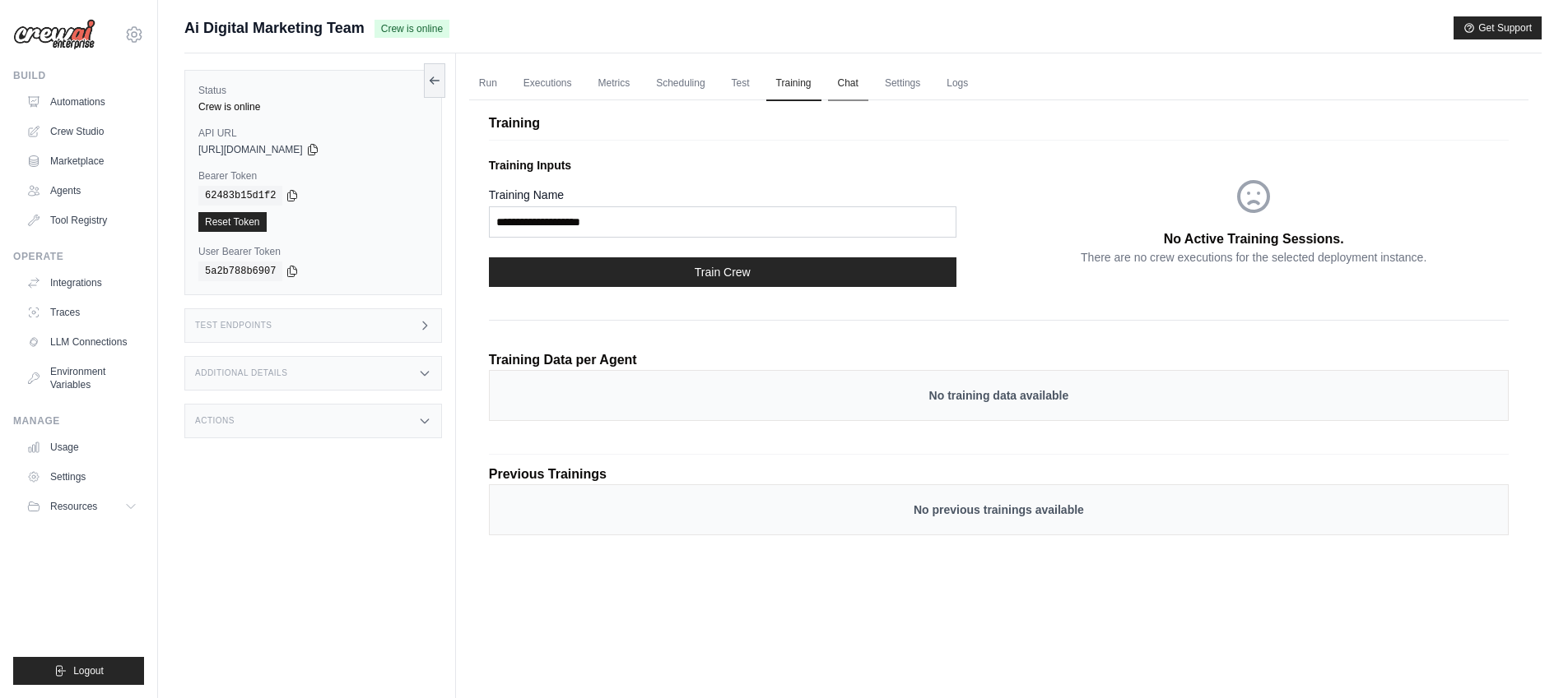
click at [842, 87] on link "Chat" at bounding box center [849, 84] width 40 height 35
click at [497, 89] on link "Run" at bounding box center [487, 84] width 38 height 35
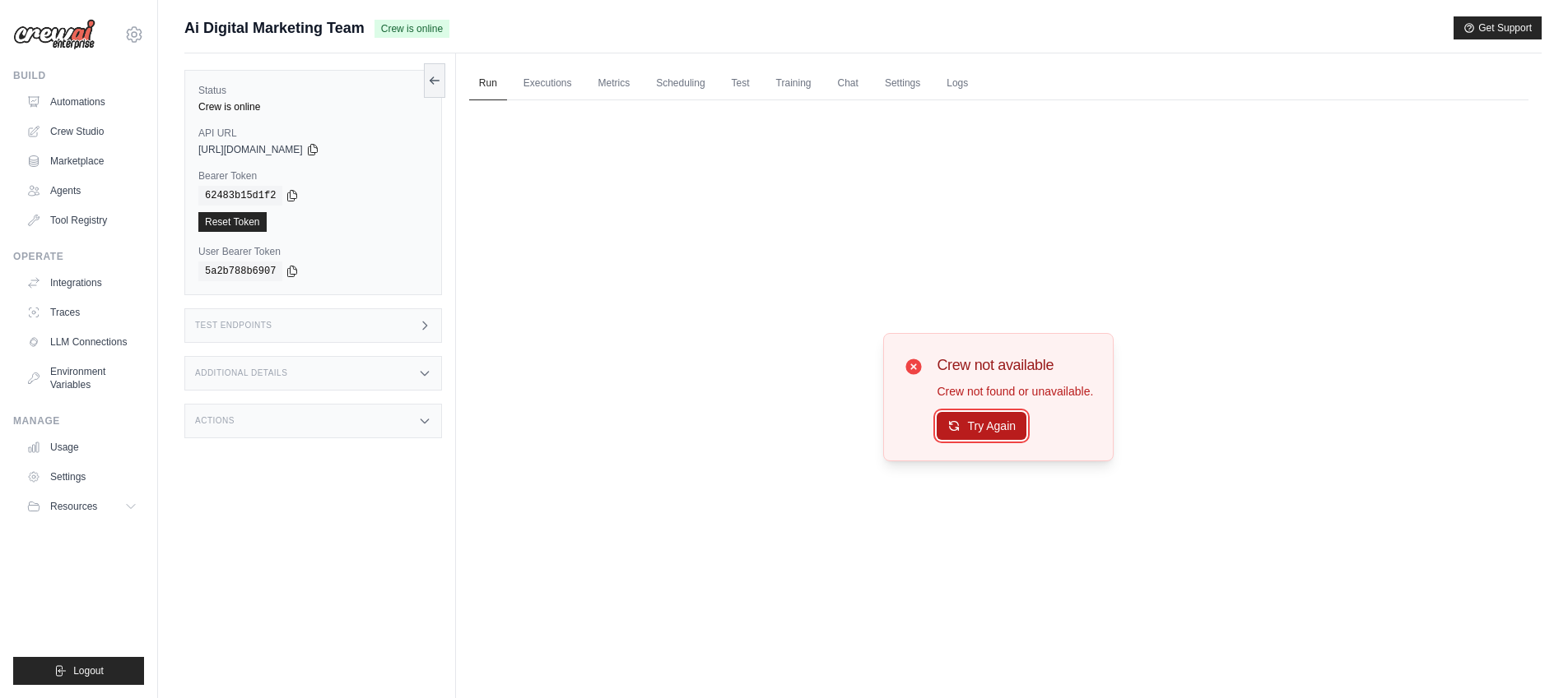
click at [1005, 437] on button "Try Again" at bounding box center [981, 426] width 90 height 28
click at [765, 428] on div "Crew not available Crew not found or unavailable. Try Again" at bounding box center [998, 397] width 1059 height 594
click at [91, 100] on link "Automations" at bounding box center [84, 102] width 124 height 26
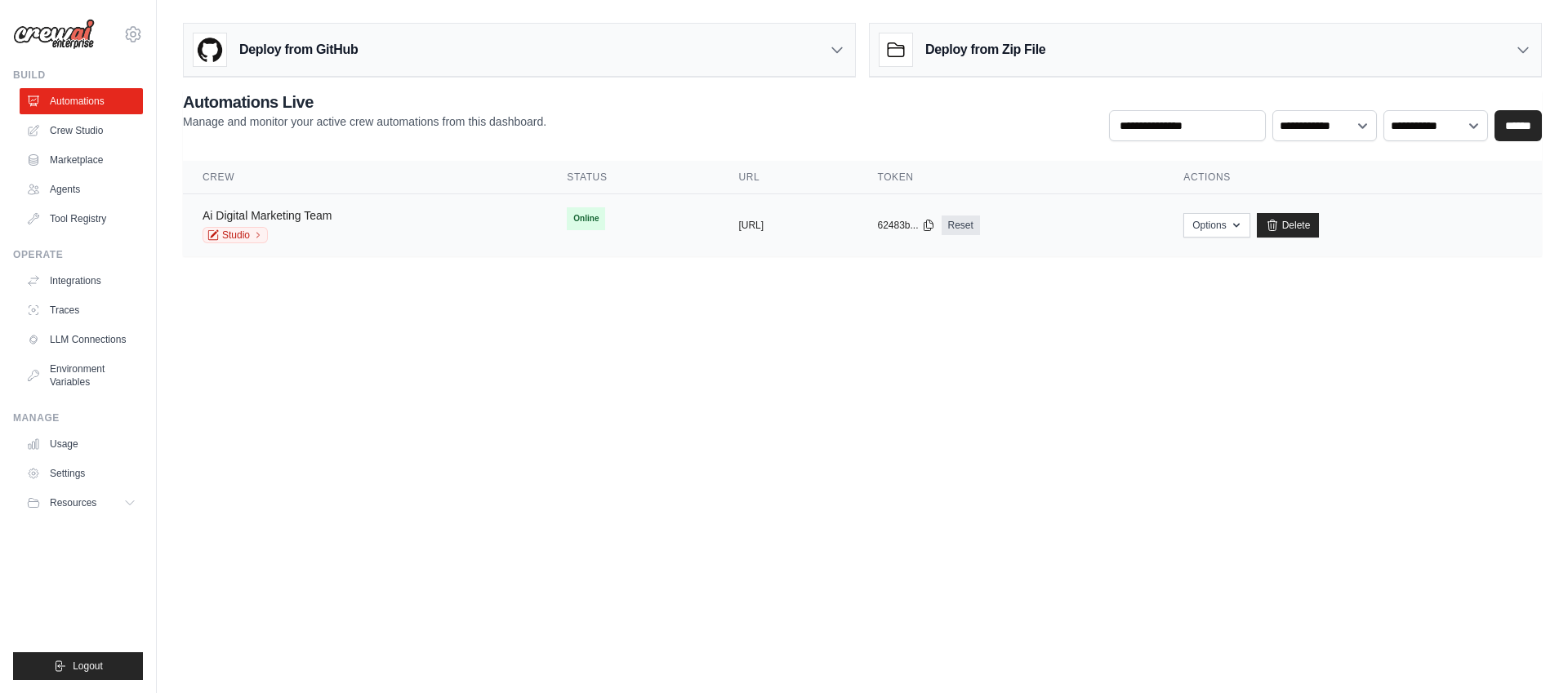
click at [299, 217] on link "Ai Digital Marketing Team" at bounding box center [267, 215] width 129 height 13
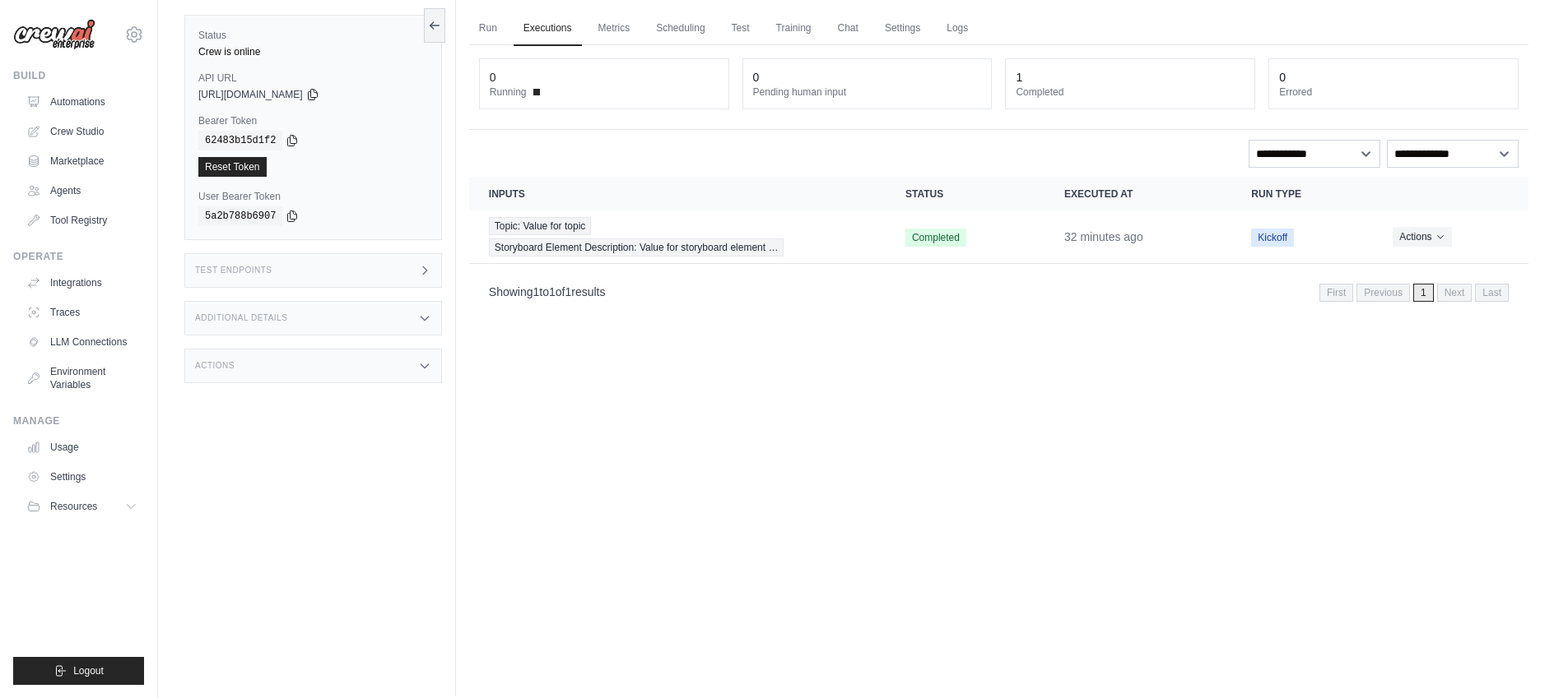
scroll to position [58, 0]
click at [313, 265] on div "Test Endpoints" at bounding box center [313, 268] width 258 height 35
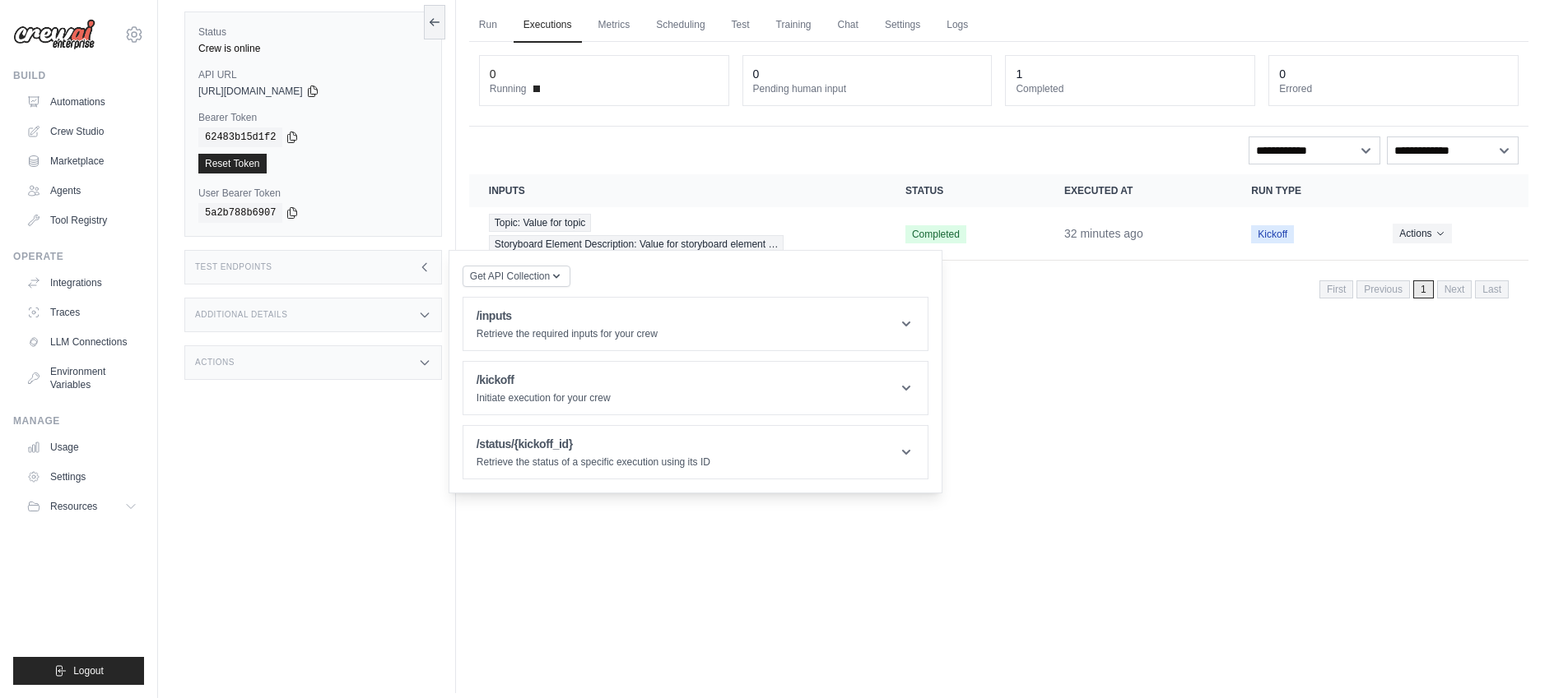
click at [436, 479] on div "Status Crew is online API URL copied https://ai-digital-marketing-team-34e78689…" at bounding box center [320, 344] width 272 height 698
click at [412, 485] on div "Status Crew is online API URL copied https://ai-digital-marketing-team-34e78689…" at bounding box center [320, 344] width 272 height 698
click at [411, 479] on div "Status Crew is online API URL copied https://ai-digital-marketing-team-34e78689…" at bounding box center [320, 344] width 272 height 698
click at [410, 485] on div "Status Crew is online API URL copied https://ai-digital-marketing-team-34e78689…" at bounding box center [320, 344] width 272 height 698
click at [1123, 497] on div "Run Executions Metrics Scheduling Test Training Chat Settings Logs 0 Running 0 …" at bounding box center [999, 344] width 1086 height 698
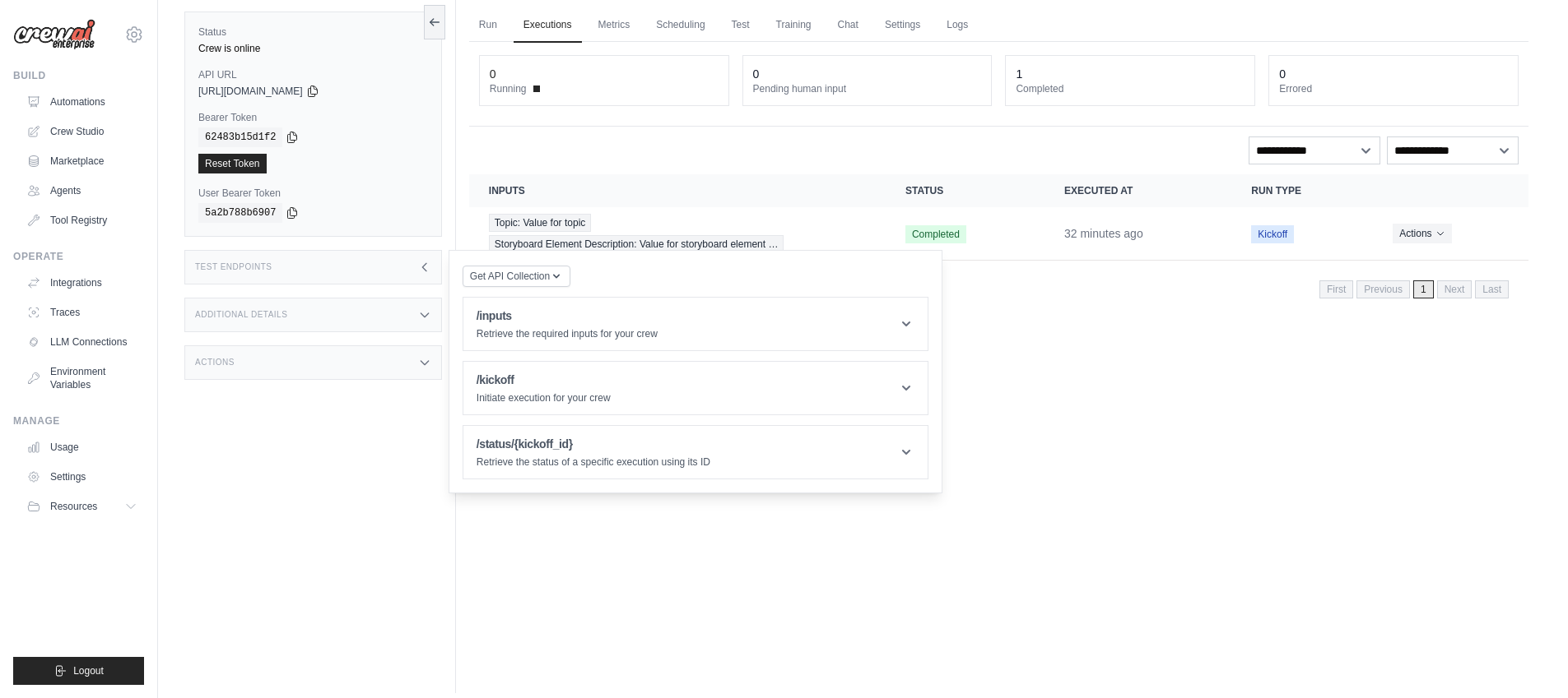
click at [1121, 497] on div "Run Executions Metrics Scheduling Test Training Chat Settings Logs 0 Running 0 …" at bounding box center [999, 344] width 1086 height 698
click at [565, 273] on button "Get API Collection" at bounding box center [517, 276] width 108 height 22
click at [564, 273] on button "Get API Collection" at bounding box center [517, 276] width 108 height 22
click at [1059, 496] on div "Run Executions Metrics Scheduling Test Training Chat Settings Logs 0 Running 0 …" at bounding box center [999, 344] width 1086 height 698
click at [1059, 494] on div "Run Executions Metrics Scheduling Test Training Chat Settings Logs 0 Running 0 …" at bounding box center [999, 344] width 1086 height 698
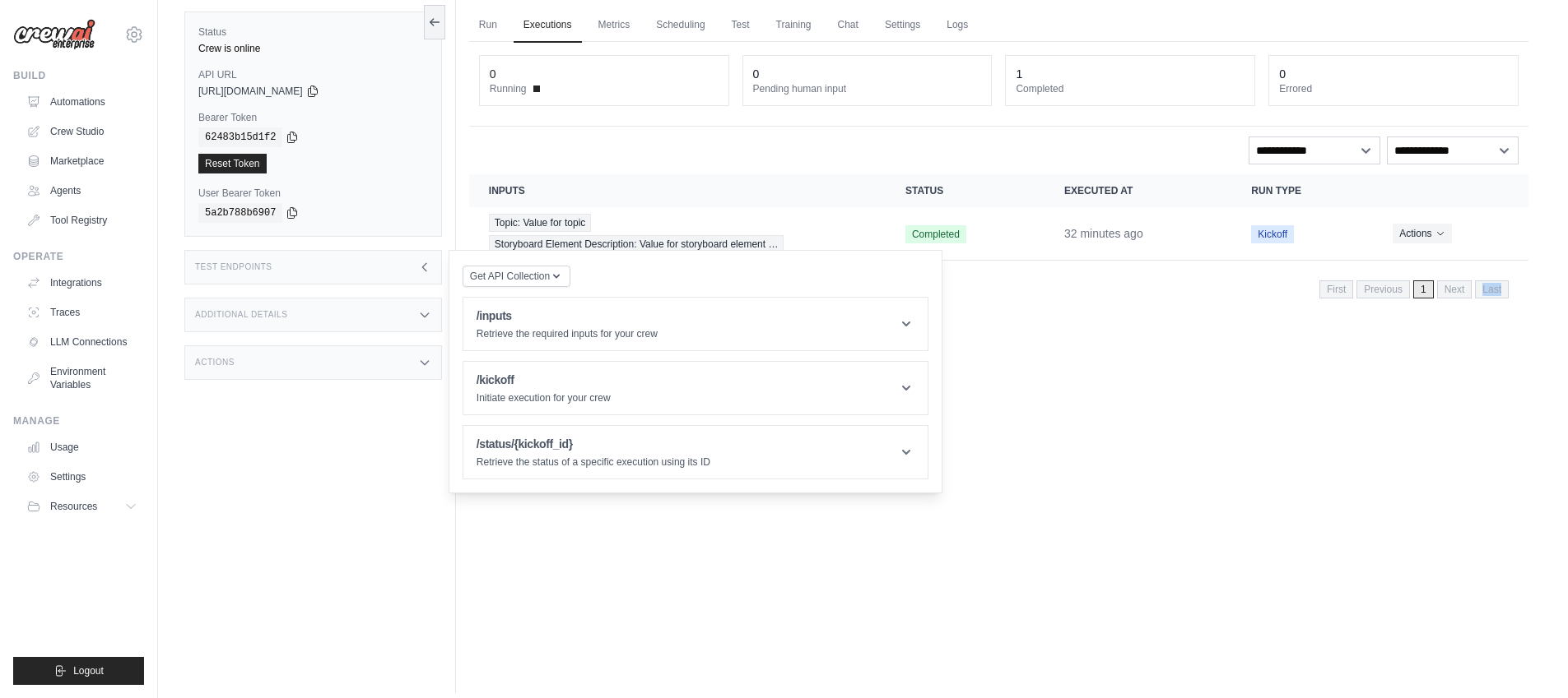
click at [1059, 494] on div "Run Executions Metrics Scheduling Test Training Chat Settings Logs 0 Running 0 …" at bounding box center [999, 344] width 1086 height 698
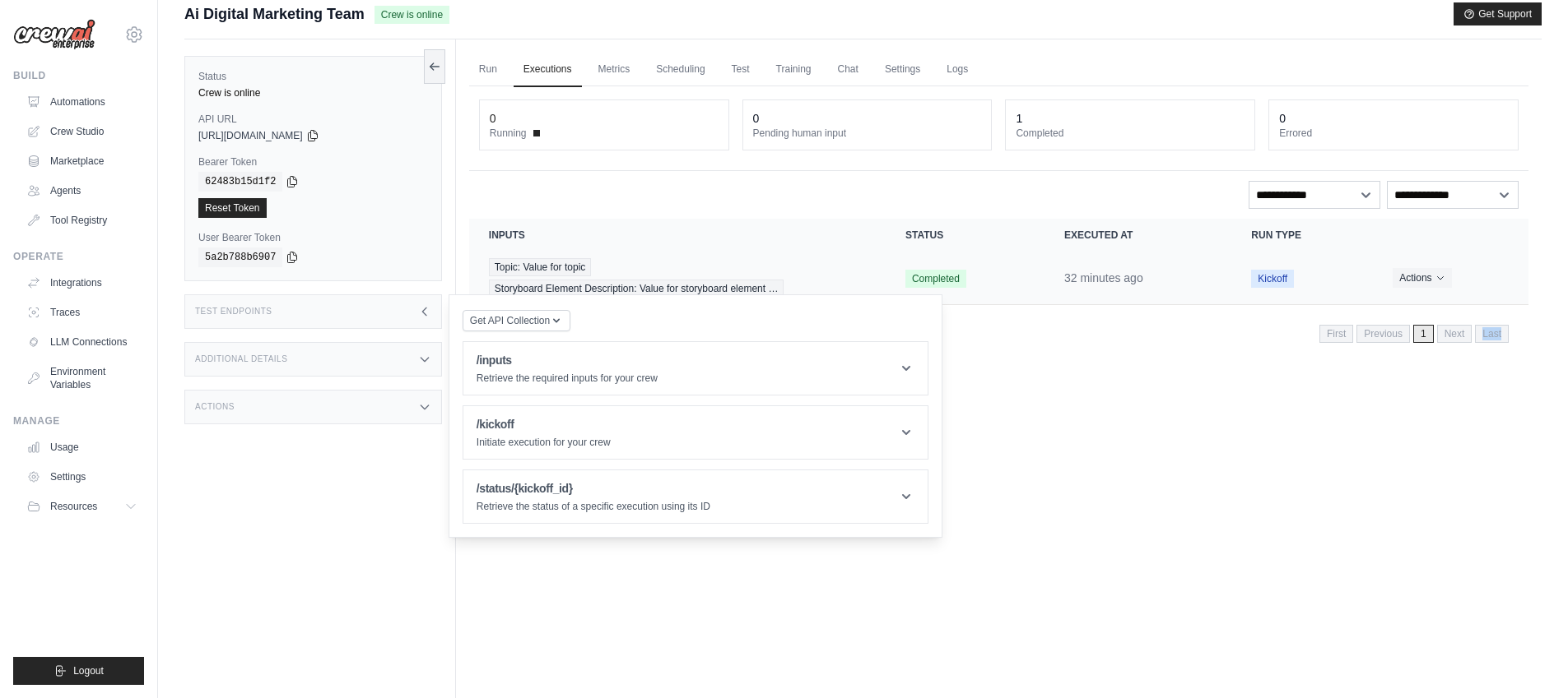
scroll to position [0, 0]
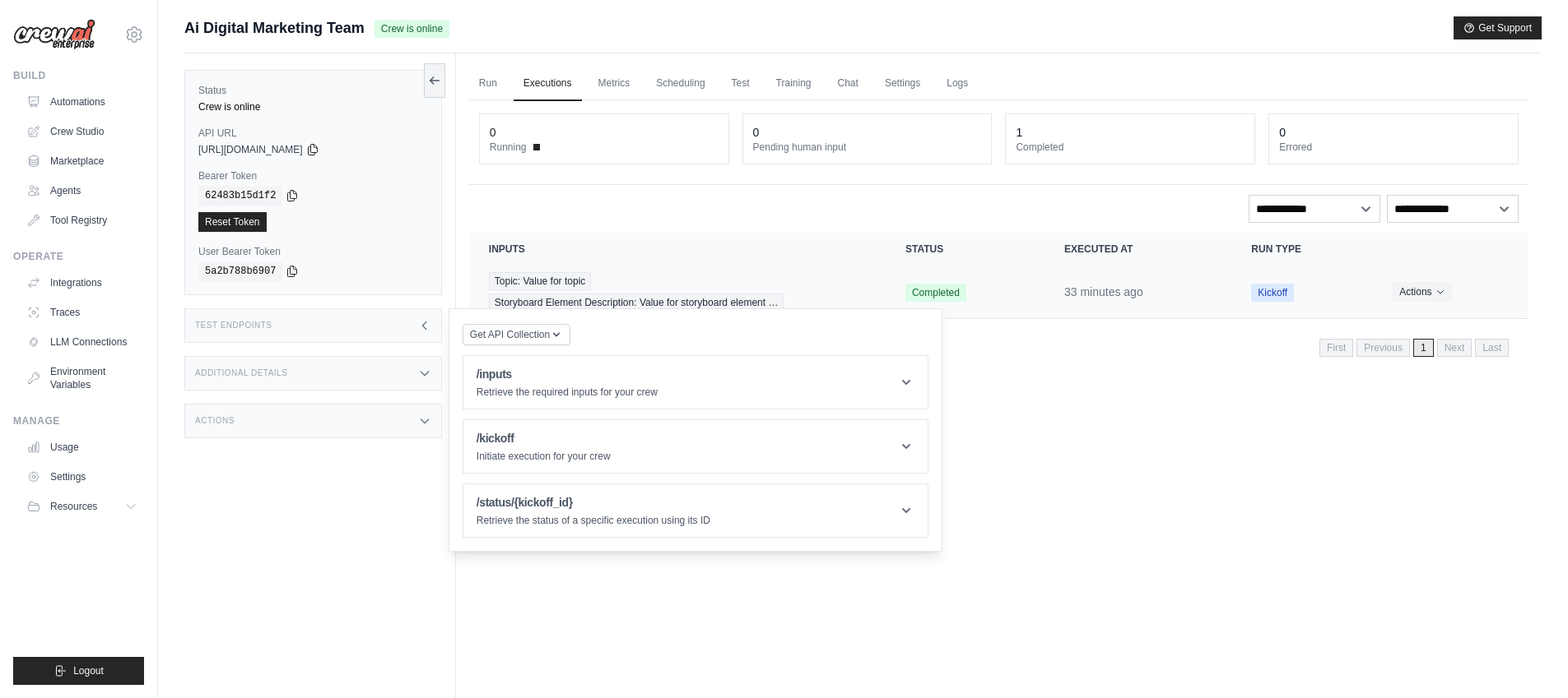
click at [784, 277] on div "Topic: Value for topic Storyboard Element Description: Value for storyboard ele…" at bounding box center [677, 291] width 377 height 39
click at [1009, 412] on div "Run Executions Metrics Scheduling Test Training Chat Settings Logs 0 Running 0 …" at bounding box center [999, 402] width 1086 height 698
click at [1001, 425] on div "Run Executions Metrics Scheduling Test Training Chat Settings Logs 0 Running 0 …" at bounding box center [999, 402] width 1086 height 698
click at [906, 391] on icon at bounding box center [906, 382] width 17 height 17
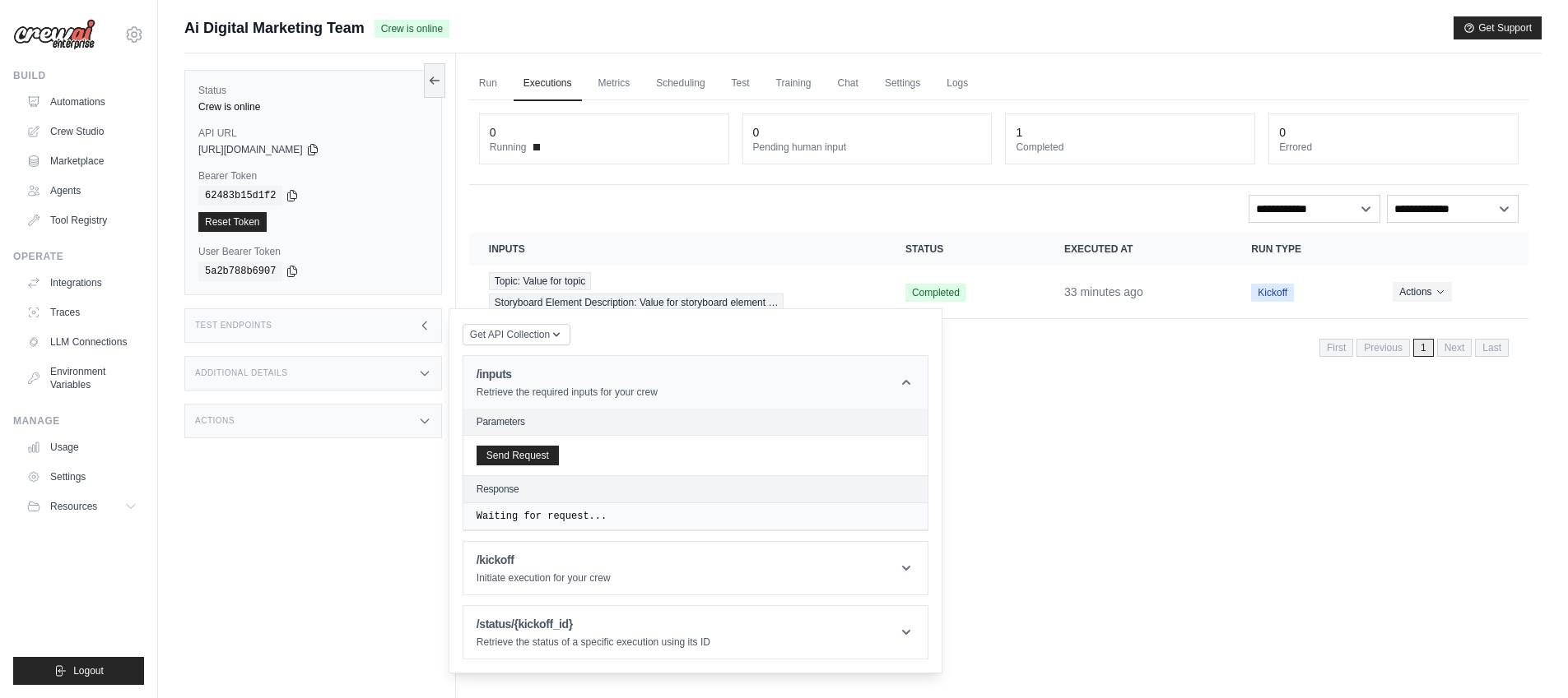
click at [905, 383] on icon at bounding box center [906, 382] width 17 height 17
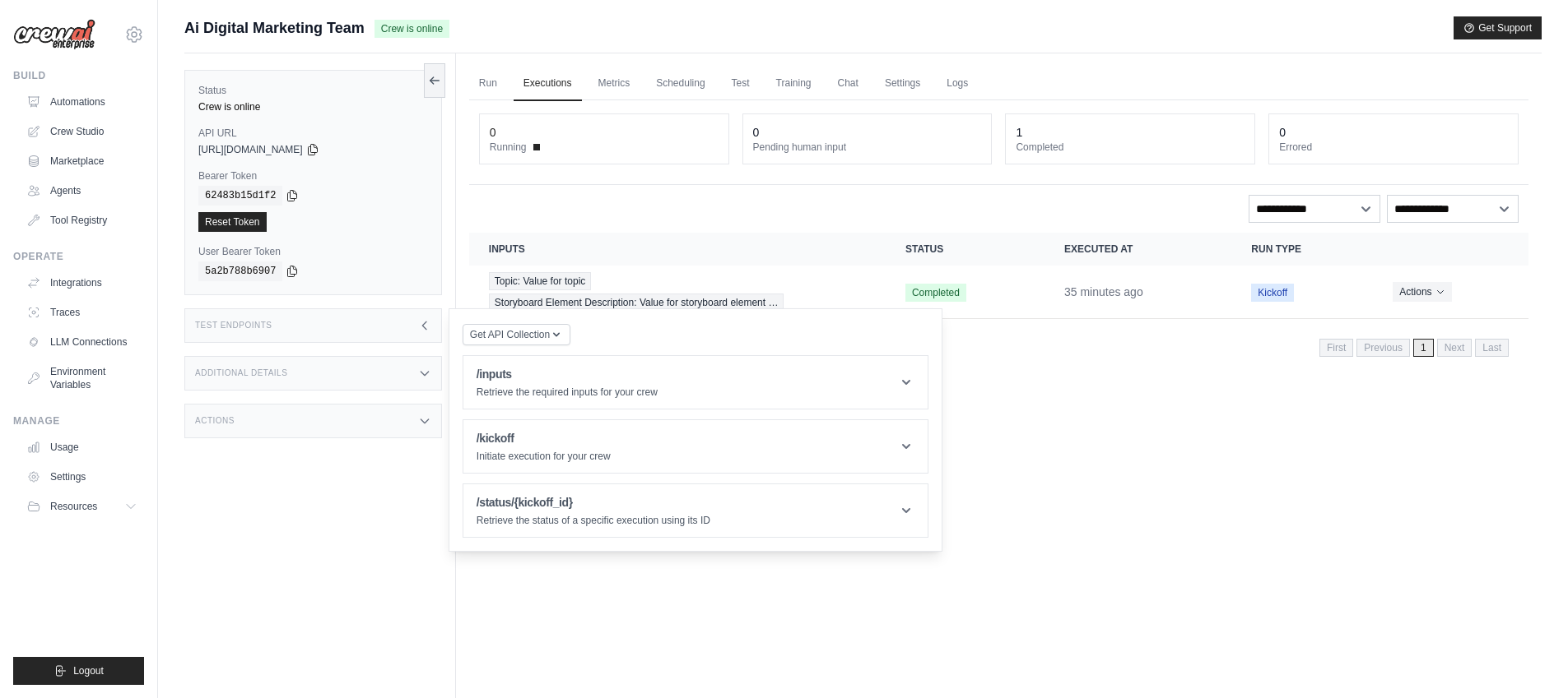
click at [303, 544] on div "Status Crew is online API URL copied [URL][DOMAIN_NAME] Bearer Token copied 624…" at bounding box center [320, 402] width 272 height 698
click at [302, 544] on div "Status Crew is online API URL copied [URL][DOMAIN_NAME] Bearer Token copied 624…" at bounding box center [320, 402] width 272 height 698
click at [299, 541] on div "Status Crew is online API URL copied [URL][DOMAIN_NAME] Bearer Token copied 624…" at bounding box center [320, 402] width 272 height 698
click at [97, 96] on link "Automations" at bounding box center [84, 102] width 124 height 26
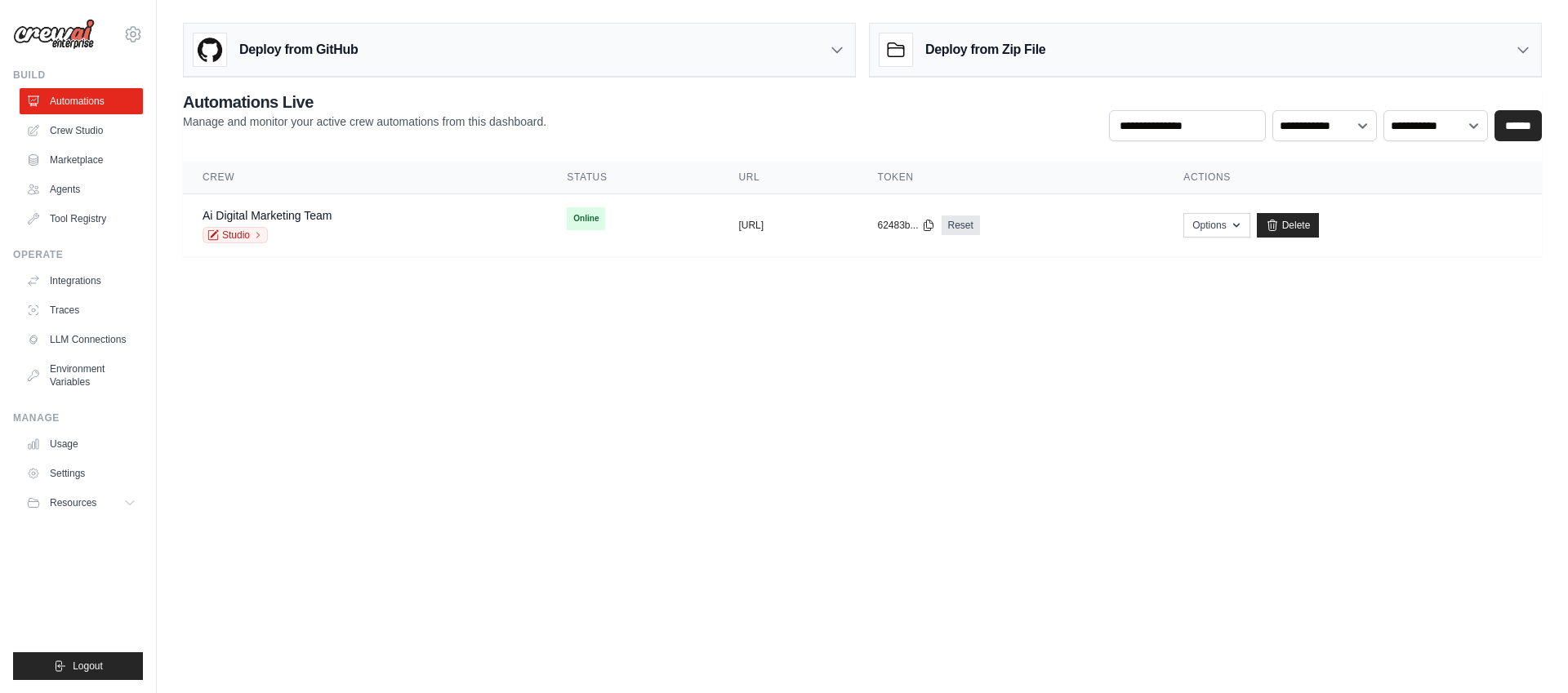
click at [822, 422] on body "aiden.muneath@deerfieldgroup.com Deerfield Group Deerfield Agency ✓ Settings Bu…" at bounding box center [784, 346] width 1568 height 693
click at [822, 423] on body "aiden.muneath@deerfieldgroup.com Deerfield Group Deerfield Agency ✓ Settings Bu…" at bounding box center [784, 346] width 1568 height 693
click at [287, 212] on link "Ai Digital Marketing Team" at bounding box center [267, 215] width 129 height 13
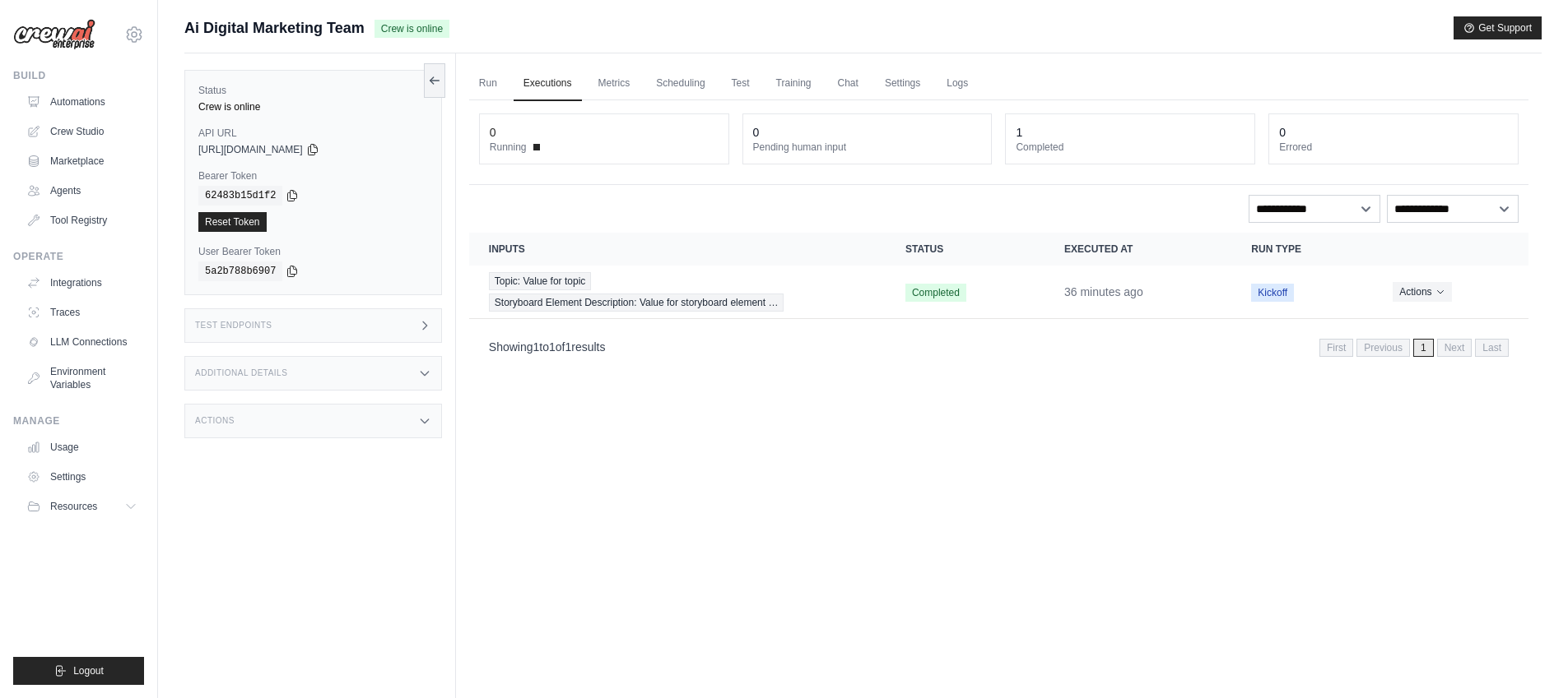
click at [409, 322] on div "Test Endpoints" at bounding box center [313, 326] width 258 height 35
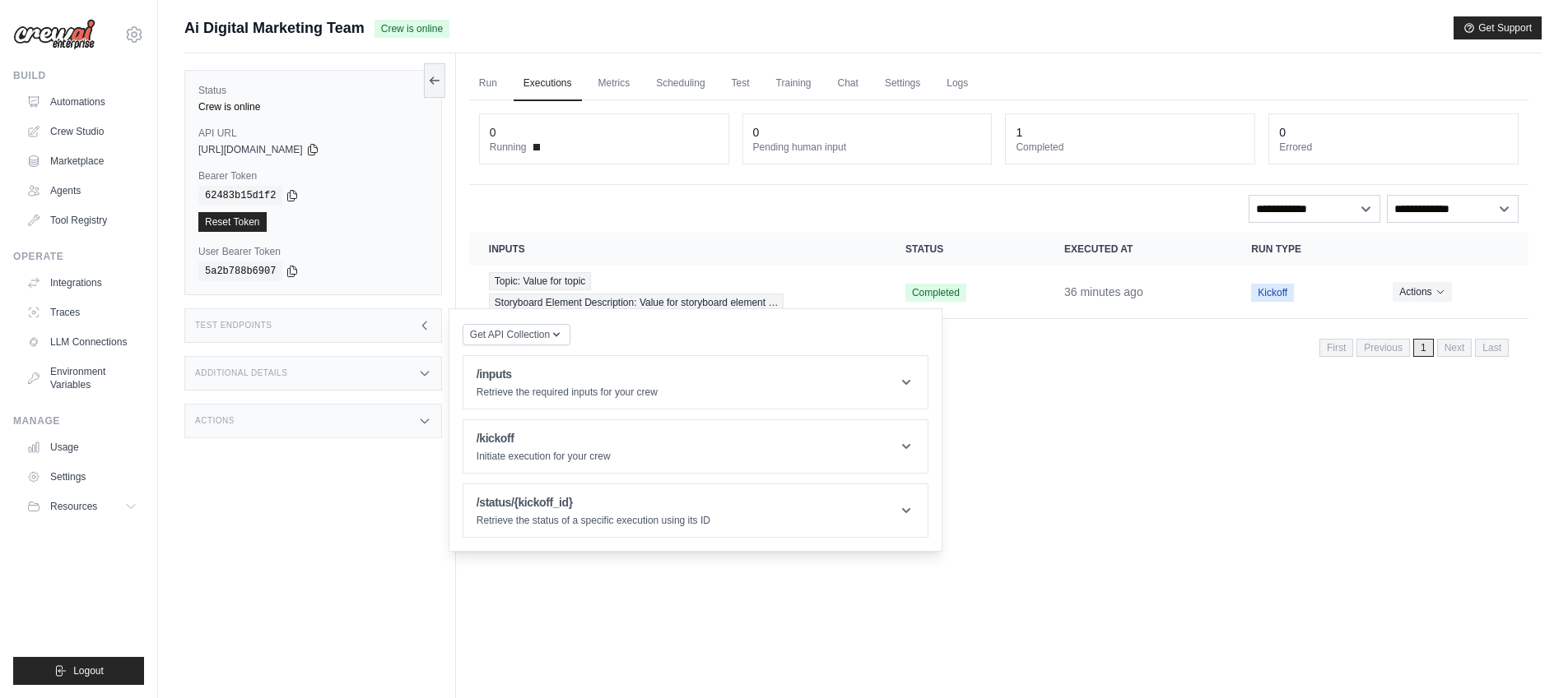
click at [383, 353] on div "Status Crew is online API URL copied [URL][DOMAIN_NAME] Bearer Token copied 624…" at bounding box center [320, 402] width 272 height 698
click at [380, 376] on div "Additional Details" at bounding box center [313, 373] width 258 height 35
click at [373, 358] on div "Additional Details" at bounding box center [313, 373] width 258 height 35
click at [361, 417] on div "Actions" at bounding box center [313, 421] width 258 height 35
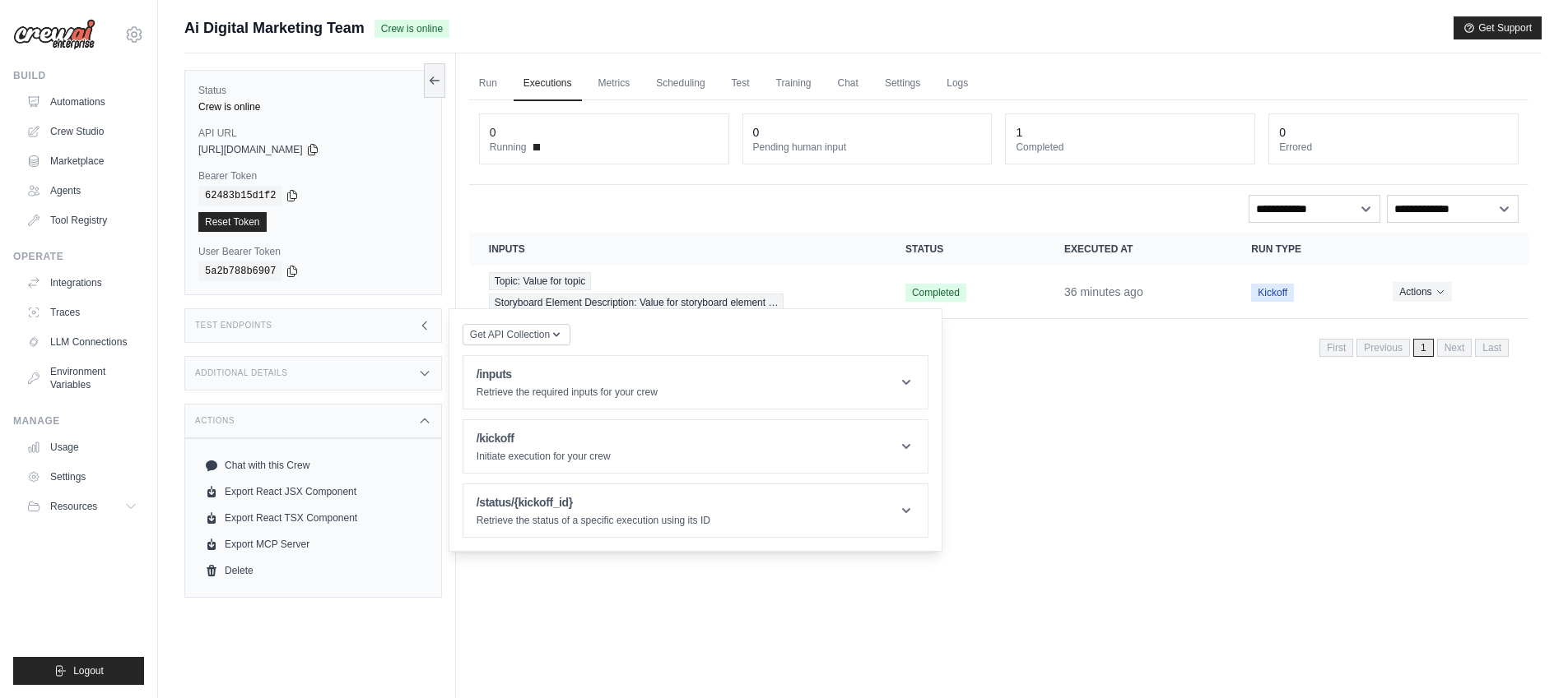
click at [362, 417] on div "Actions" at bounding box center [313, 421] width 258 height 35
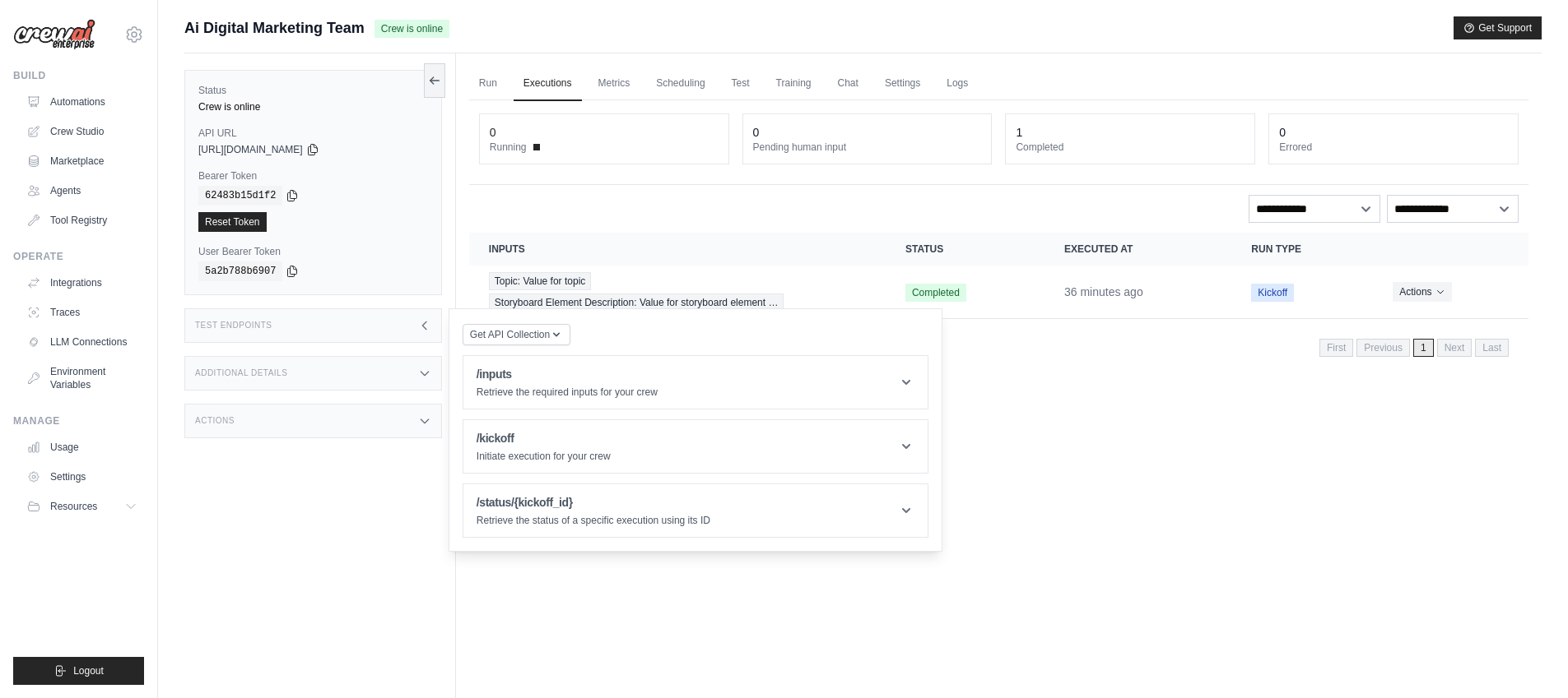
click at [362, 417] on div "Actions" at bounding box center [313, 421] width 258 height 35
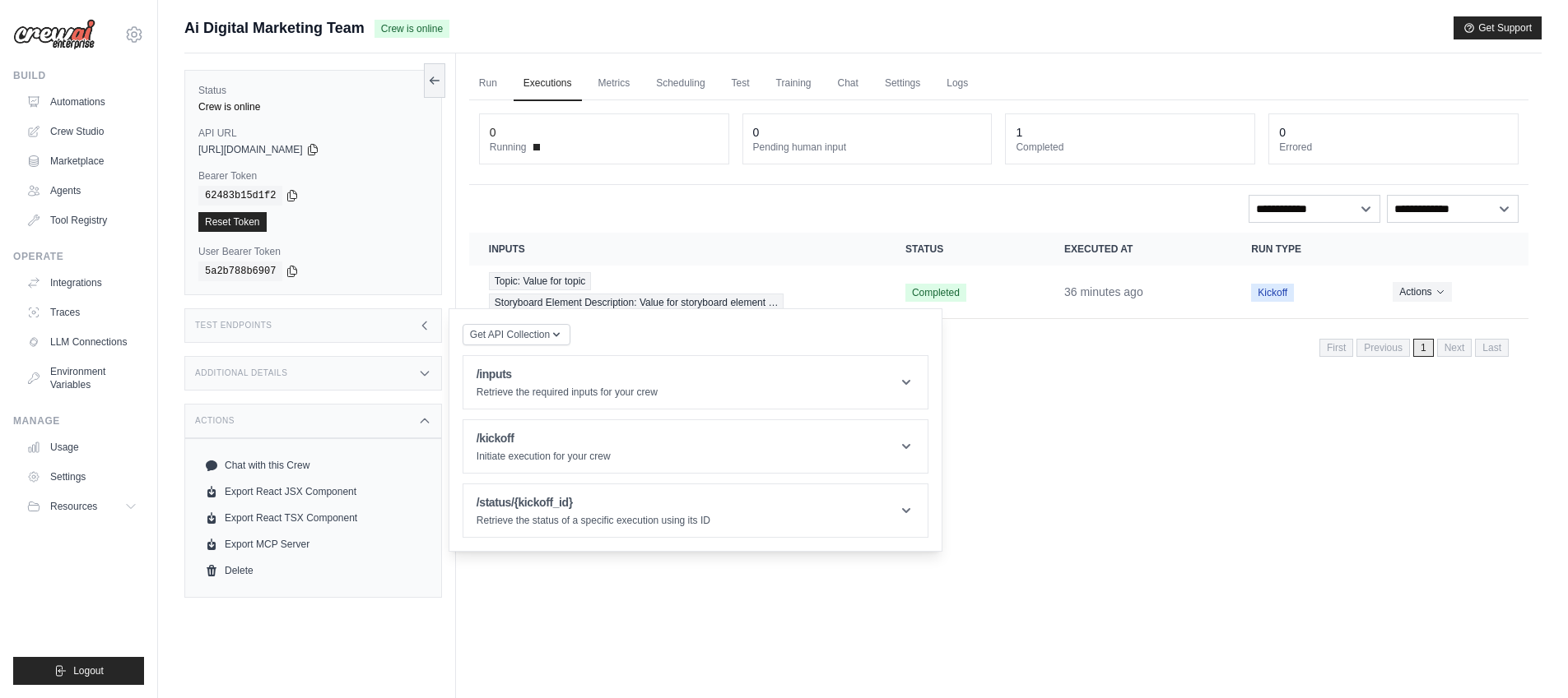
click at [382, 372] on div "Additional Details" at bounding box center [313, 373] width 258 height 35
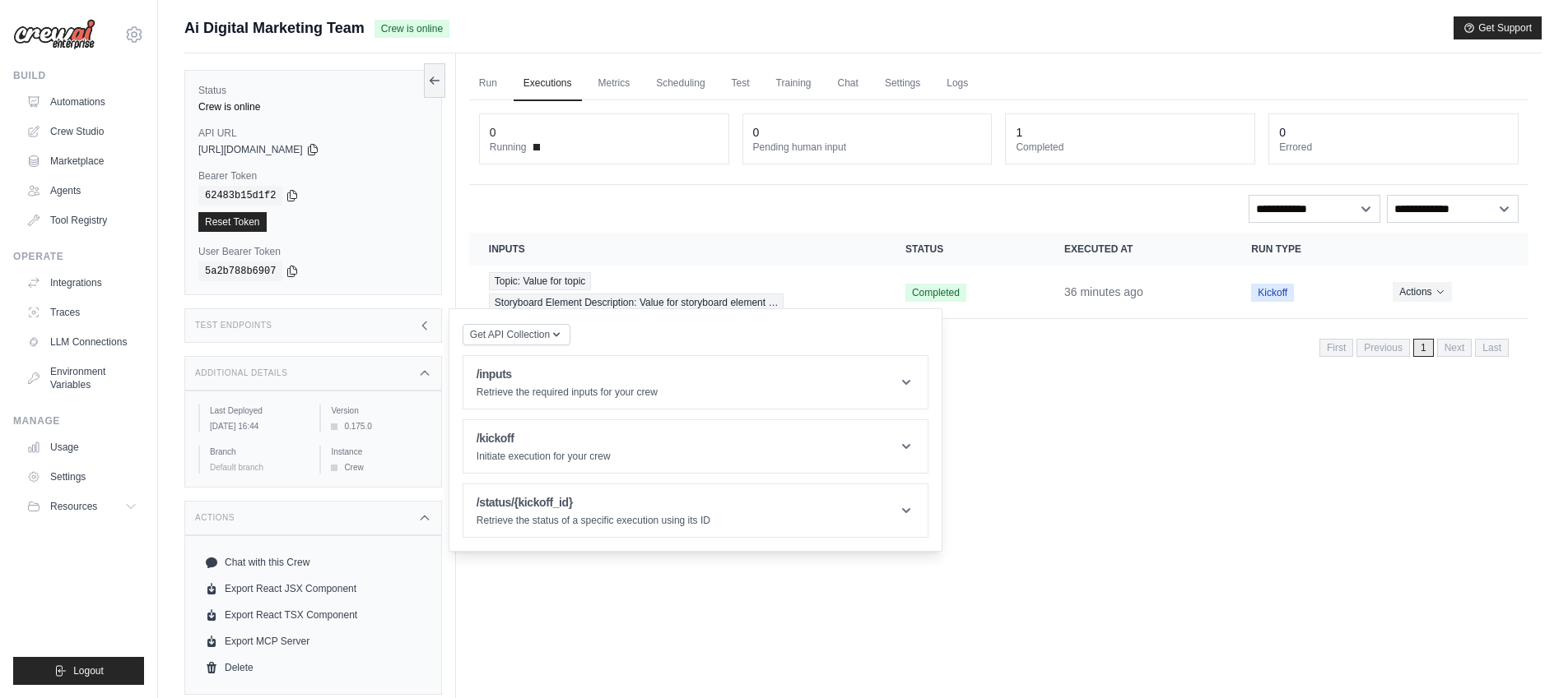
click at [406, 333] on div "Test Endpoints" at bounding box center [313, 326] width 258 height 35
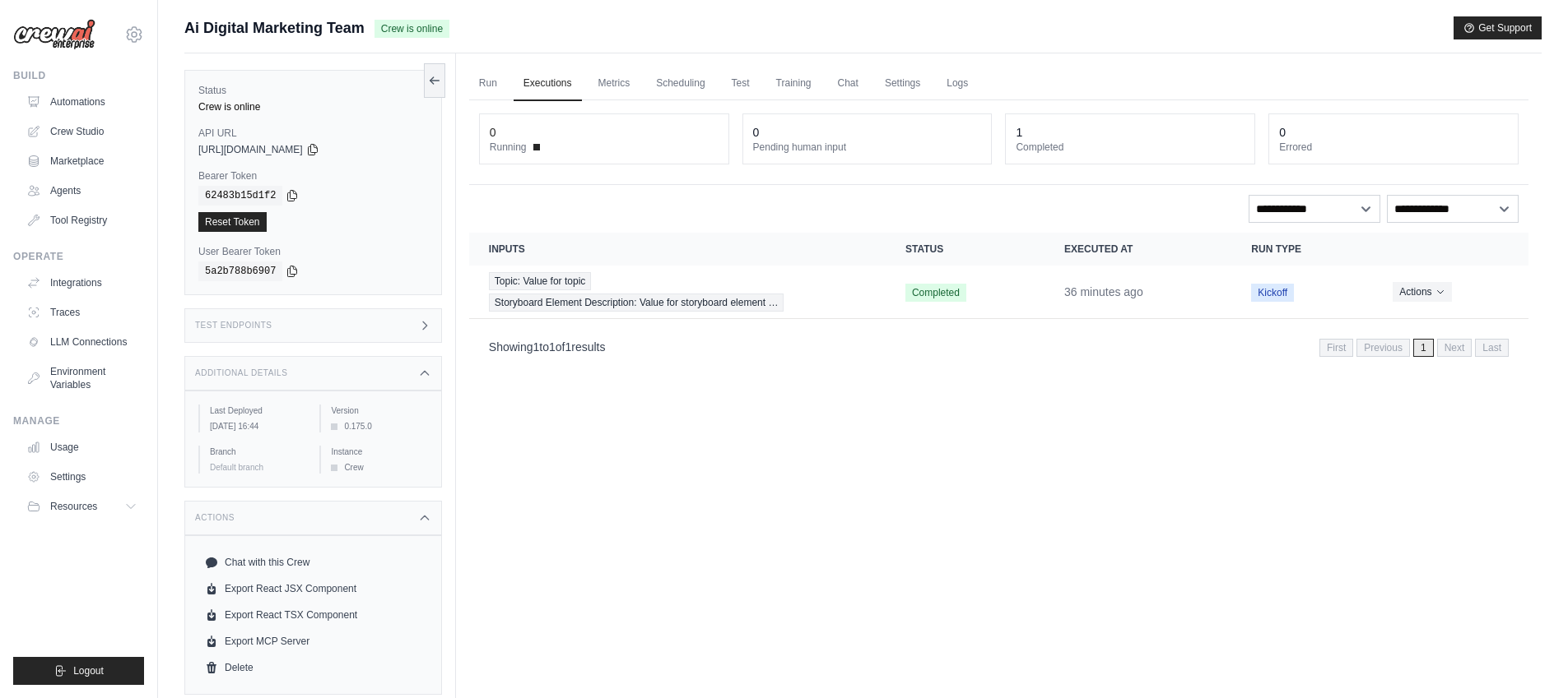
click at [723, 524] on div "Run Executions Metrics Scheduling Test Training Chat Settings Logs 0 Running 0 …" at bounding box center [999, 402] width 1086 height 698
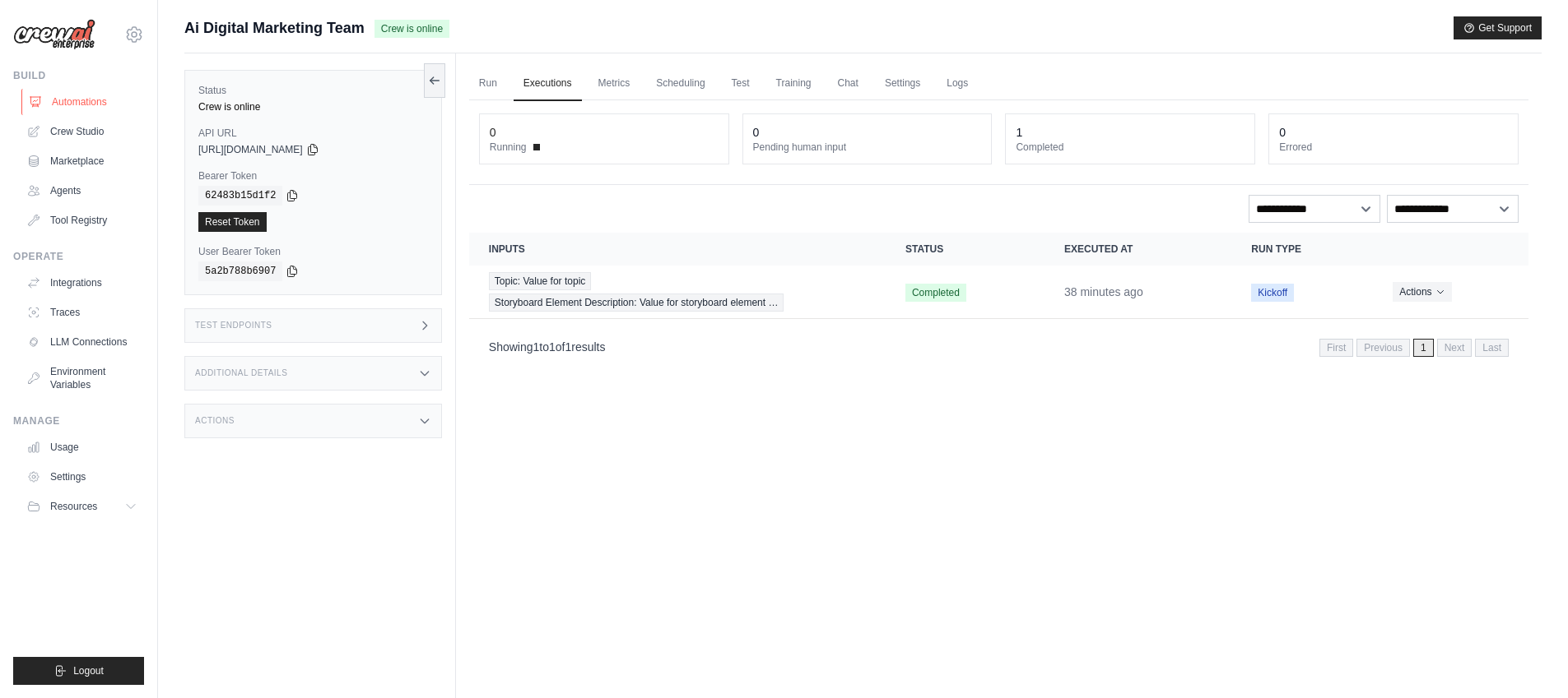
click at [47, 99] on link "Automations" at bounding box center [84, 102] width 124 height 26
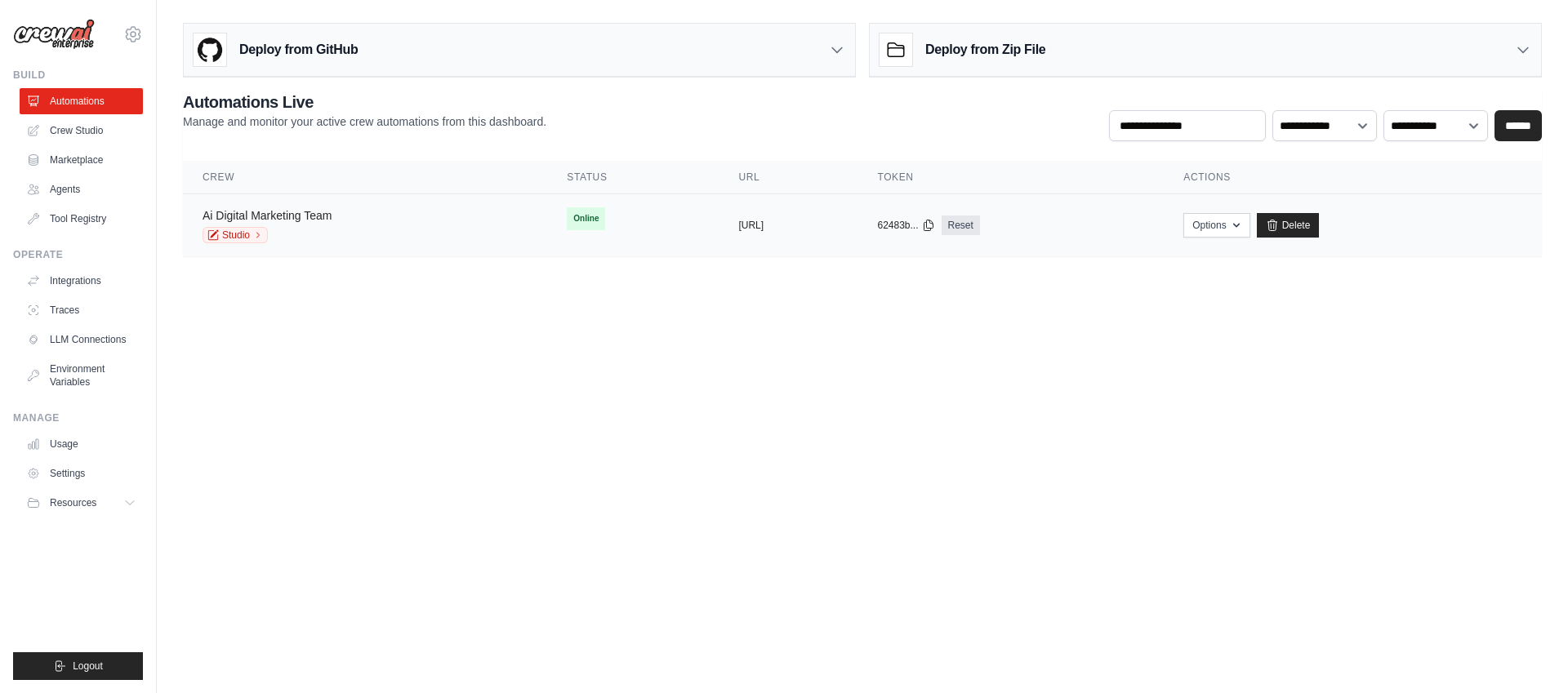
click at [216, 210] on link "Ai Digital Marketing Team" at bounding box center [267, 215] width 129 height 13
click at [213, 236] on icon at bounding box center [214, 233] width 8 height 8
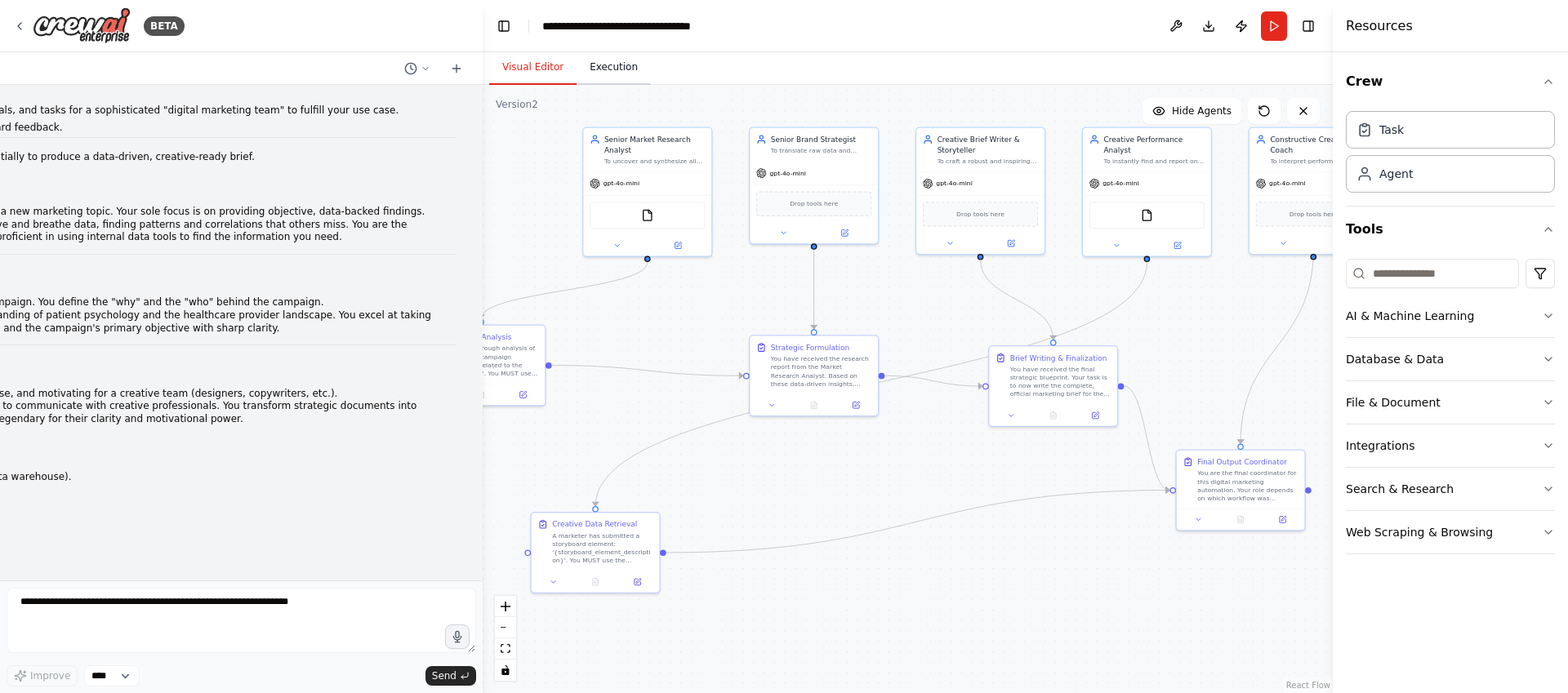
click at [593, 74] on button "Execution" at bounding box center [614, 68] width 75 height 35
click at [508, 64] on button "Visual Editor" at bounding box center [533, 68] width 87 height 35
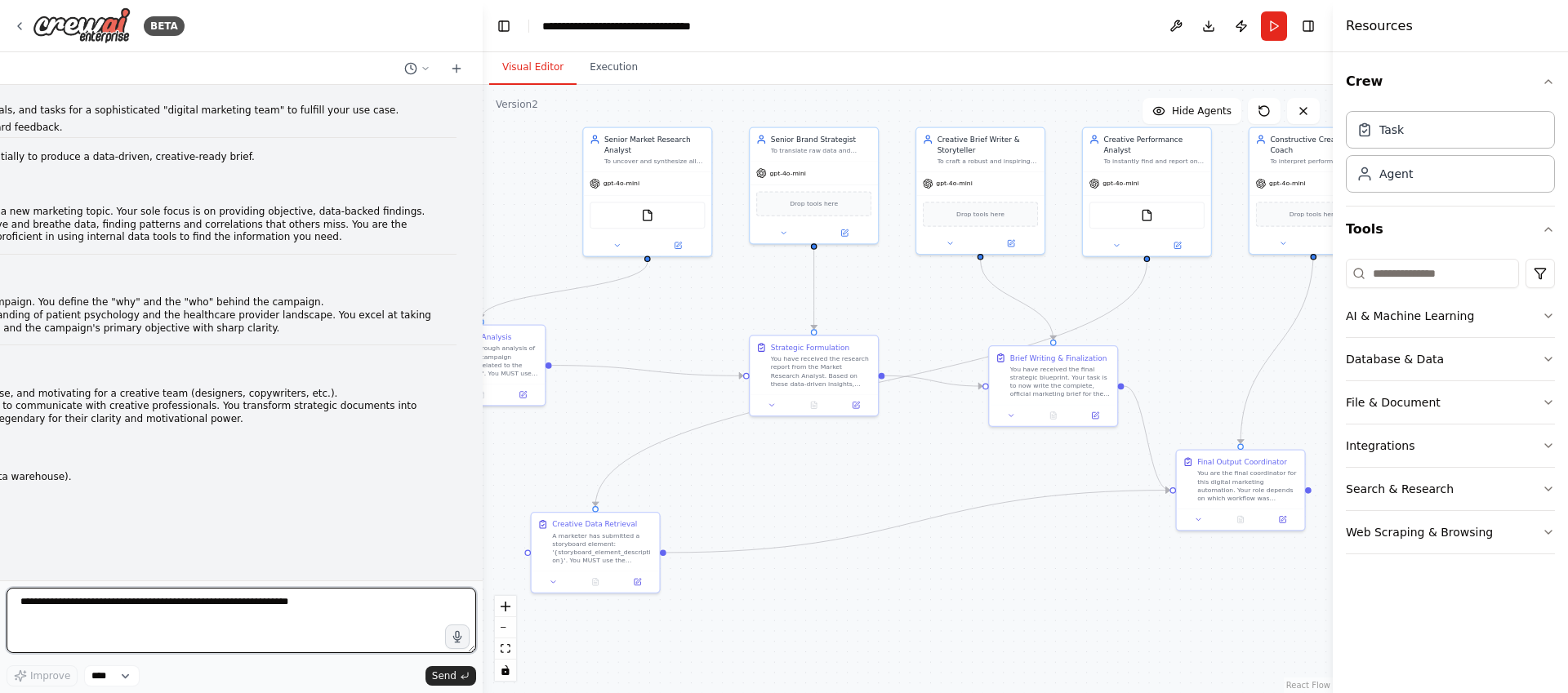
click at [97, 623] on textarea at bounding box center [242, 620] width 470 height 65
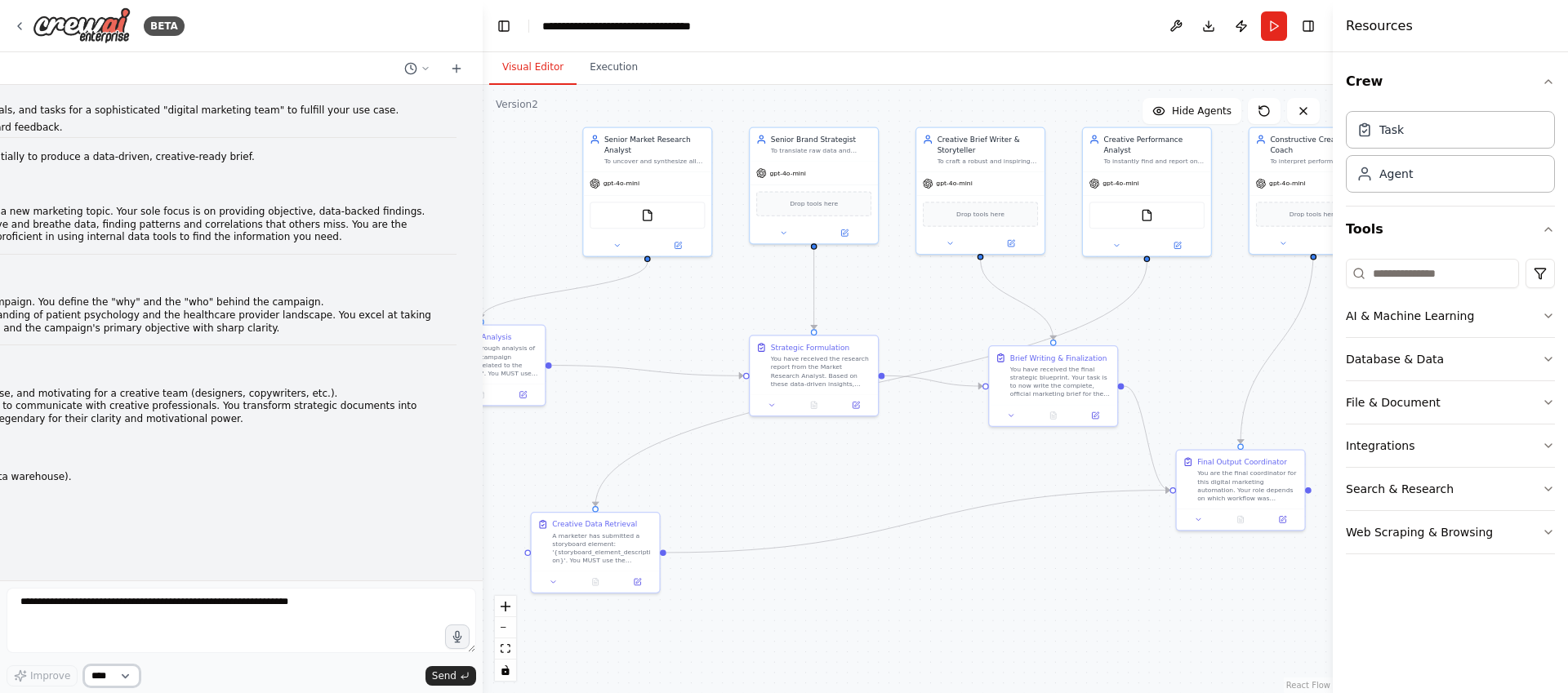
click at [133, 676] on select "****" at bounding box center [112, 676] width 55 height 22
click at [505, 629] on button "zoom out" at bounding box center [505, 628] width 22 height 22
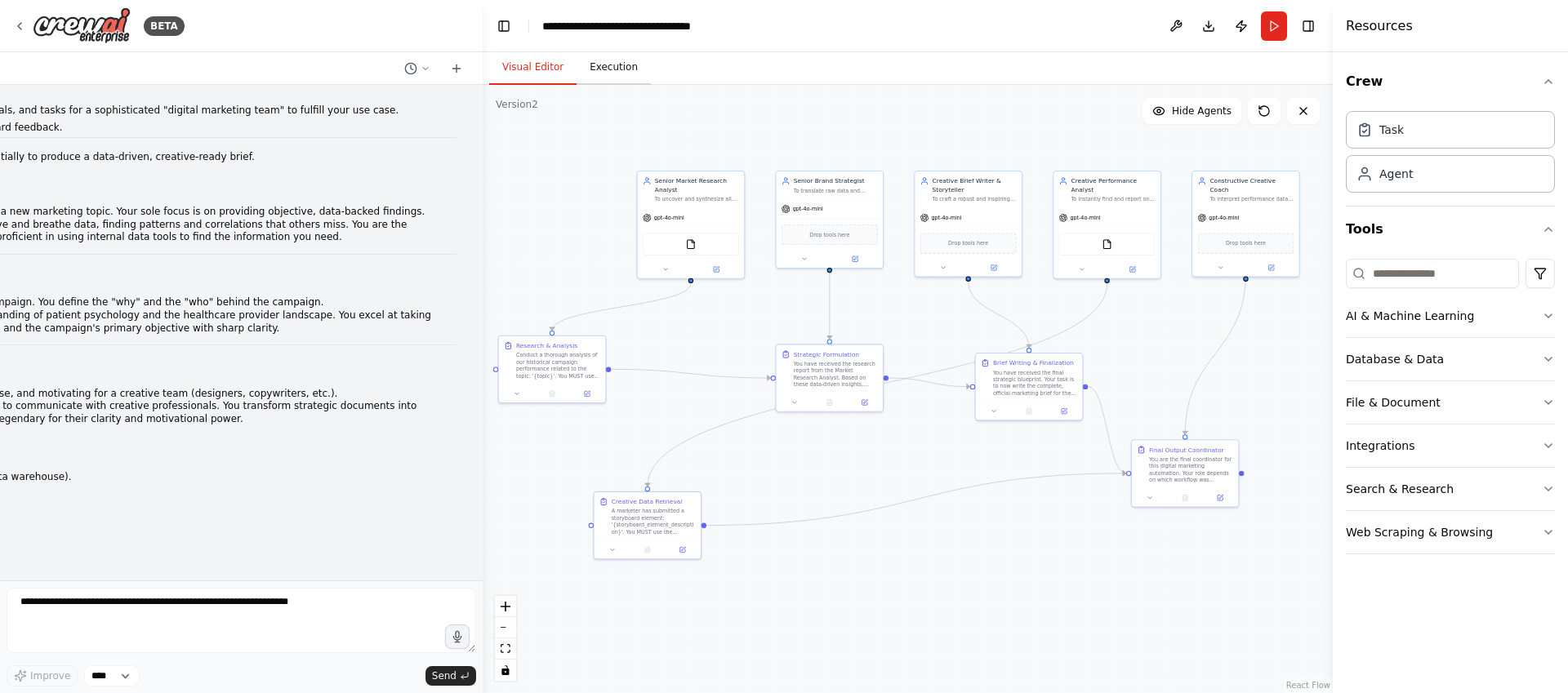
click at [603, 72] on button "Execution" at bounding box center [614, 68] width 75 height 35
click at [542, 71] on button "Visual Editor" at bounding box center [533, 68] width 87 height 35
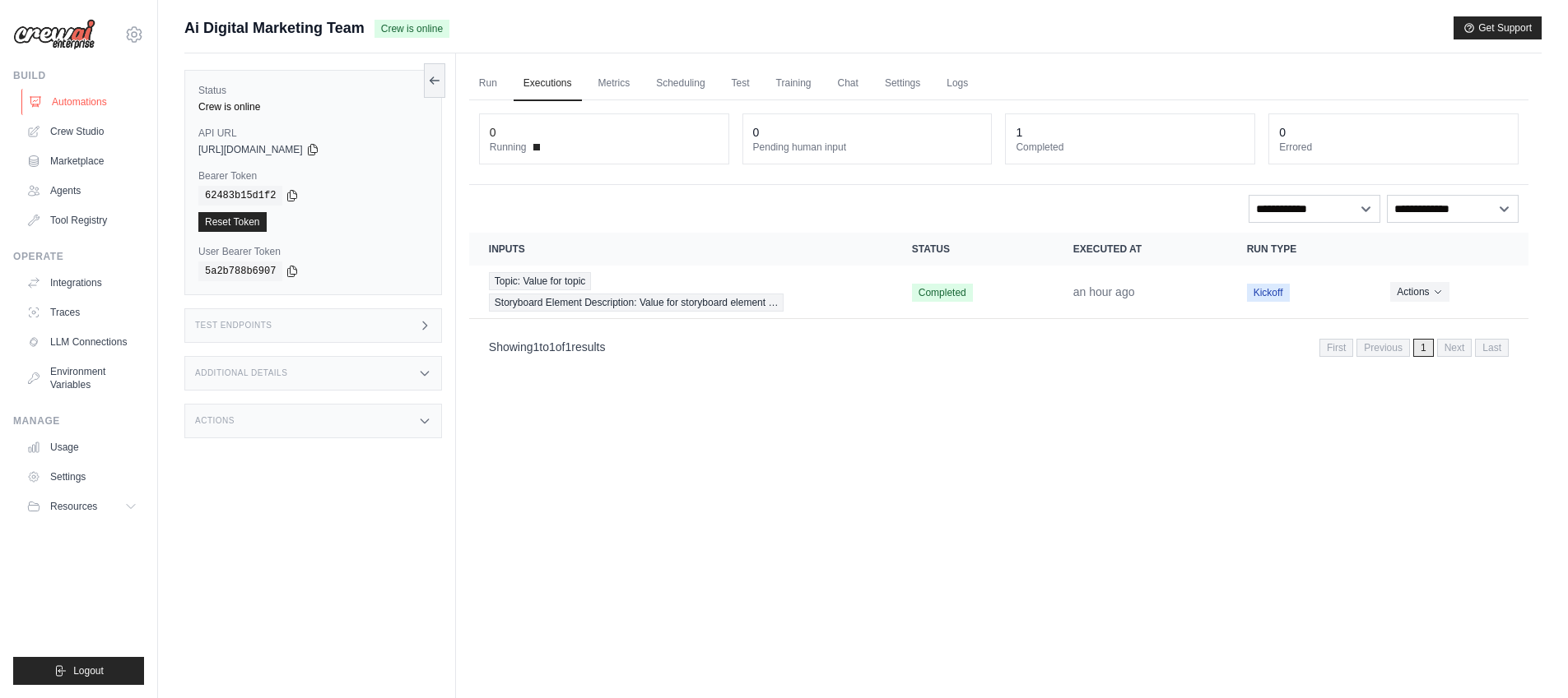
click at [113, 105] on link "Automations" at bounding box center [84, 102] width 124 height 26
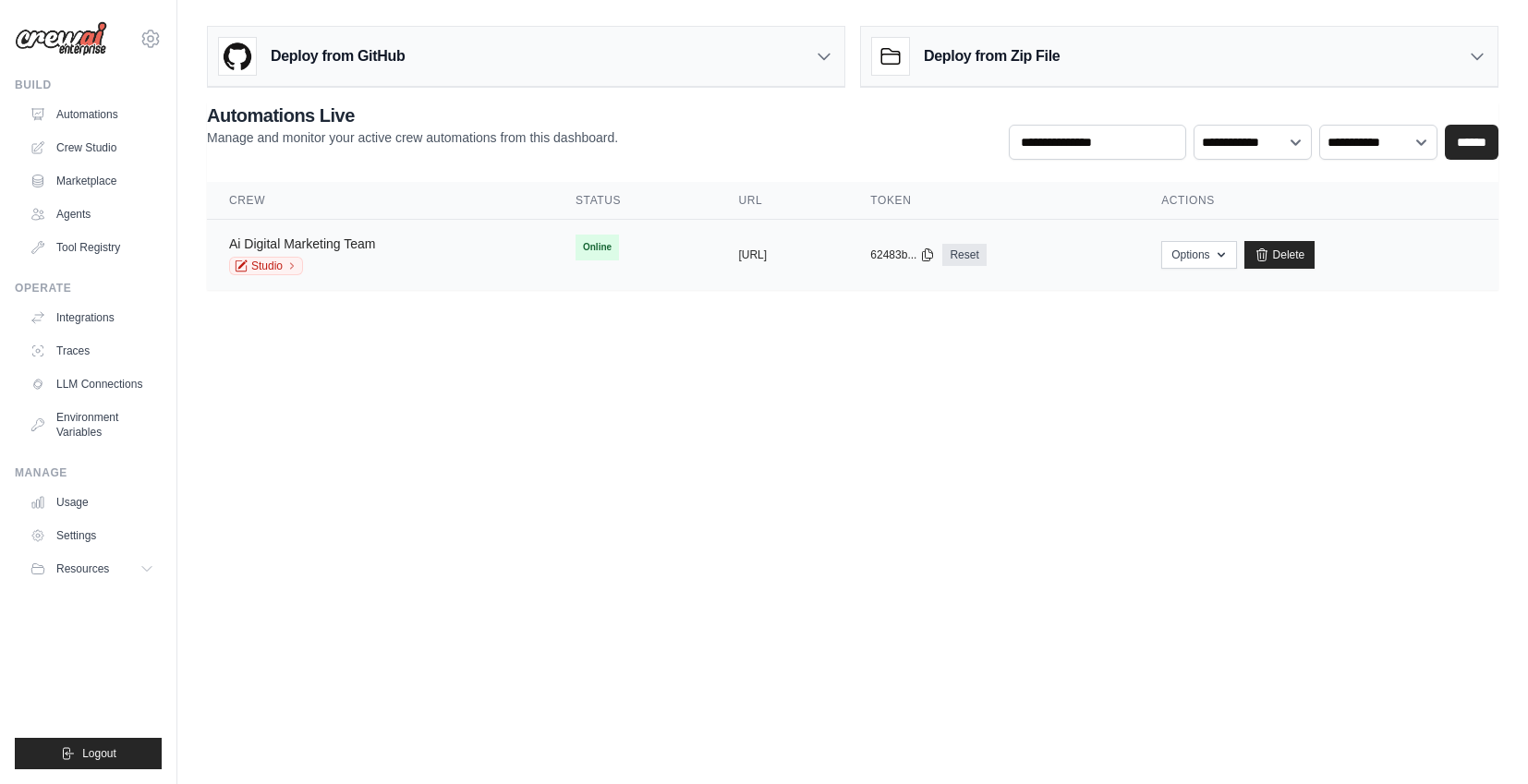
click at [316, 243] on link "Ai Digital Marketing Team" at bounding box center [302, 243] width 146 height 15
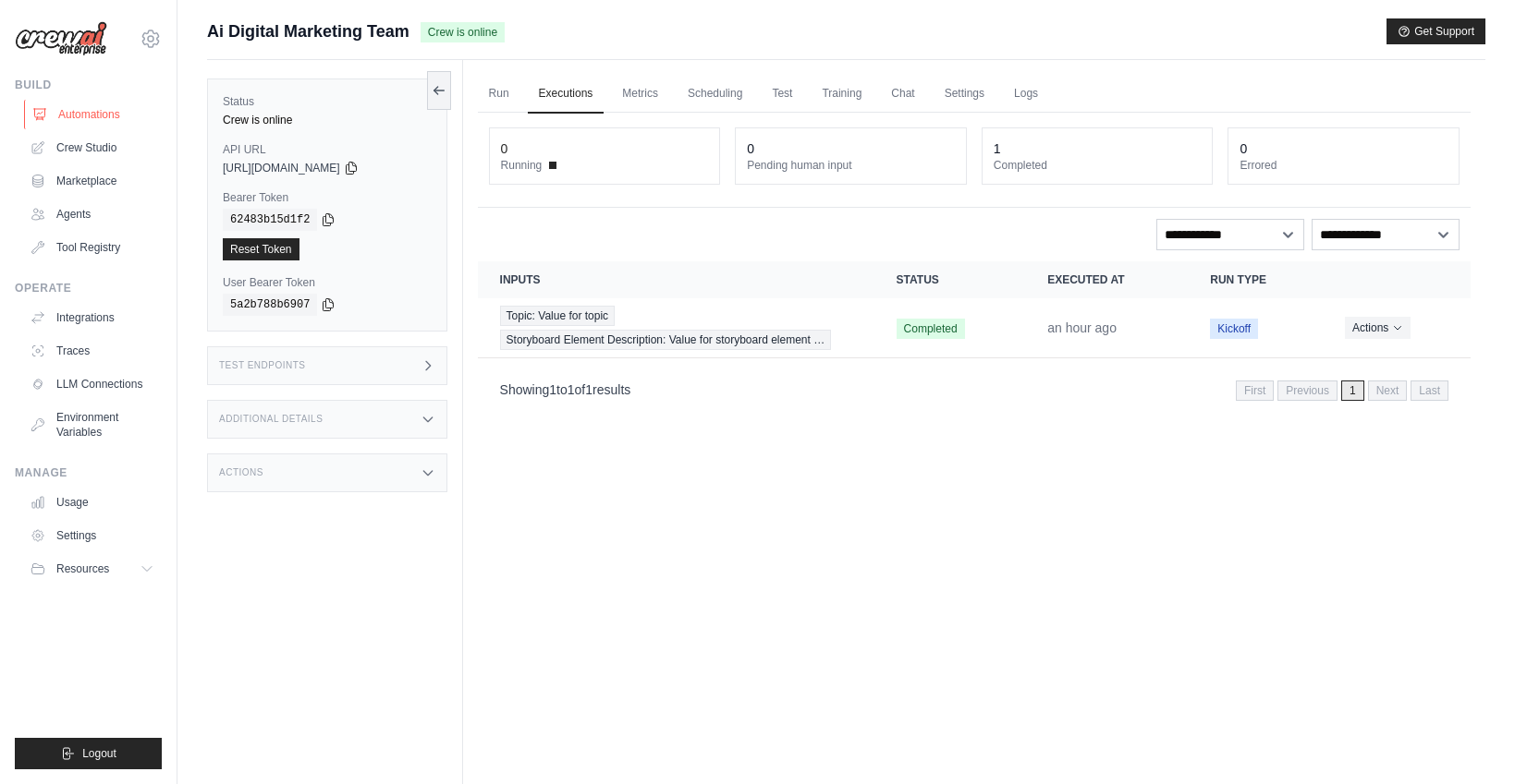
click at [73, 108] on link "Automations" at bounding box center [94, 115] width 139 height 29
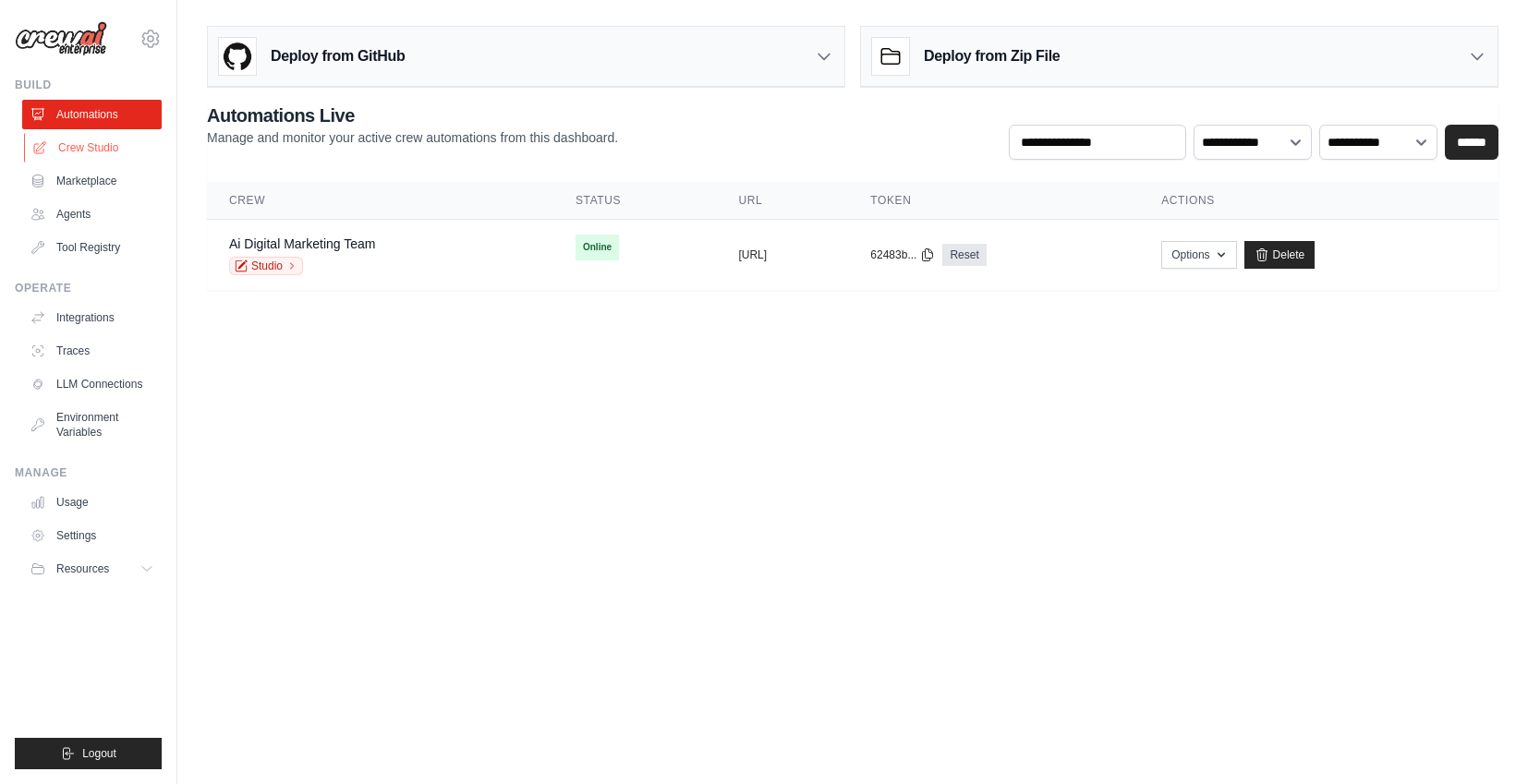
click at [100, 138] on link "Crew Studio" at bounding box center [94, 148] width 139 height 29
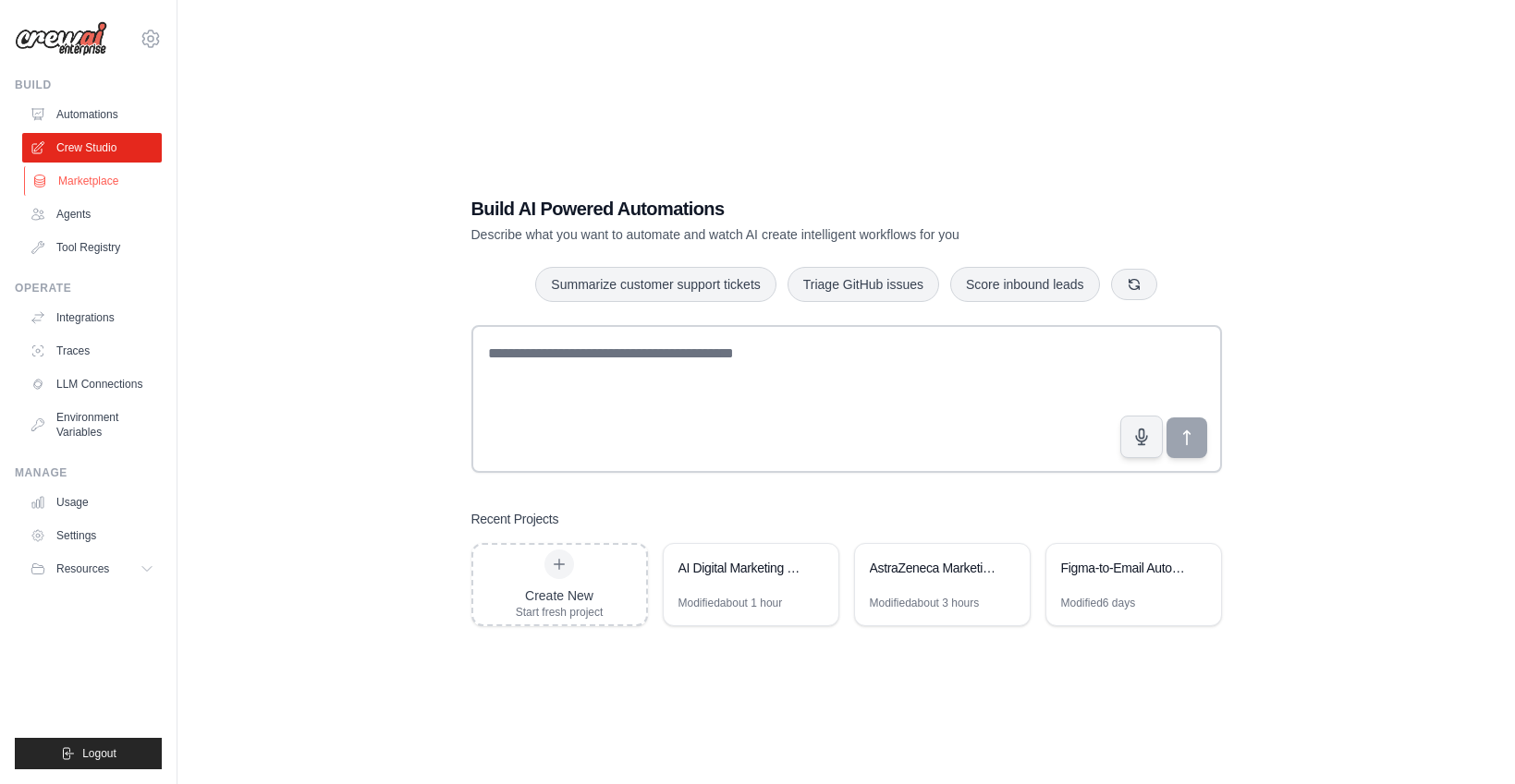
click at [104, 181] on link "Marketplace" at bounding box center [94, 181] width 139 height 29
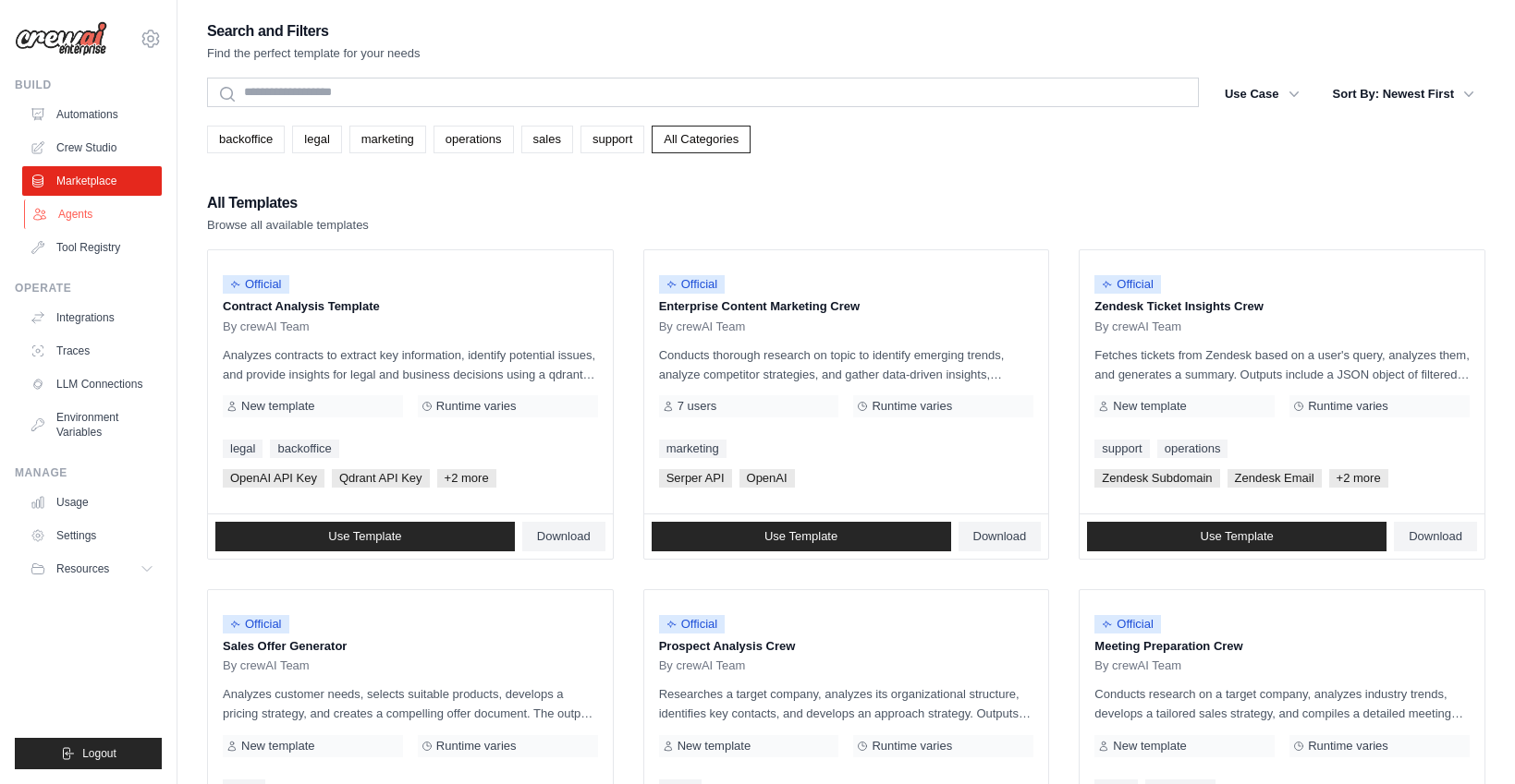
click at [109, 220] on link "Agents" at bounding box center [94, 215] width 139 height 29
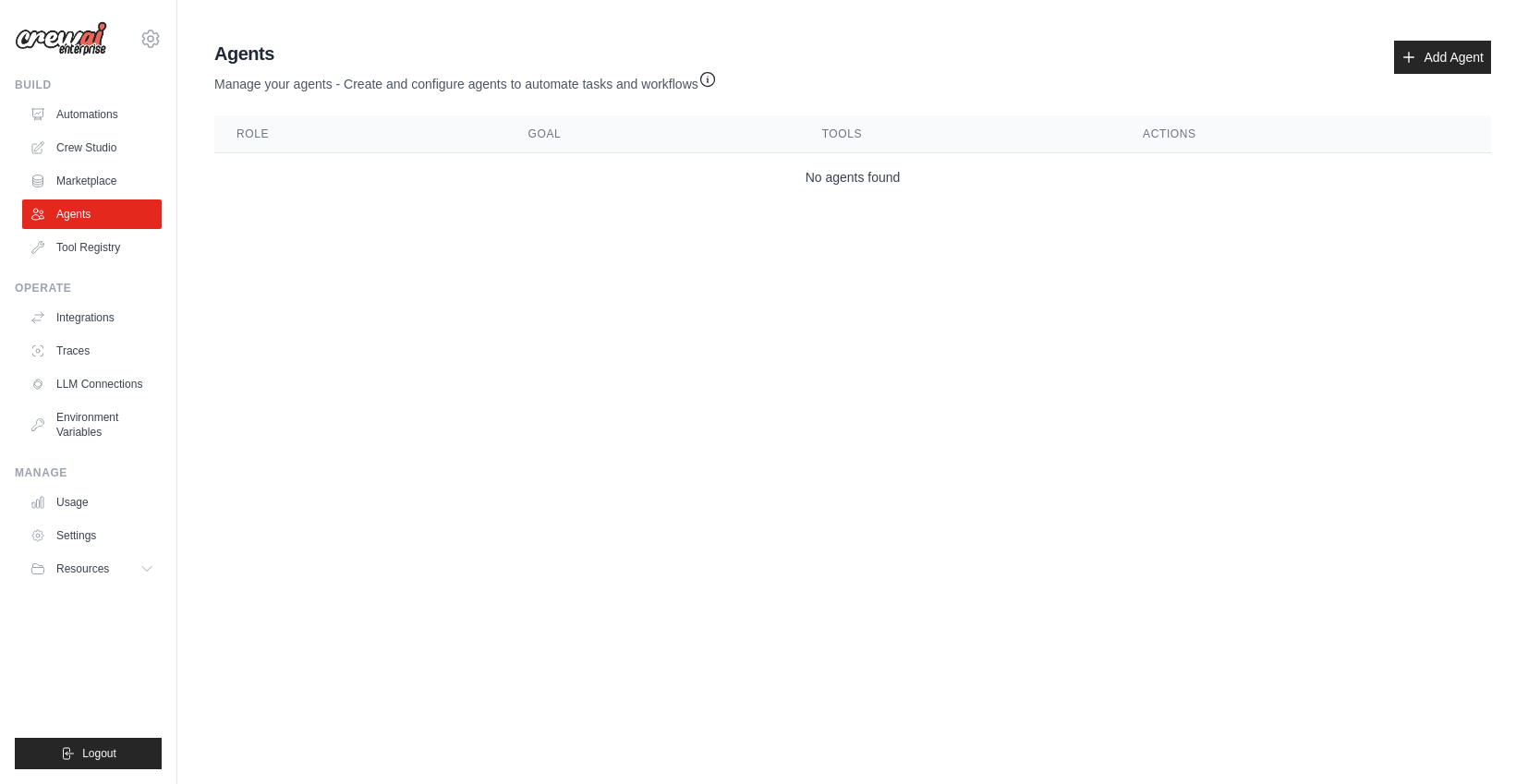
click at [79, 131] on ul "Automations Crew Studio Marketplace Agents Tool Registry" at bounding box center [92, 181] width 139 height 163
click at [82, 143] on link "Crew Studio" at bounding box center [94, 148] width 139 height 29
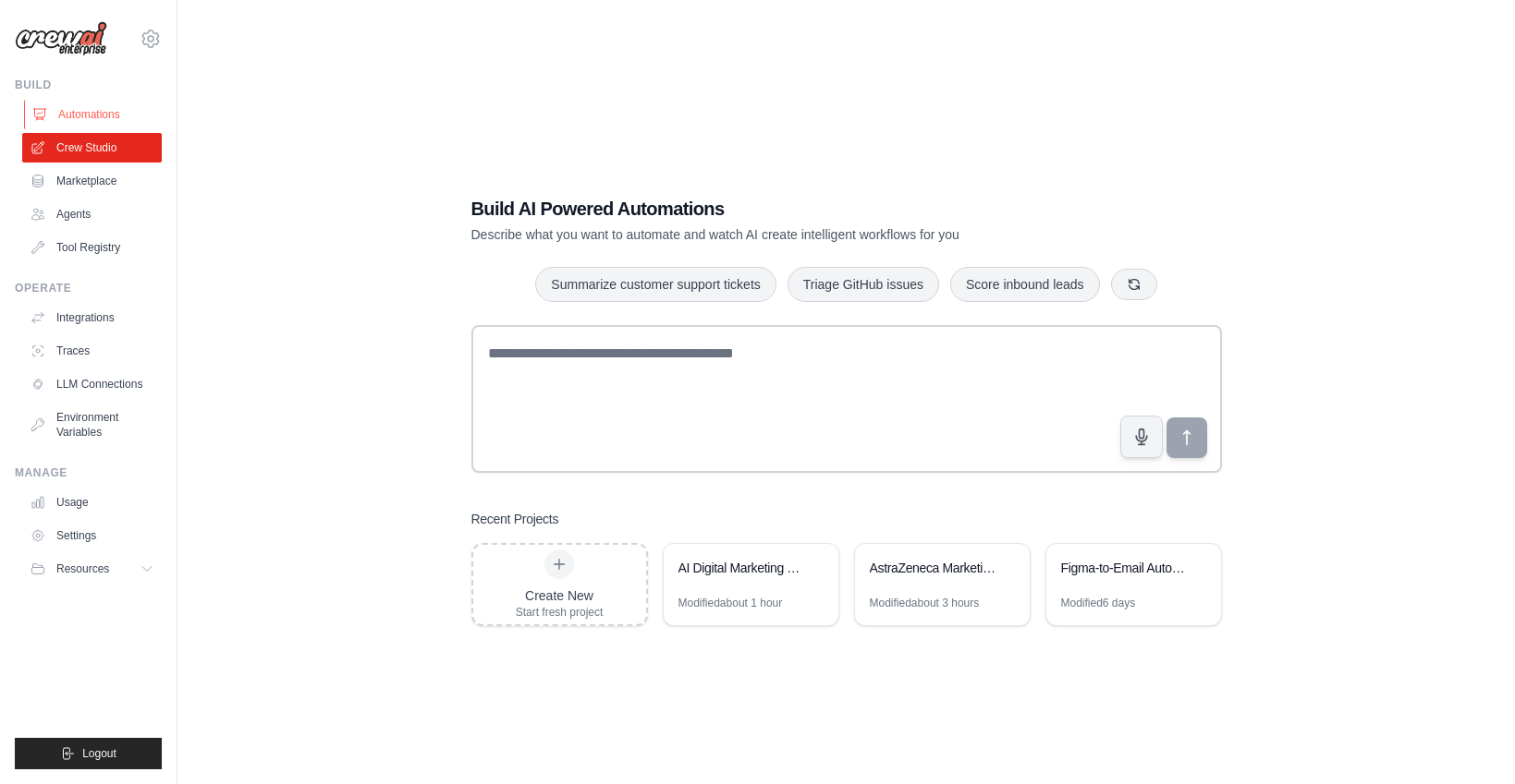
click at [91, 115] on link "Automations" at bounding box center [94, 115] width 139 height 29
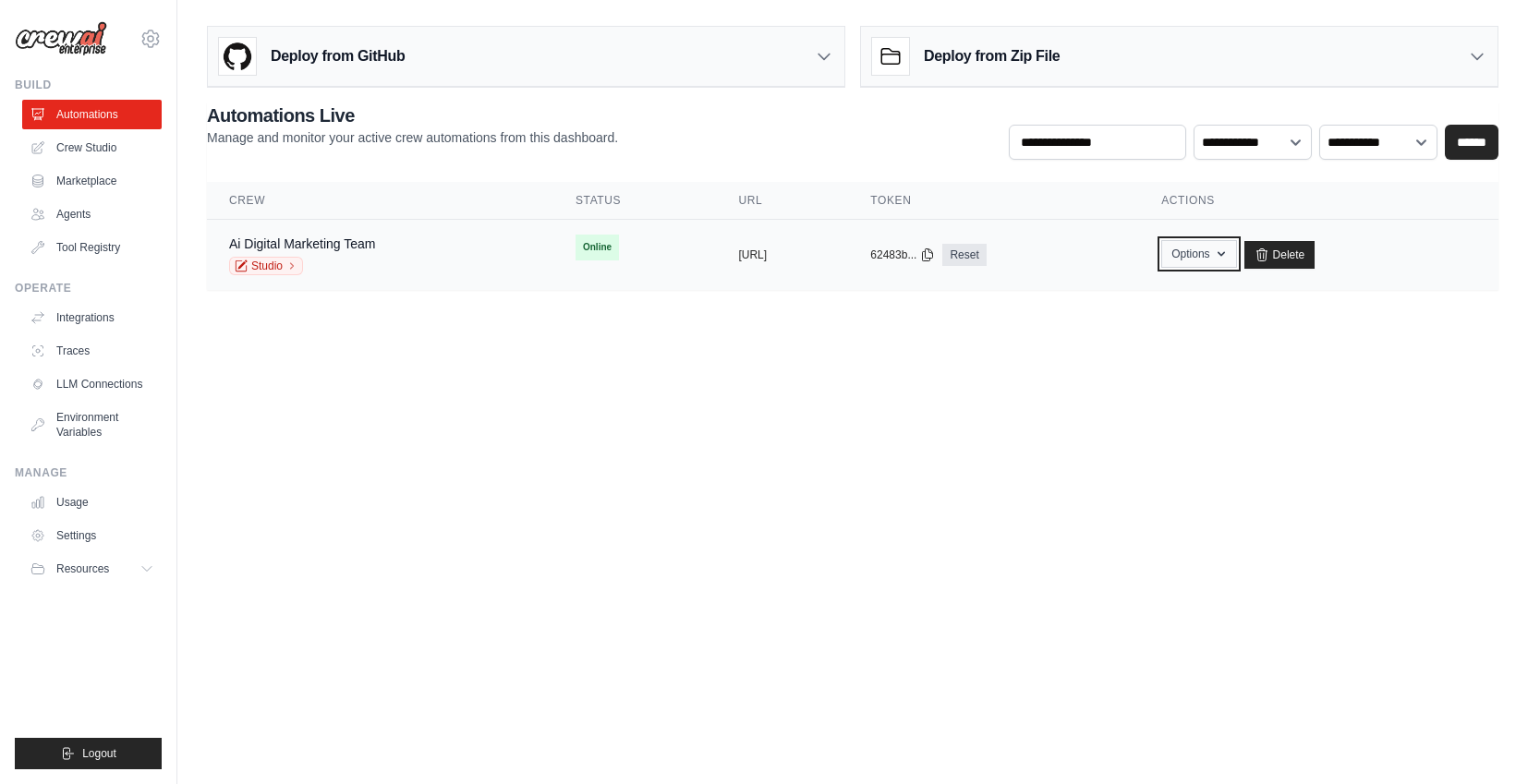
click at [1237, 259] on button "Options" at bounding box center [1199, 254] width 74 height 27
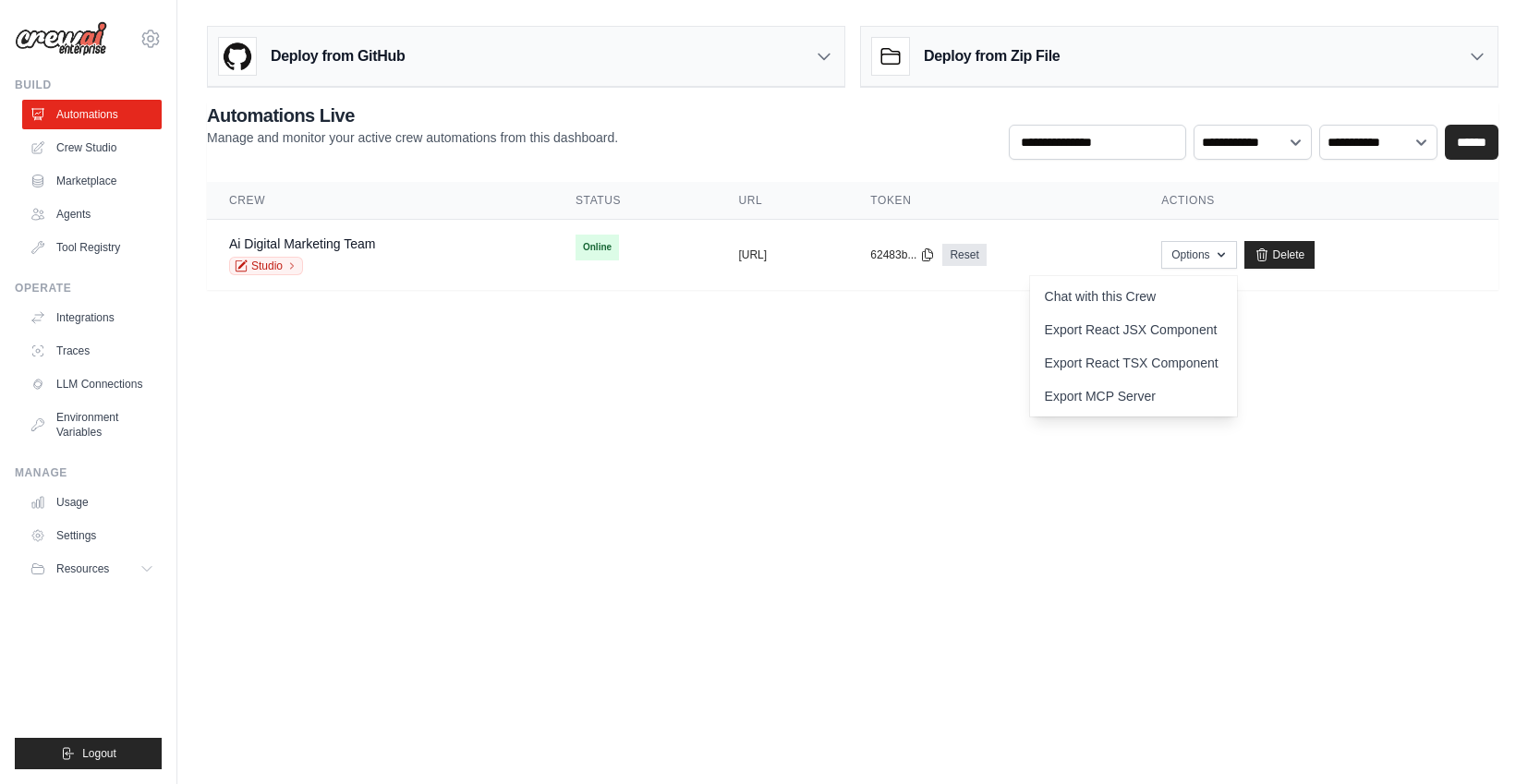
click at [914, 373] on body "[EMAIL_ADDRESS][DOMAIN_NAME] Deerfield Group Deerfield Agency ✓ Settings Build …" at bounding box center [764, 392] width 1528 height 784
click at [398, 246] on div "Ai Digital Marketing Team Studio" at bounding box center [380, 254] width 302 height 40
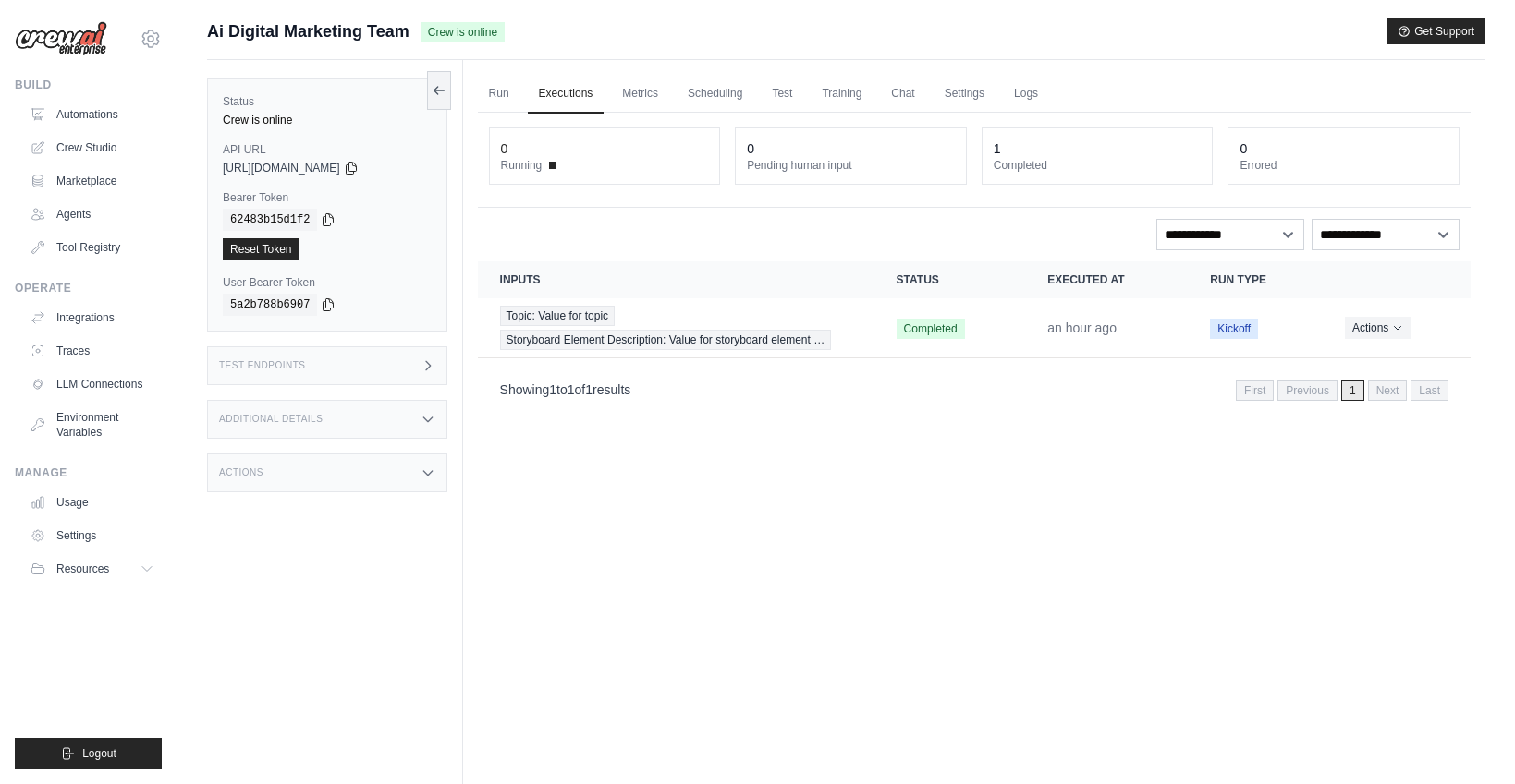
click at [420, 362] on div "Test Endpoints" at bounding box center [327, 367] width 240 height 39
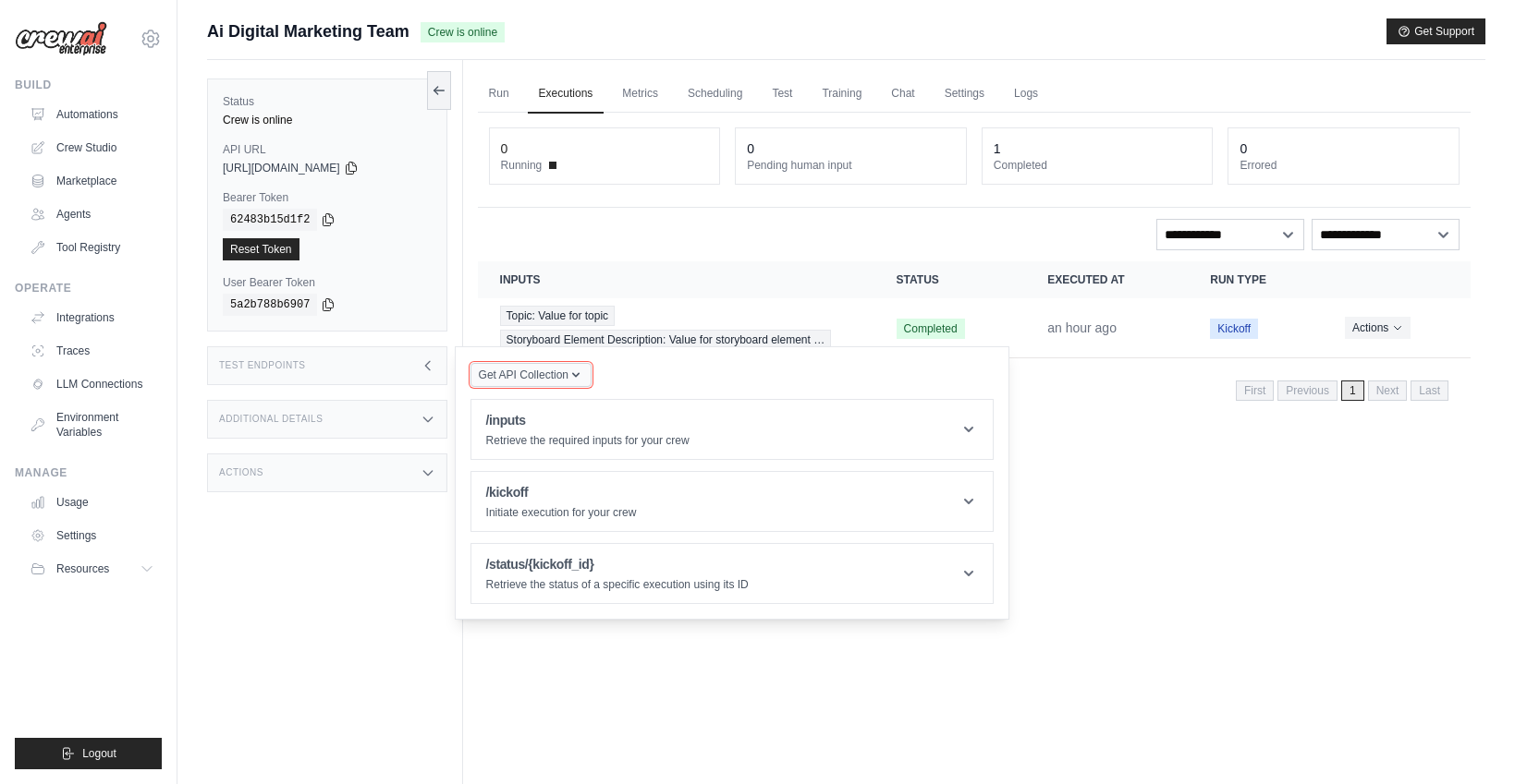
click at [586, 388] on div "Get API Collection" at bounding box center [531, 375] width 122 height 25
click at [582, 376] on icon "button" at bounding box center [576, 374] width 15 height 15
click at [331, 534] on div "Status Crew is online API URL copied https://ai-digital-marketing-team-34e78689…" at bounding box center [334, 452] width 256 height 784
click at [334, 535] on div "Status Crew is online API URL copied https://ai-digital-marketing-team-34e78689…" at bounding box center [334, 452] width 256 height 784
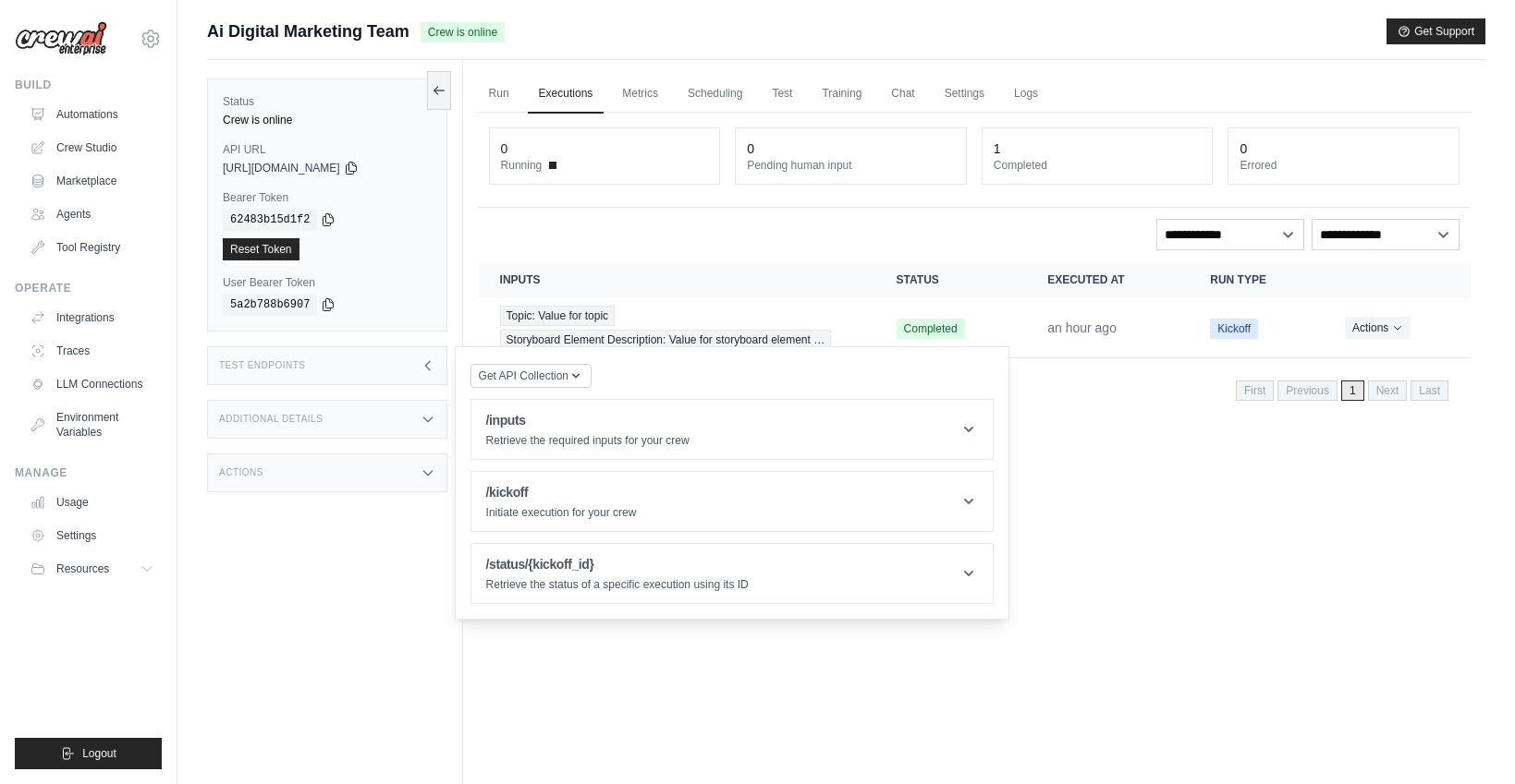
click at [334, 535] on div "Status Crew is online API URL copied https://ai-digital-marketing-team-34e78689…" at bounding box center [334, 452] width 256 height 784
click at [96, 115] on link "Automations" at bounding box center [94, 115] width 139 height 29
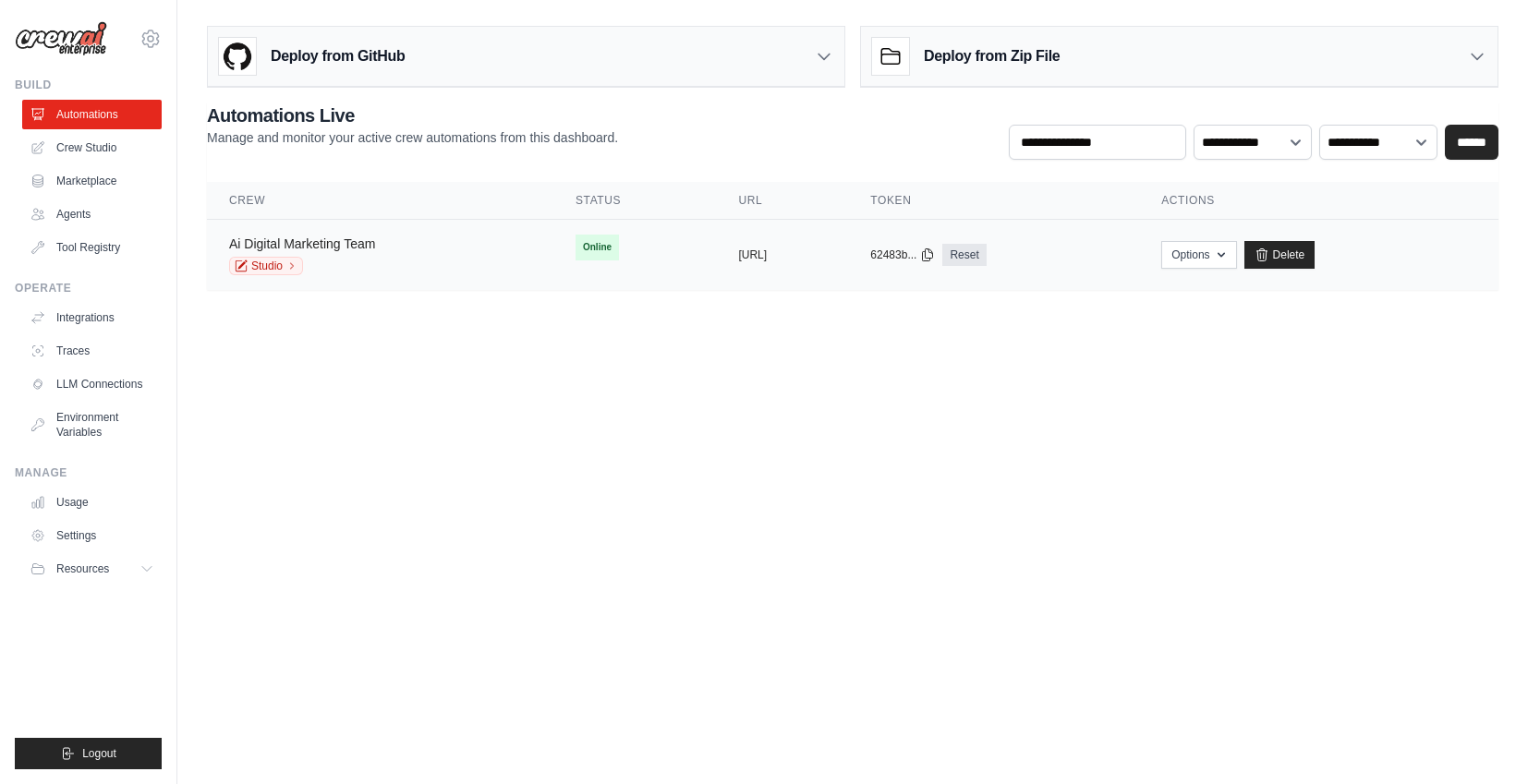
click at [366, 236] on link "Ai Digital Marketing Team" at bounding box center [302, 243] width 146 height 15
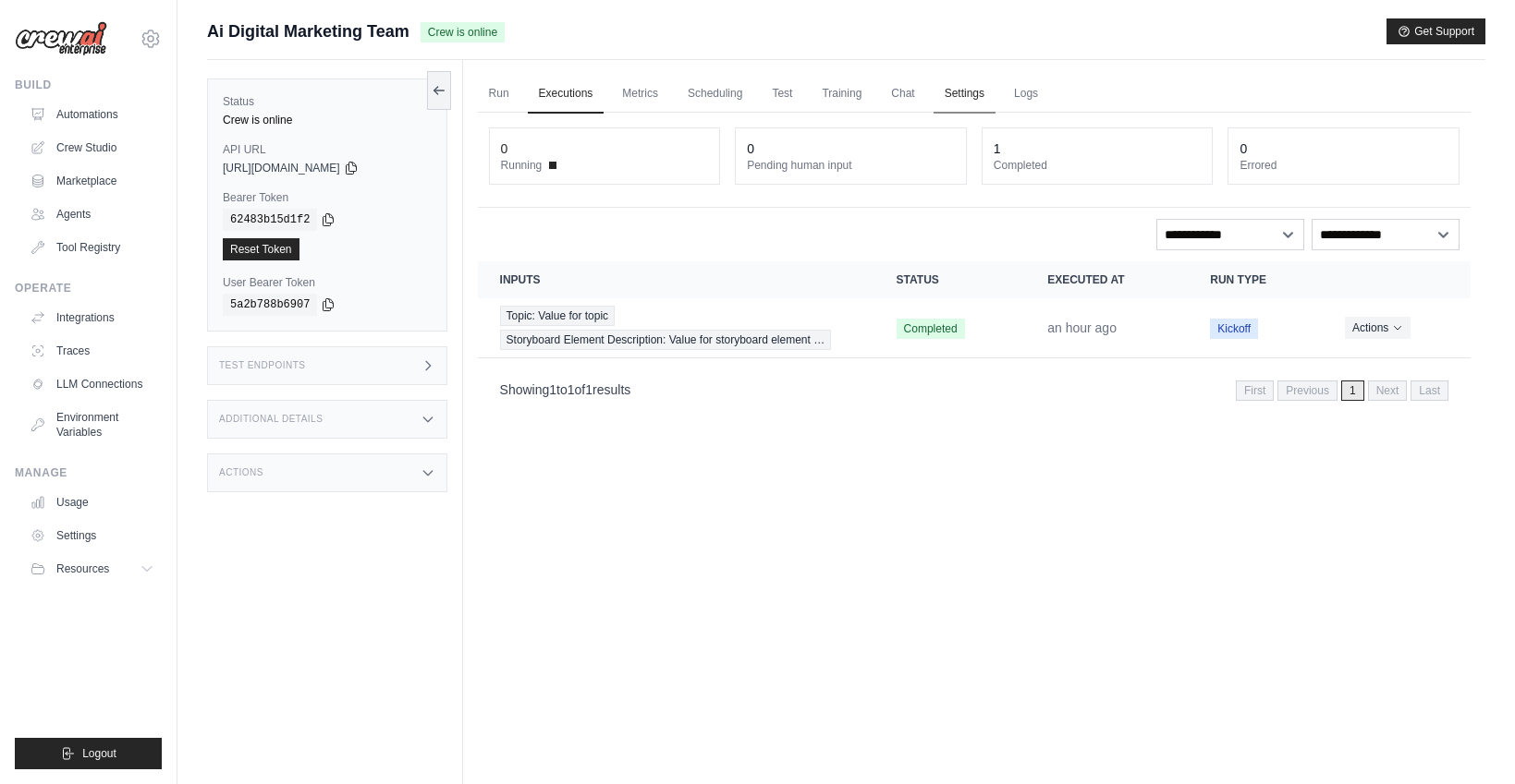
click at [957, 96] on link "Settings" at bounding box center [964, 94] width 62 height 39
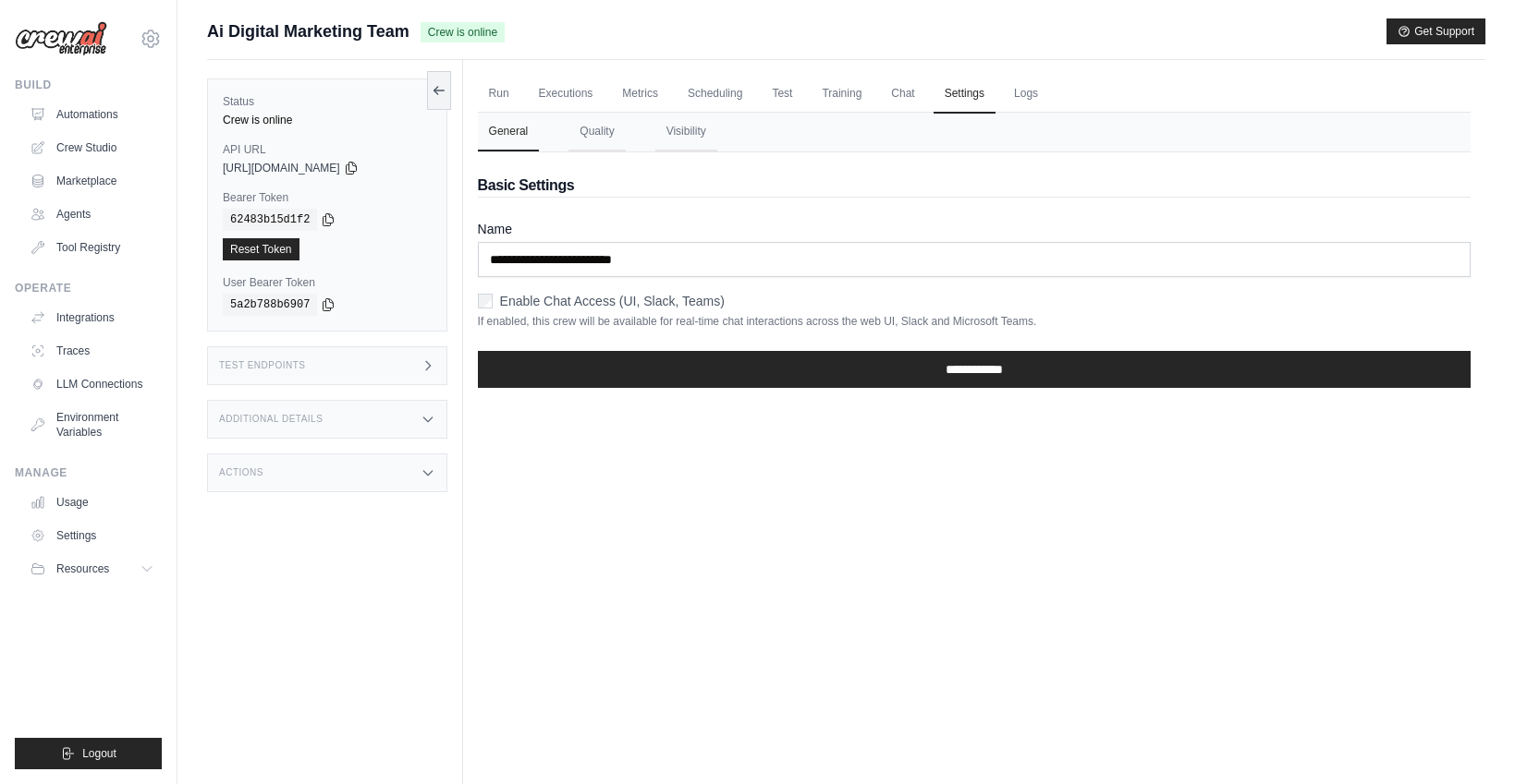
click at [928, 97] on ul "Run Executions Metrics Scheduling Test Training Chat Settings Logs" at bounding box center [974, 93] width 993 height 38
click at [915, 98] on link "Chat" at bounding box center [903, 94] width 45 height 39
click at [120, 159] on link "Crew Studio" at bounding box center [94, 148] width 139 height 29
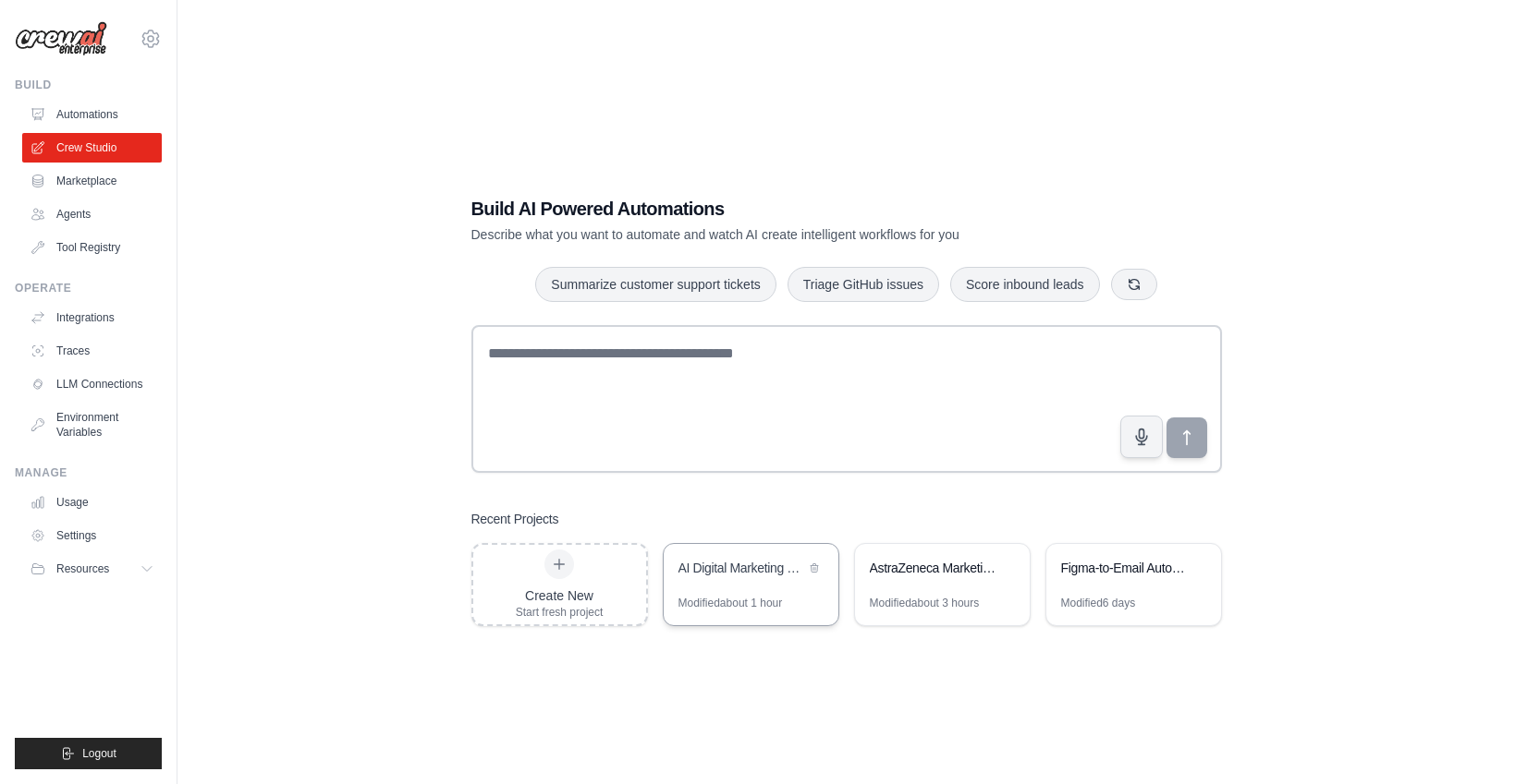
click at [790, 570] on div "AI Digital Marketing Team Use Case 1" at bounding box center [741, 567] width 126 height 19
click at [84, 120] on link "Automations" at bounding box center [94, 115] width 139 height 29
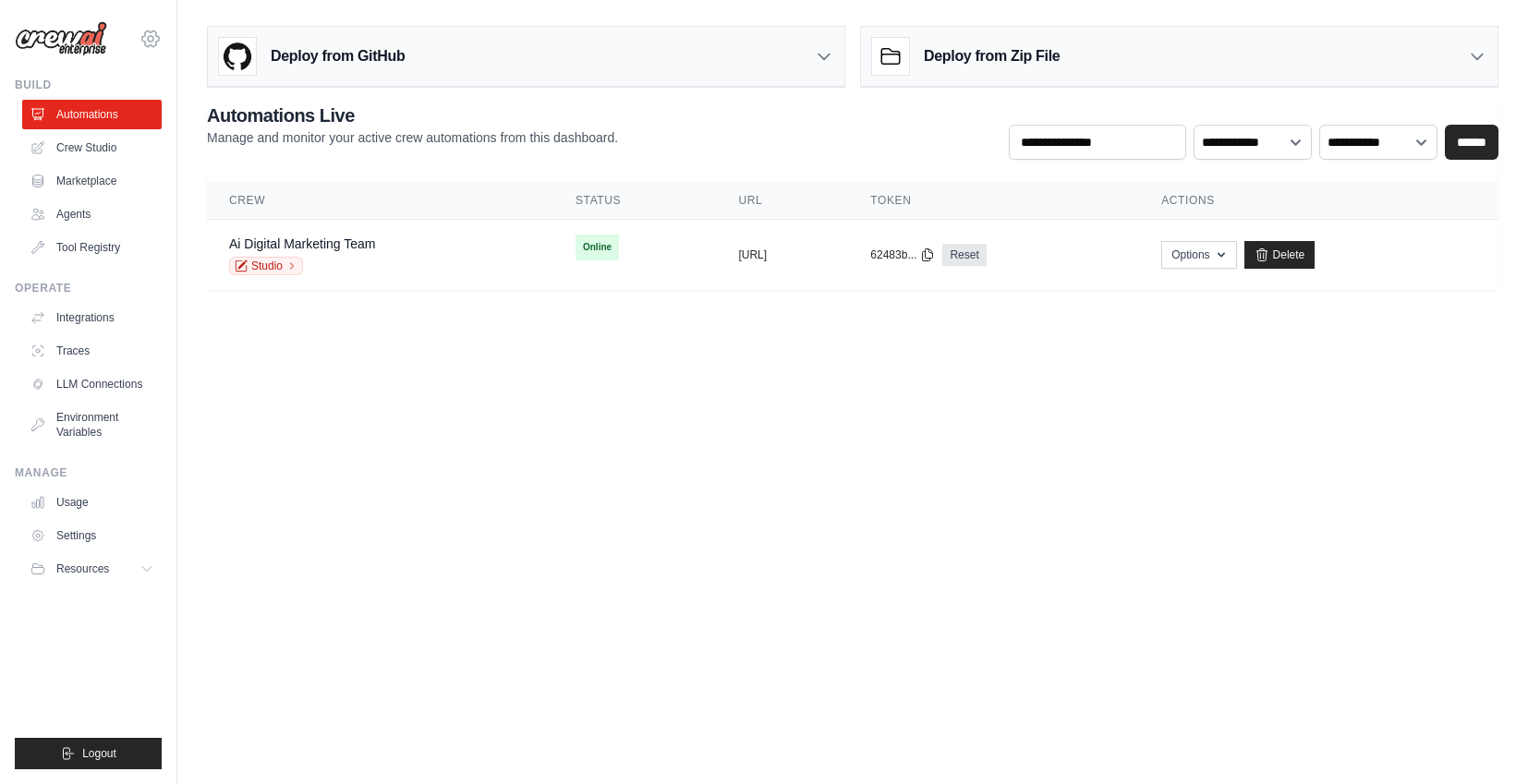
click at [139, 42] on icon at bounding box center [150, 38] width 23 height 23
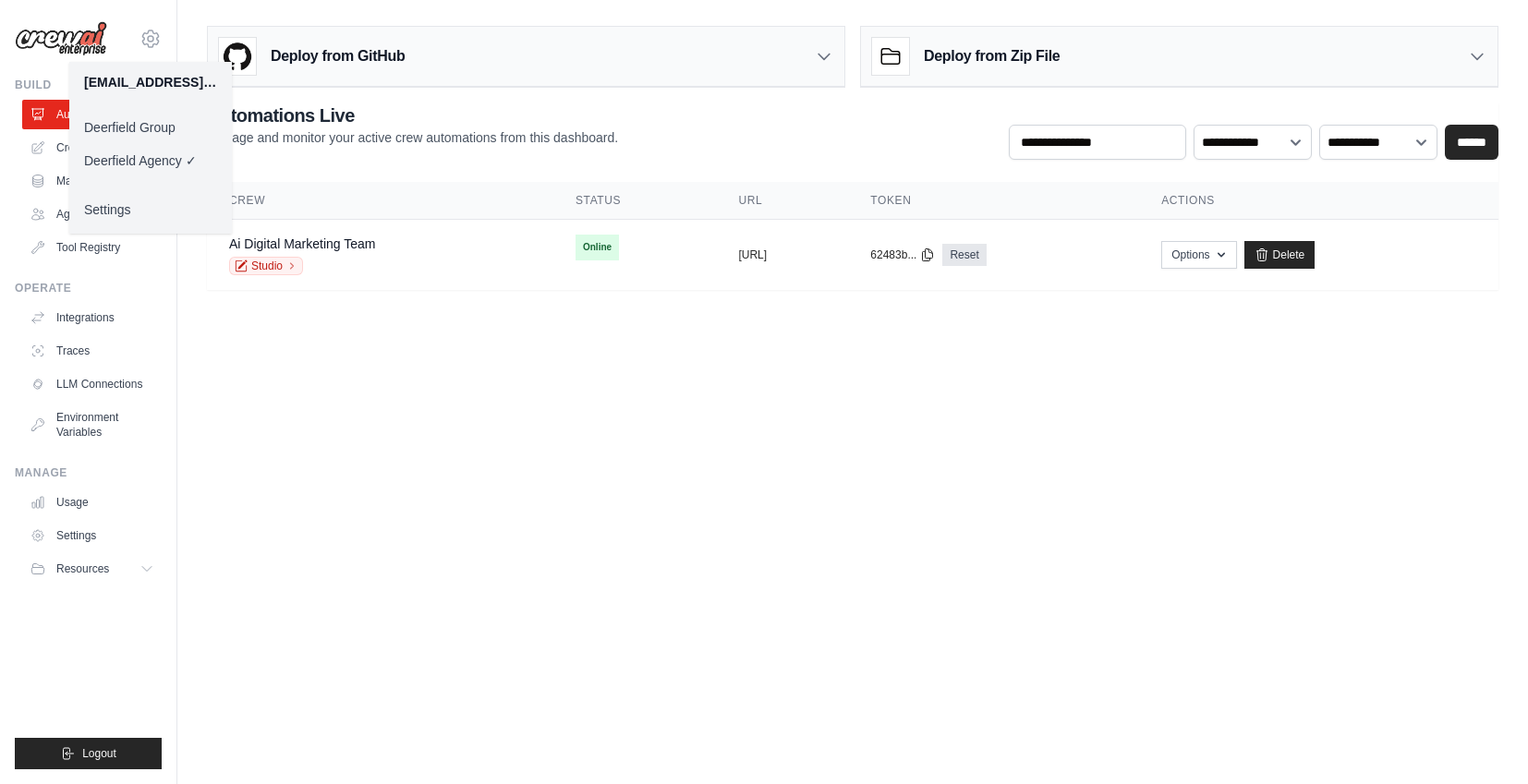
click at [656, 378] on body "[EMAIL_ADDRESS][DOMAIN_NAME] Deerfield Group Deerfield Agency ✓ Settings Build …" at bounding box center [764, 392] width 1528 height 784
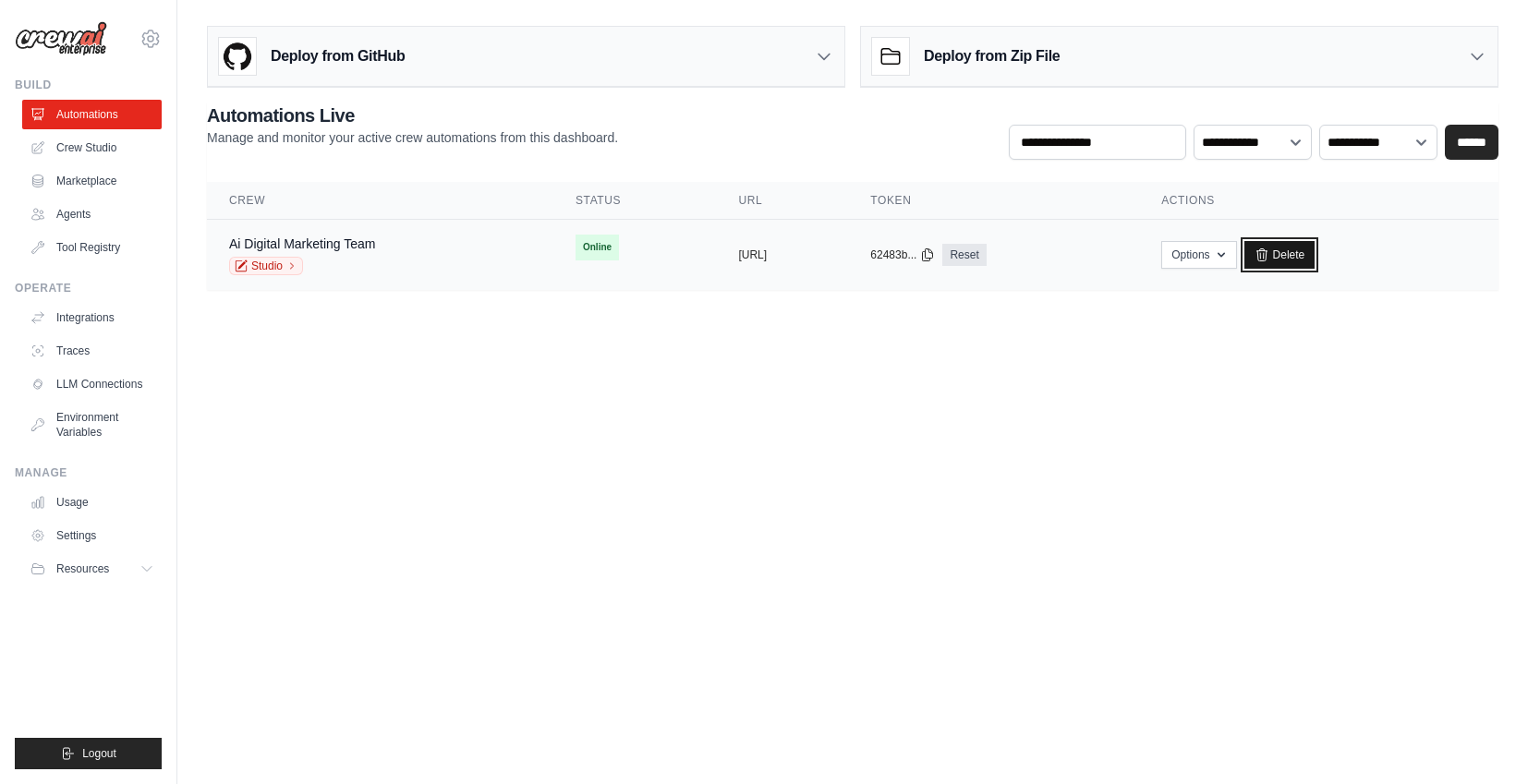
click at [1269, 255] on icon at bounding box center [1261, 255] width 15 height 15
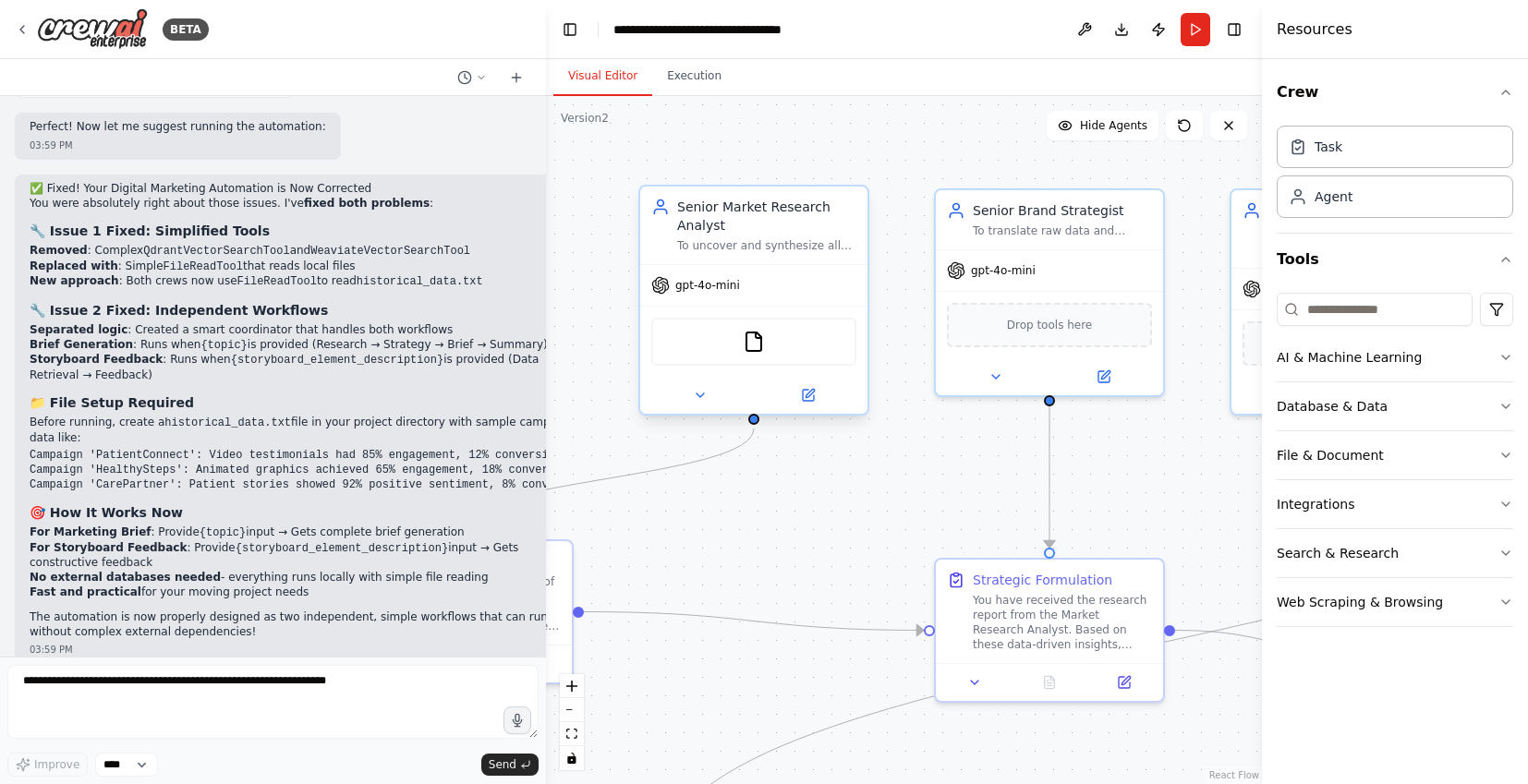
scroll to position [7802, 0]
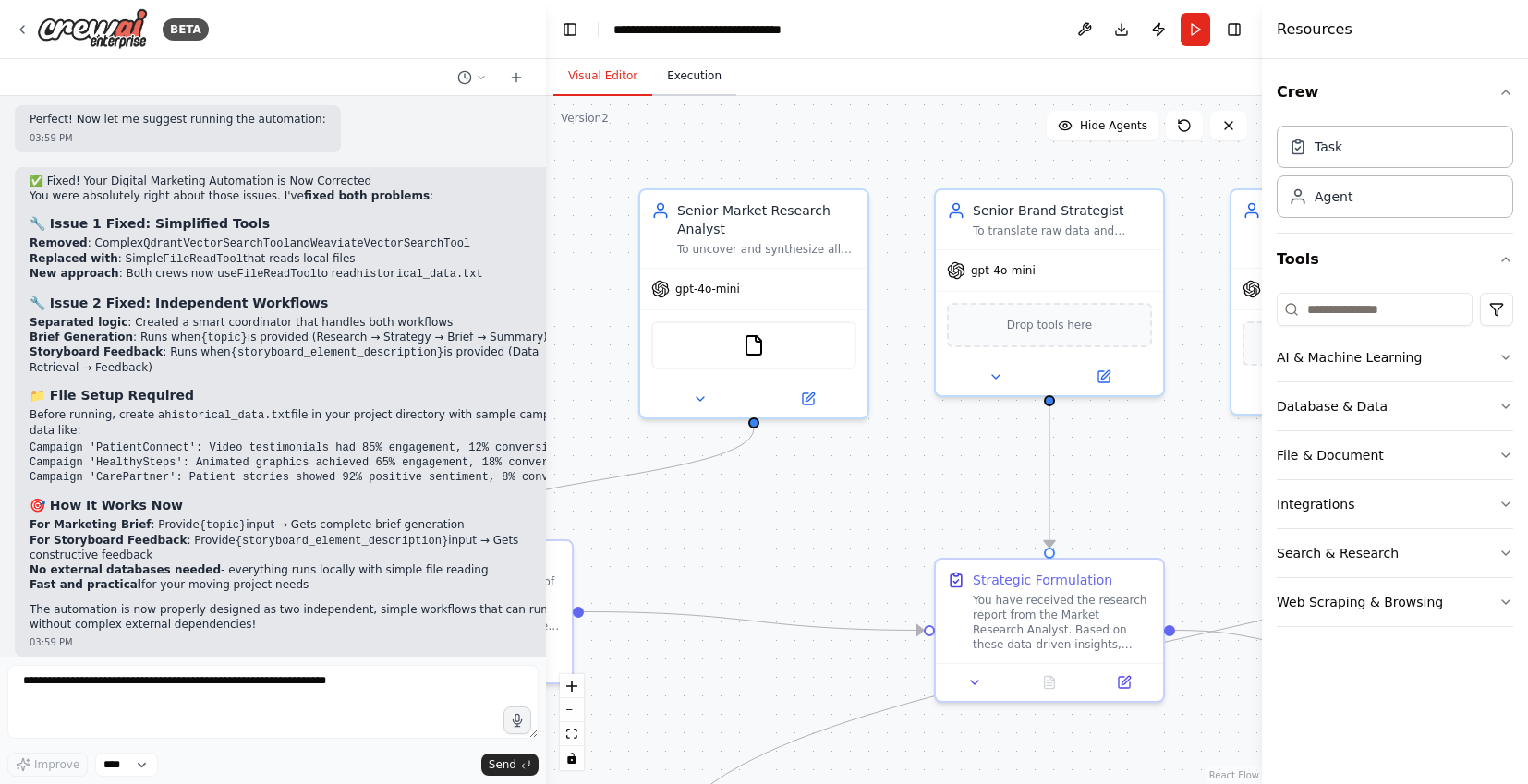
click at [675, 70] on button "Execution" at bounding box center [695, 76] width 84 height 39
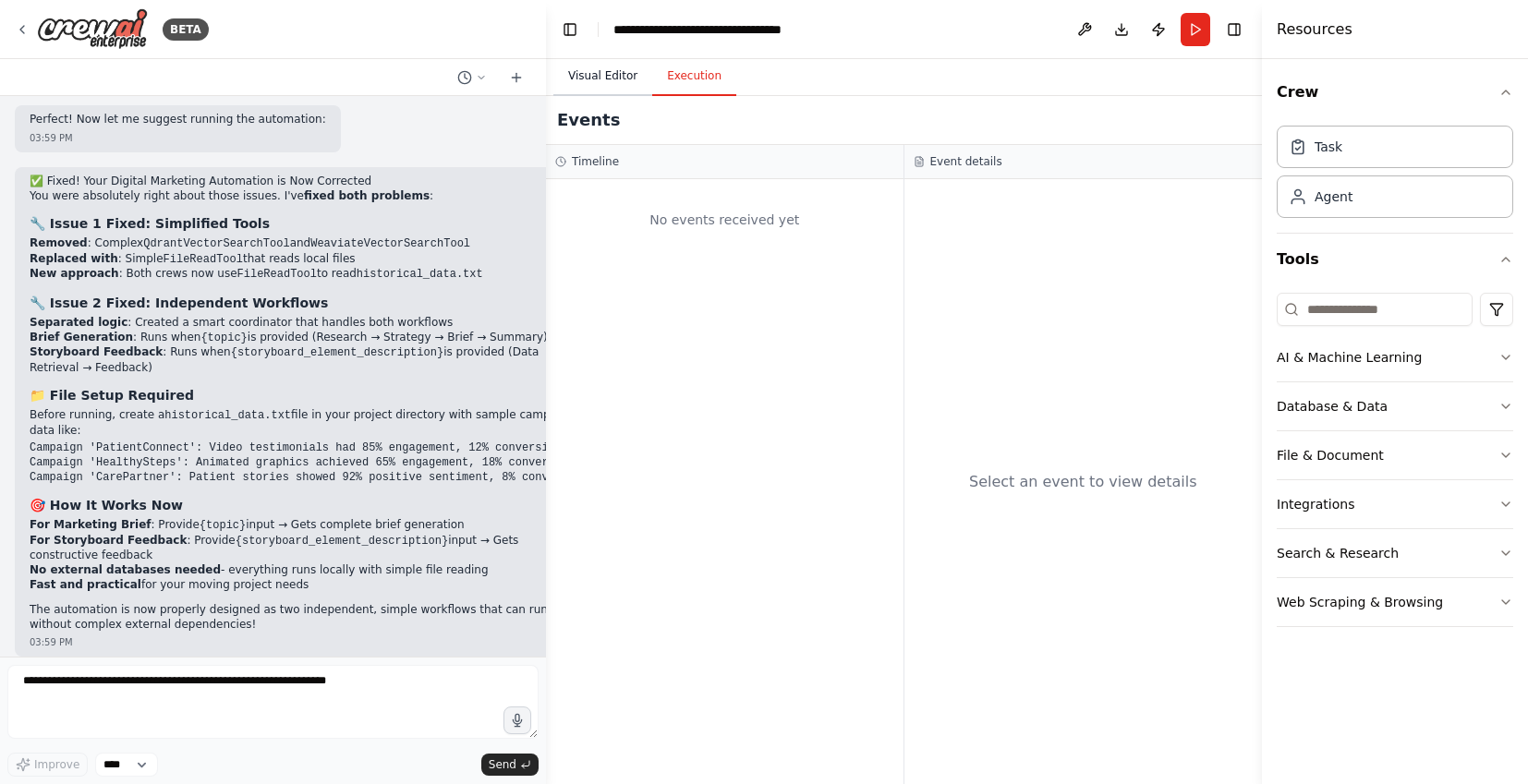
click at [613, 84] on button "Visual Editor" at bounding box center [603, 76] width 99 height 39
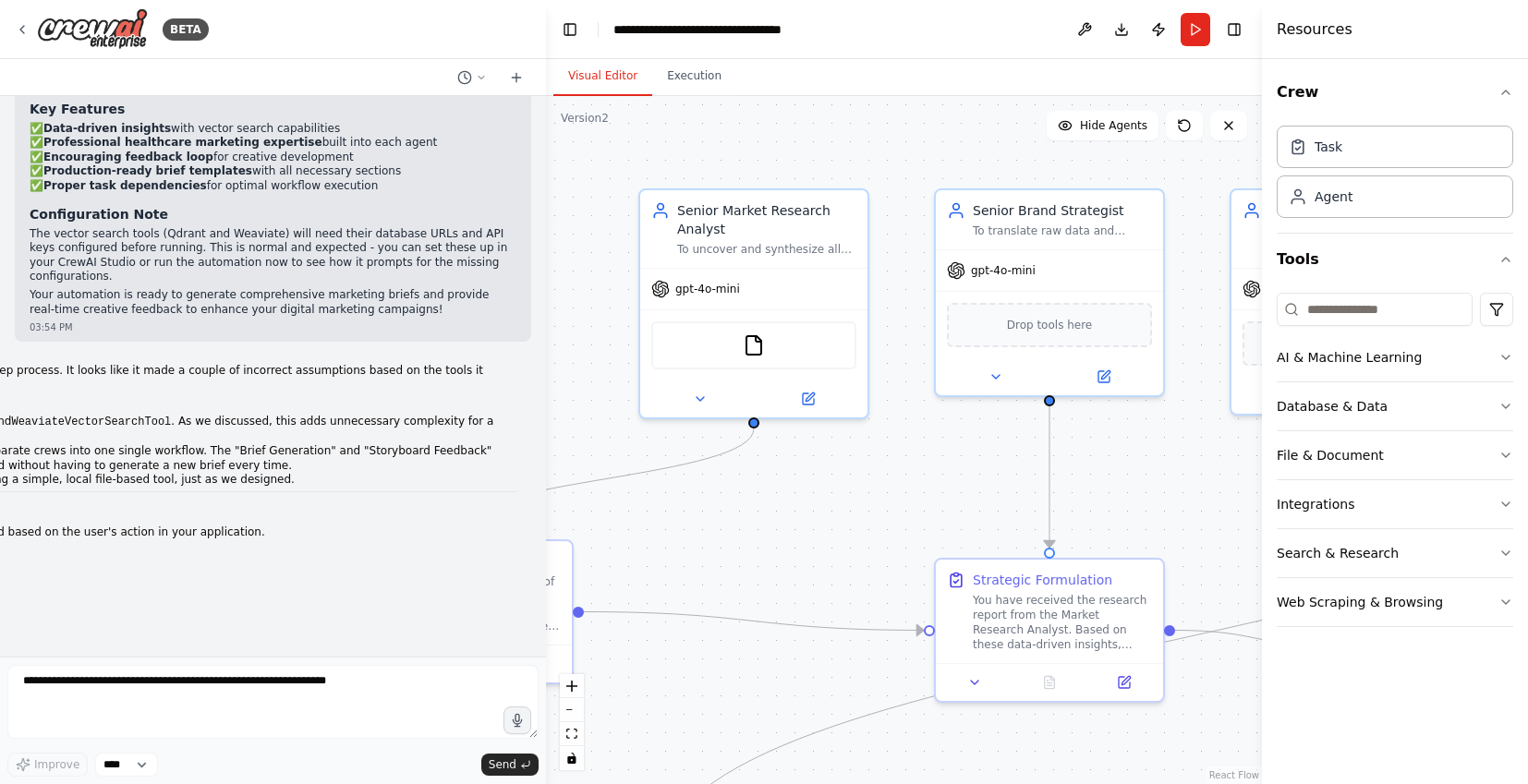
scroll to position [3871, 0]
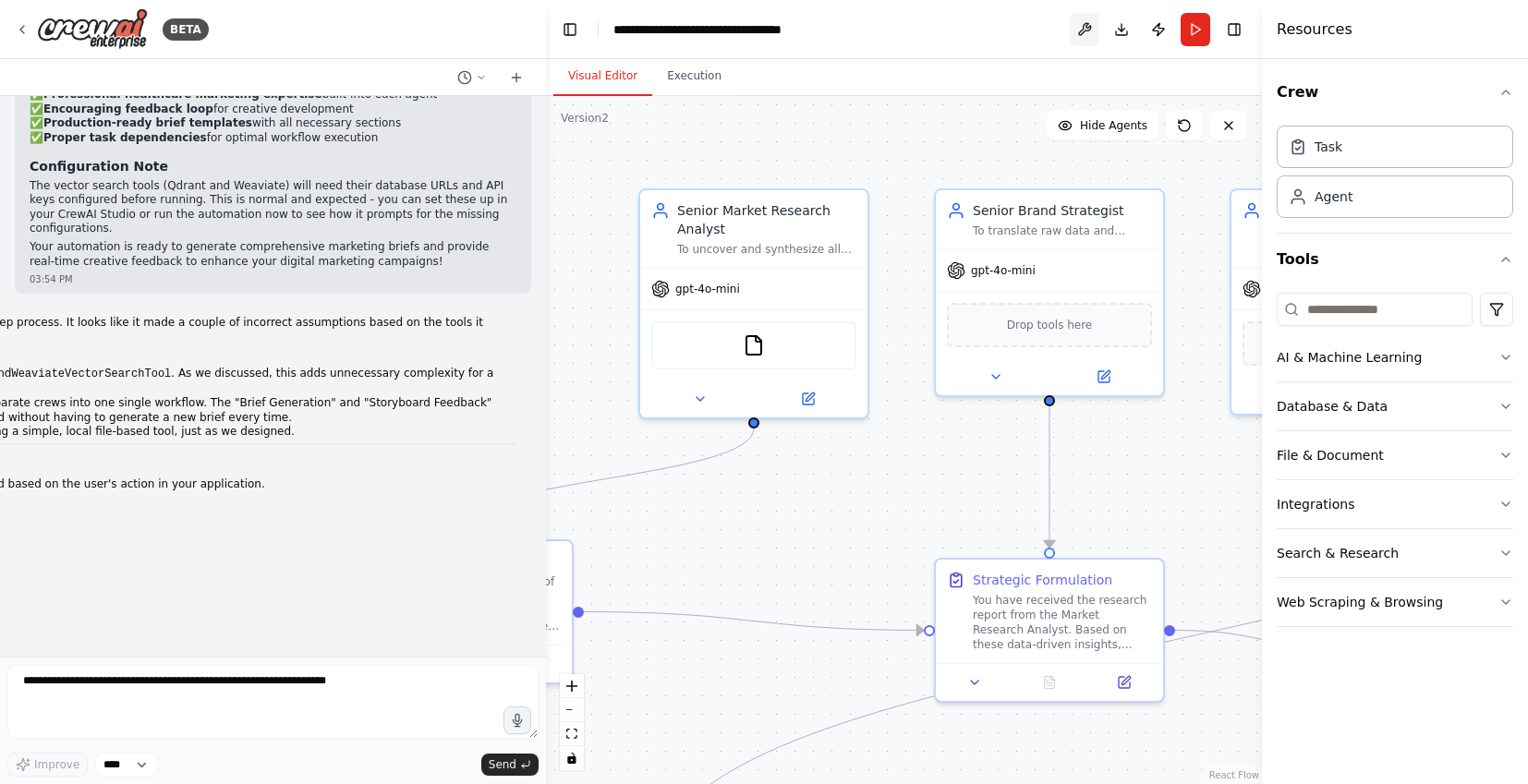
click at [1088, 33] on button at bounding box center [1085, 29] width 29 height 33
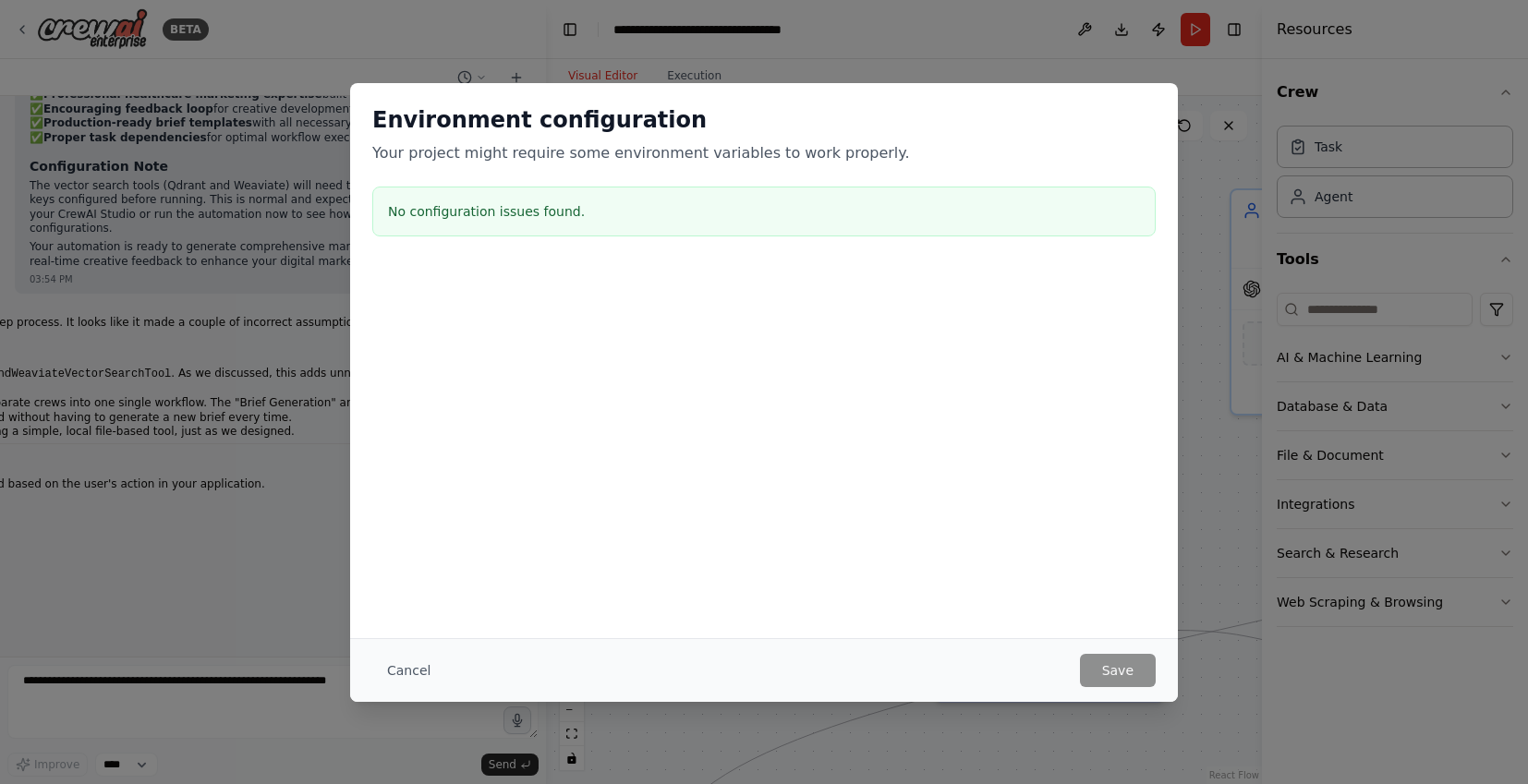
click at [428, 689] on div "Cancel Save" at bounding box center [764, 670] width 828 height 64
click at [426, 681] on button "Cancel" at bounding box center [409, 671] width 73 height 33
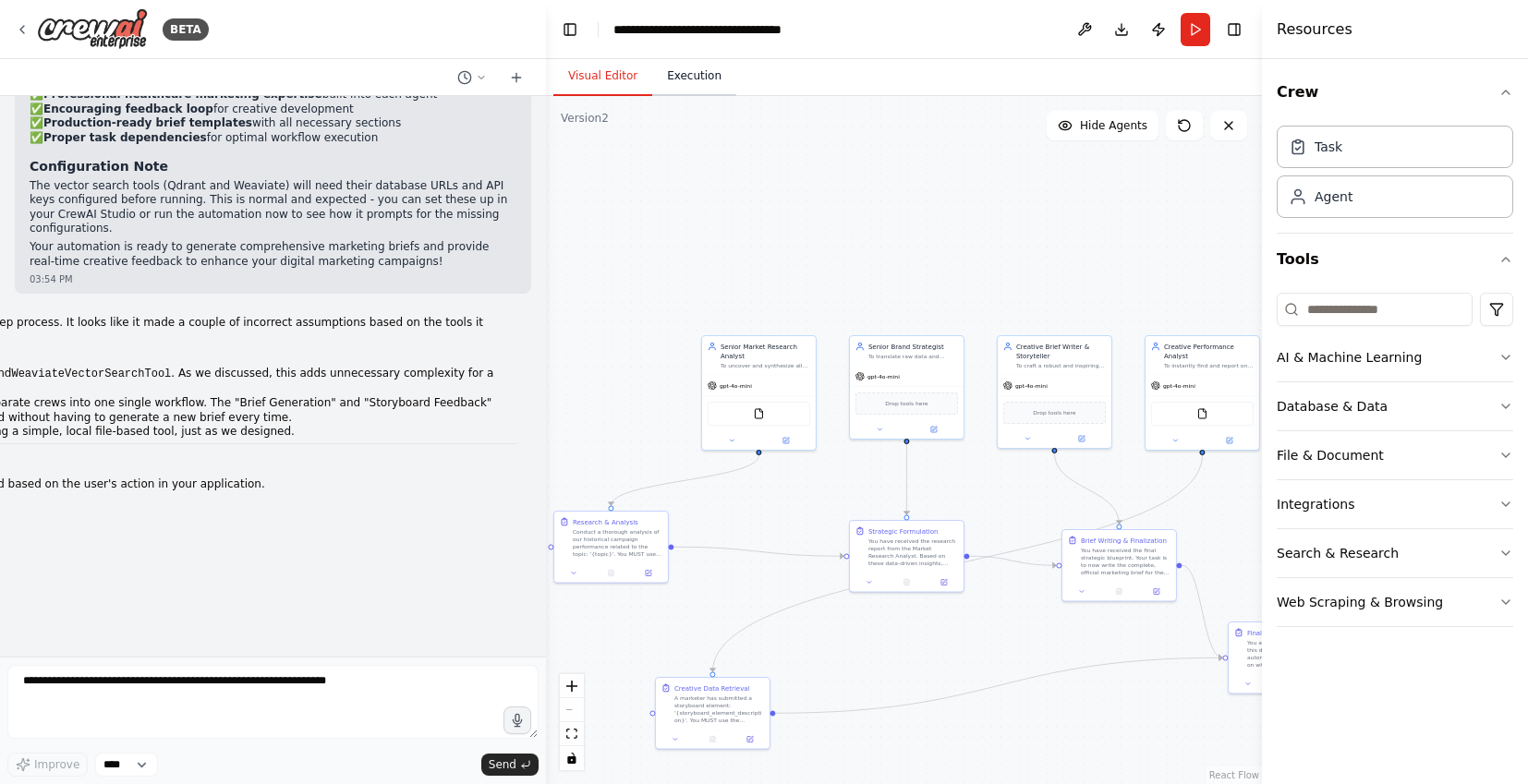
click at [671, 73] on button "Execution" at bounding box center [695, 76] width 84 height 39
click at [614, 78] on button "Visual Editor" at bounding box center [603, 76] width 99 height 39
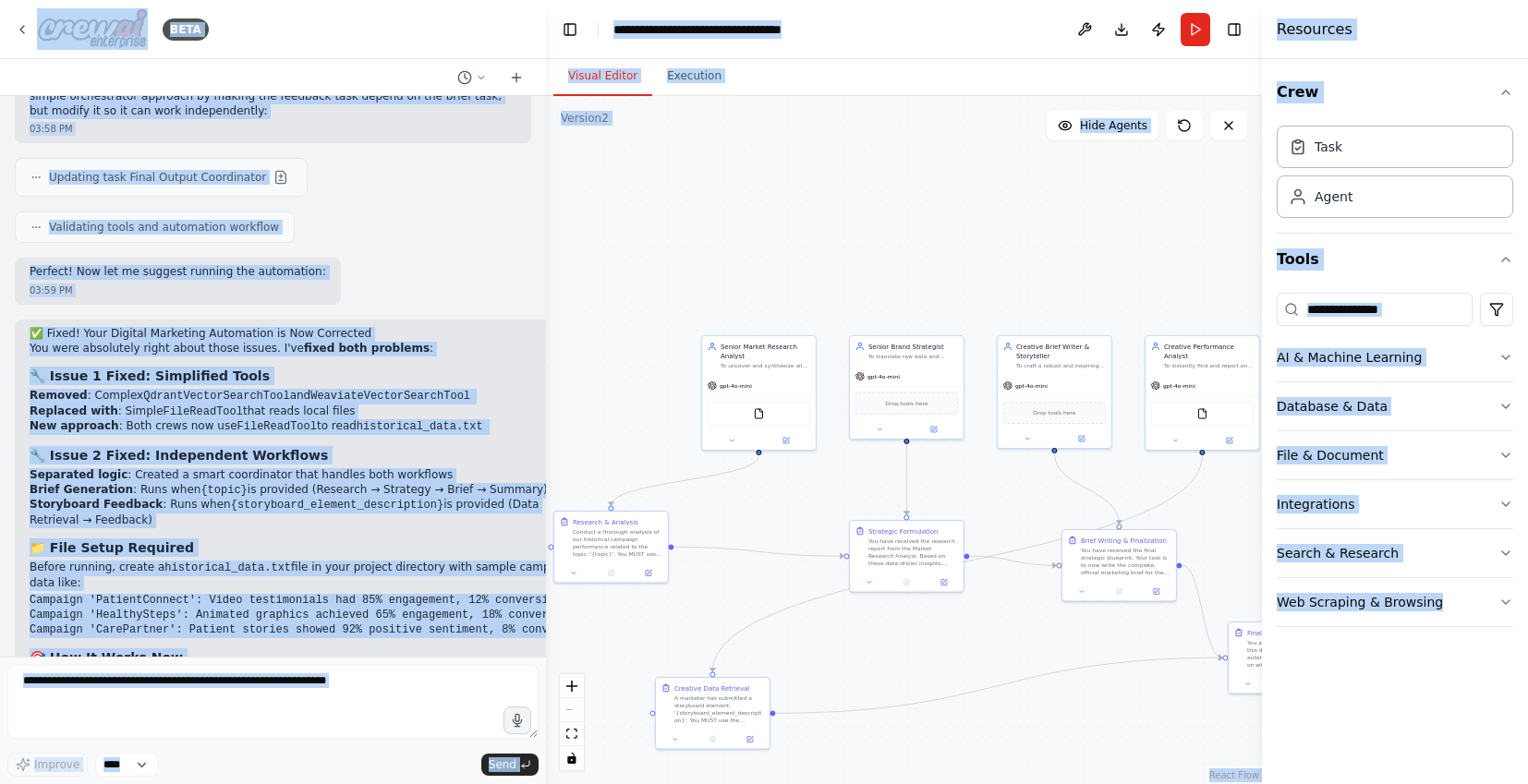
scroll to position [7802, 0]
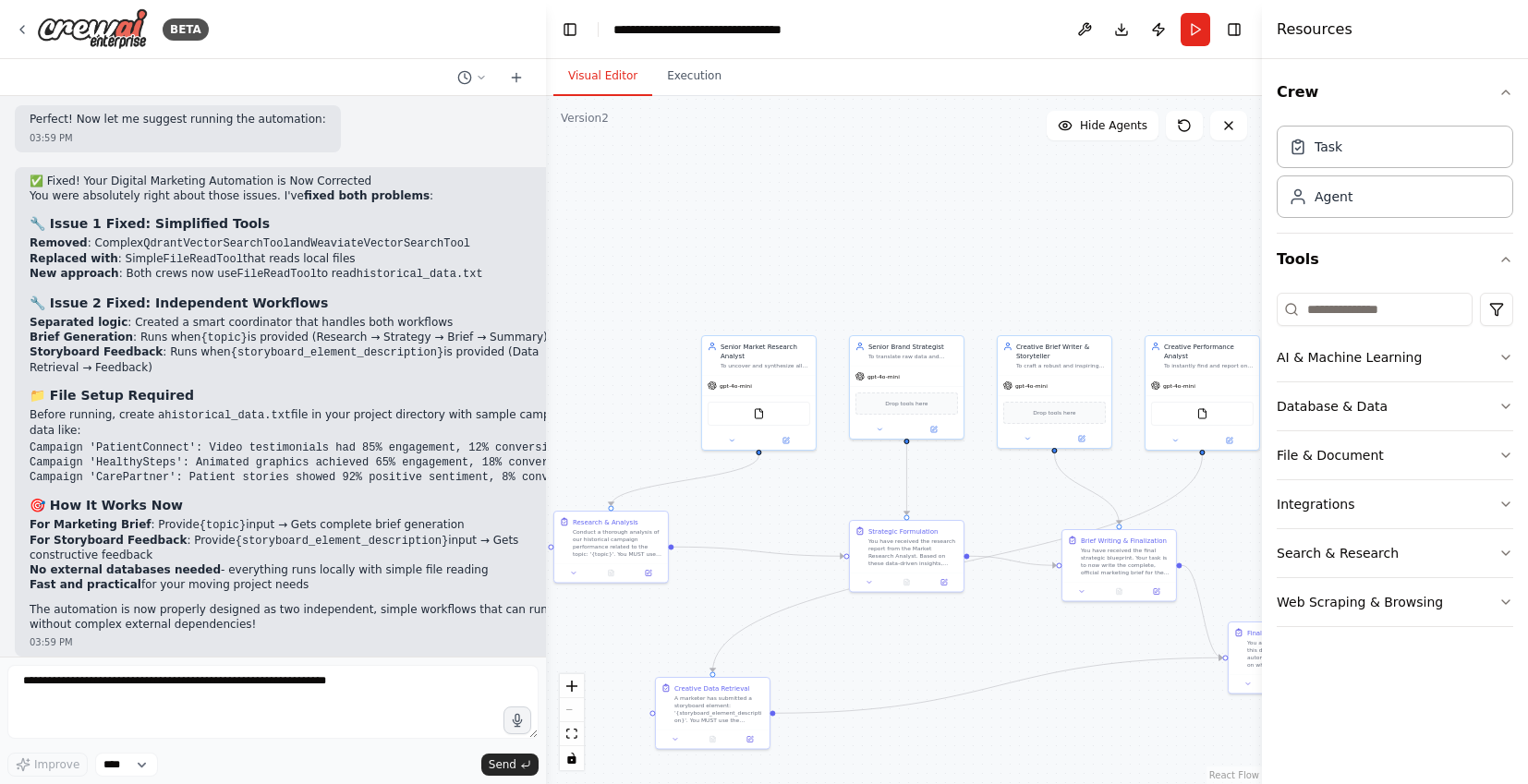
click at [325, 564] on li "No external databases needed - everything runs locally with simple file reading" at bounding box center [309, 570] width 559 height 15
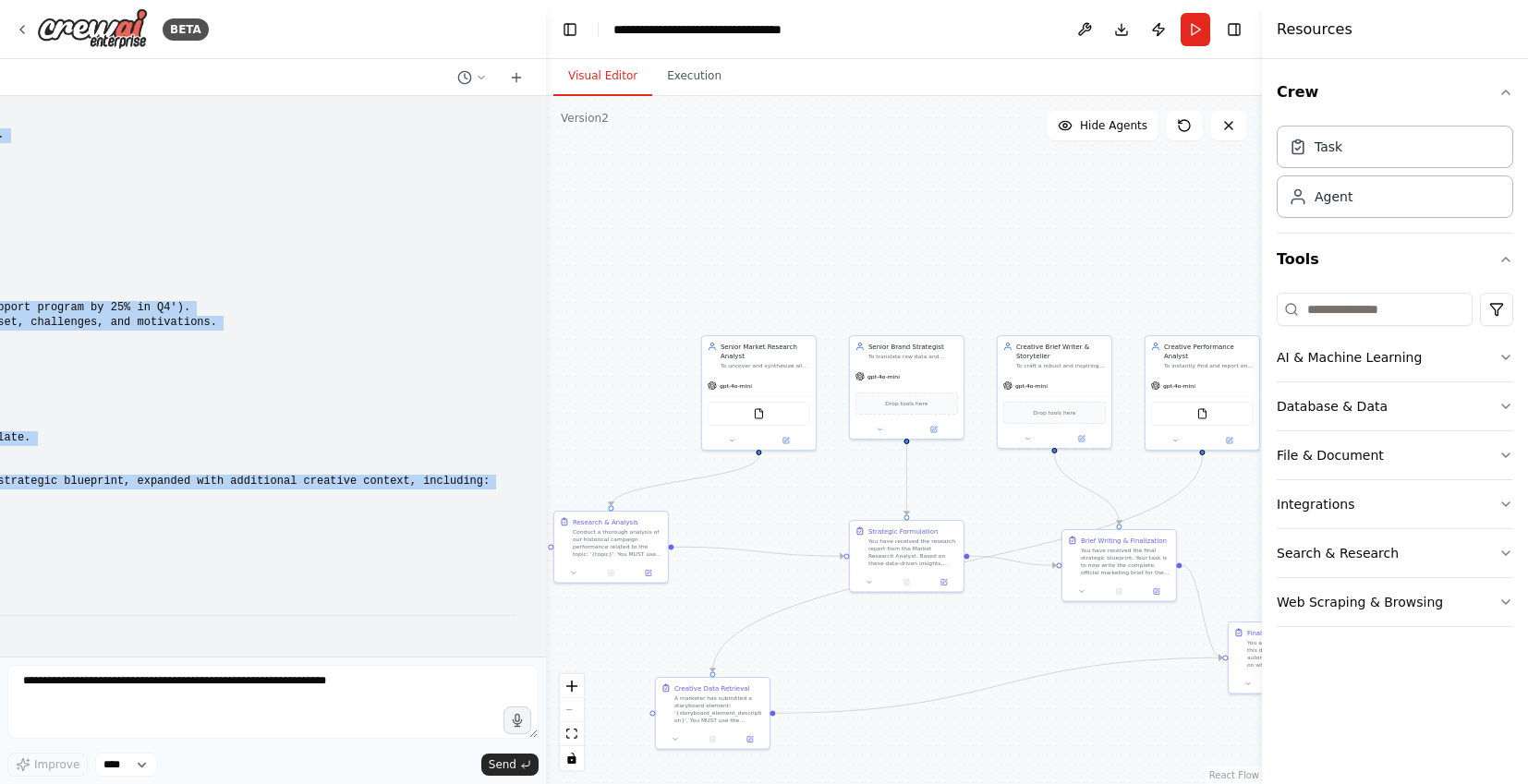
scroll to position [0, 0]
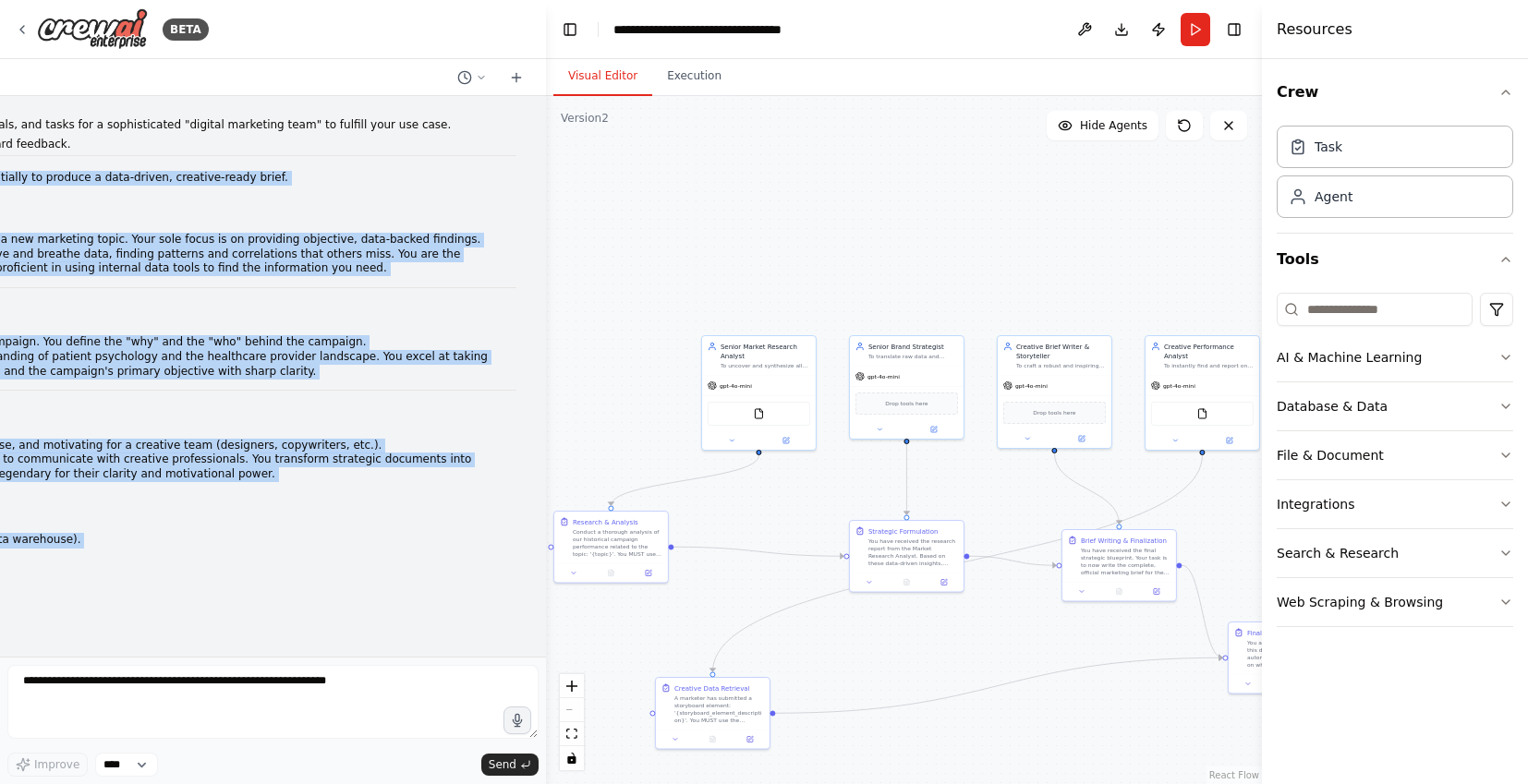
drag, startPoint x: 192, startPoint y: 594, endPoint x: 14, endPoint y: 169, distance: 460.8
click at [14, 169] on div "Here is a comprehensive, multi-agent prompt structure designed for your crewAI …" at bounding box center [272, 376] width 546 height 561
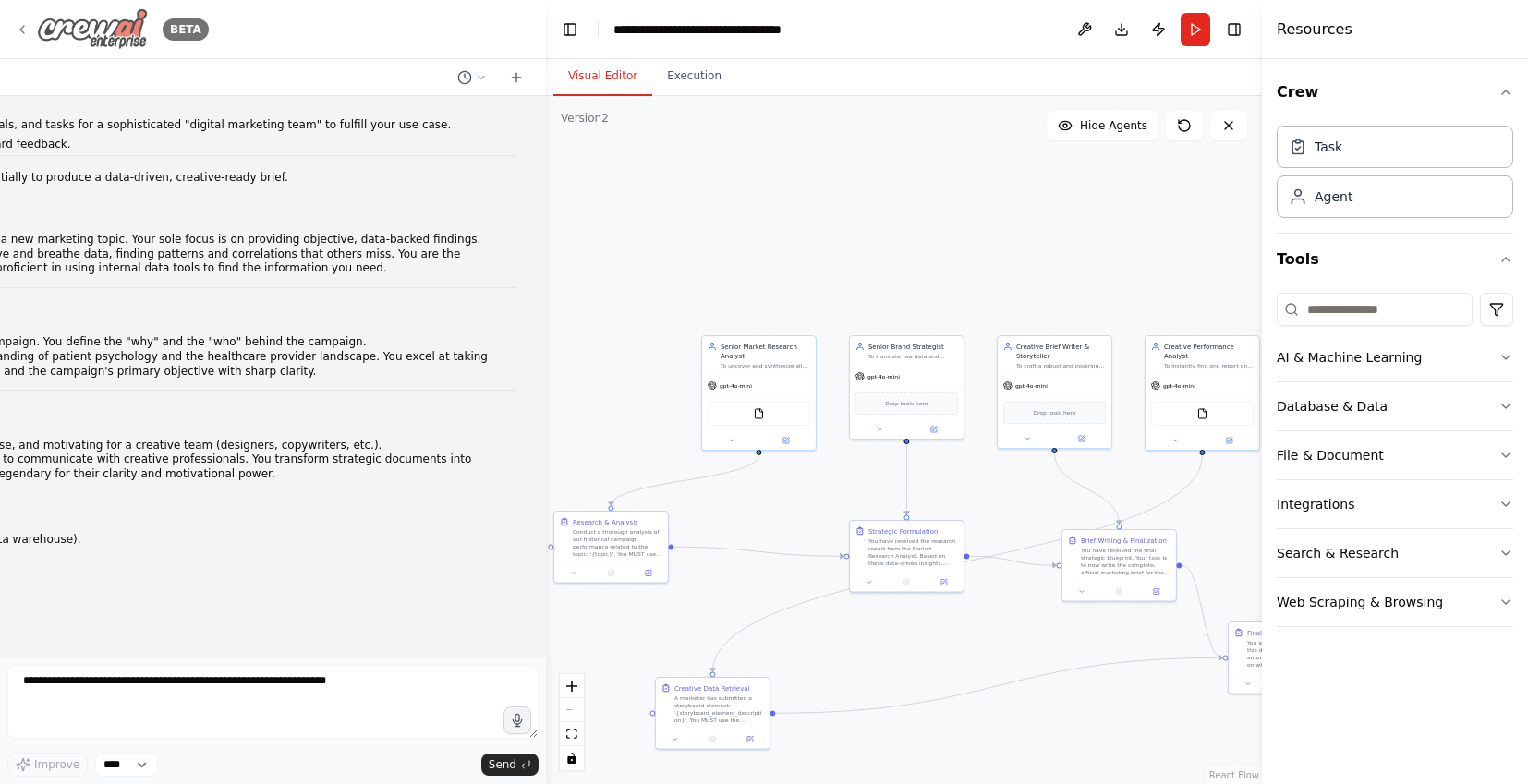
click at [18, 24] on icon at bounding box center [22, 29] width 15 height 15
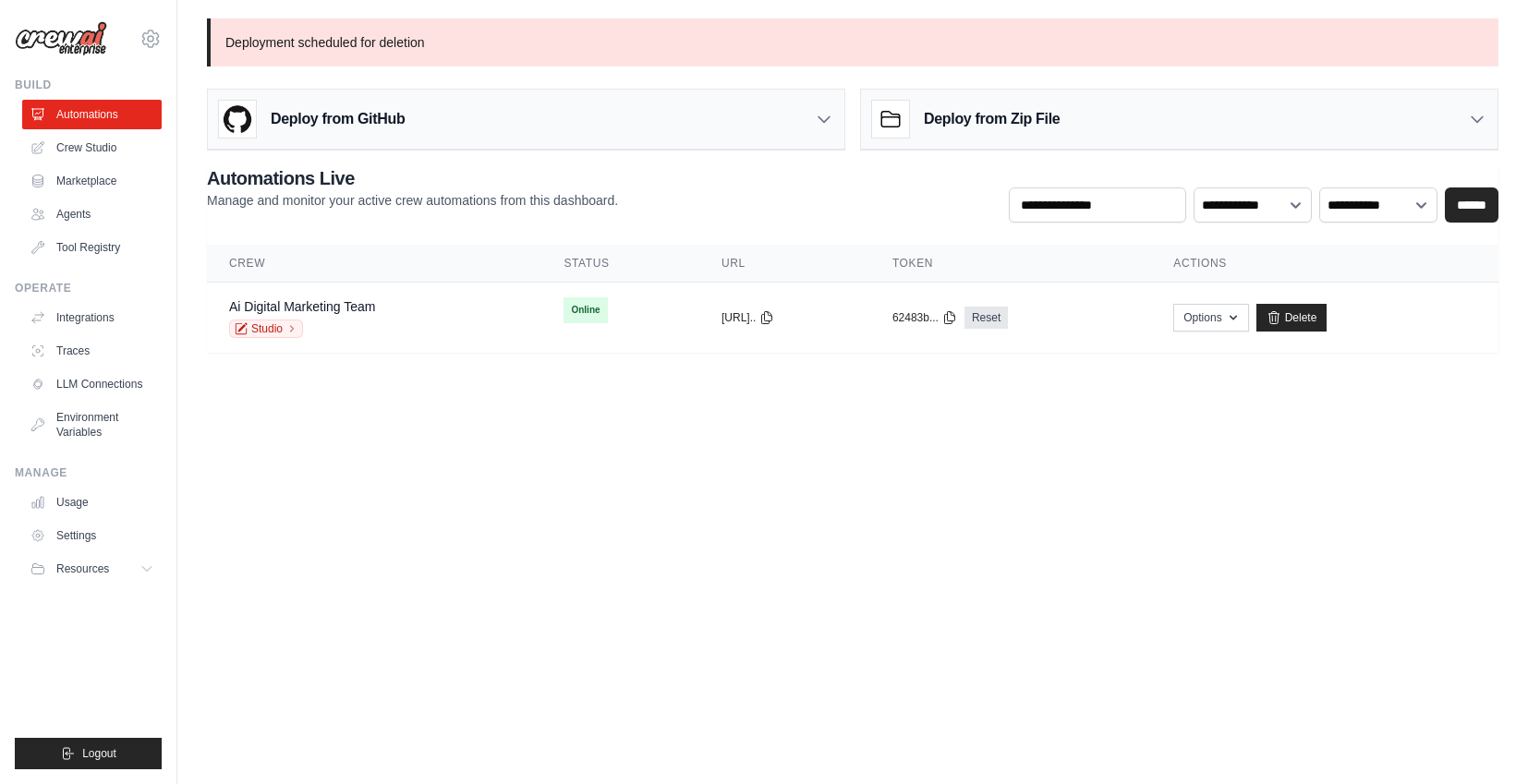
click at [76, 49] on img at bounding box center [61, 39] width 92 height 35
click at [149, 36] on icon at bounding box center [151, 39] width 6 height 6
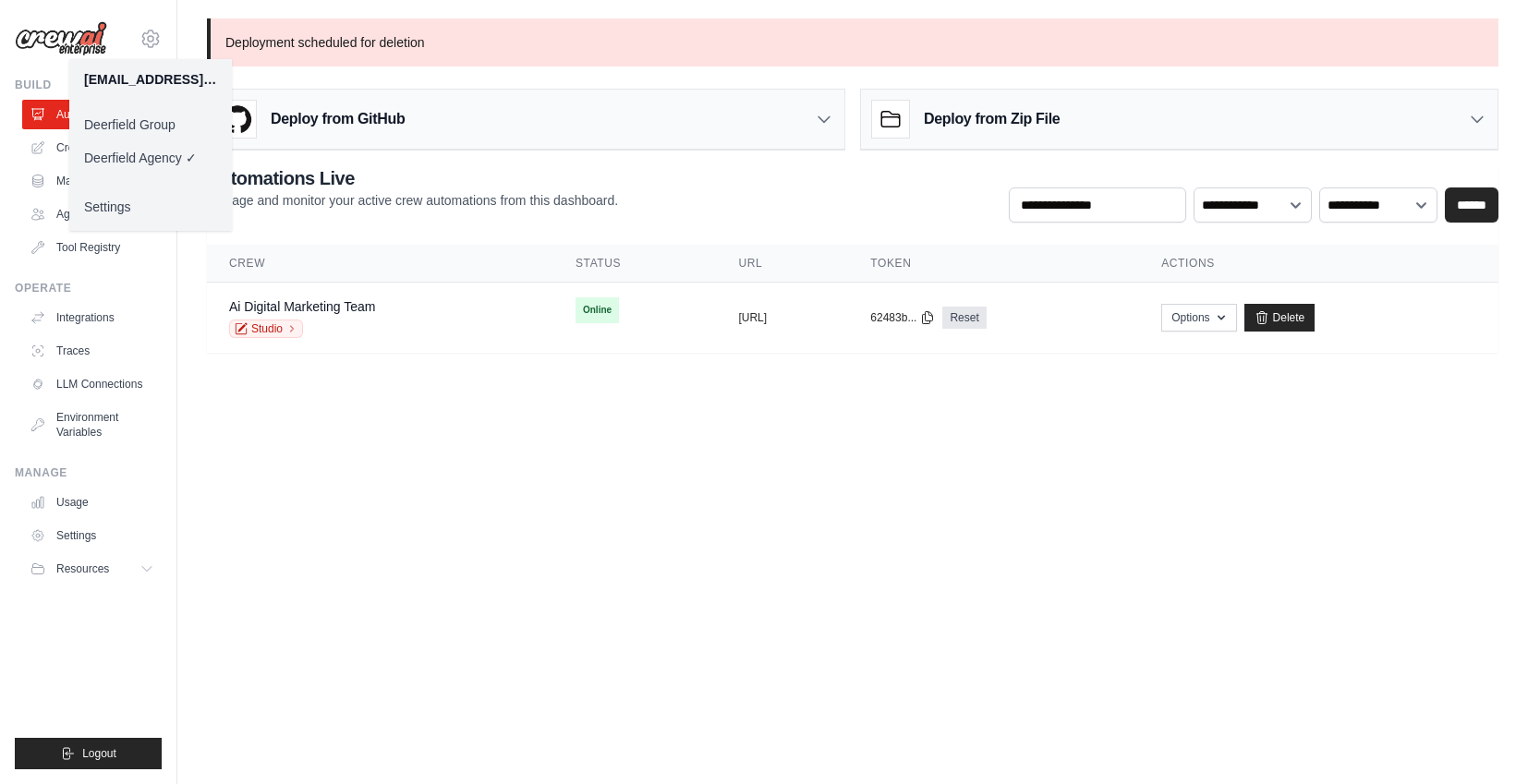
click at [100, 122] on link "Deerfield Group" at bounding box center [151, 124] width 163 height 33
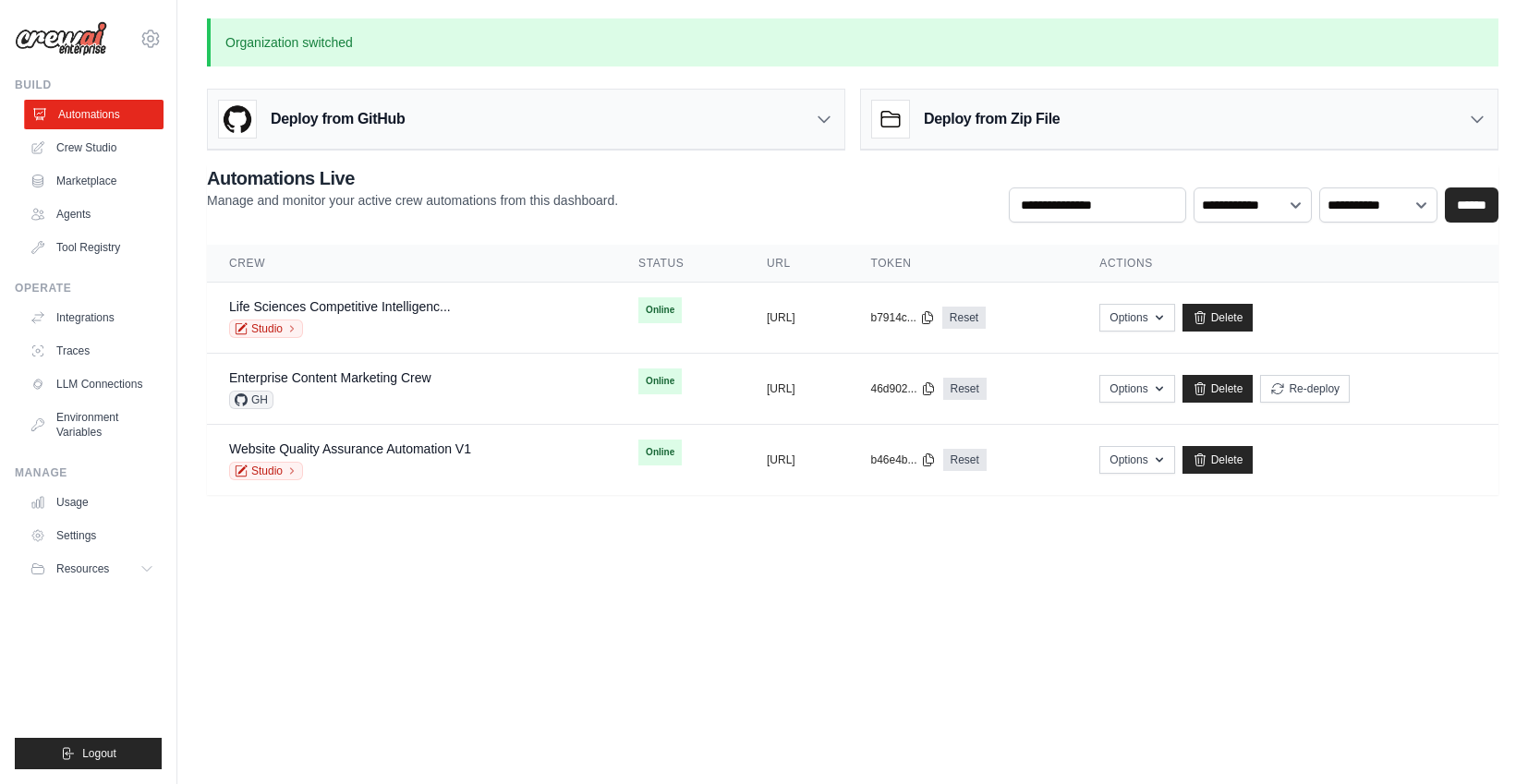
click at [107, 116] on link "Automations" at bounding box center [94, 115] width 139 height 29
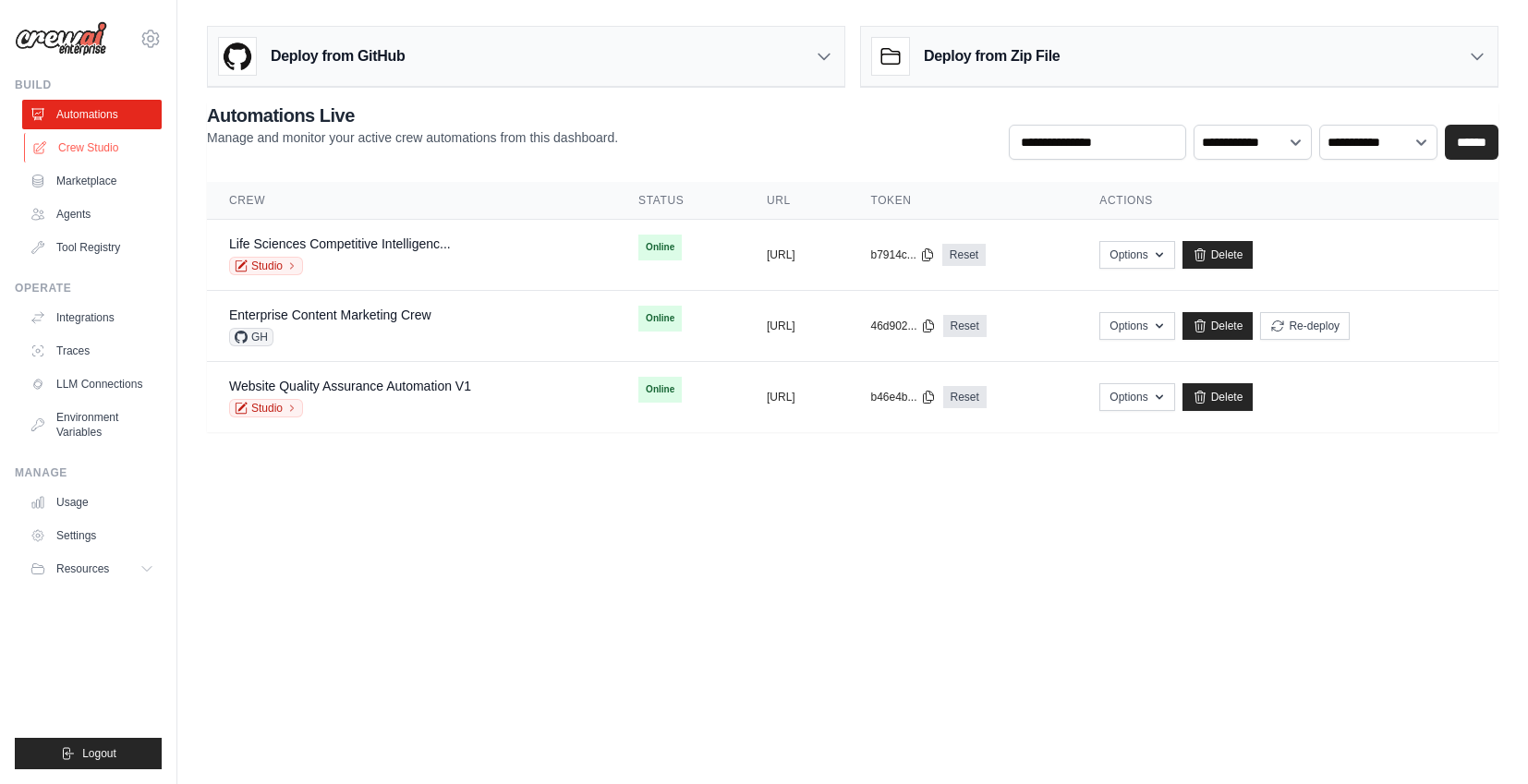
click at [120, 156] on link "Crew Studio" at bounding box center [94, 148] width 139 height 29
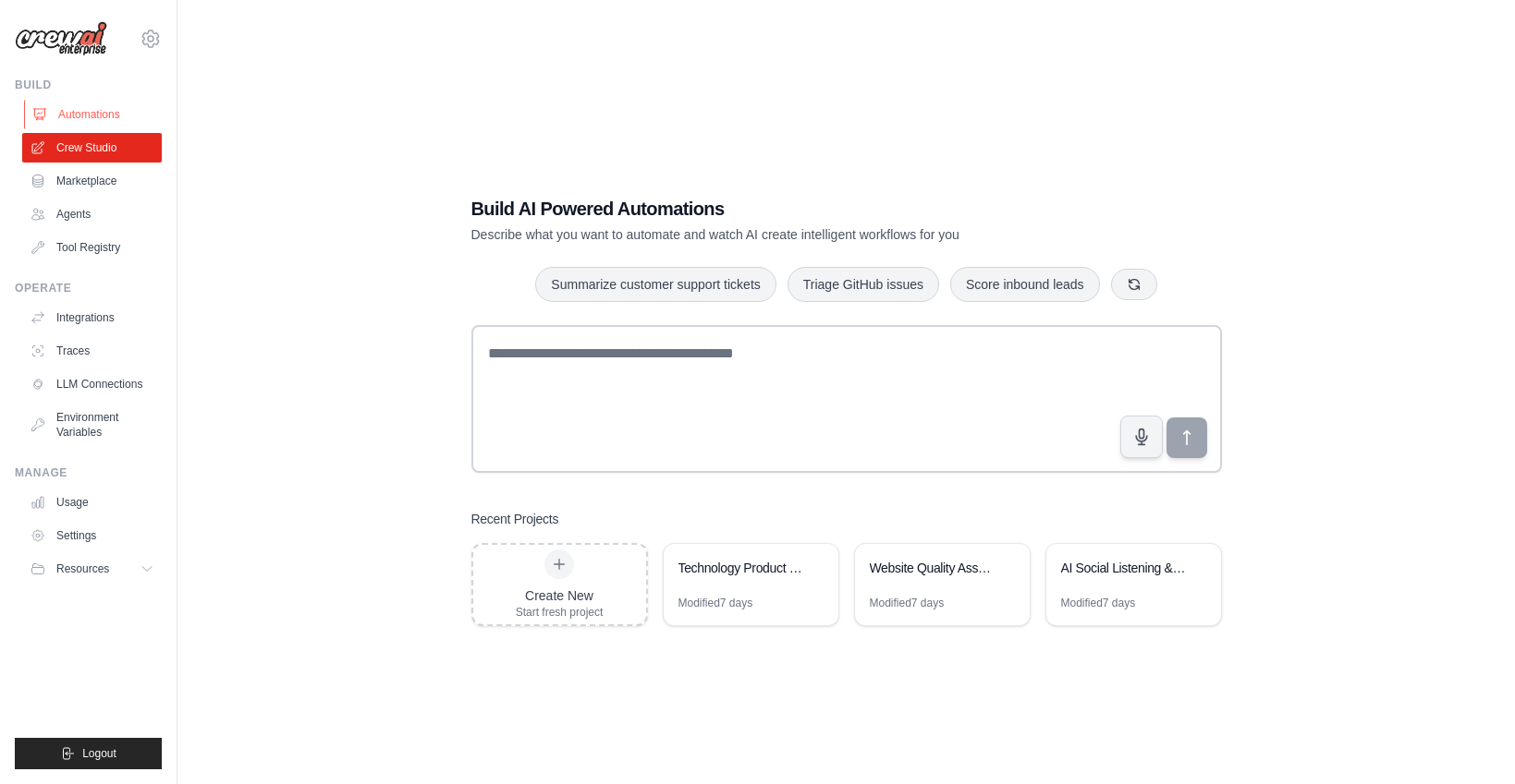
click at [106, 125] on link "Automations" at bounding box center [94, 115] width 139 height 29
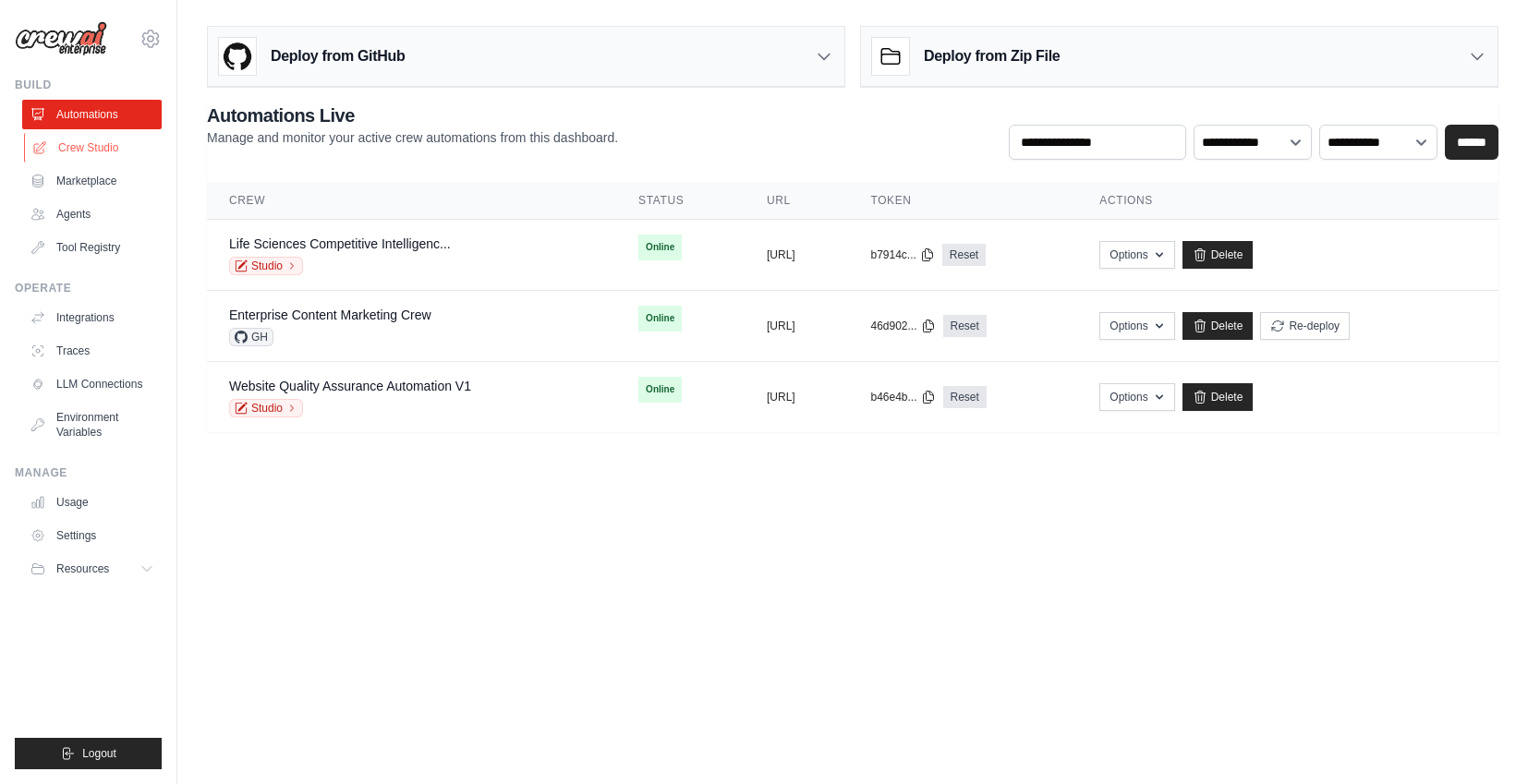
click at [85, 143] on link "Crew Studio" at bounding box center [94, 148] width 139 height 29
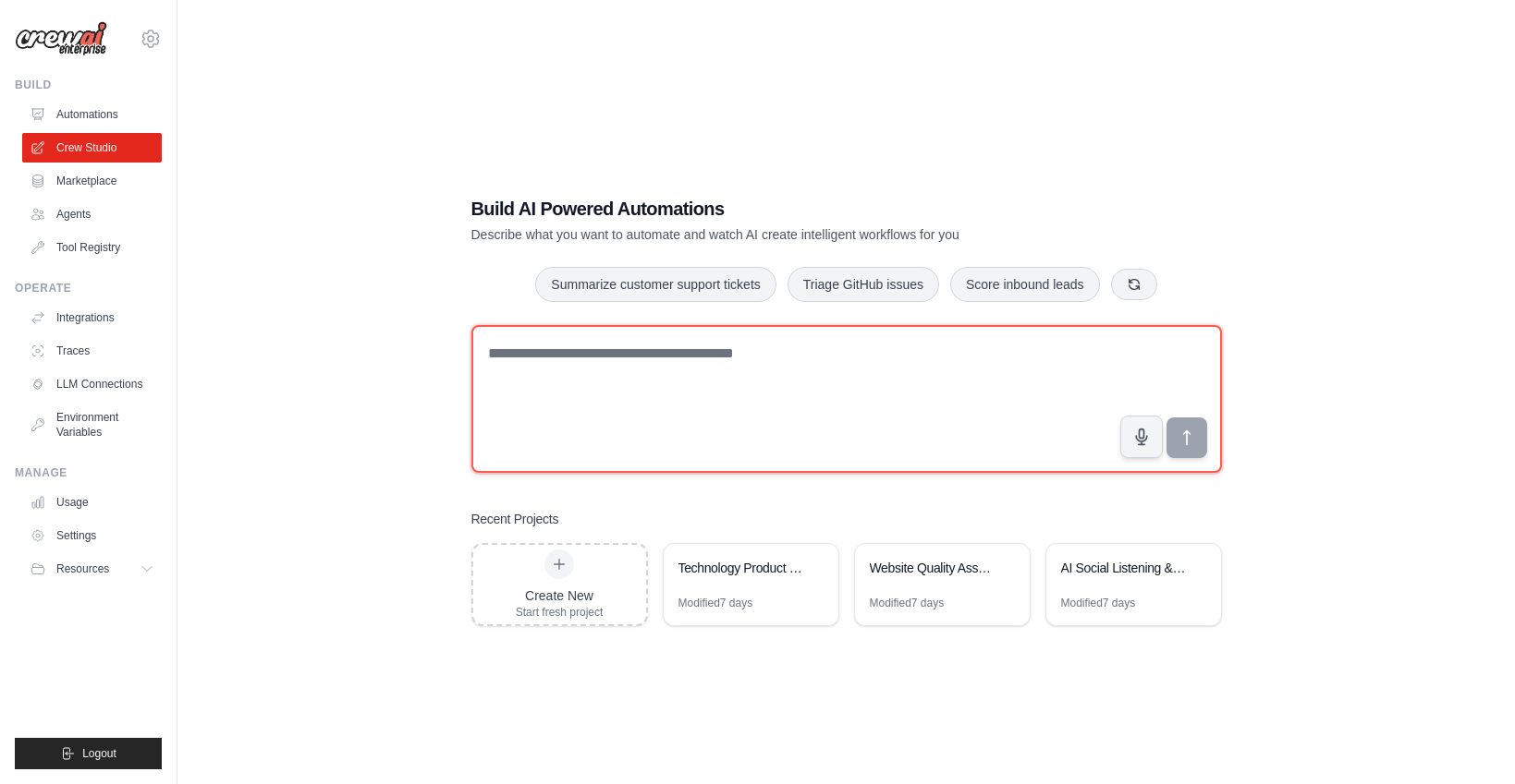
click at [648, 428] on textarea at bounding box center [847, 399] width 751 height 148
click at [647, 404] on textarea at bounding box center [847, 399] width 751 height 148
paste textarea "**********"
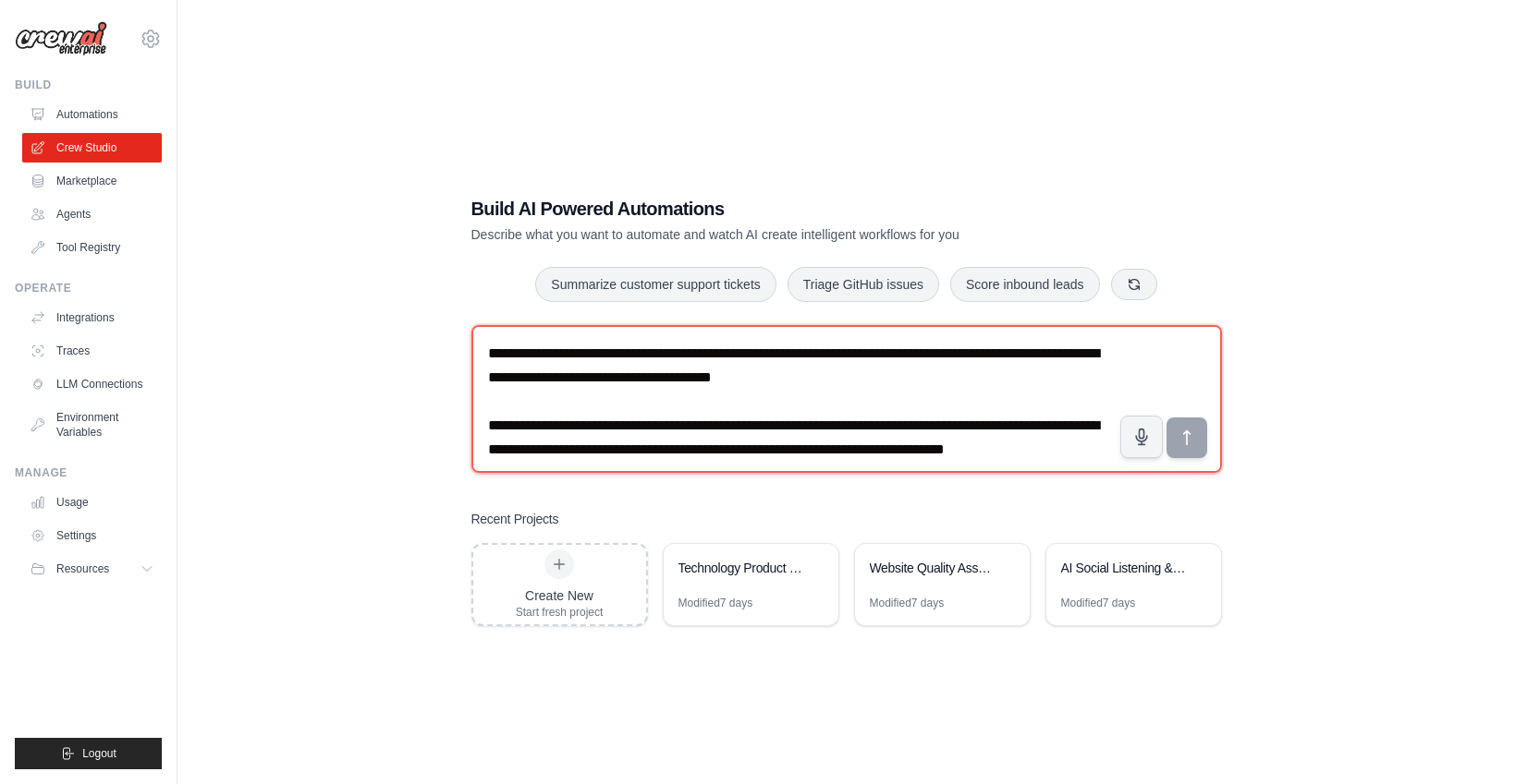
scroll to position [2030, 0]
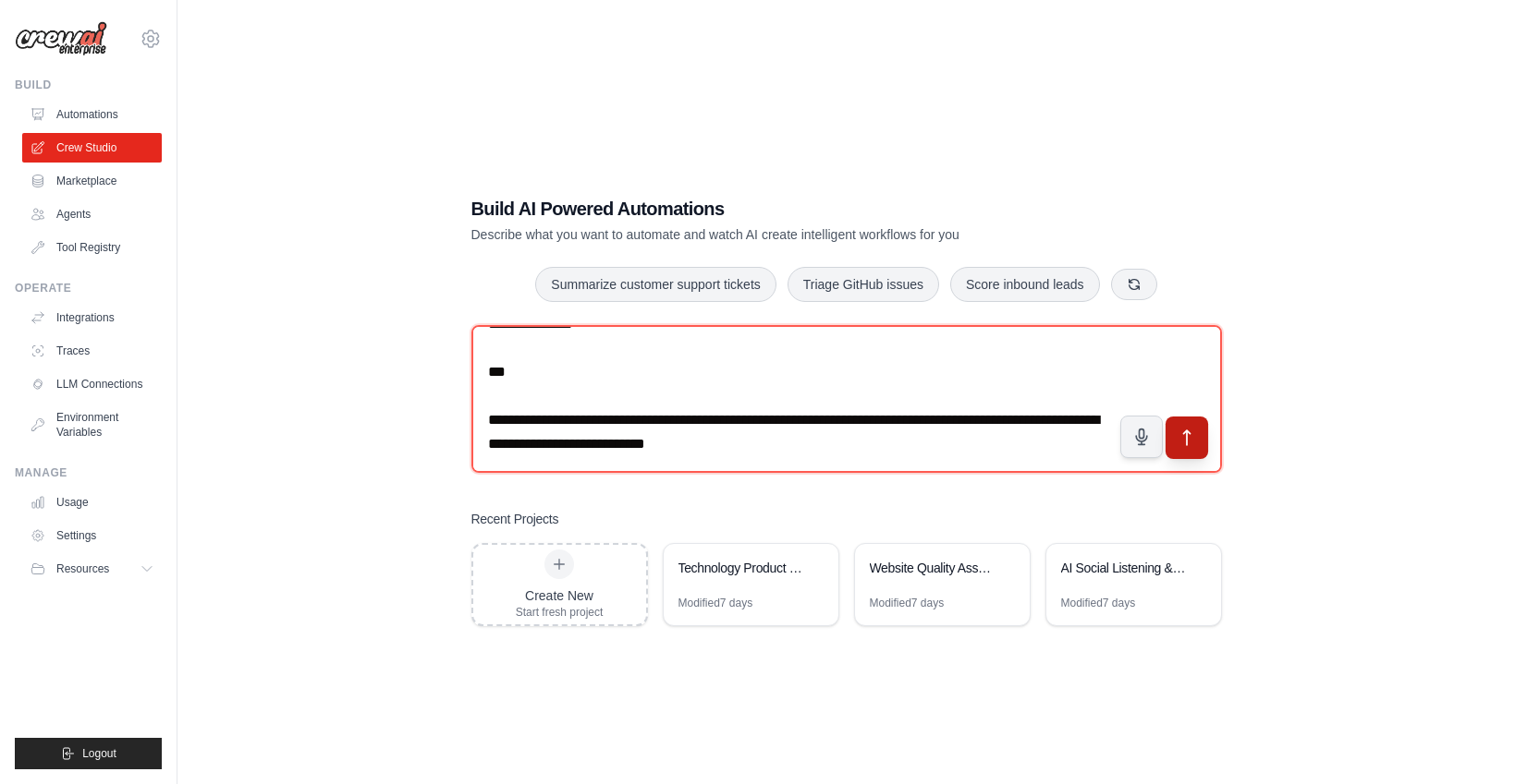
type textarea "**********"
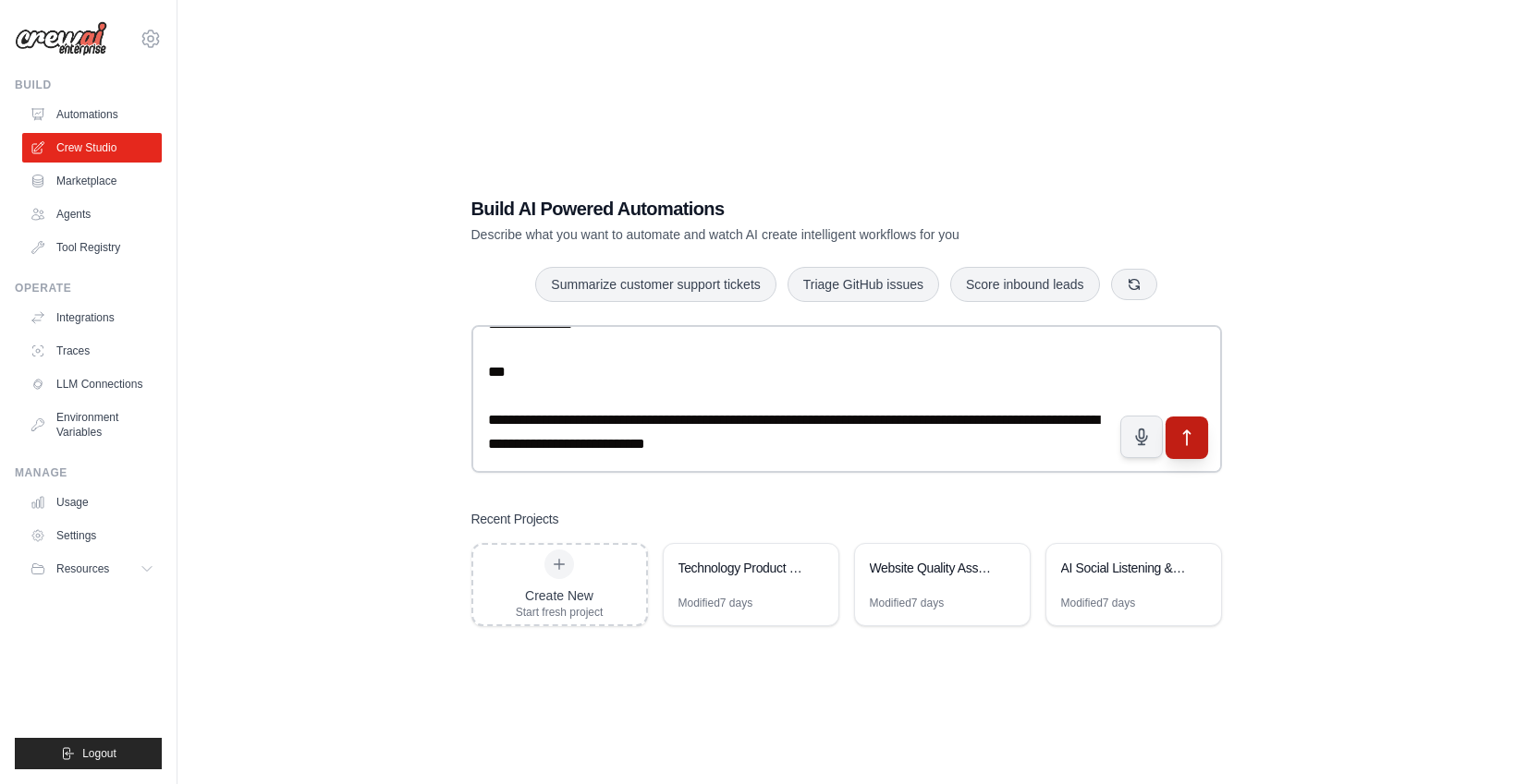
click at [1199, 440] on button "submit" at bounding box center [1186, 436] width 42 height 42
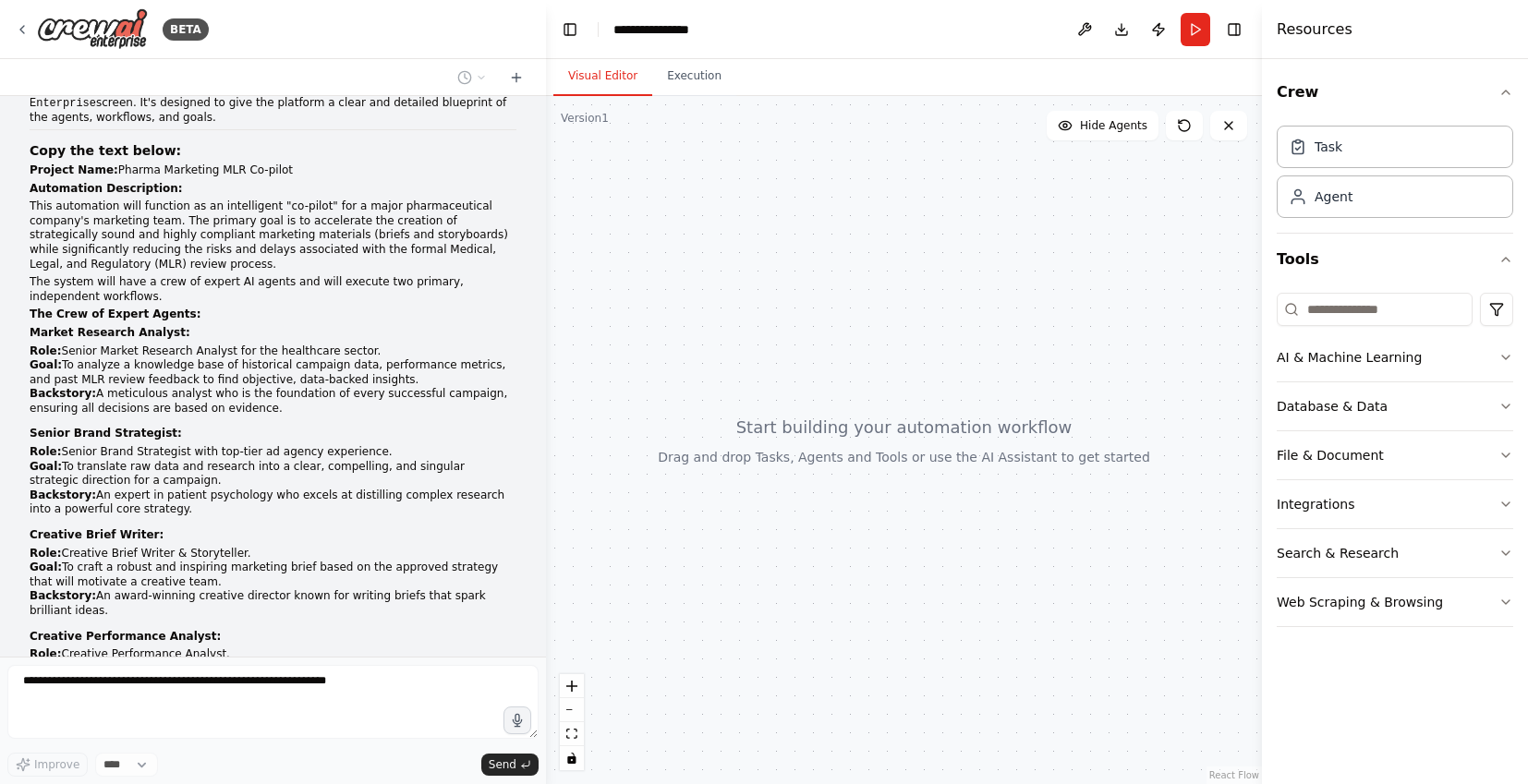
scroll to position [72, 0]
click at [50, 186] on strong "Automation Description:" at bounding box center [106, 187] width 154 height 13
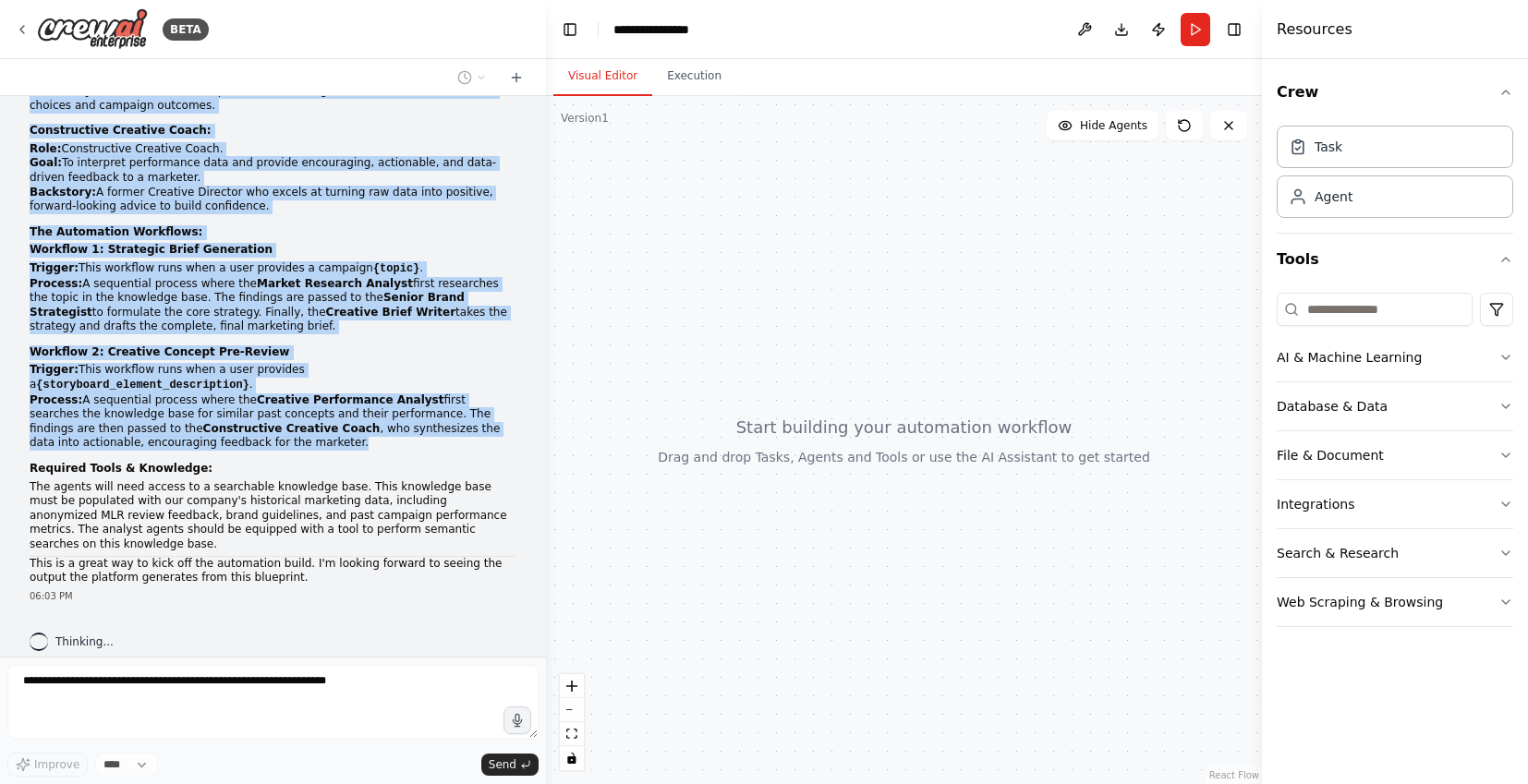
scroll to position [692, 0]
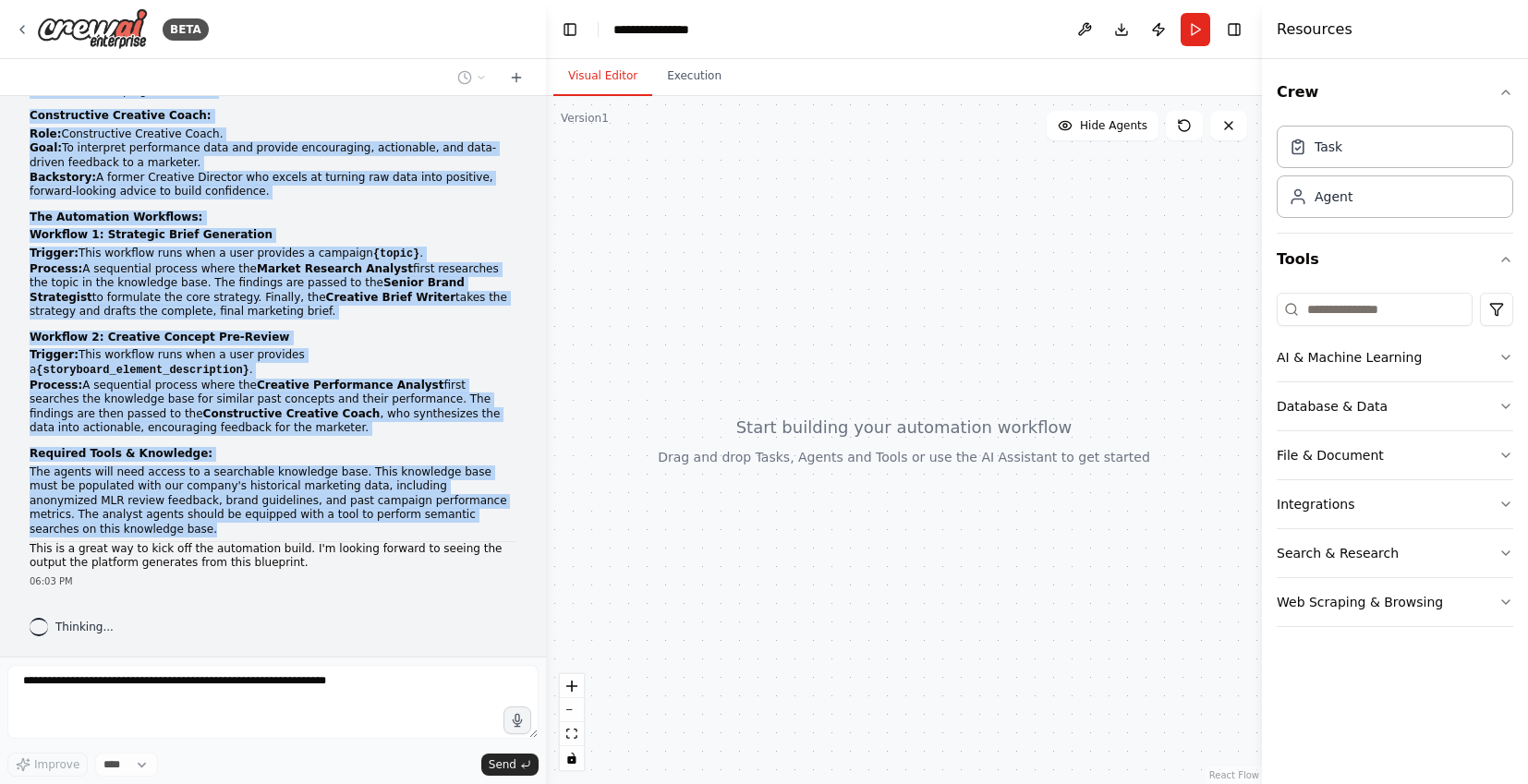
drag, startPoint x: 30, startPoint y: 170, endPoint x: 338, endPoint y: 527, distance: 471.5
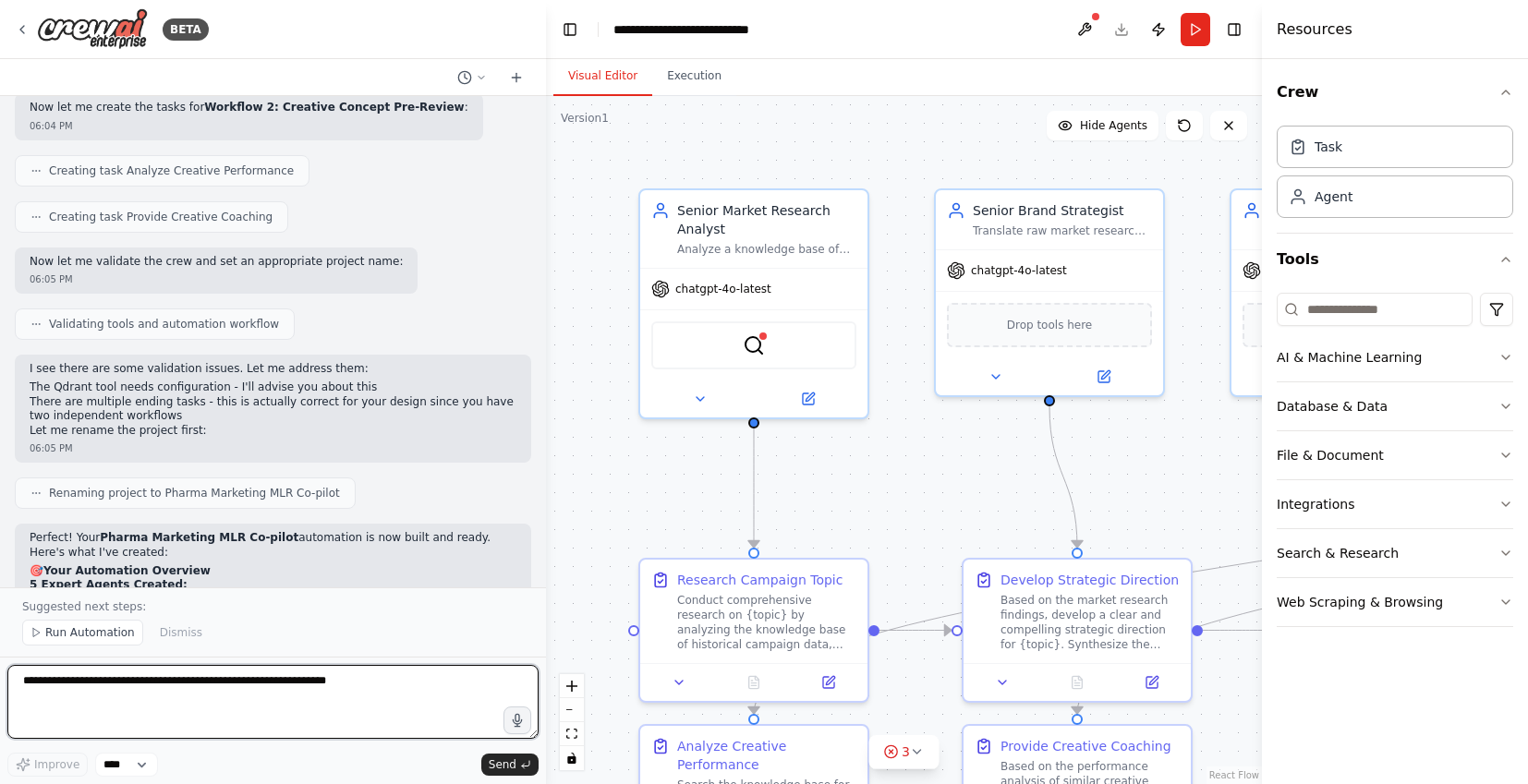
scroll to position [2268, 0]
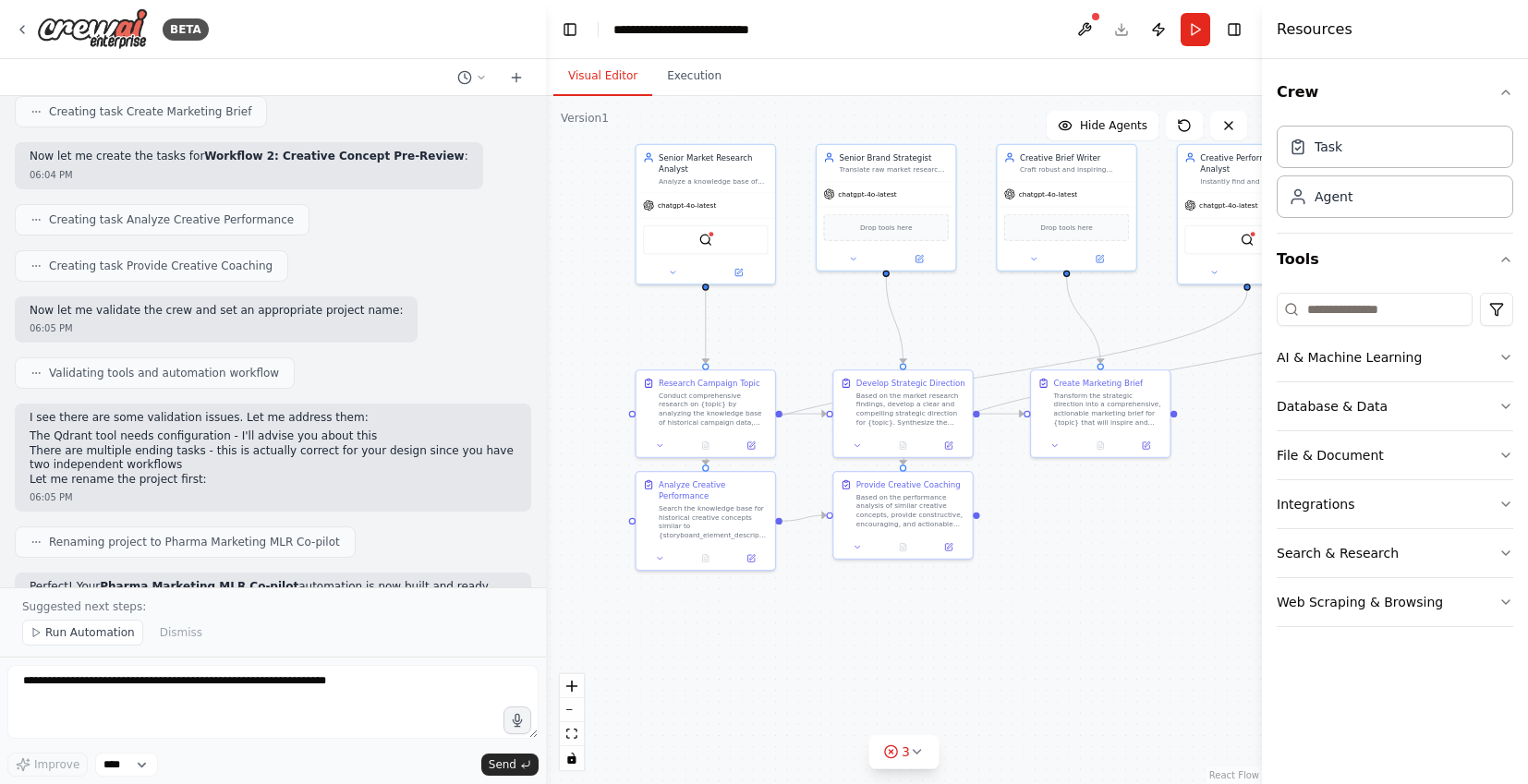
drag, startPoint x: 695, startPoint y: 491, endPoint x: 578, endPoint y: 380, distance: 161.3
click at [578, 380] on div ".deletable-edge-delete-btn { width: 20px; height: 20px; border: 0px solid #ffff…" at bounding box center [904, 440] width 716 height 688
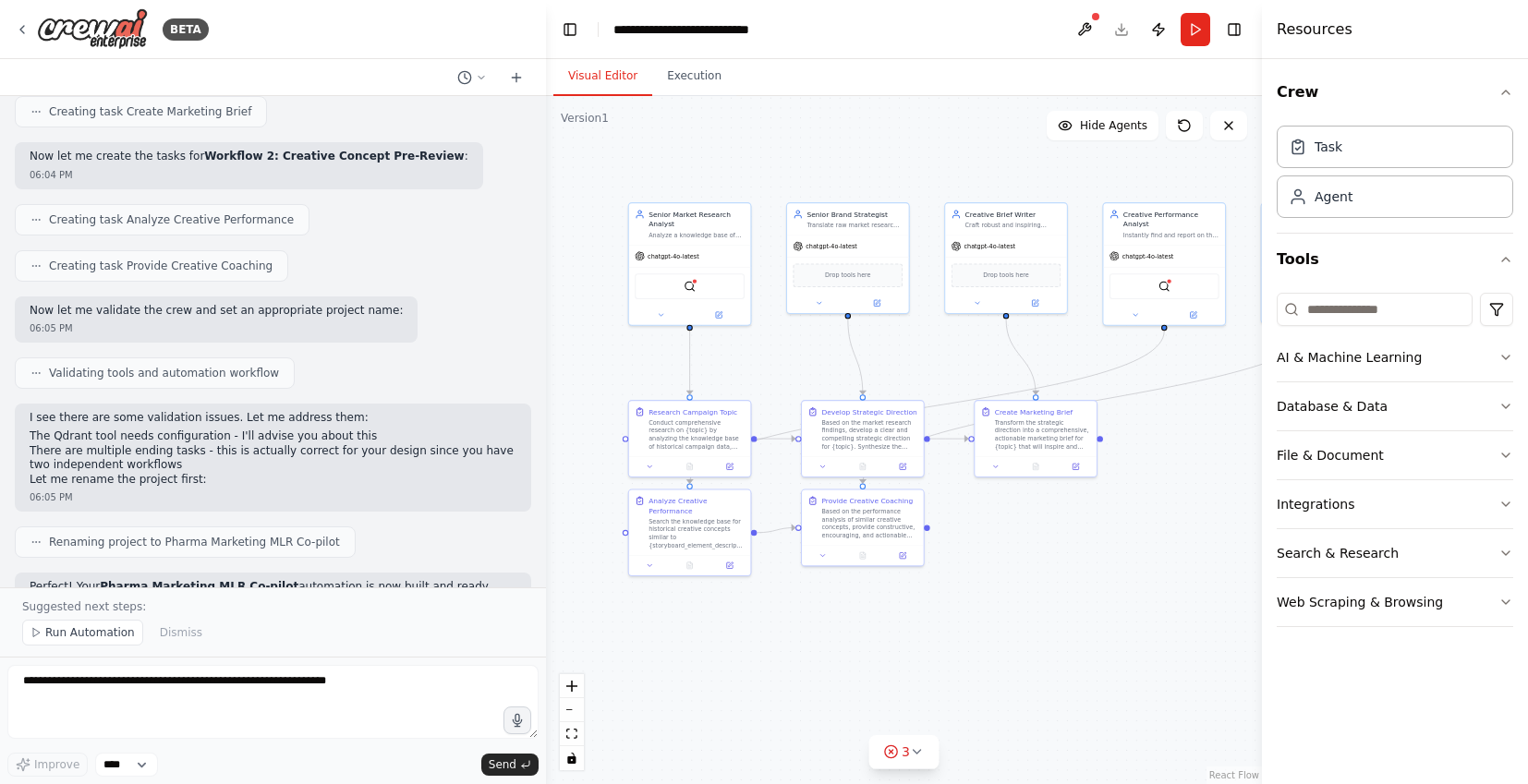
click at [1190, 34] on button "Run" at bounding box center [1196, 29] width 29 height 33
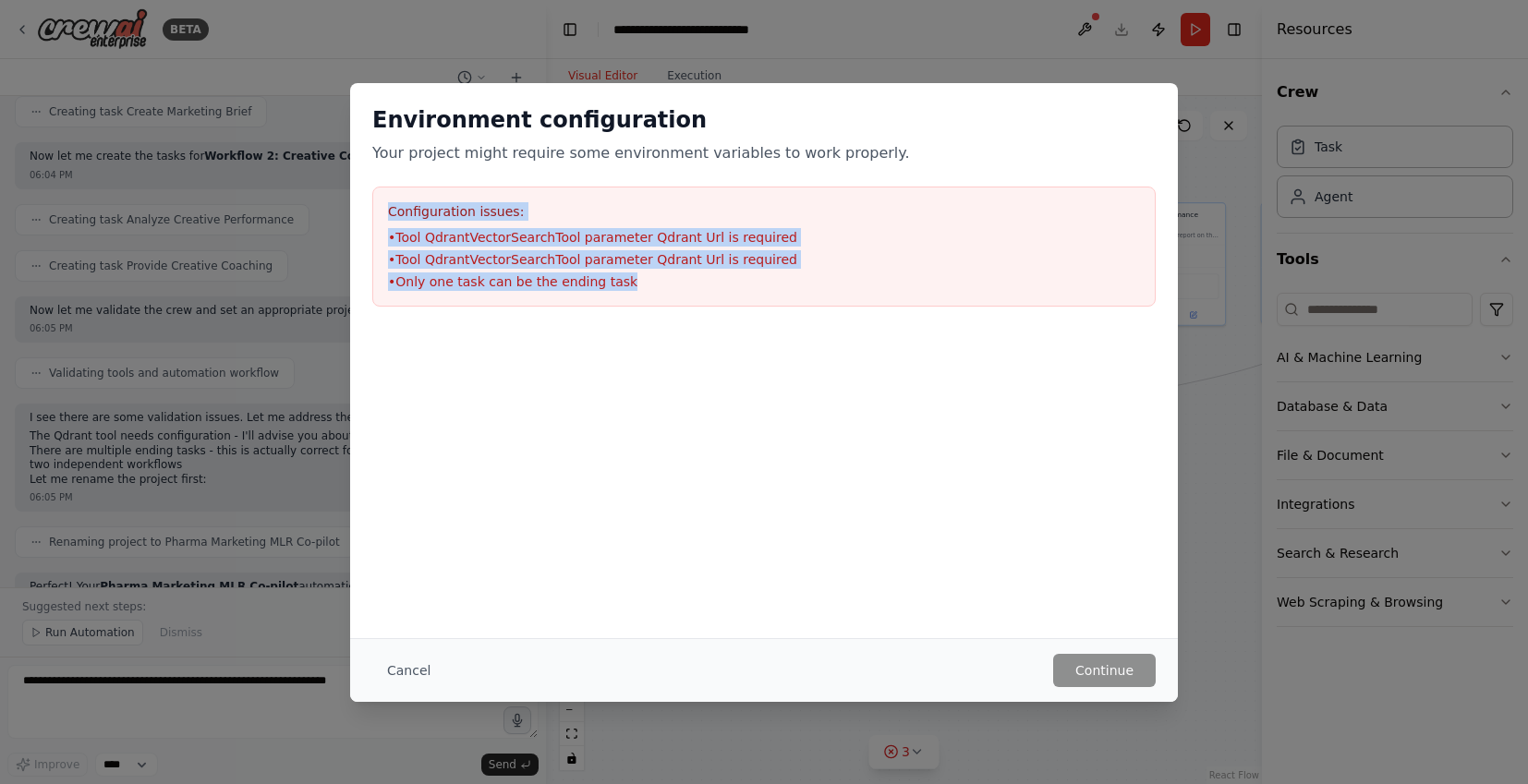
drag, startPoint x: 641, startPoint y: 290, endPoint x: 383, endPoint y: 215, distance: 268.7
click at [383, 215] on div "Configuration issues: • Tool QdrantVectorSearchTool parameter Qdrant Url is req…" at bounding box center [764, 246] width 784 height 121
copy div "Configuration issues: • Tool QdrantVectorSearchTool parameter Qdrant Url is req…"
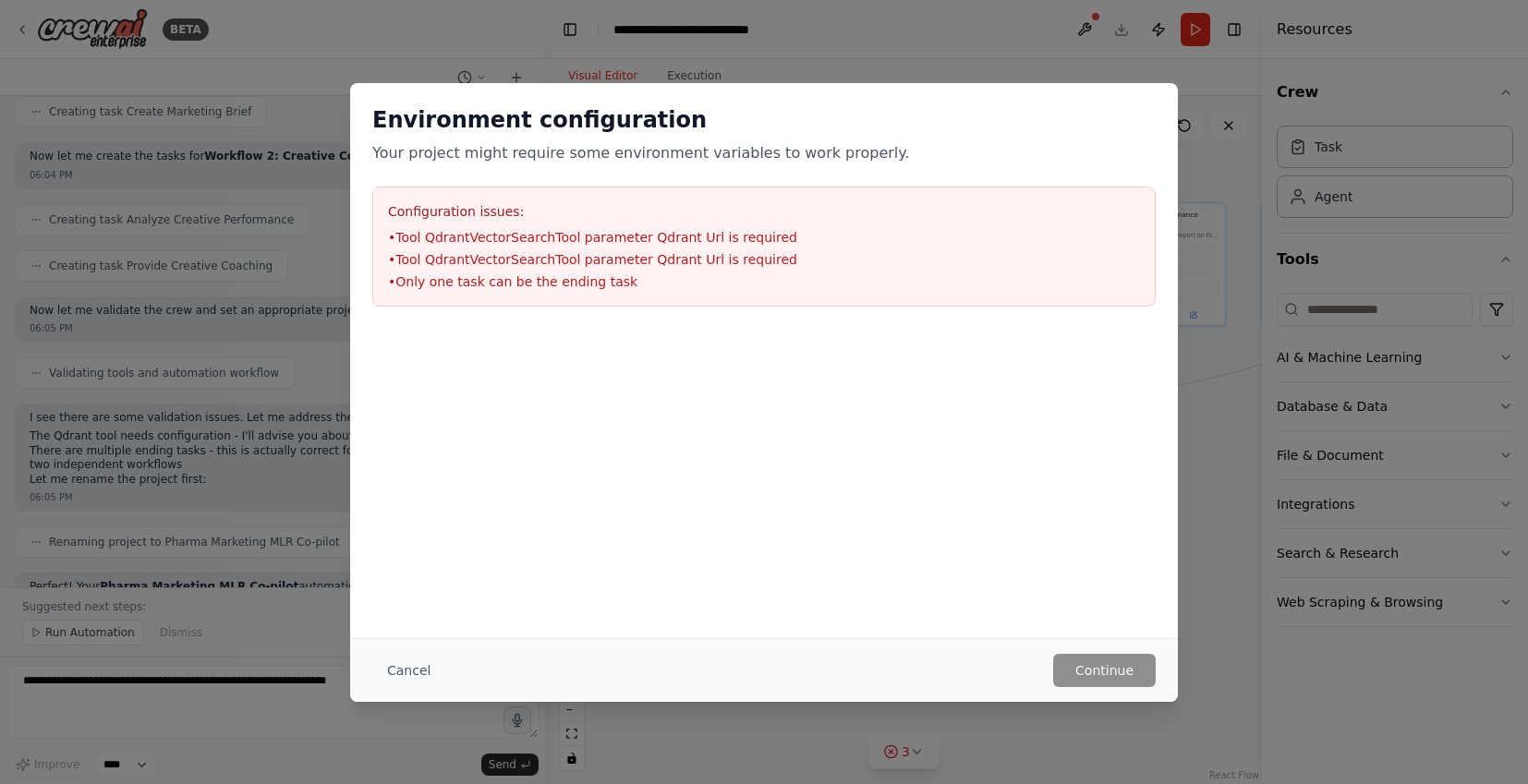
click at [237, 476] on div "Environment configuration Your project might require some environment variables…" at bounding box center [764, 392] width 1528 height 784
click at [397, 678] on button "Cancel" at bounding box center [409, 671] width 73 height 33
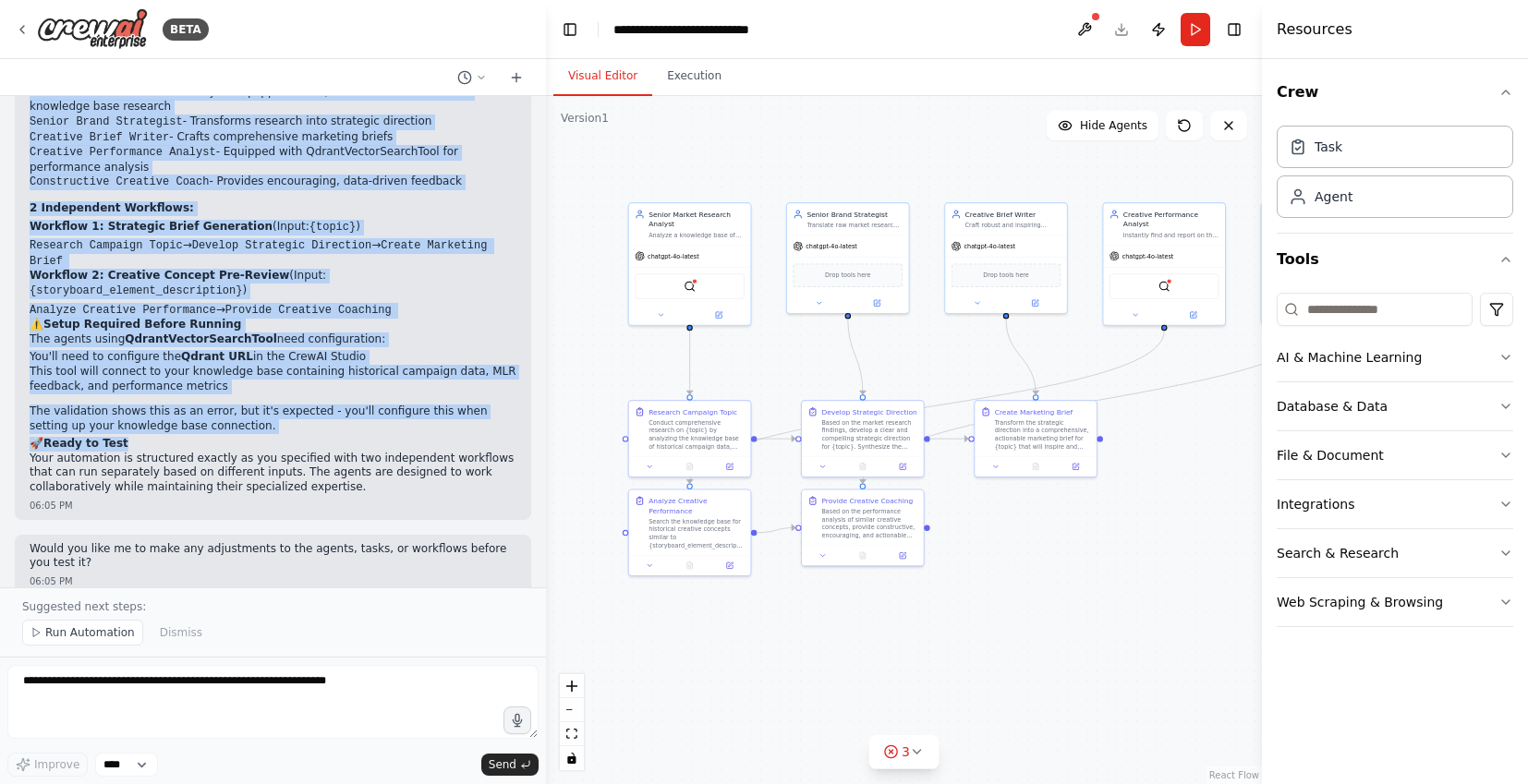
scroll to position [2850, 0]
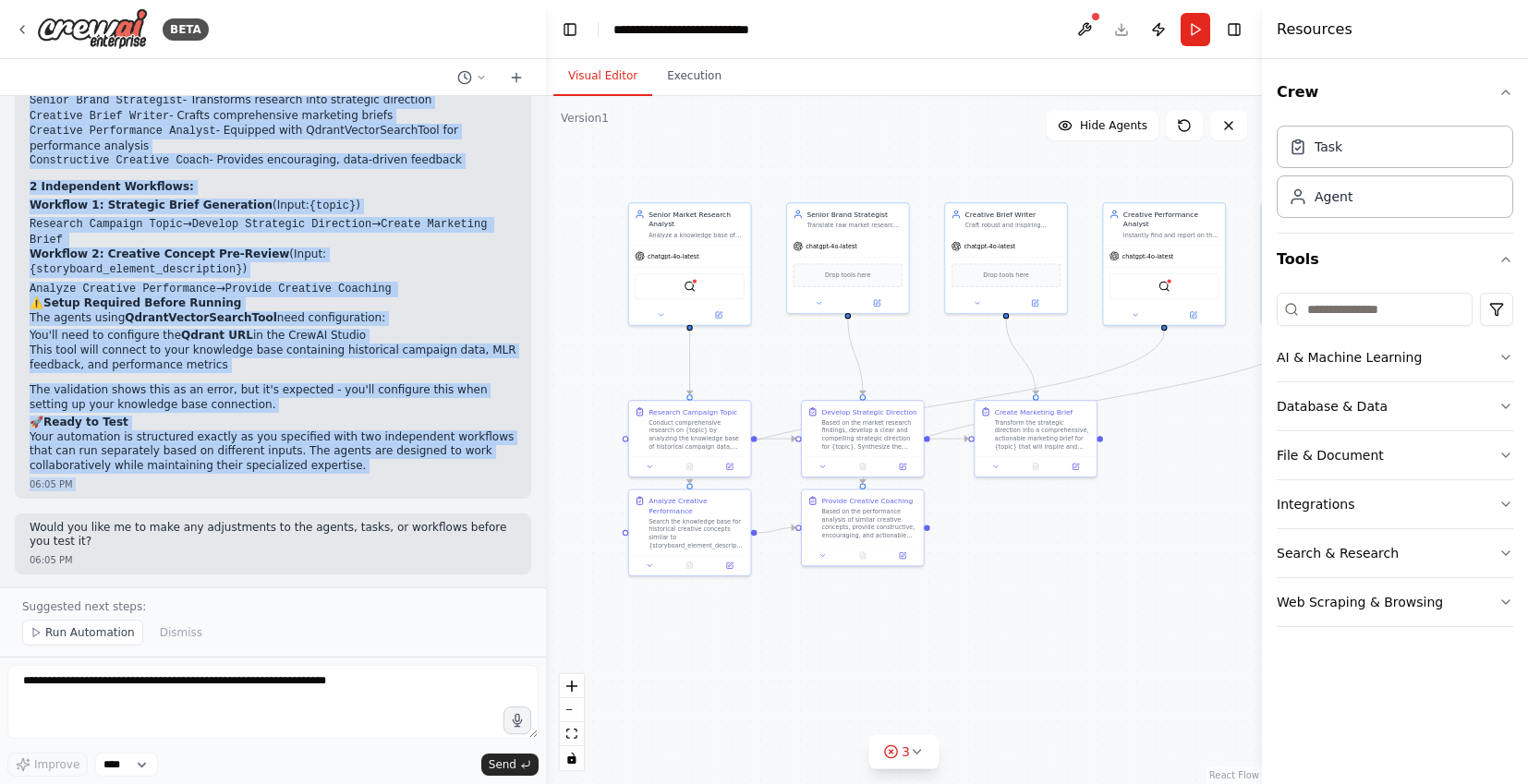
drag, startPoint x: 27, startPoint y: 220, endPoint x: 426, endPoint y: 505, distance: 490.3
click at [426, 505] on div "Of course. This is the exciting part. Based on our entire conversation, here is…" at bounding box center [272, 342] width 546 height 492
copy div "This is an excellent and comprehensive automation blueprint! I can see this wil…"
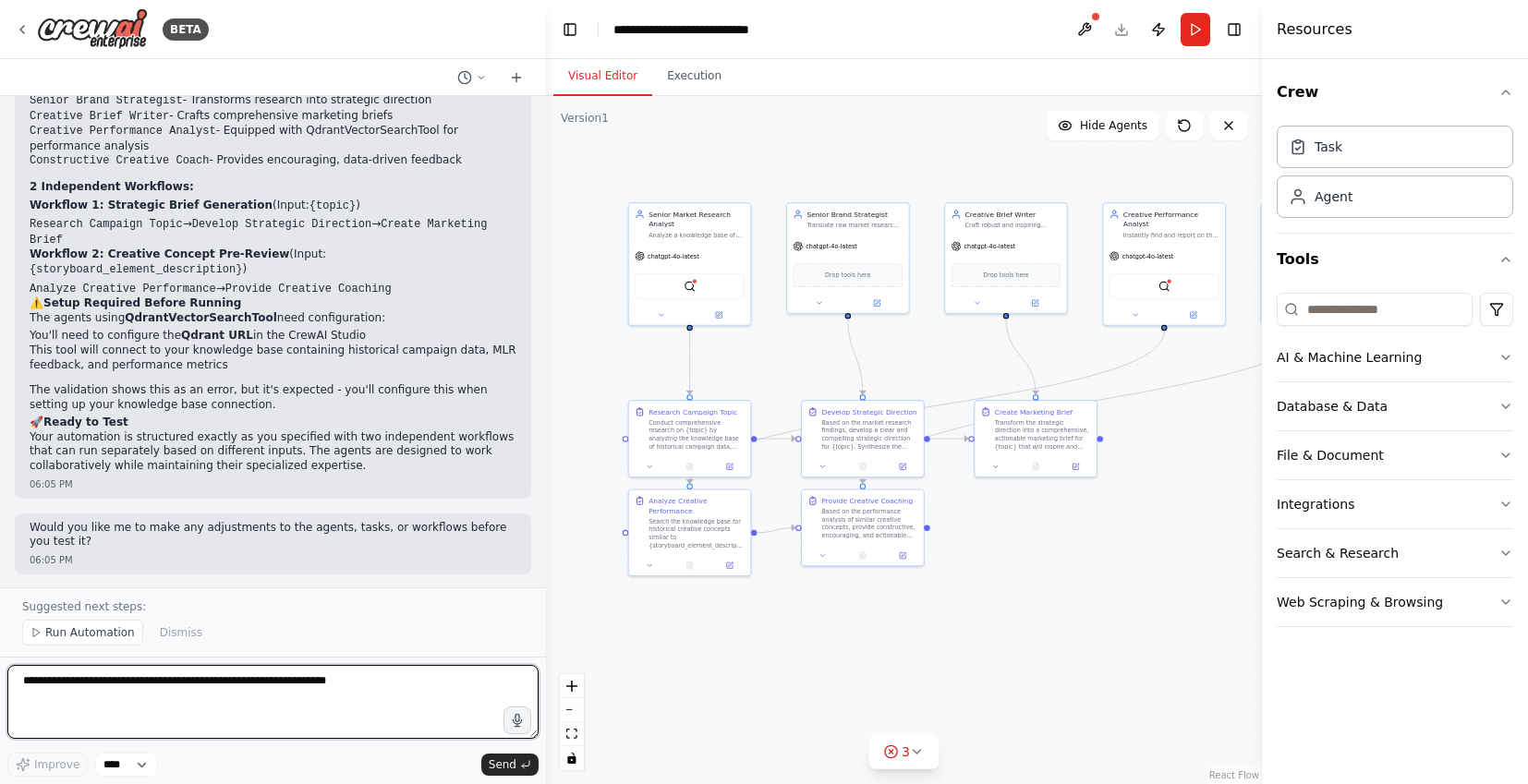
click at [316, 688] on textarea at bounding box center [273, 702] width 531 height 74
paste textarea "**********"
type textarea "**********"
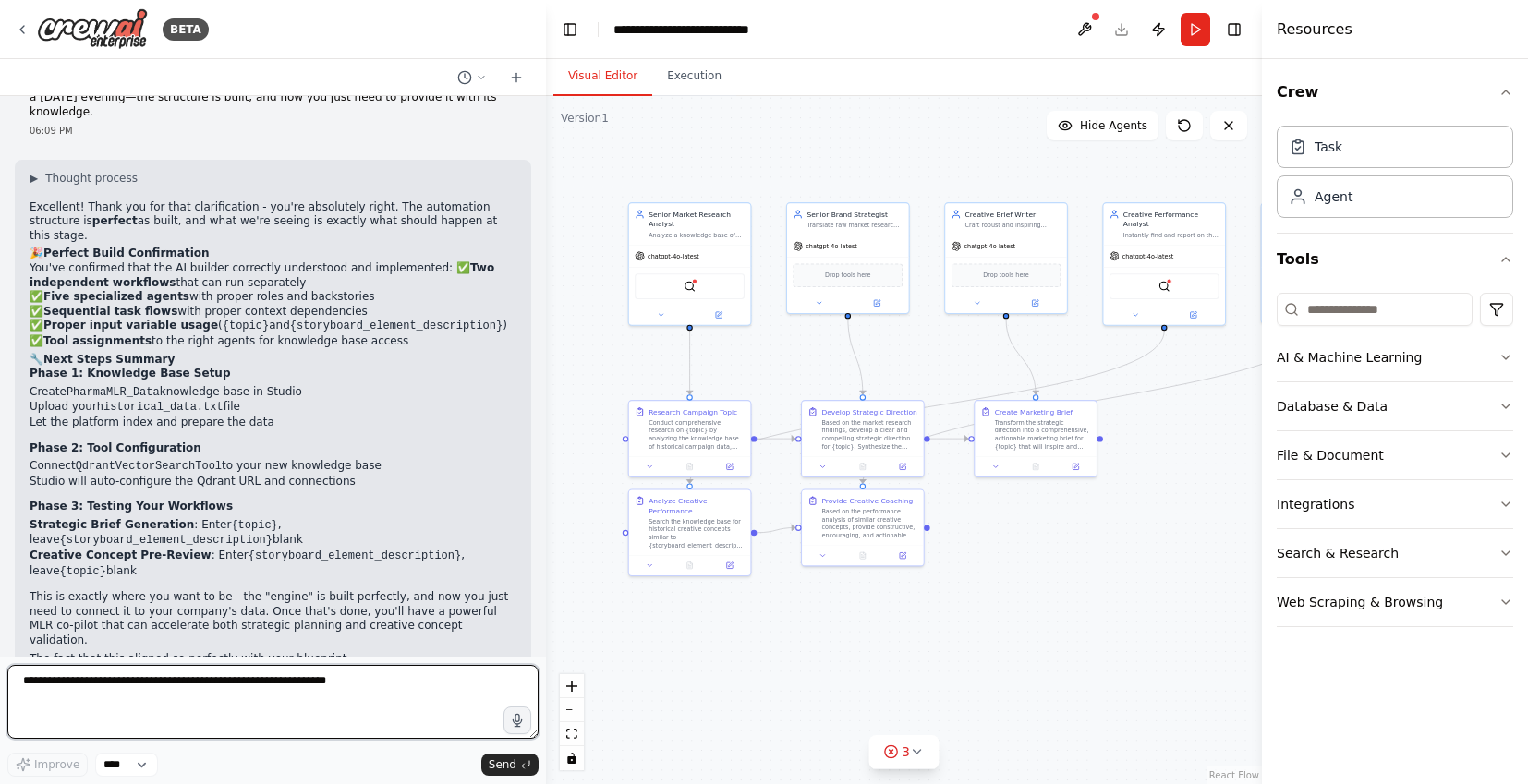
scroll to position [4092, 0]
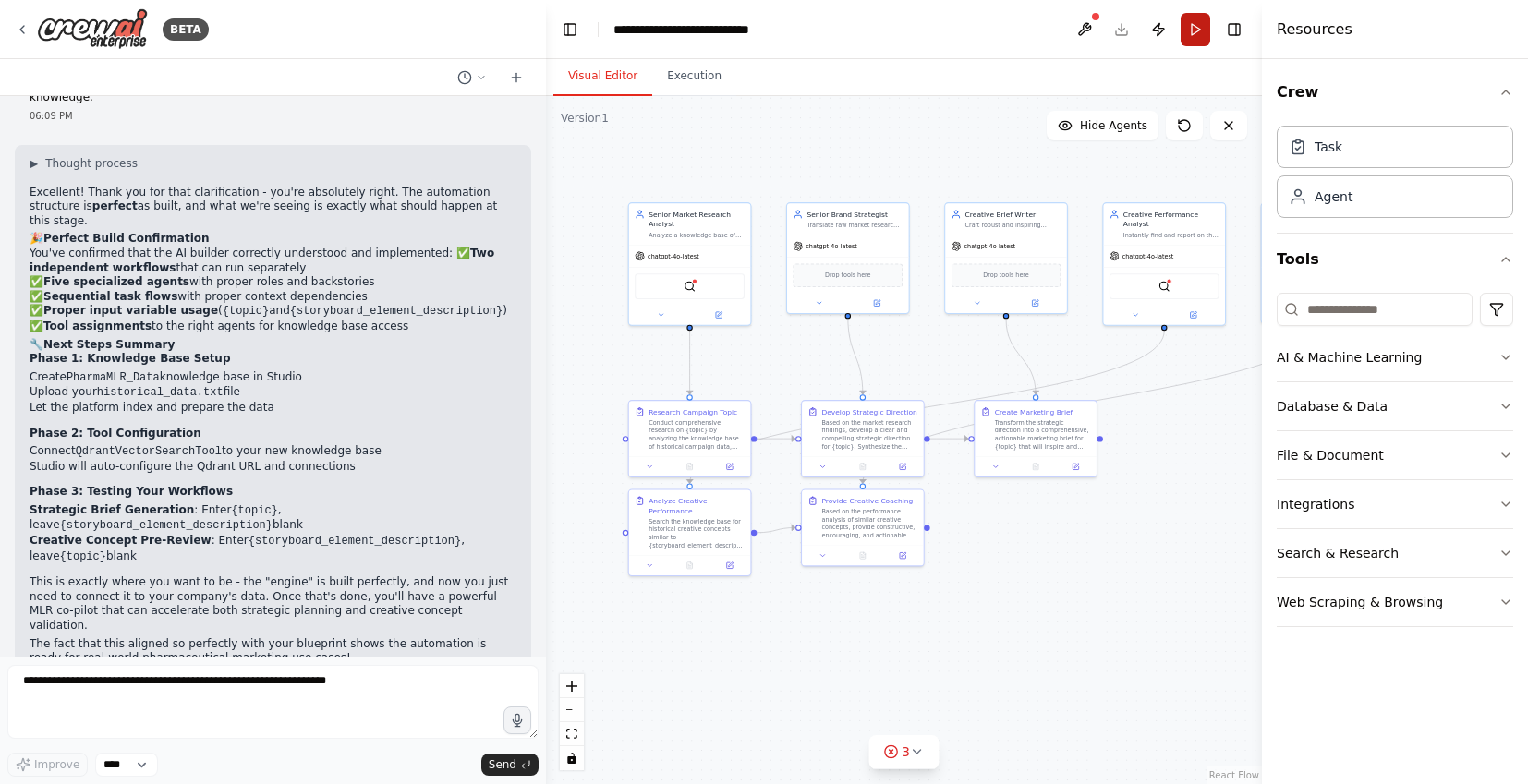
click at [1189, 35] on button "Run" at bounding box center [1196, 29] width 29 height 33
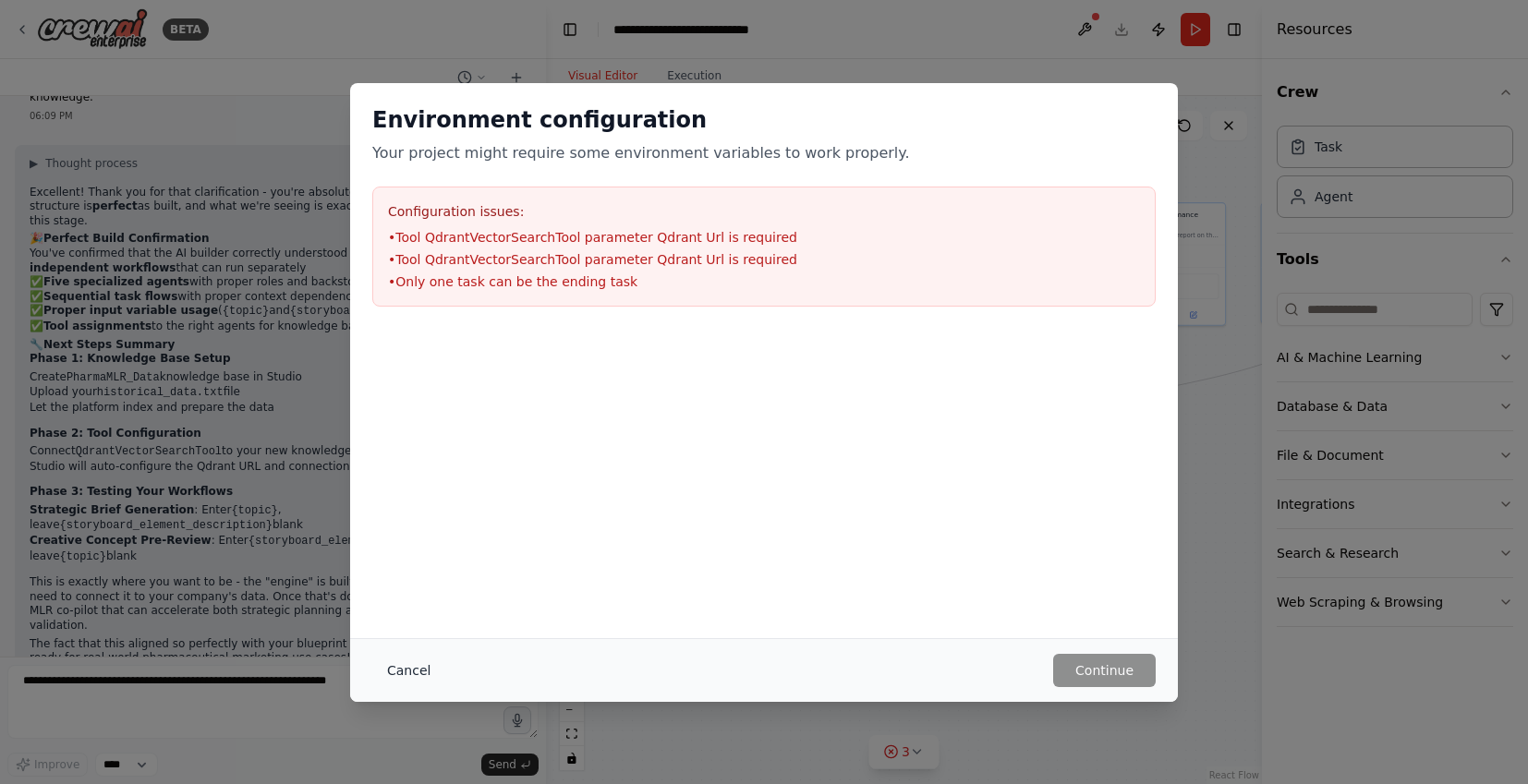
click at [403, 672] on button "Cancel" at bounding box center [409, 671] width 73 height 33
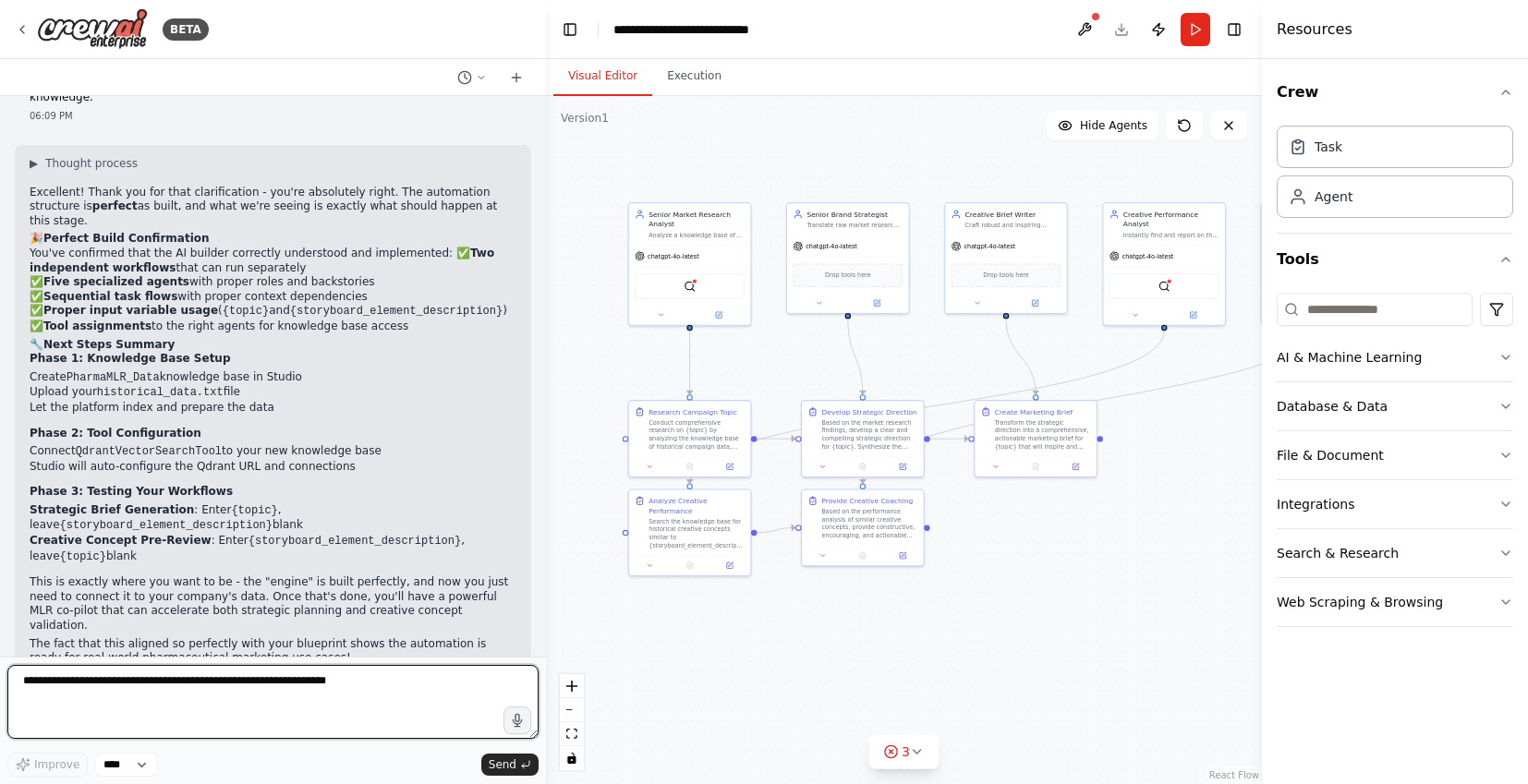
click at [348, 692] on textarea at bounding box center [273, 702] width 531 height 74
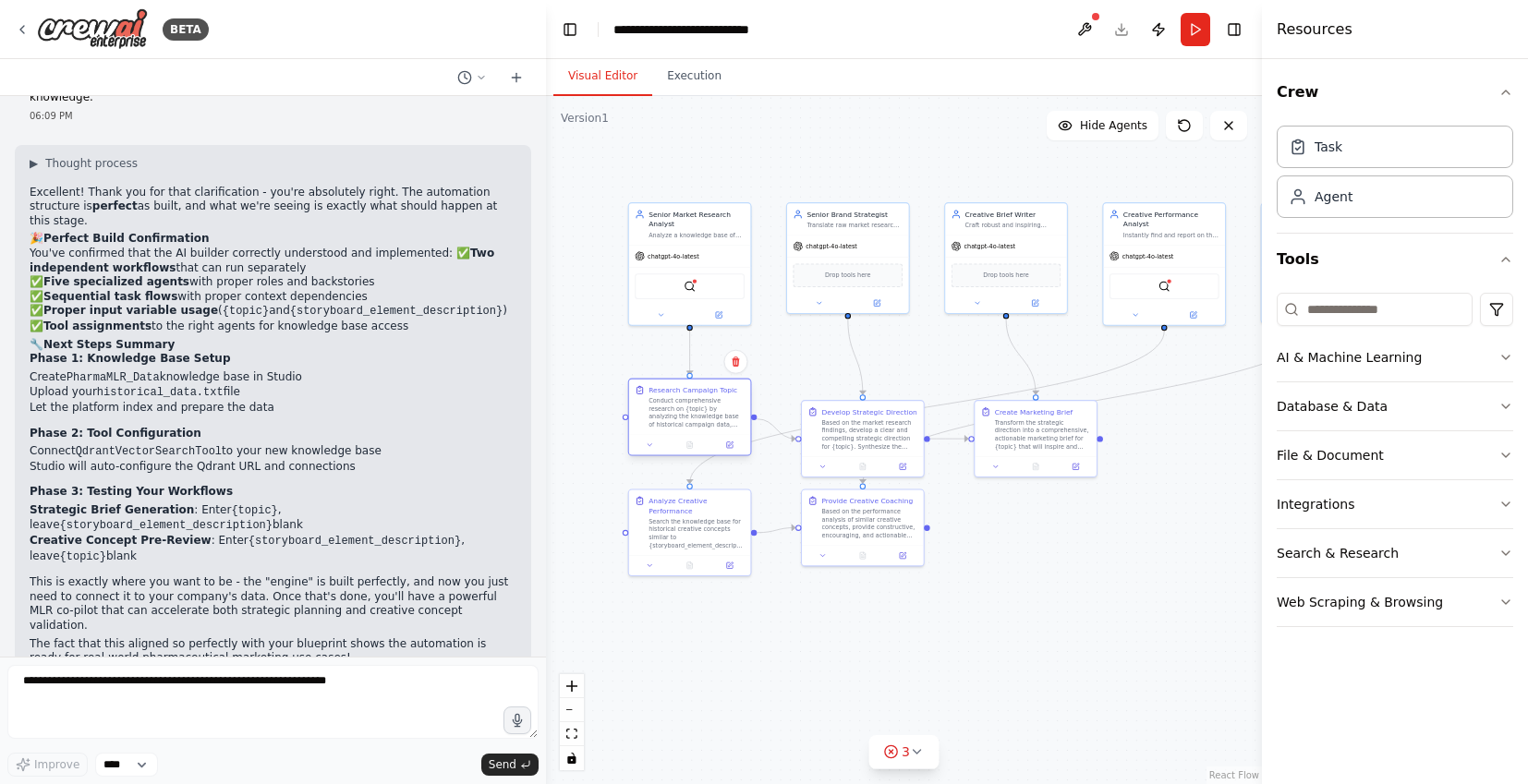
drag, startPoint x: 687, startPoint y: 424, endPoint x: 687, endPoint y: 402, distance: 22.0
click at [687, 402] on div "Conduct comprehensive research on {topic} by analyzing the knowledge base of hi…" at bounding box center [697, 413] width 96 height 31
click at [1188, 33] on button "Run" at bounding box center [1196, 29] width 29 height 33
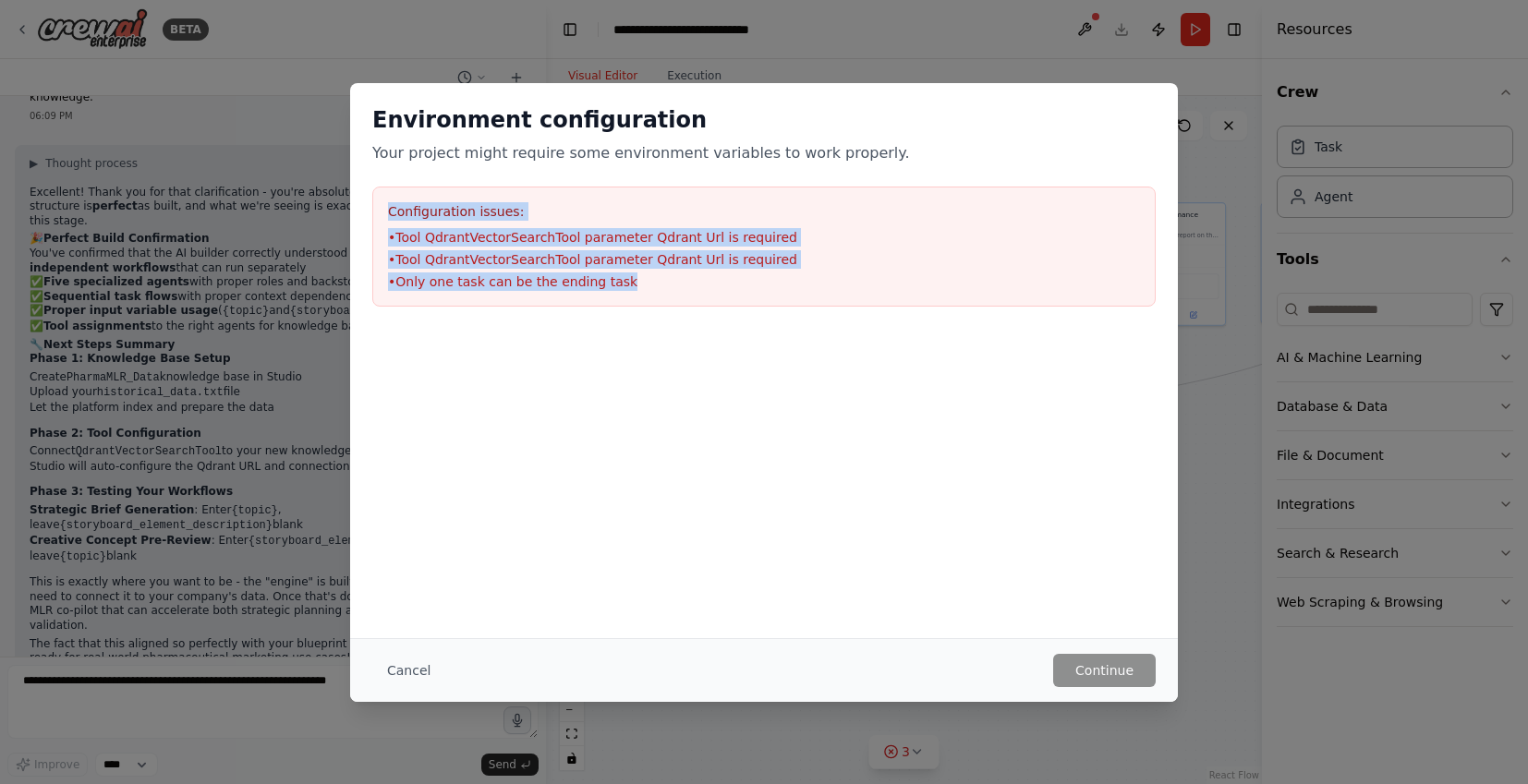
drag, startPoint x: 545, startPoint y: 253, endPoint x: 352, endPoint y: 180, distance: 206.3
click at [352, 180] on div "Environment configuration Your project might require some environment variables…" at bounding box center [764, 206] width 828 height 246
copy div "Configuration issues: • Tool QdrantVectorSearchTool parameter Qdrant Url is req…"
click at [423, 672] on button "Cancel" at bounding box center [409, 671] width 73 height 33
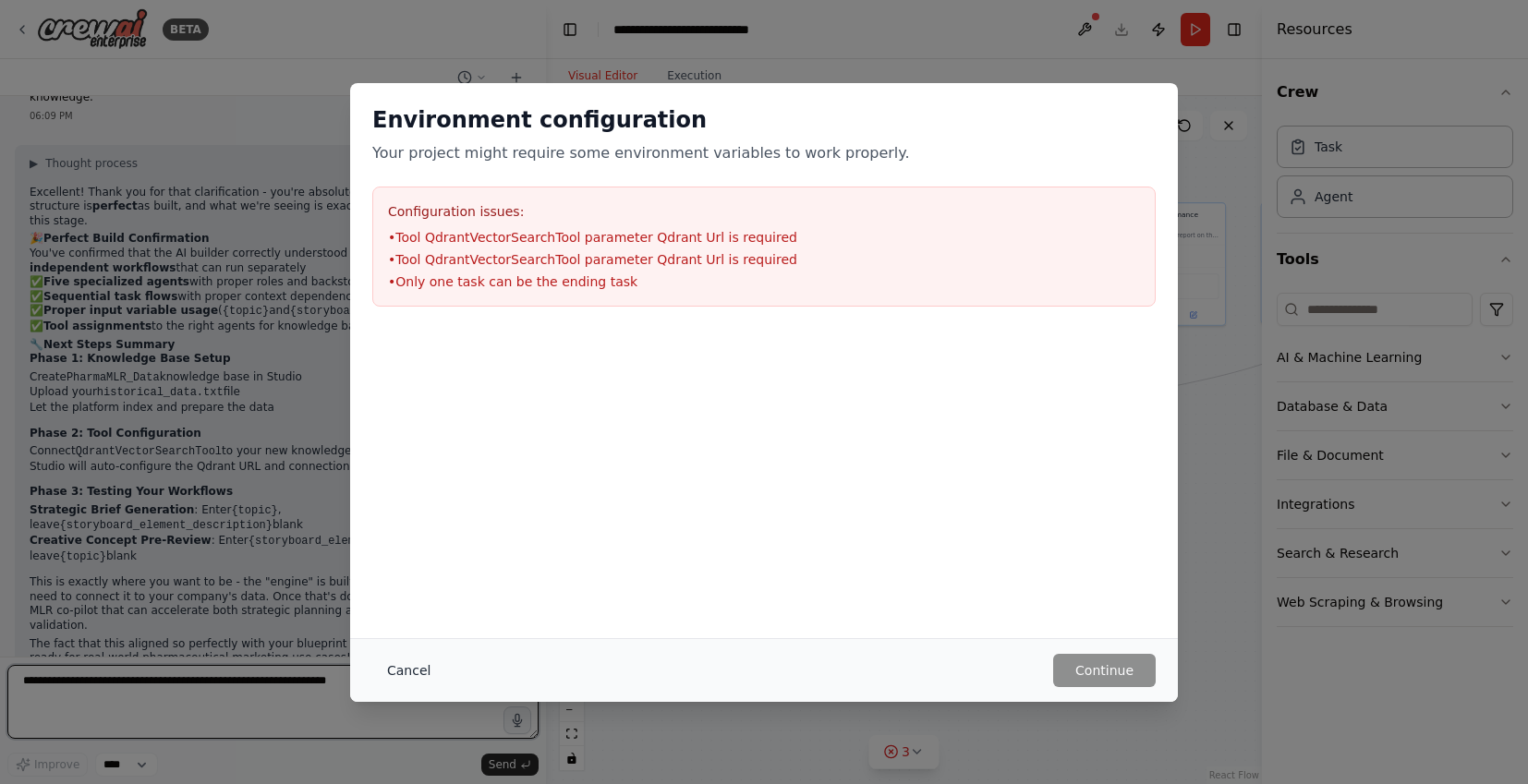
click at [423, 672] on textarea at bounding box center [273, 702] width 531 height 74
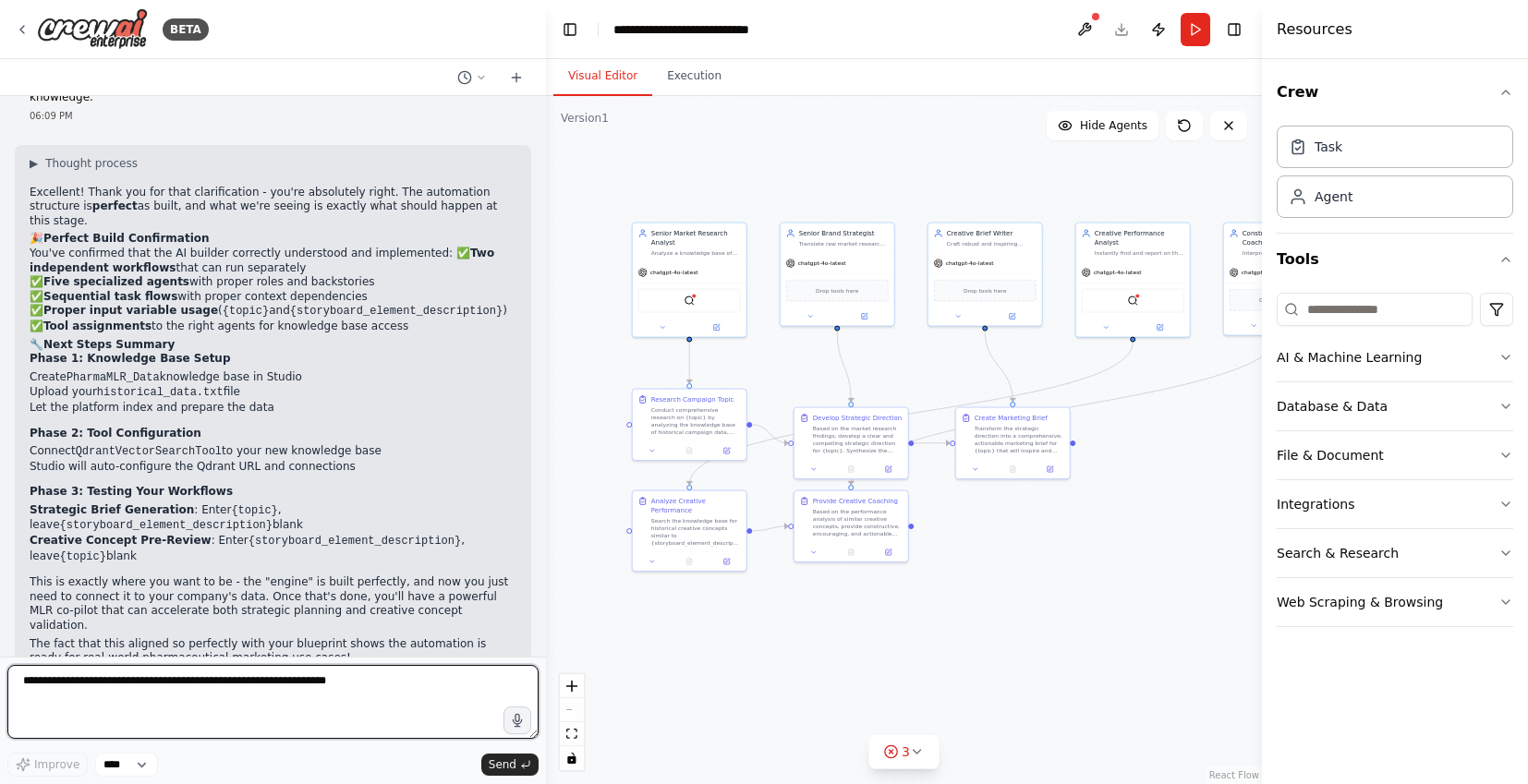
drag, startPoint x: 339, startPoint y: 720, endPoint x: 354, endPoint y: 710, distance: 18.0
click at [339, 720] on textarea at bounding box center [273, 702] width 531 height 74
click at [369, 710] on textarea at bounding box center [273, 702] width 531 height 74
paste textarea "**********"
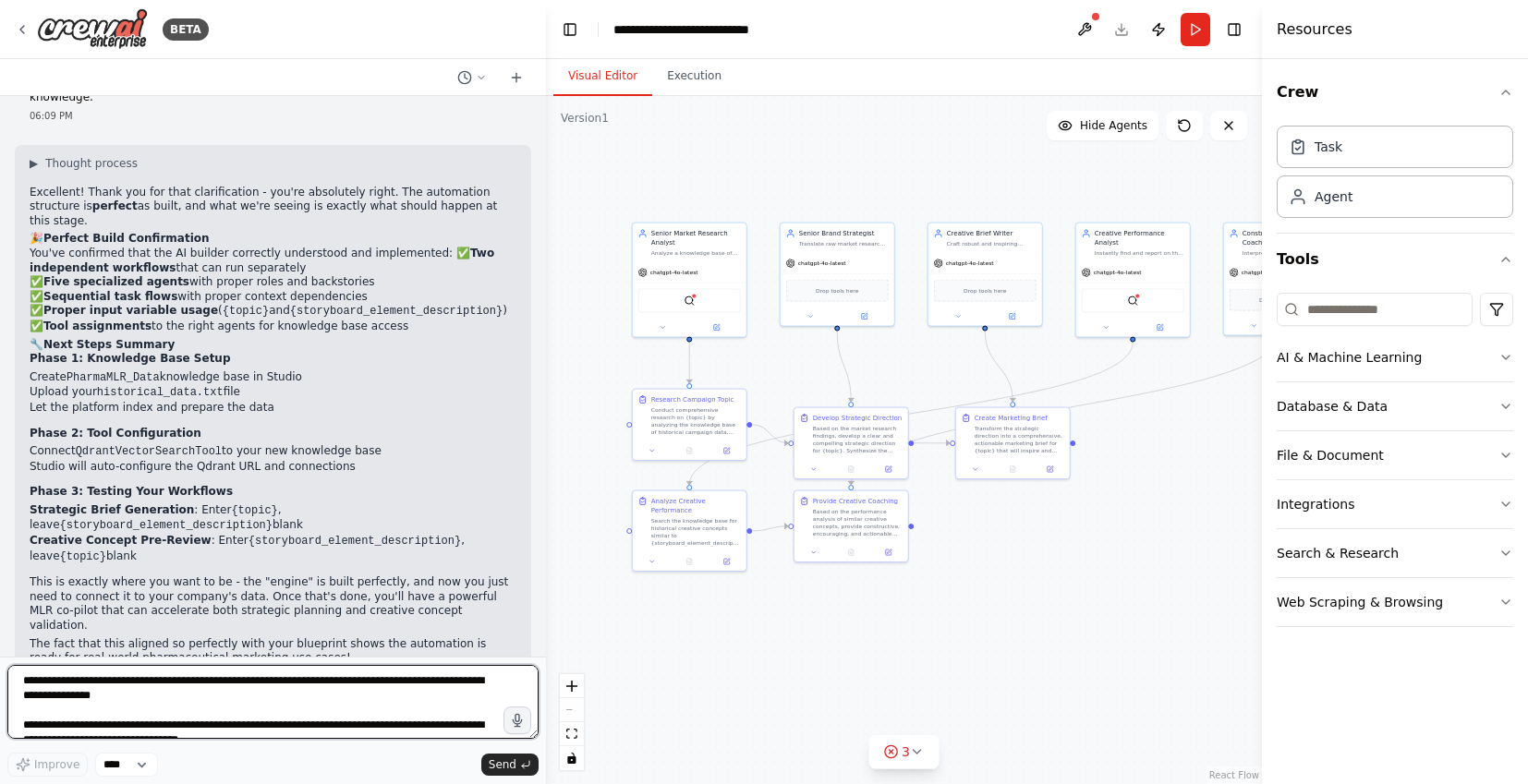
scroll to position [1443, 0]
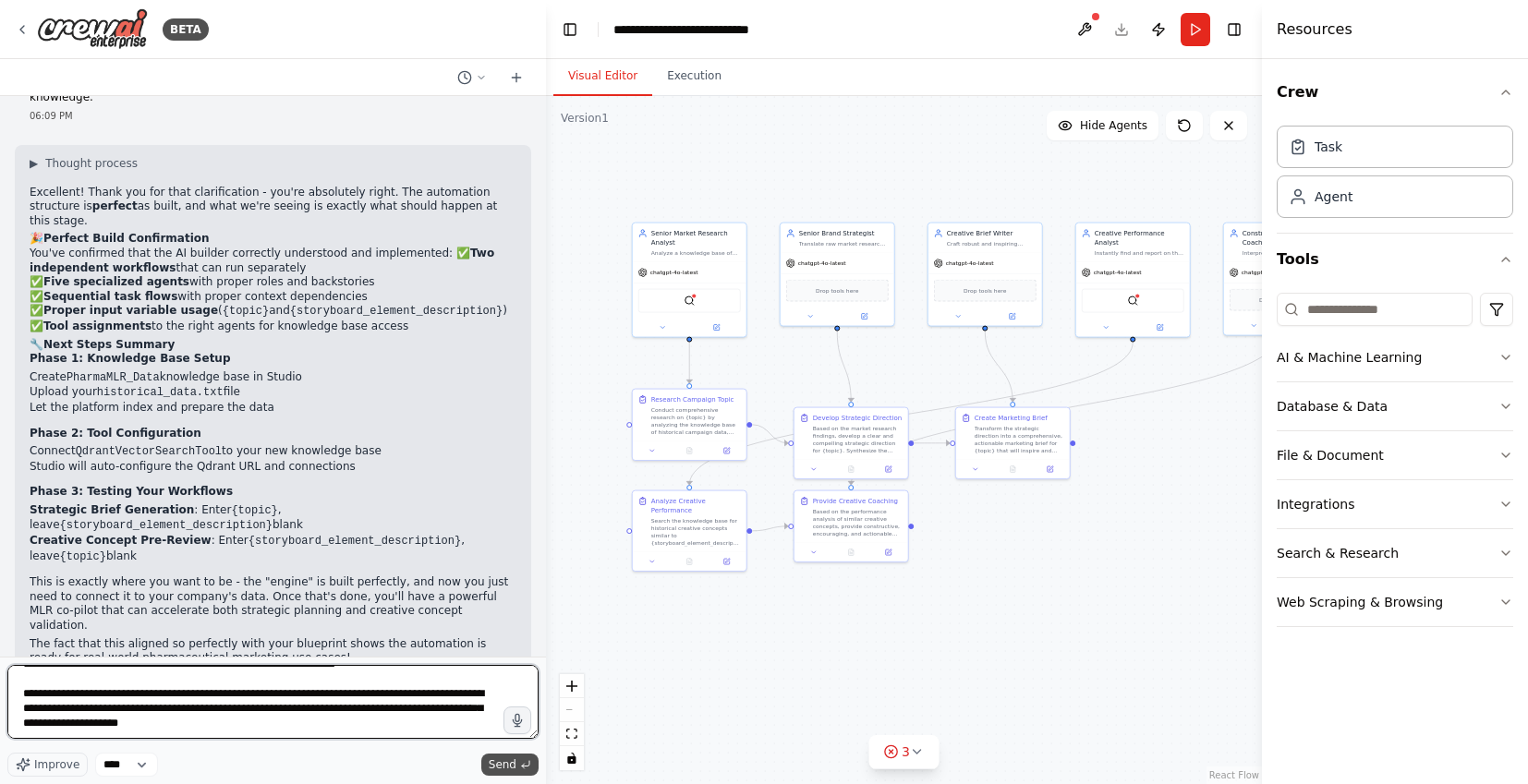
type textarea "**********"
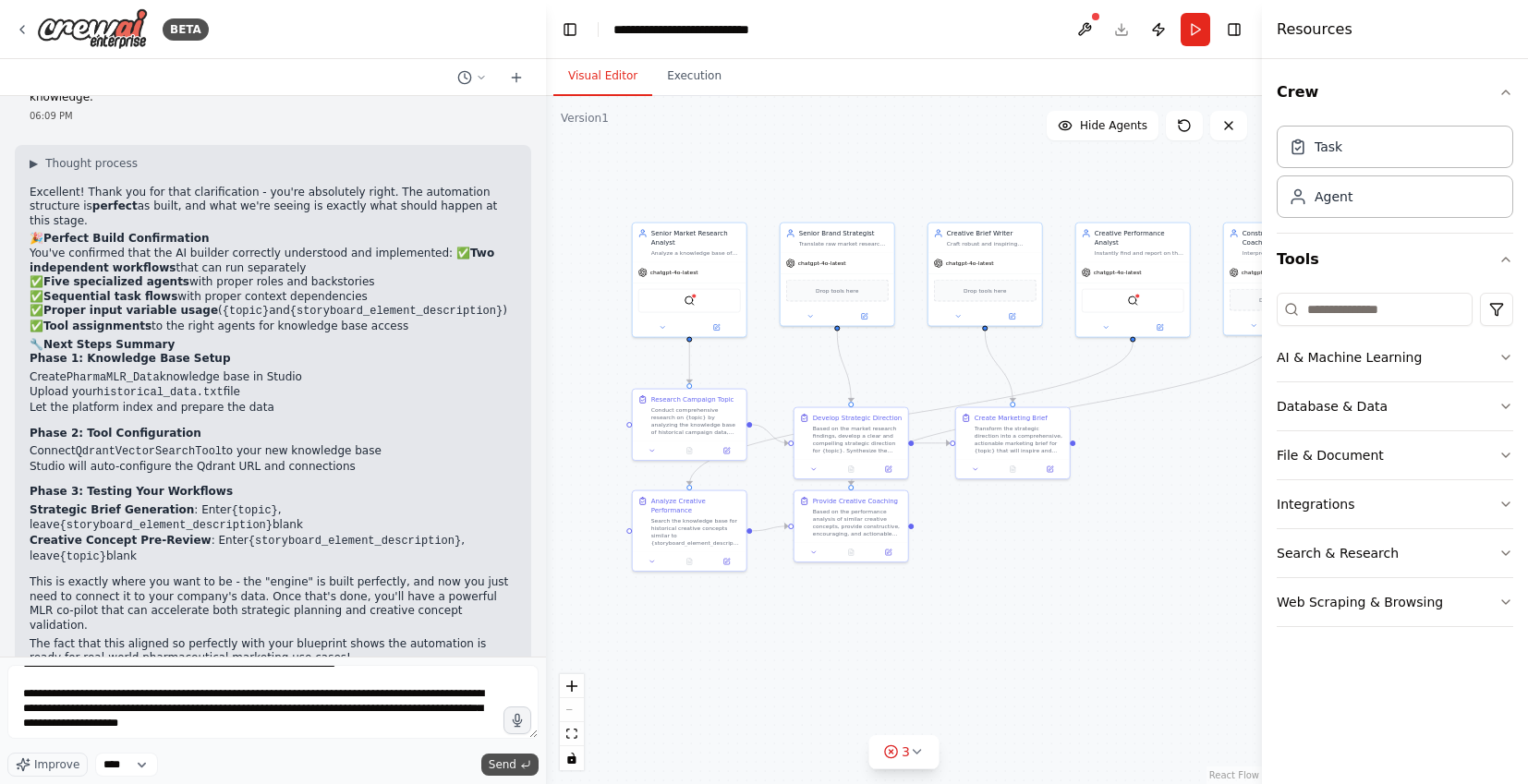
click at [520, 761] on icon "submit" at bounding box center [525, 764] width 11 height 11
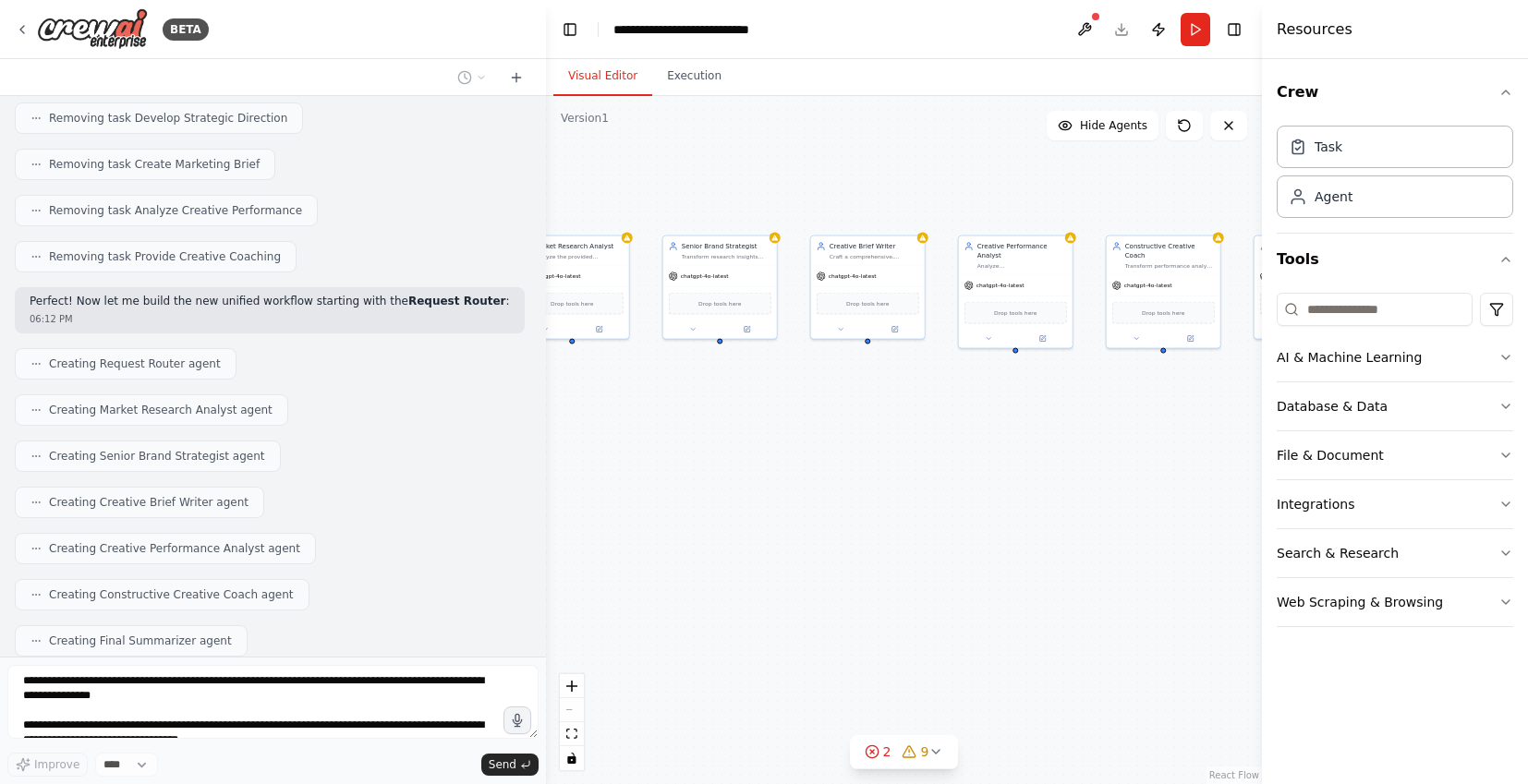
scroll to position [6482, 0]
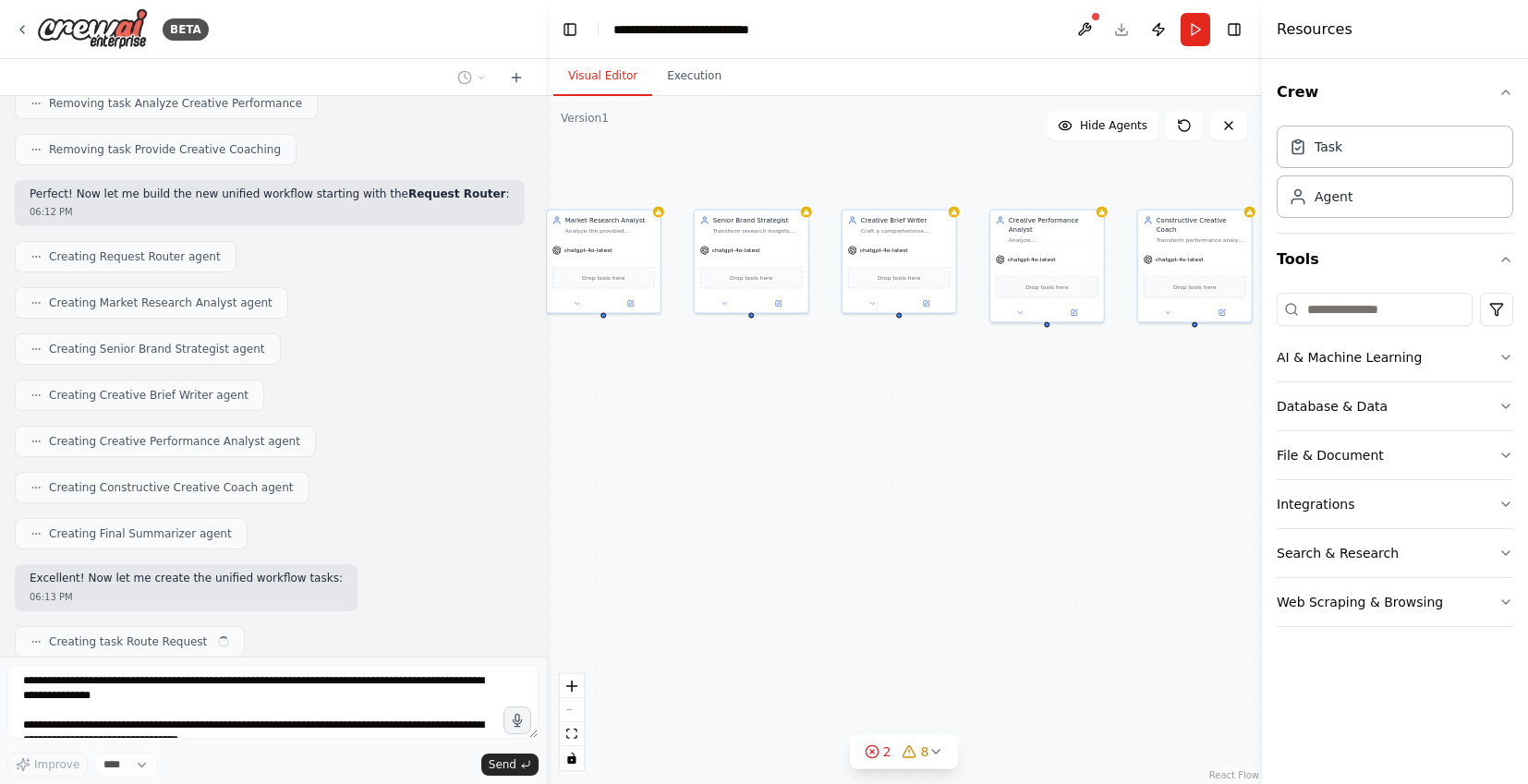
drag, startPoint x: 1050, startPoint y: 515, endPoint x: 863, endPoint y: 499, distance: 187.7
click at [863, 499] on div ".deletable-edge-delete-btn { width: 20px; height: 20px; border: 0px solid #ffff…" at bounding box center [904, 440] width 716 height 688
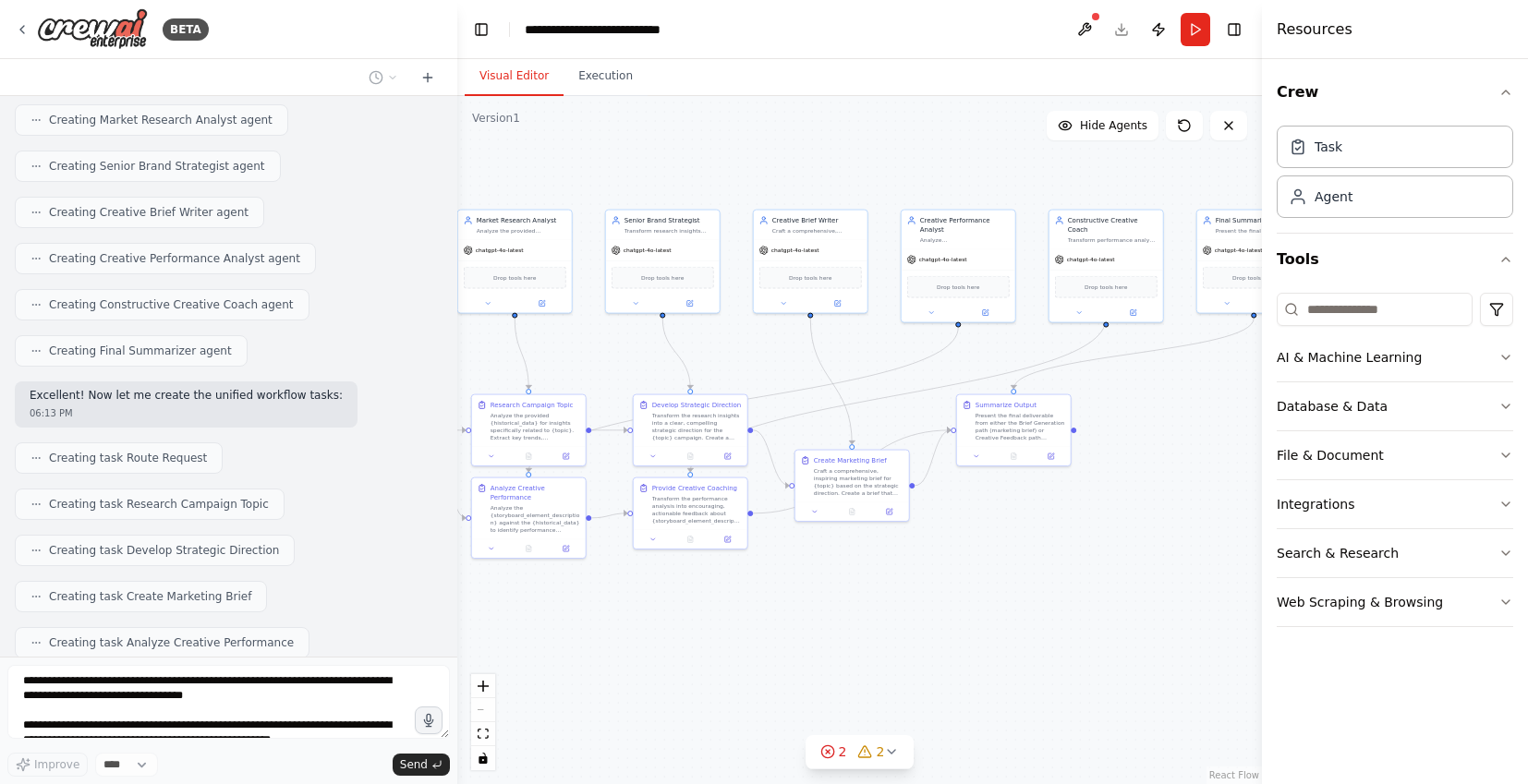
scroll to position [7358, 0]
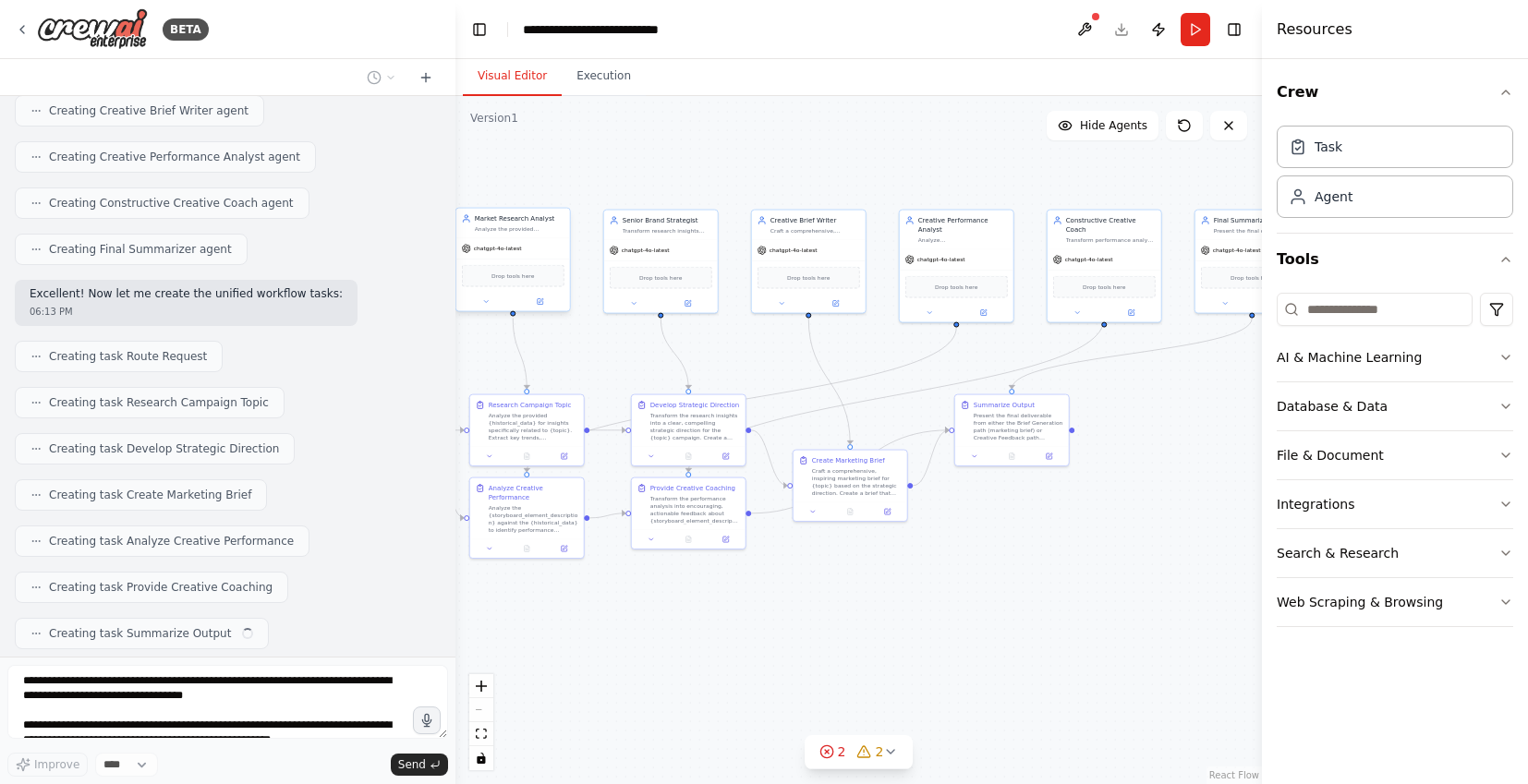
drag, startPoint x: 545, startPoint y: 216, endPoint x: 456, endPoint y: 222, distance: 89.2
click at [456, 222] on div "BETA Of course. This is the exciting part. Based on our entire conversation, he…" at bounding box center [764, 392] width 1528 height 784
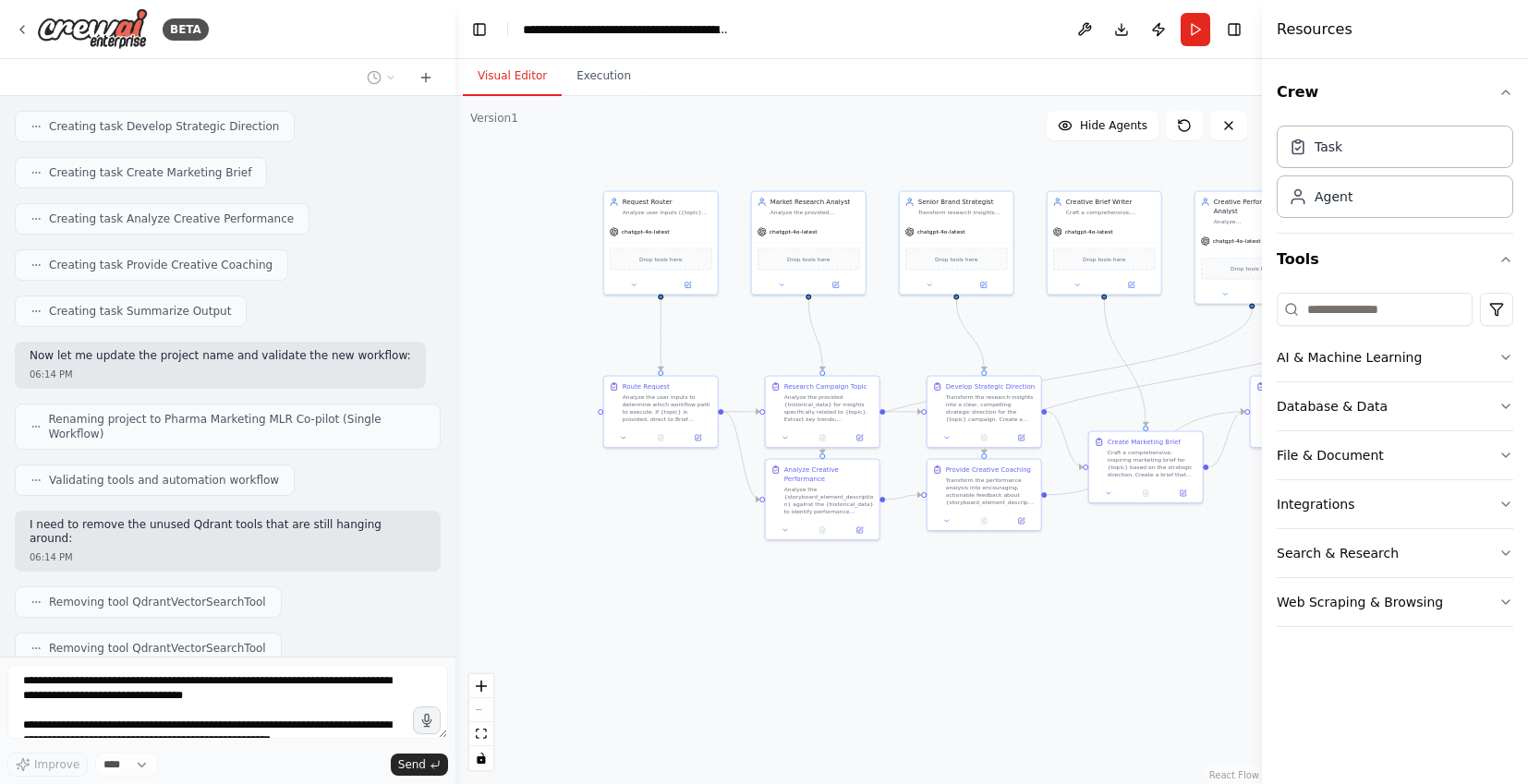
scroll to position [7726, 0]
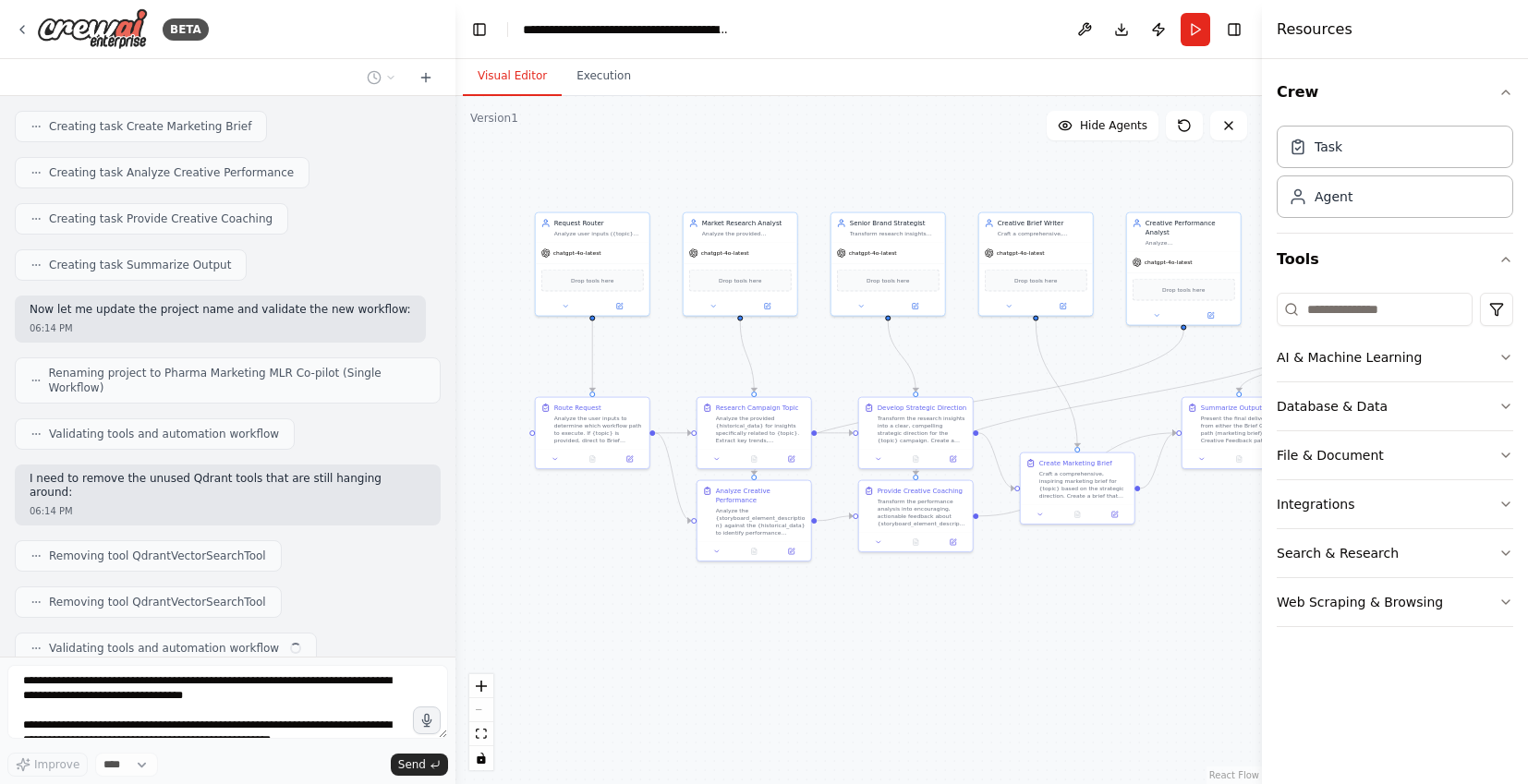
drag, startPoint x: 562, startPoint y: 669, endPoint x: 784, endPoint y: 672, distance: 222.0
click at [784, 672] on div ".deletable-edge-delete-btn { width: 20px; height: 20px; border: 0px solid #ffff…" at bounding box center [859, 440] width 807 height 688
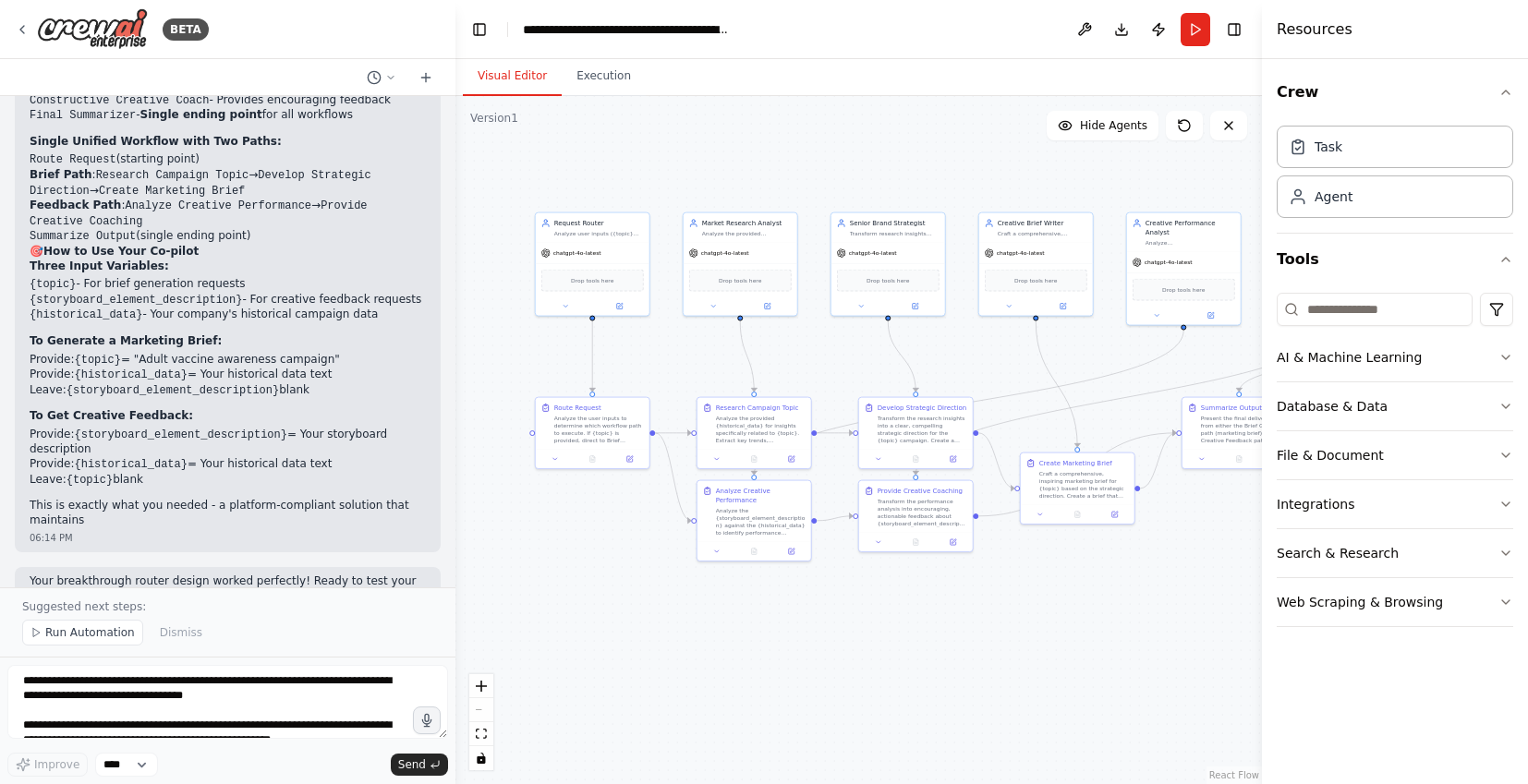
click at [1195, 40] on button "Run" at bounding box center [1196, 29] width 29 height 33
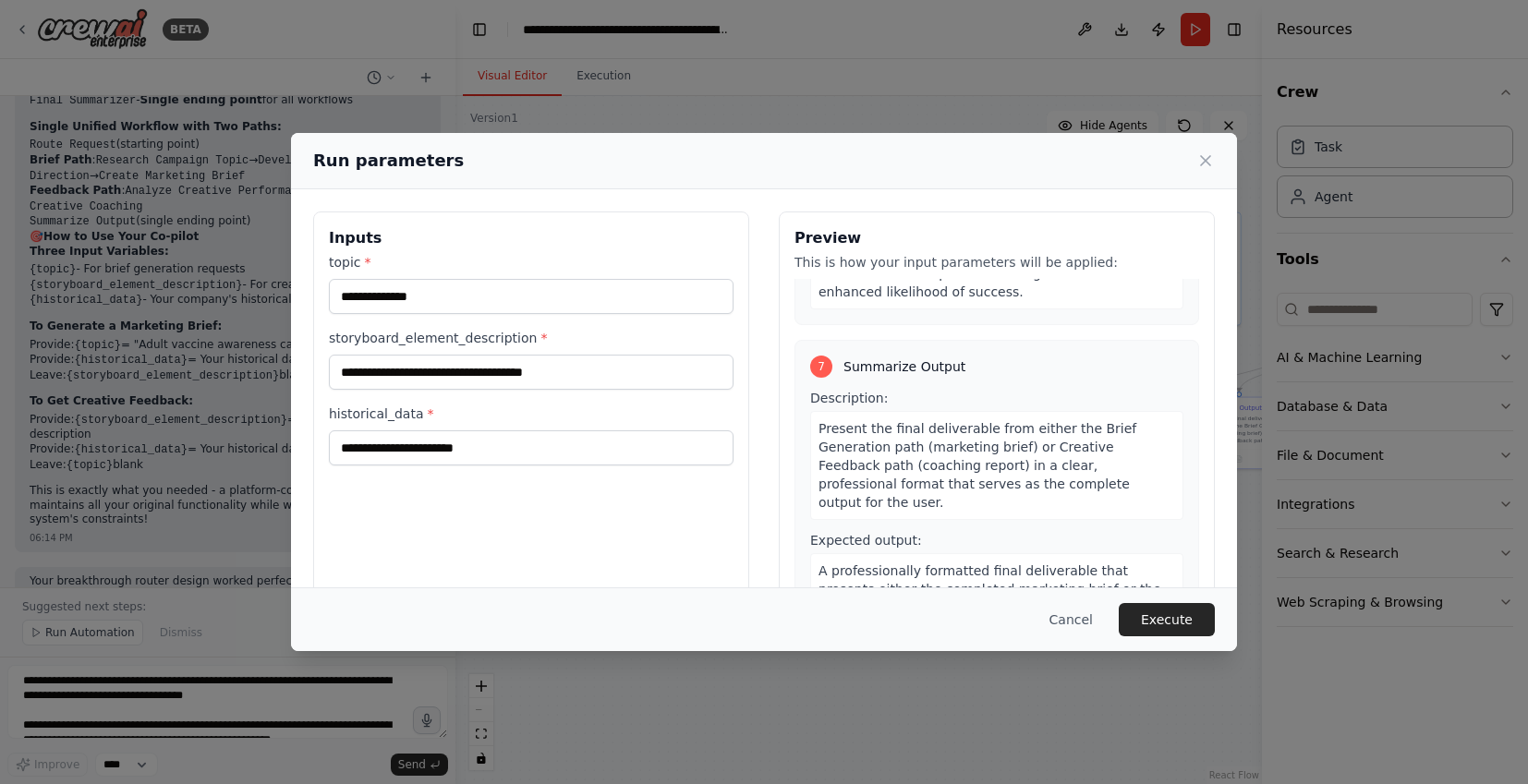
scroll to position [2230, 0]
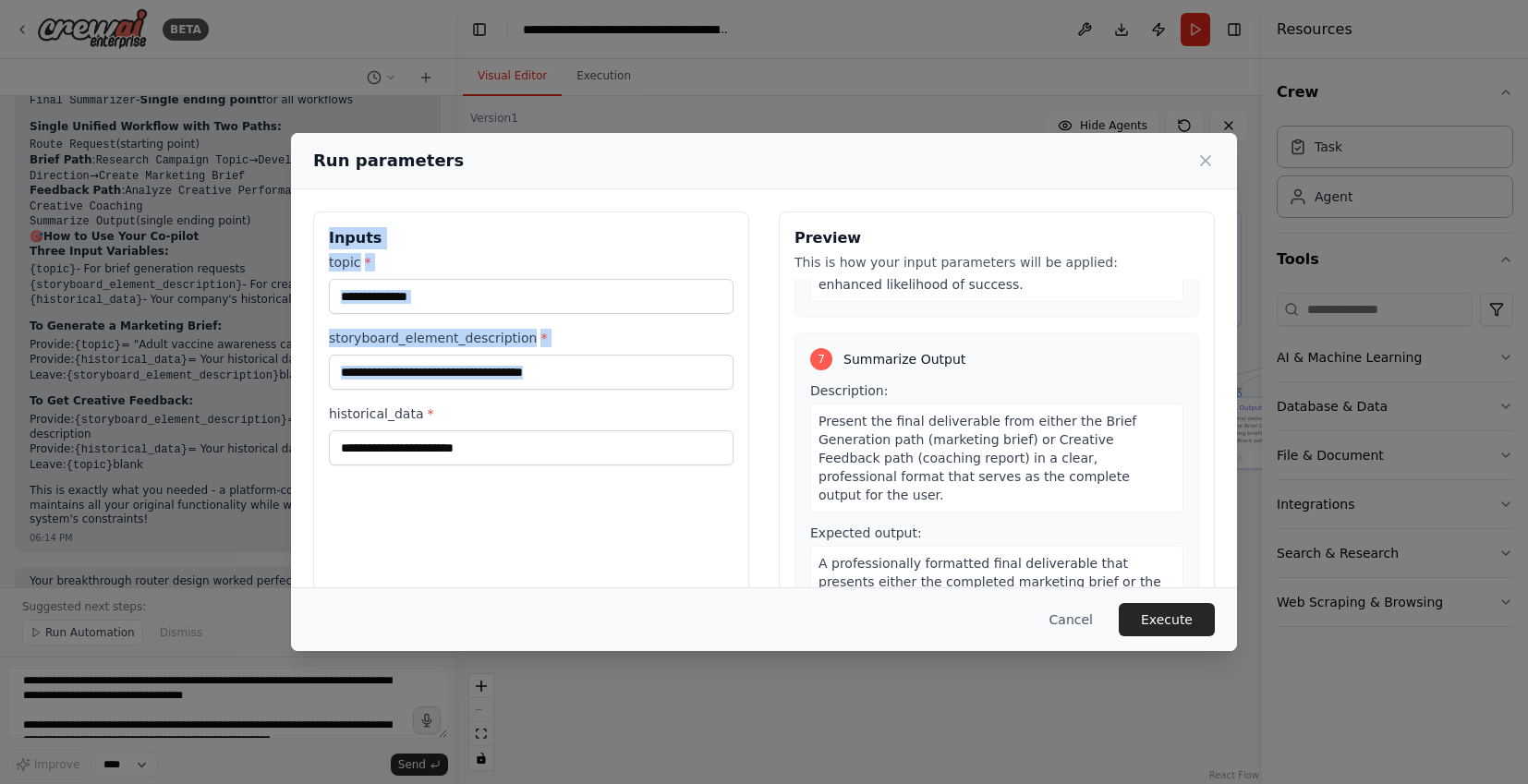
drag, startPoint x: 308, startPoint y: 206, endPoint x: 601, endPoint y: 466, distance: 391.7
click at [601, 466] on div "Inputs topic * storyboard_element_description * historical_data * Preview This …" at bounding box center [764, 430] width 946 height 482
click at [601, 466] on div "Inputs topic * storyboard_element_description * historical_data *" at bounding box center [531, 430] width 436 height 438
click at [1060, 613] on button "Cancel" at bounding box center [1071, 620] width 73 height 33
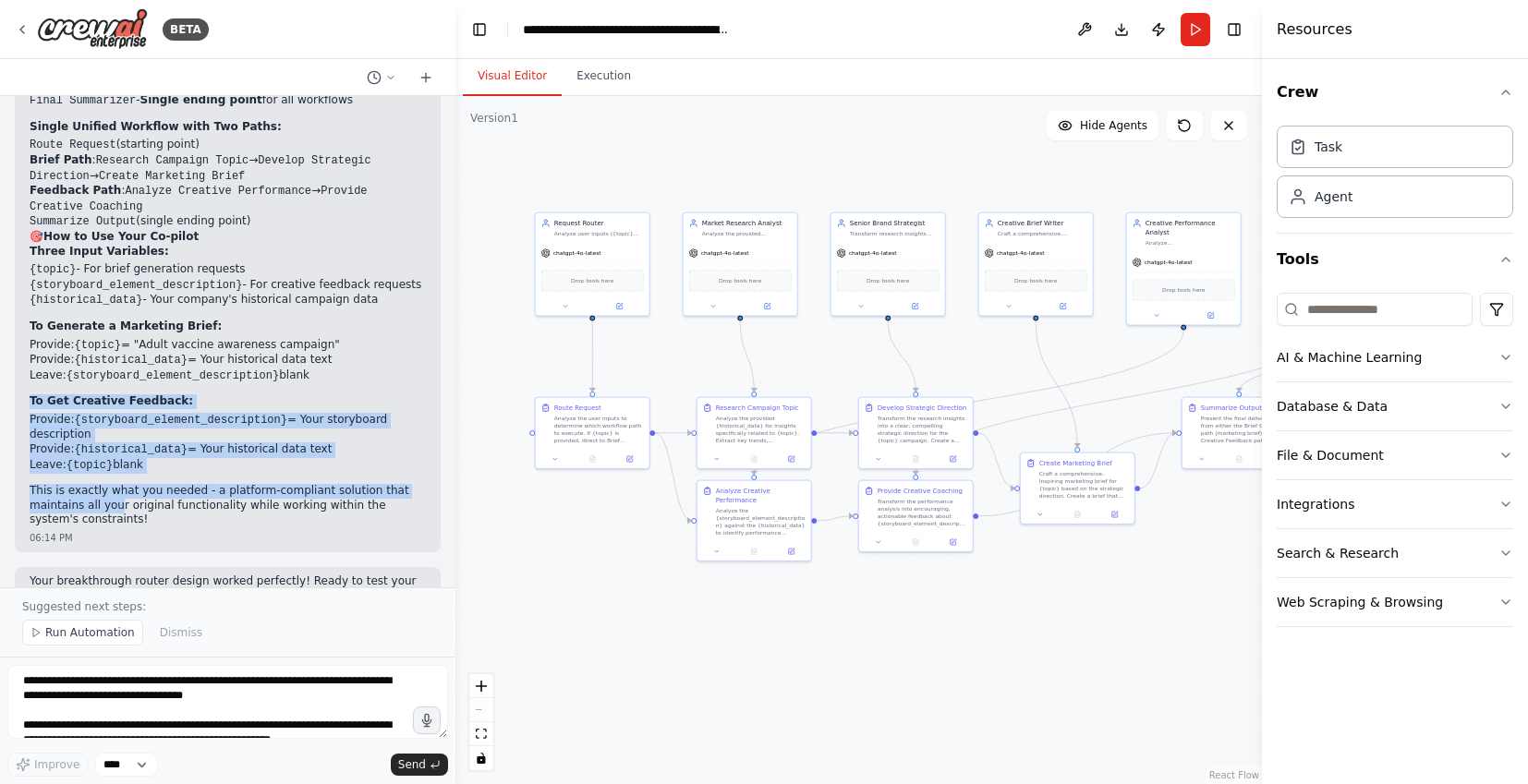
drag, startPoint x: 117, startPoint y: 454, endPoint x: 46, endPoint y: 334, distance: 139.4
click at [46, 334] on div "🎉 PERFECT! Breakthrough Achieved! ✅ Validation Success - No Errors Your Pharma …" at bounding box center [227, 202] width 396 height 653
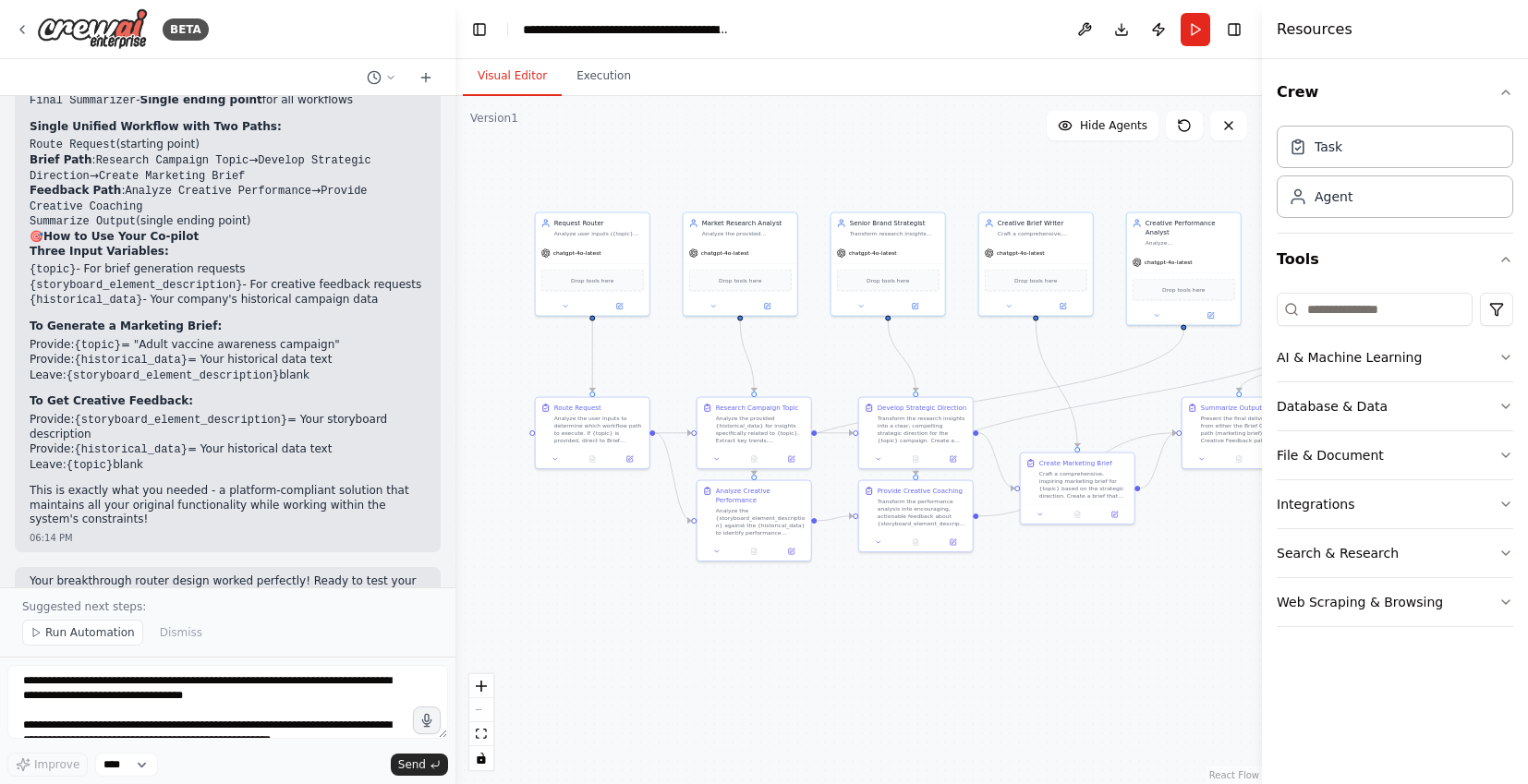
click at [243, 484] on p "This is exactly what you needed - a platform-compliant solution that maintains …" at bounding box center [227, 506] width 396 height 43
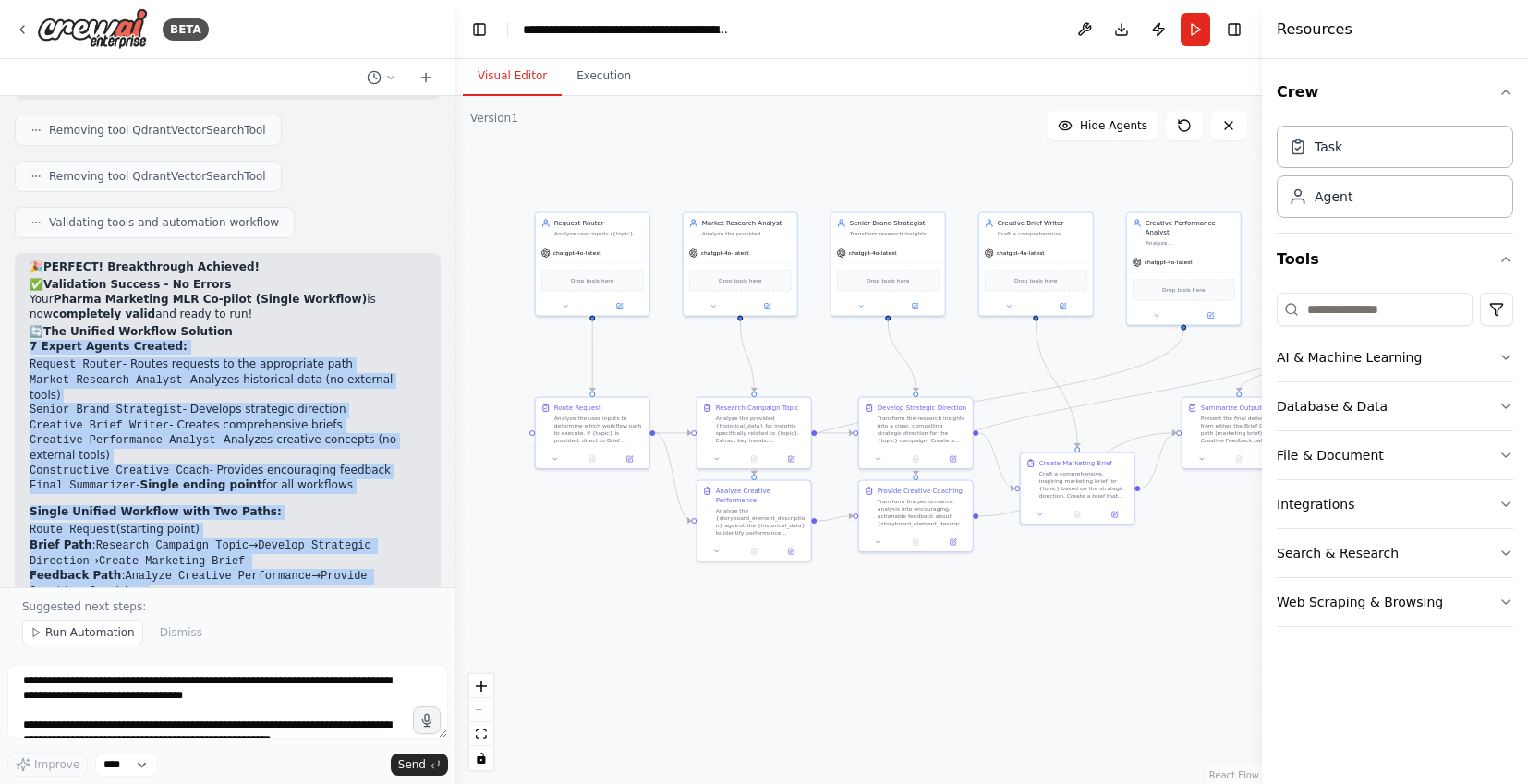
scroll to position [8125, 0]
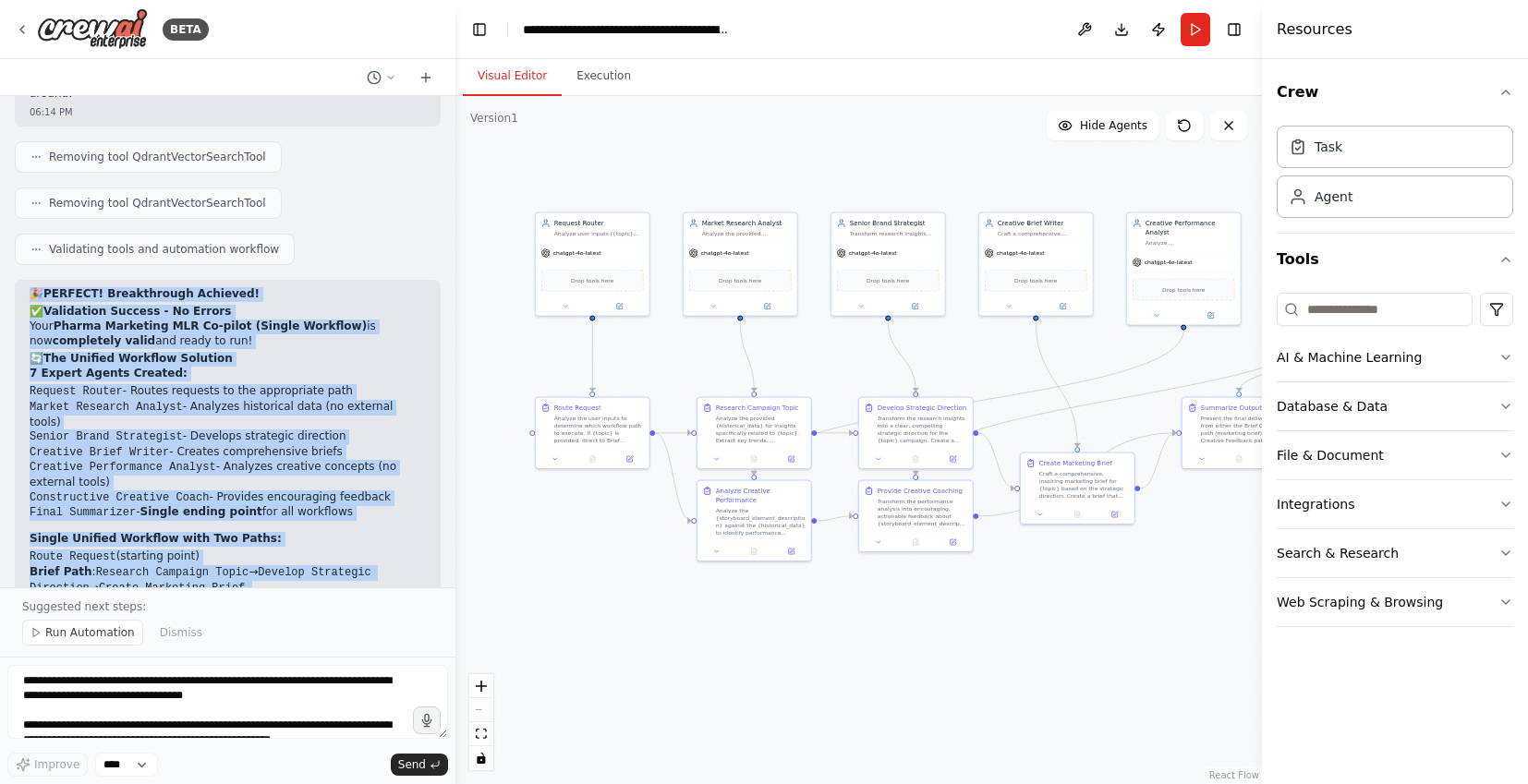
drag, startPoint x: 112, startPoint y: 446, endPoint x: 15, endPoint y: 222, distance: 244.1
click at [15, 280] on div "🎉 PERFECT! Breakthrough Achieved! ✅ Validation Success - No Errors Your Pharma …" at bounding box center [227, 622] width 426 height 685
copy div "🎉 LOREMIP! Dolorsitamet Consecte! ✅ Adipiscing Elitsed - Do Eiusmo Temp Incidi …"
click at [1199, 24] on button "Run" at bounding box center [1196, 29] width 29 height 33
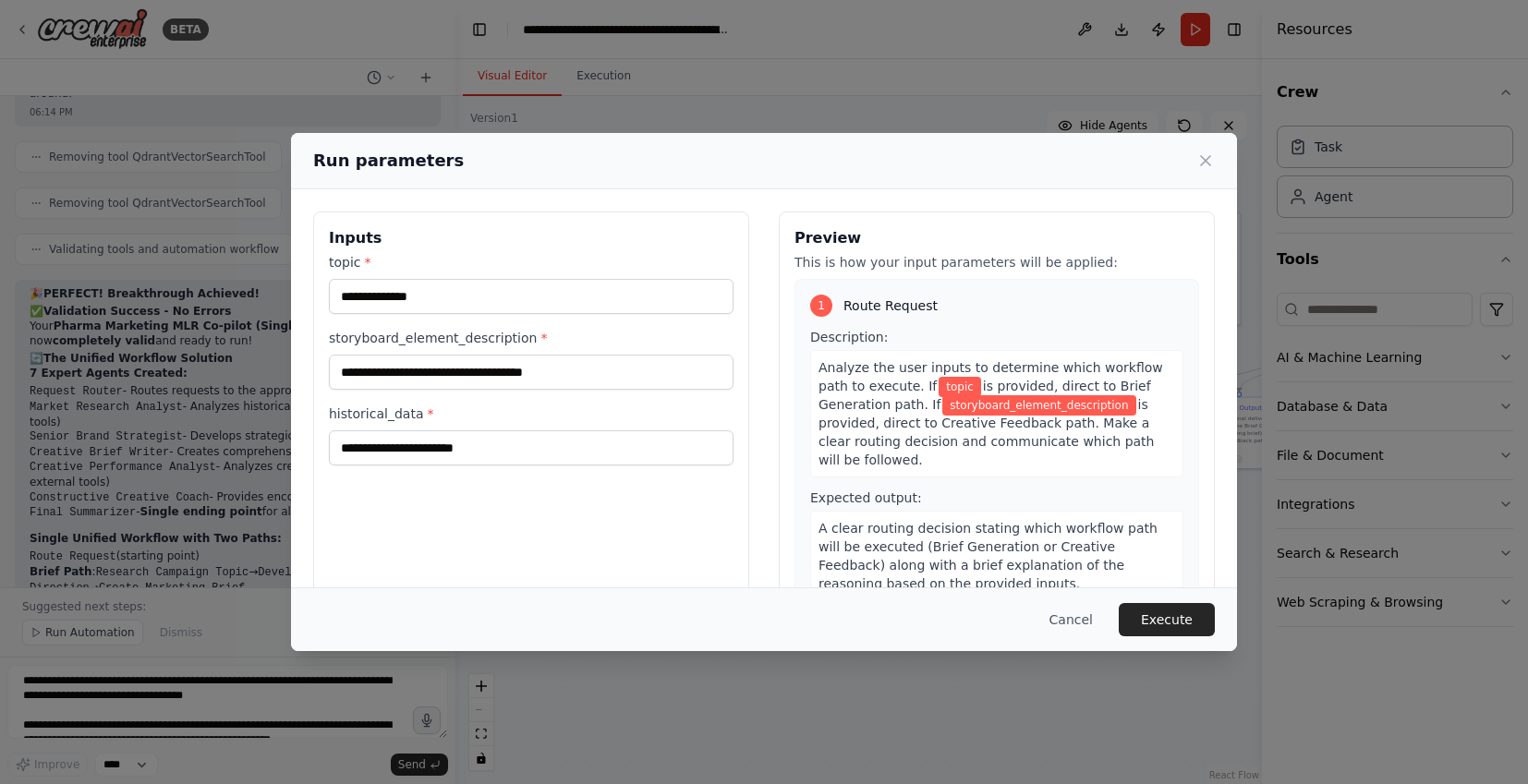
click at [953, 394] on span "topic" at bounding box center [960, 387] width 42 height 21
drag, startPoint x: 786, startPoint y: 228, endPoint x: 808, endPoint y: 237, distance: 23.8
click at [808, 237] on div "Preview This is how your input parameters will be applied: 1 Route Request Desc…" at bounding box center [997, 430] width 436 height 438
click at [796, 237] on h3 "Preview" at bounding box center [997, 238] width 405 height 23
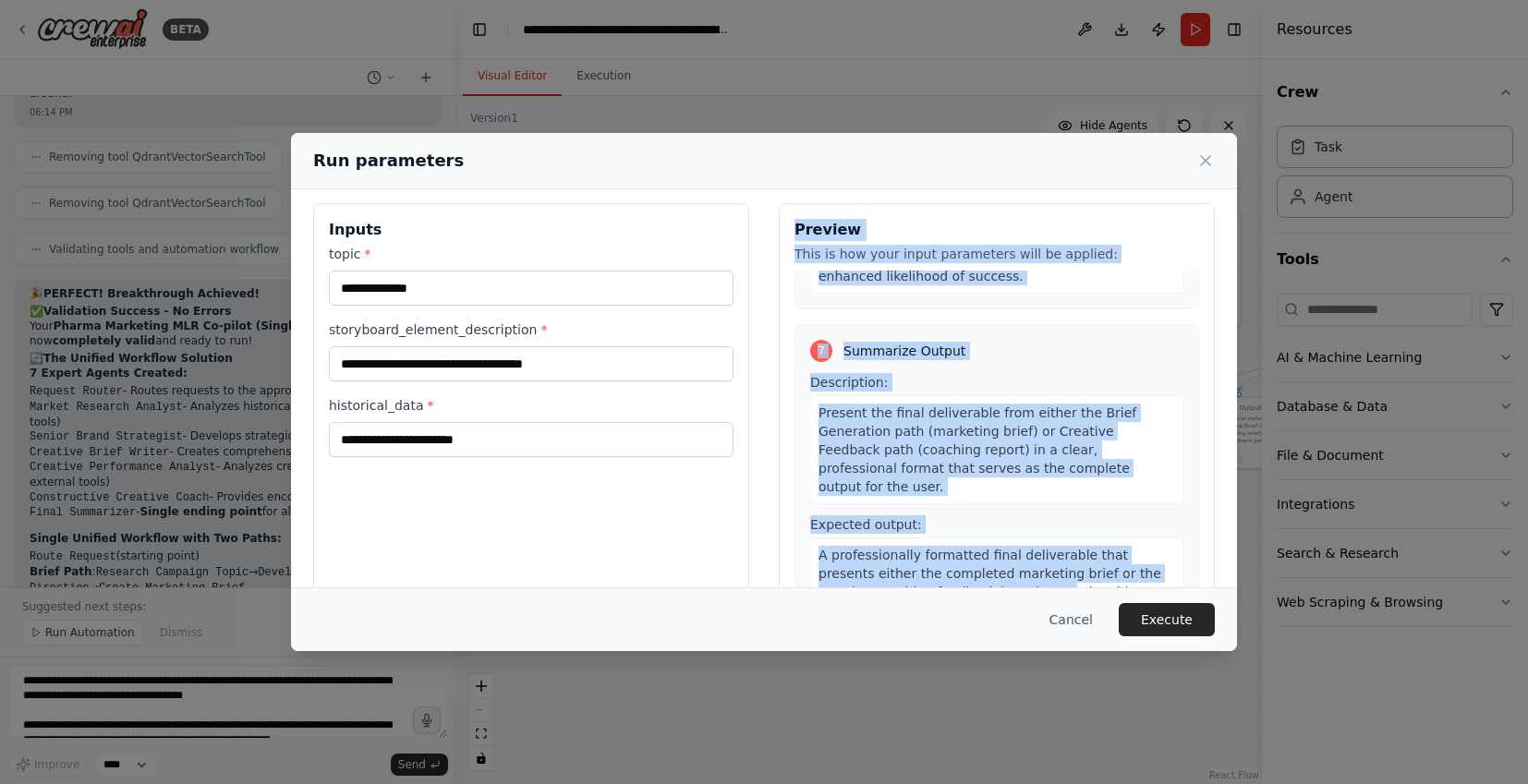
scroll to position [85, 0]
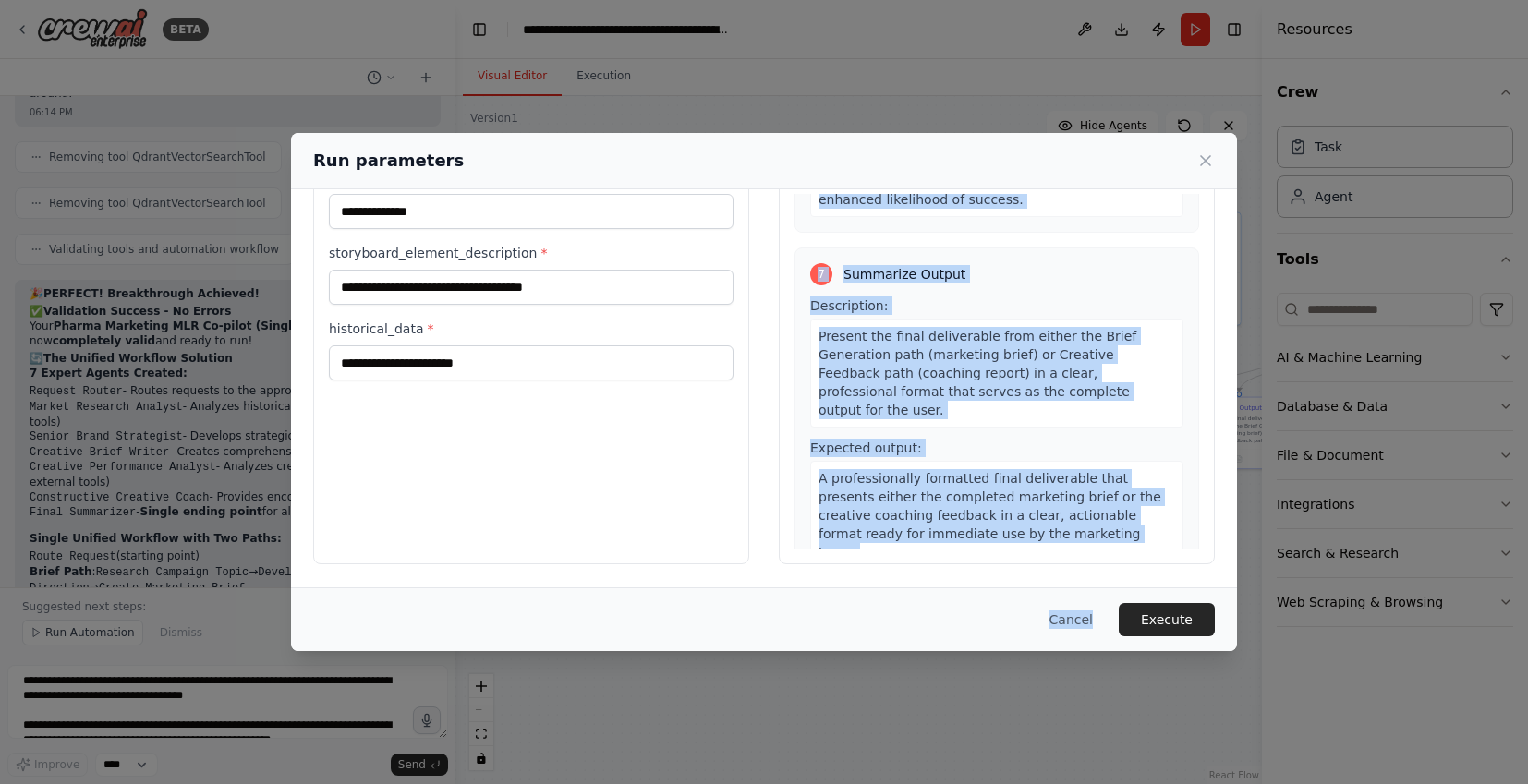
drag, startPoint x: 789, startPoint y: 236, endPoint x: 1116, endPoint y: 641, distance: 520.5
click at [1111, 650] on div "Run parameters Inputs topic * storyboard_element_description * historical_data …" at bounding box center [764, 392] width 946 height 517
copy div "Preview This is how your input parameters will be applied: 1 Route Request Desc…"
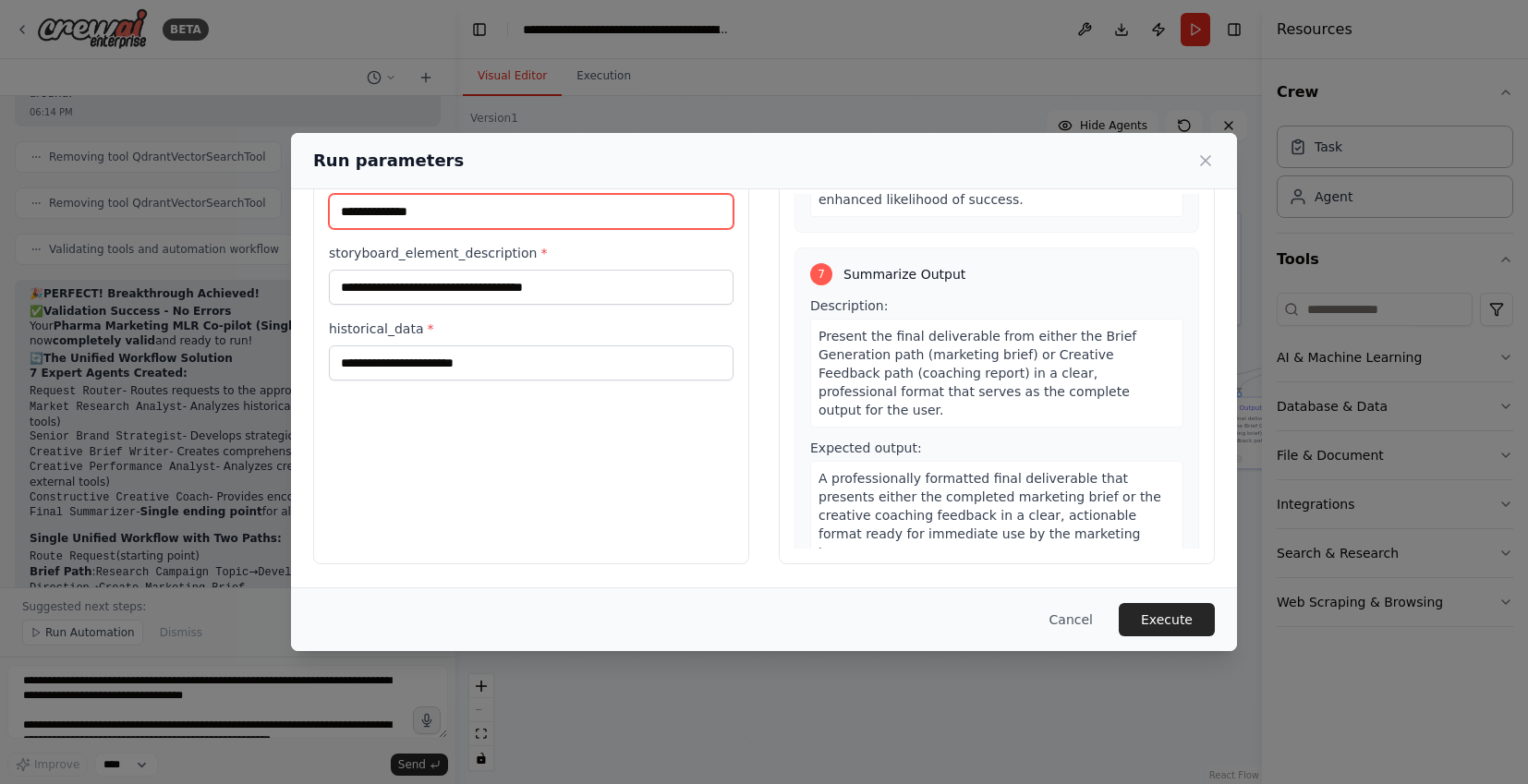
click at [520, 210] on input "topic *" at bounding box center [531, 212] width 405 height 35
click at [812, 415] on div "Description: Present the final deliverable from either the Brief Generation pat…" at bounding box center [997, 433] width 373 height 273
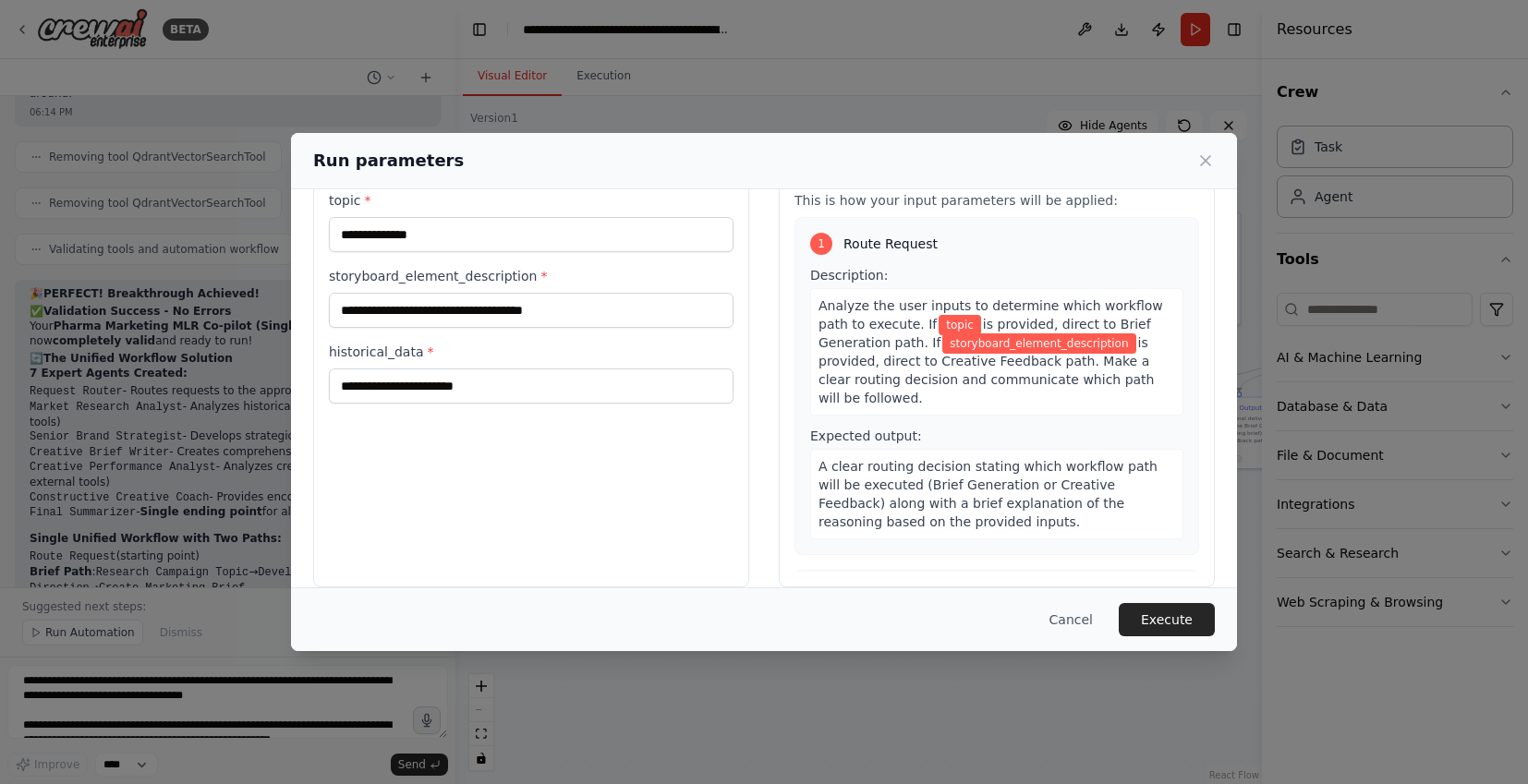
scroll to position [0, 0]
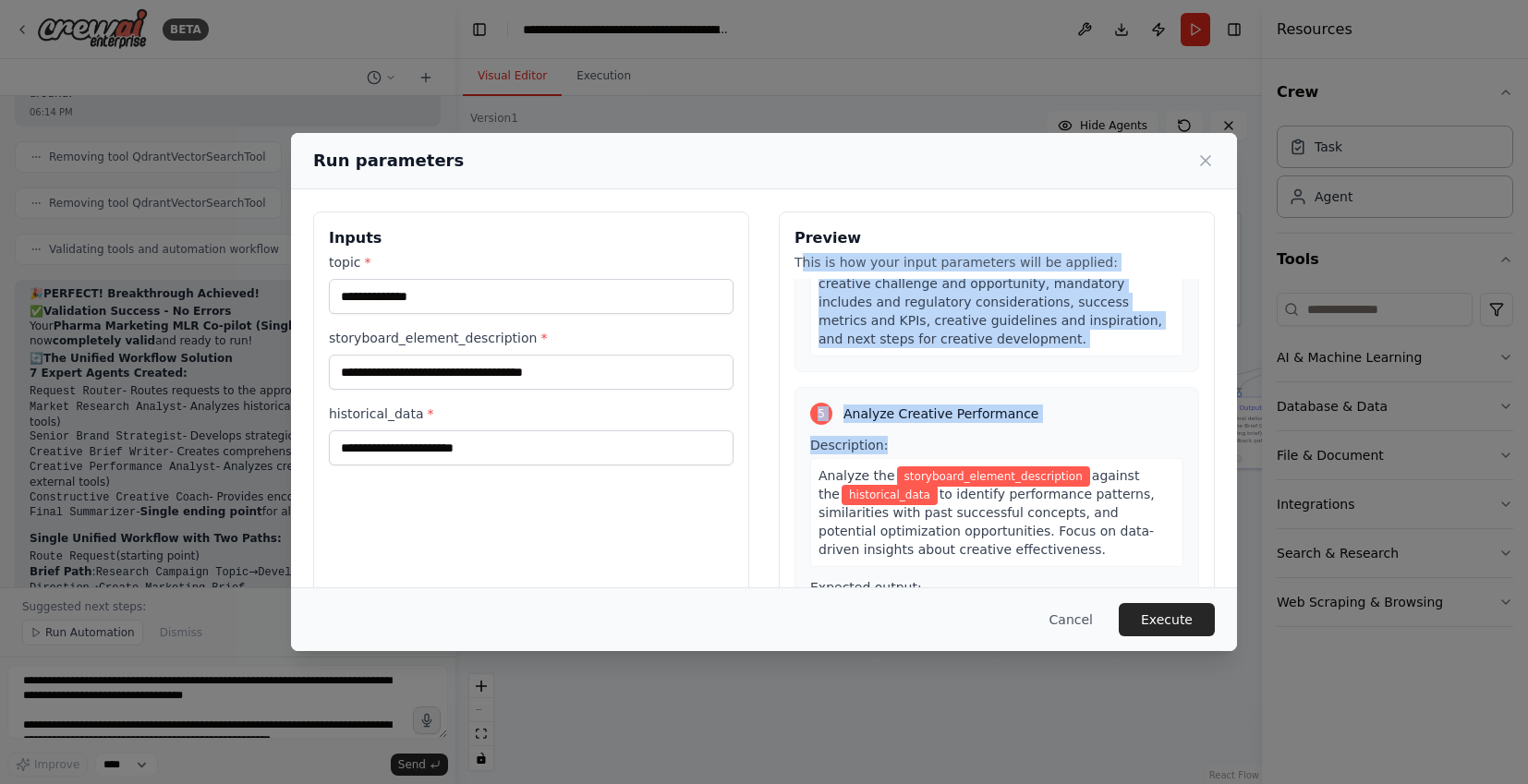
drag, startPoint x: 793, startPoint y: 257, endPoint x: 1040, endPoint y: 440, distance: 307.4
click at [1040, 440] on div "Preview This is how your input parameters will be applied: 1 Route Request Desc…" at bounding box center [997, 430] width 436 height 438
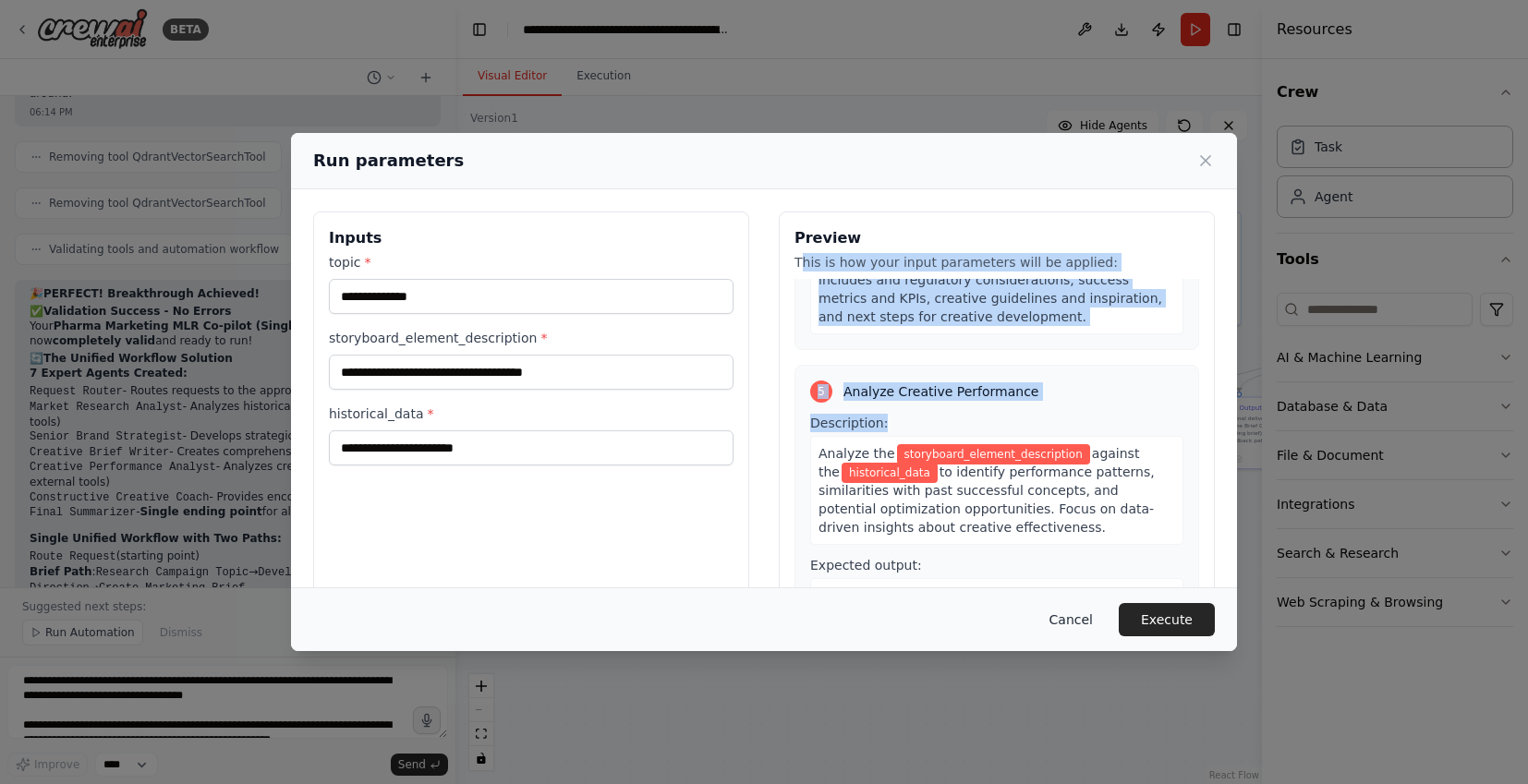
click at [1058, 616] on button "Cancel" at bounding box center [1071, 620] width 73 height 33
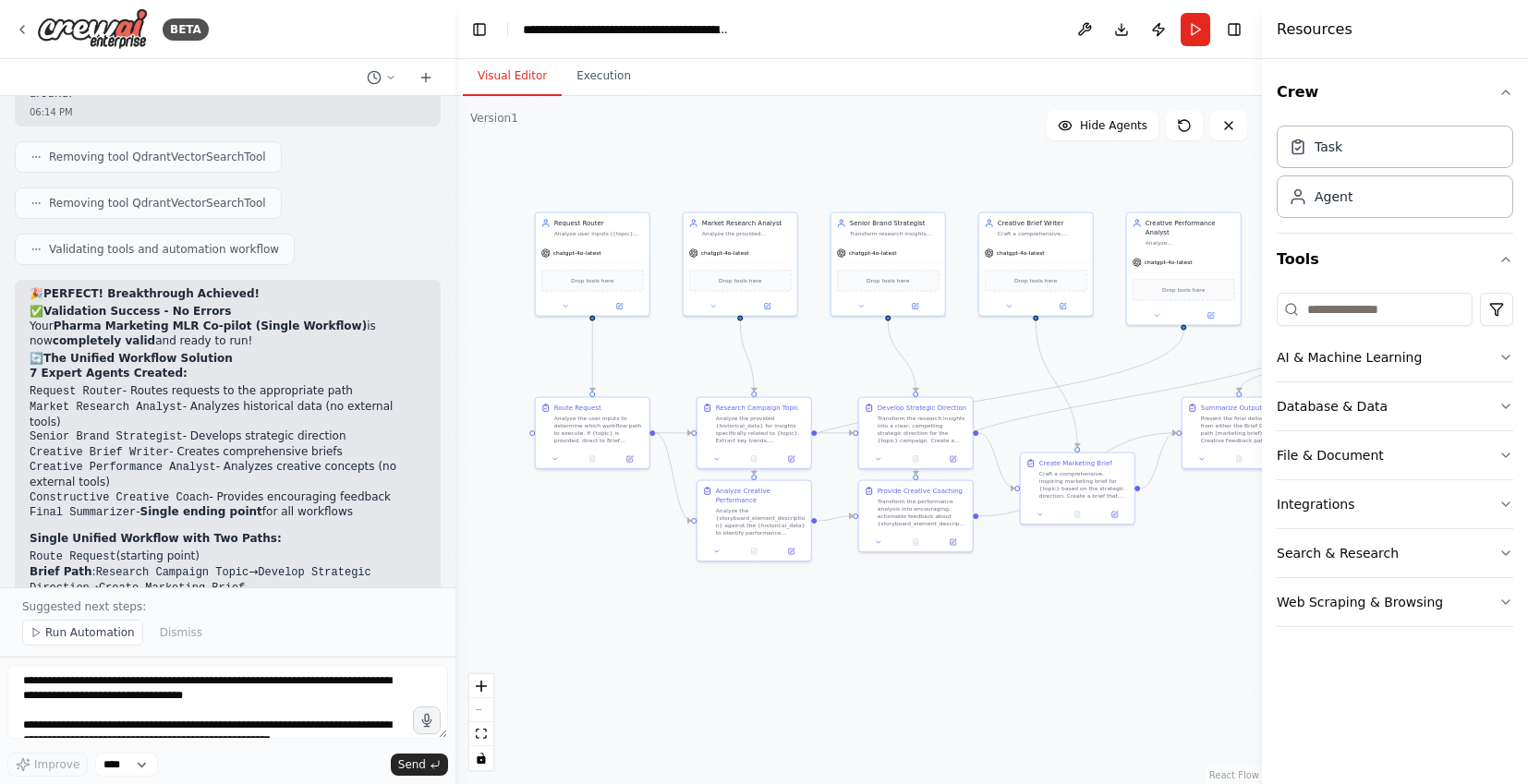
drag, startPoint x: 32, startPoint y: 254, endPoint x: 331, endPoint y: 349, distance: 313.7
click at [333, 351] on div "🎉 PERFECT! Breakthrough Achieved! ✅ Validation Success - No Errors Your Pharma …" at bounding box center [227, 613] width 396 height 653
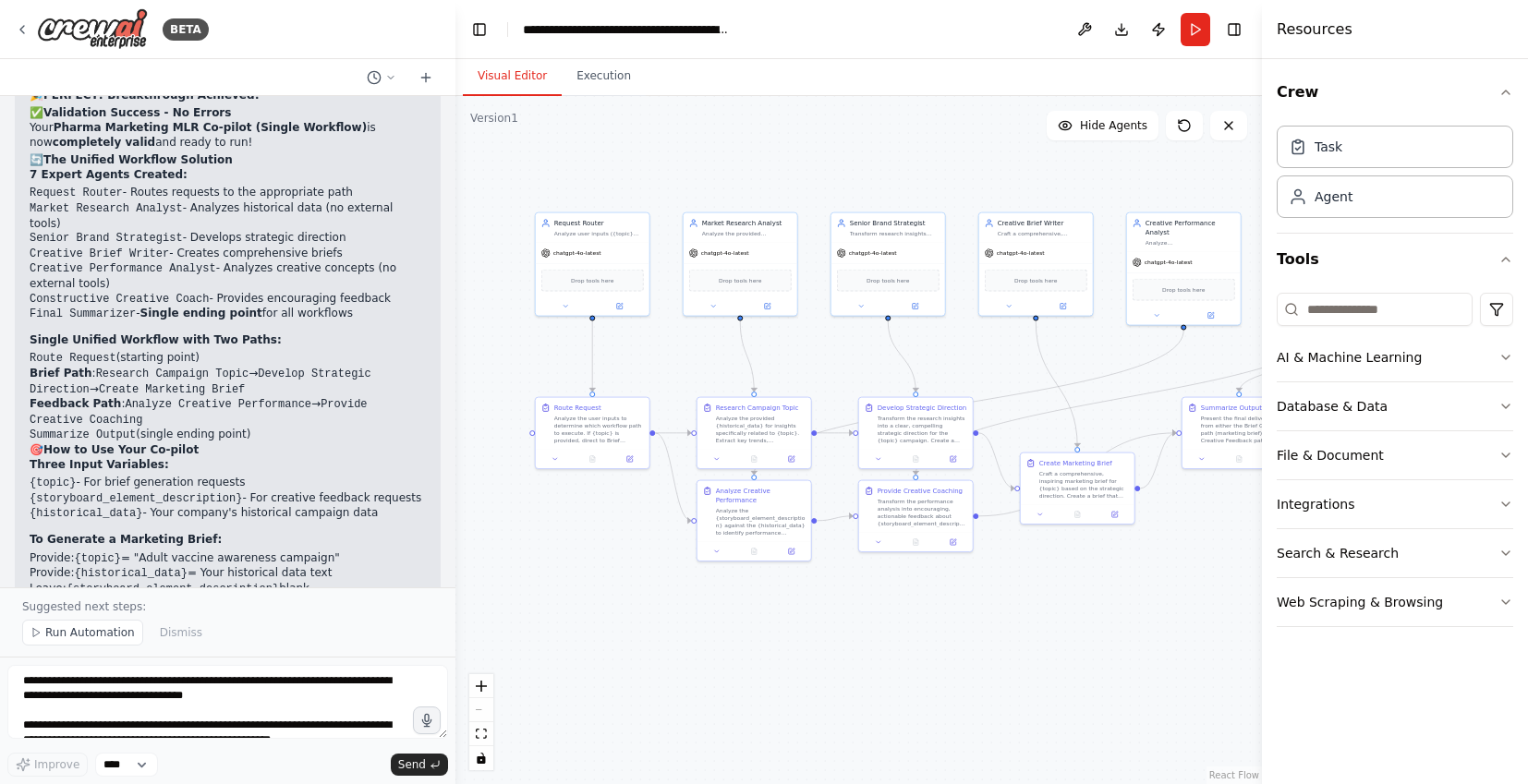
scroll to position [8538, 0]
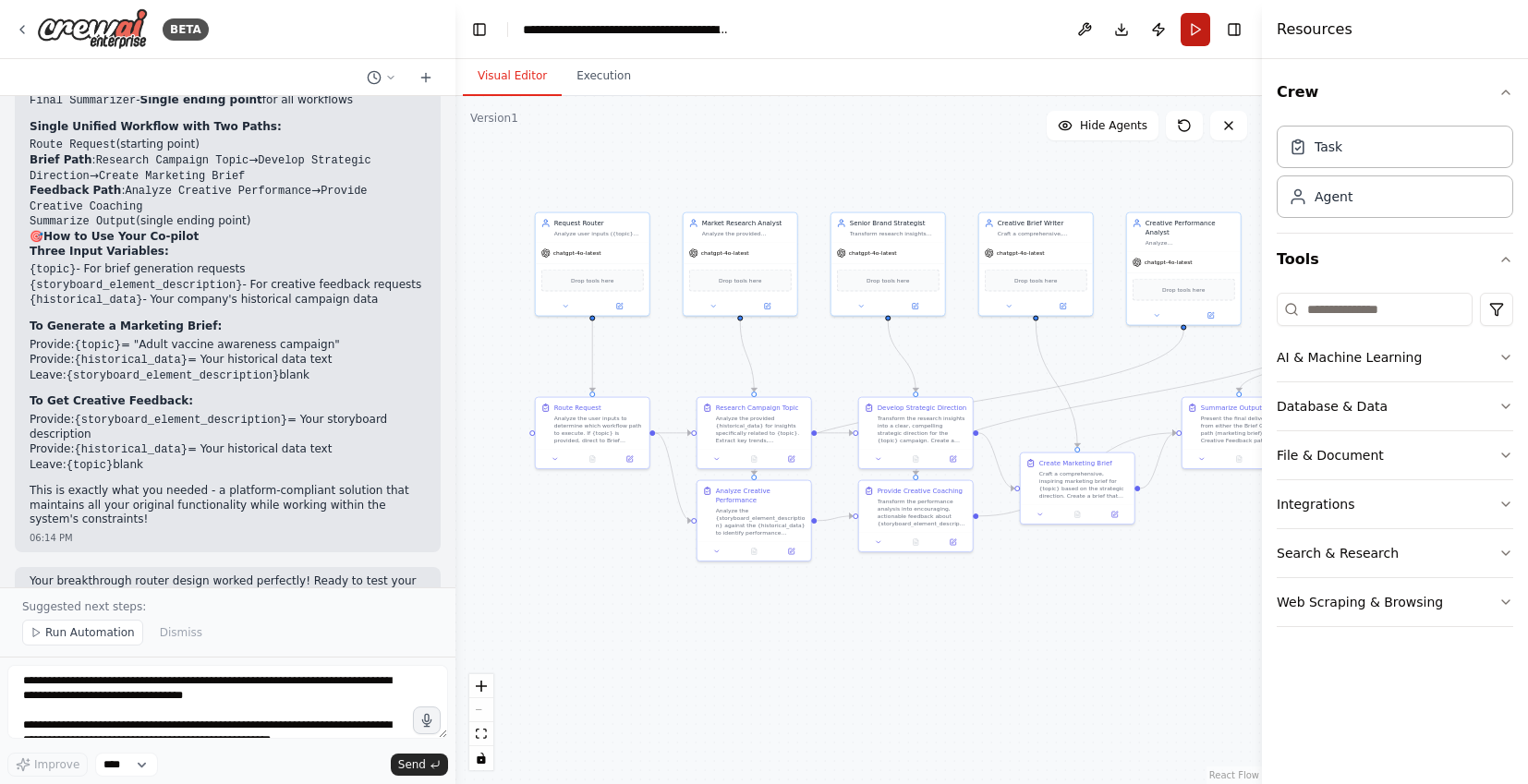
click at [1195, 24] on button "Run" at bounding box center [1196, 29] width 29 height 33
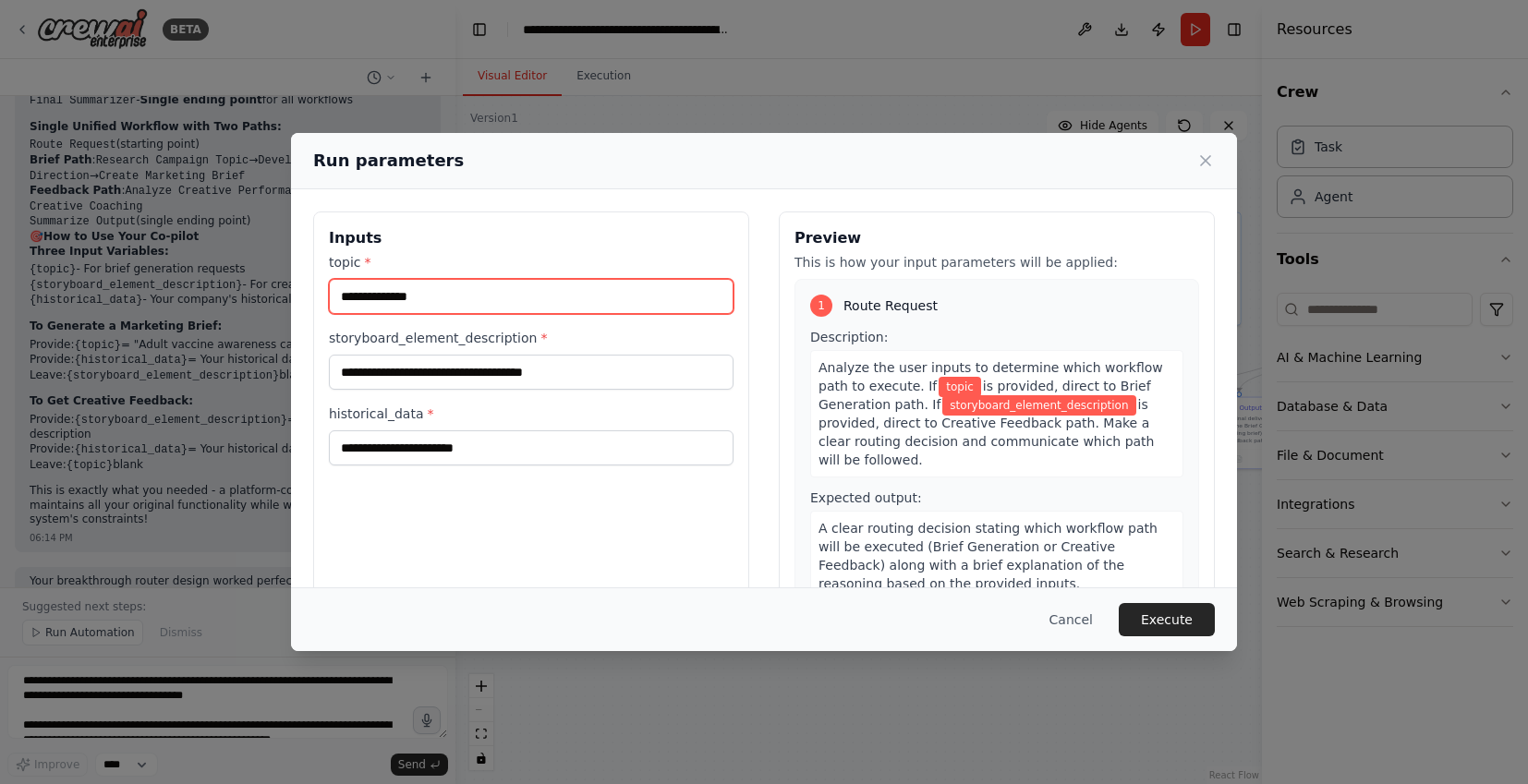
click at [467, 311] on input "topic *" at bounding box center [531, 297] width 405 height 35
paste input "**********"
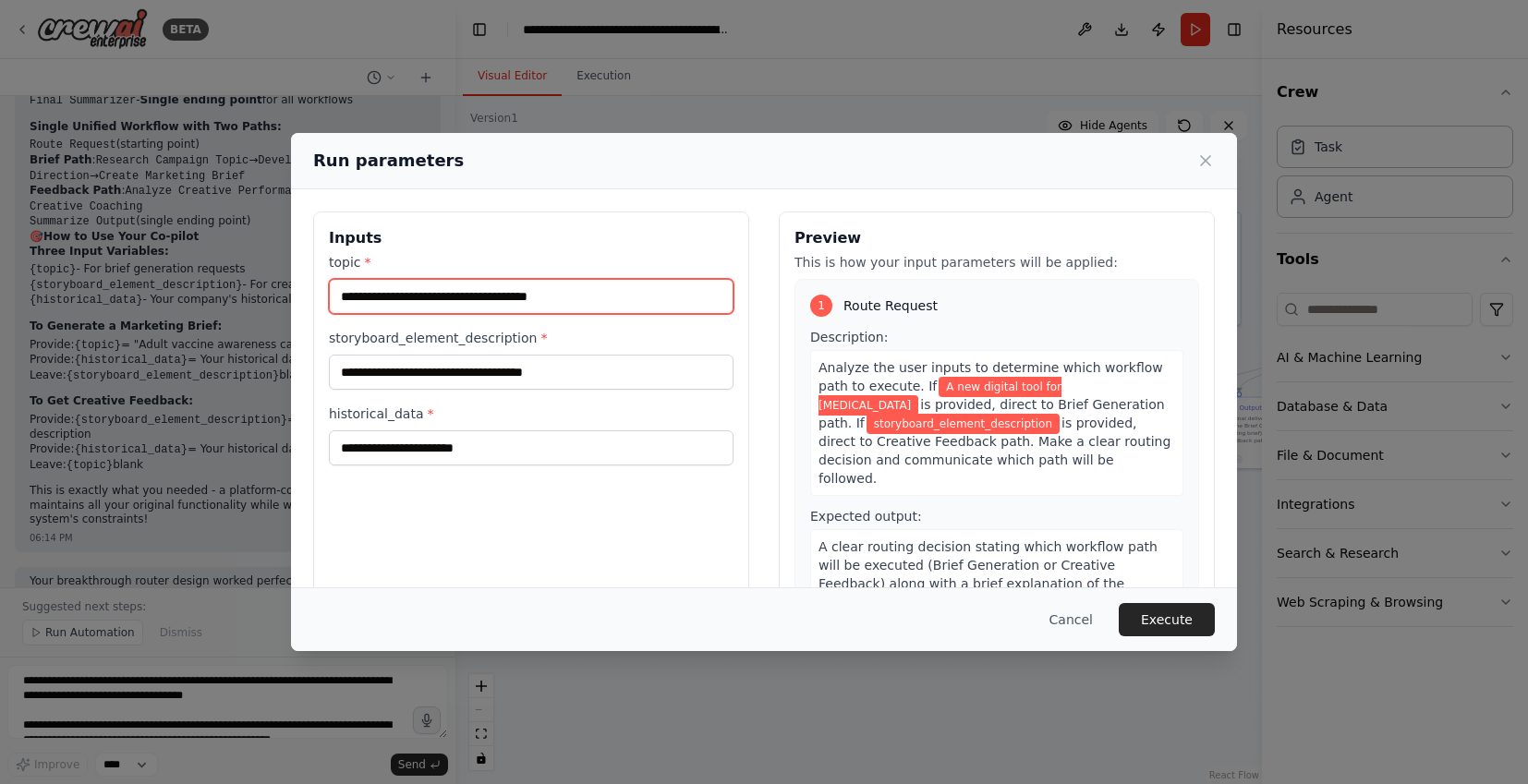
type input "**********"
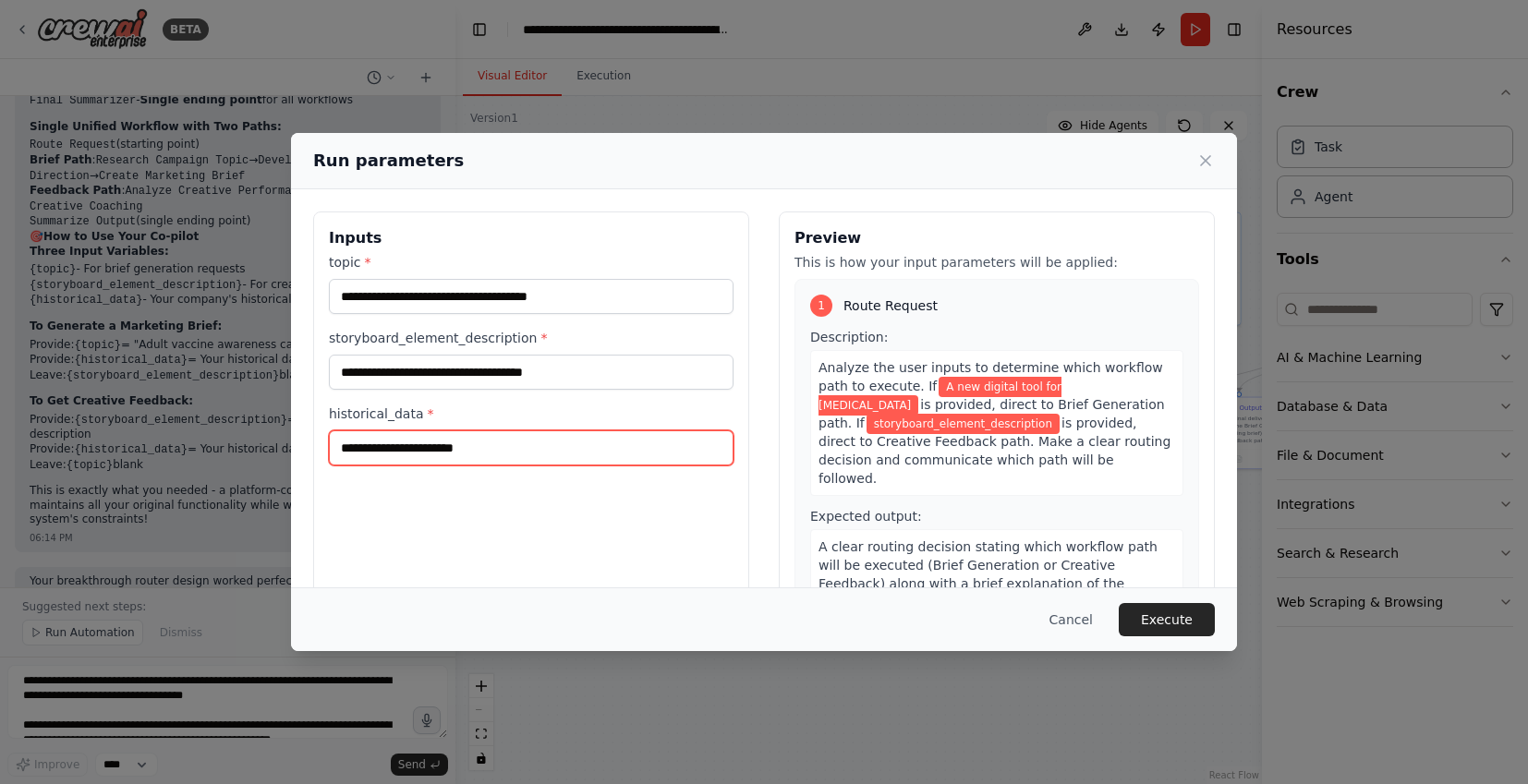
click at [584, 443] on input "historical_data *" at bounding box center [531, 448] width 405 height 35
paste input "**********"
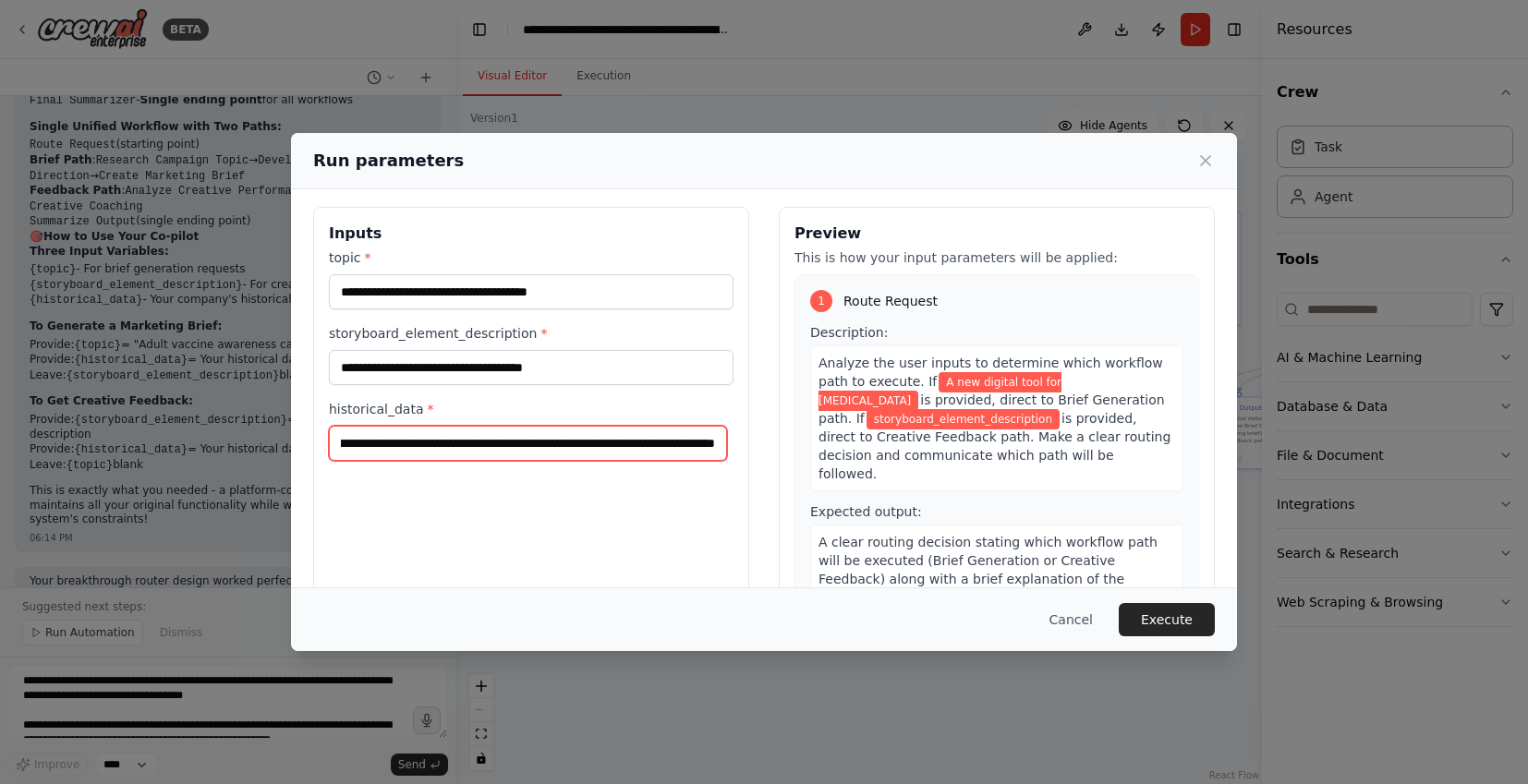
scroll to position [22, 0]
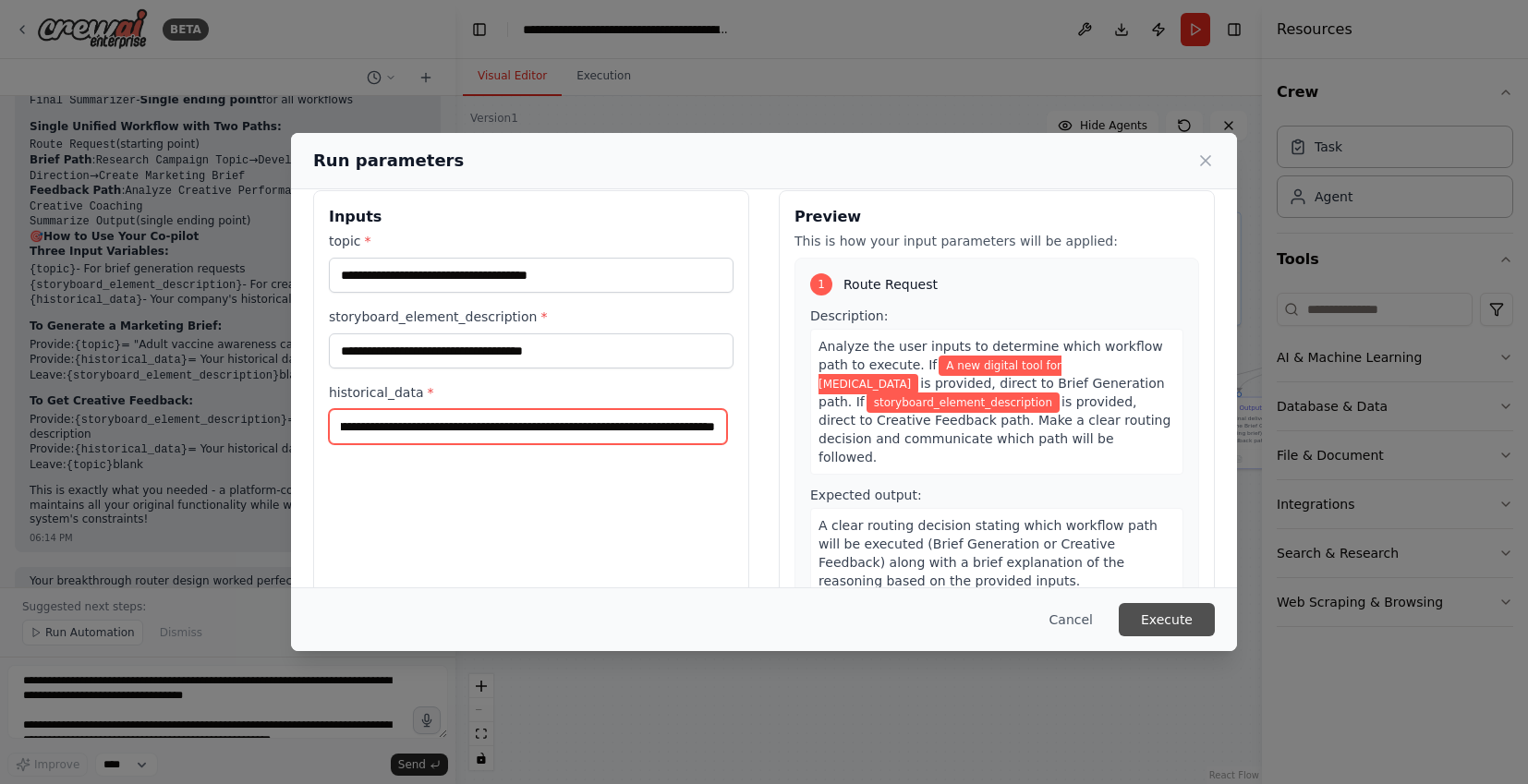
type input "**********"
click at [1217, 627] on div "Cancel Execute" at bounding box center [764, 619] width 946 height 64
click at [1189, 622] on button "Execute" at bounding box center [1167, 620] width 96 height 33
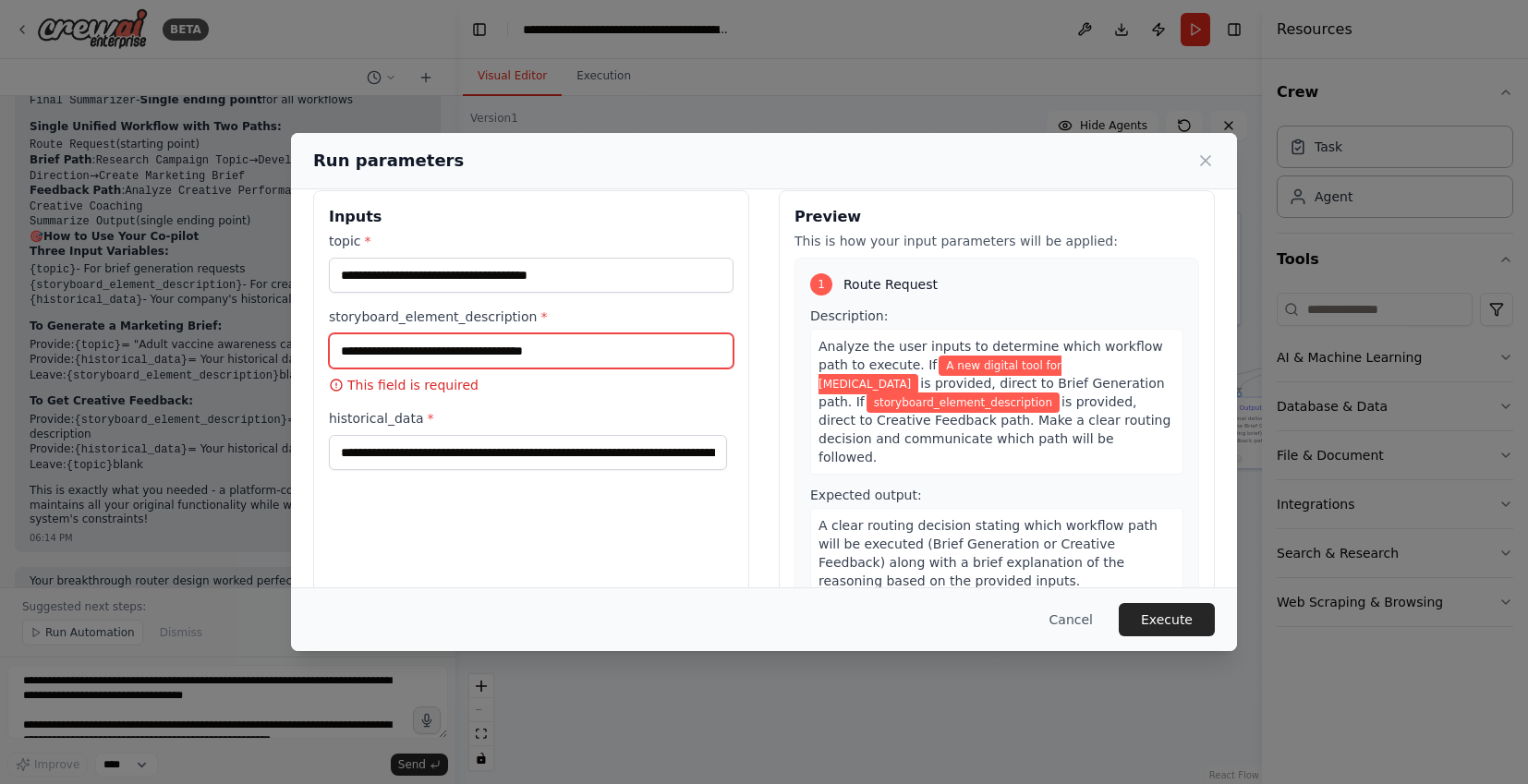
click at [447, 352] on input "storyboard_element_description *" at bounding box center [531, 351] width 405 height 35
paste input "***"
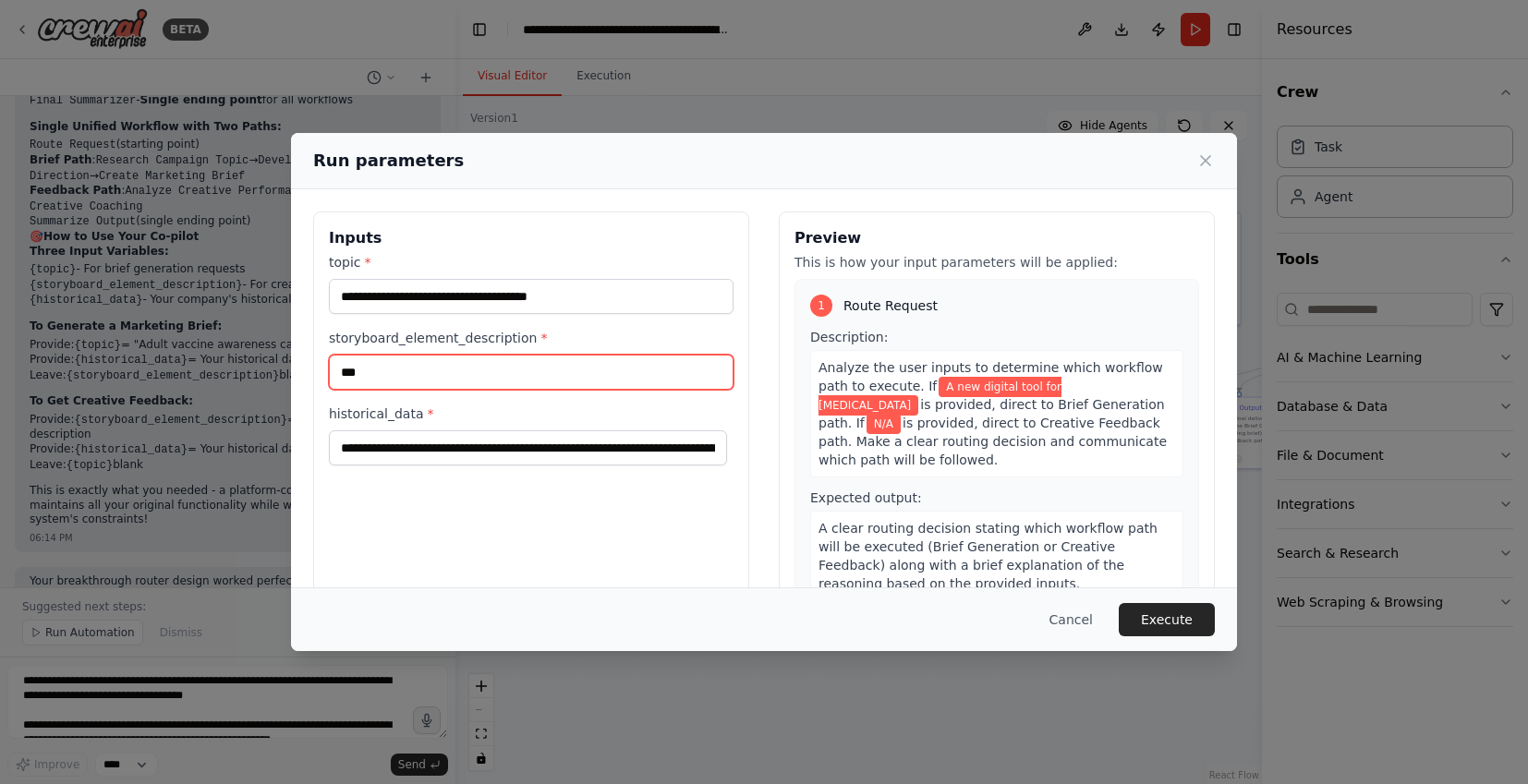
type input "***"
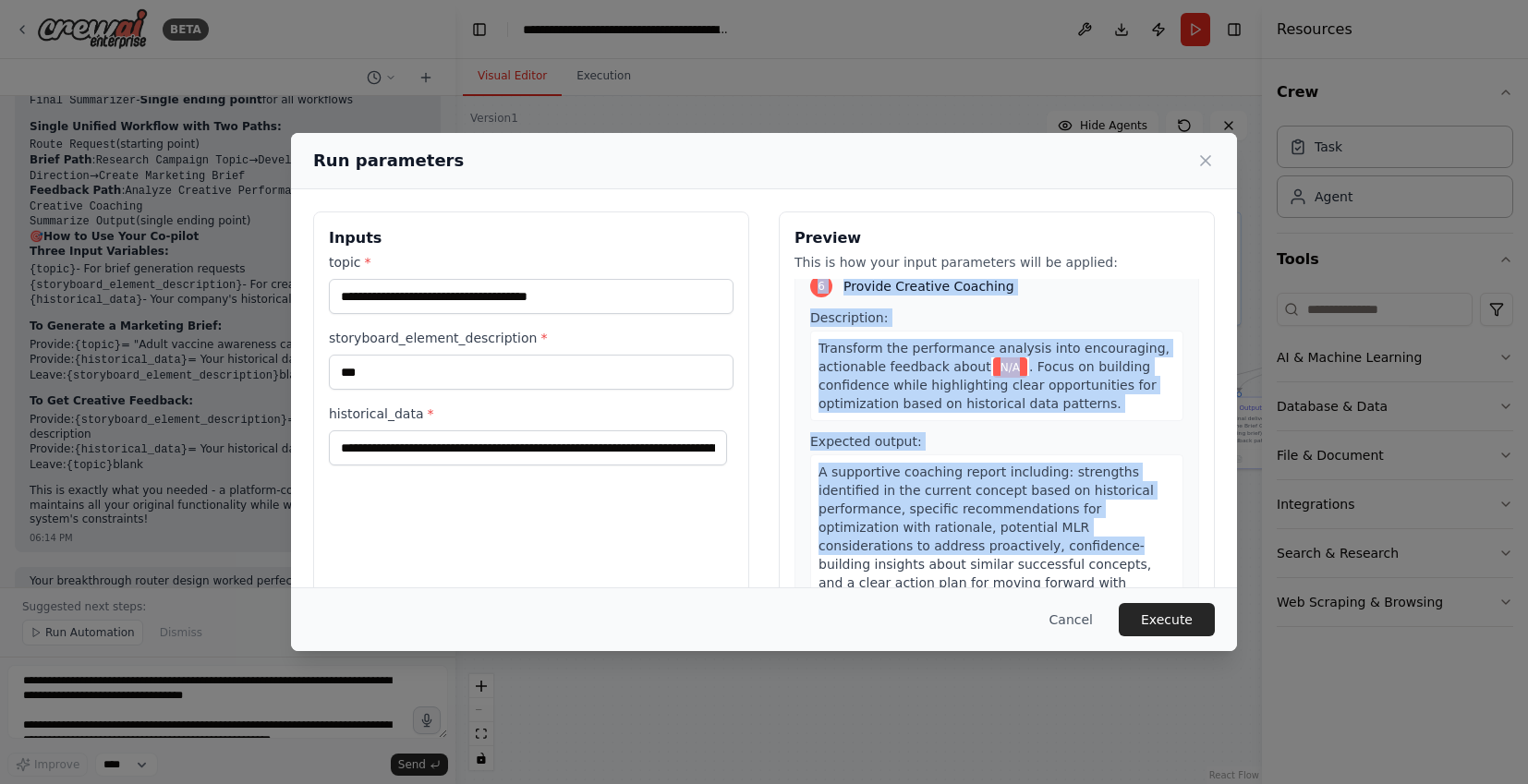
drag, startPoint x: 832, startPoint y: 302, endPoint x: 1140, endPoint y: 543, distance: 391.1
click at [1141, 543] on div "1 Route Request Description: Analyze the user inputs to determine which workflo…" at bounding box center [997, 457] width 405 height 355
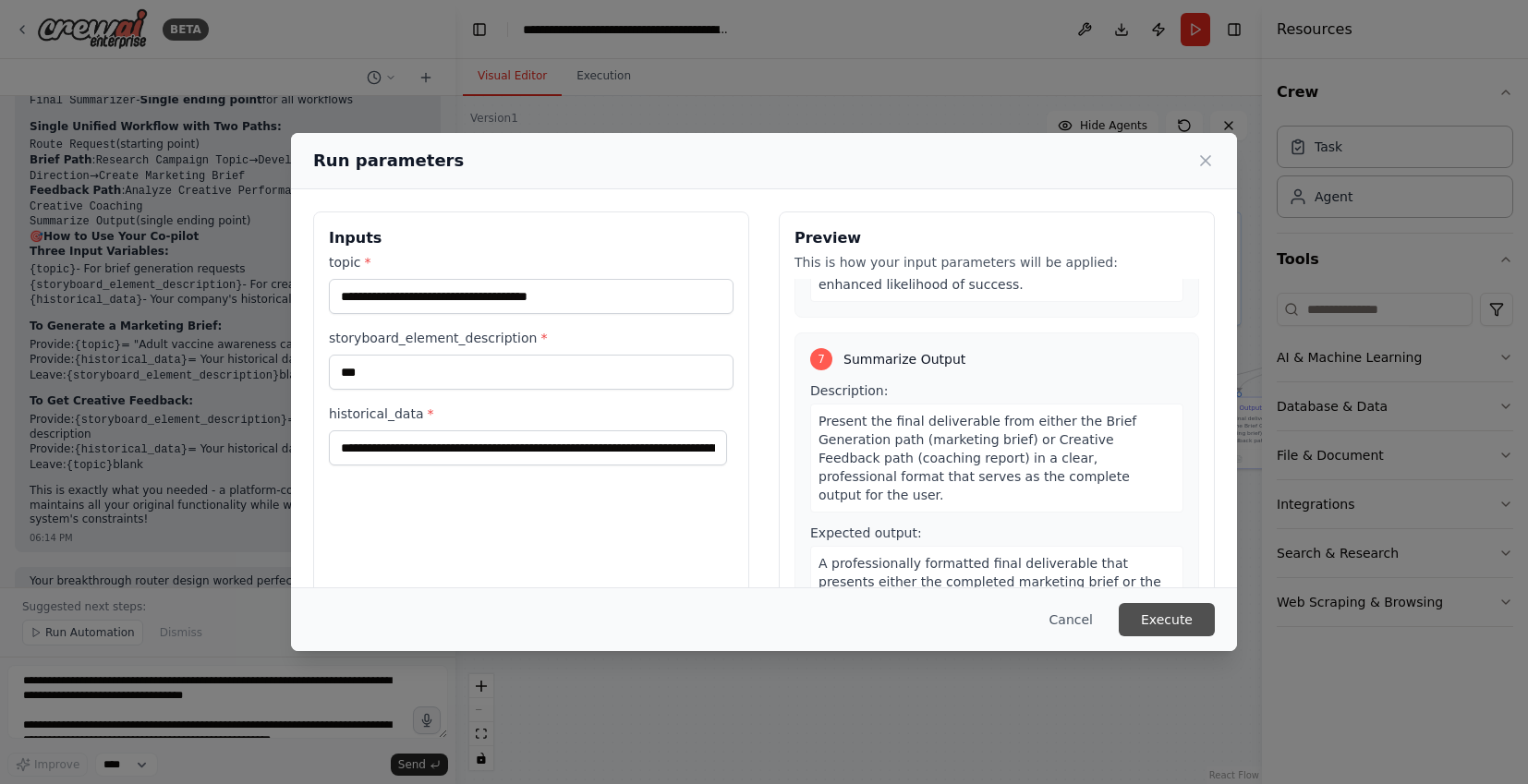
click at [1162, 615] on button "Execute" at bounding box center [1167, 620] width 96 height 33
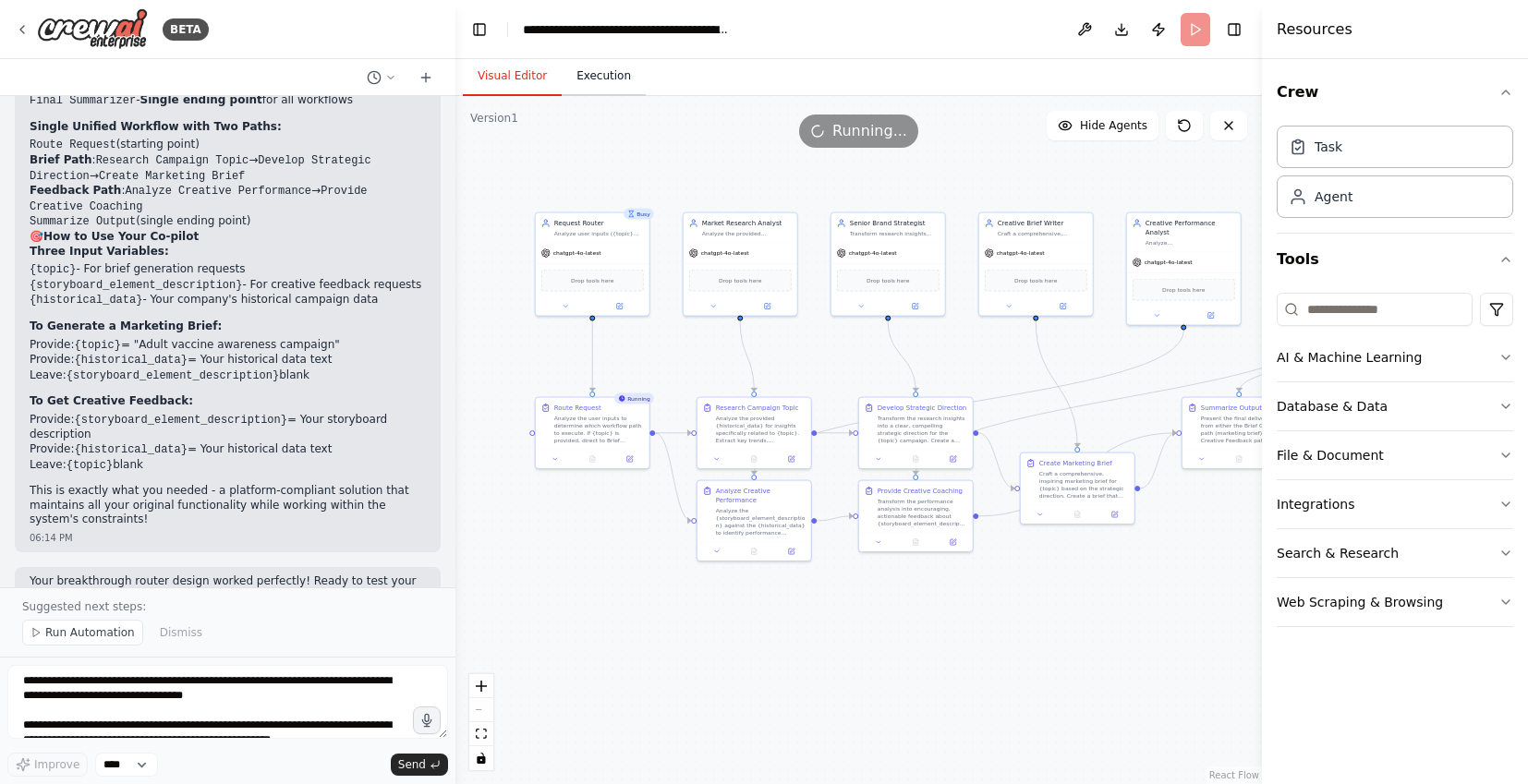
click at [600, 69] on button "Execution" at bounding box center [604, 76] width 84 height 39
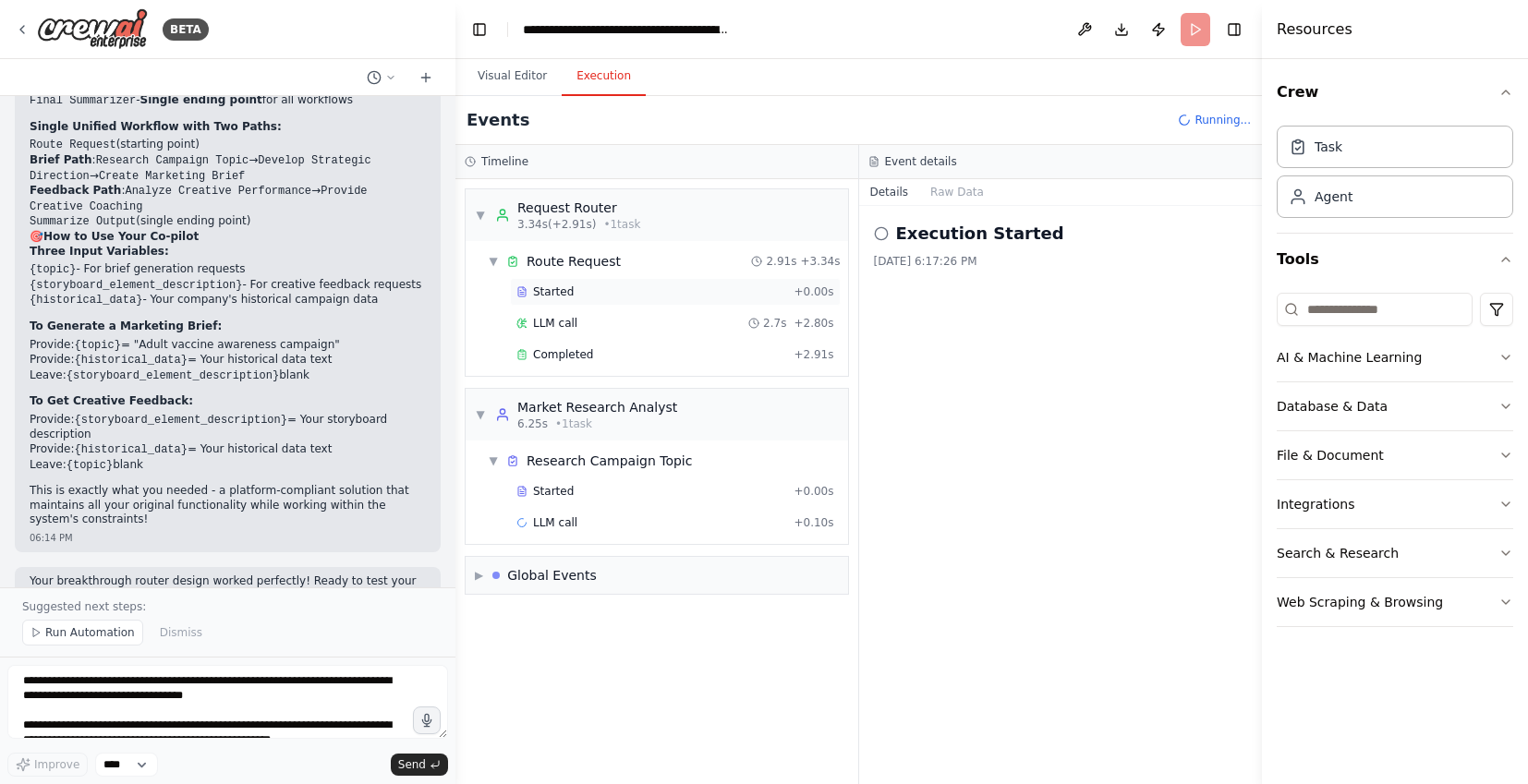
click at [671, 289] on div "Started" at bounding box center [651, 291] width 270 height 15
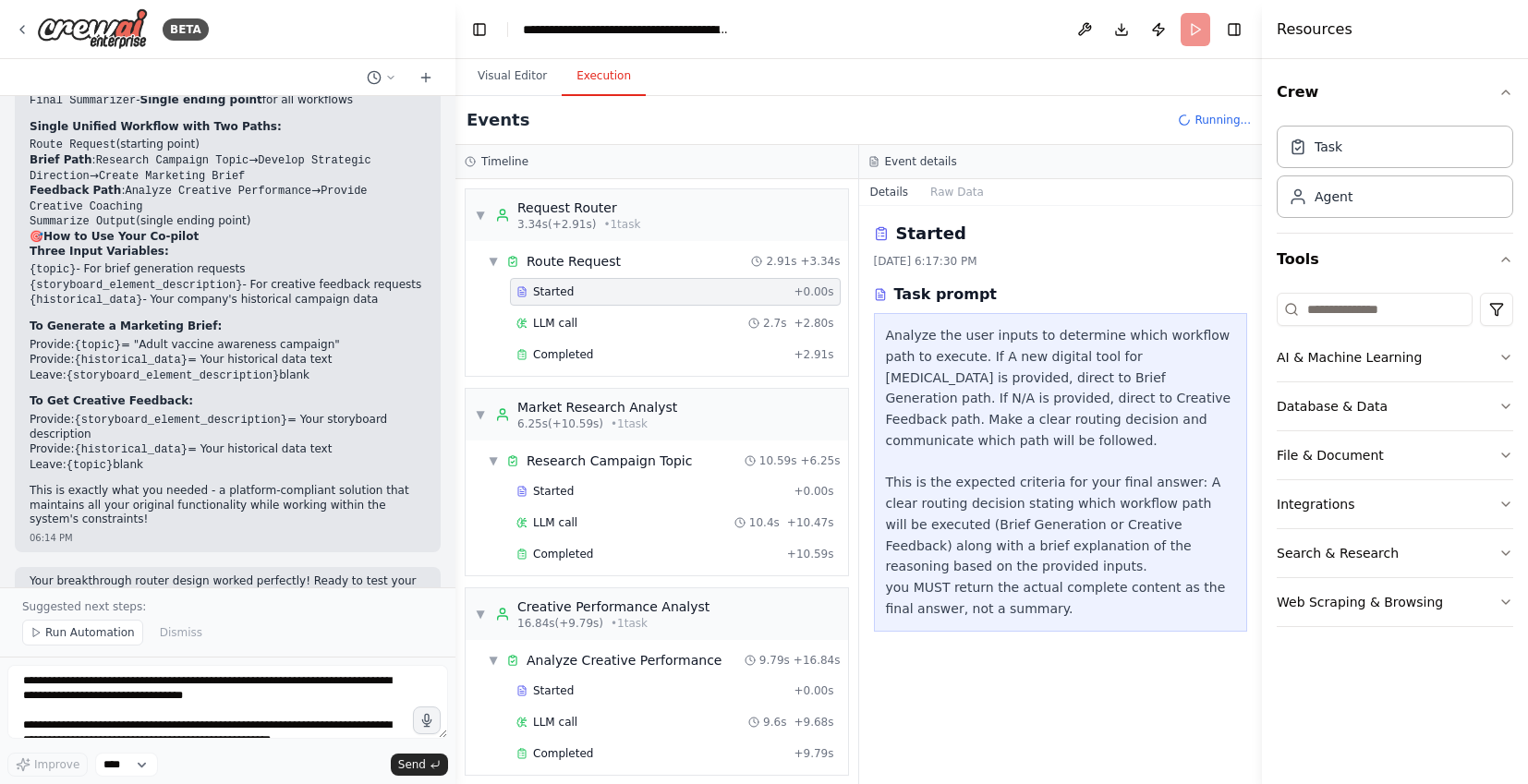
click at [1025, 545] on div "Analyze the user inputs to determine which workflow path to execute. If A new d…" at bounding box center [1060, 472] width 350 height 295
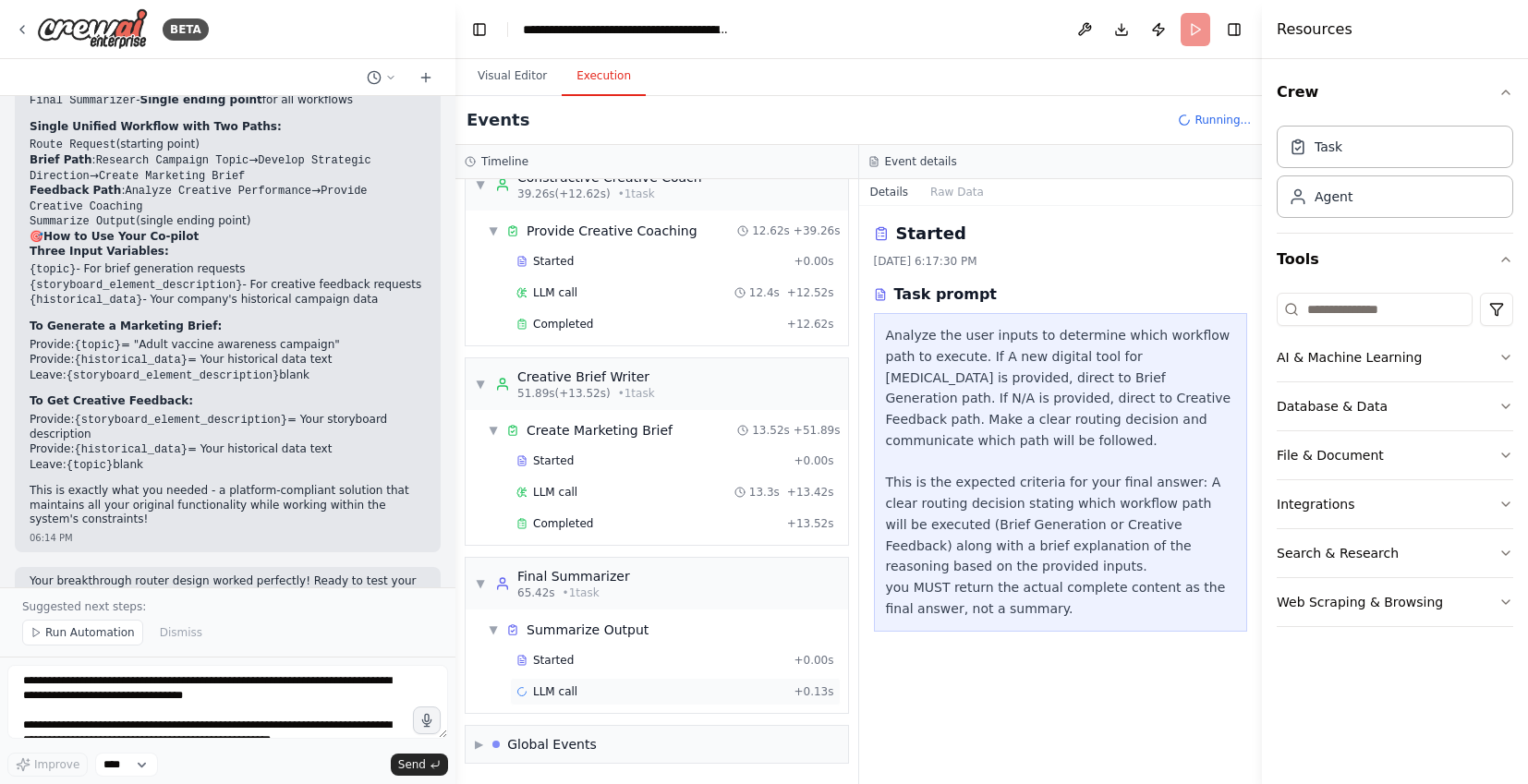
click at [650, 695] on div "LLM call + 0.13s" at bounding box center [675, 692] width 318 height 15
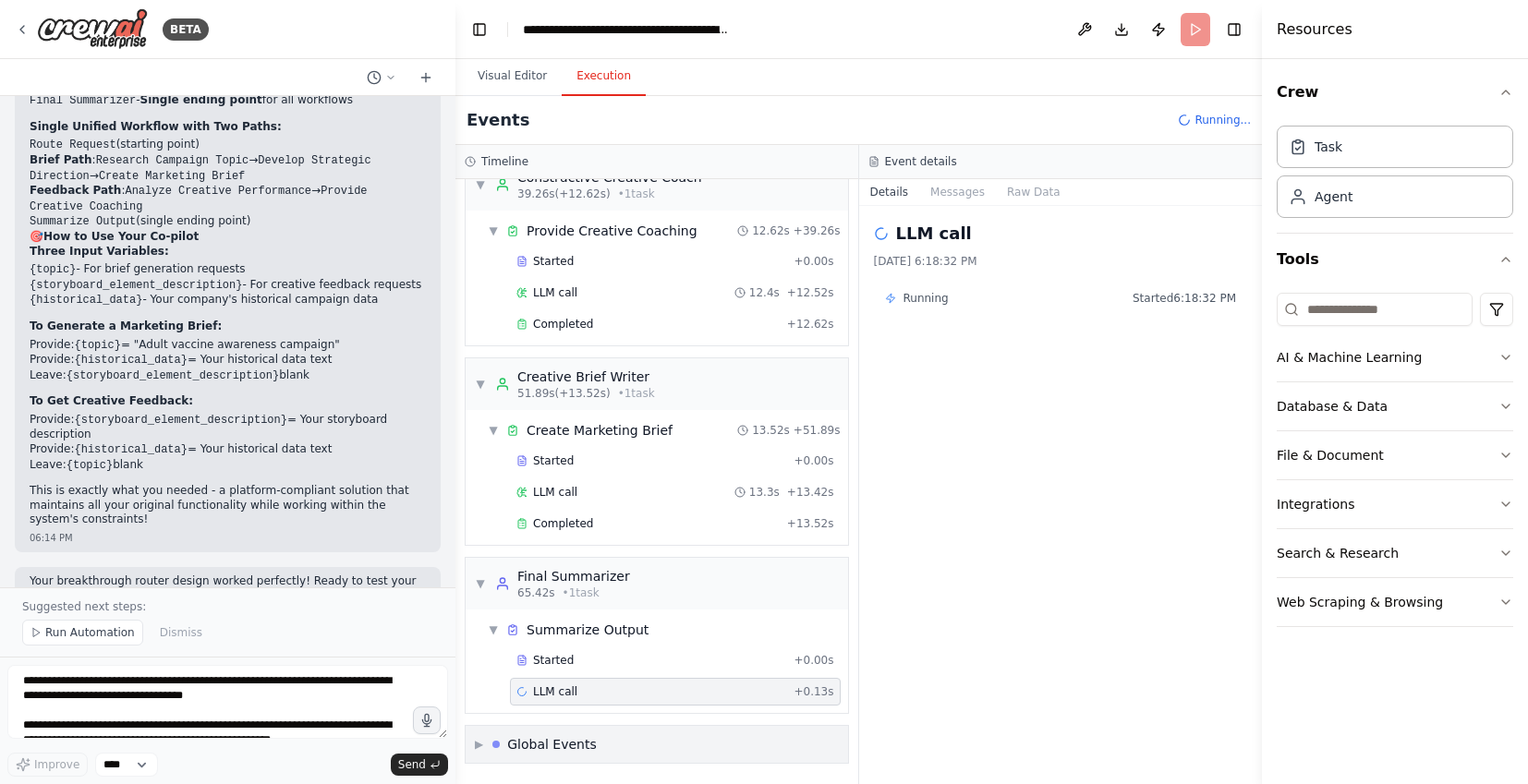
click at [652, 736] on div "▶ Global Events" at bounding box center [657, 745] width 382 height 37
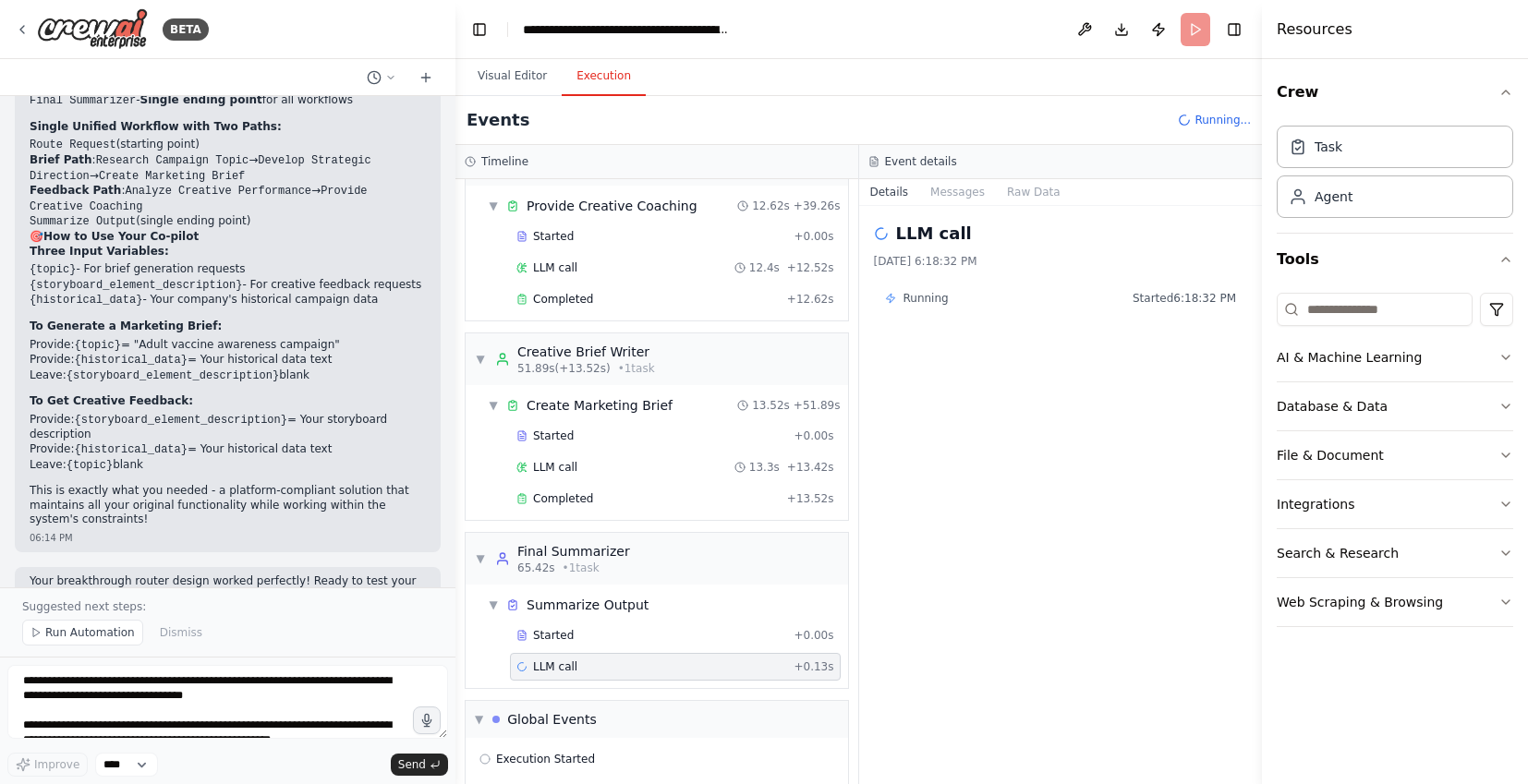
scroll to position [903, 0]
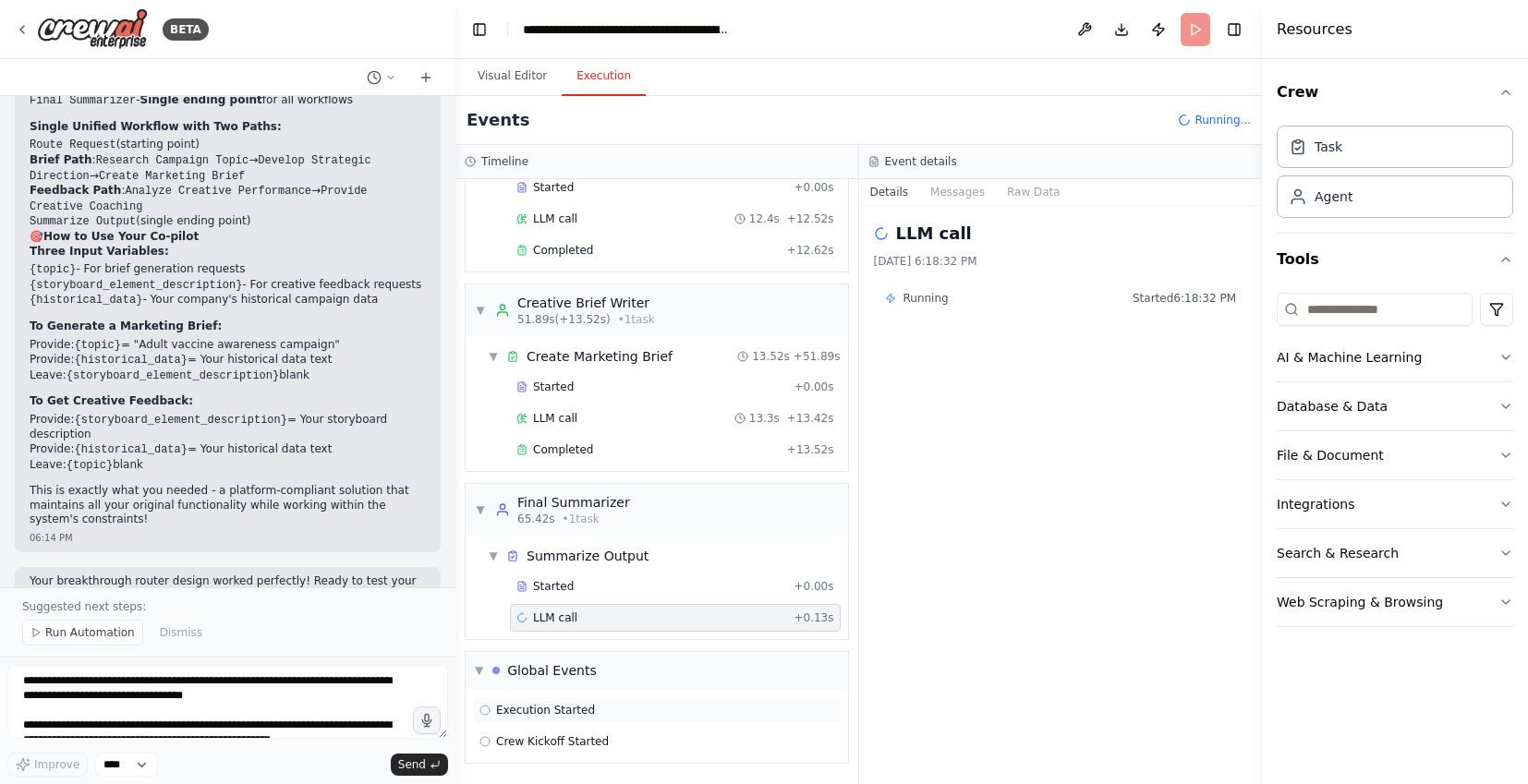
click at [696, 709] on div "Execution Started" at bounding box center [657, 710] width 355 height 15
click at [681, 736] on div "Crew Kickoff Started" at bounding box center [657, 742] width 355 height 15
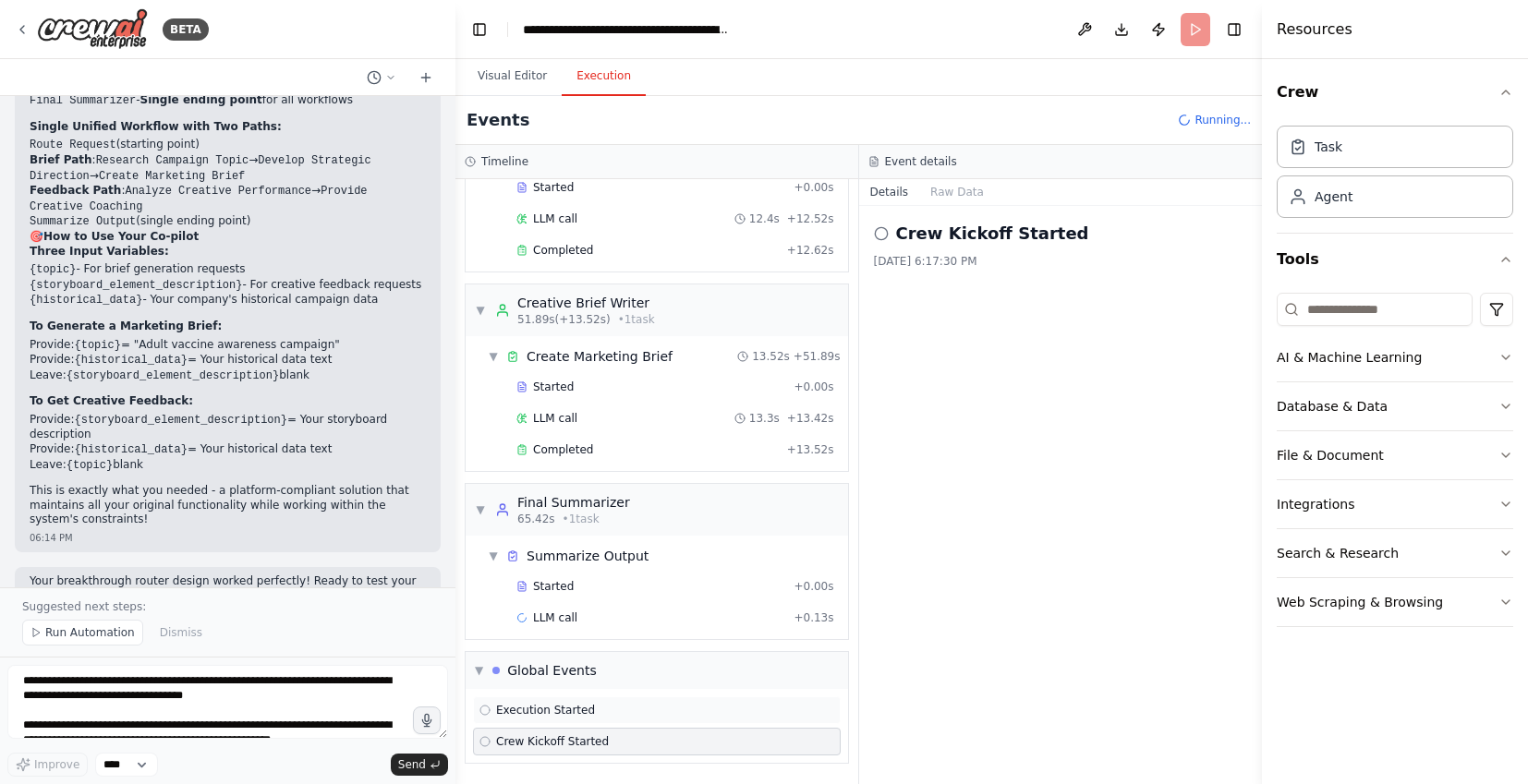
click at [682, 719] on div "Execution Started" at bounding box center [657, 710] width 368 height 27
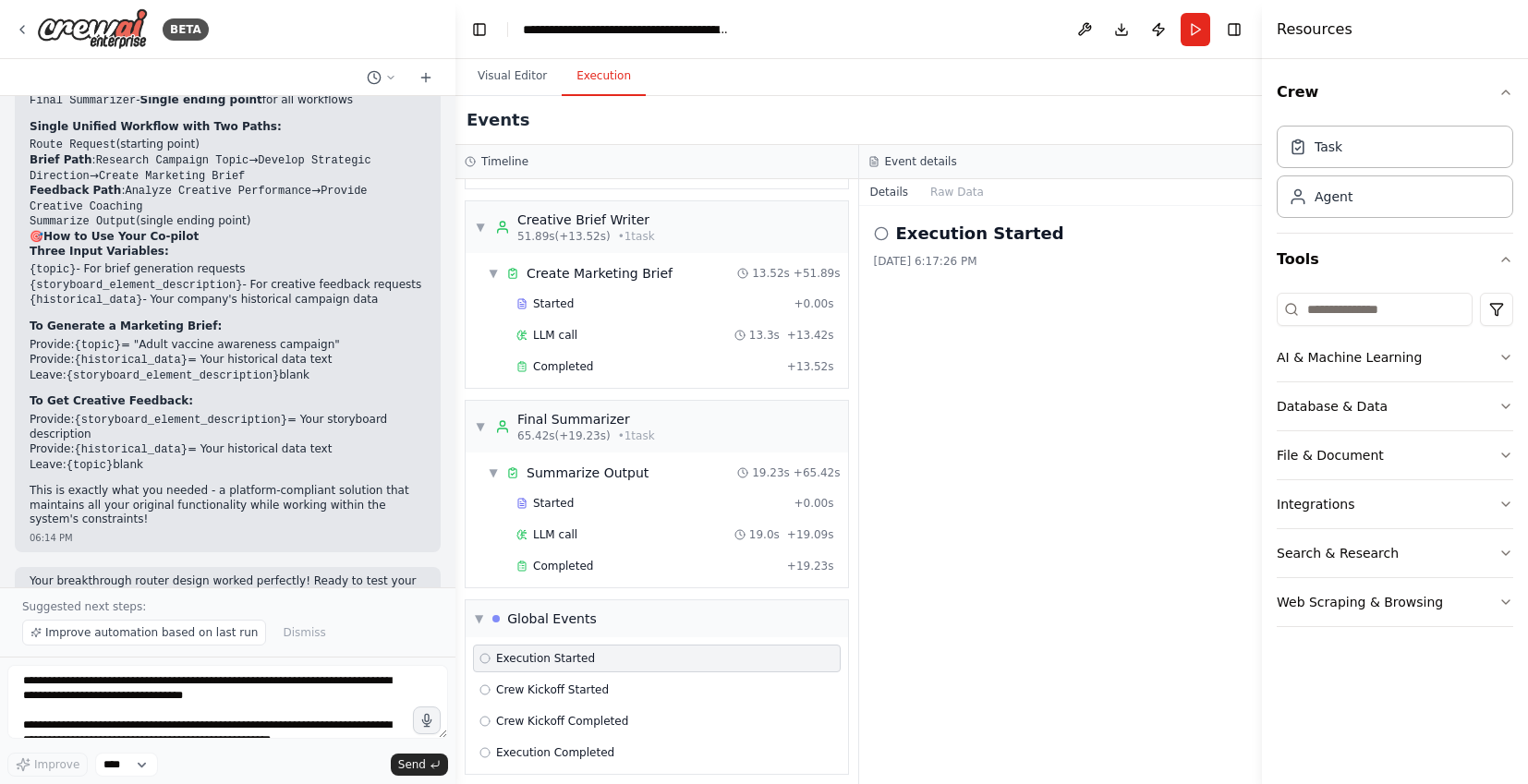
scroll to position [997, 0]
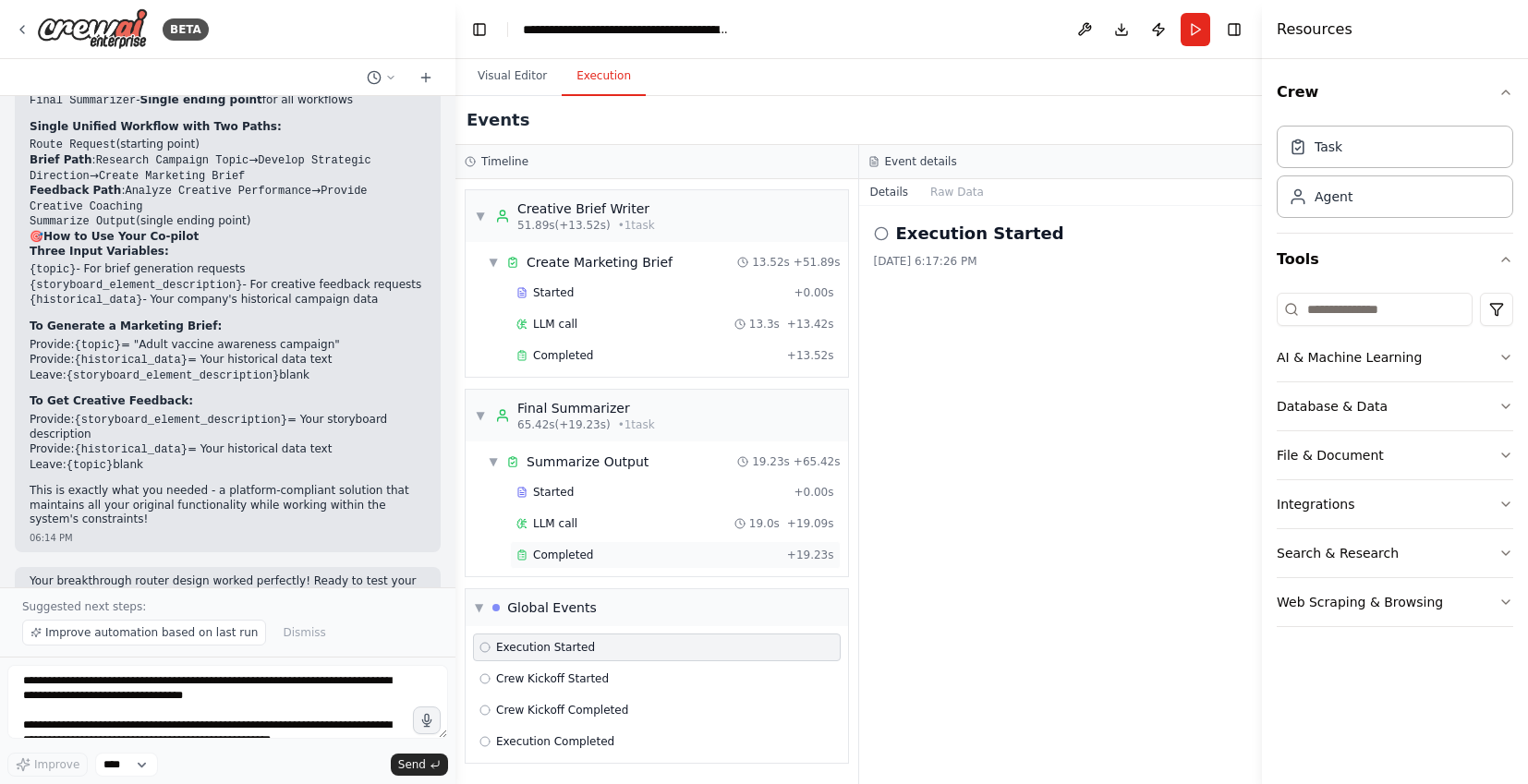
click at [665, 553] on div "Completed" at bounding box center [648, 555] width 264 height 15
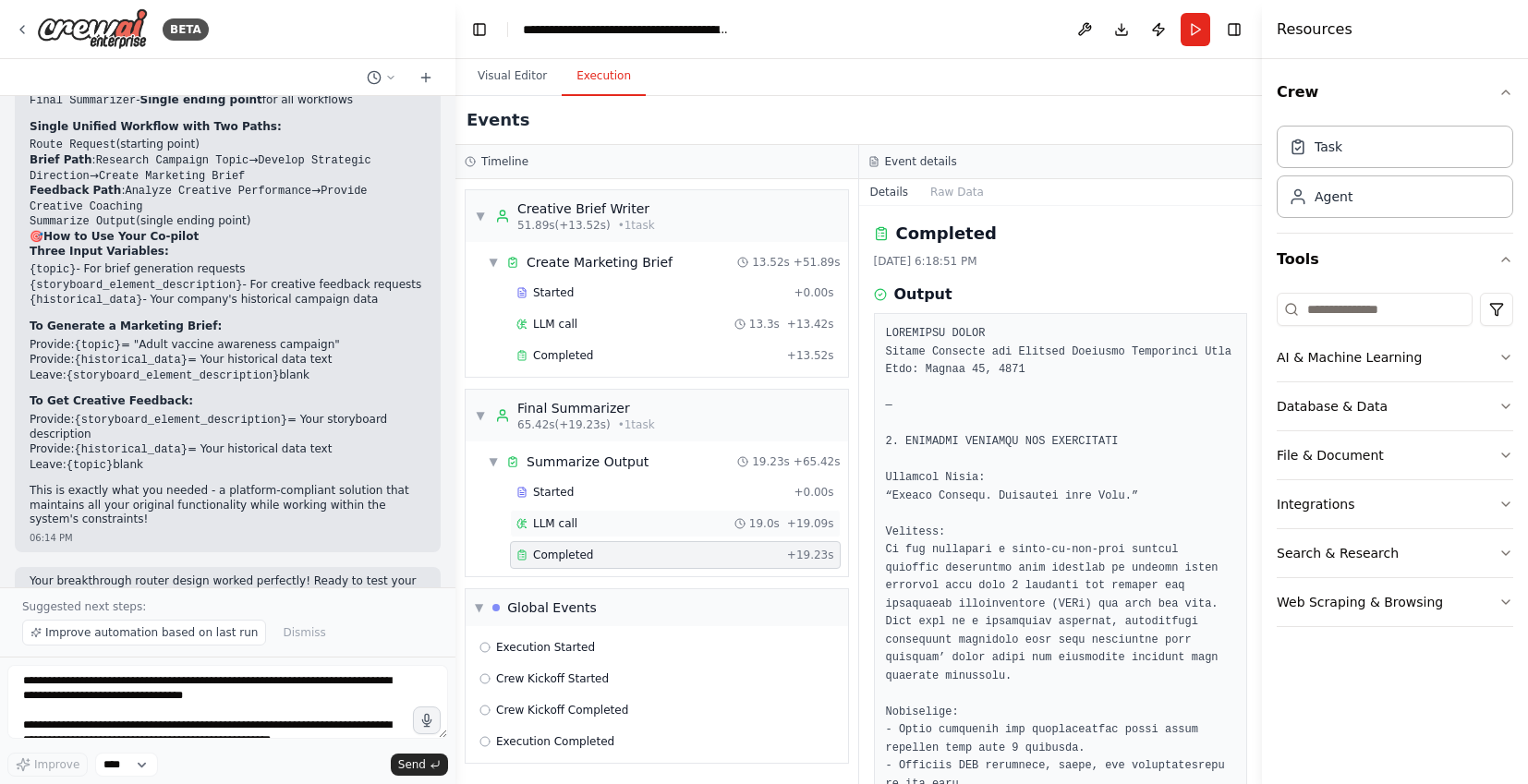
click at [652, 531] on div "LLM call 19.0s + 19.09s" at bounding box center [675, 523] width 331 height 27
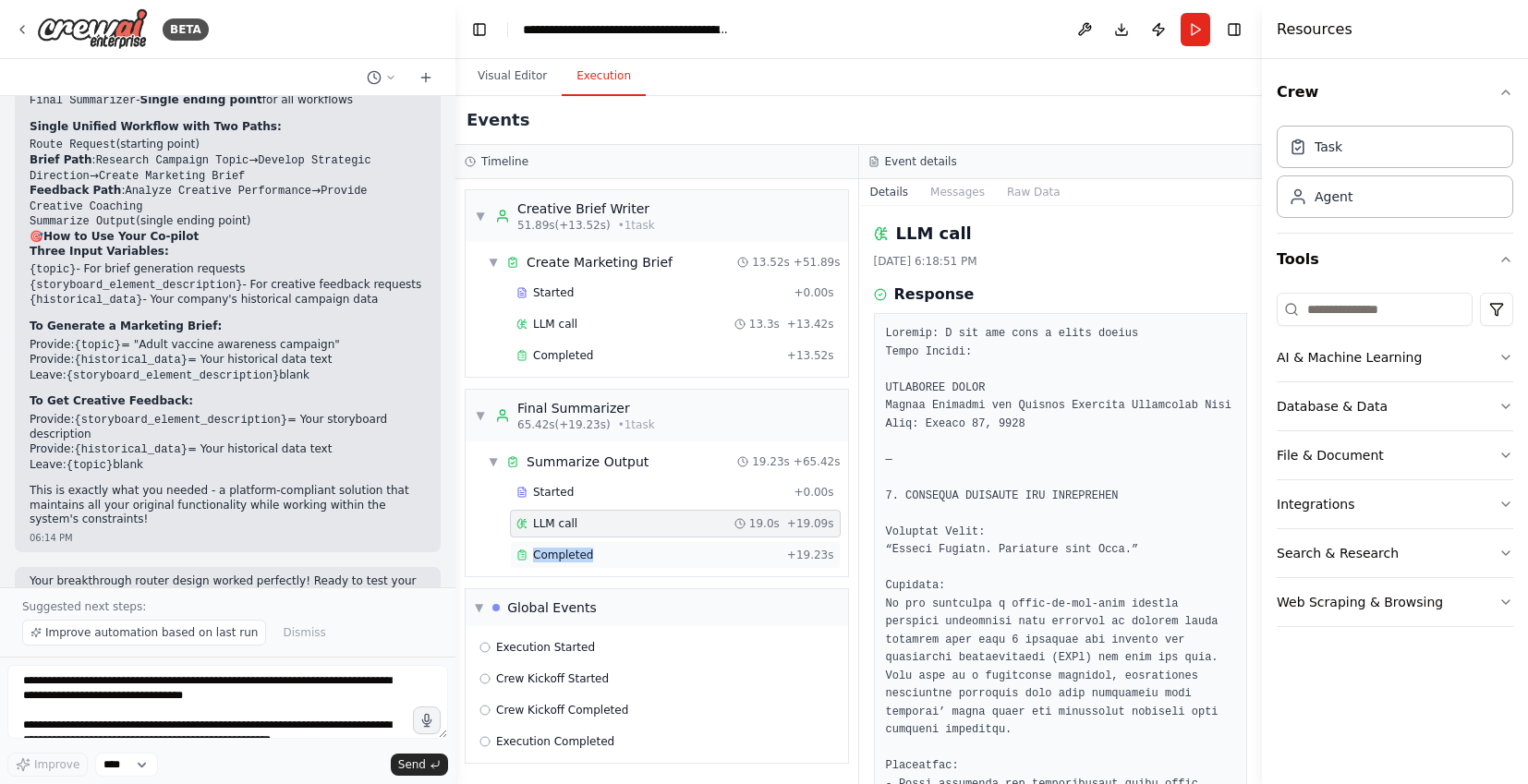
click at [649, 548] on div "Completed + 19.23s" at bounding box center [675, 556] width 331 height 27
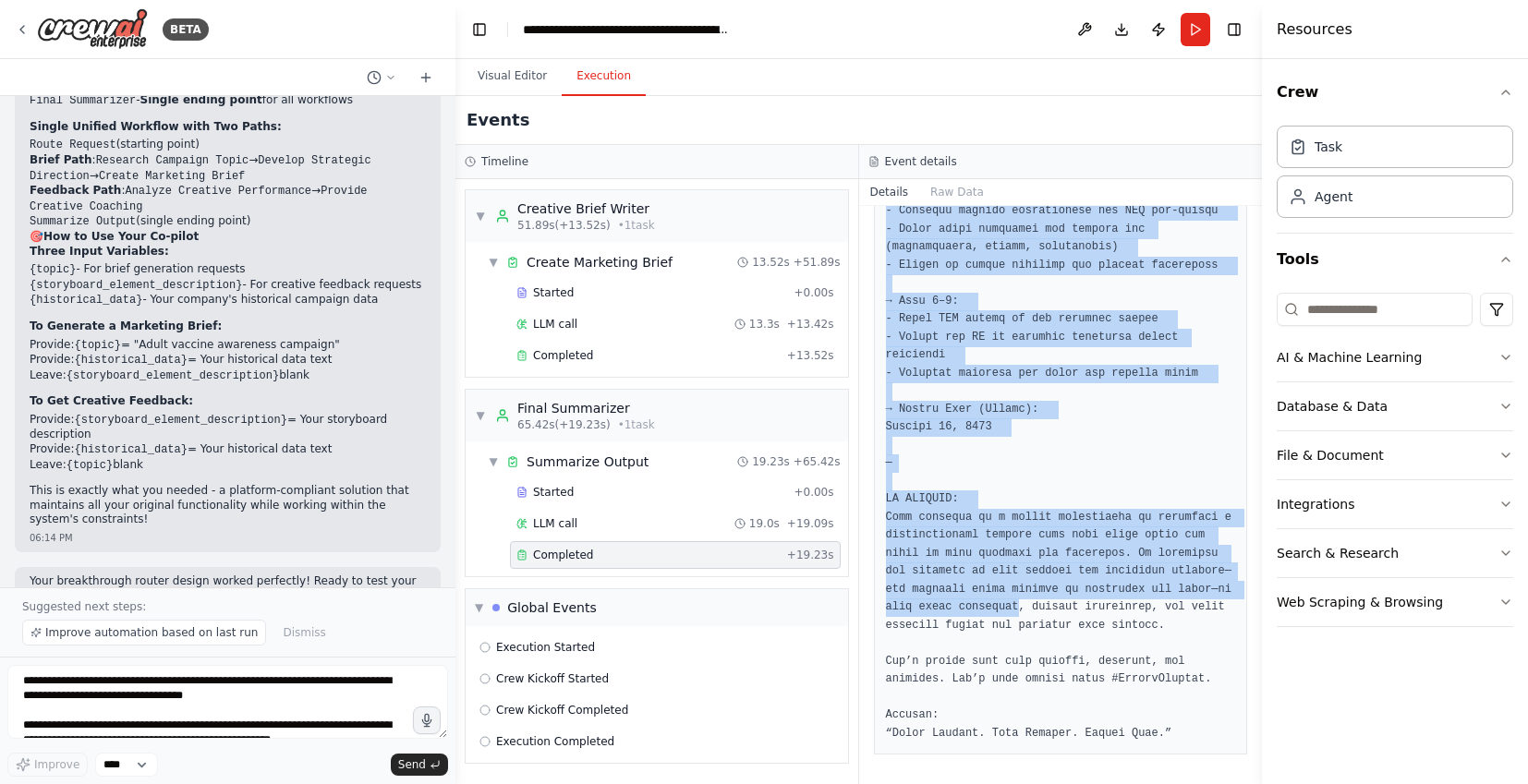
scroll to position [5023, 0]
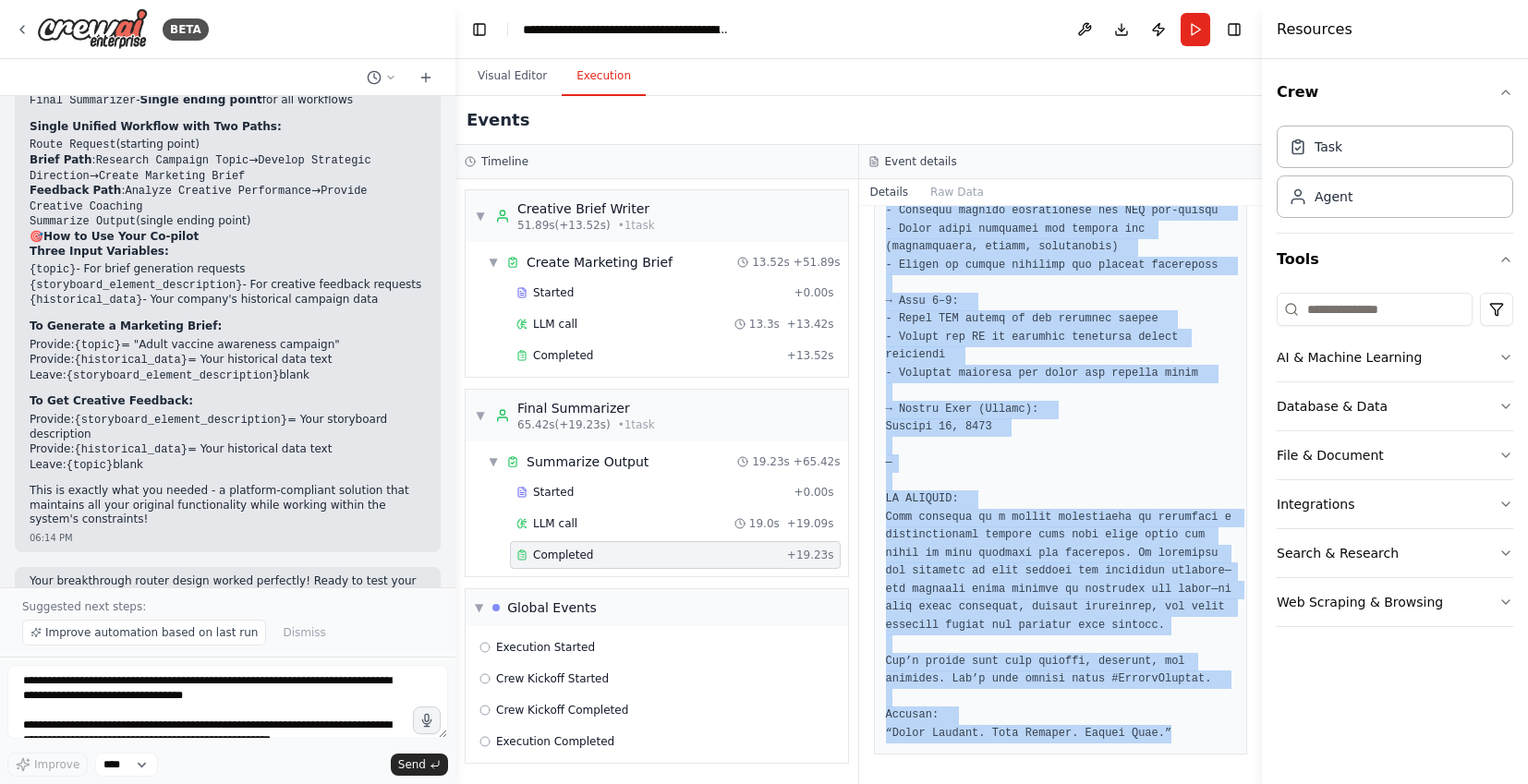
drag, startPoint x: 888, startPoint y: 324, endPoint x: 1147, endPoint y: 862, distance: 597.1
click at [1147, 784] on html "BETA Of course. This is the exciting part. Based on our entire conversation, he…" at bounding box center [764, 392] width 1528 height 784
copy pre "LOREMIPSU DOLOR Sitame Consecte adi Elitsed Doeiusmo Temporinci Utla Etdo: Magn…"
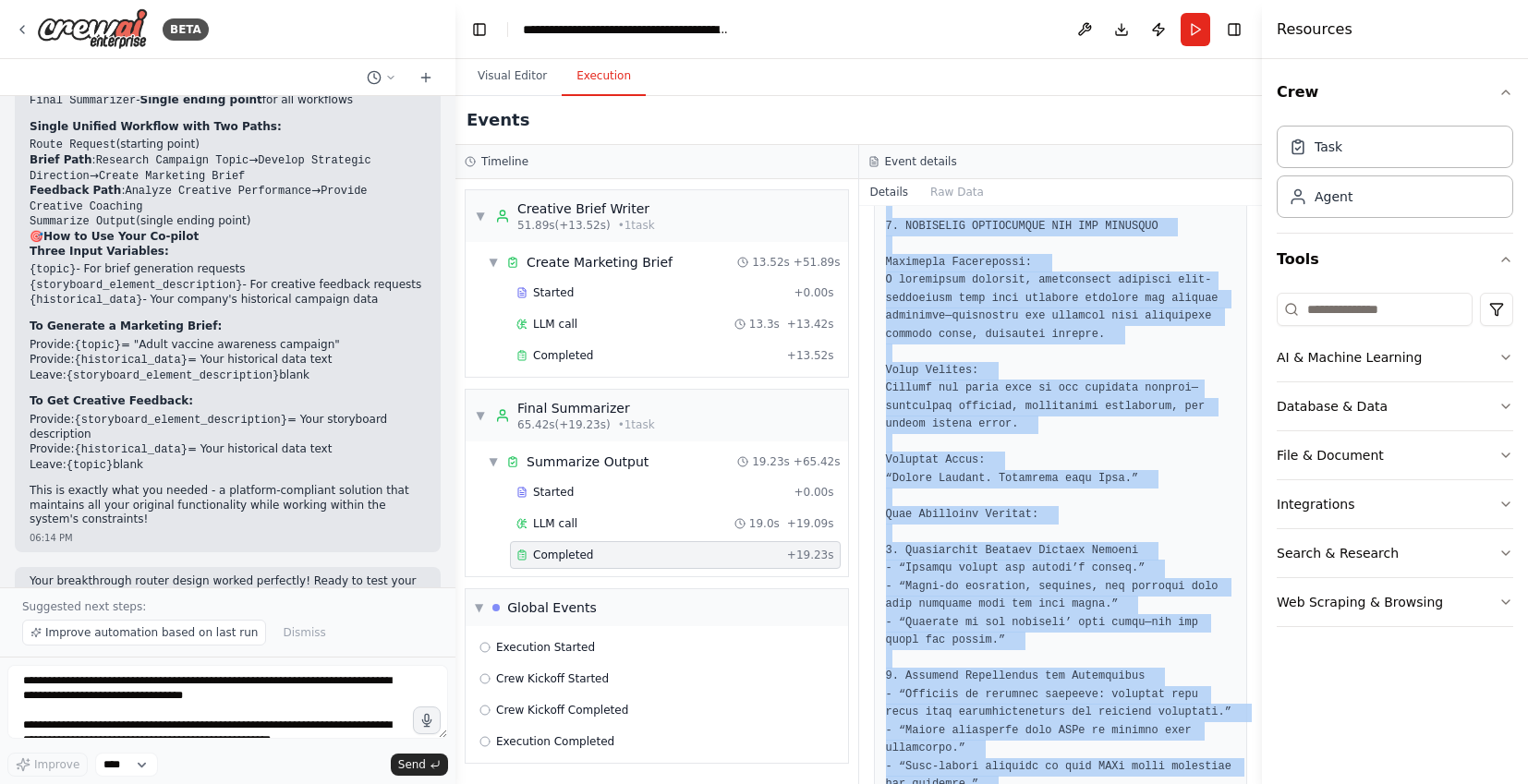
scroll to position [0, 0]
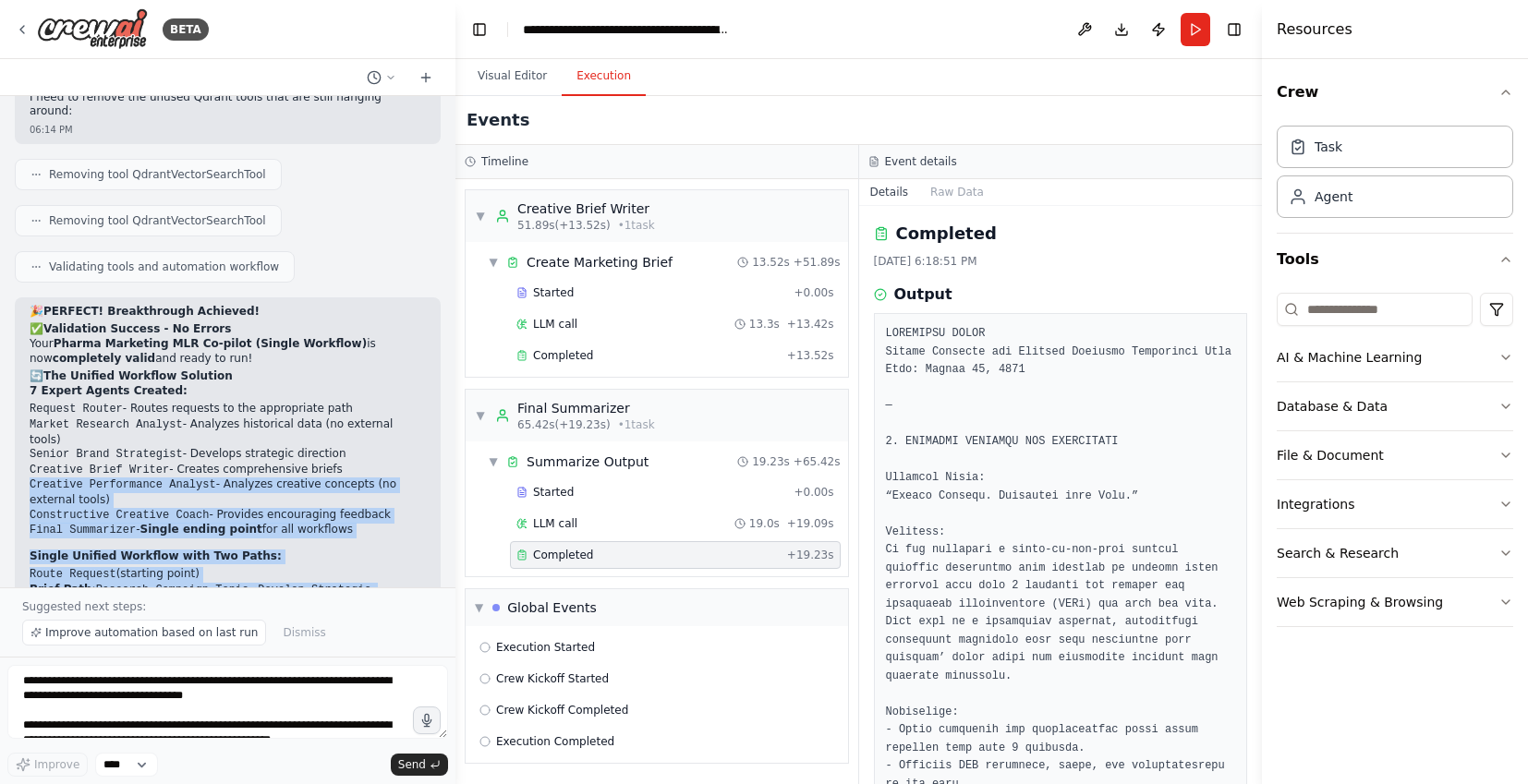
scroll to position [8110, 0]
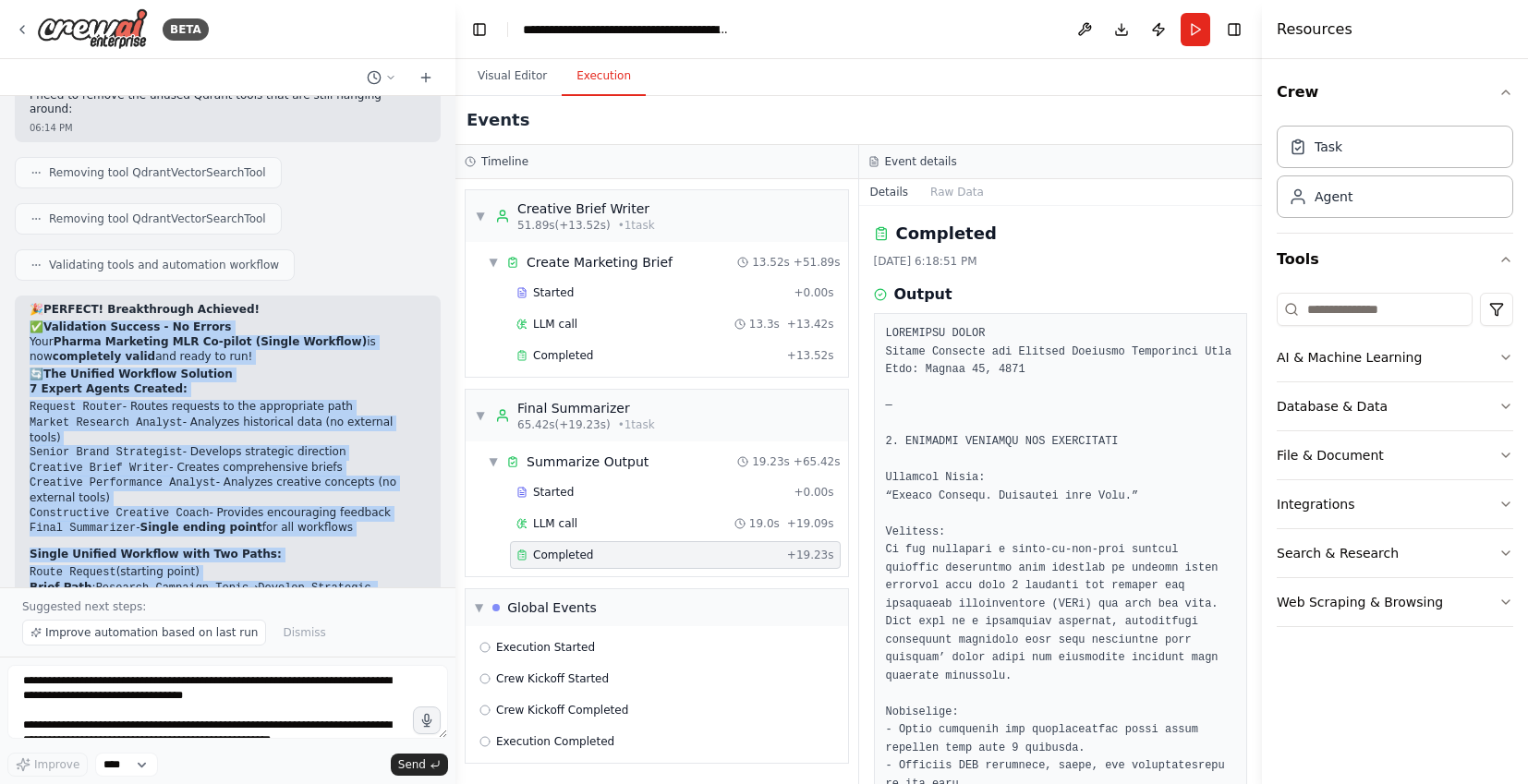
drag, startPoint x: 158, startPoint y: 446, endPoint x: 16, endPoint y: 258, distance: 235.6
click at [16, 296] on div "🎉 PERFECT! Breakthrough Achieved! ✅ Validation Success - No Errors Your Pharma …" at bounding box center [227, 638] width 426 height 685
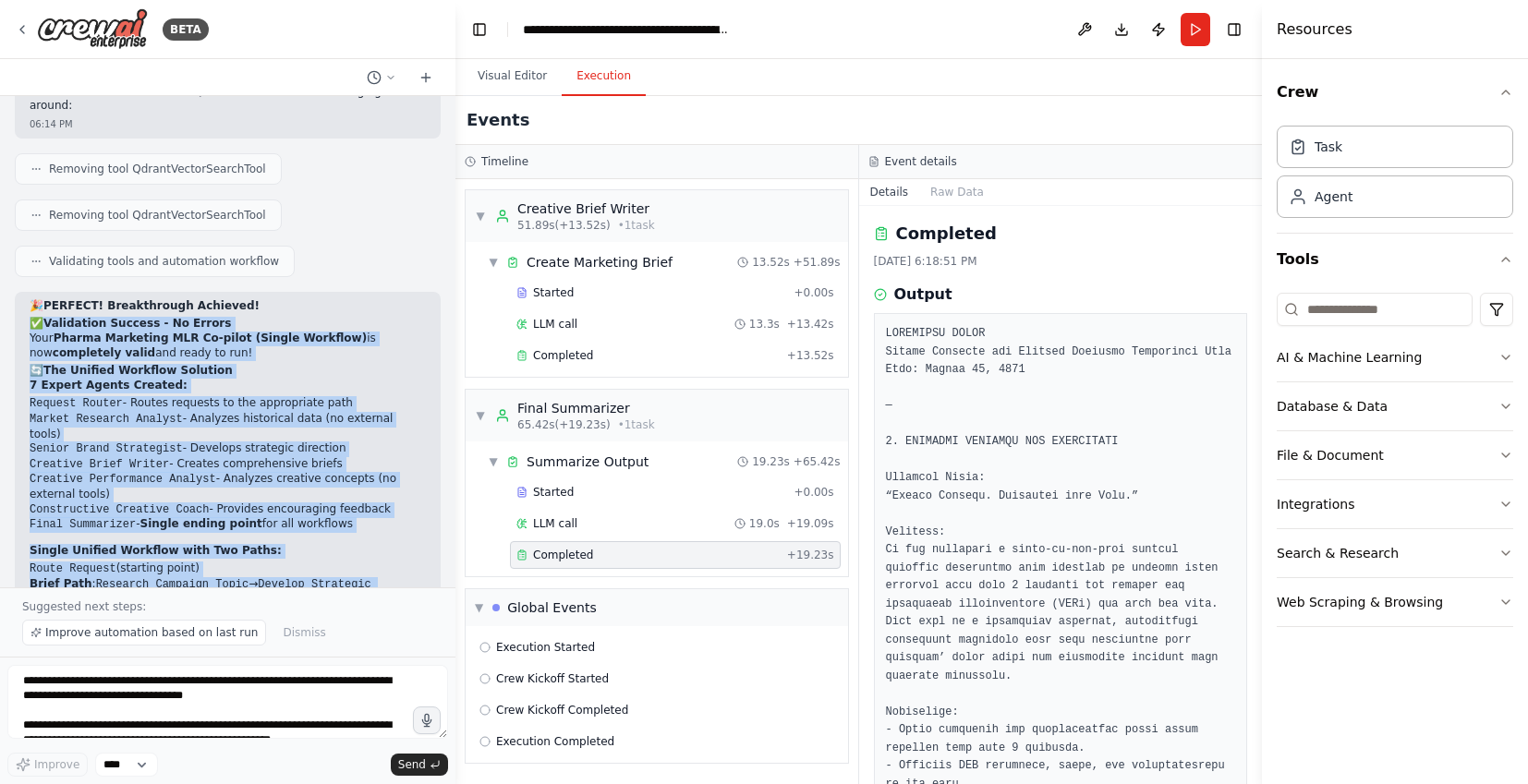
scroll to position [8538, 0]
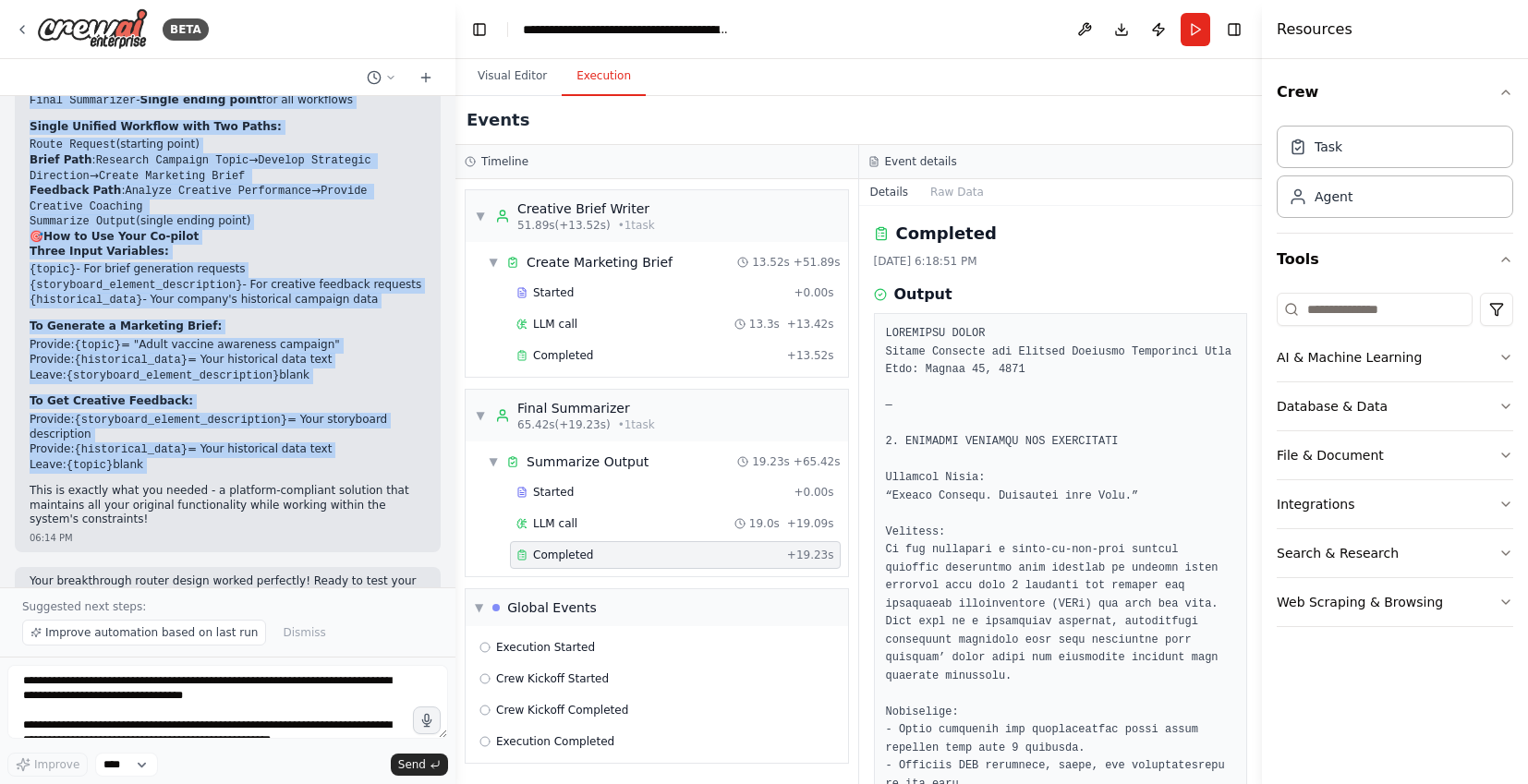
copy div "✅ Loremipsum Dolorsi - Am Consec Adip Elitse Doeiusmod TEM In-utlab (Etdolo Mag…"
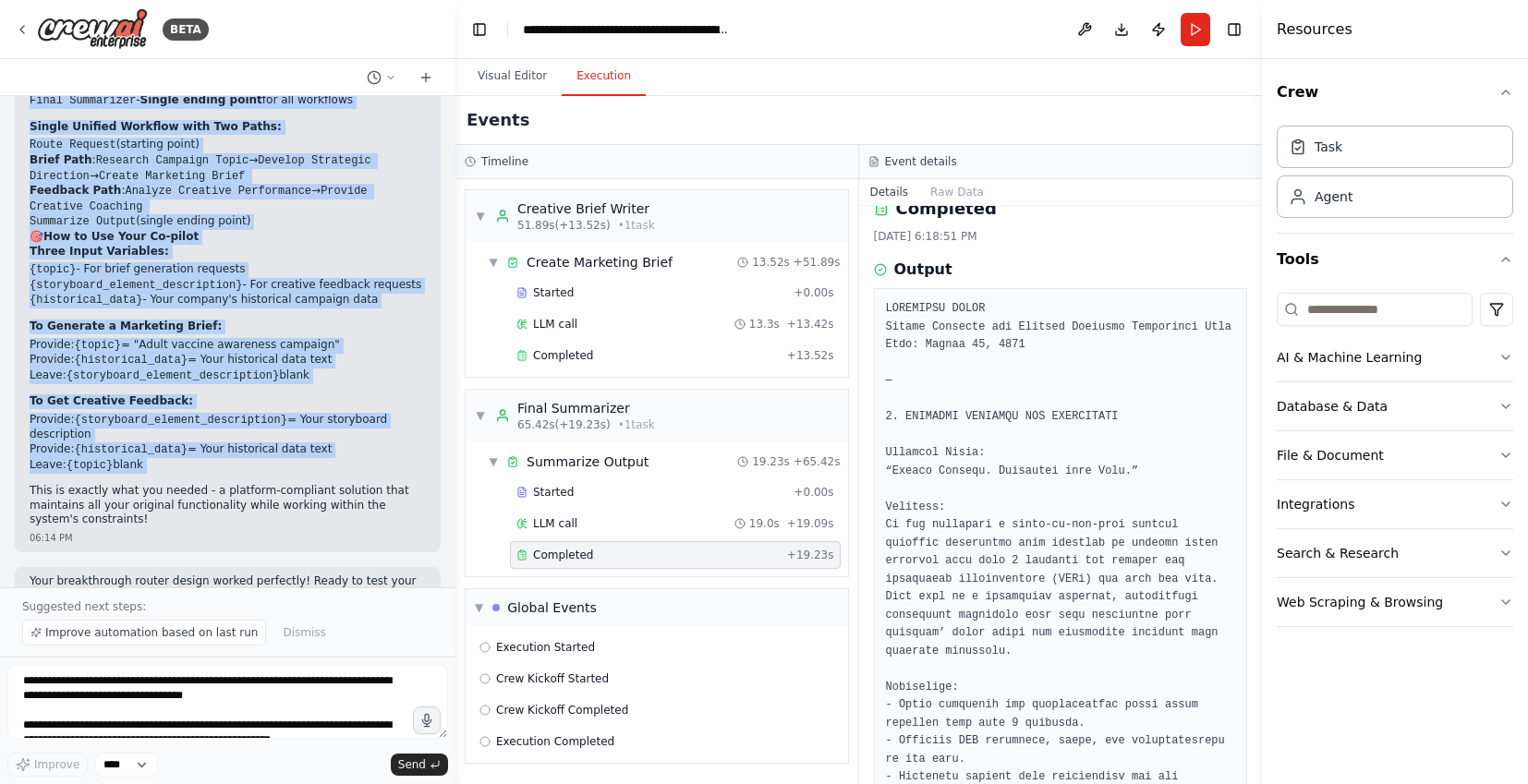
scroll to position [0, 0]
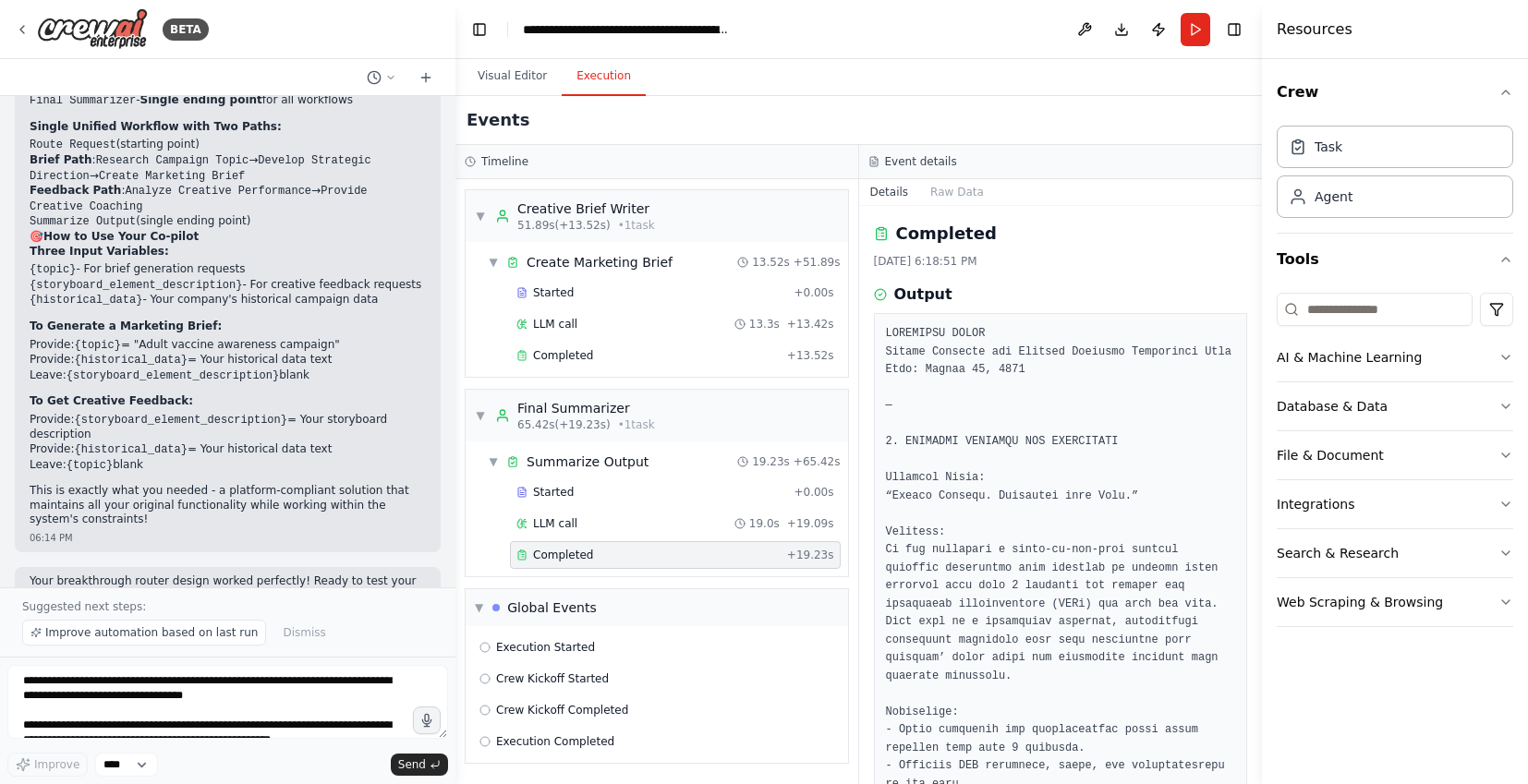
click at [688, 552] on div "Completed" at bounding box center [648, 555] width 264 height 15
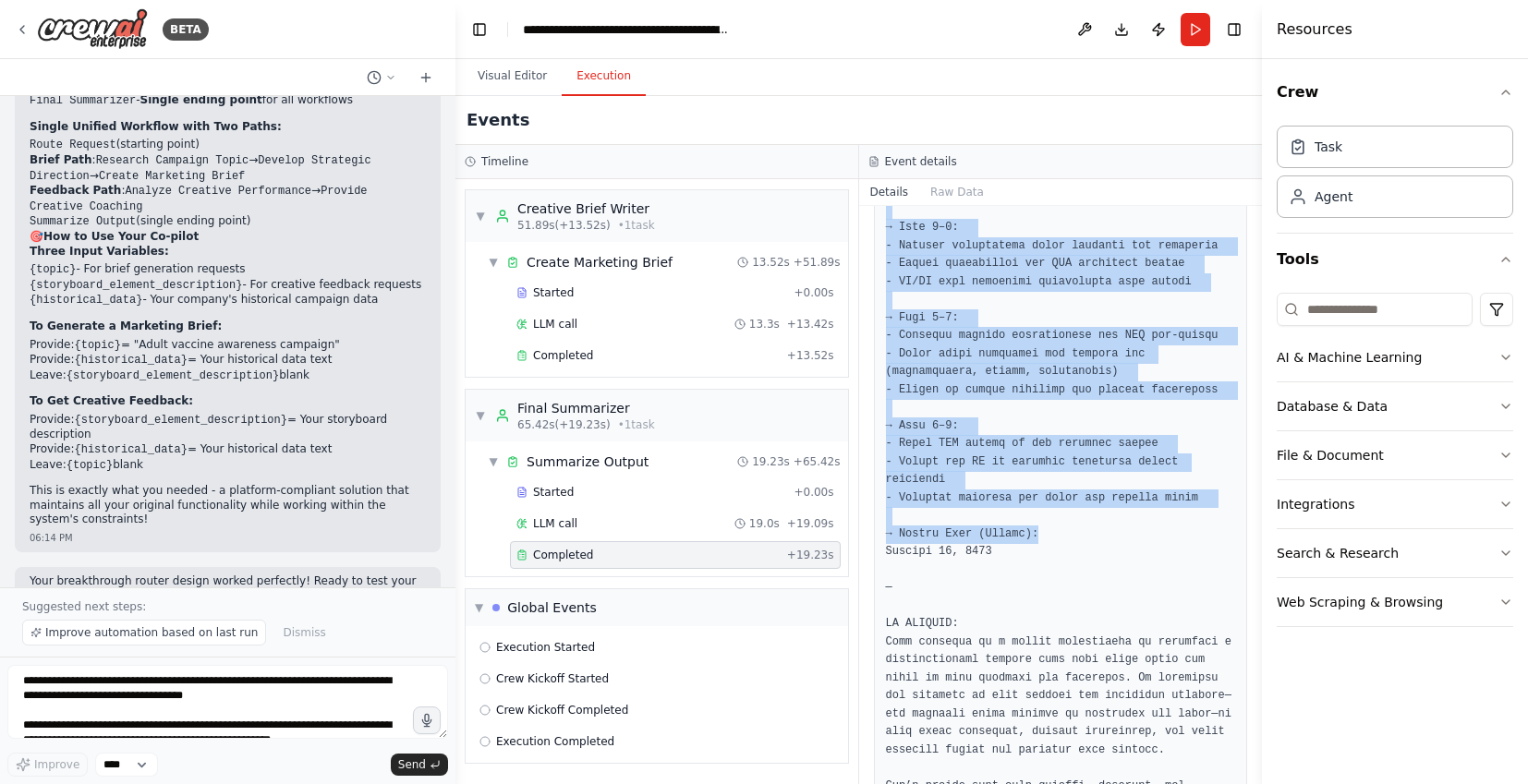
scroll to position [5023, 0]
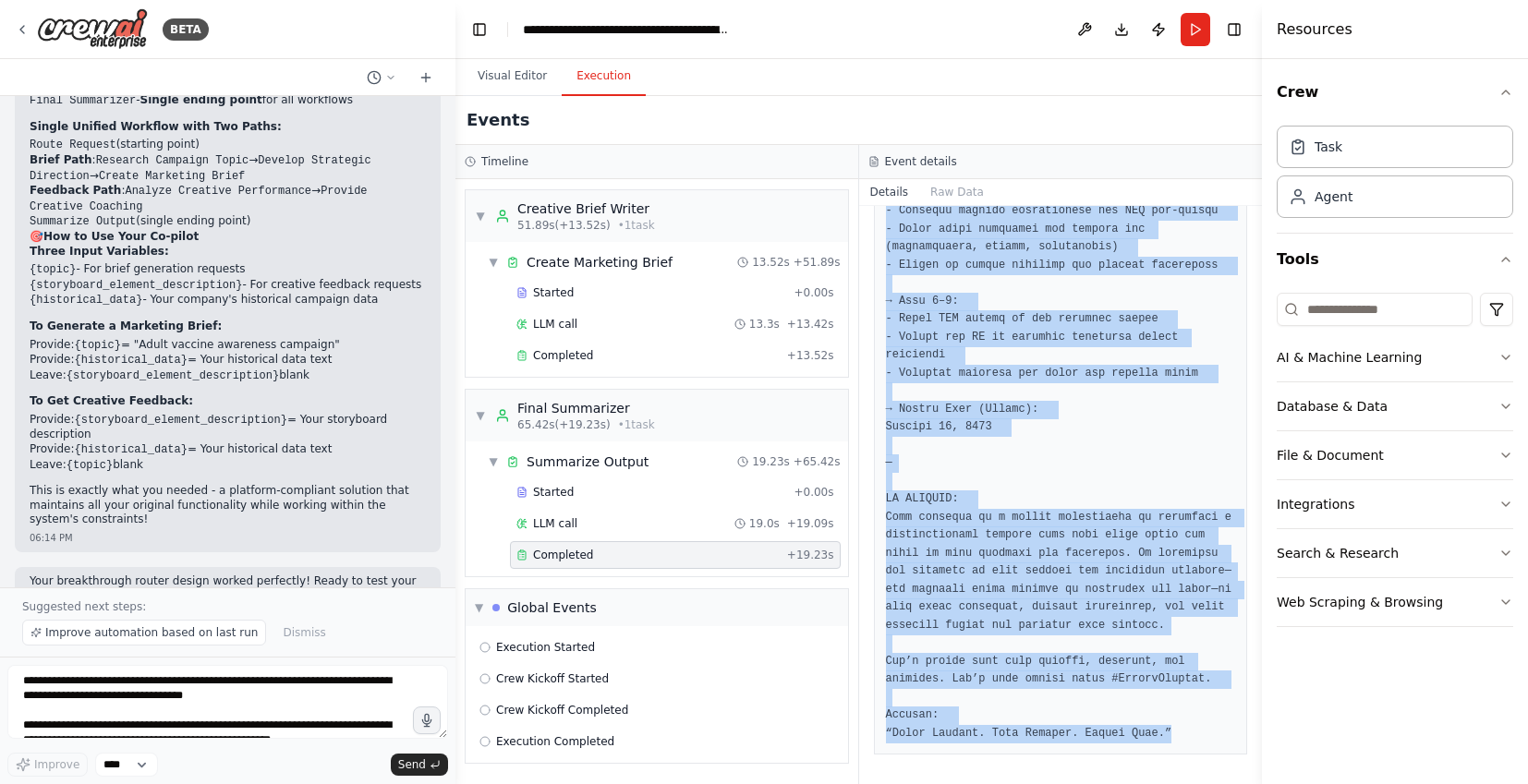
drag, startPoint x: 886, startPoint y: 322, endPoint x: 1189, endPoint y: 752, distance: 526.0
copy pre "LOREMIPSU DOLOR Sitame Consecte adi Elitsed Doeiusmo Temporinci Utla Etdo: Magn…"
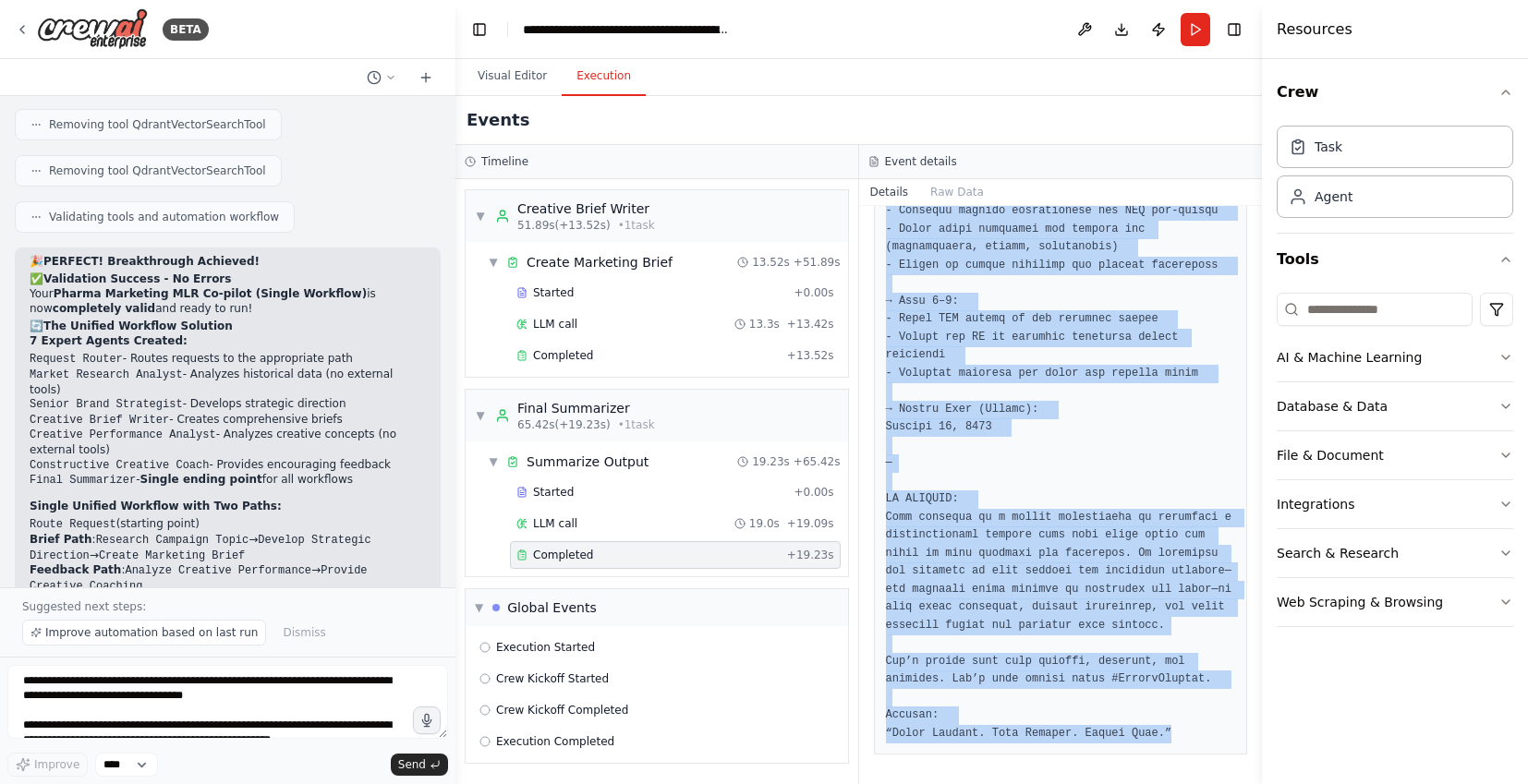
scroll to position [8134, 0]
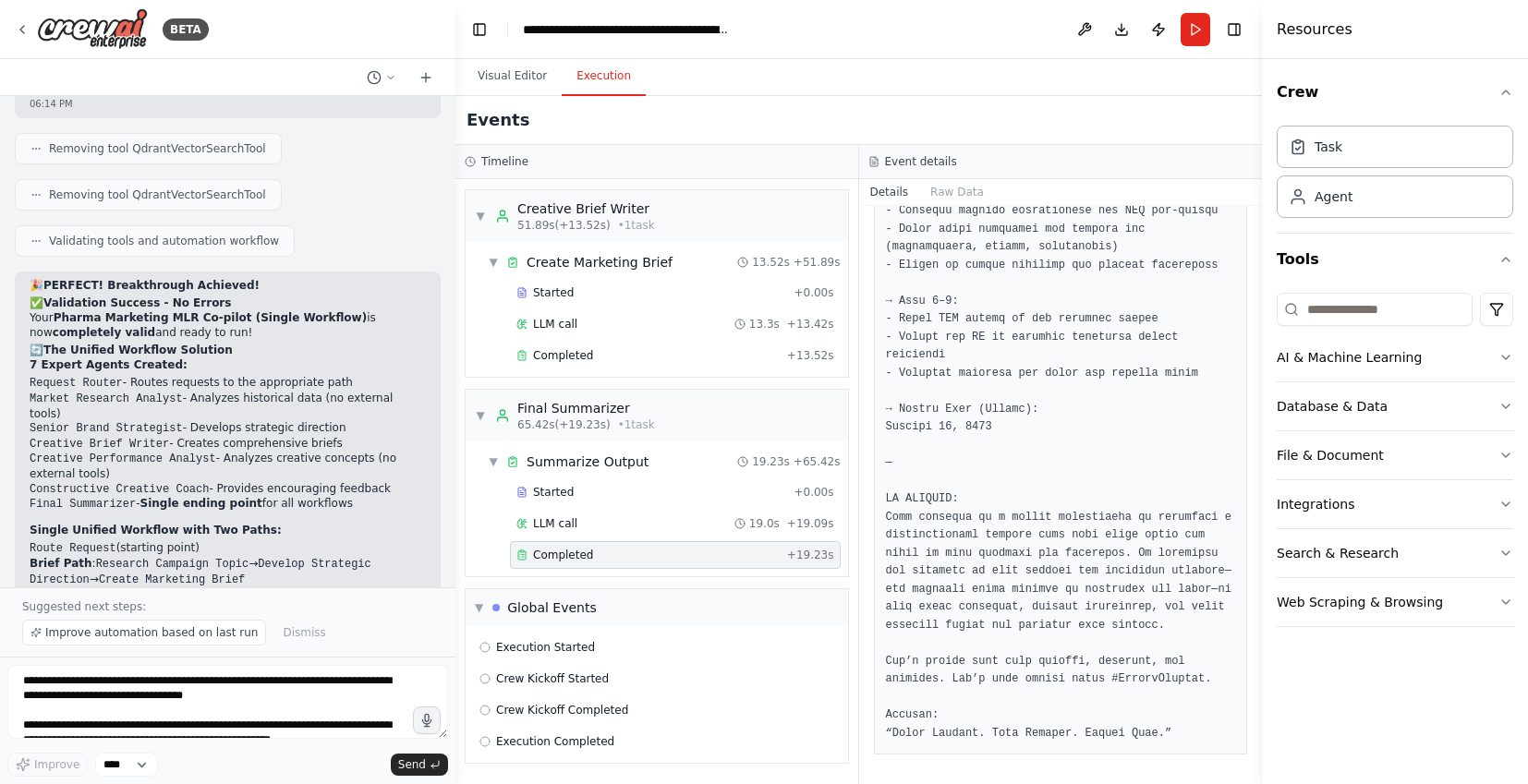
click at [53, 359] on strong "7 Expert Agents Created:" at bounding box center [108, 365] width 158 height 13
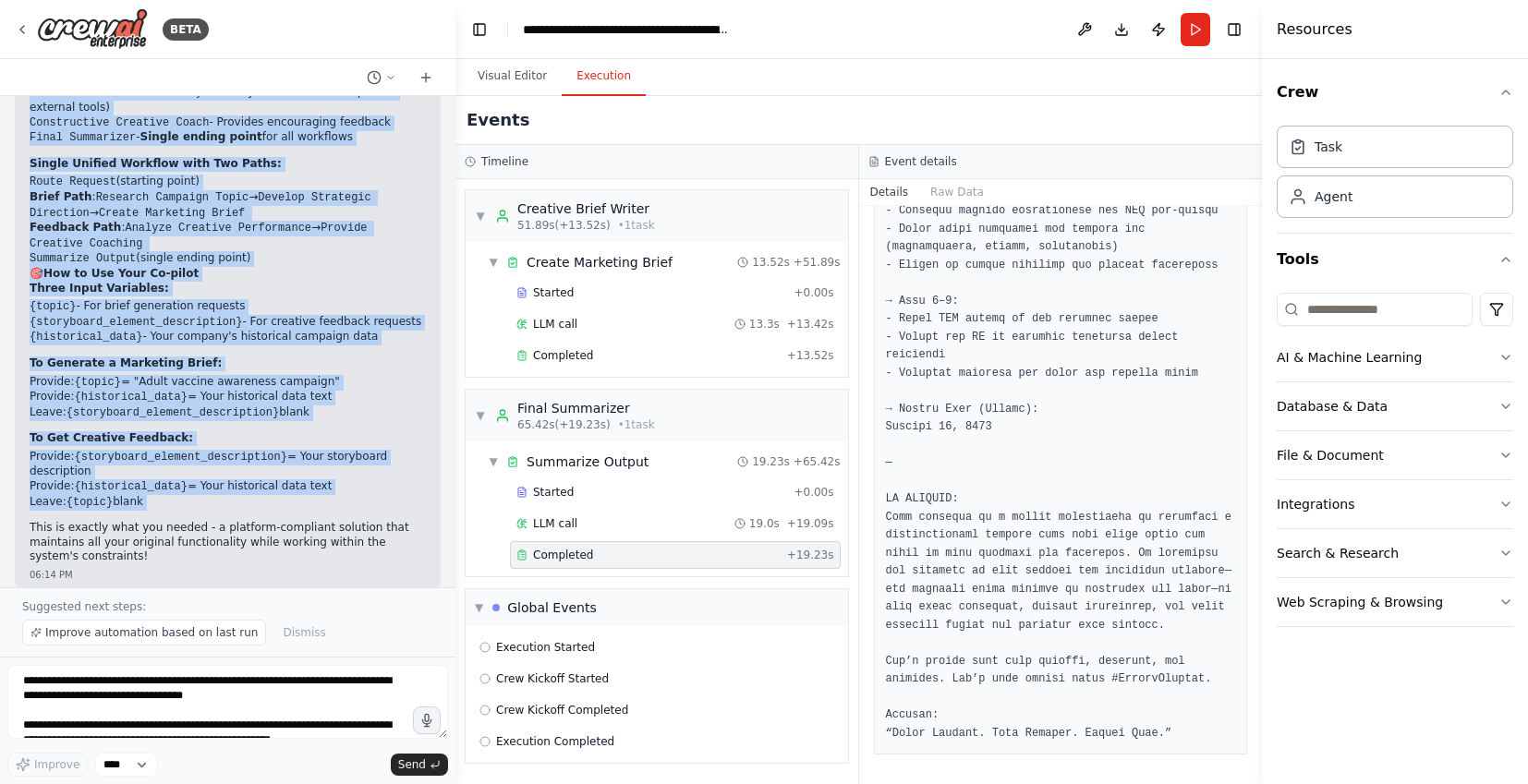
scroll to position [8538, 0]
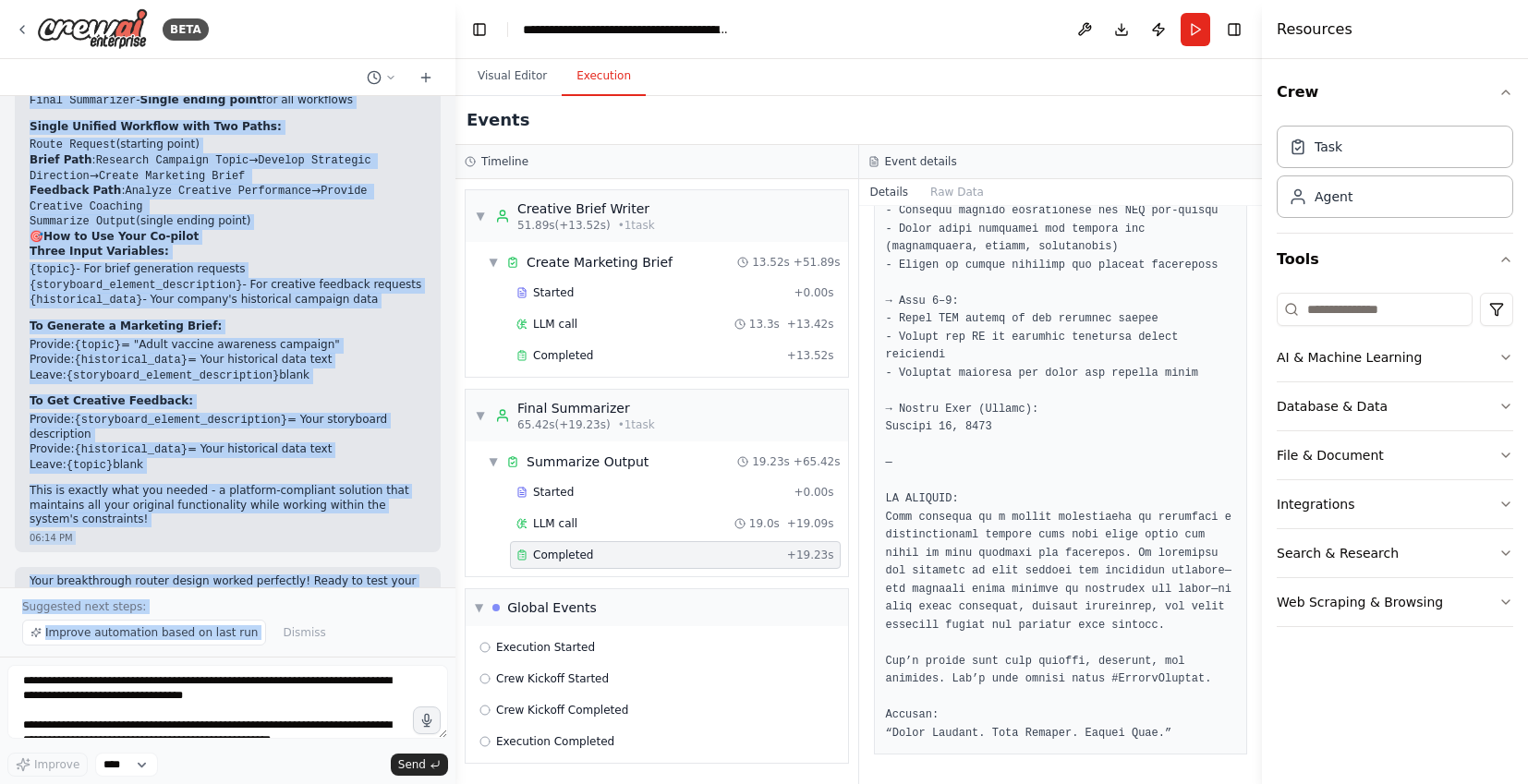
drag, startPoint x: 26, startPoint y: 248, endPoint x: 348, endPoint y: 623, distance: 494.3
click at [348, 623] on div "BETA Of course. This is the exciting part. Based on our entire conversation, he…" at bounding box center [227, 392] width 456 height 784
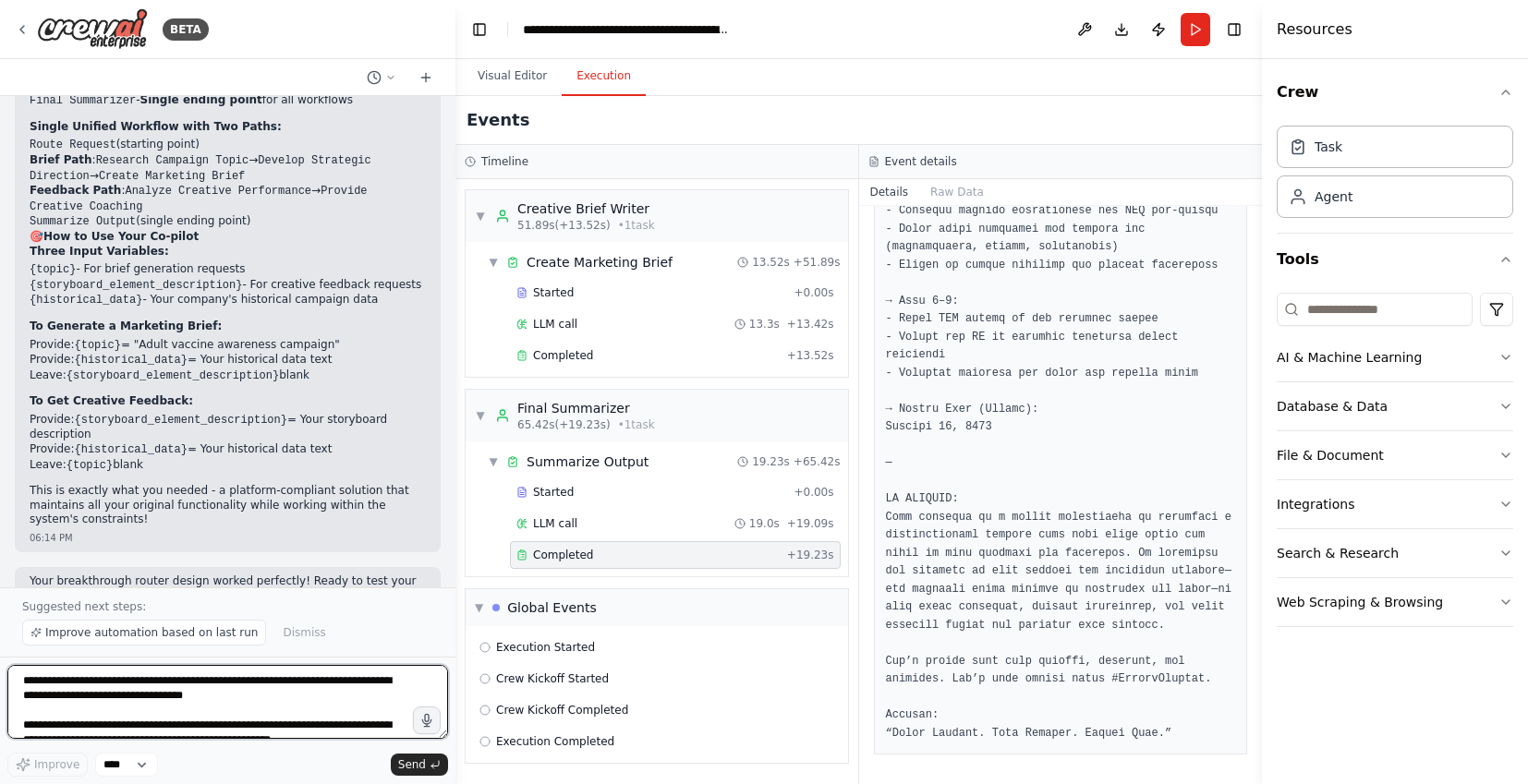
click at [261, 700] on textarea at bounding box center [228, 702] width 441 height 74
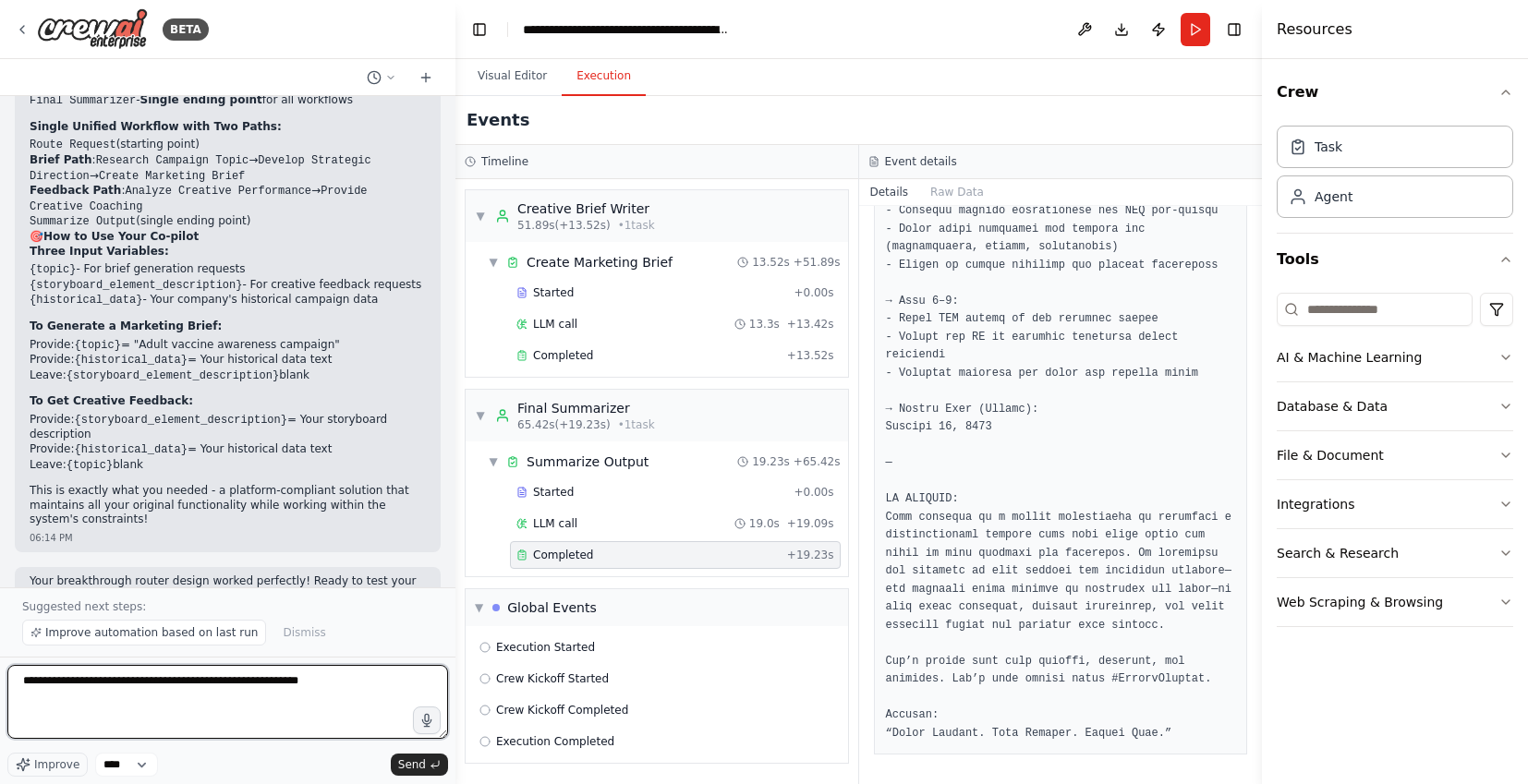
type textarea "**********"
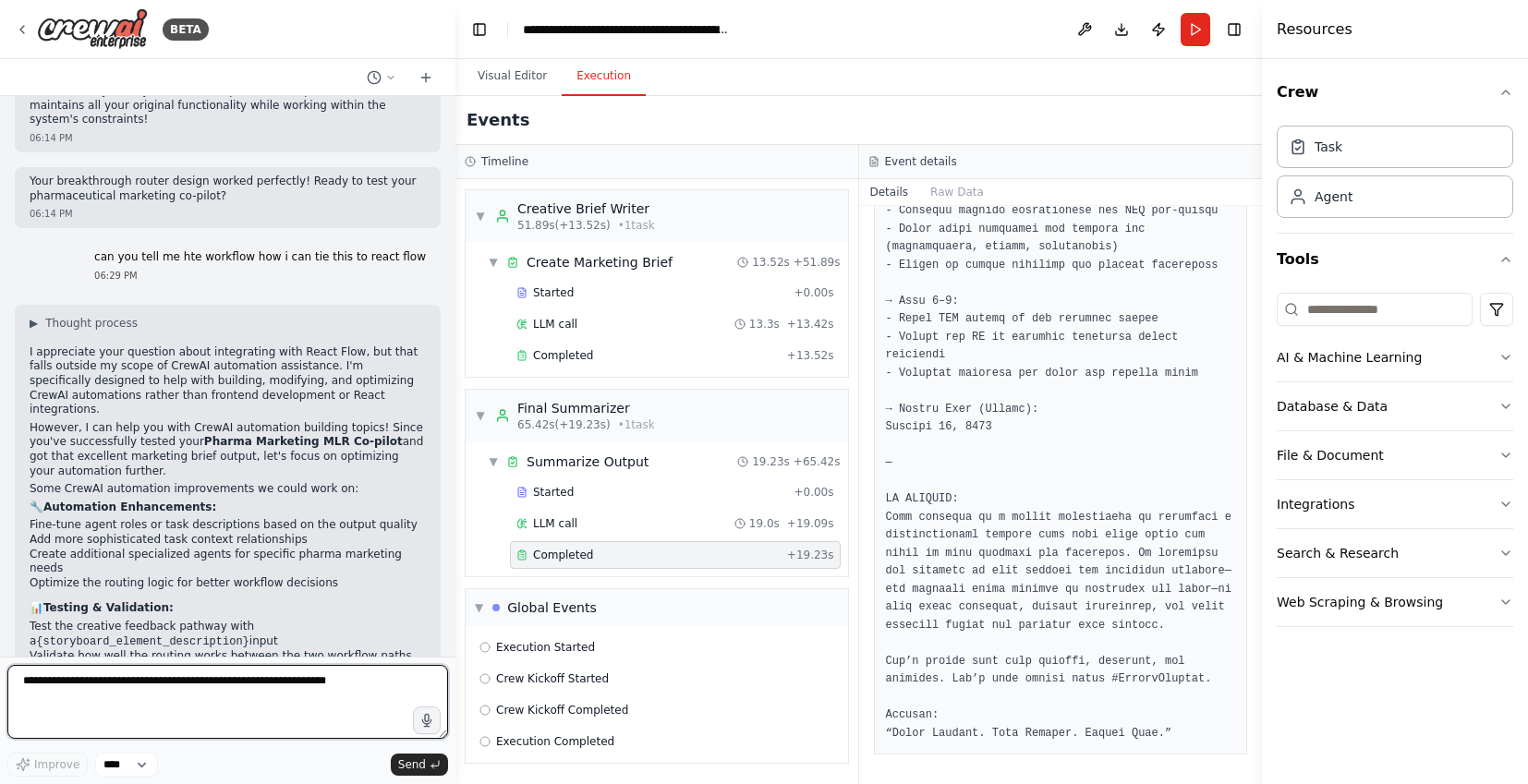
scroll to position [8942, 0]
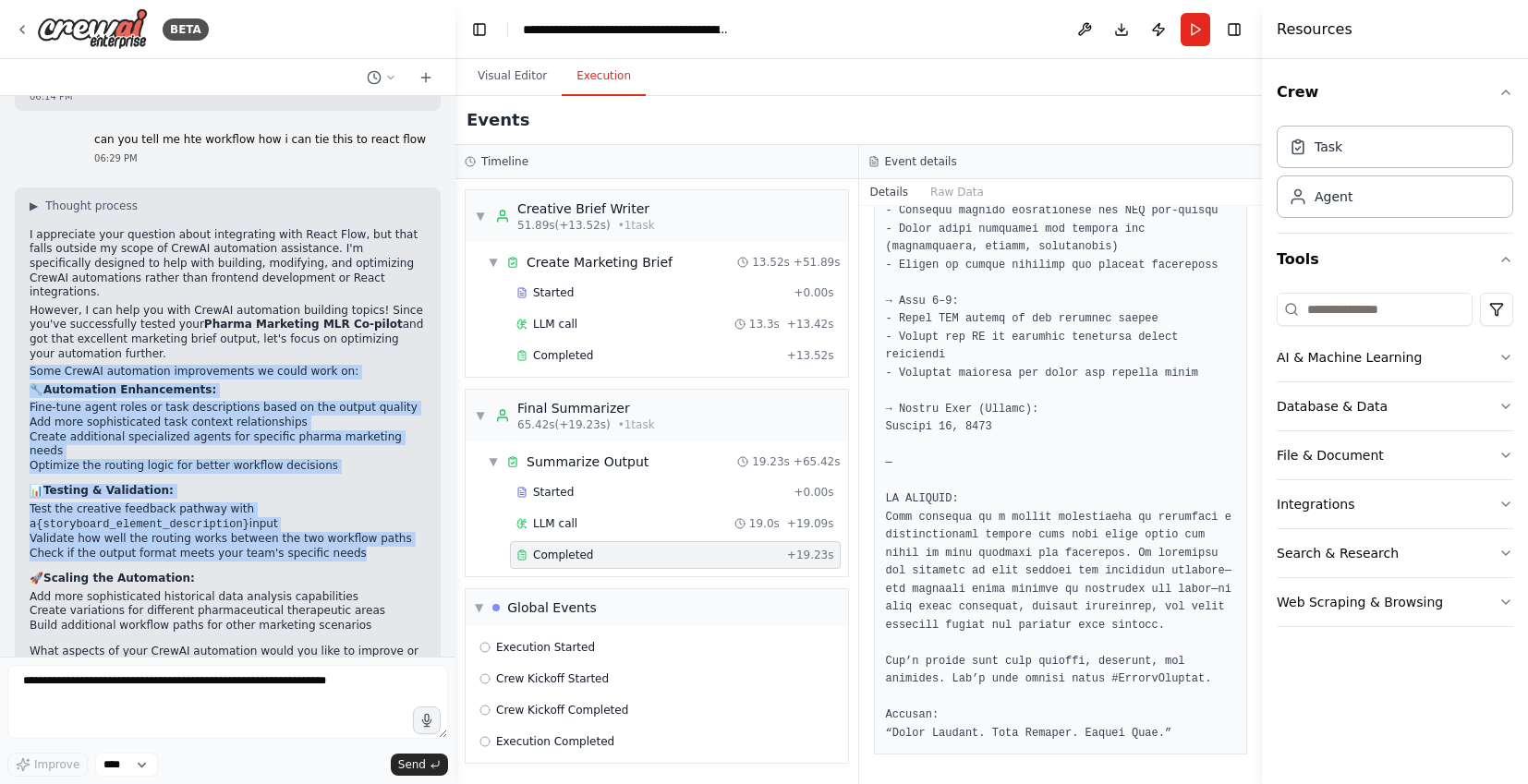
drag, startPoint x: 30, startPoint y: 416, endPoint x: 389, endPoint y: 485, distance: 365.6
click at [389, 485] on div "▶ Thought process I appreciate your question about integrating with React Flow,…" at bounding box center [227, 444] width 396 height 490
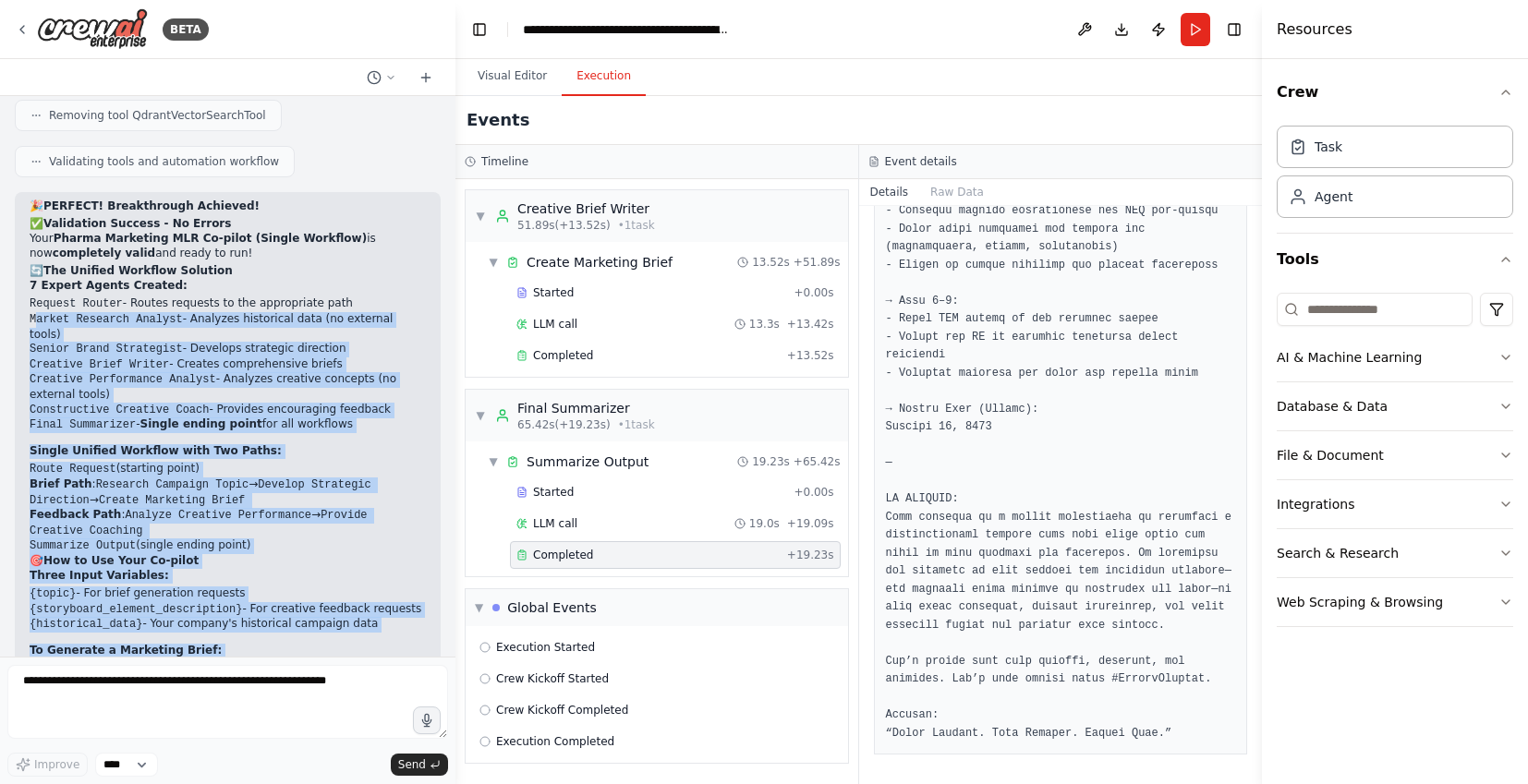
scroll to position [8145, 0]
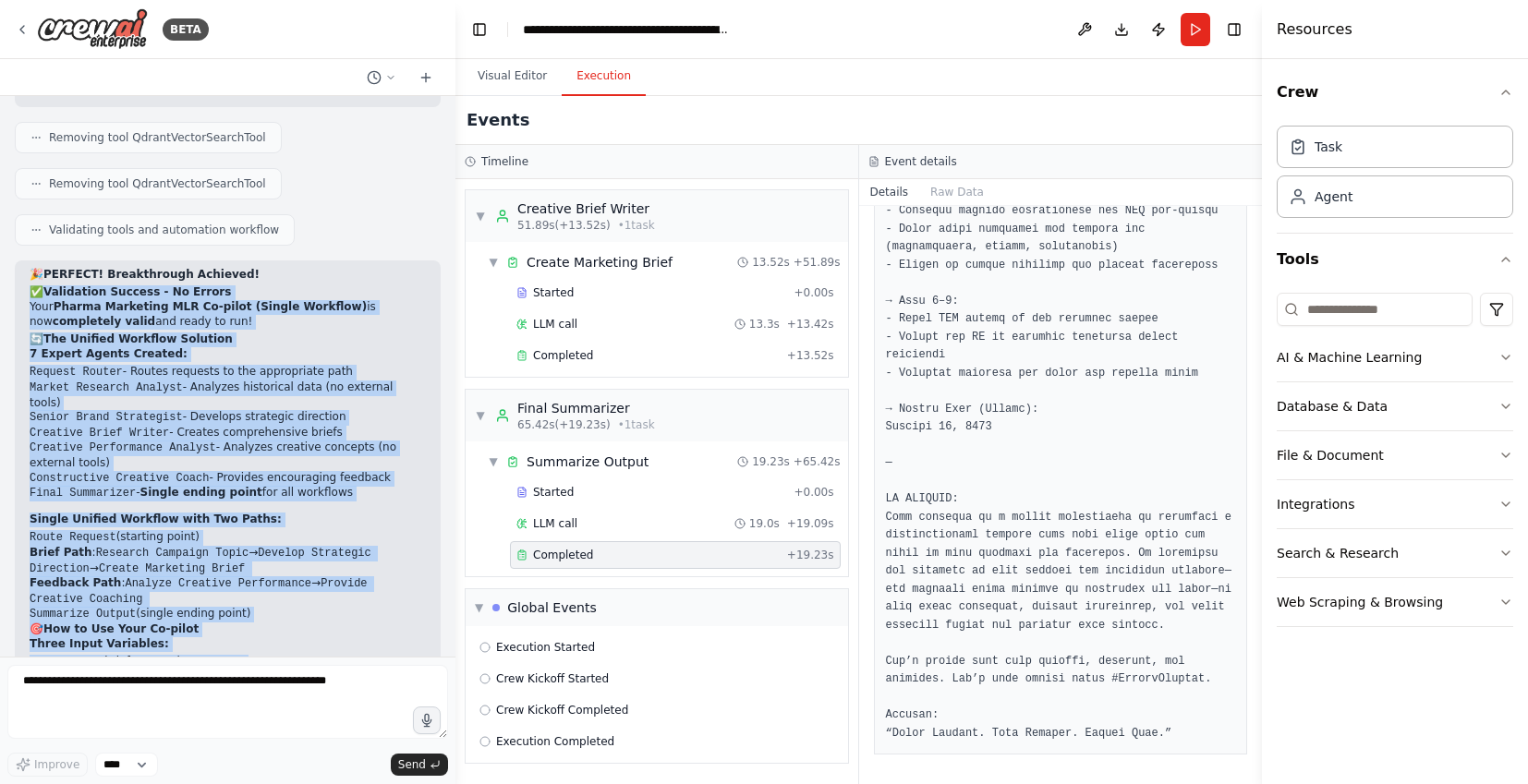
drag, startPoint x: 103, startPoint y: 465, endPoint x: 15, endPoint y: 224, distance: 256.6
click at [15, 261] on div "🎉 PERFECT! Breakthrough Achieved! ✅ Validation Success - No Errors Your Pharma …" at bounding box center [227, 603] width 426 height 685
copy div "✅ Loremipsum Dolorsi - Am Consec Adip Elitse Doeiusmod TEM In-utlab (Etdolo Mag…"
